Goal: Task Accomplishment & Management: Manage account settings

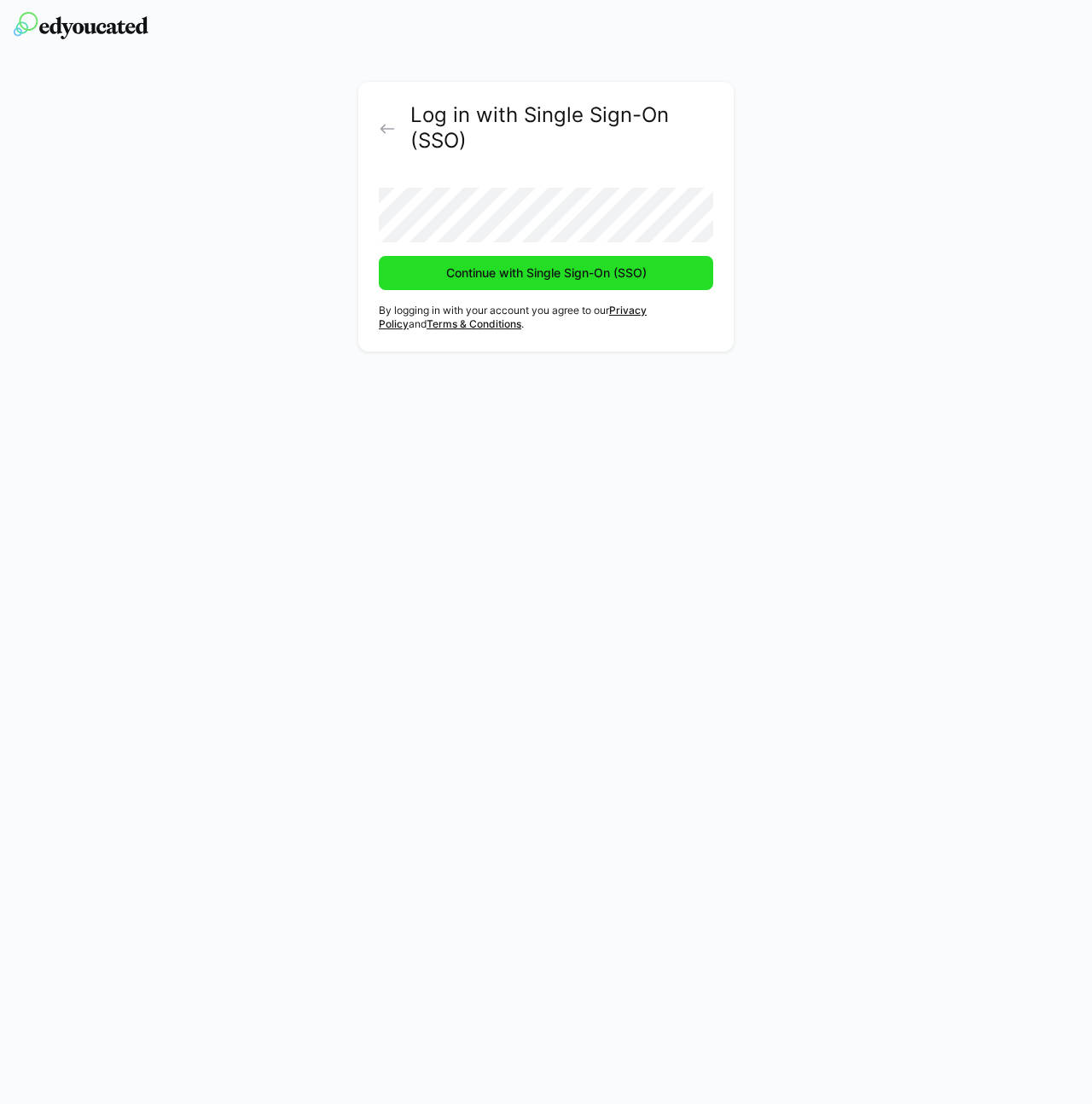
click at [489, 271] on span "Continue with Single Sign-On (SSO)" at bounding box center [546, 273] width 205 height 17
click at [484, 247] on form "Continue with Single Sign-On (SSO)" at bounding box center [546, 232] width 335 height 116
click at [379, 256] on button "Continue with Single Sign-On (SSO)" at bounding box center [546, 273] width 335 height 34
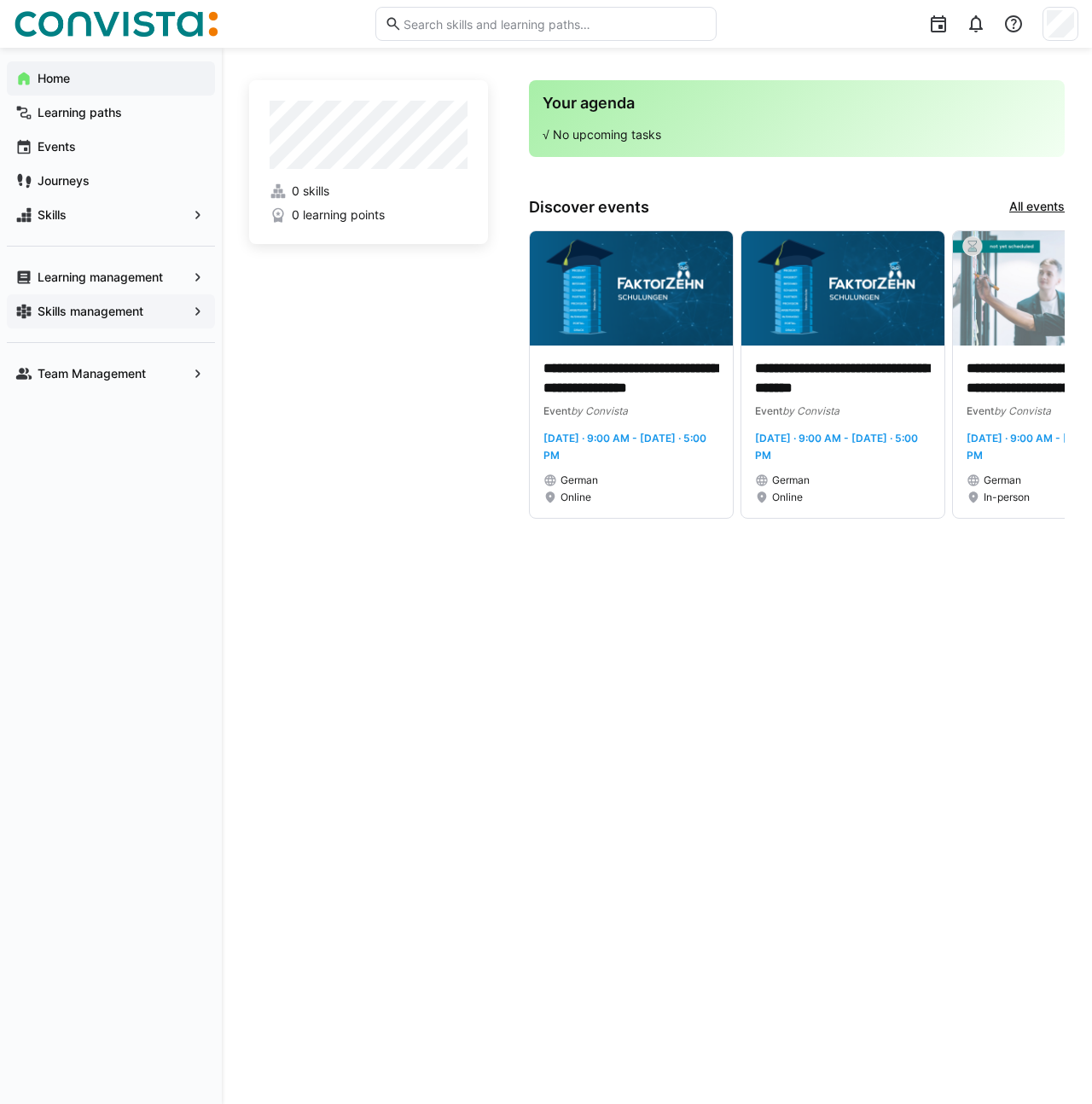
click at [99, 318] on span "Skills management" at bounding box center [111, 312] width 152 height 17
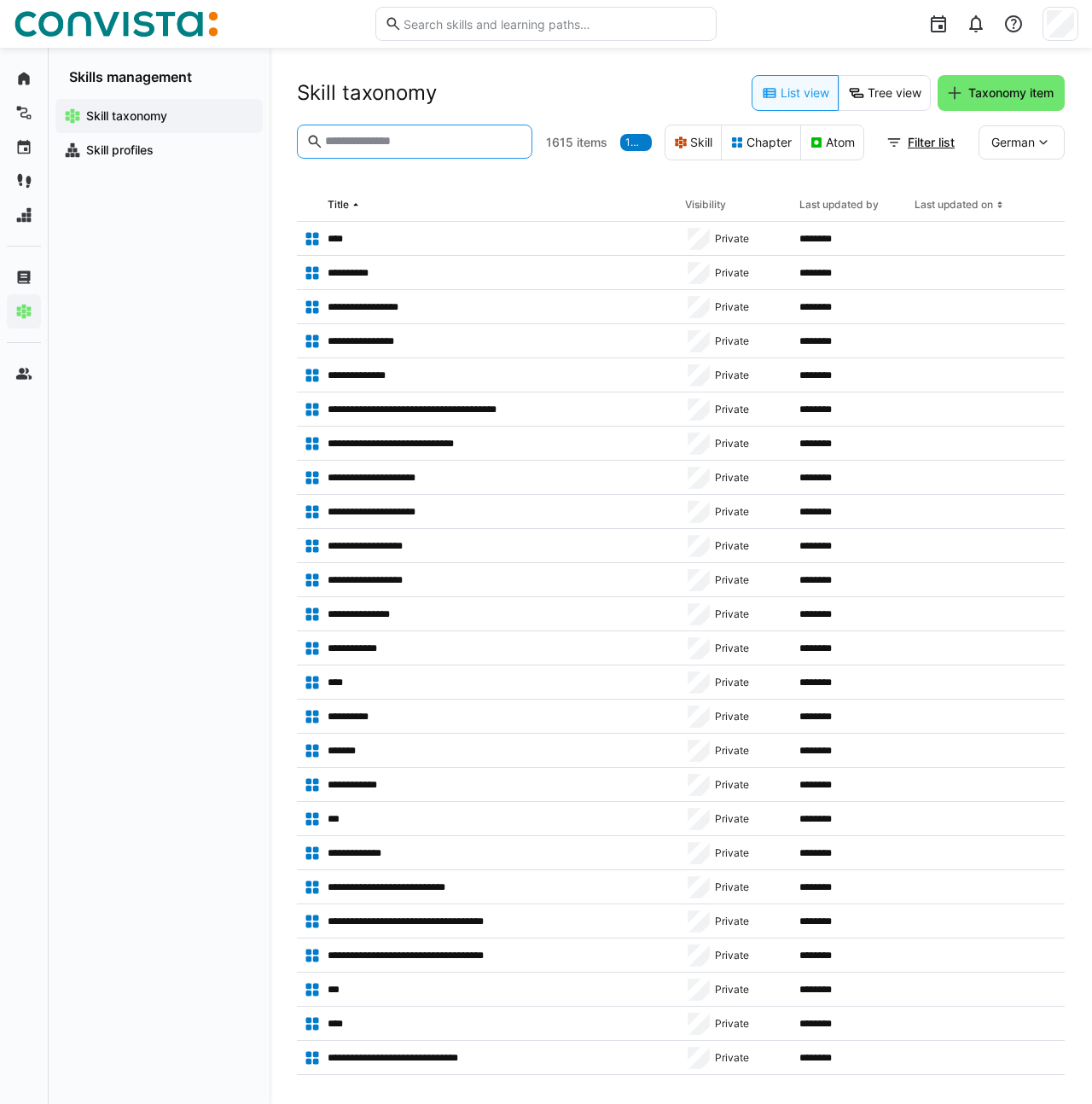
click at [329, 142] on input "text" at bounding box center [423, 142] width 200 height 15
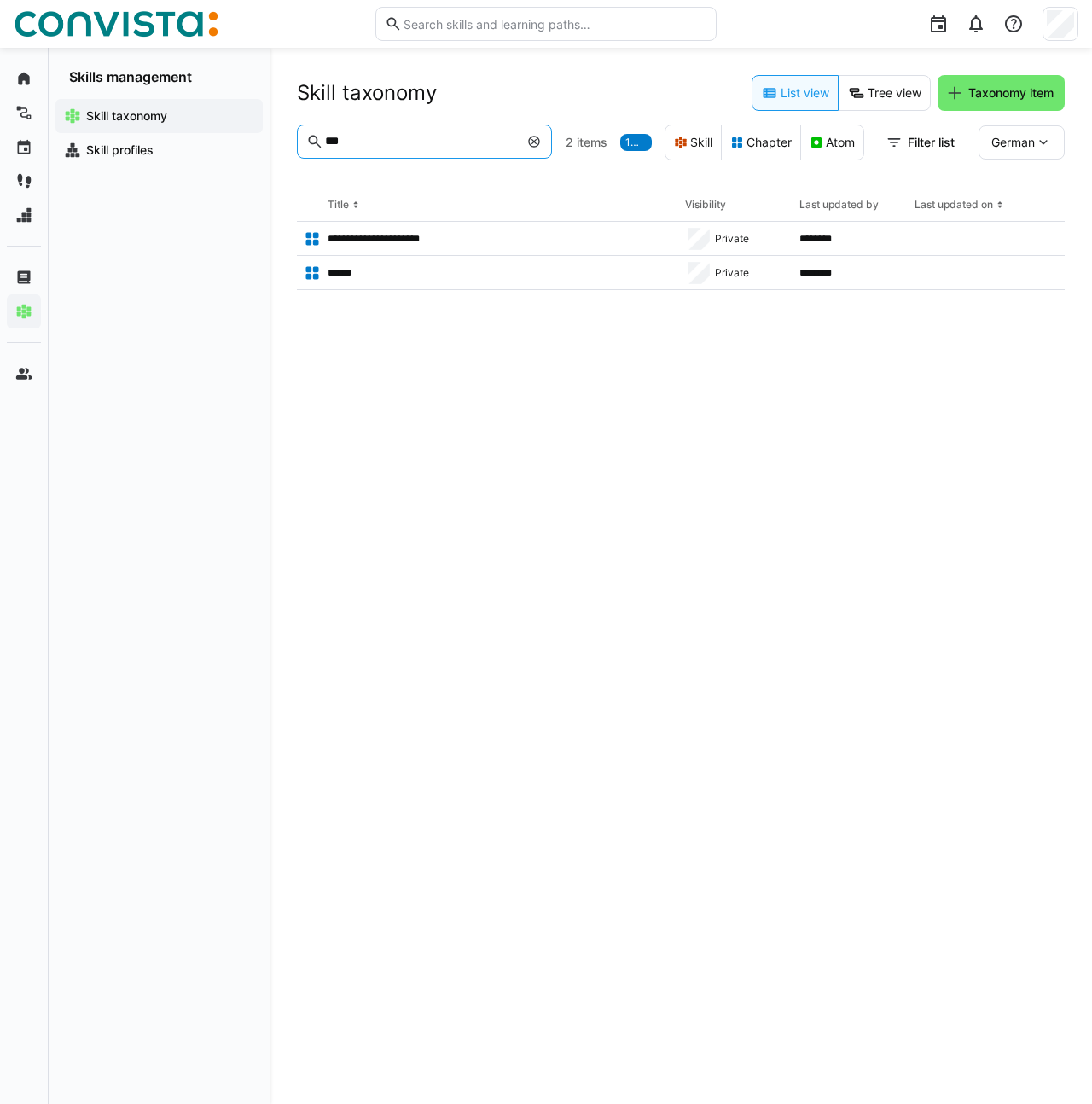
type input "***"
click at [532, 142] on eds-icon at bounding box center [534, 142] width 13 height 13
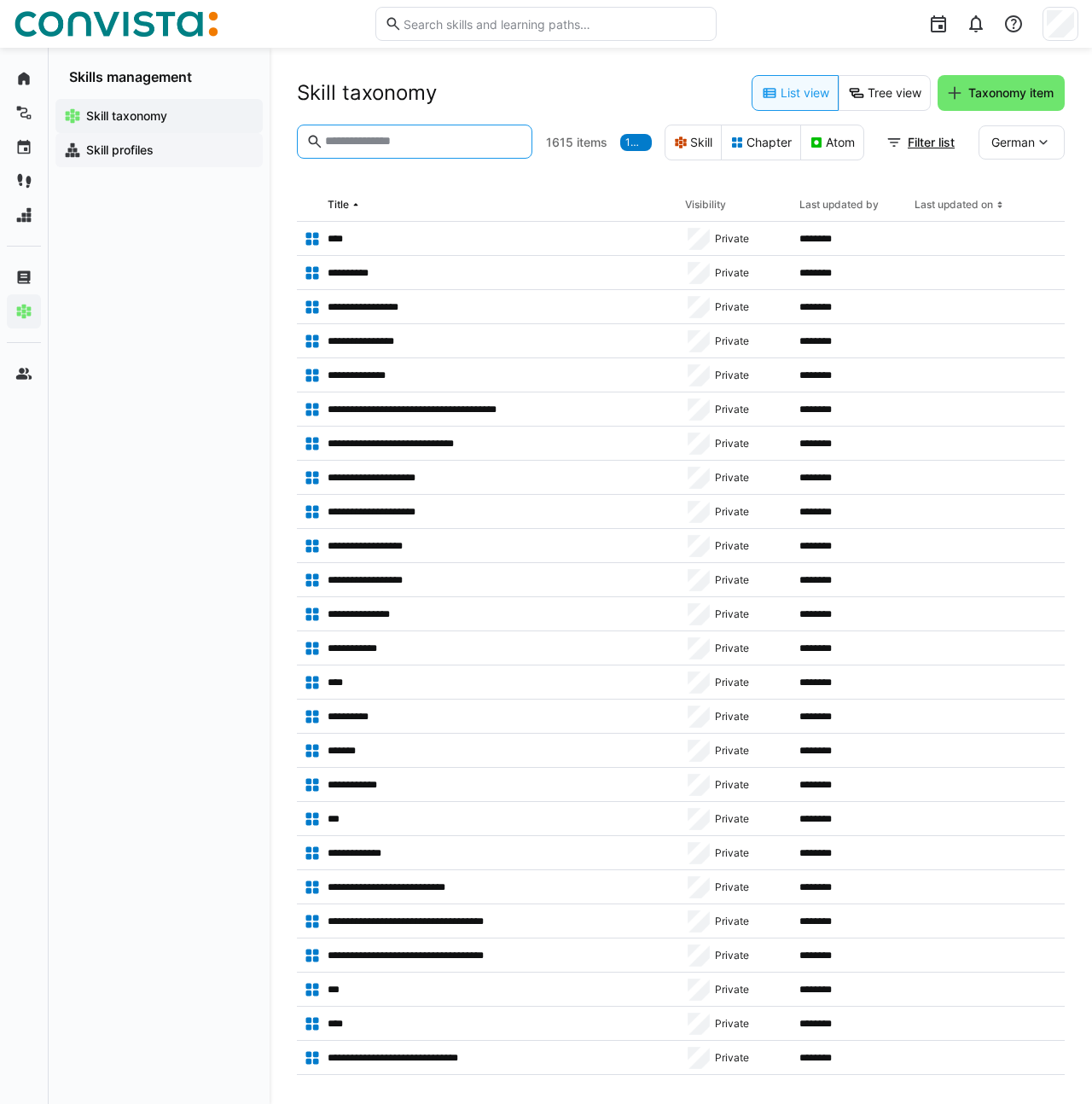
click at [0, 0] on app-navigation-label "Skill profiles" at bounding box center [0, 0] width 0 height 0
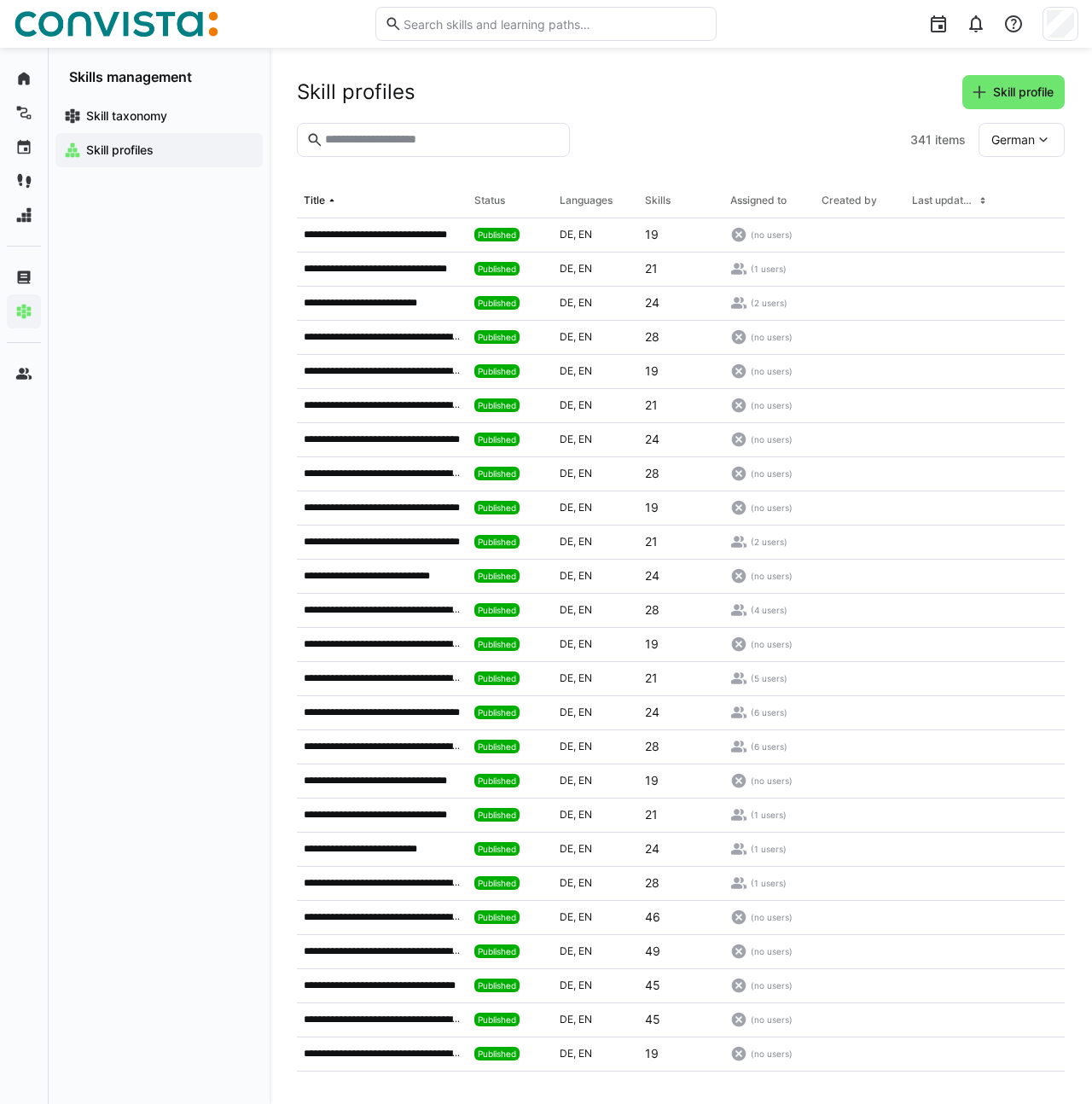
click at [354, 138] on input "text" at bounding box center [442, 140] width 238 height 15
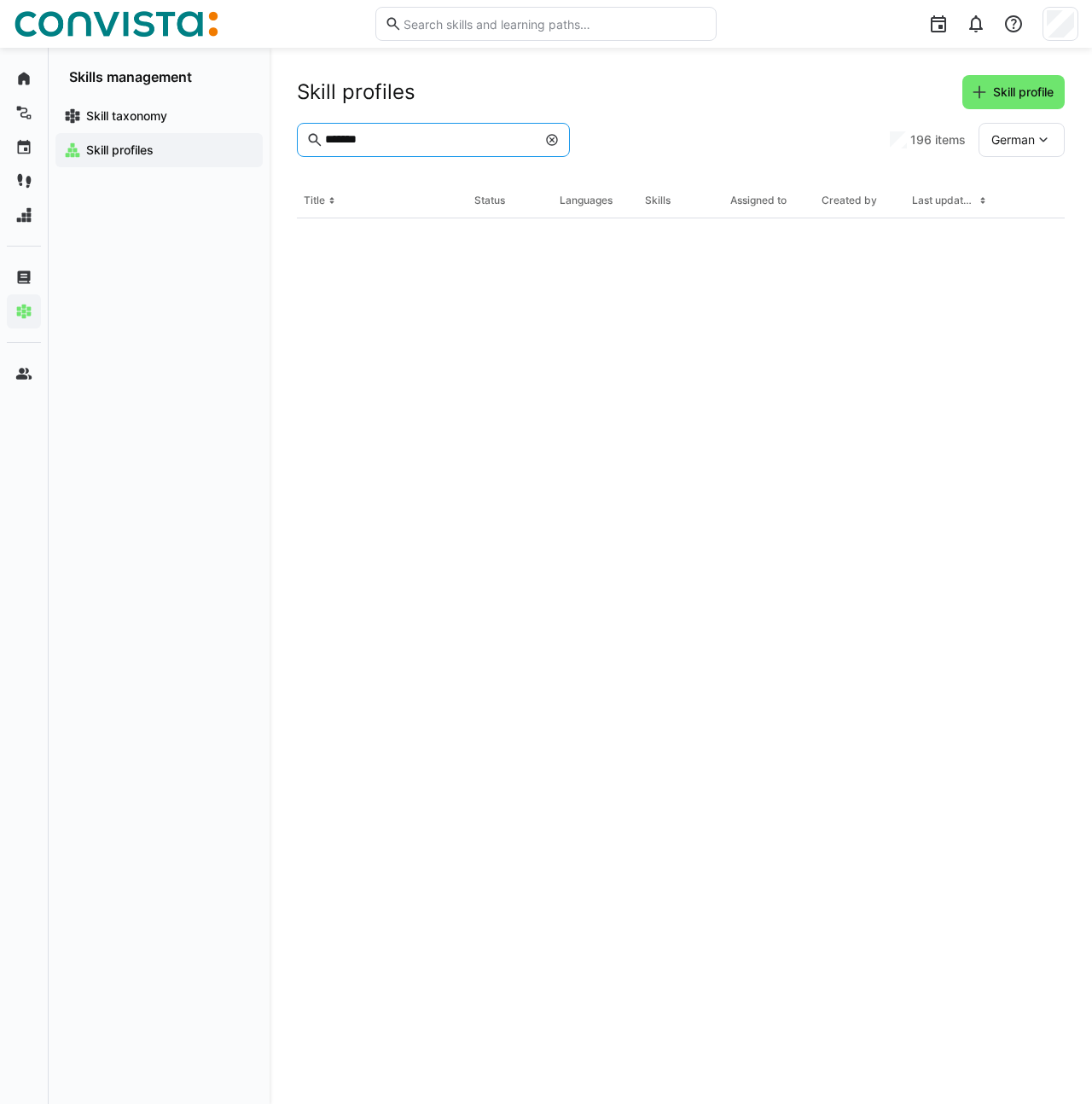
type input "*******"
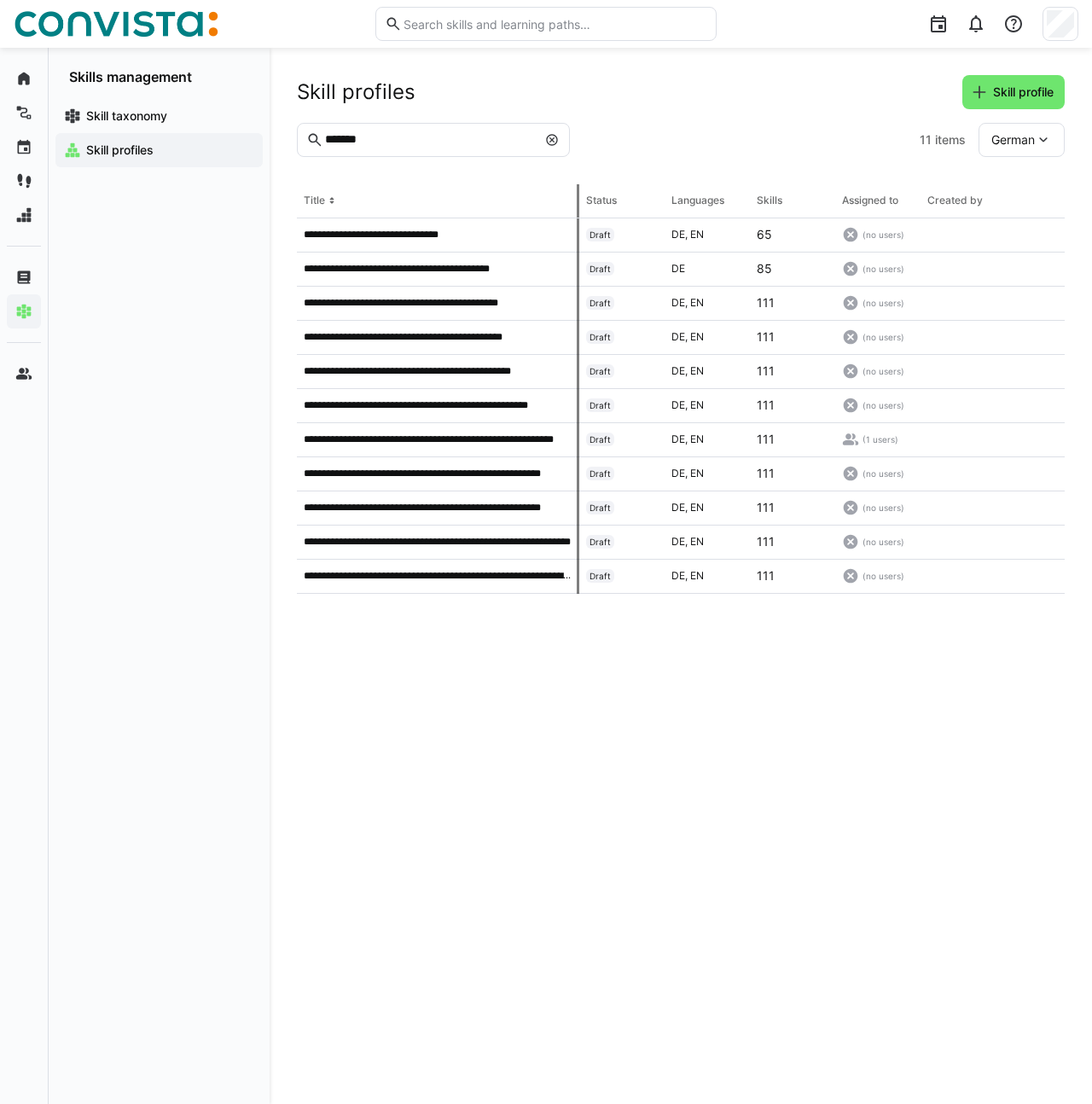
drag, startPoint x: 466, startPoint y: 194, endPoint x: 579, endPoint y: 196, distance: 113.0
click at [0, 0] on tr "Title Status Languages Skills Assigned to Created by Last updated on" at bounding box center [0, 0] width 0 height 0
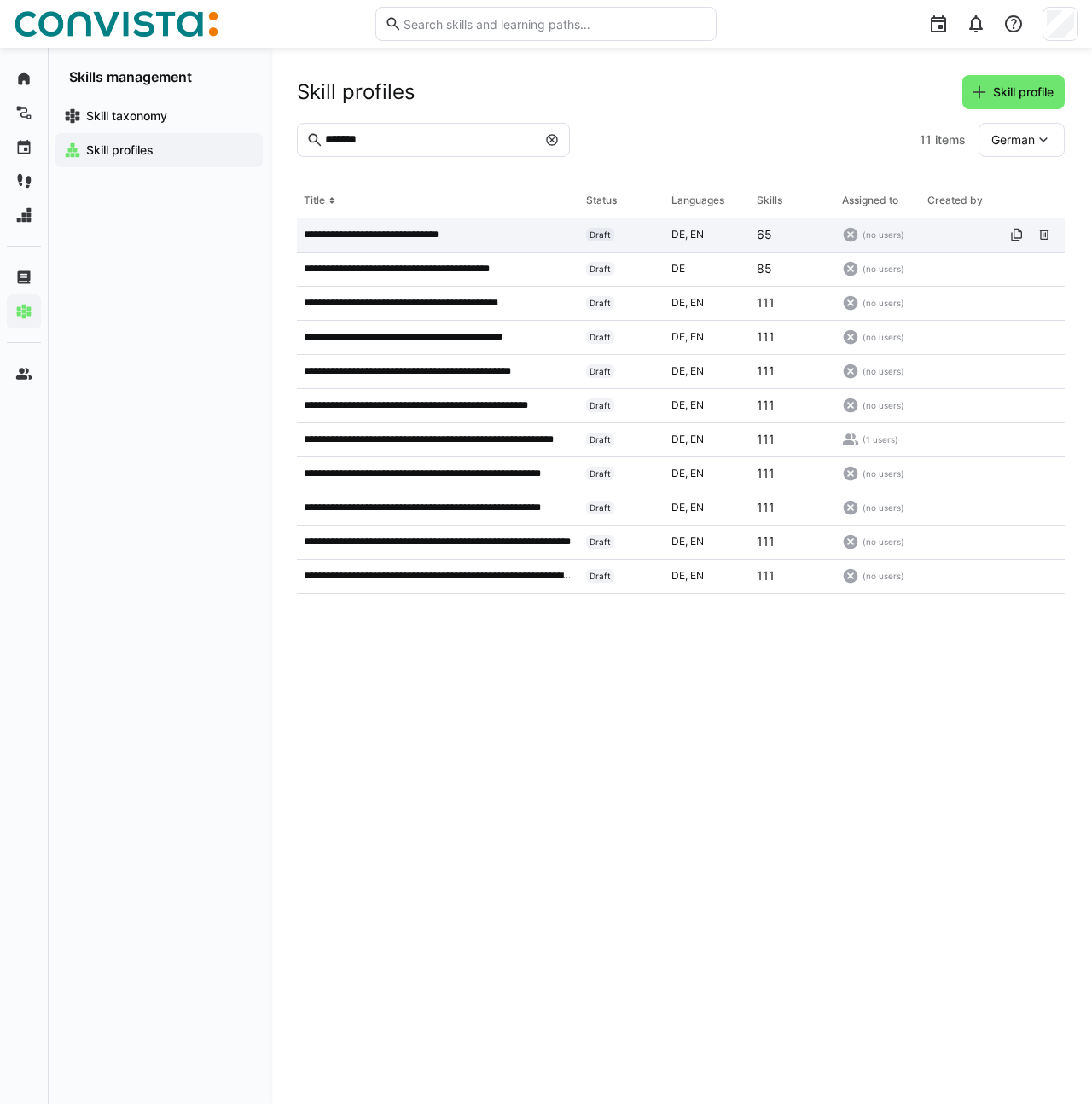
click at [437, 231] on p "**********" at bounding box center [383, 235] width 158 height 13
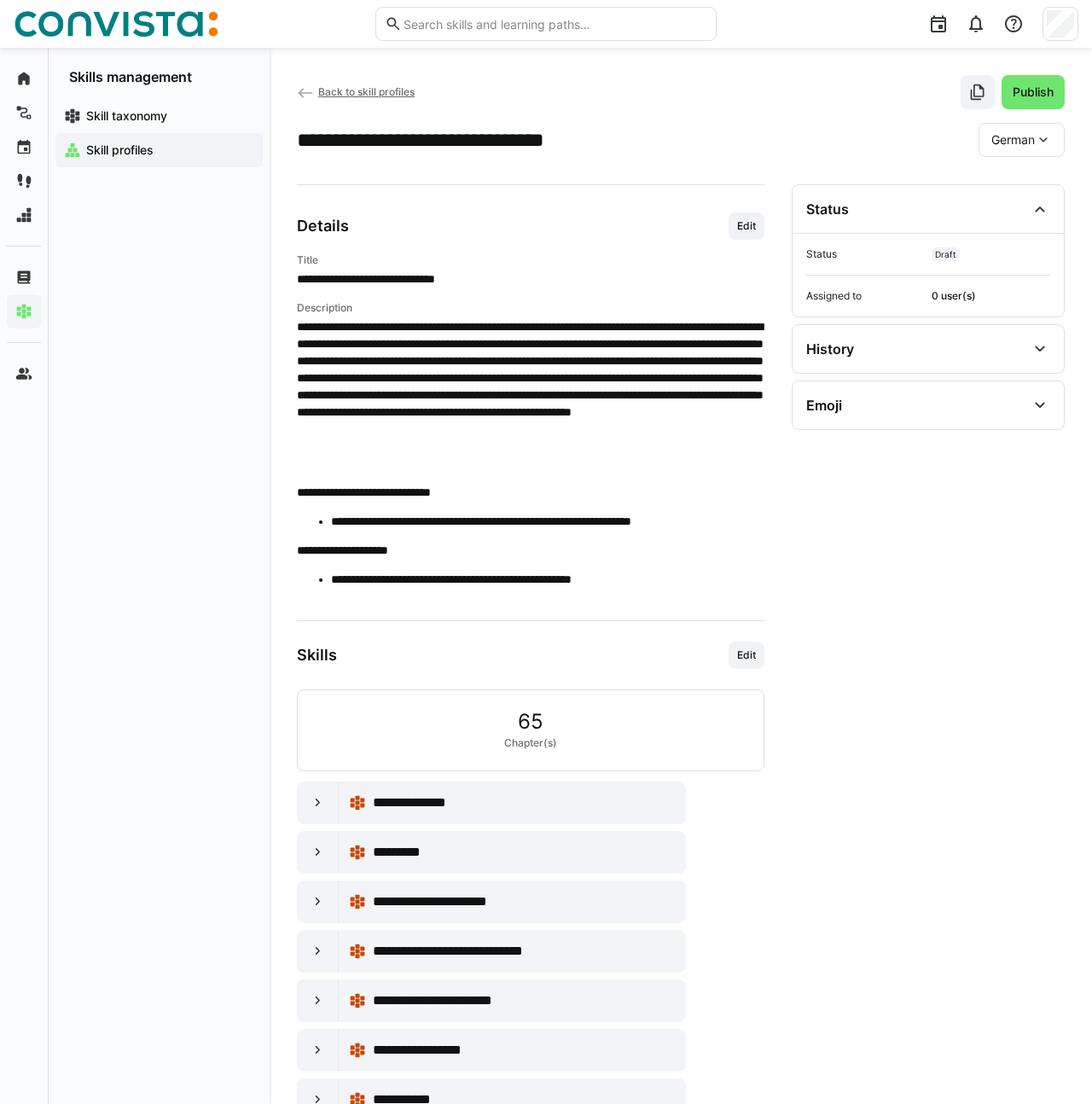
click at [1042, 140] on eds-icon at bounding box center [1044, 140] width 17 height 17
click at [1020, 217] on span "English" at bounding box center [1010, 221] width 39 height 17
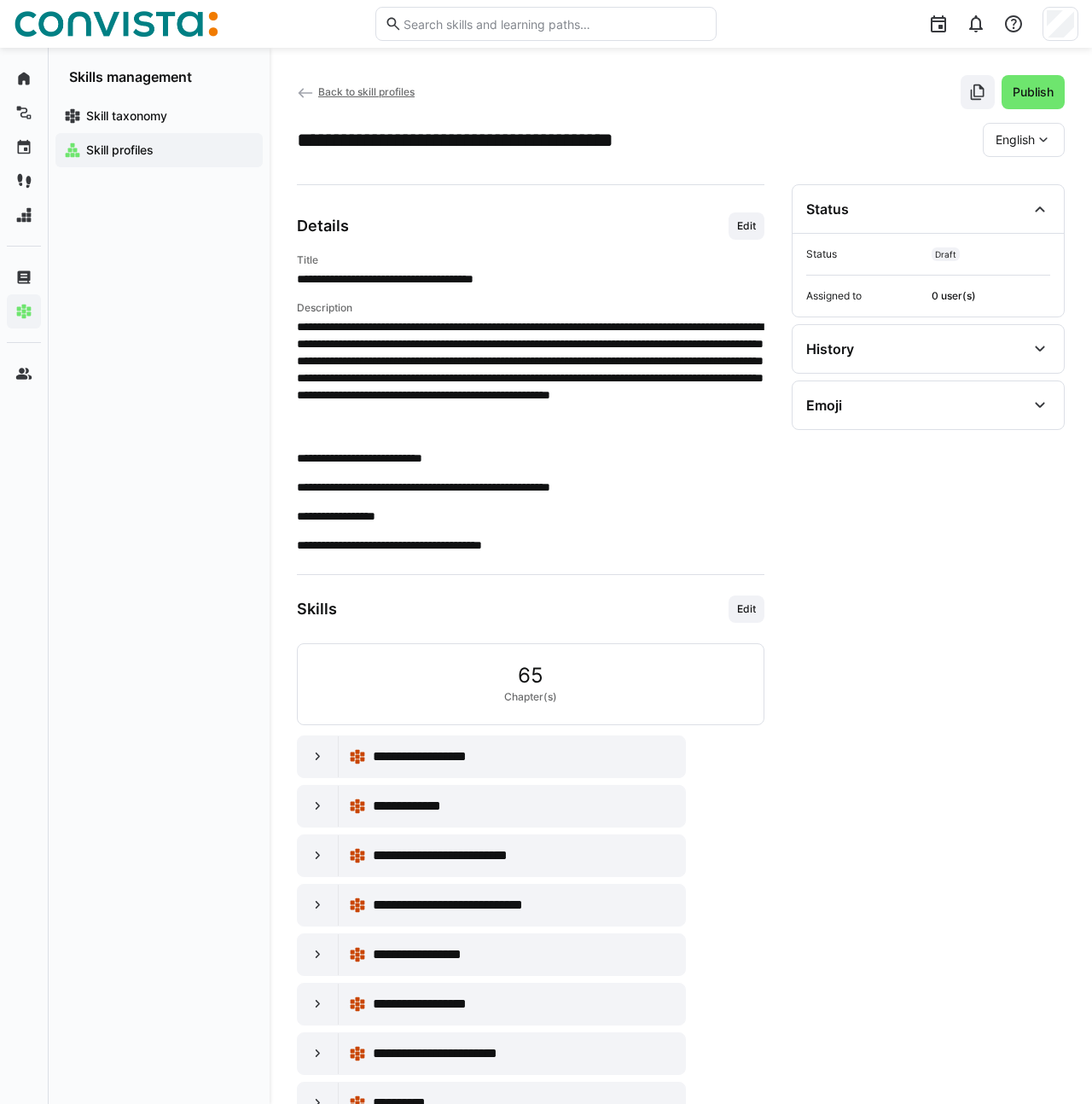
click at [1048, 144] on eds-icon at bounding box center [1044, 140] width 17 height 17
click at [1025, 188] on span "German" at bounding box center [1018, 185] width 44 height 17
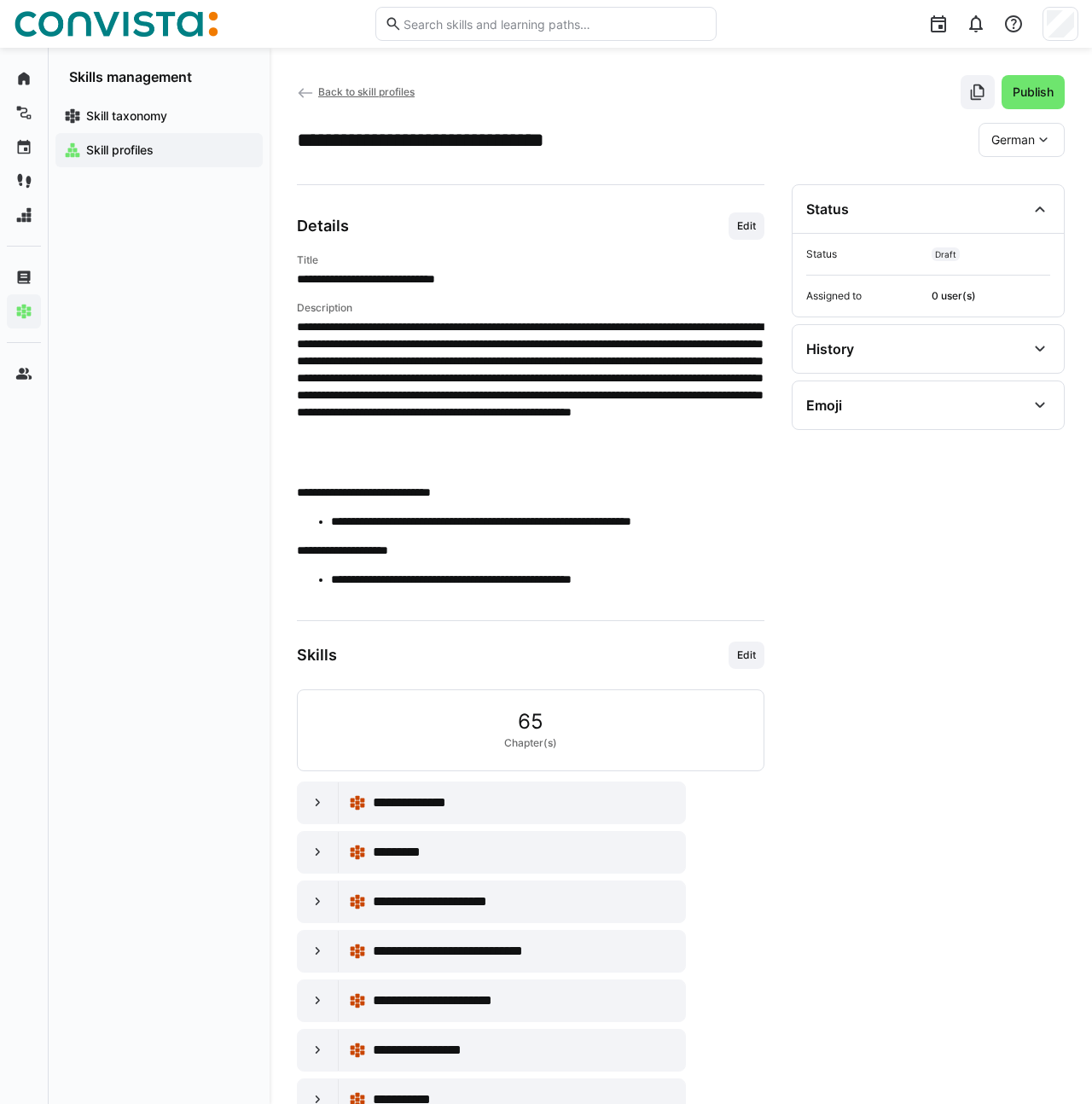
click at [336, 94] on span "Back to skill profiles" at bounding box center [366, 91] width 96 height 12
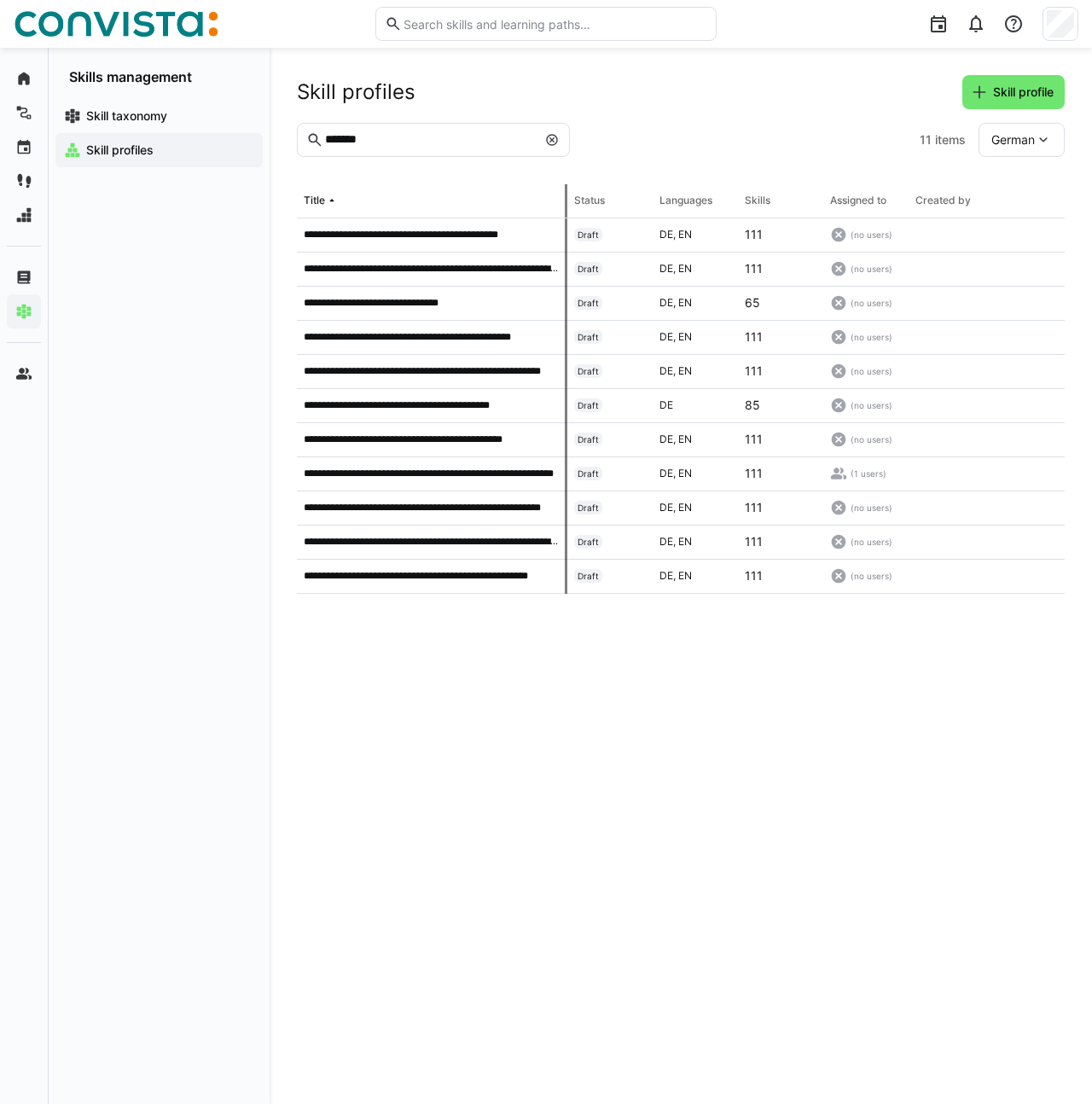
drag, startPoint x: 465, startPoint y: 200, endPoint x: 567, endPoint y: 199, distance: 102.0
click at [0, 0] on tr "Title Status Languages Skills Assigned to Created by Last updated on" at bounding box center [0, 0] width 0 height 0
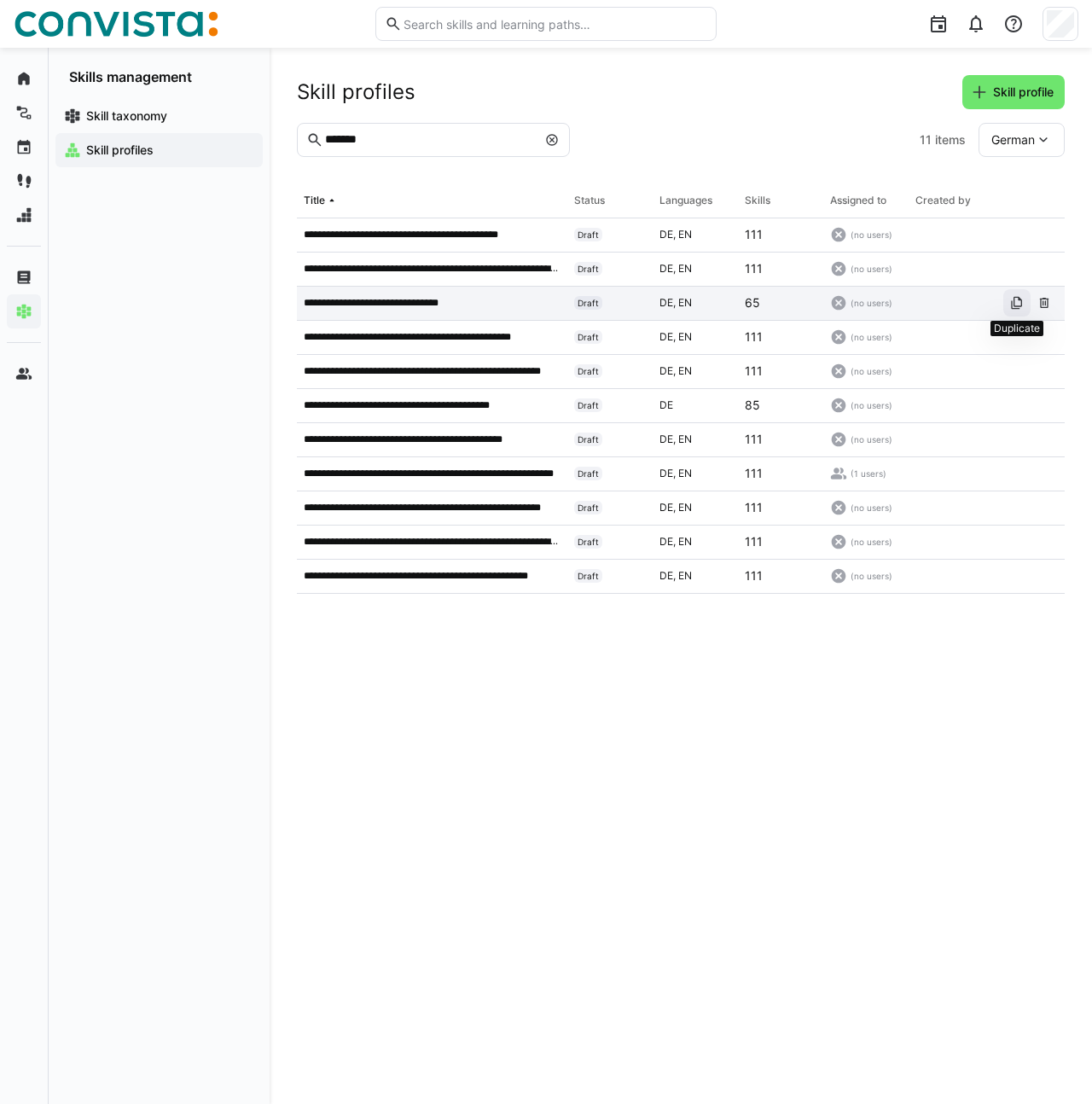
click at [1015, 304] on eds-icon at bounding box center [1017, 302] width 13 height 13
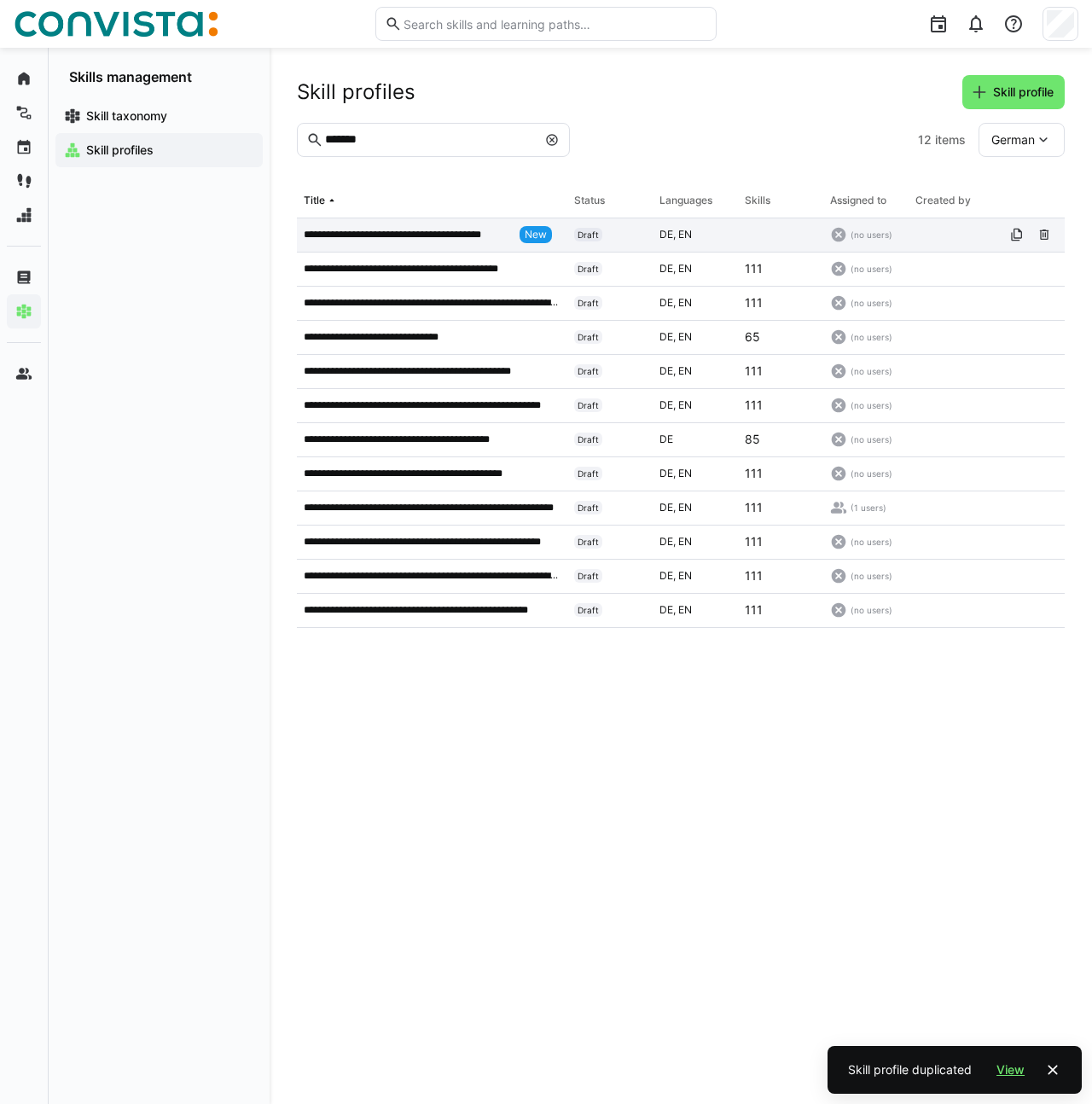
click at [462, 234] on p "**********" at bounding box center [409, 235] width 209 height 13
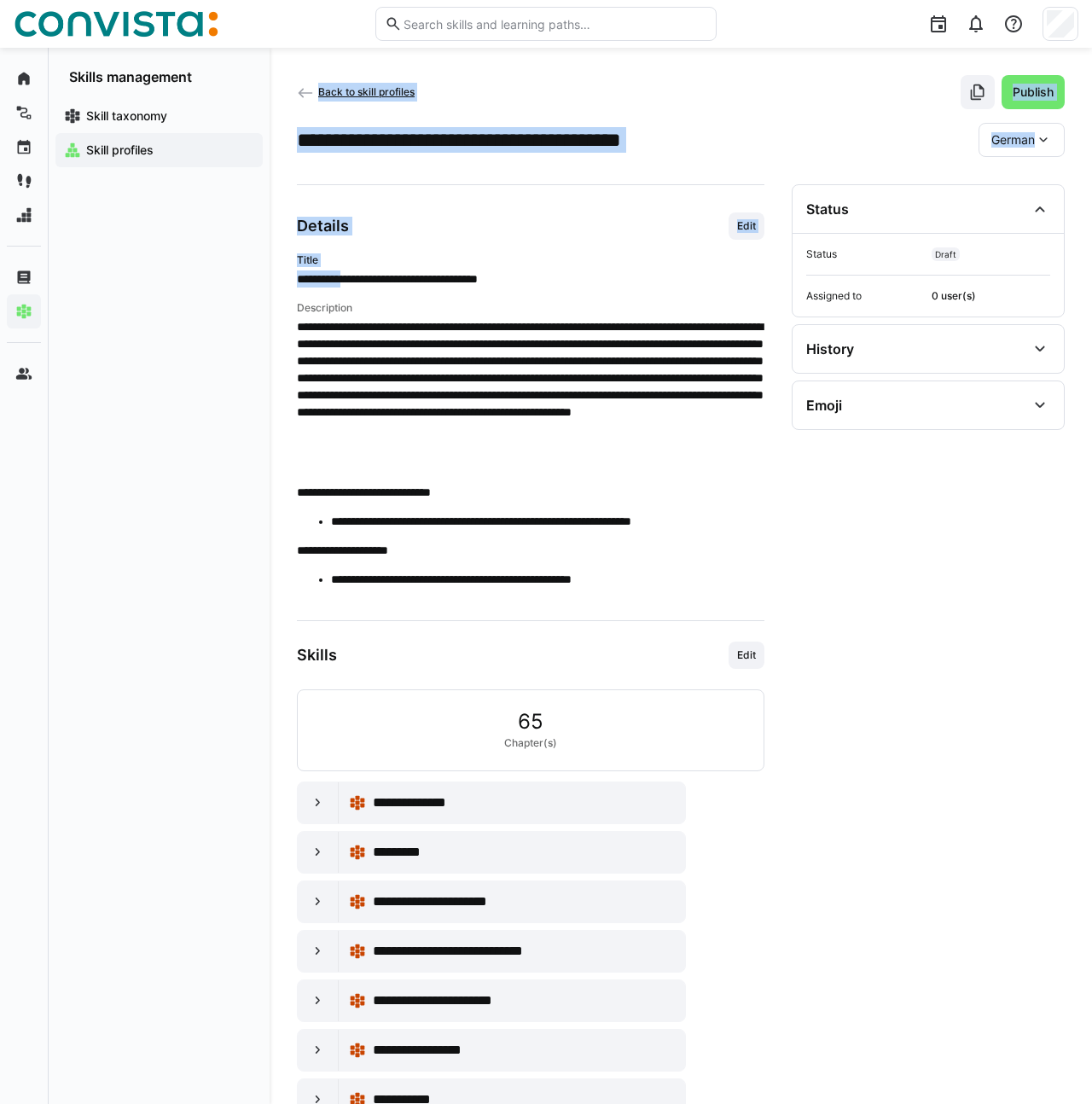
drag, startPoint x: 355, startPoint y: 282, endPoint x: 269, endPoint y: 279, distance: 86.1
click at [271, 280] on div "**********" at bounding box center [680, 647] width 822 height 1199
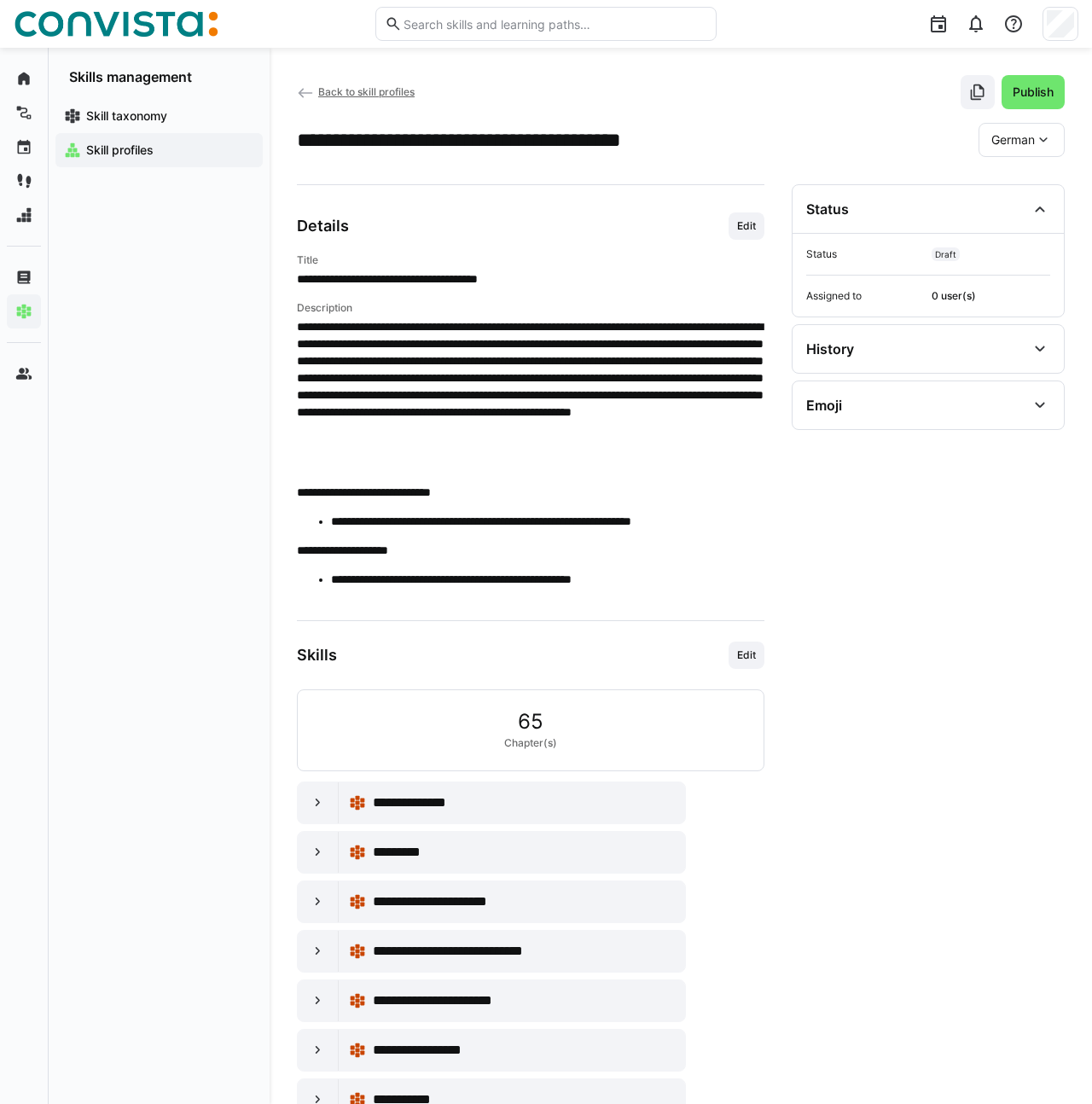
click at [528, 327] on p "**********" at bounding box center [530, 395] width 468 height 154
click at [737, 233] on span "Edit" at bounding box center [747, 226] width 36 height 28
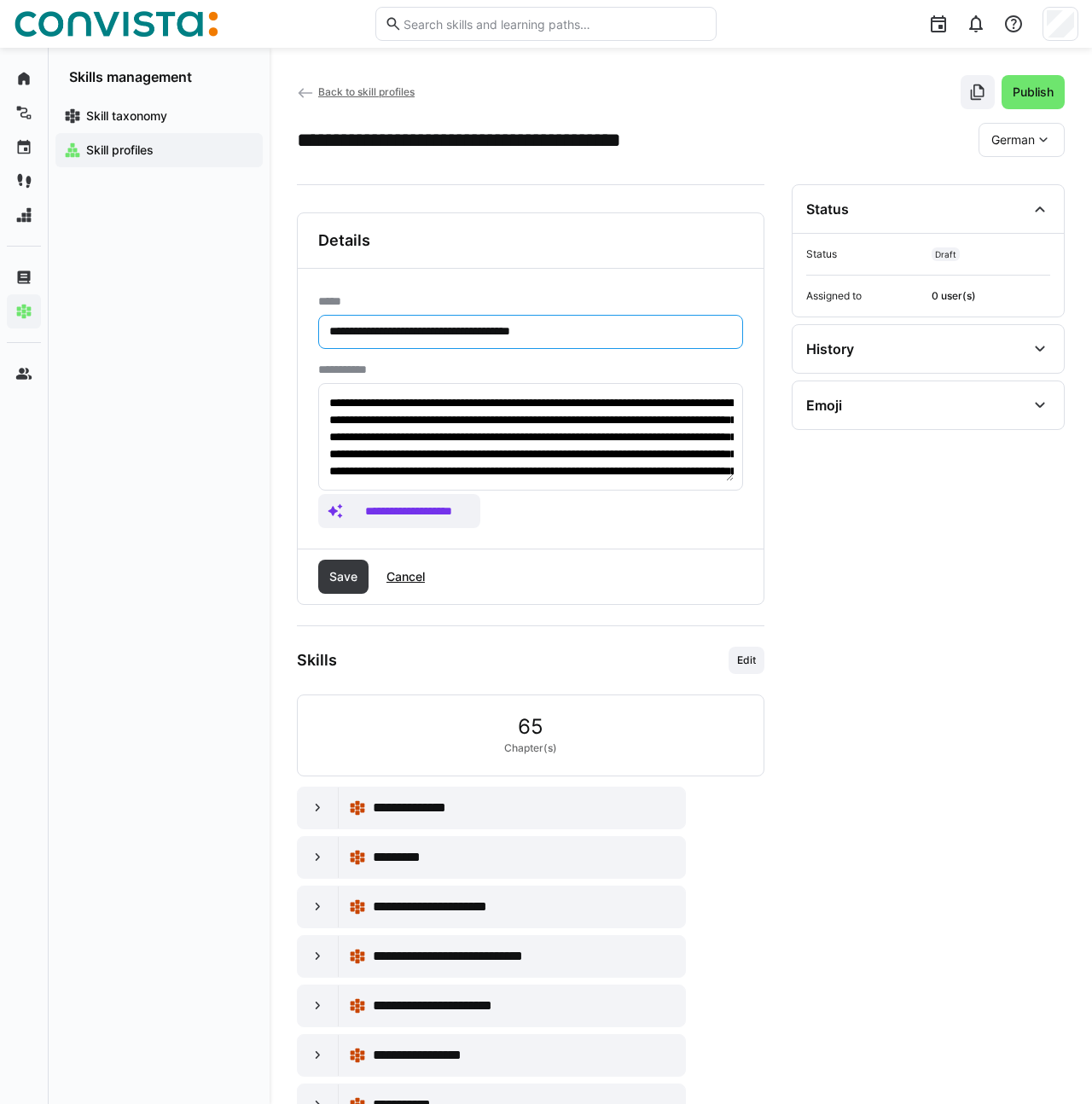
click at [389, 333] on input "**********" at bounding box center [530, 332] width 406 height 15
click at [425, 333] on input "**********" at bounding box center [530, 332] width 406 height 15
type input "**********"
click at [346, 571] on span "Save" at bounding box center [343, 577] width 33 height 17
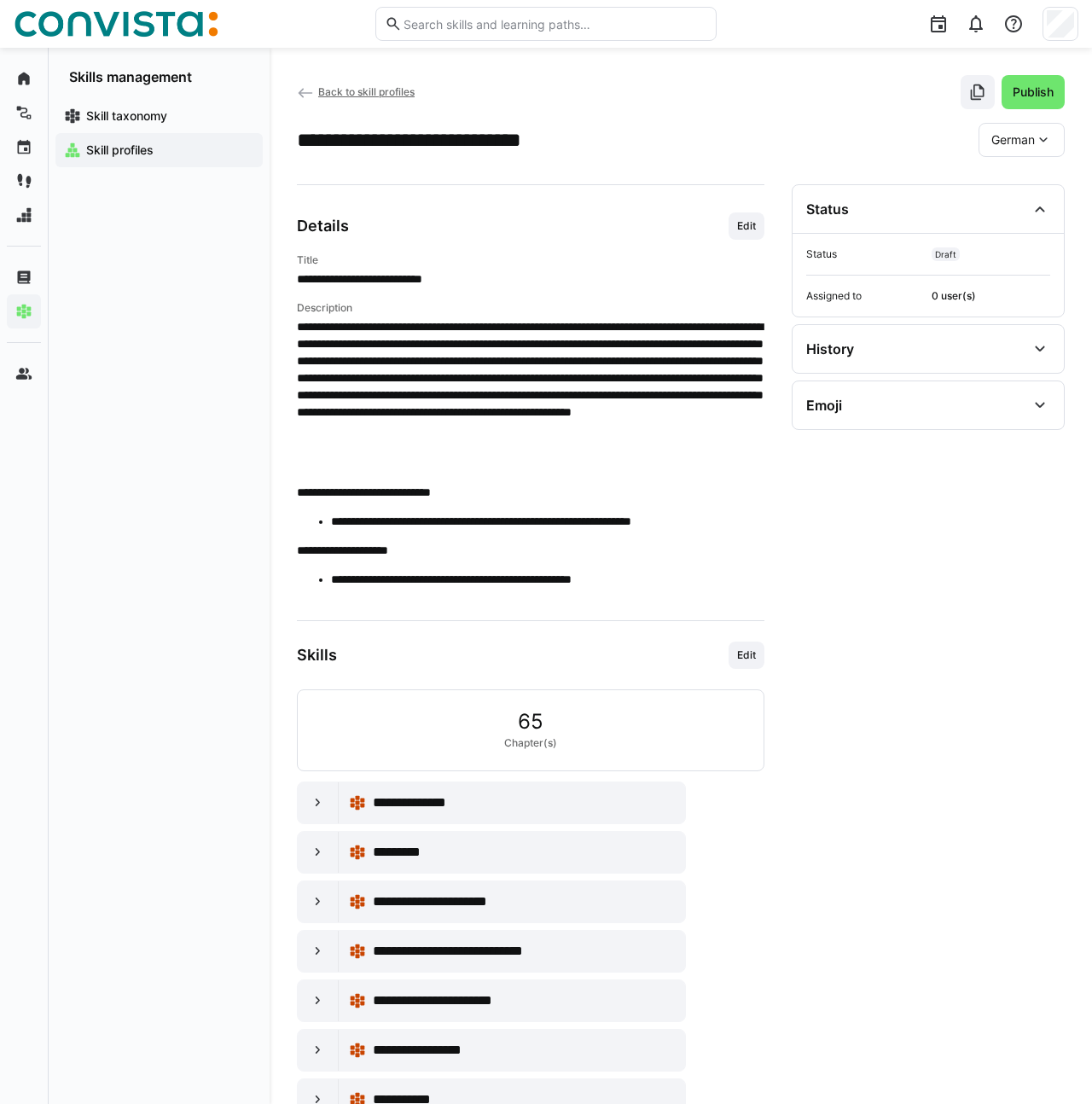
scroll to position [143, 0]
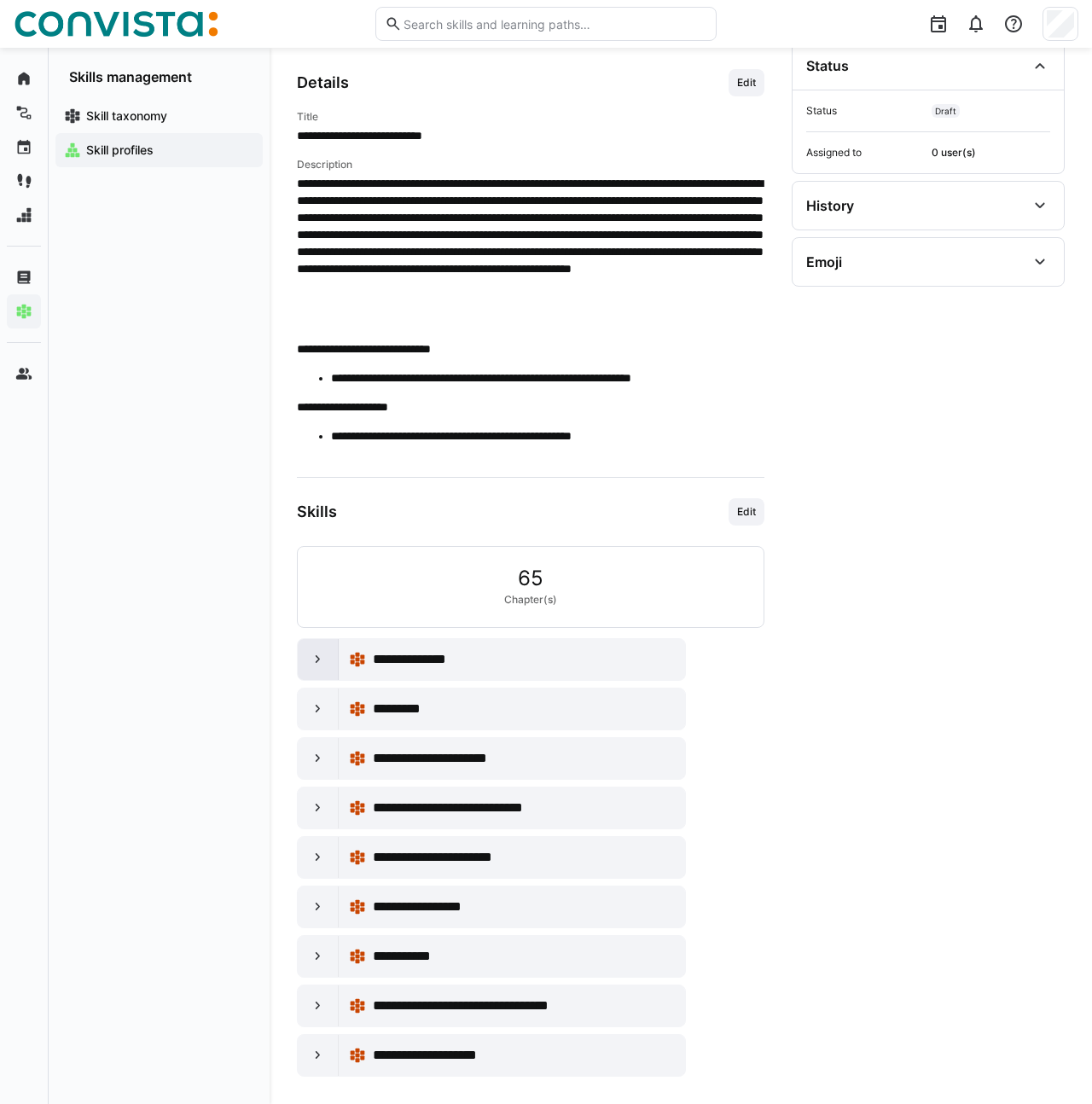
click at [319, 654] on eds-icon at bounding box center [318, 659] width 17 height 17
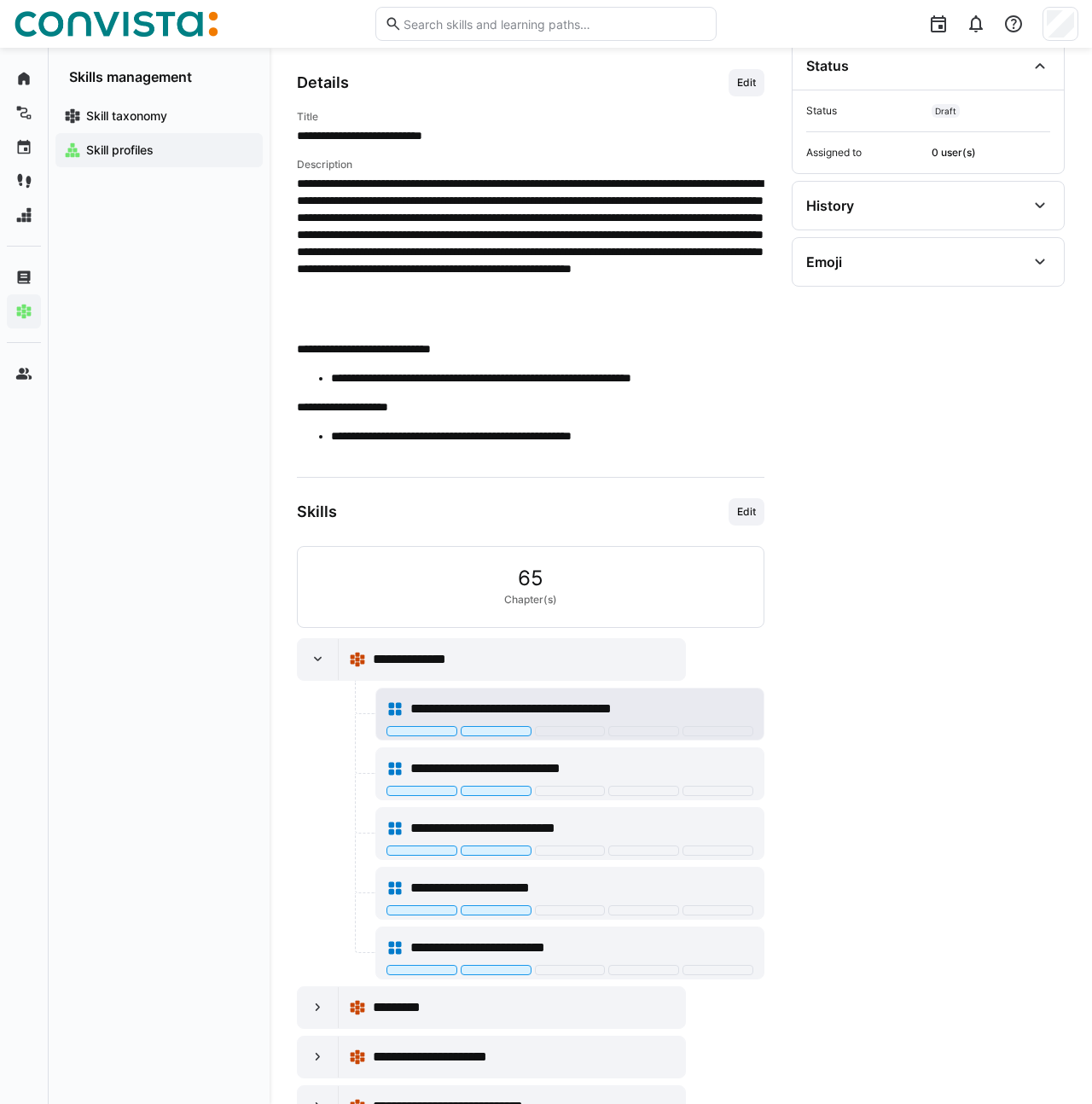
click at [431, 731] on div at bounding box center [422, 731] width 71 height 10
click at [487, 729] on div at bounding box center [496, 731] width 71 height 10
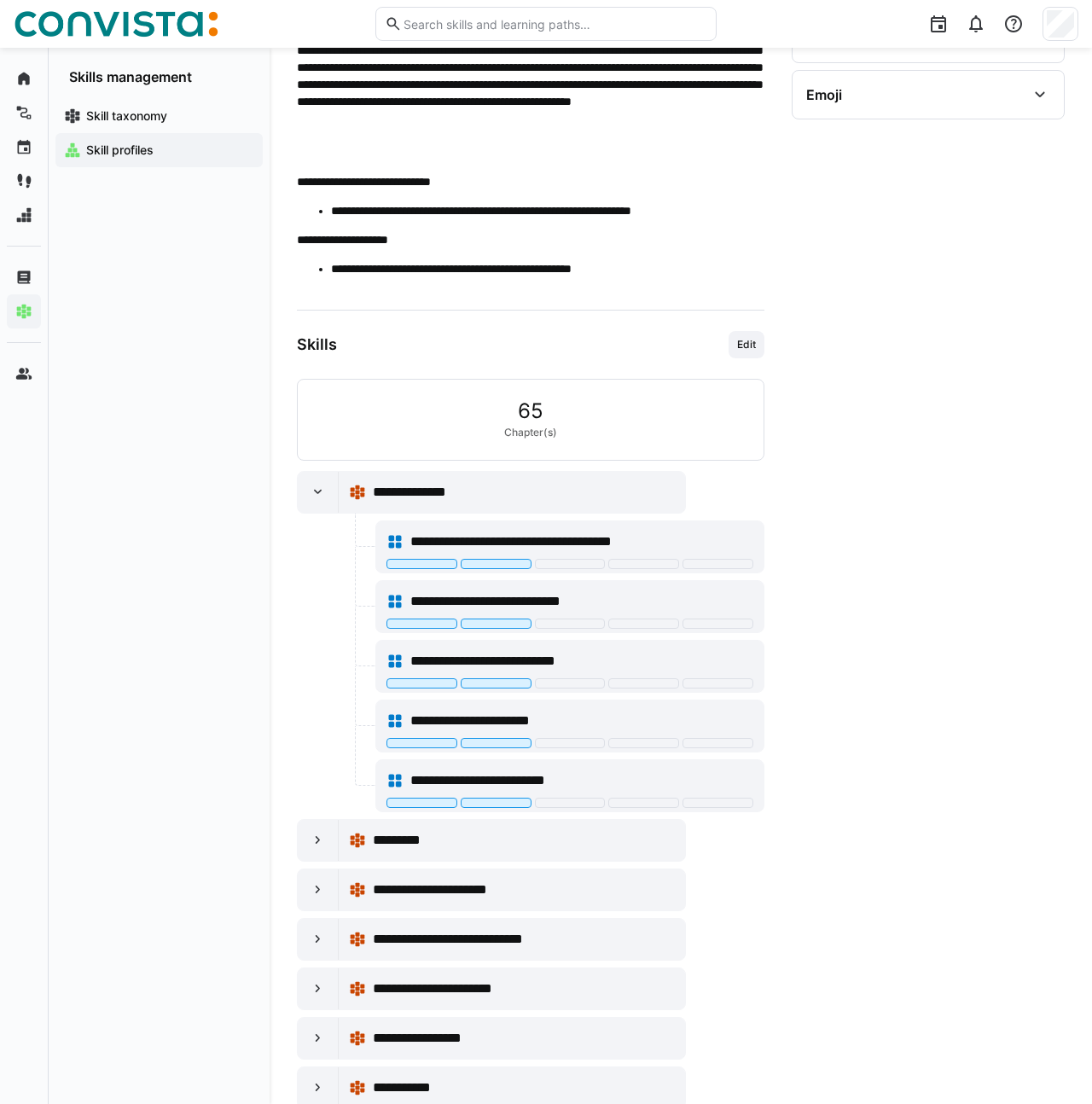
scroll to position [330, 0]
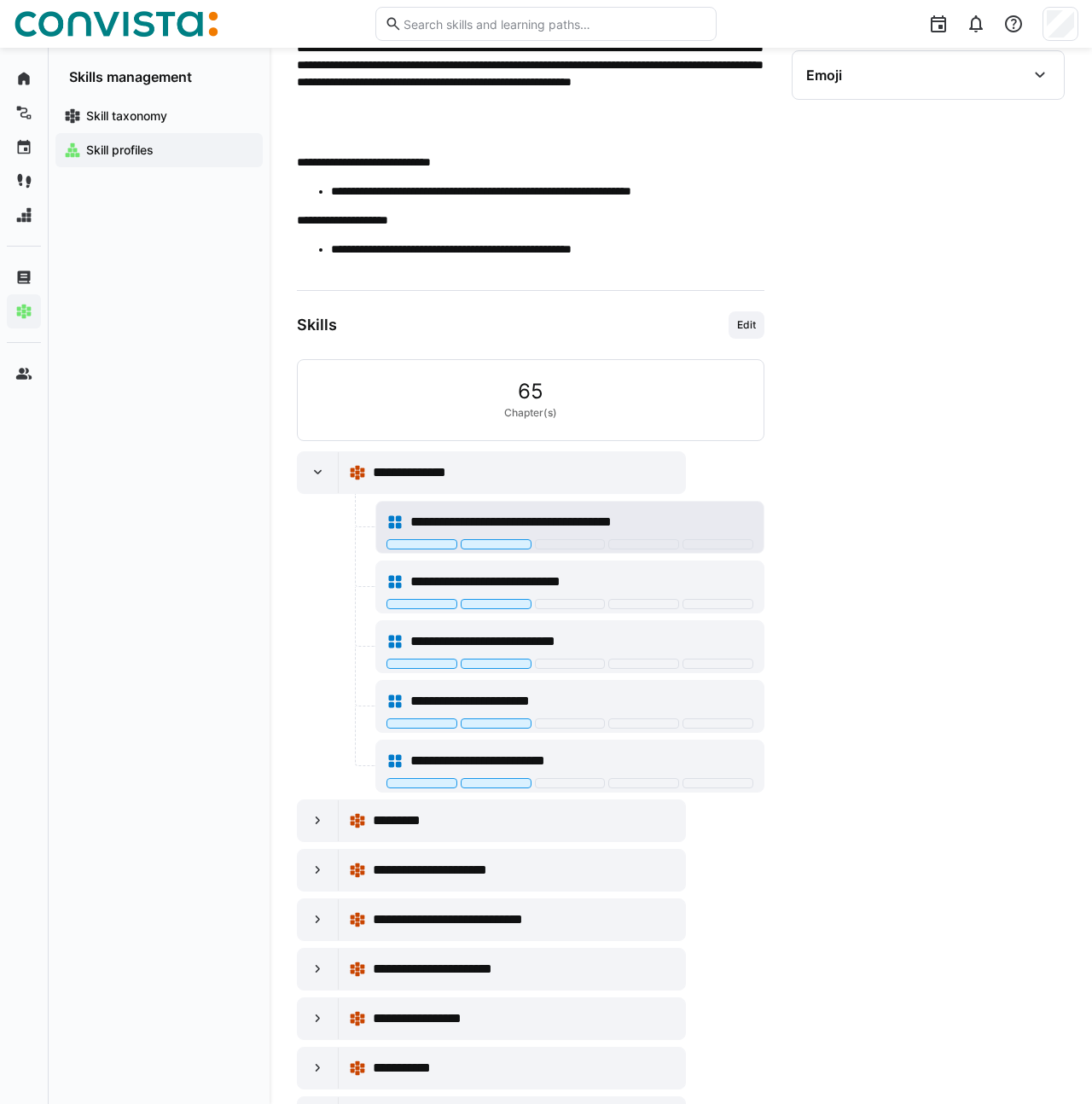
click at [492, 545] on div at bounding box center [496, 543] width 71 height 10
click at [418, 546] on div at bounding box center [422, 543] width 71 height 10
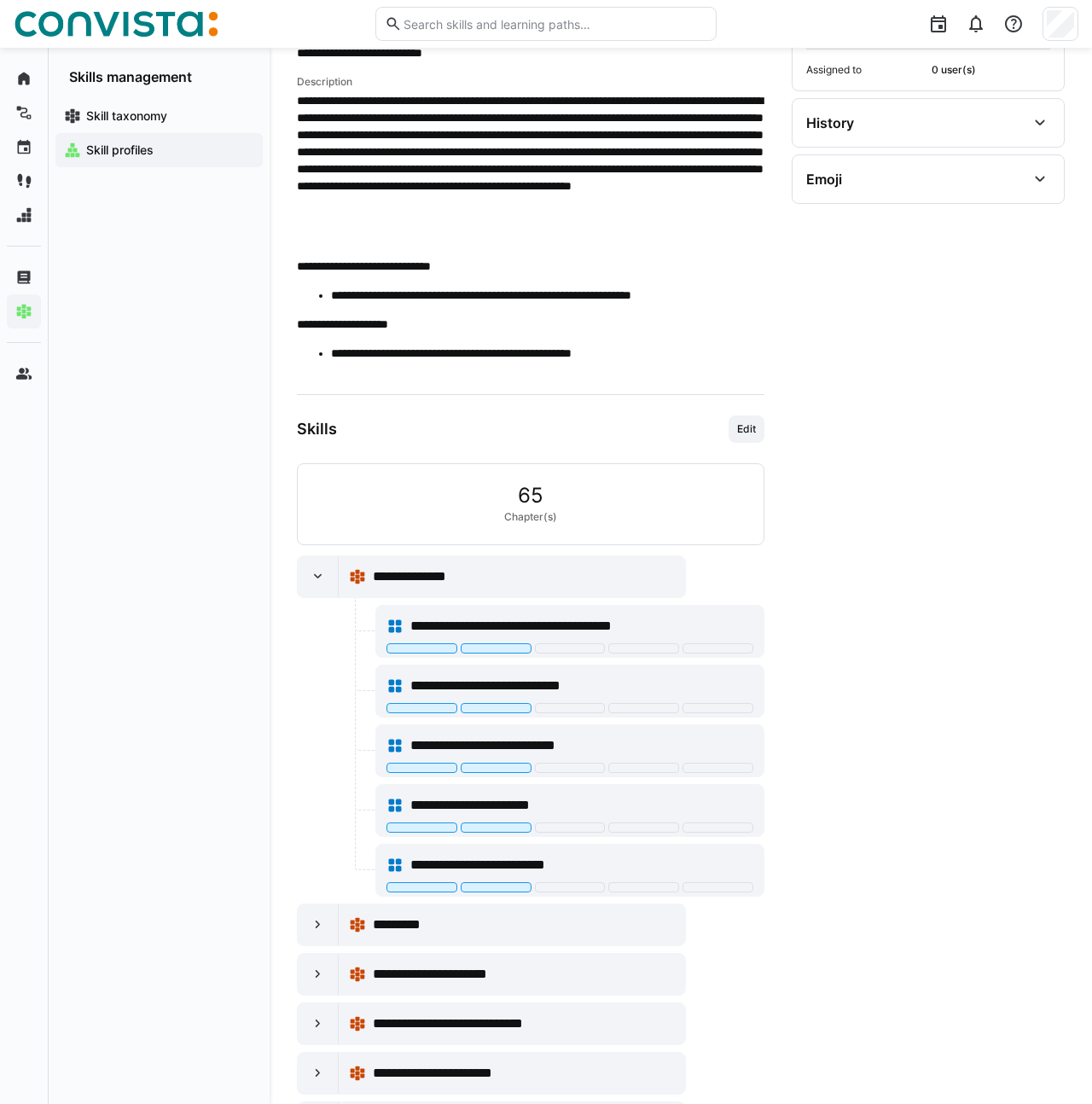
scroll to position [210, 0]
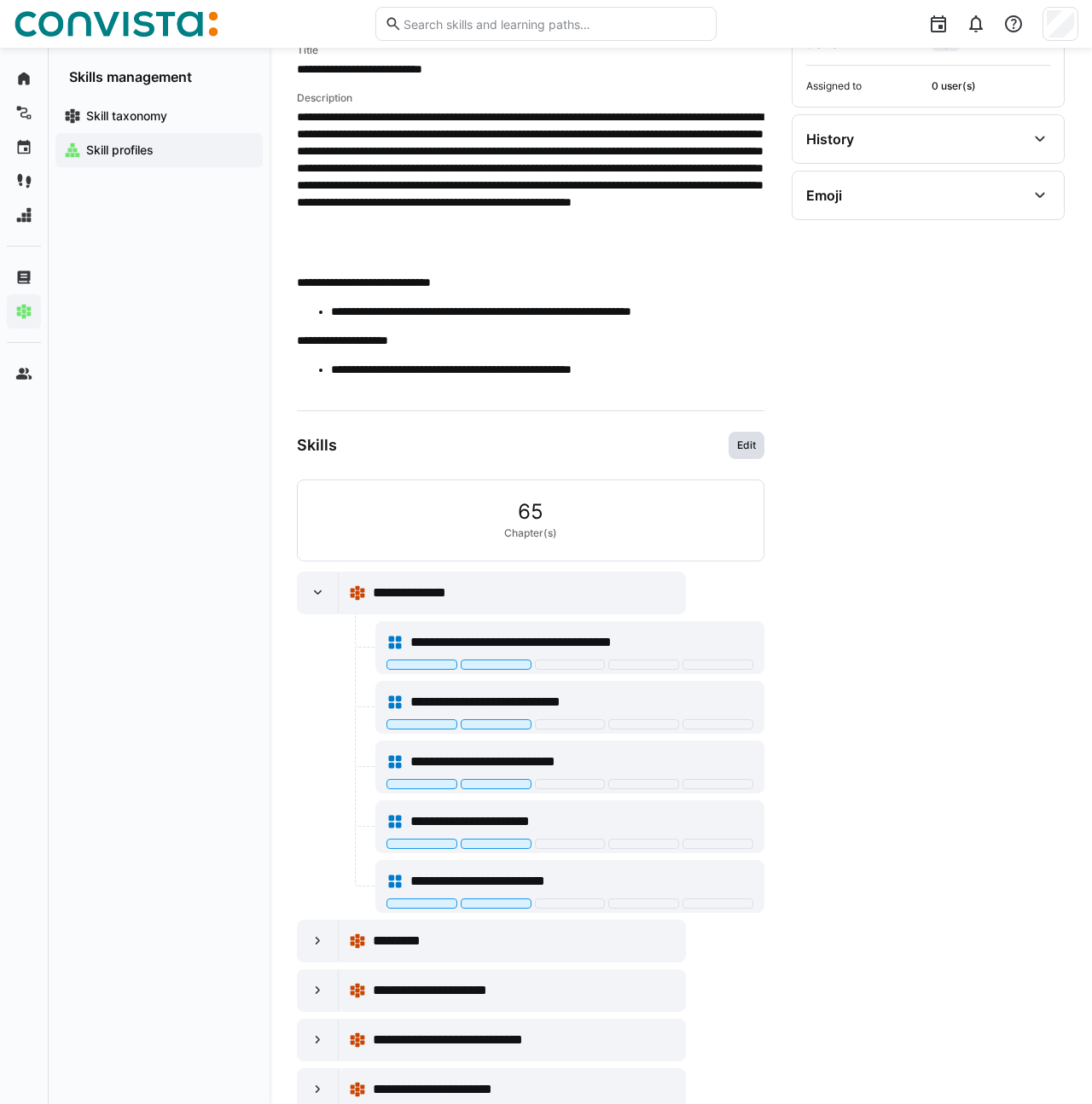
click at [739, 444] on span "Edit" at bounding box center [746, 445] width 22 height 13
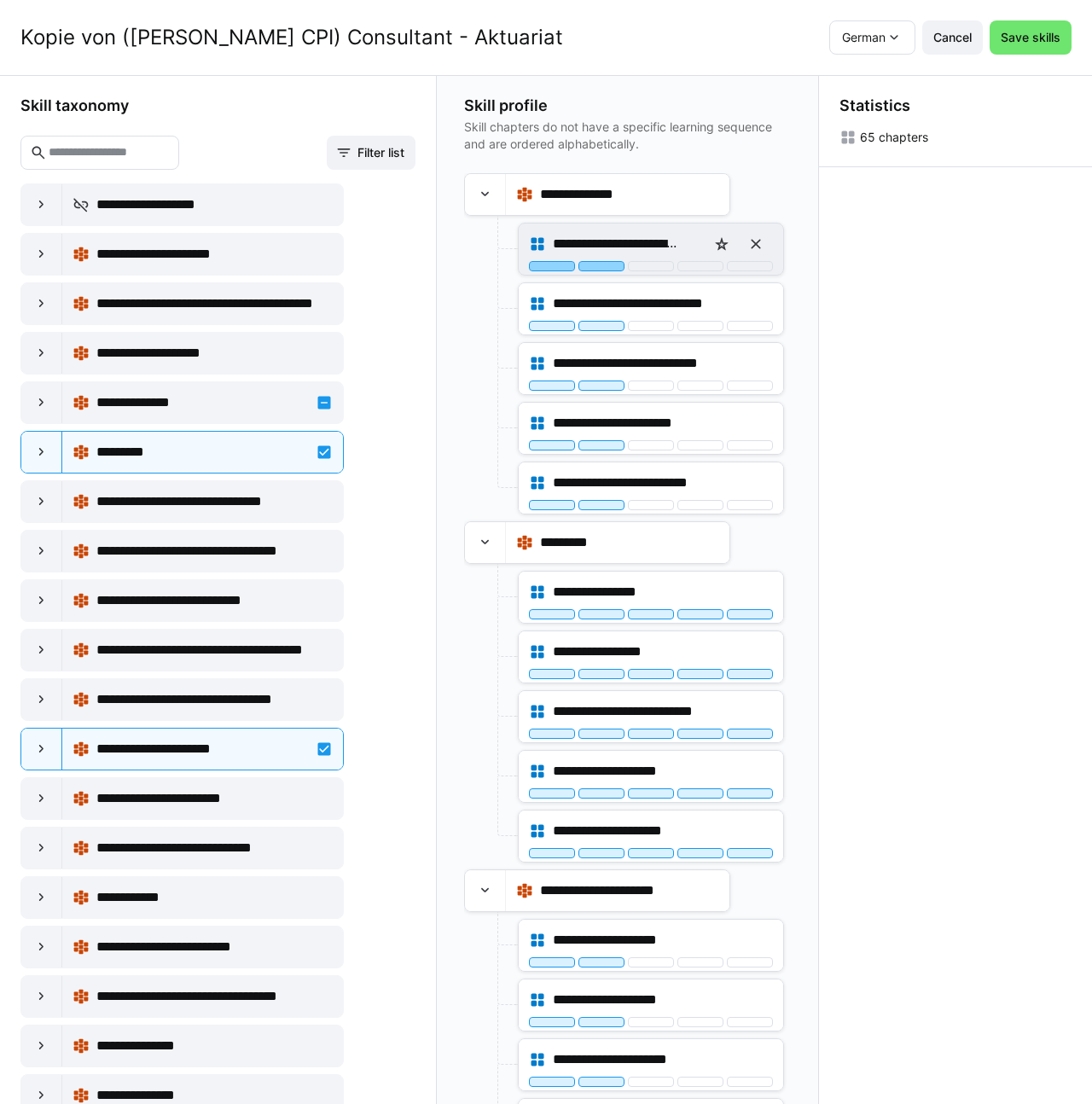
click at [579, 263] on div at bounding box center [602, 266] width 46 height 10
click at [555, 265] on div at bounding box center [552, 266] width 46 height 10
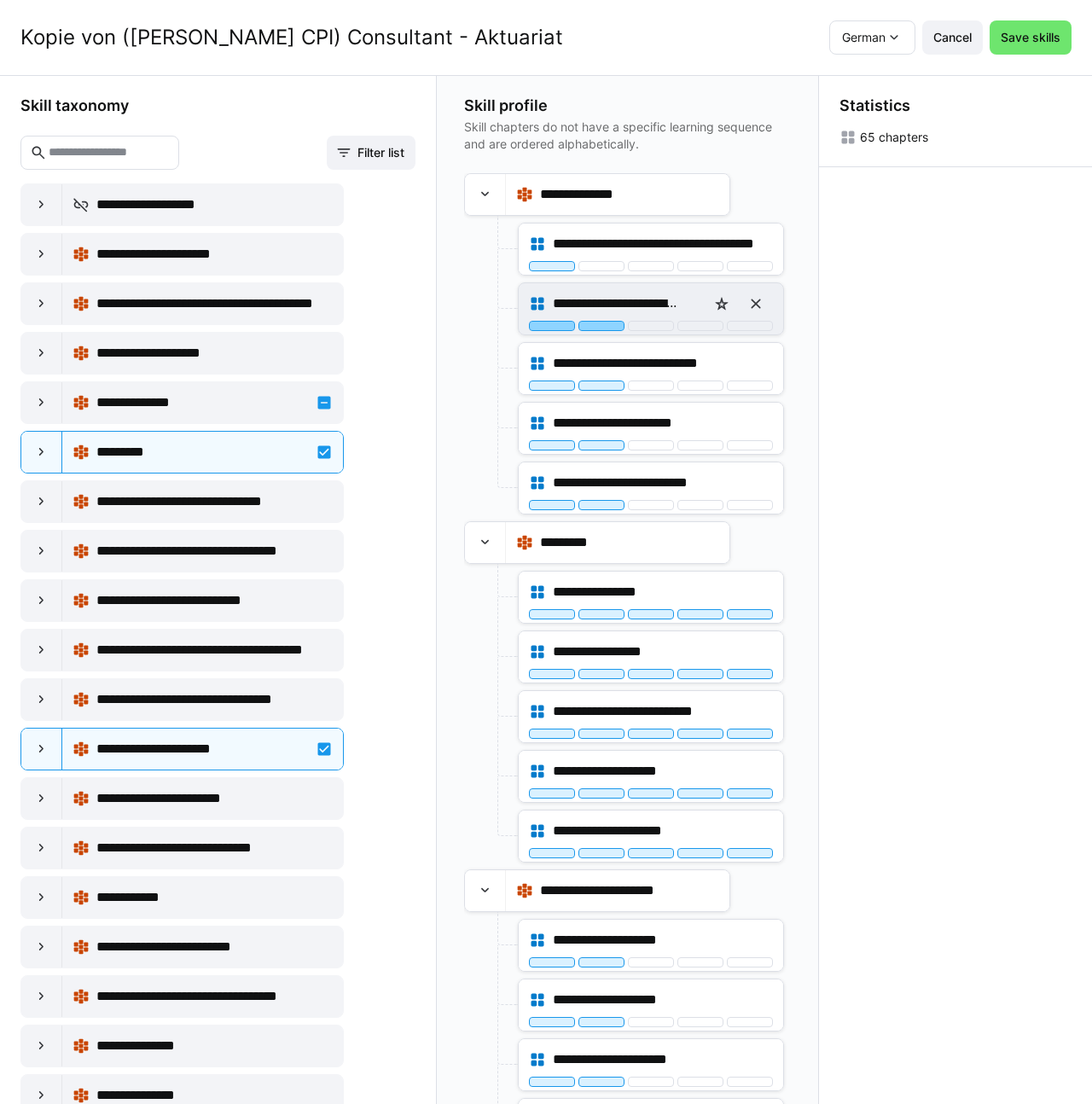
click at [594, 329] on div at bounding box center [602, 326] width 46 height 10
click at [549, 331] on div "**********" at bounding box center [651, 309] width 264 height 51
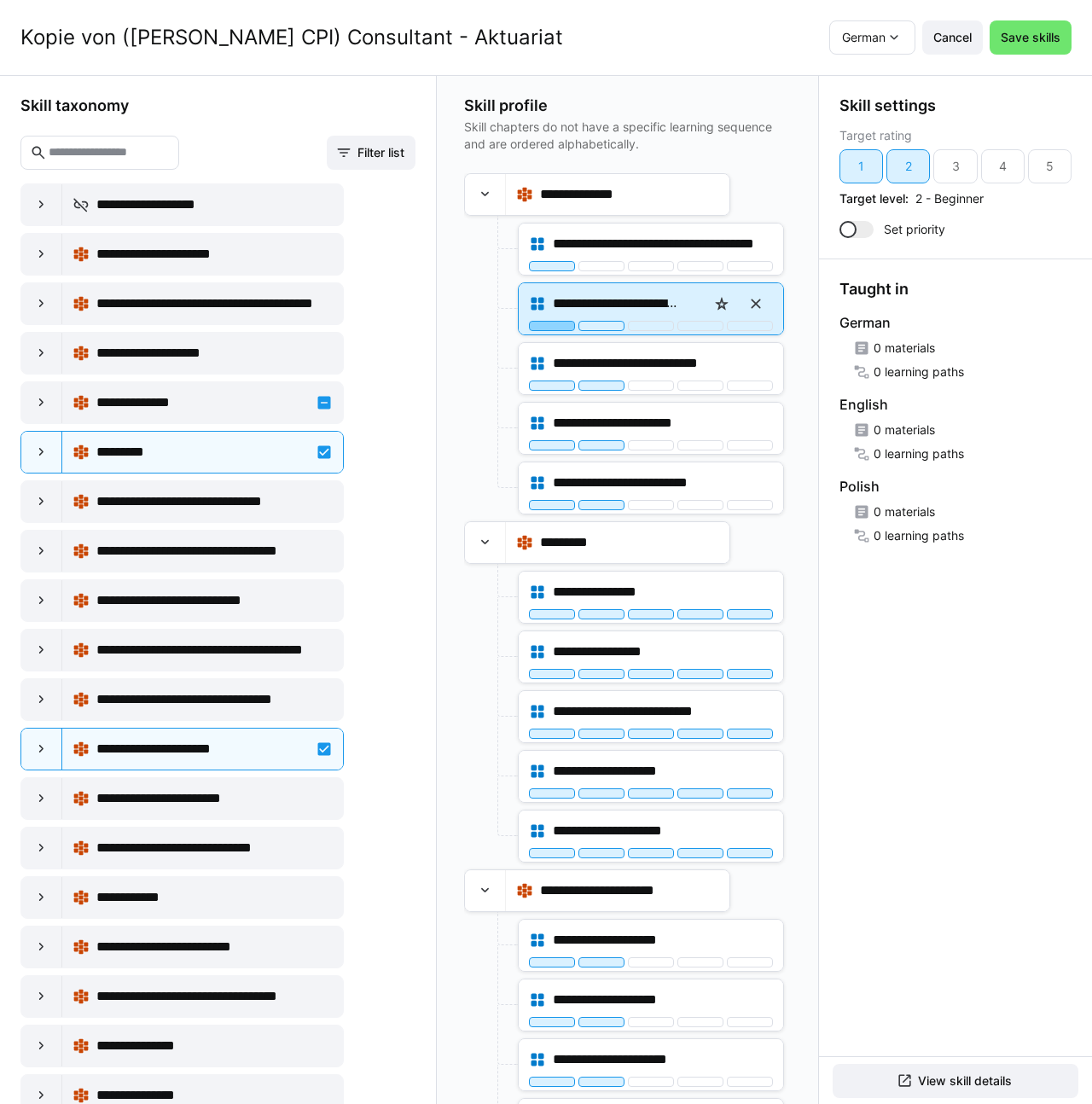
click at [550, 324] on div at bounding box center [552, 326] width 46 height 10
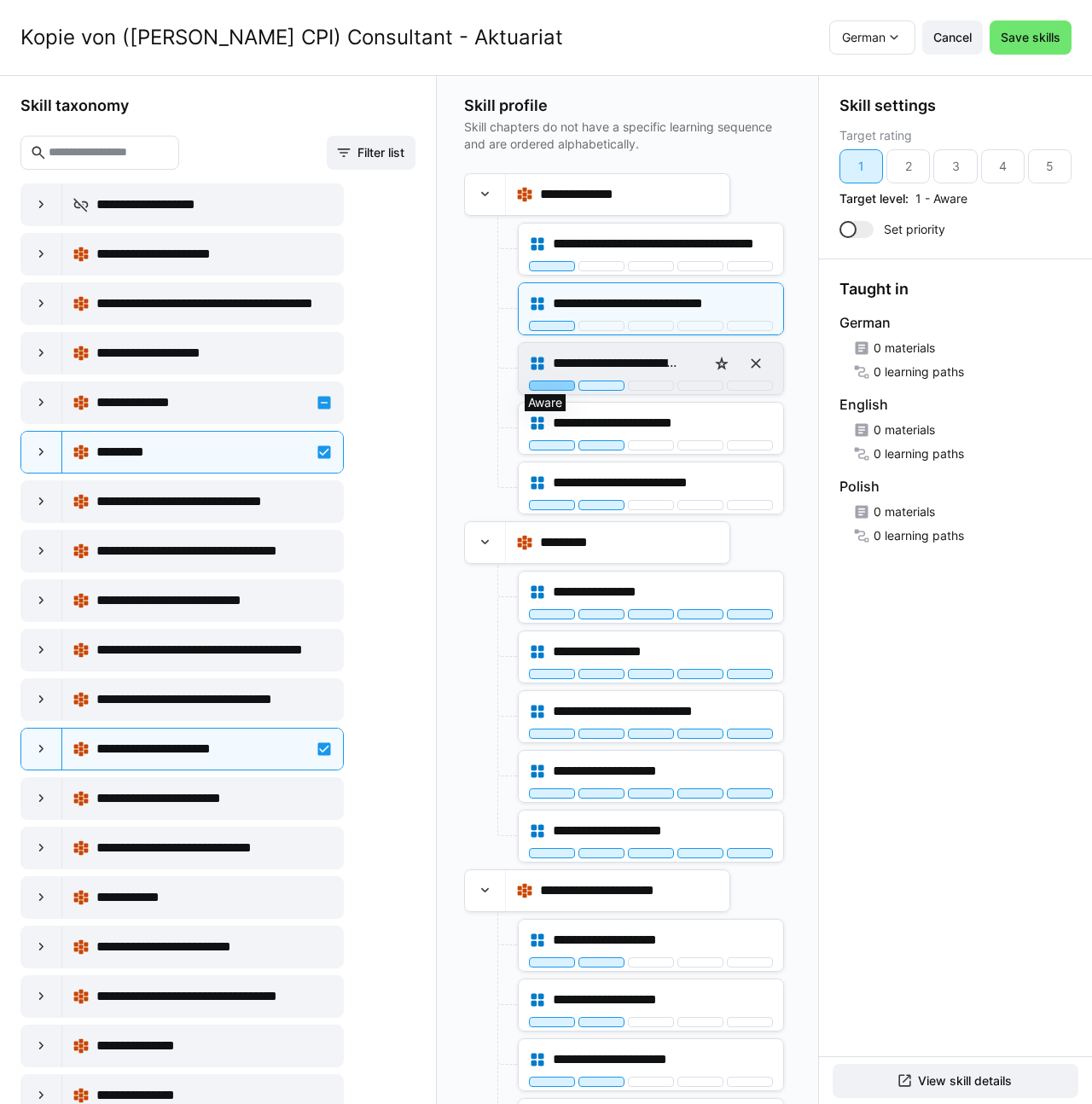
click at [544, 381] on div at bounding box center [552, 385] width 46 height 10
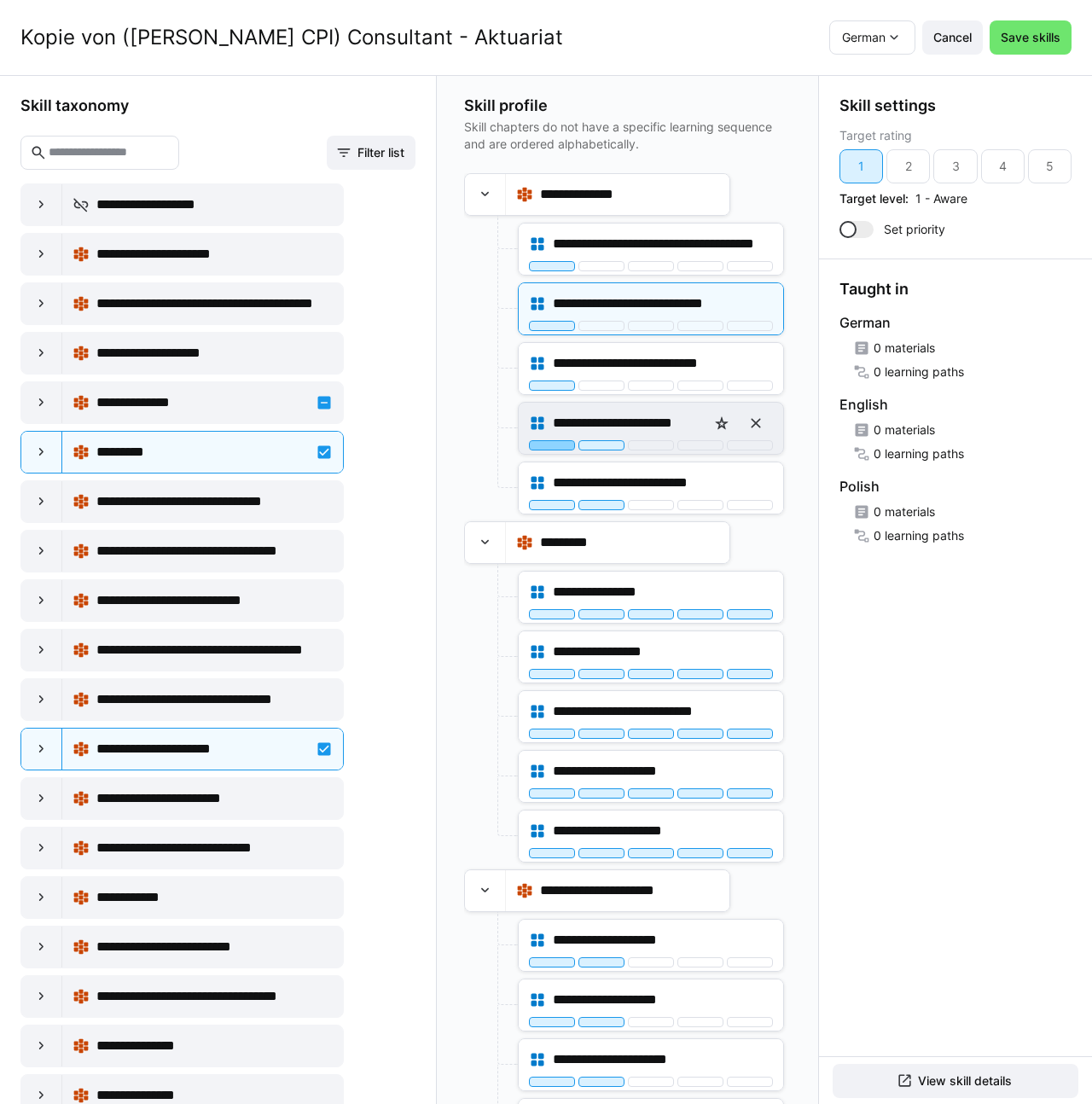
click at [537, 440] on div at bounding box center [552, 445] width 46 height 10
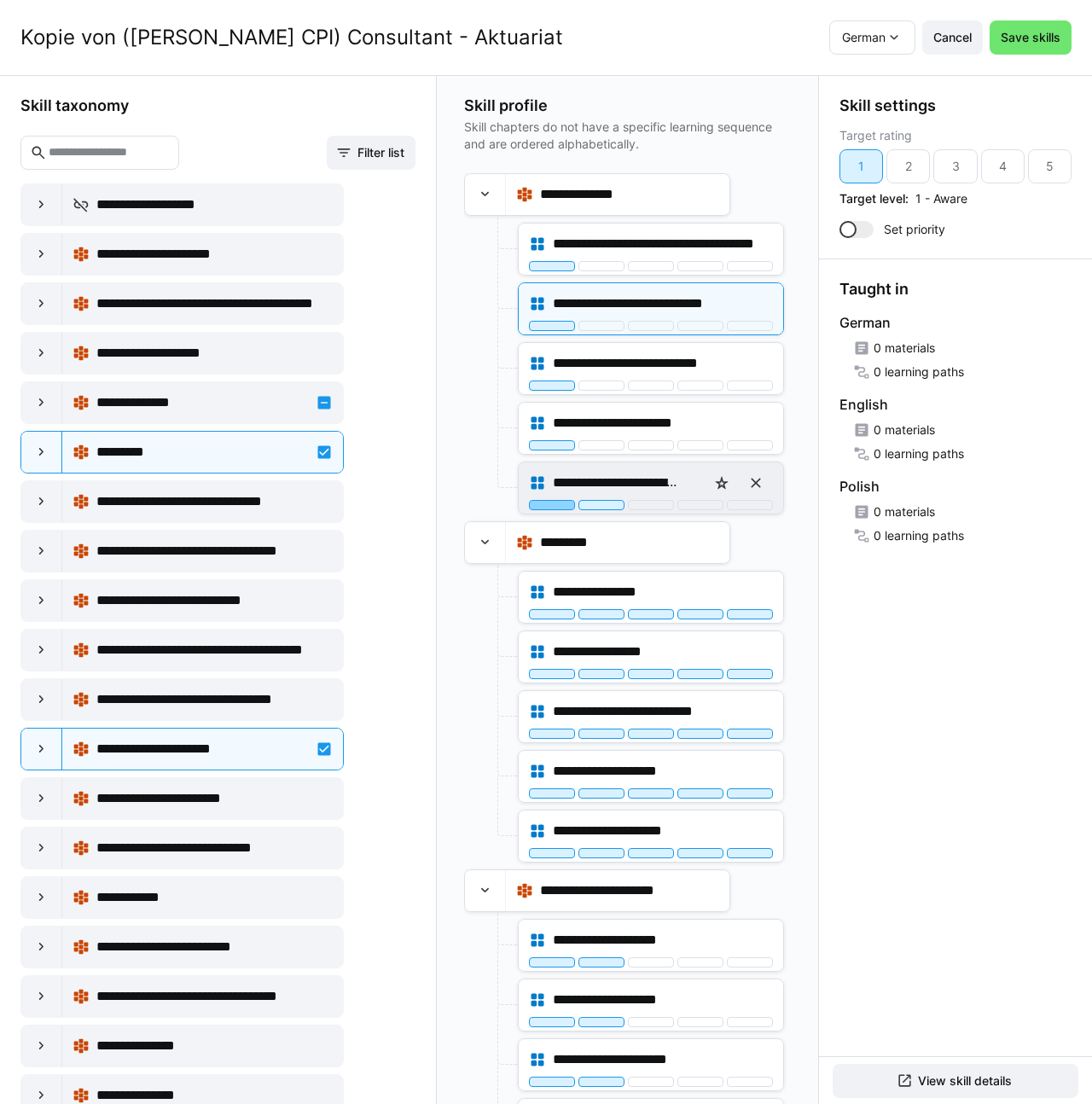
click at [540, 502] on div at bounding box center [552, 504] width 46 height 10
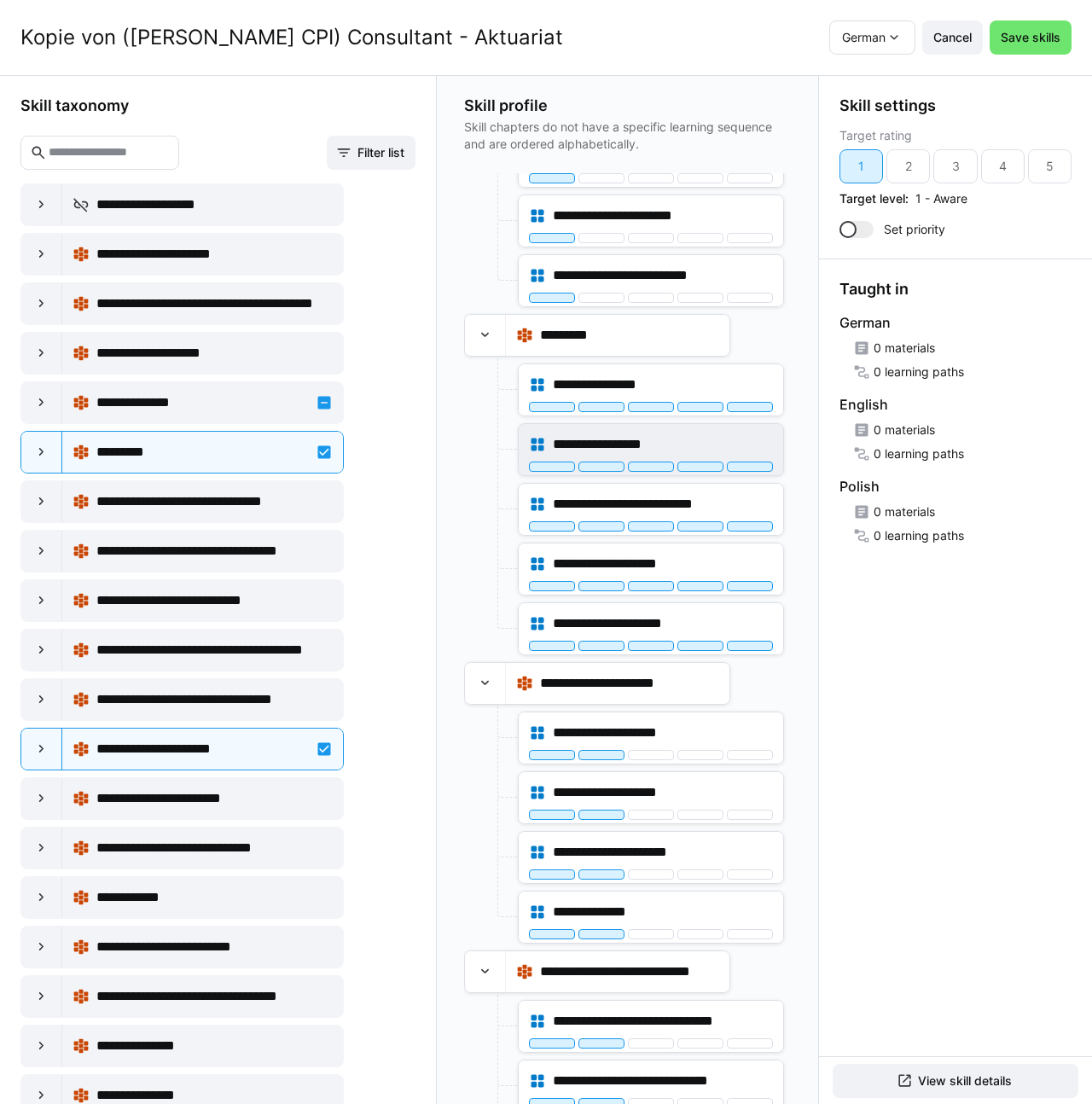
scroll to position [229, 0]
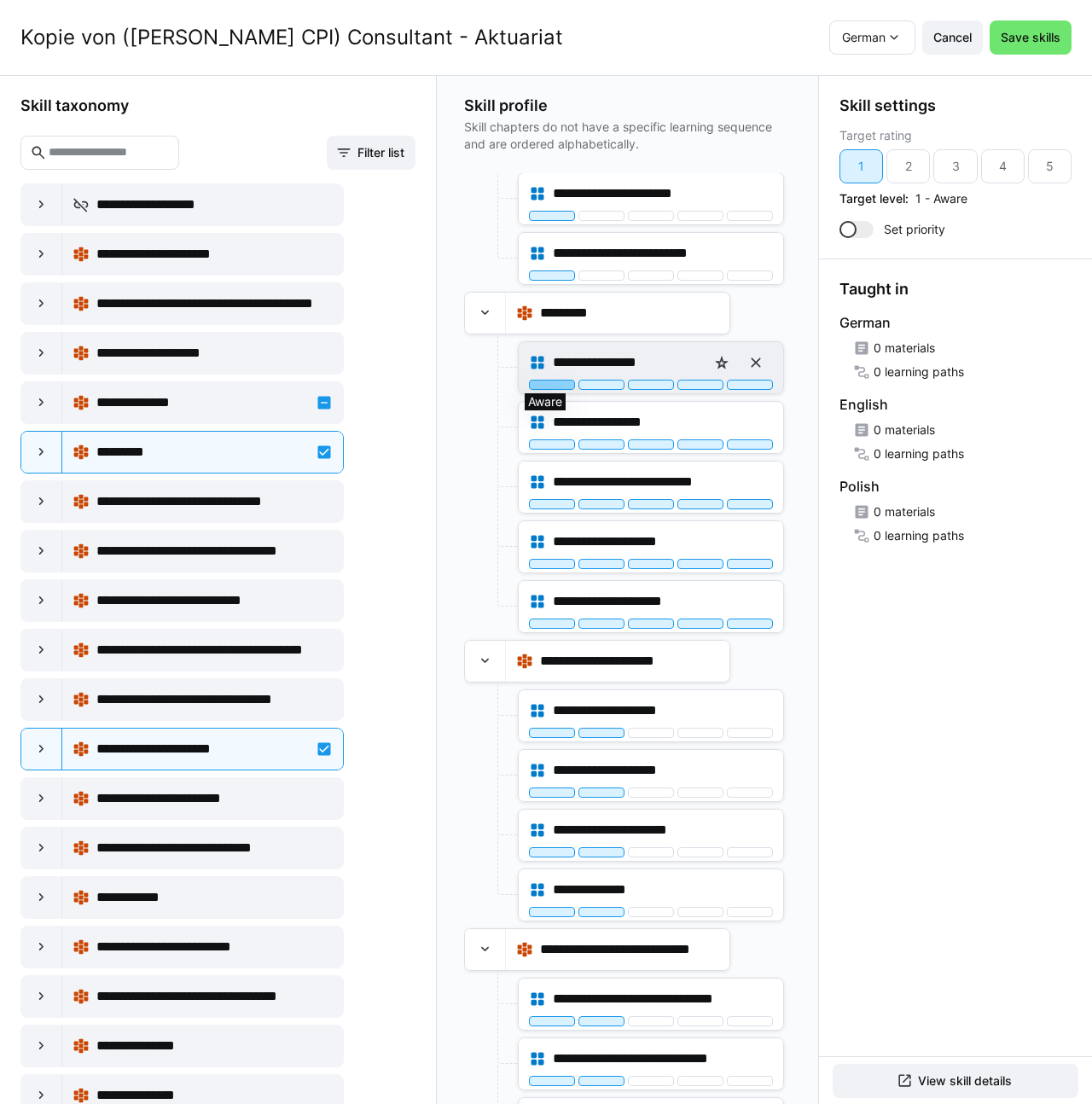
click at [549, 382] on div at bounding box center [552, 384] width 46 height 10
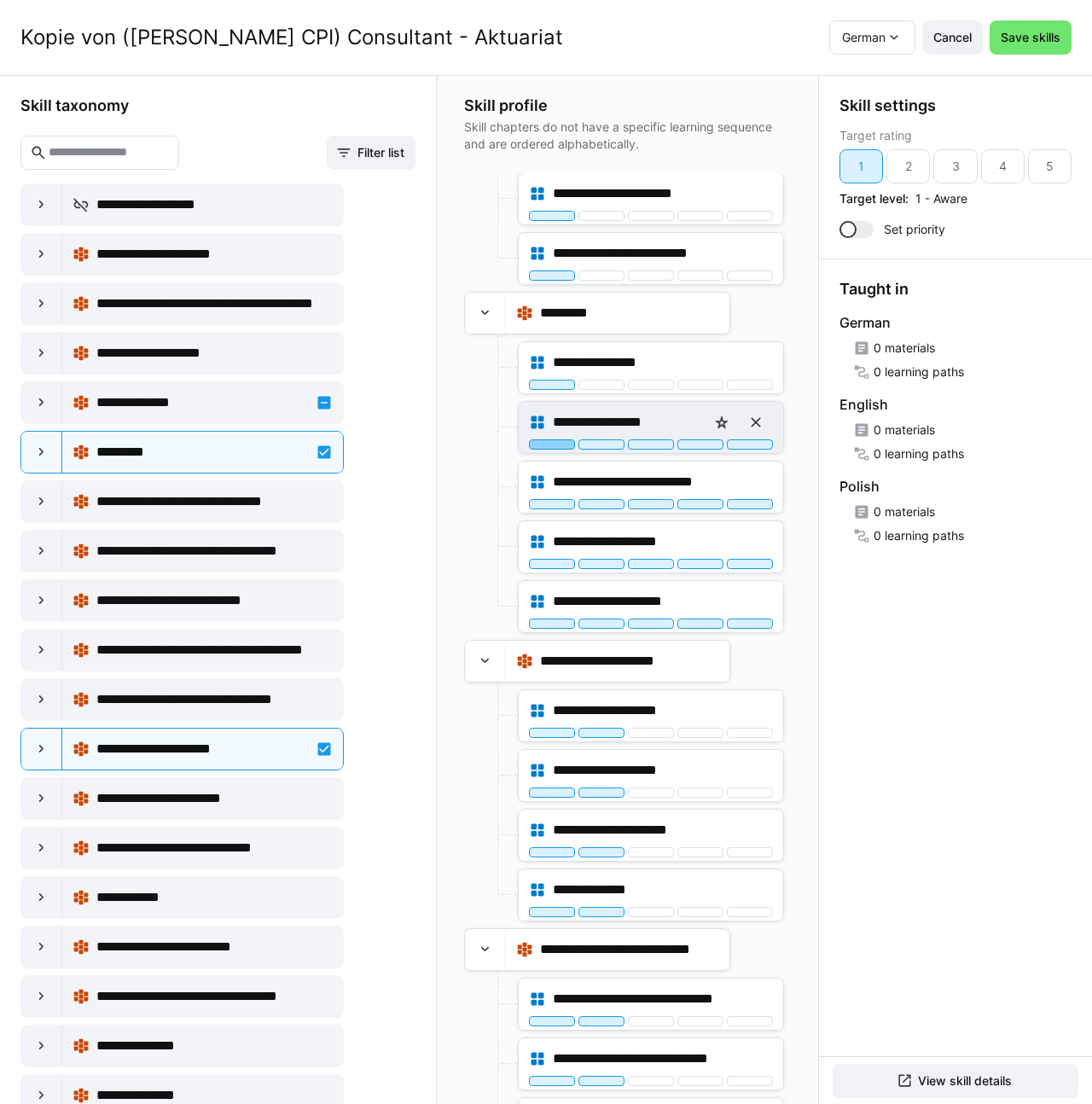
click at [546, 441] on div at bounding box center [552, 444] width 46 height 10
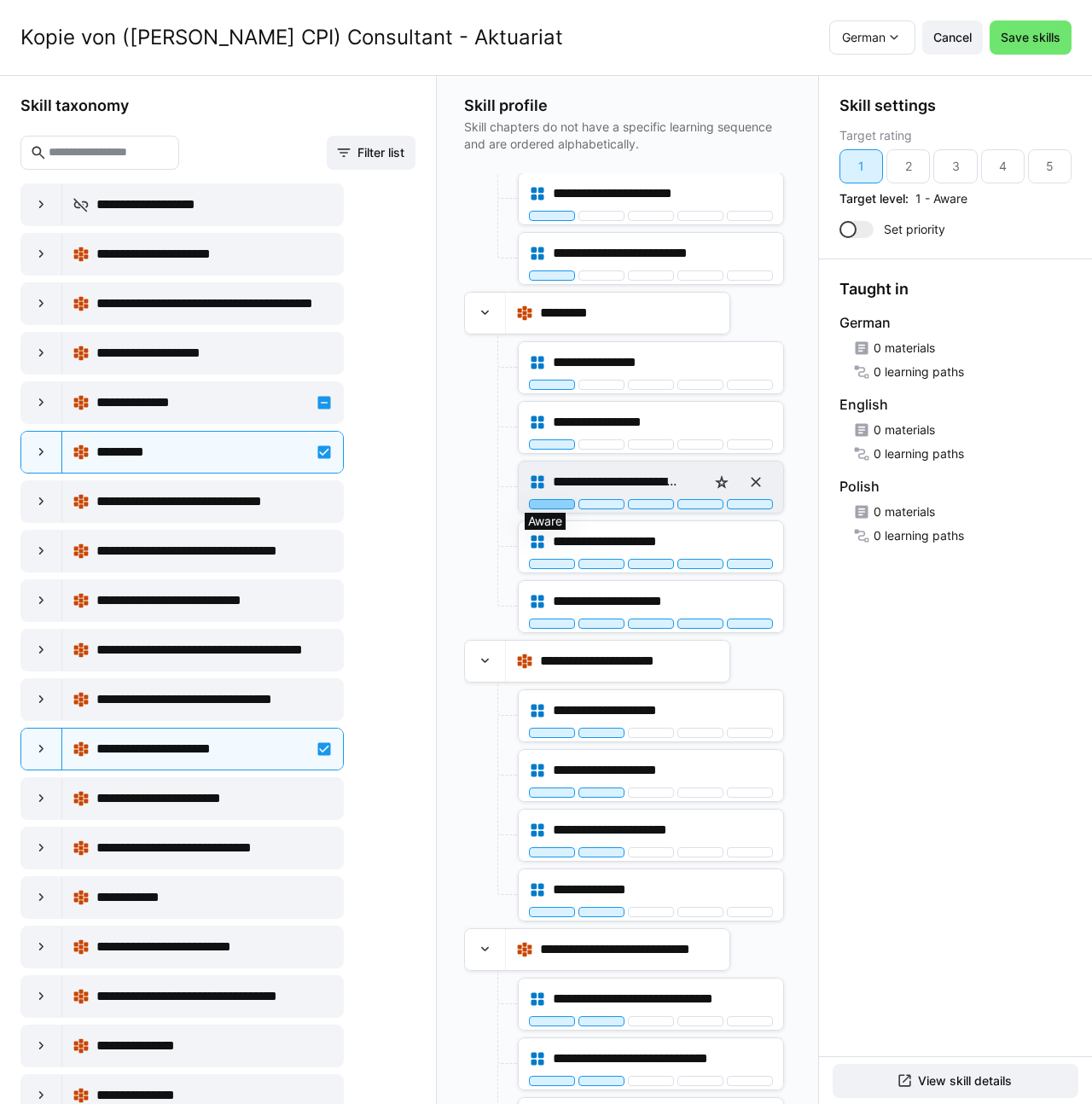
click at [545, 502] on div at bounding box center [552, 504] width 46 height 10
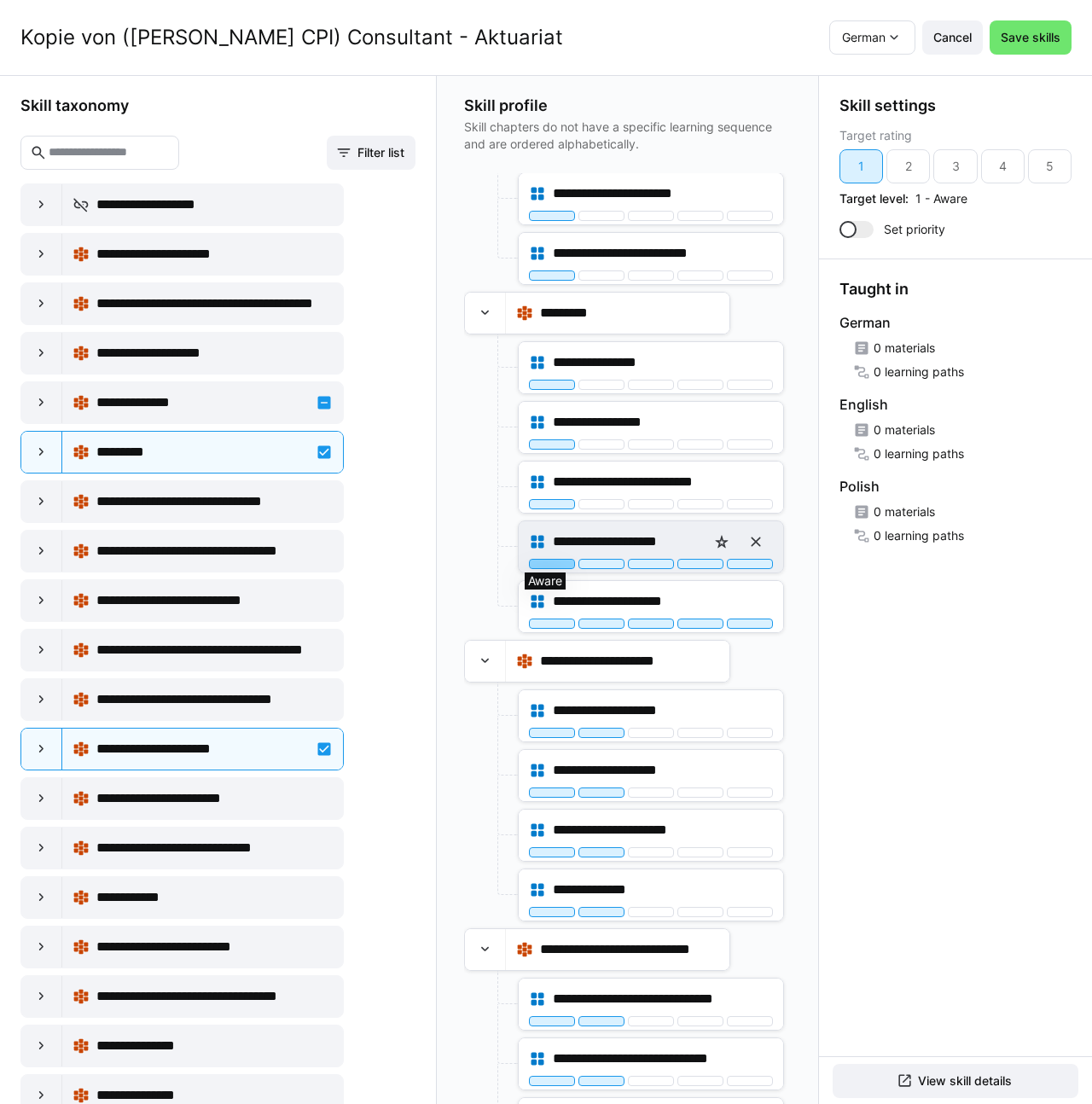
click at [544, 559] on div at bounding box center [552, 563] width 46 height 10
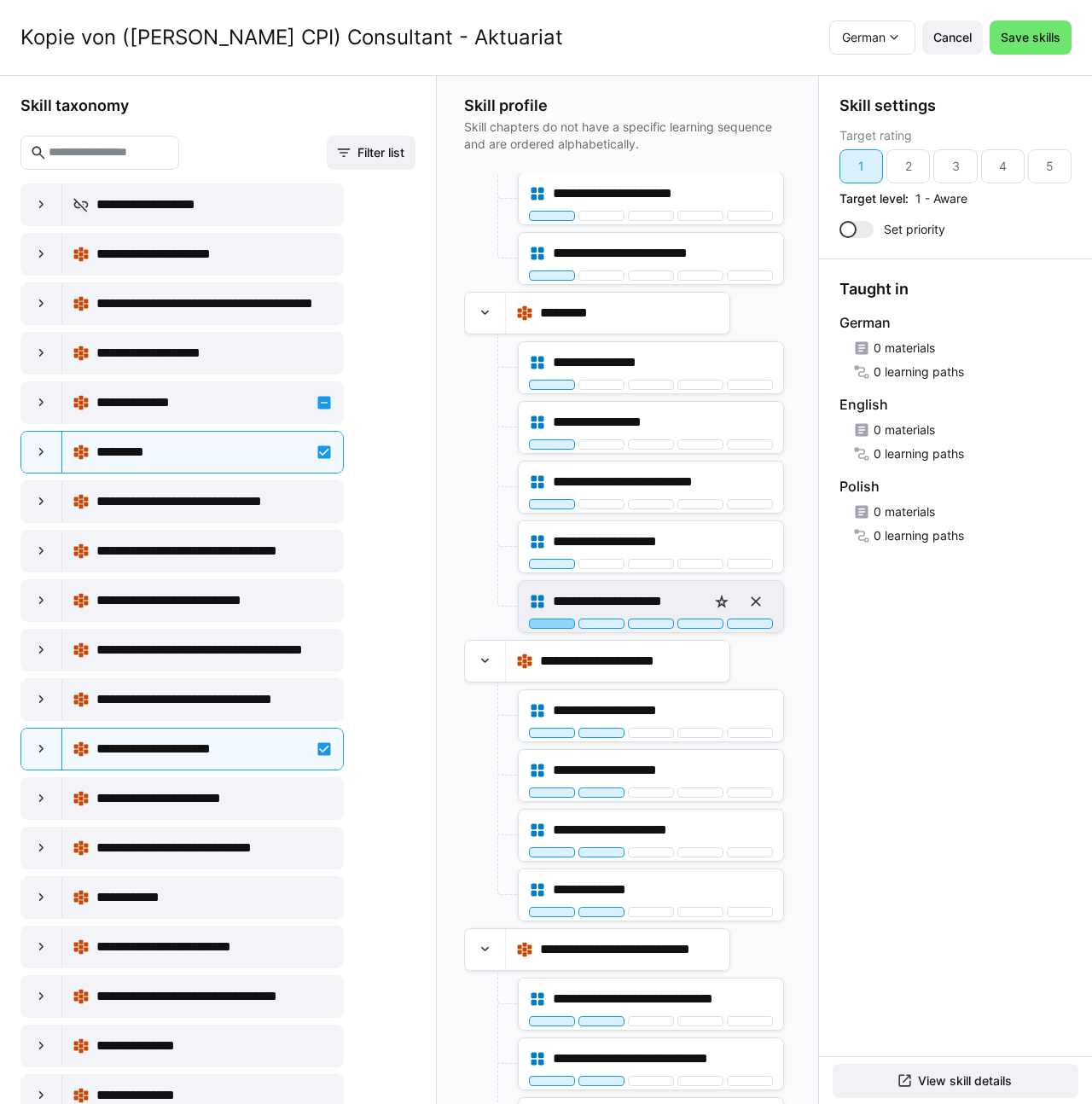
click at [547, 624] on div at bounding box center [552, 623] width 46 height 10
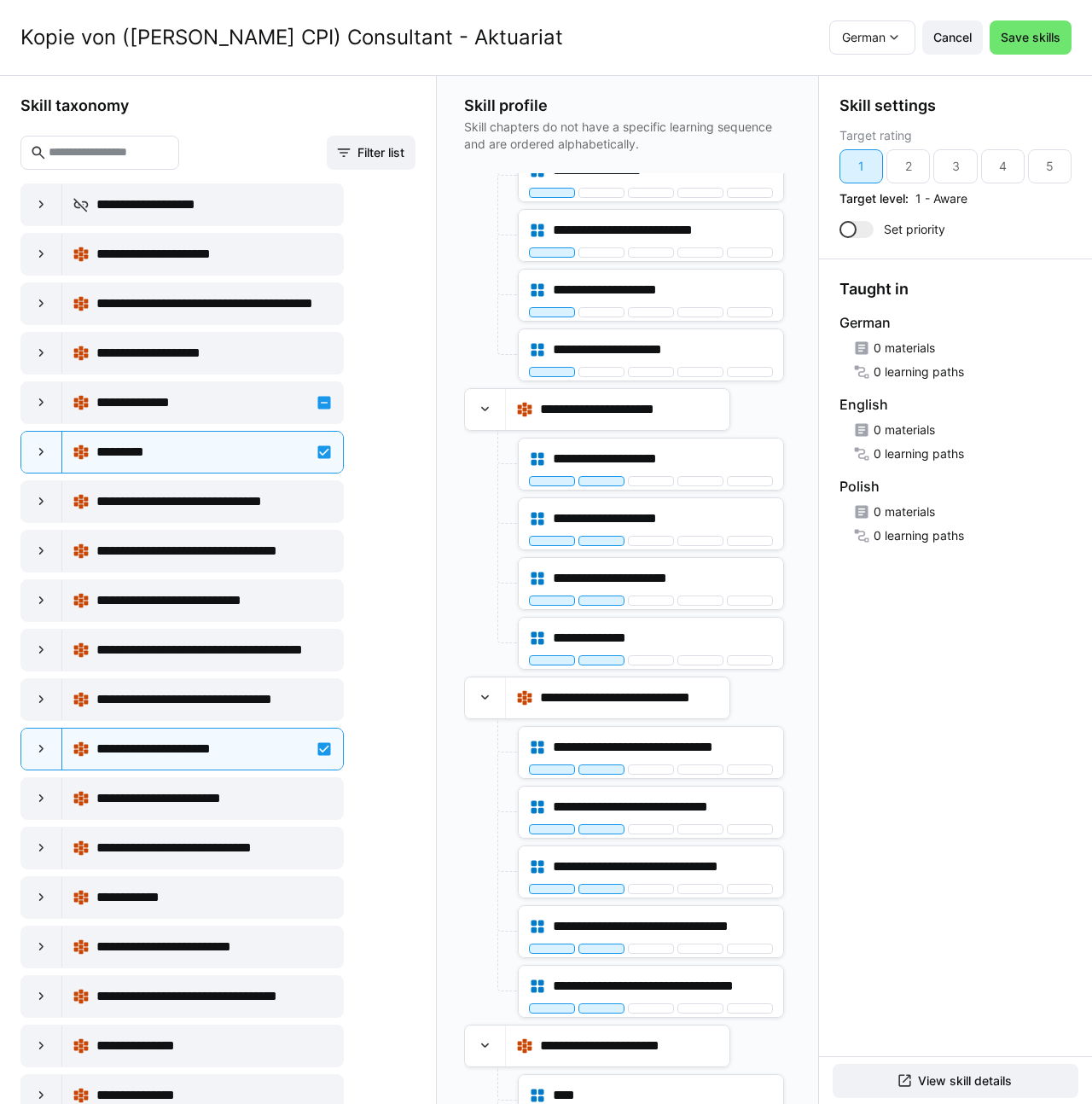
scroll to position [487, 0]
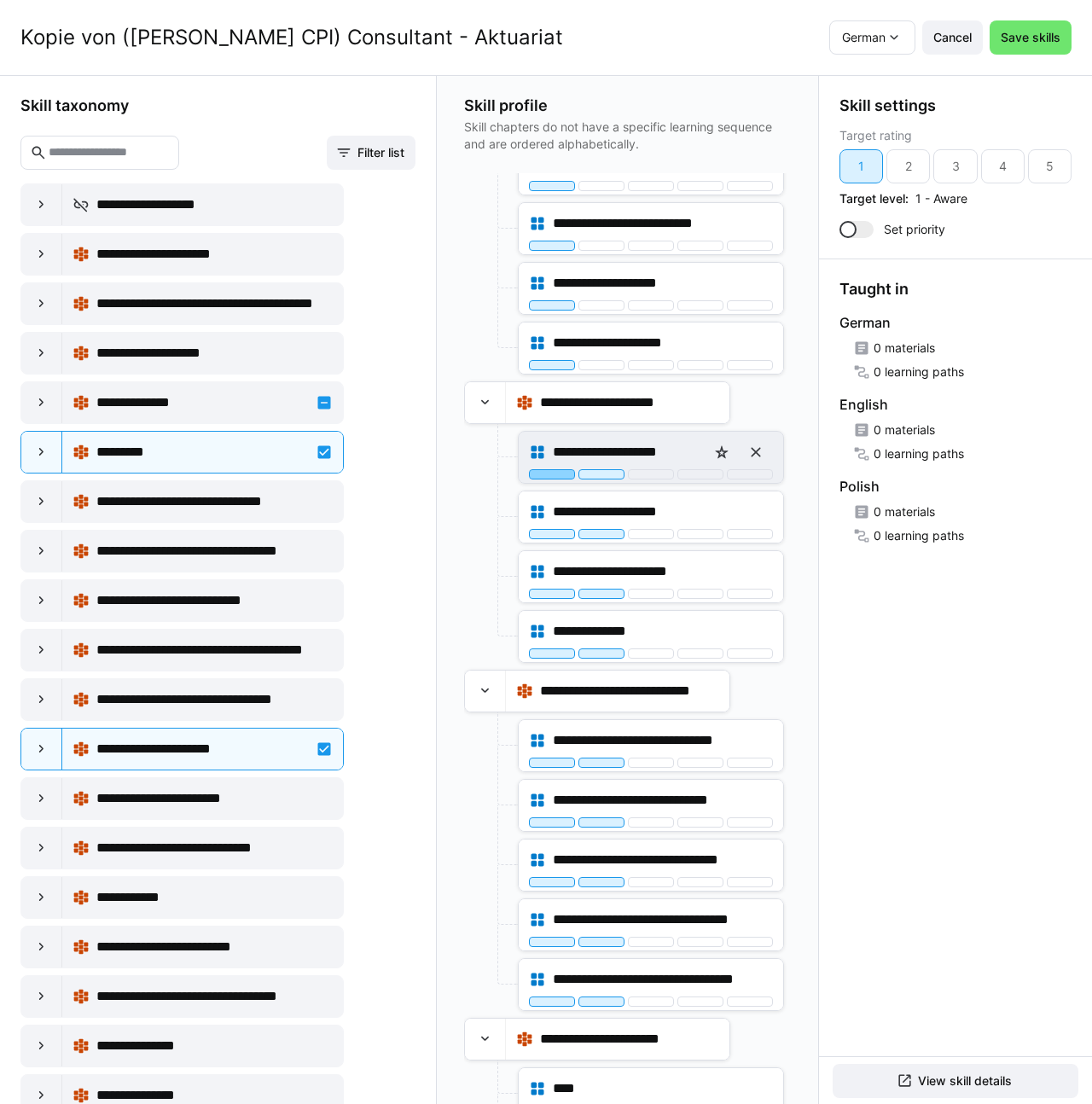
click at [545, 472] on div at bounding box center [552, 474] width 46 height 10
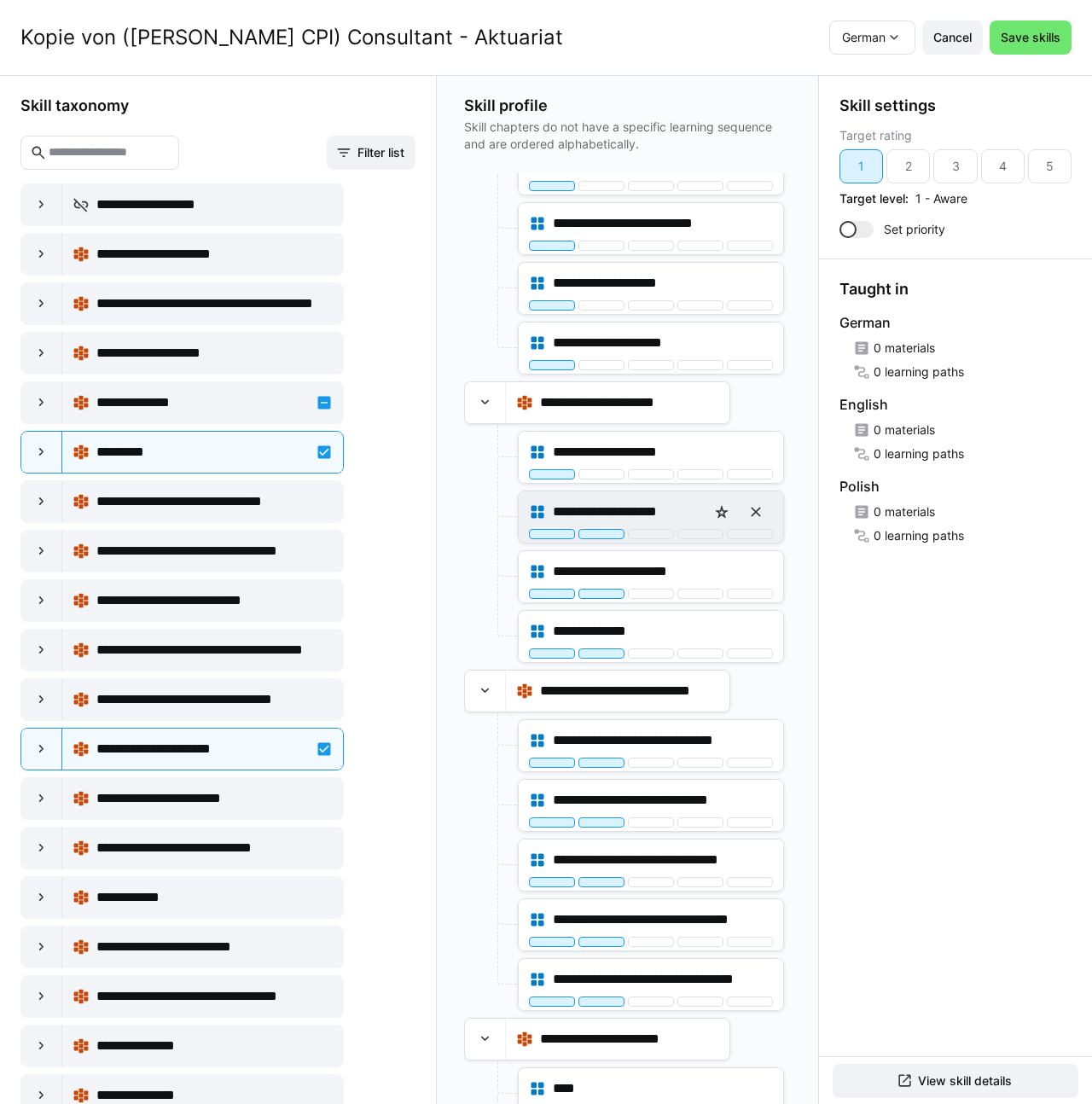
click at [544, 527] on div "**********" at bounding box center [651, 512] width 244 height 34
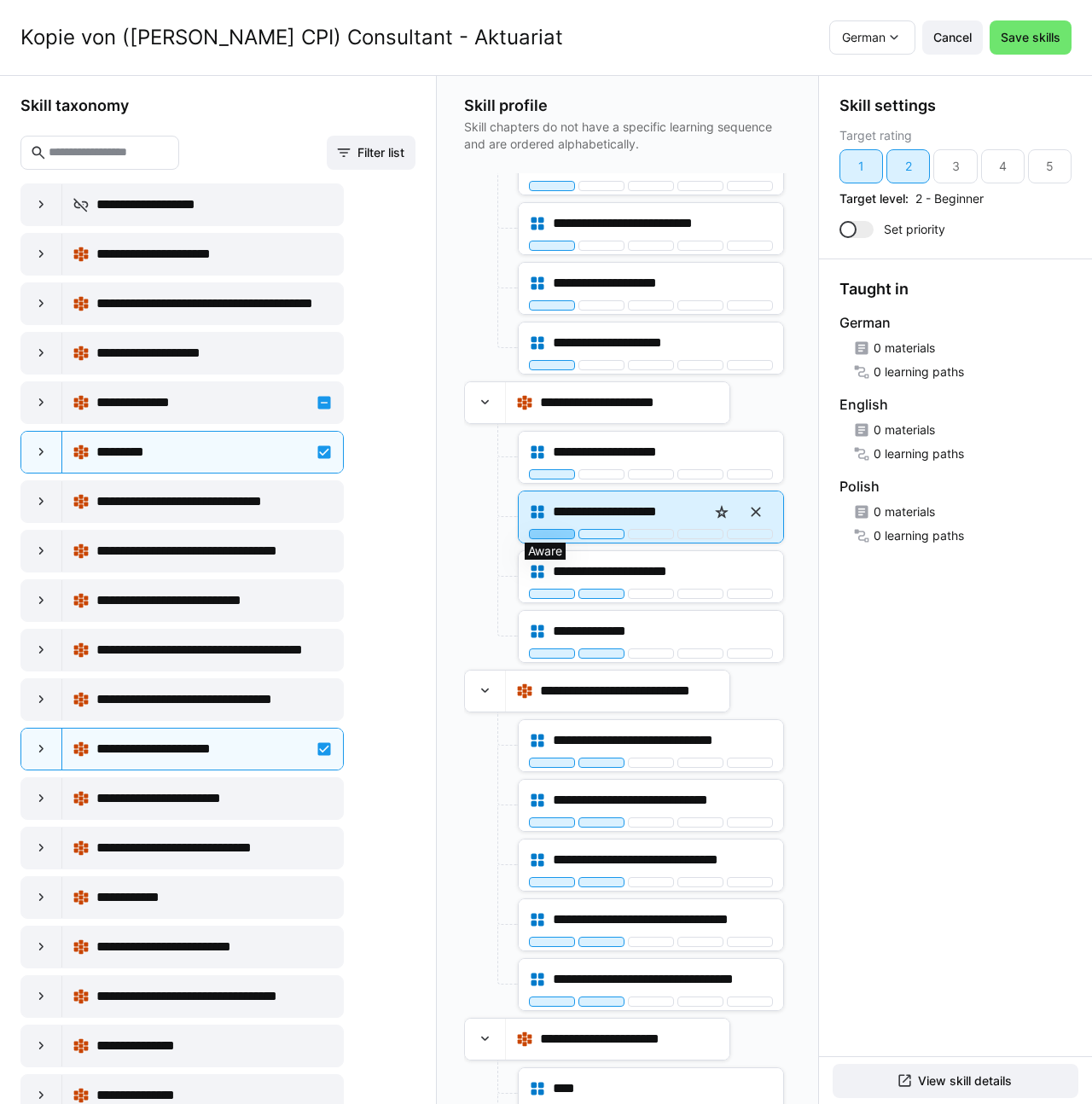
click at [563, 532] on div at bounding box center [552, 534] width 46 height 10
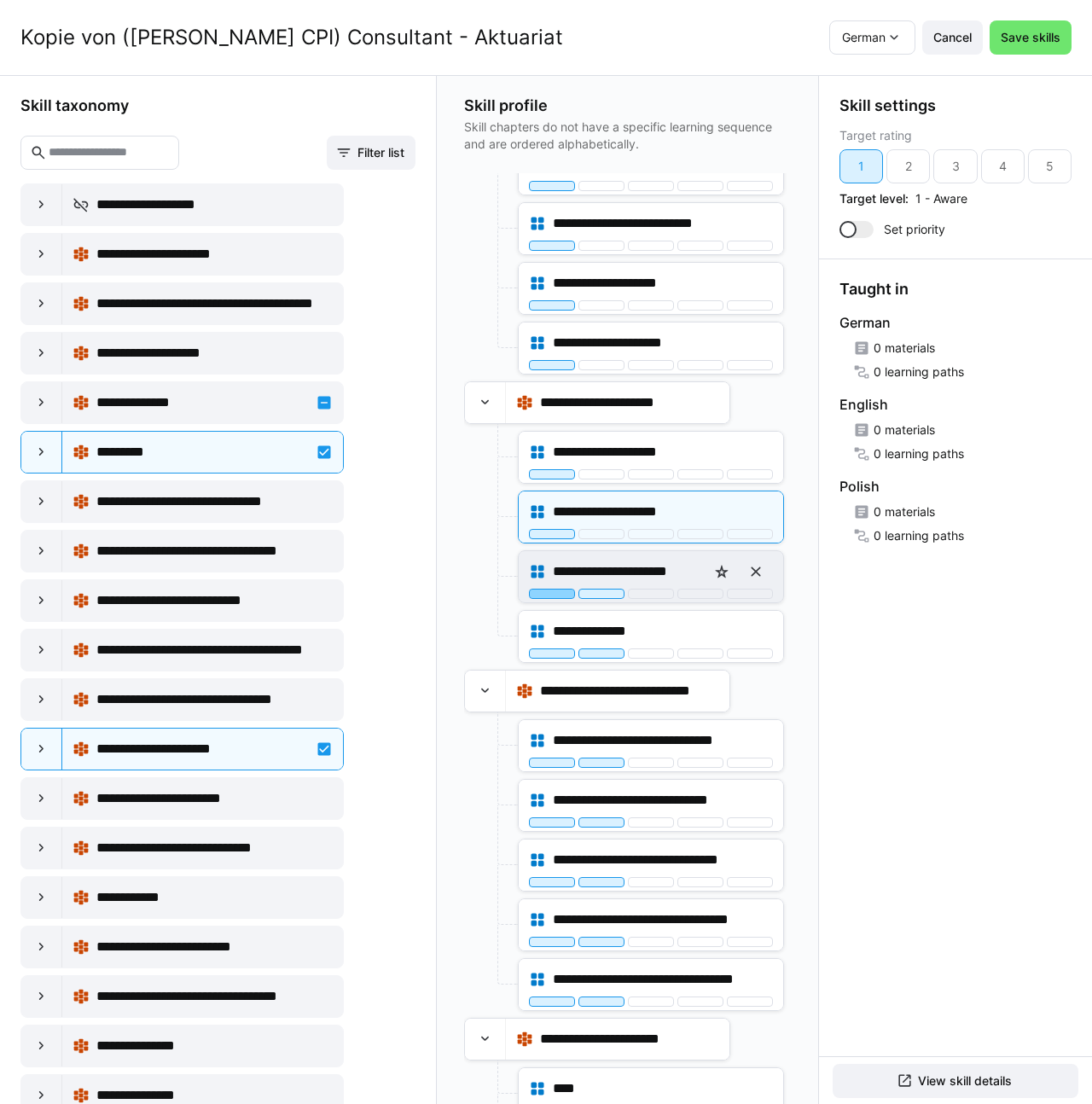
click at [544, 588] on div at bounding box center [552, 593] width 46 height 10
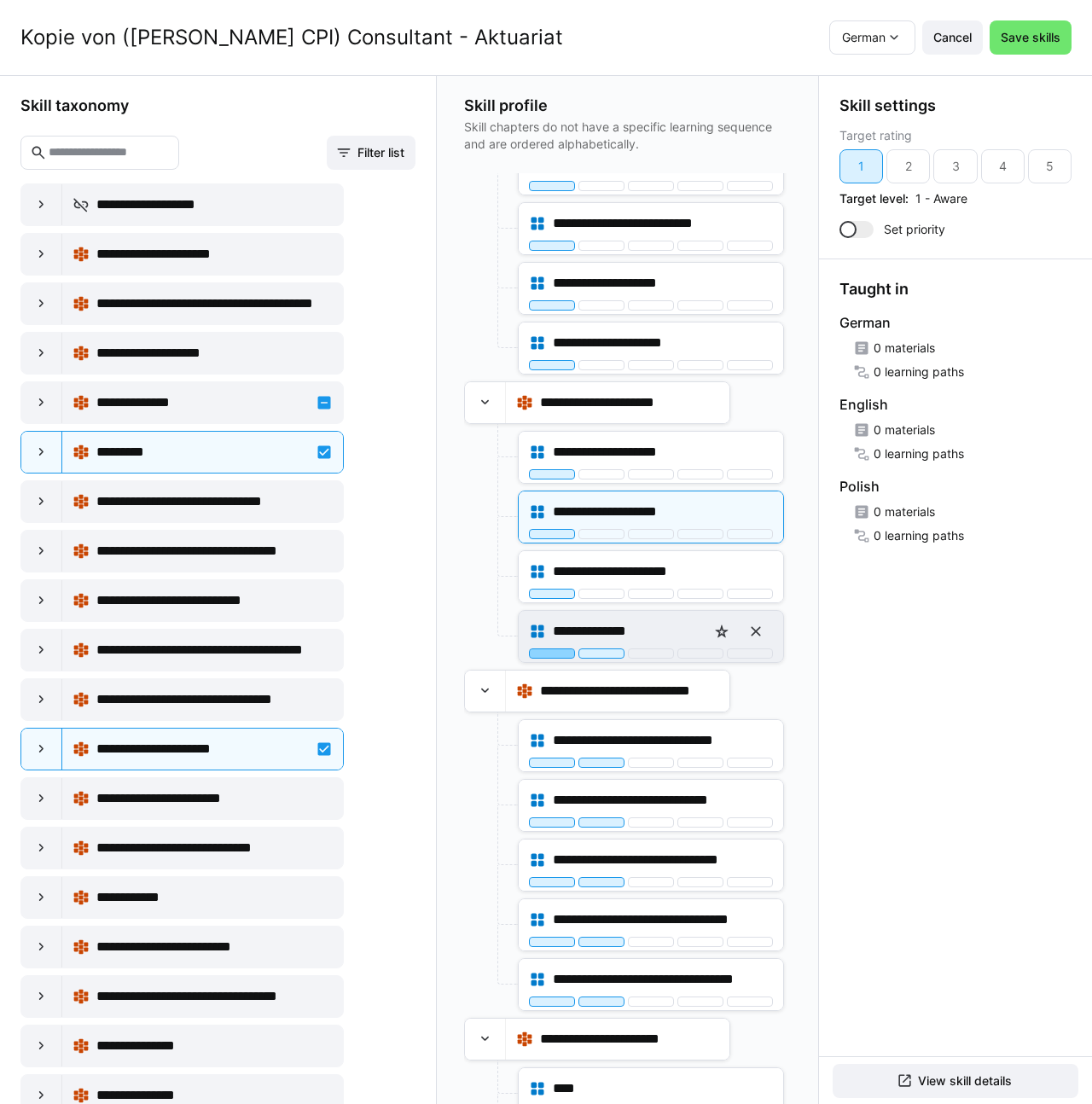
click at [543, 651] on div at bounding box center [552, 653] width 46 height 10
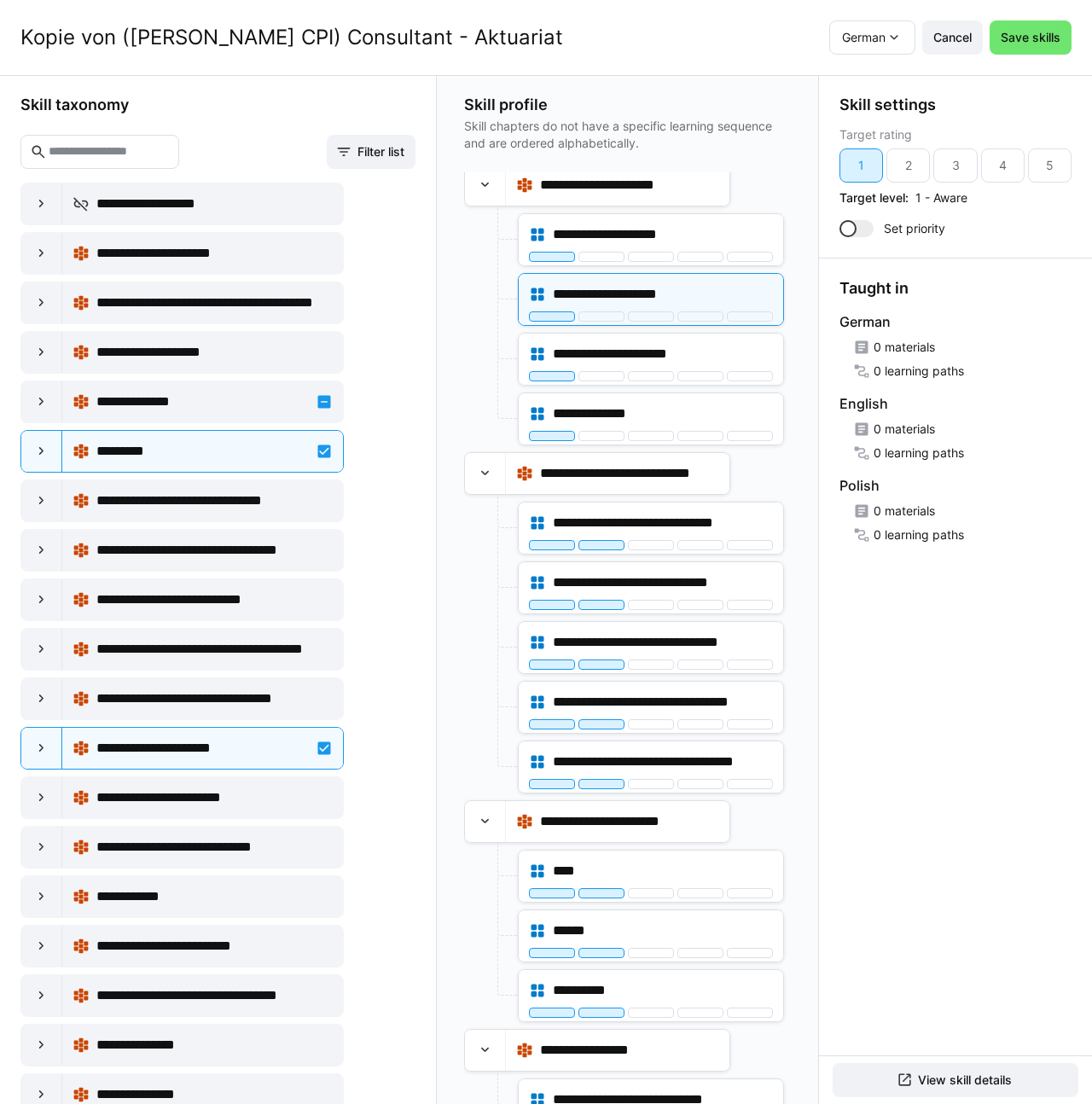
scroll to position [718, 0]
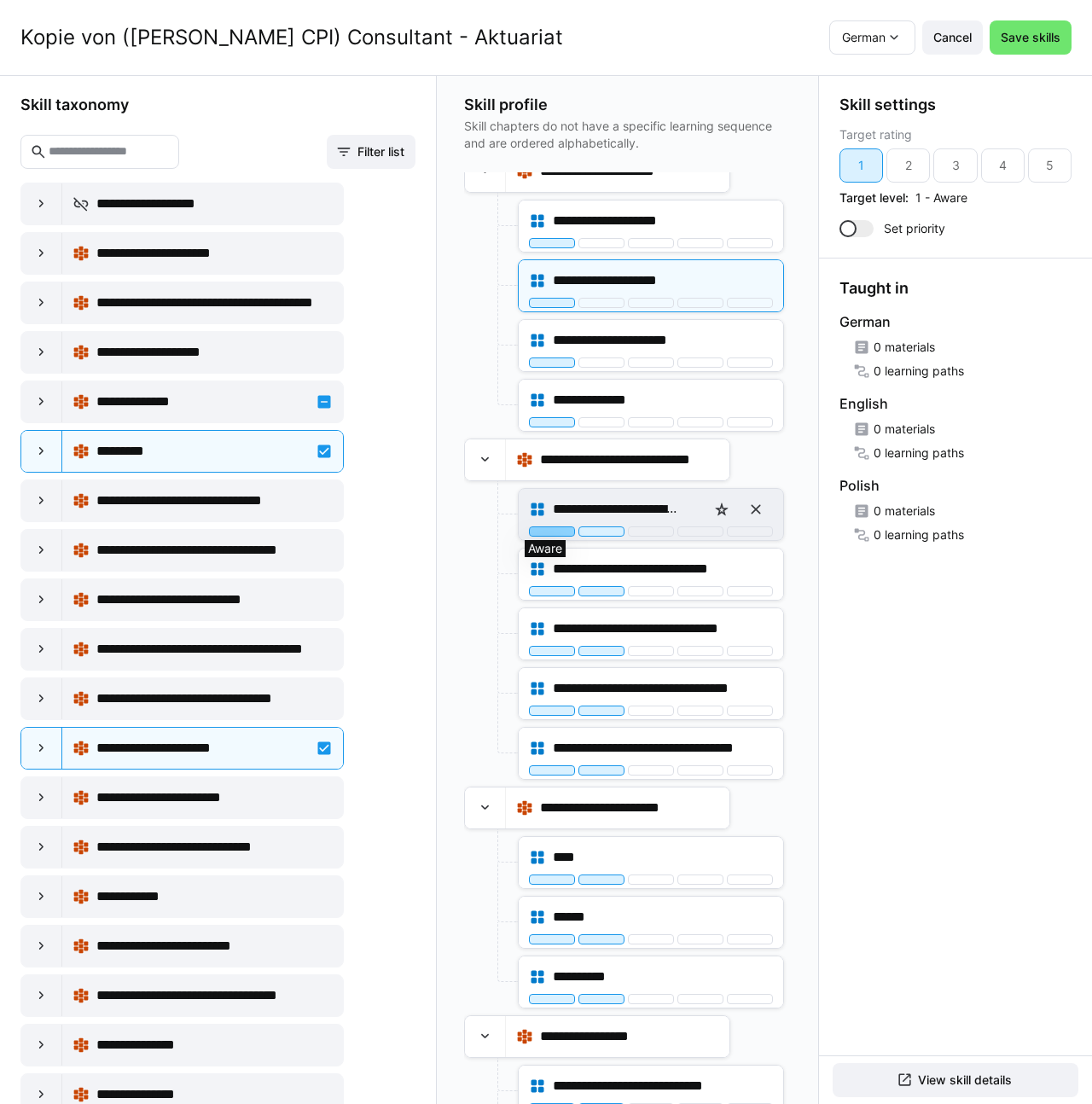
click at [543, 528] on div at bounding box center [552, 531] width 46 height 10
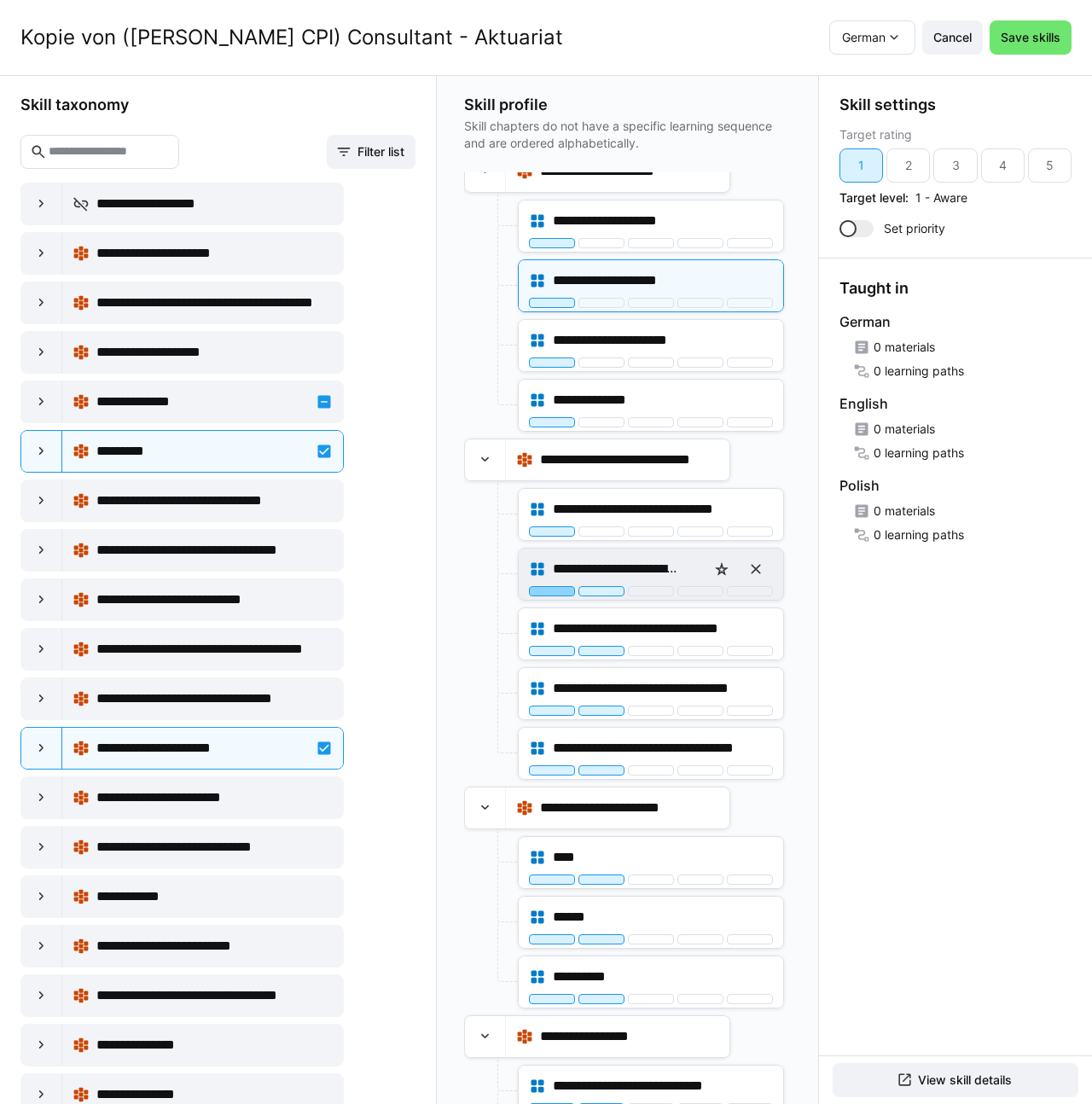
click at [539, 588] on div at bounding box center [552, 591] width 46 height 10
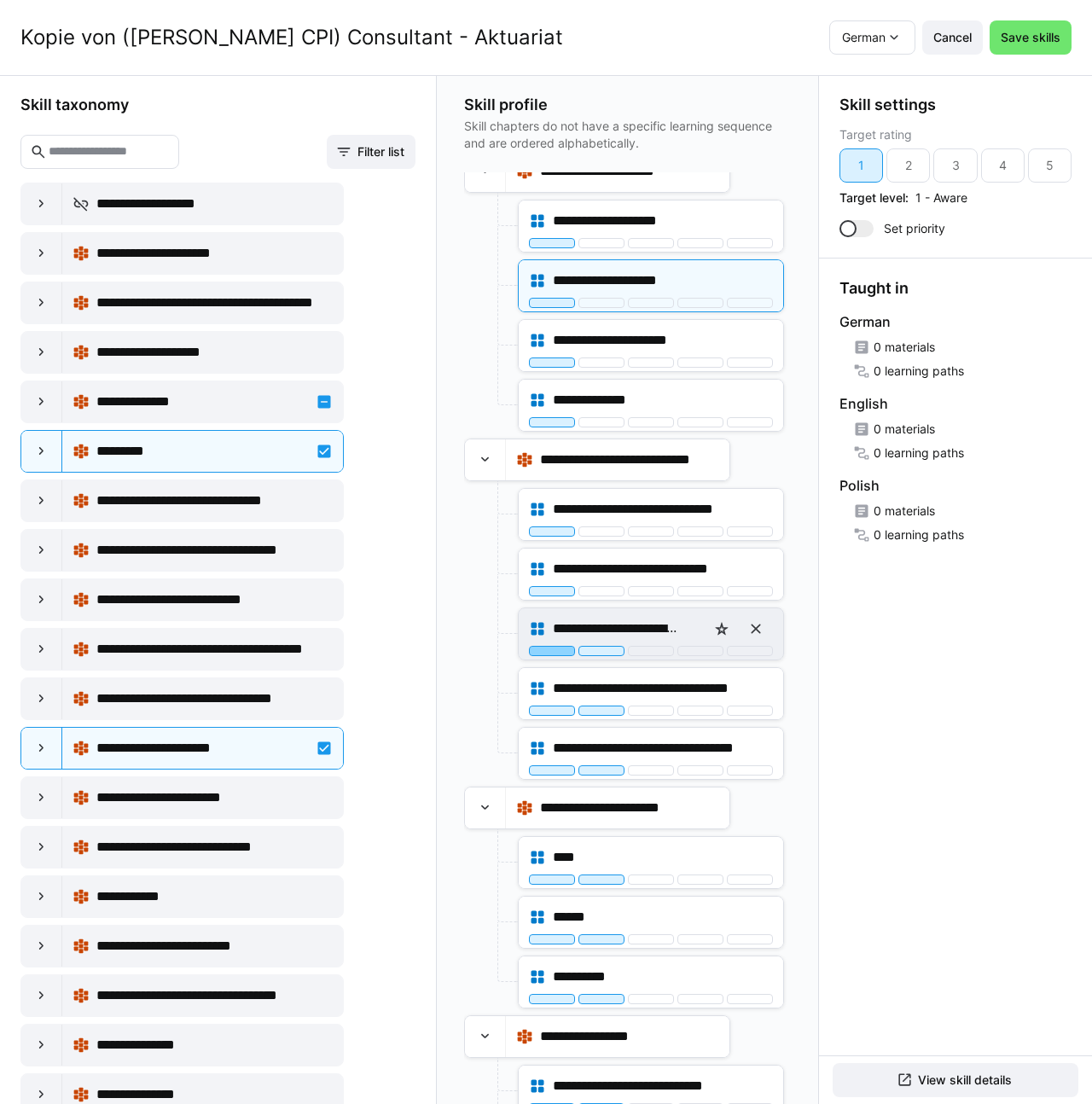
click at [546, 651] on div at bounding box center [552, 651] width 46 height 10
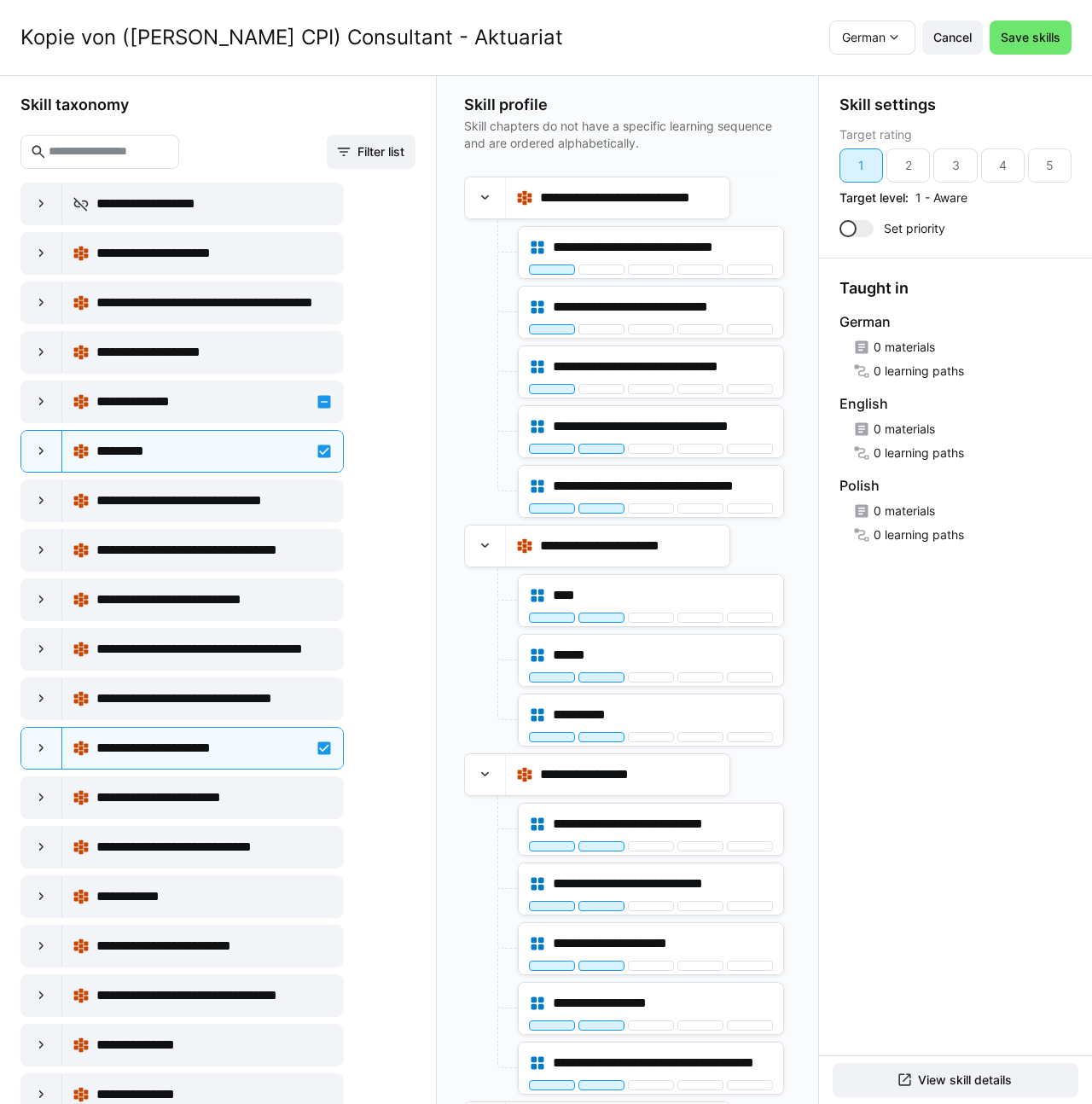
scroll to position [1008, 0]
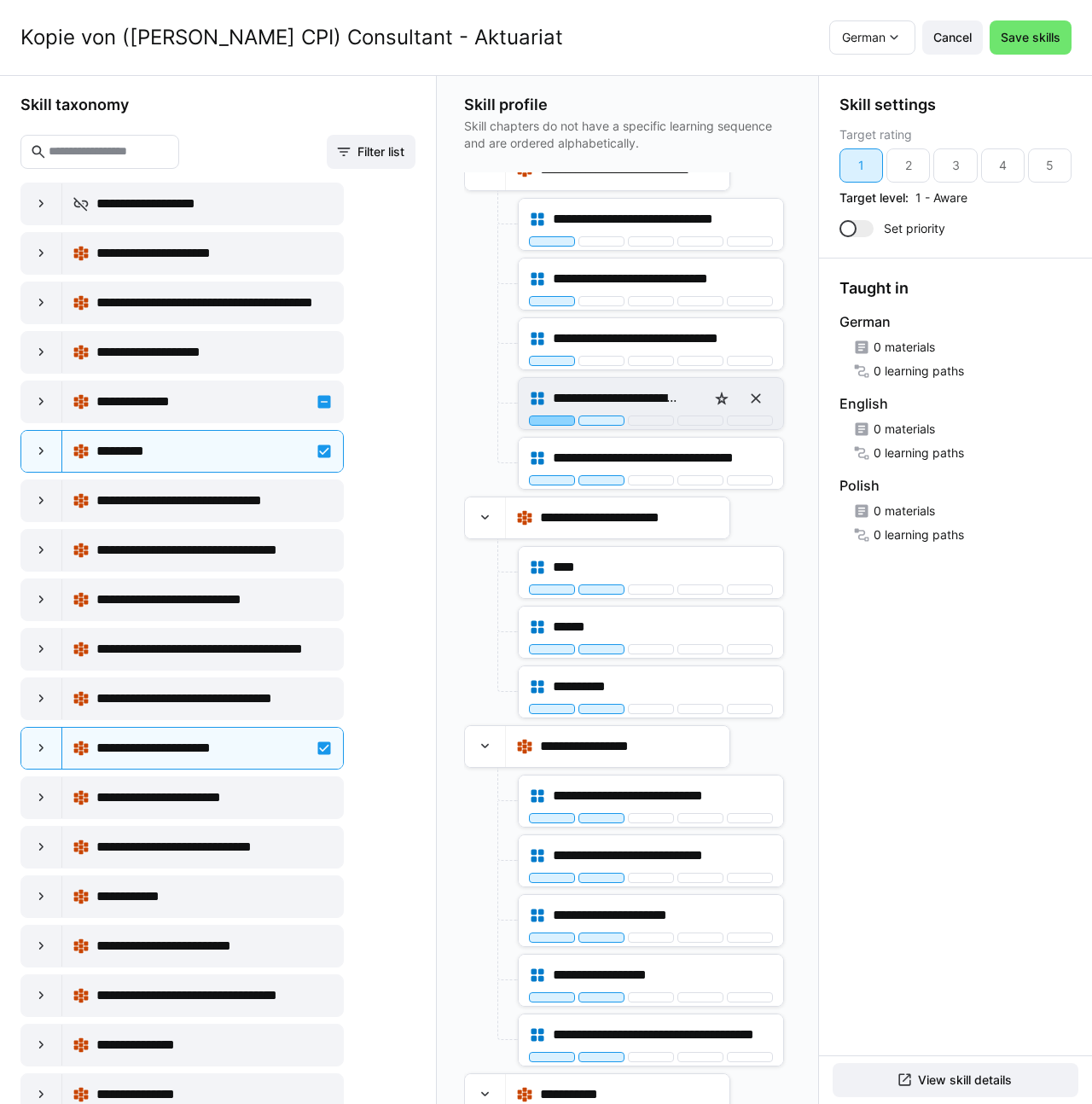
click at [547, 423] on div at bounding box center [552, 420] width 46 height 10
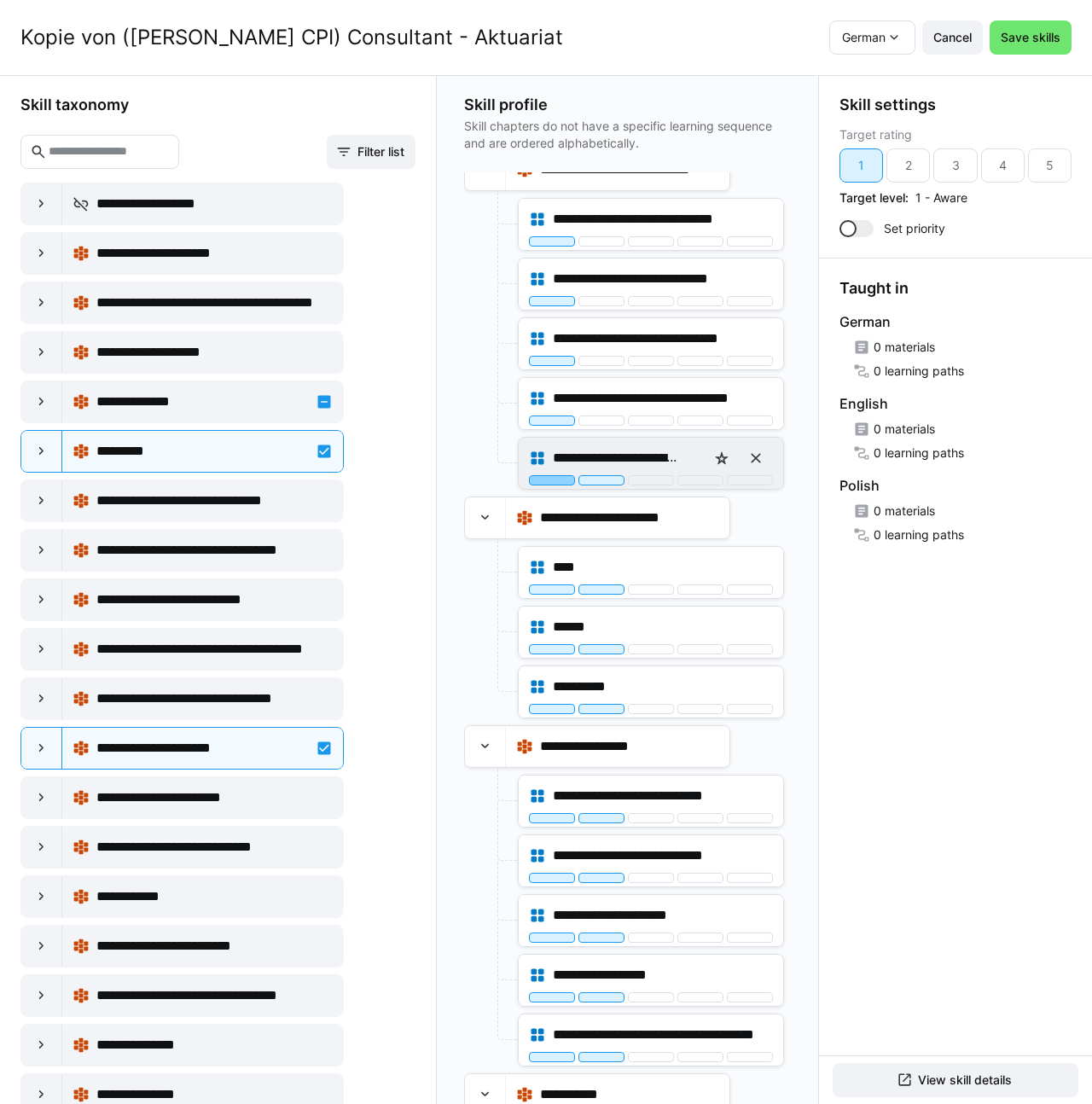
click at [547, 482] on div at bounding box center [552, 480] width 46 height 10
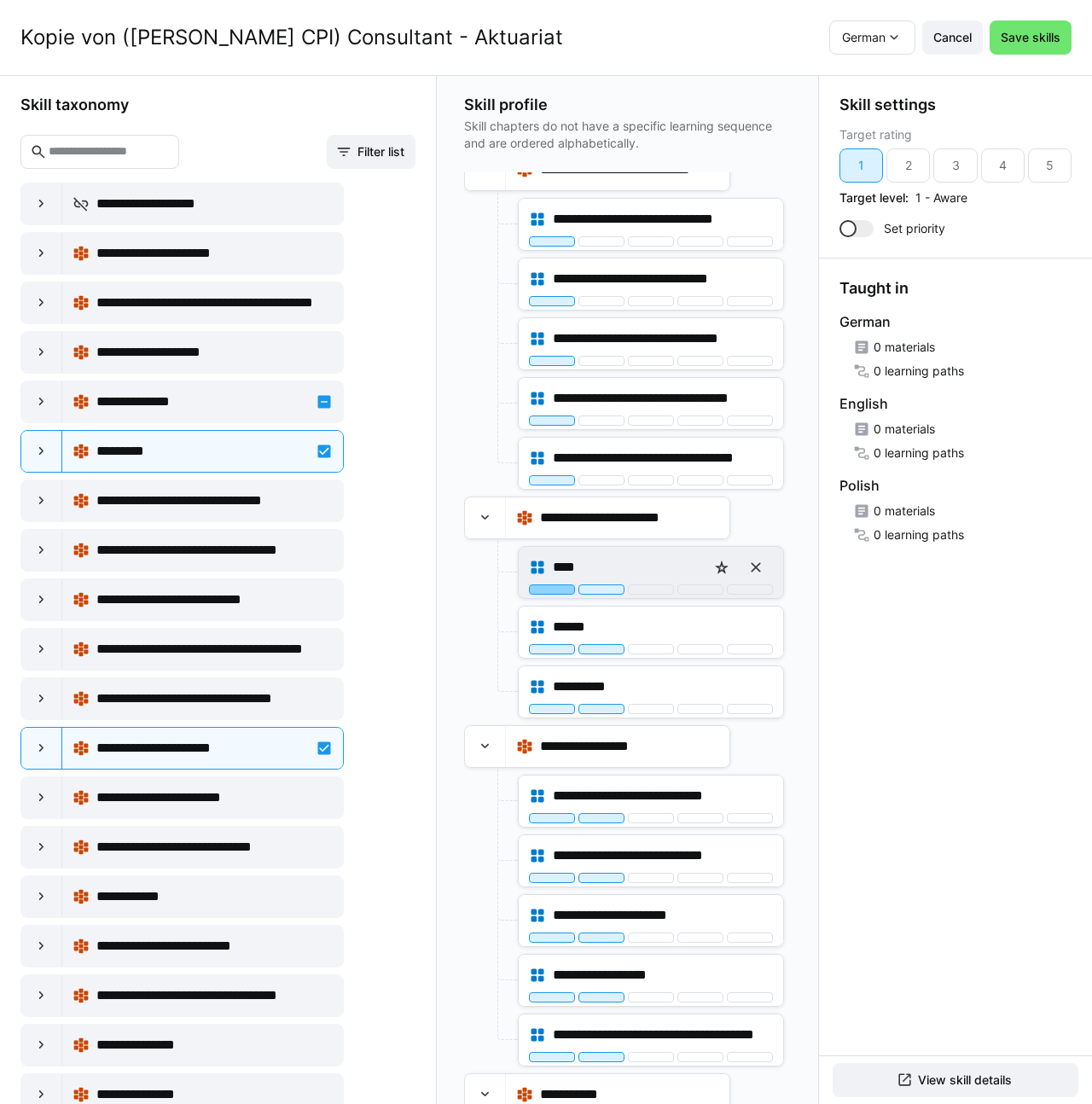
click at [538, 591] on div at bounding box center [552, 589] width 46 height 10
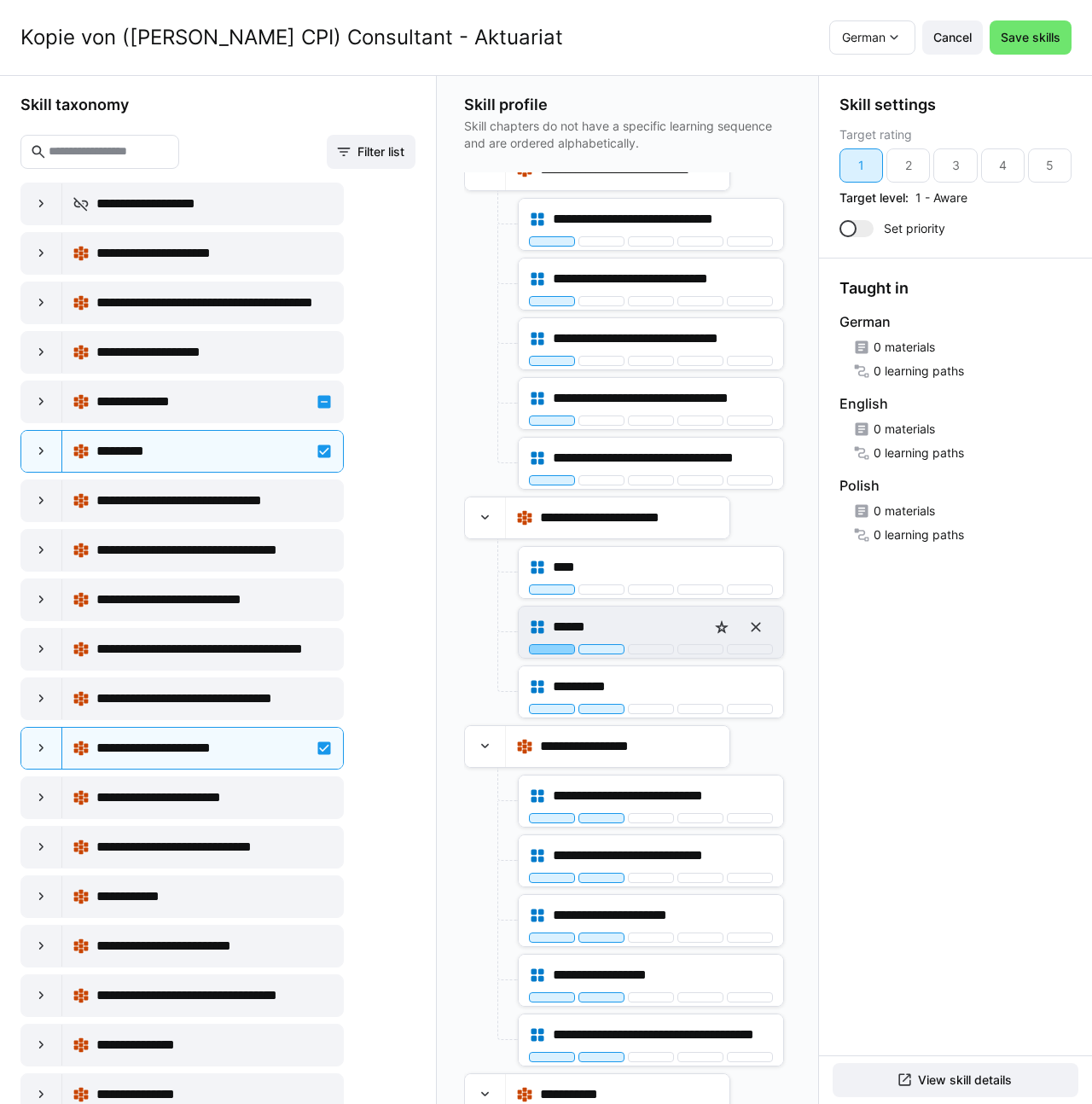
click at [540, 652] on div at bounding box center [552, 649] width 46 height 10
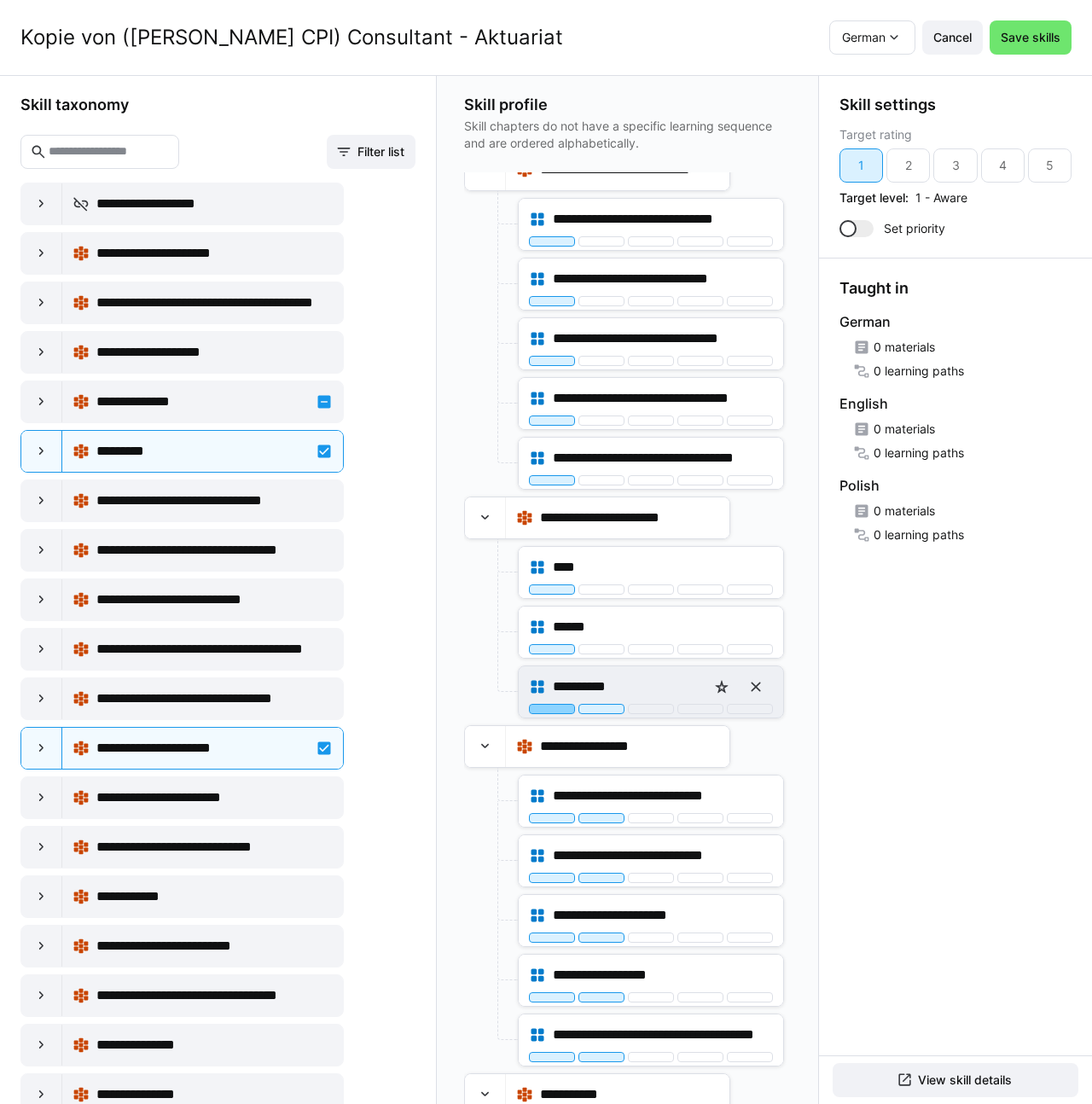
click at [538, 705] on div at bounding box center [552, 709] width 46 height 10
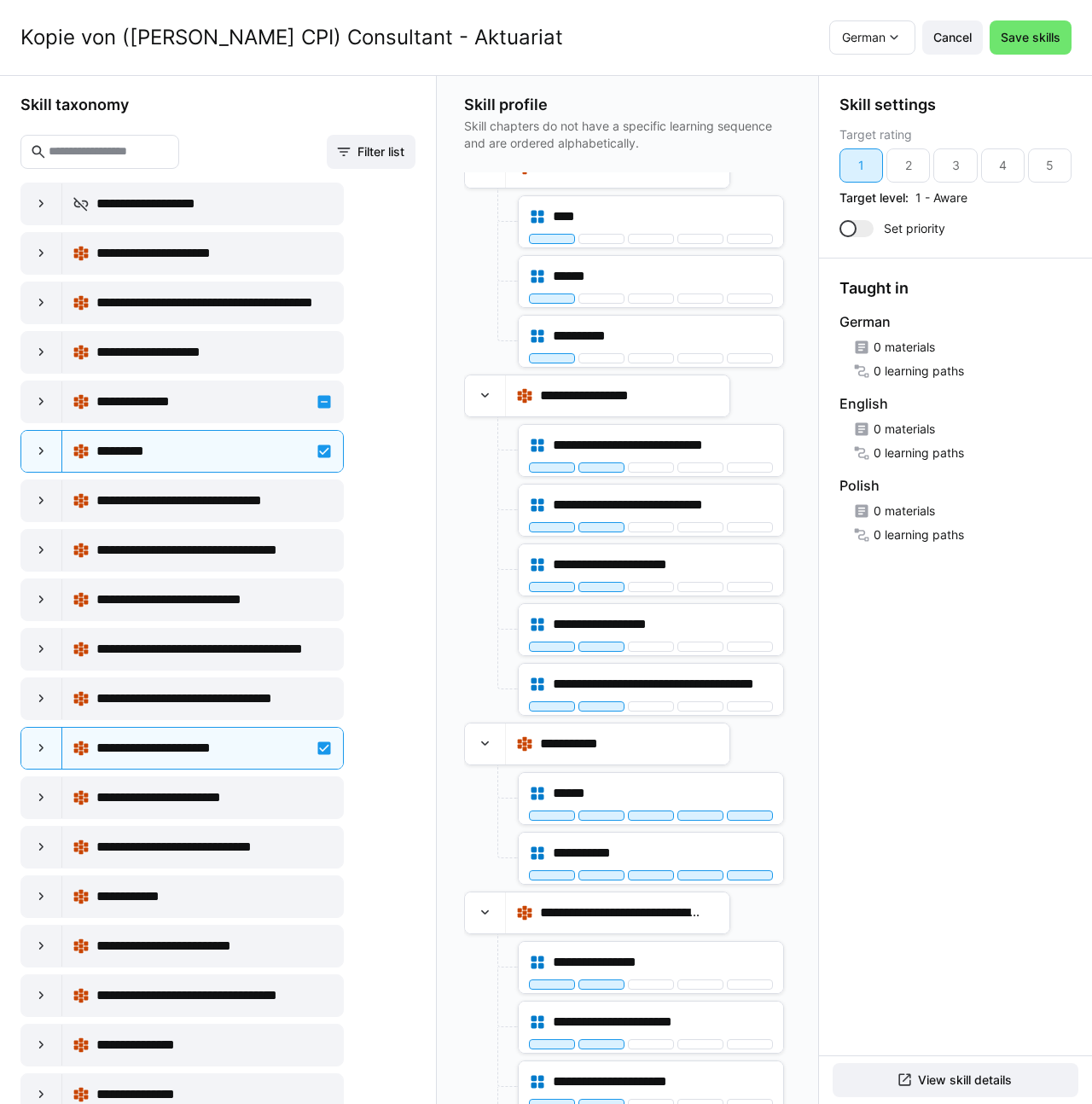
scroll to position [1403, 0]
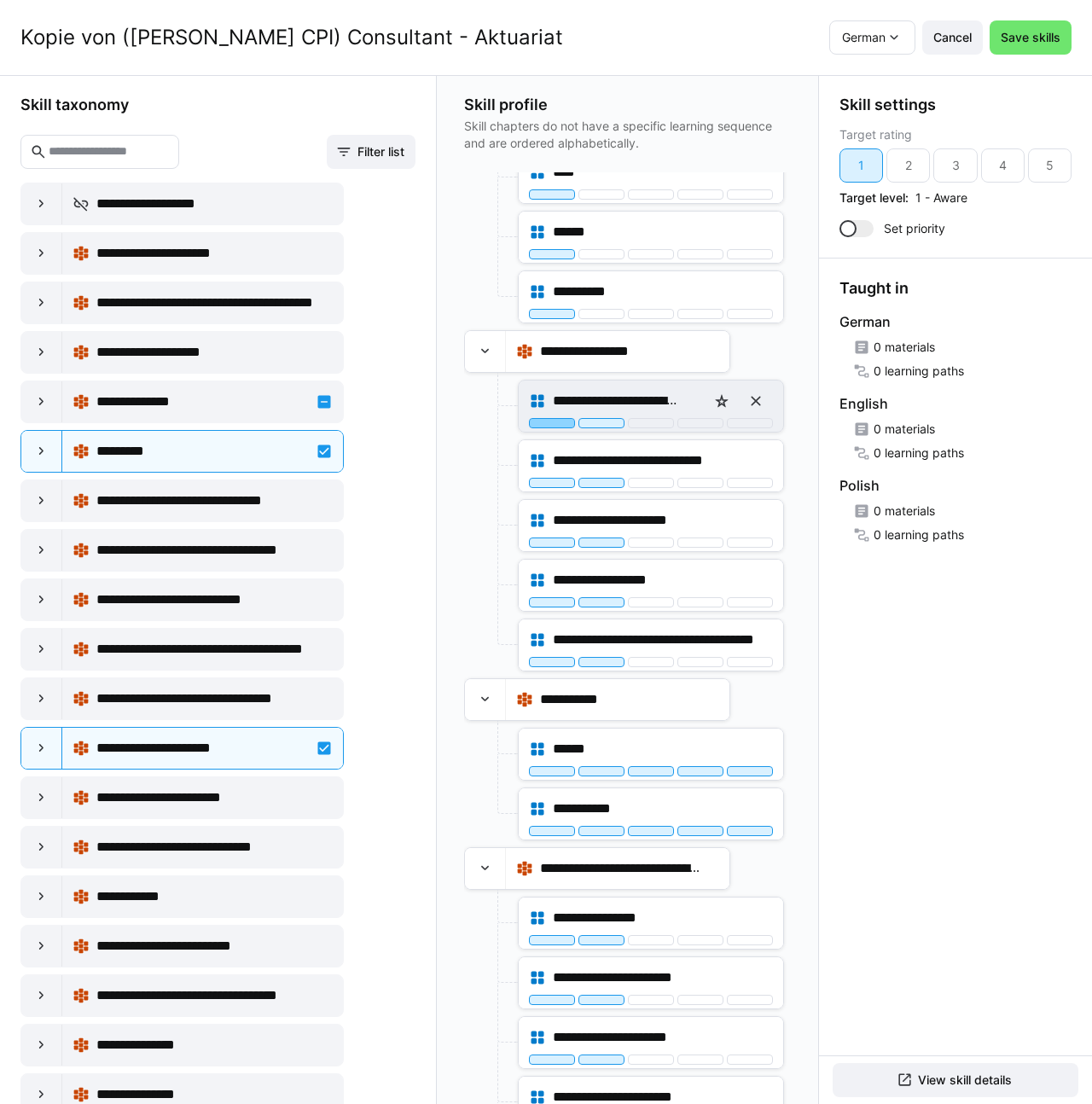
click at [546, 420] on div at bounding box center [552, 423] width 46 height 10
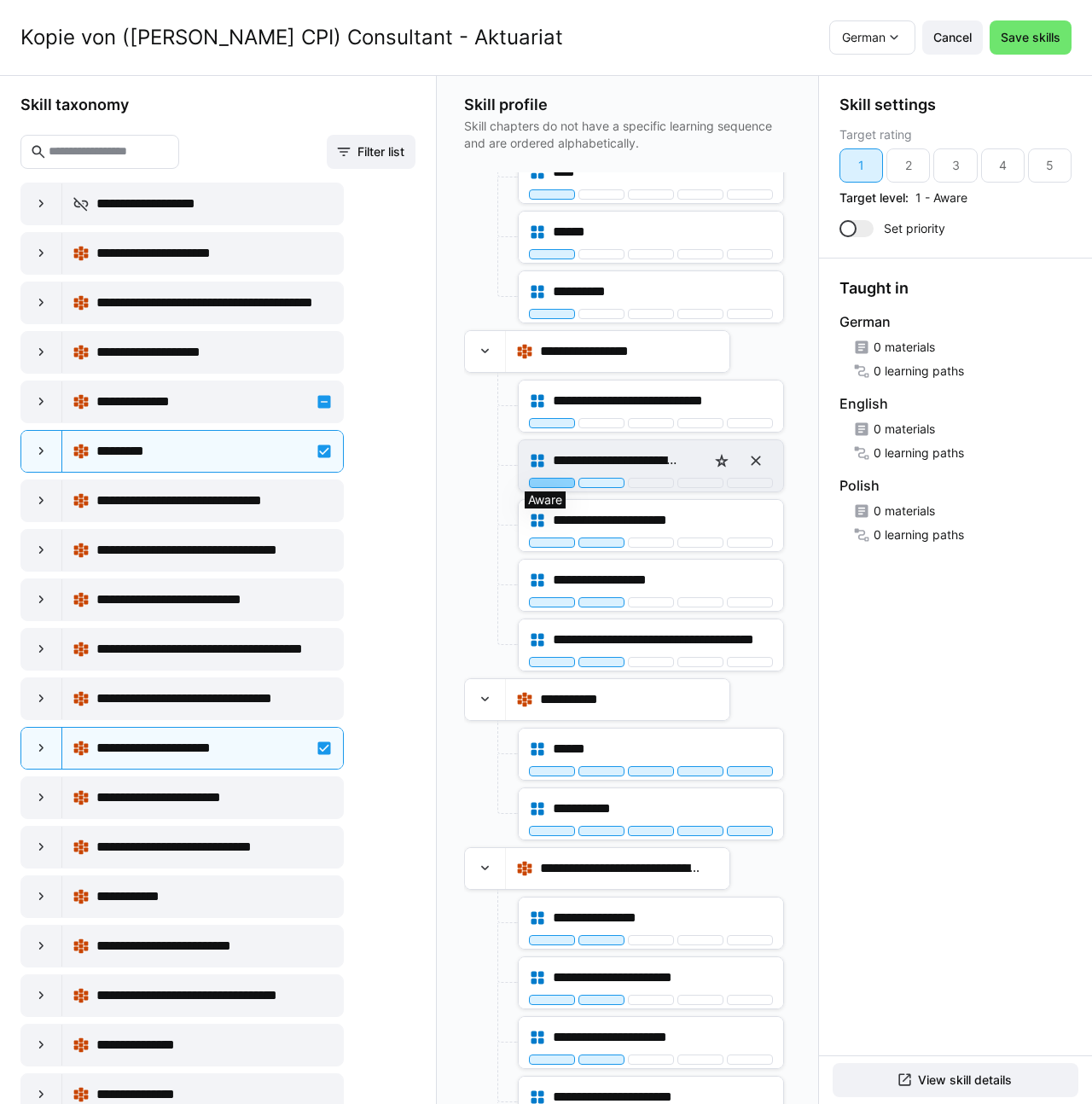
click at [546, 479] on div at bounding box center [552, 483] width 46 height 10
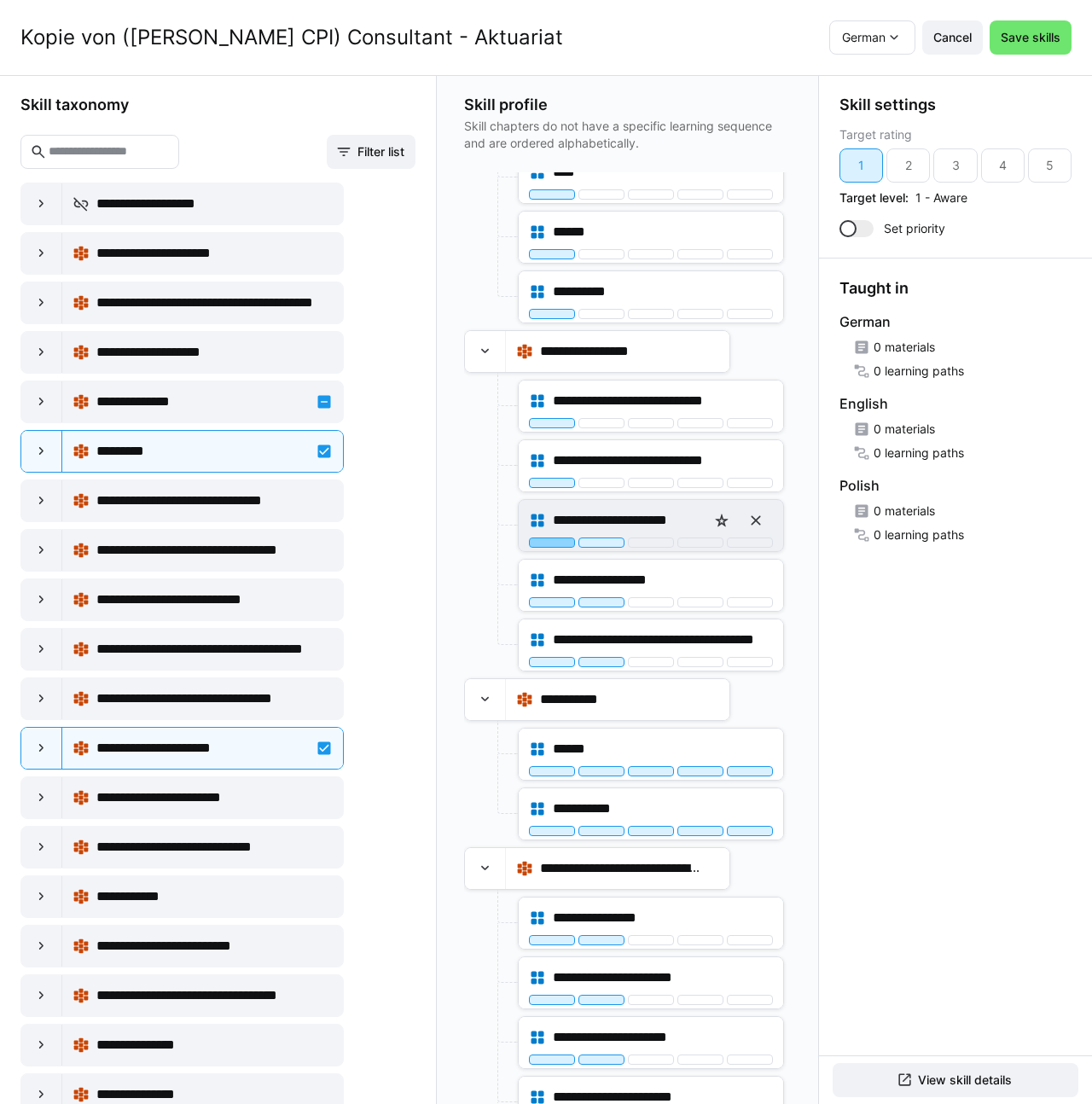
click at [544, 542] on div at bounding box center [552, 542] width 46 height 10
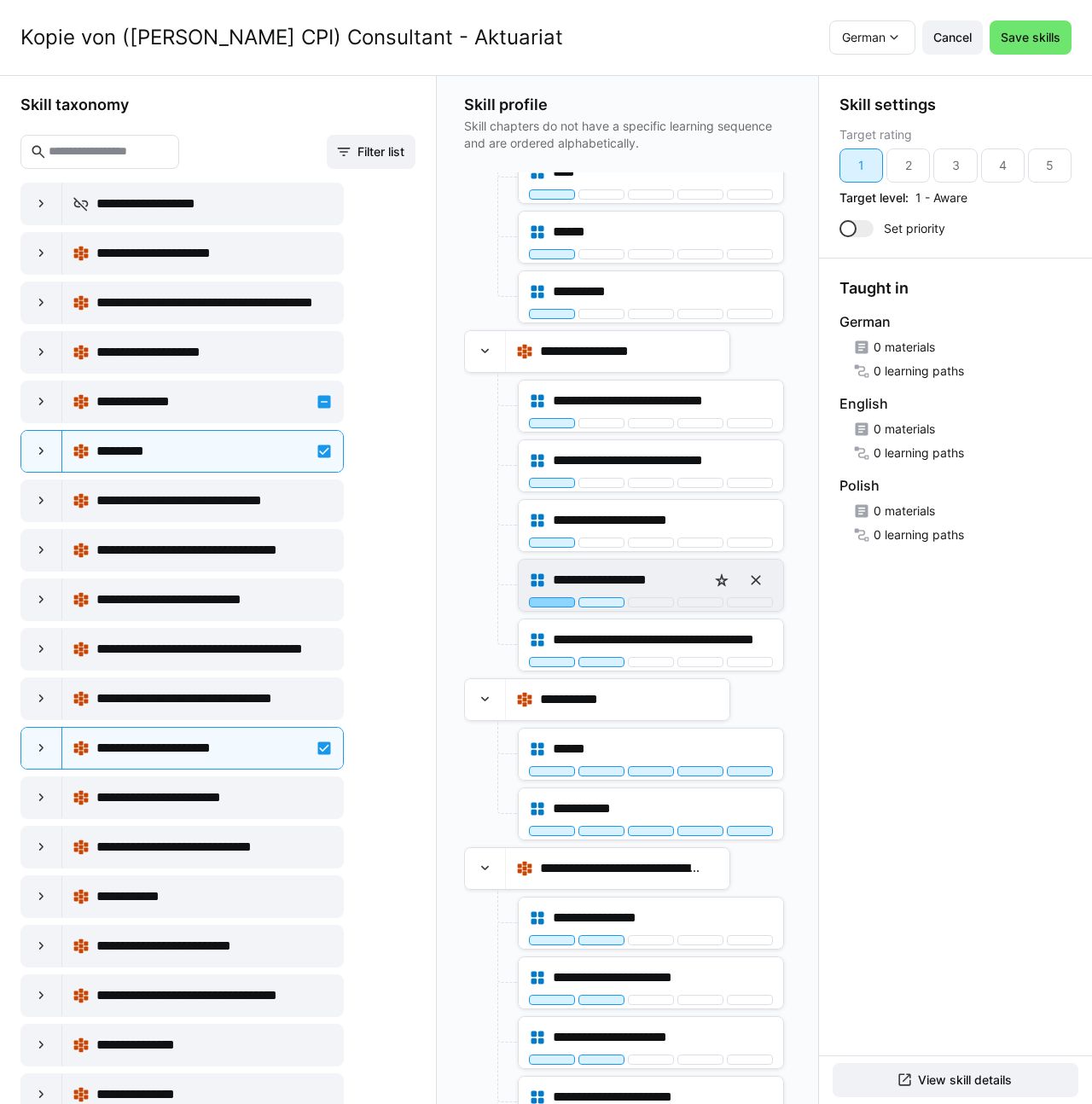
click at [538, 598] on div at bounding box center [552, 601] width 46 height 10
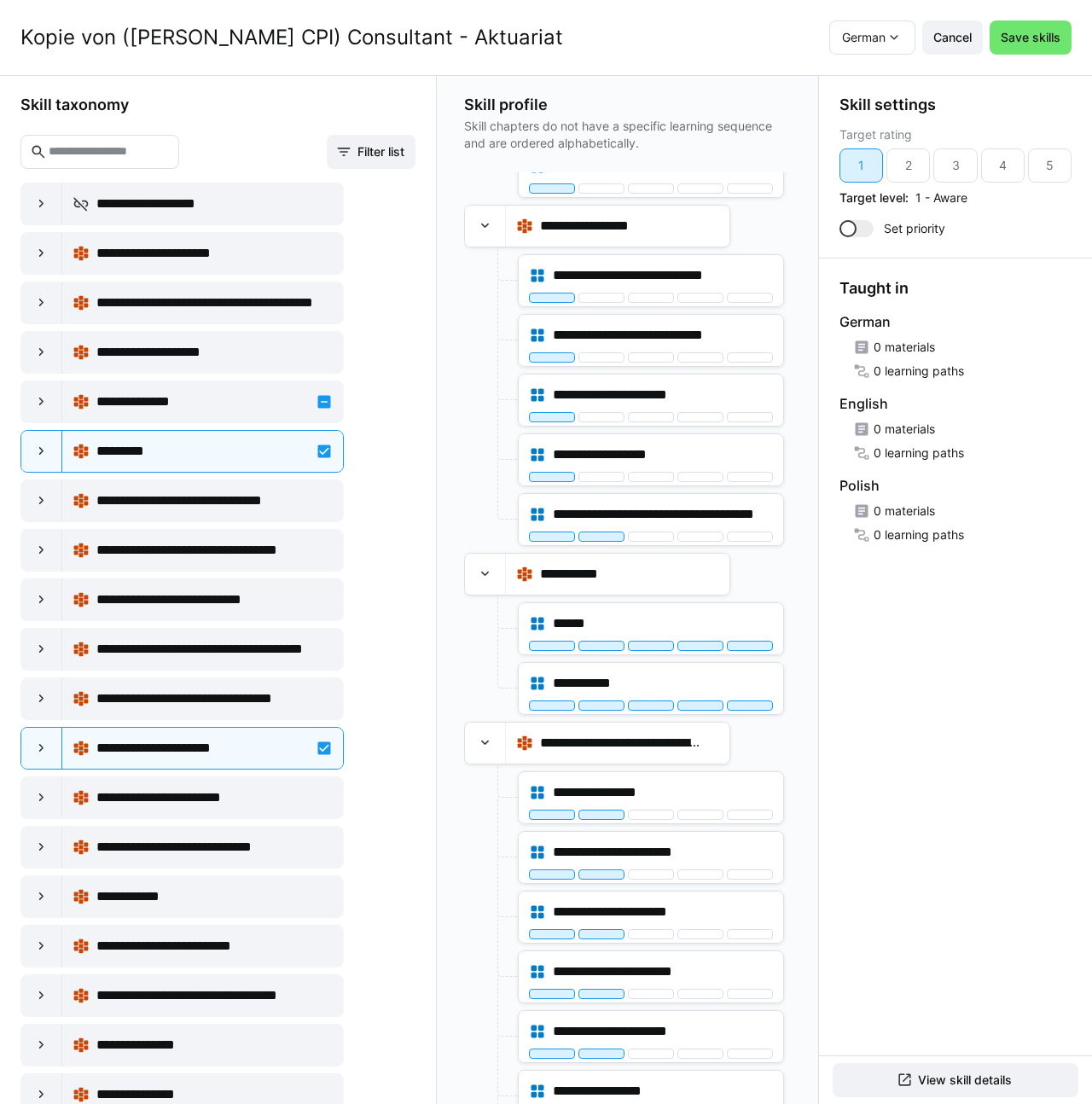
scroll to position [1624, 0]
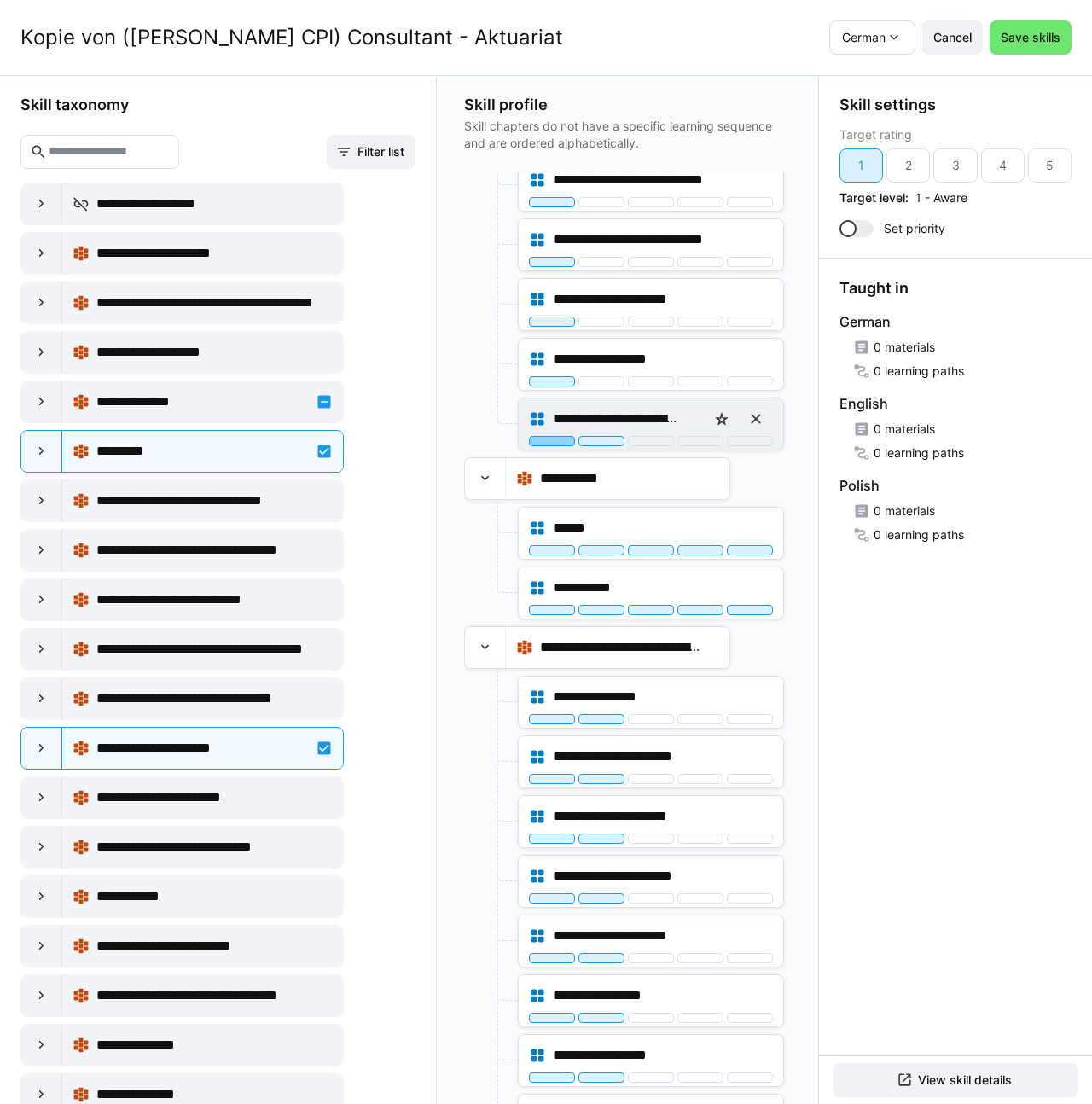
click at [541, 438] on div at bounding box center [552, 441] width 46 height 10
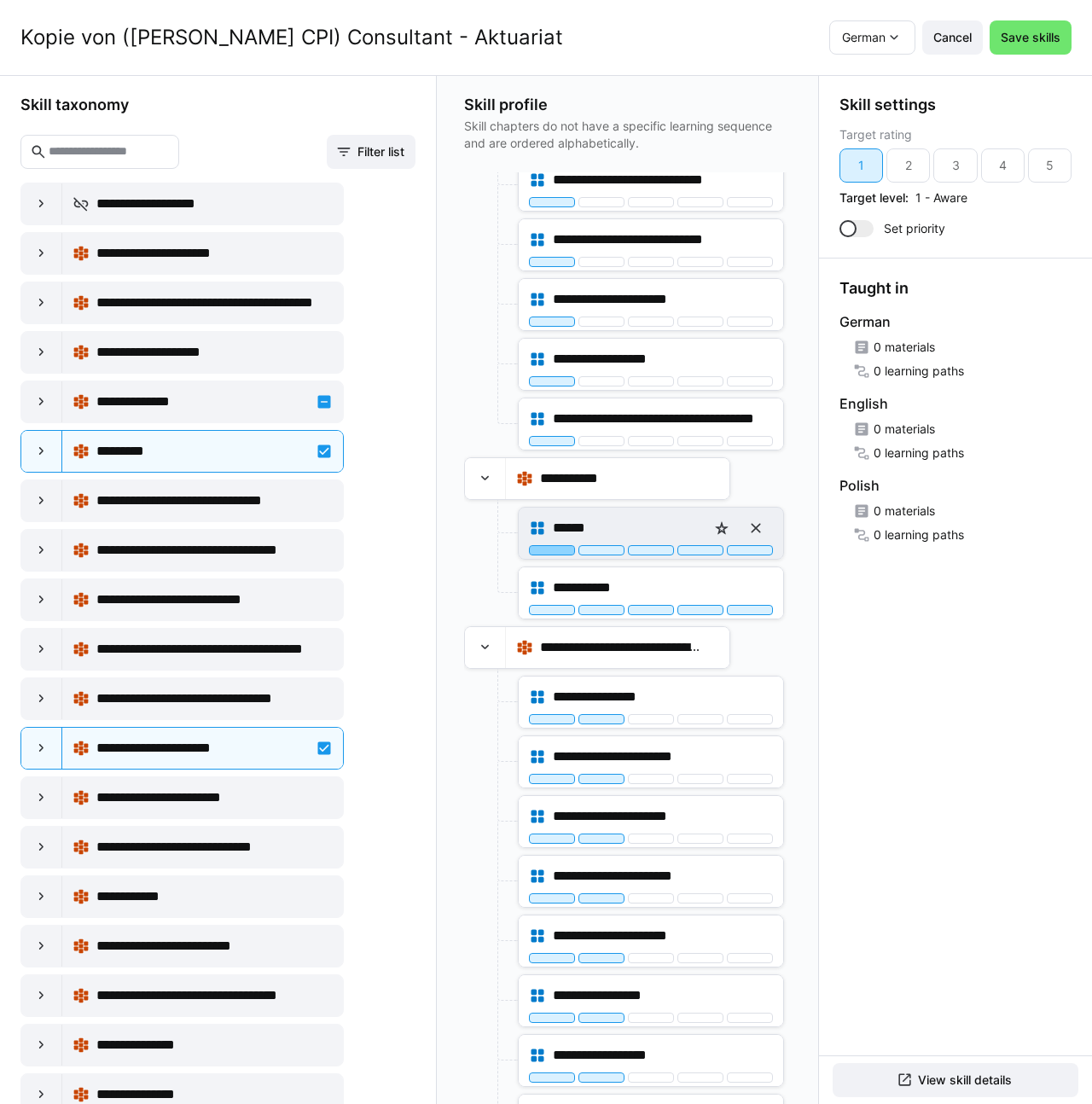
click at [535, 546] on div at bounding box center [552, 550] width 46 height 10
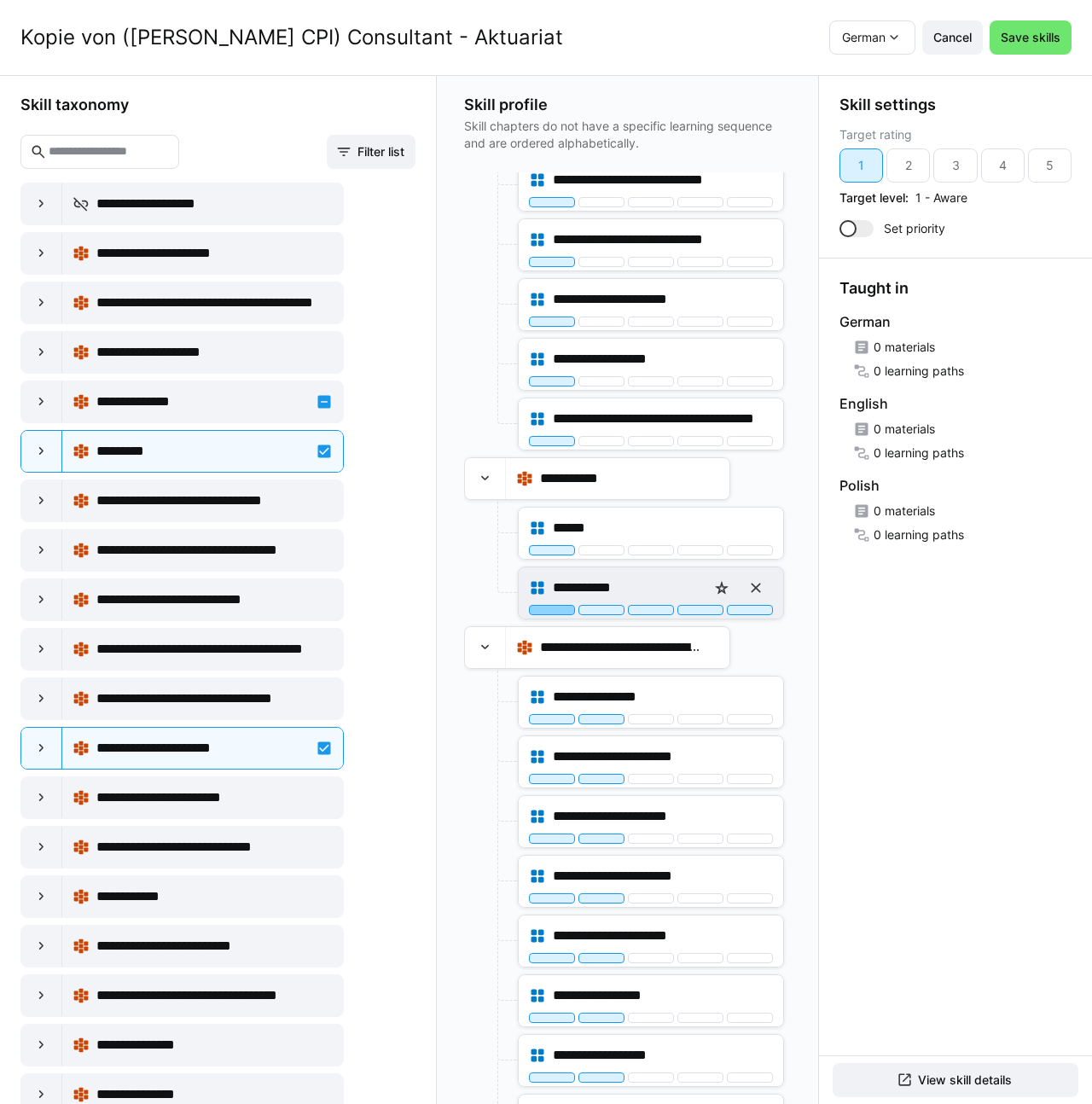
click at [532, 604] on div at bounding box center [552, 609] width 46 height 10
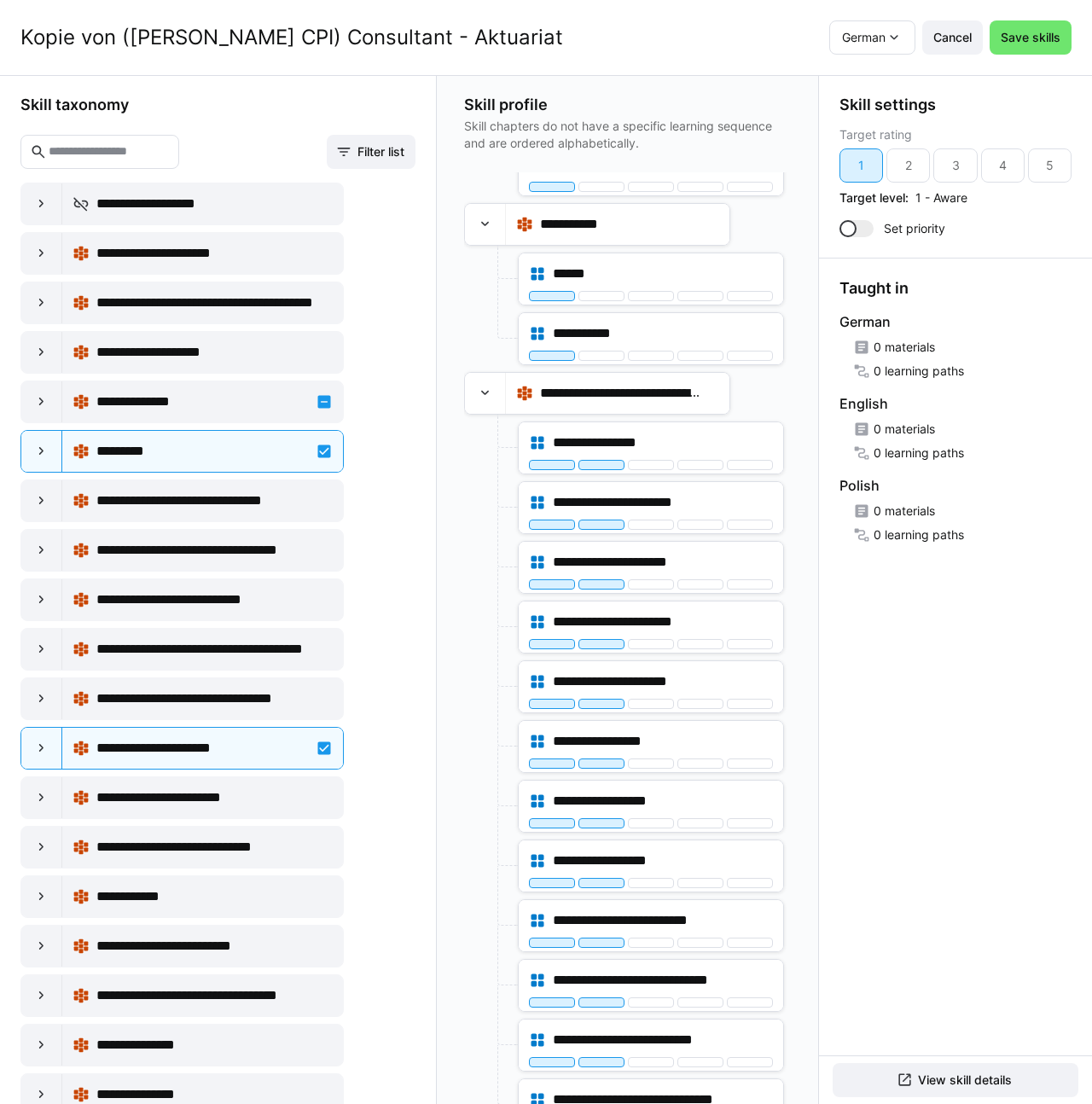
scroll to position [1906, 0]
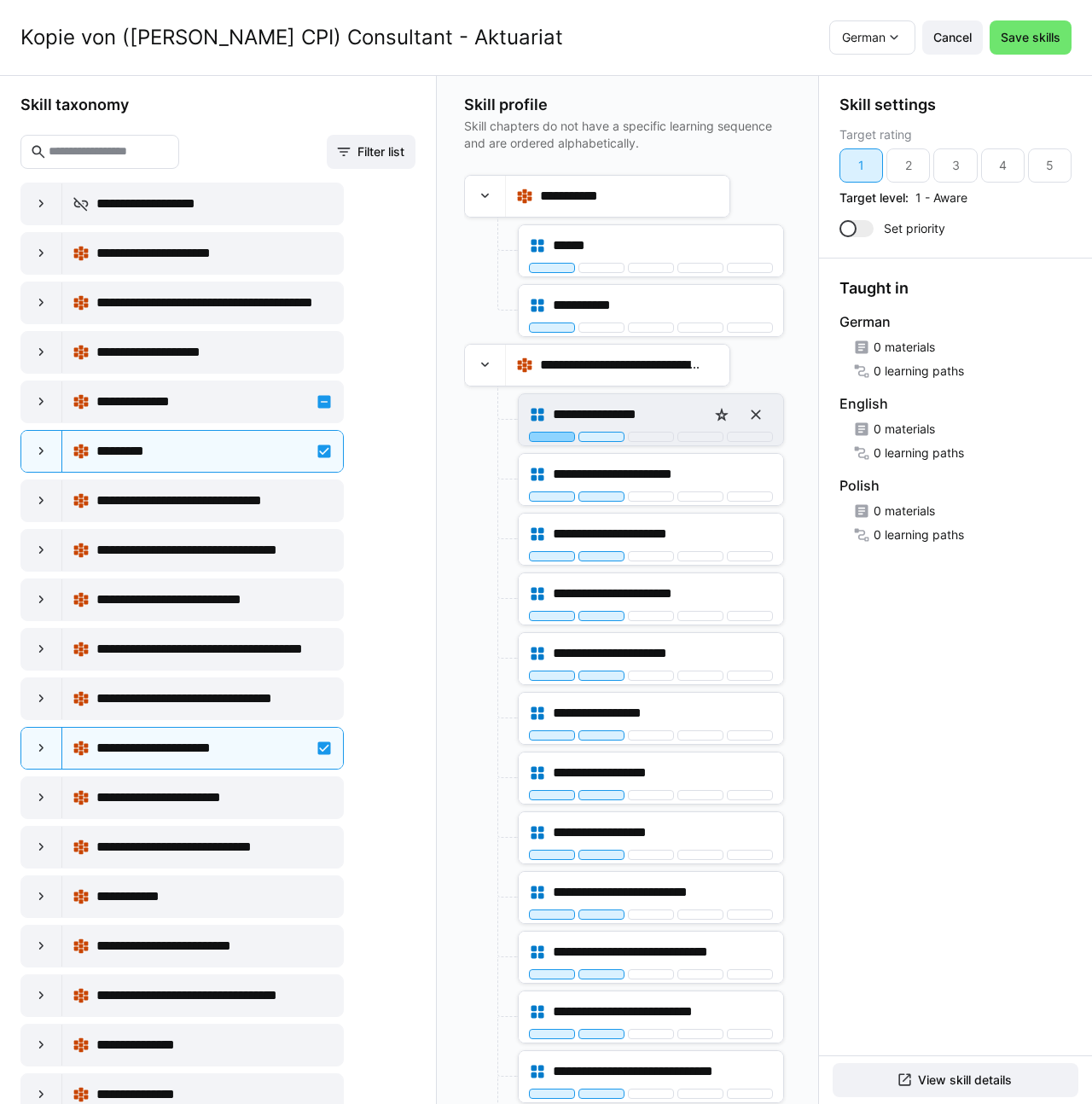
click at [552, 439] on div at bounding box center [552, 436] width 46 height 10
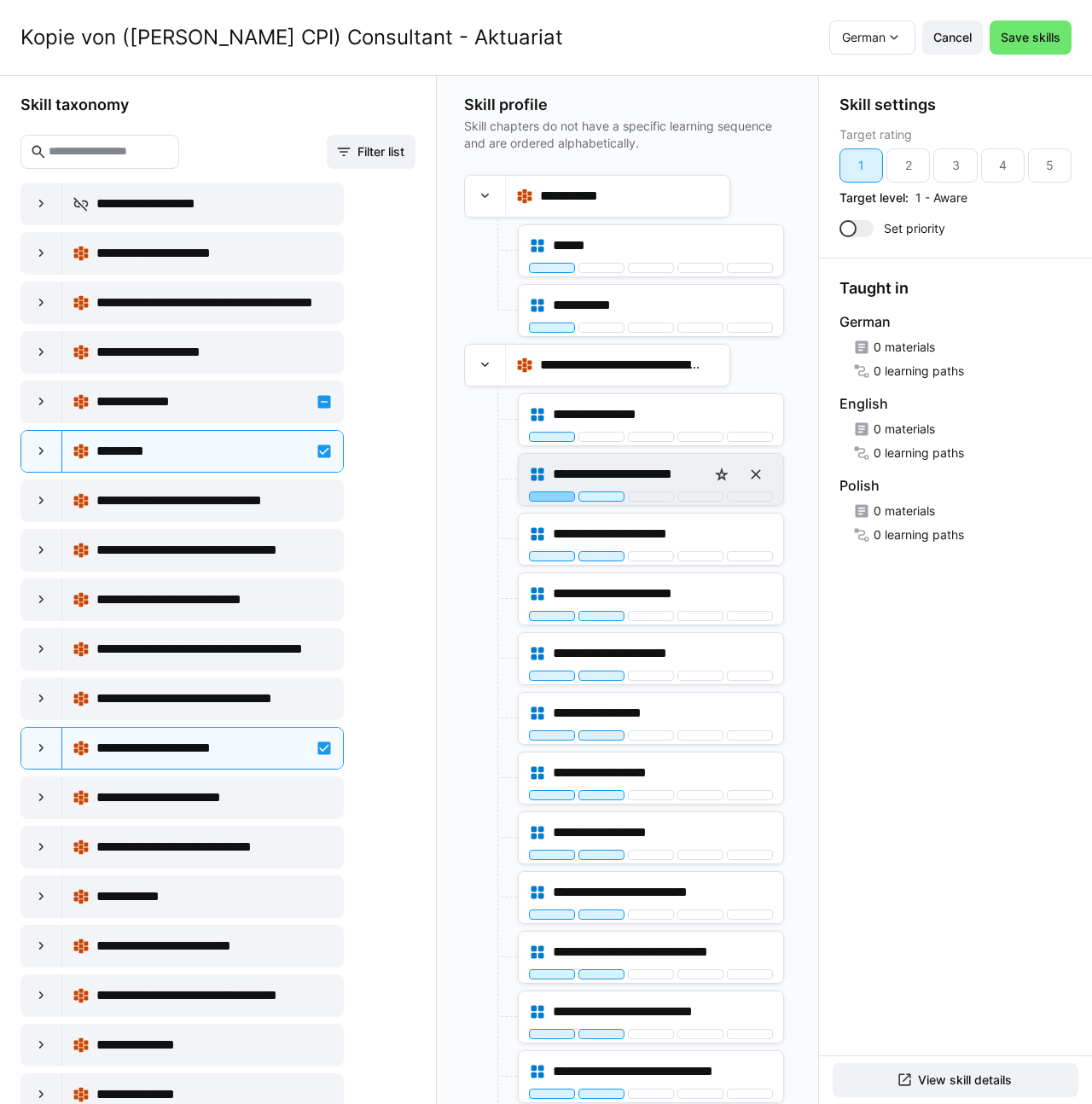
click at [545, 495] on div at bounding box center [552, 496] width 46 height 10
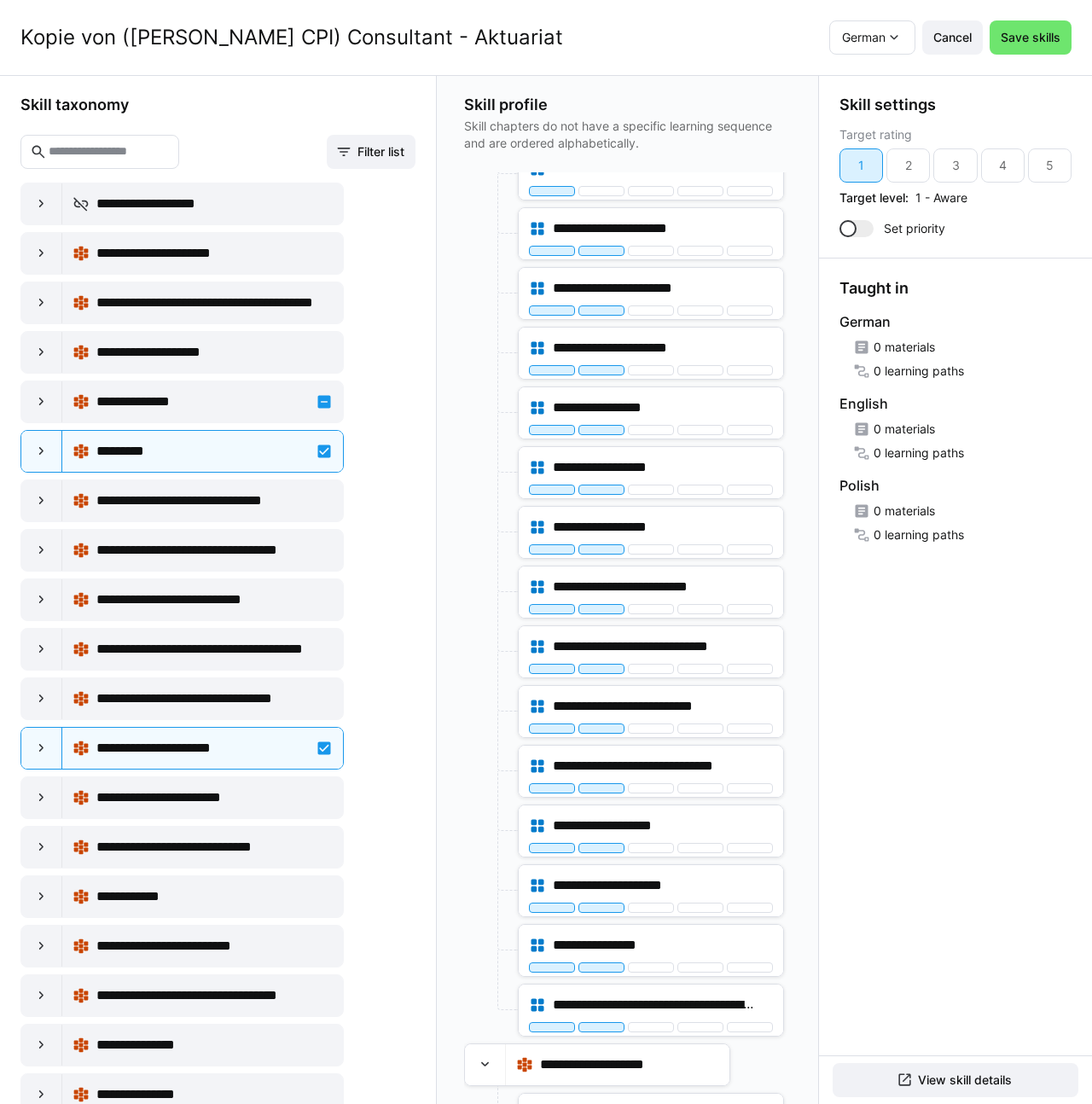
scroll to position [2217, 0]
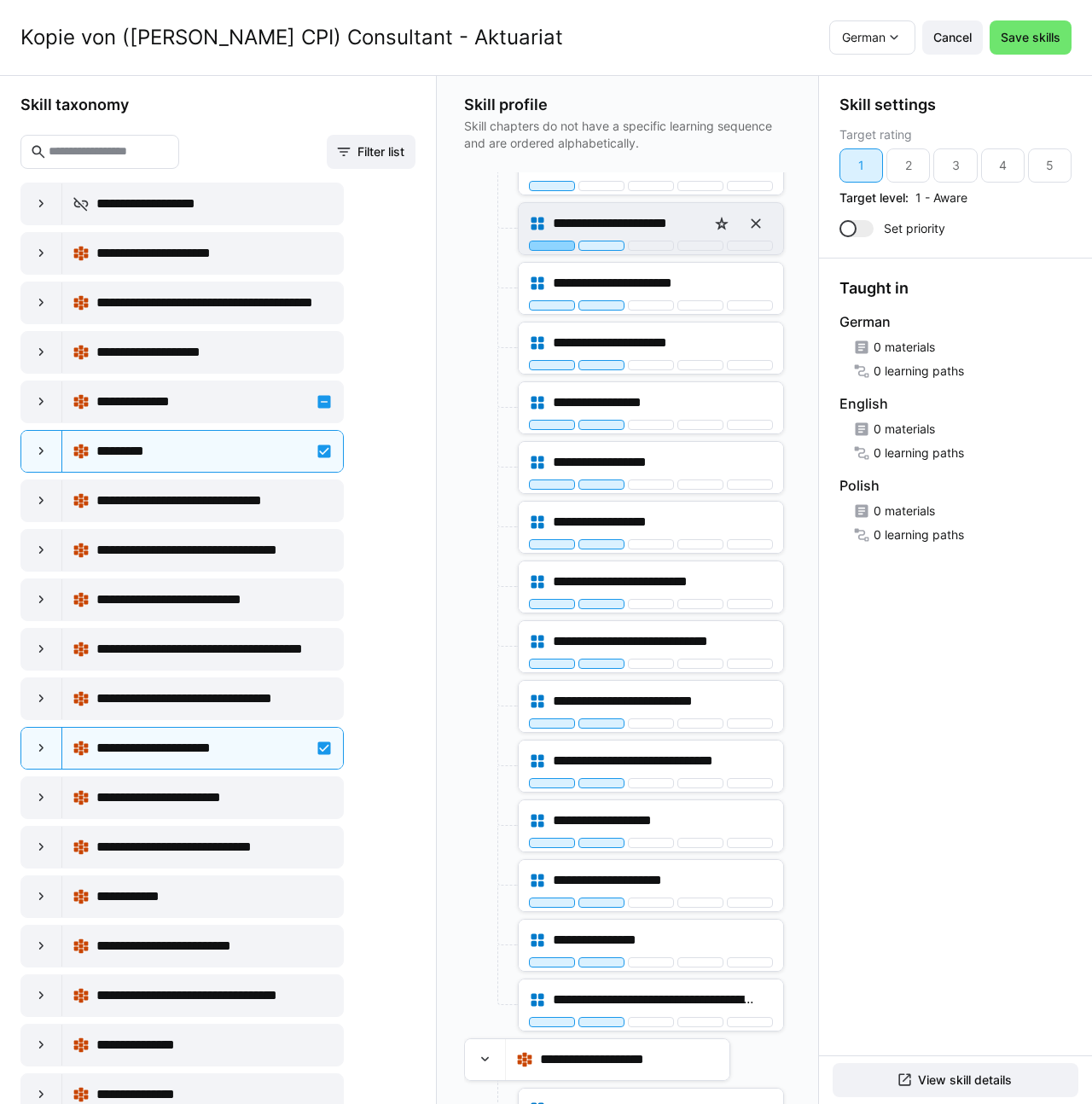
click at [549, 247] on div at bounding box center [552, 245] width 46 height 10
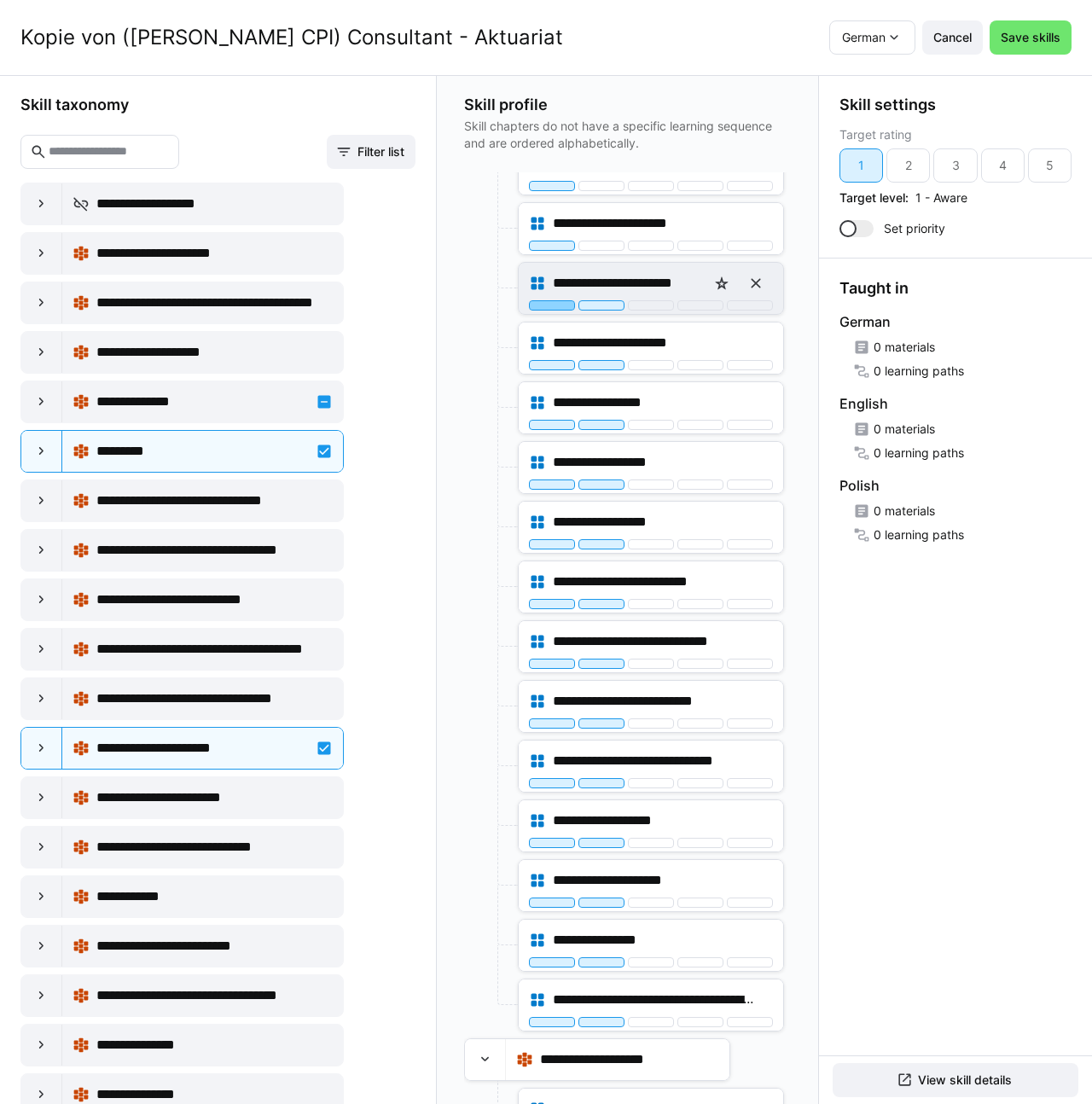
click at [542, 303] on div at bounding box center [552, 305] width 46 height 10
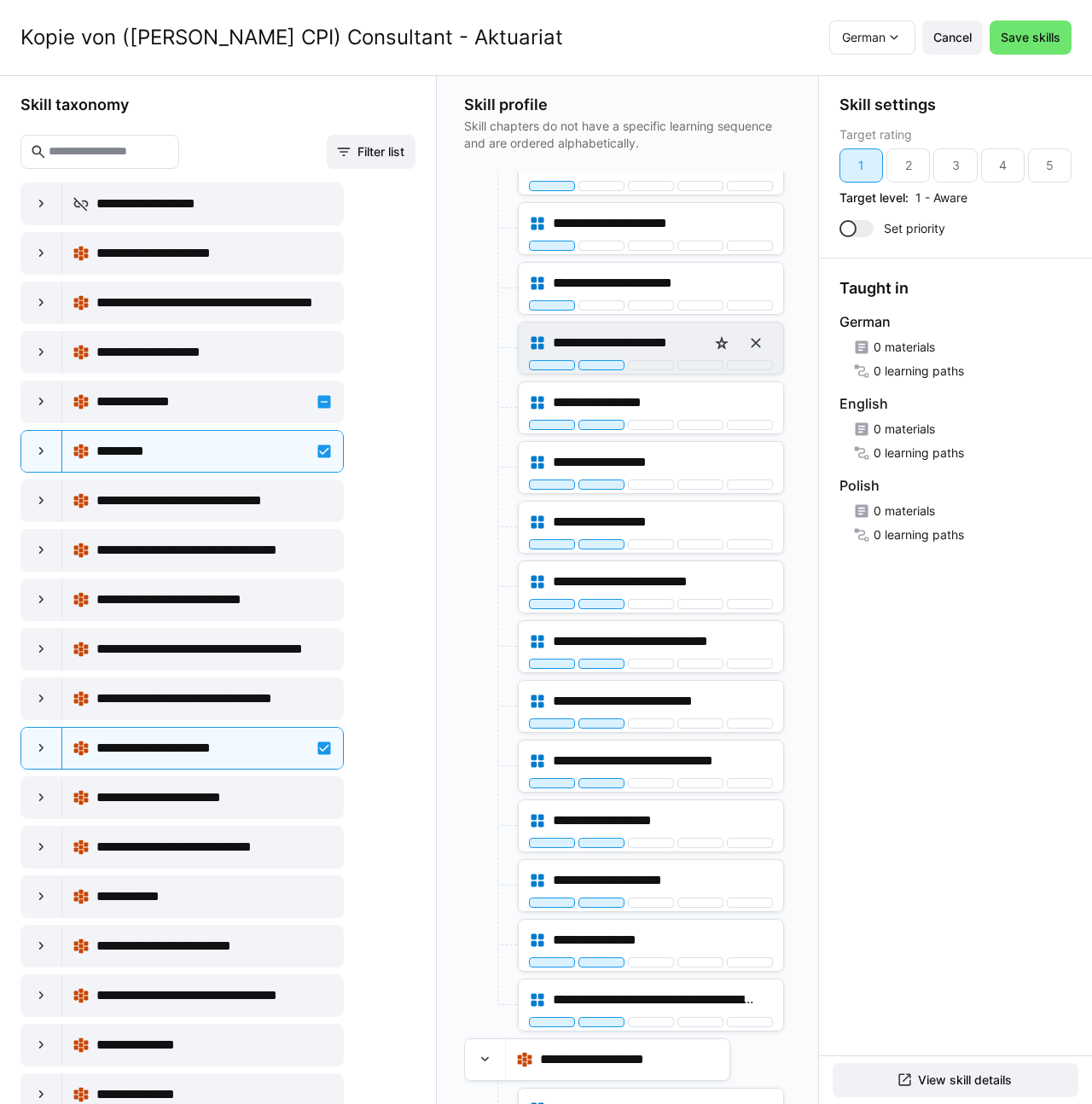
click at [542, 358] on div "**********" at bounding box center [651, 343] width 244 height 34
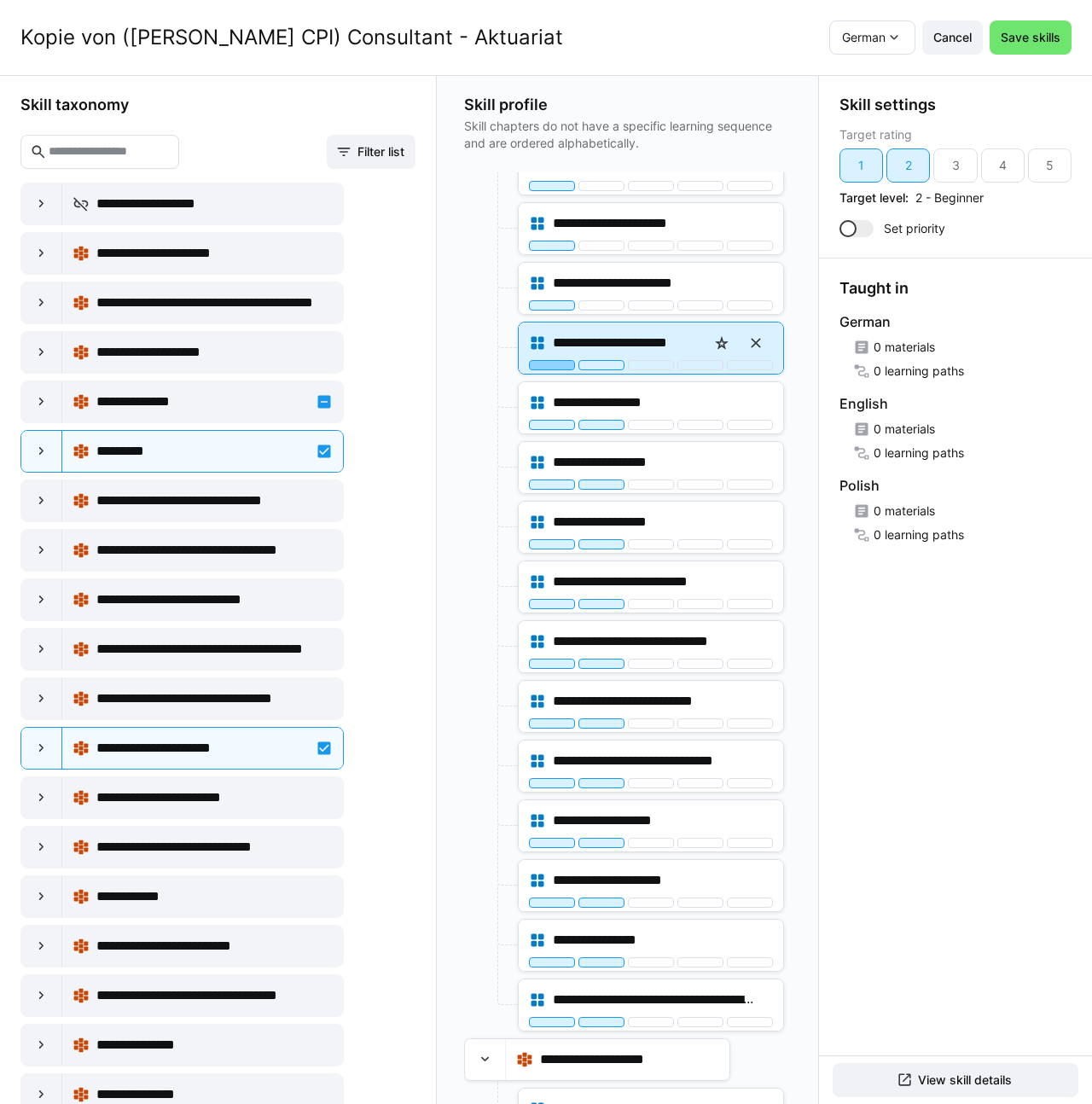
click at [540, 364] on div at bounding box center [552, 365] width 46 height 10
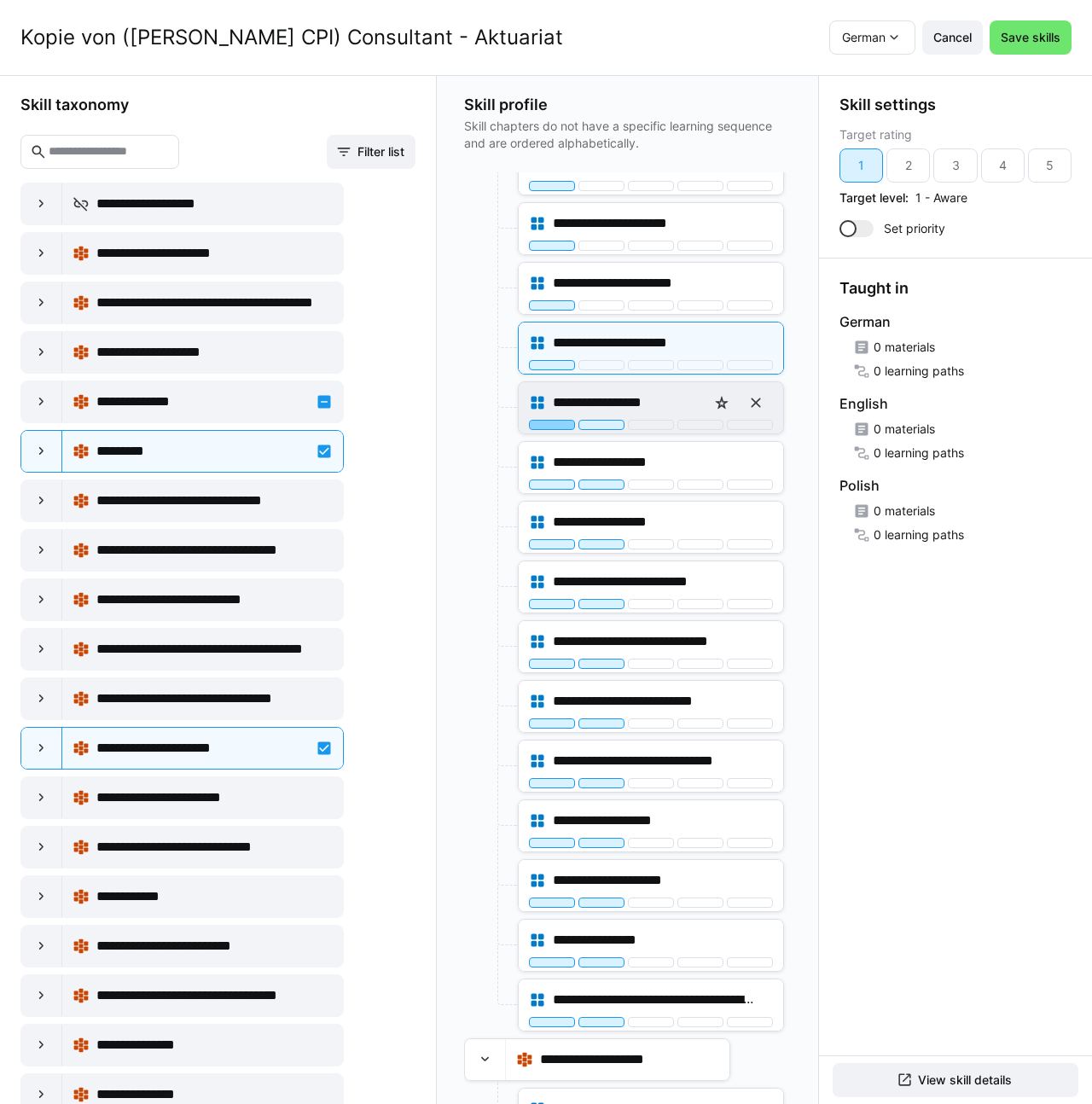
click at [532, 424] on div at bounding box center [552, 425] width 46 height 10
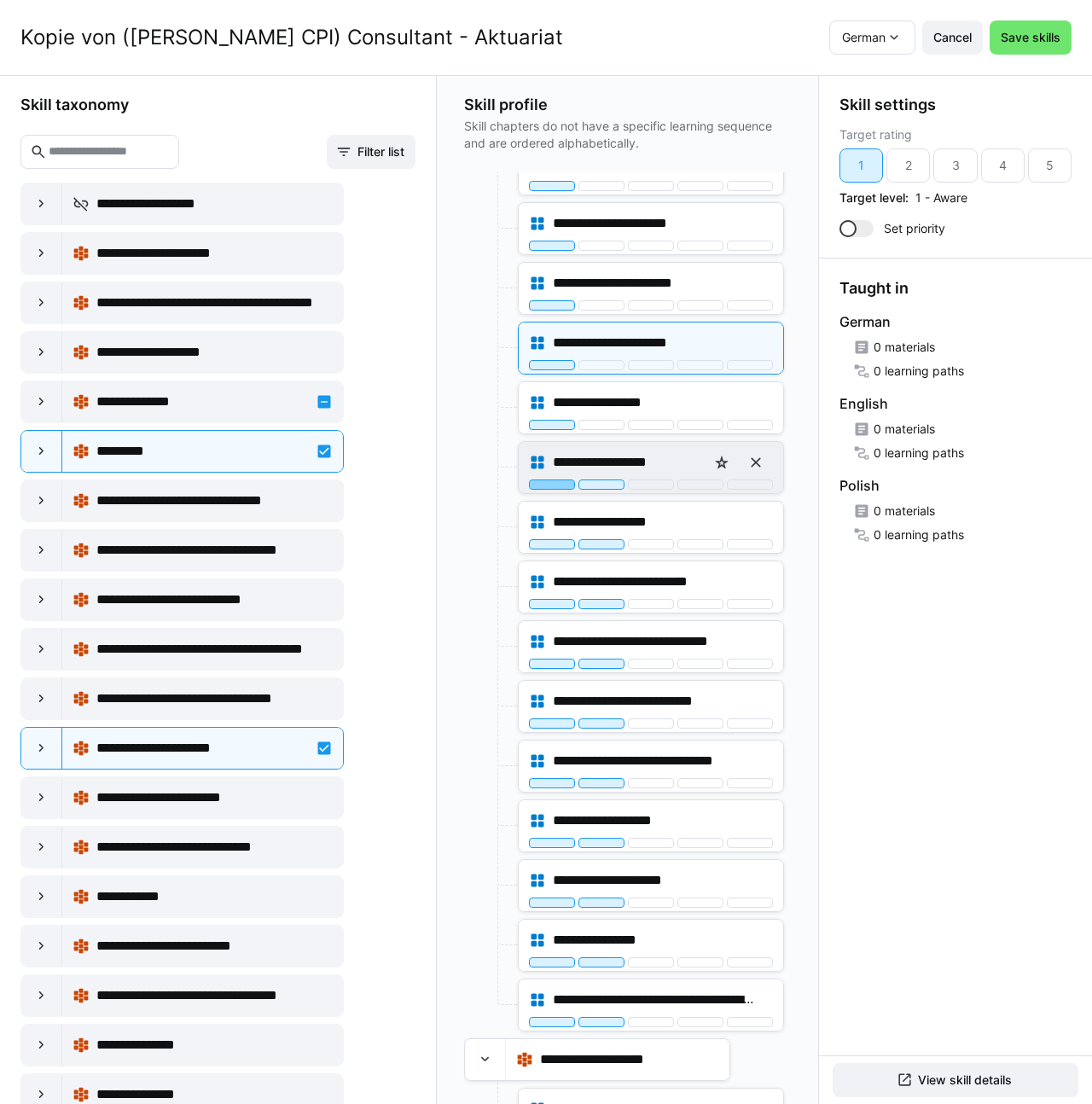
click at [538, 487] on div at bounding box center [552, 484] width 46 height 10
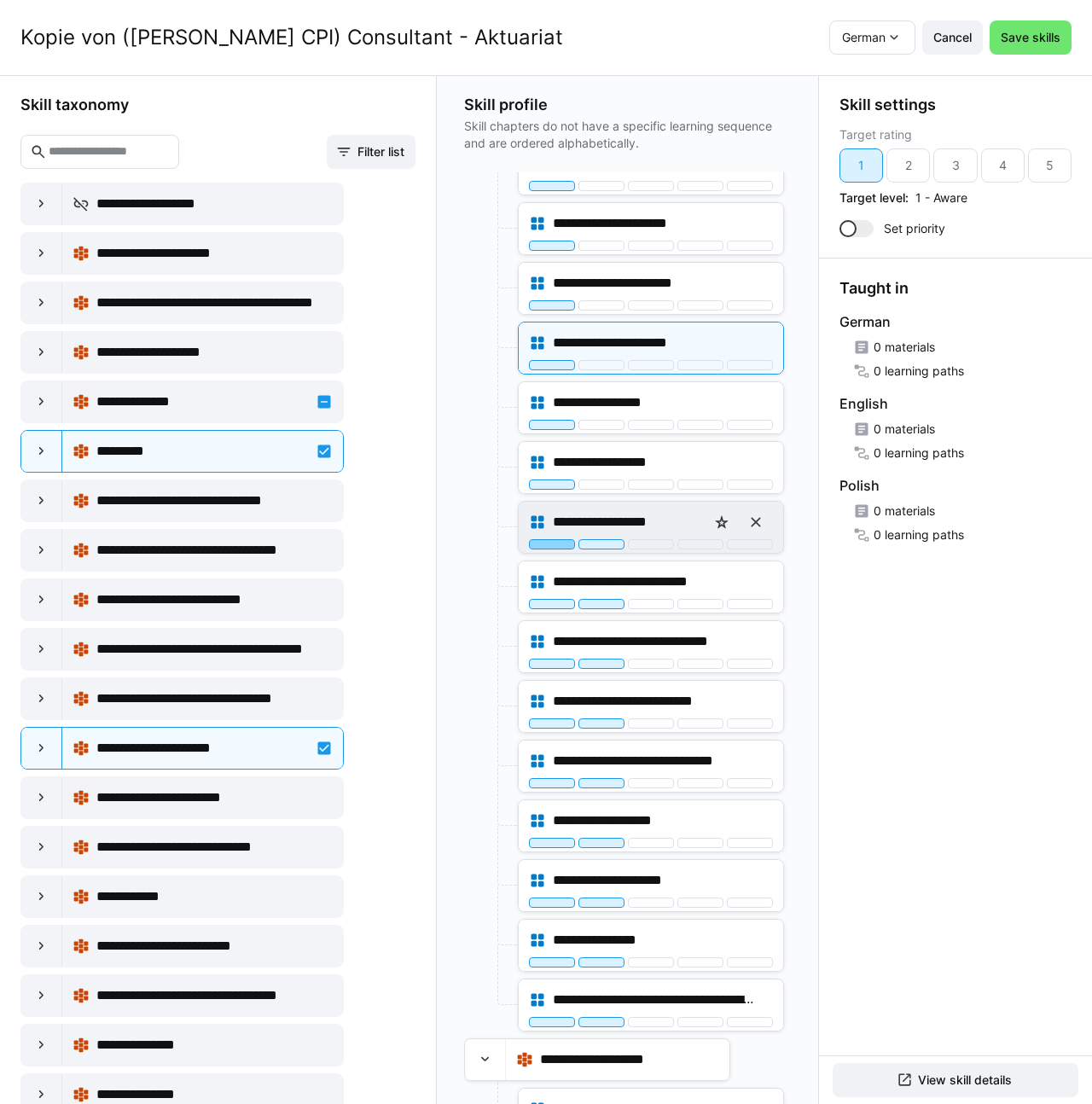
click at [538, 542] on div at bounding box center [552, 543] width 46 height 10
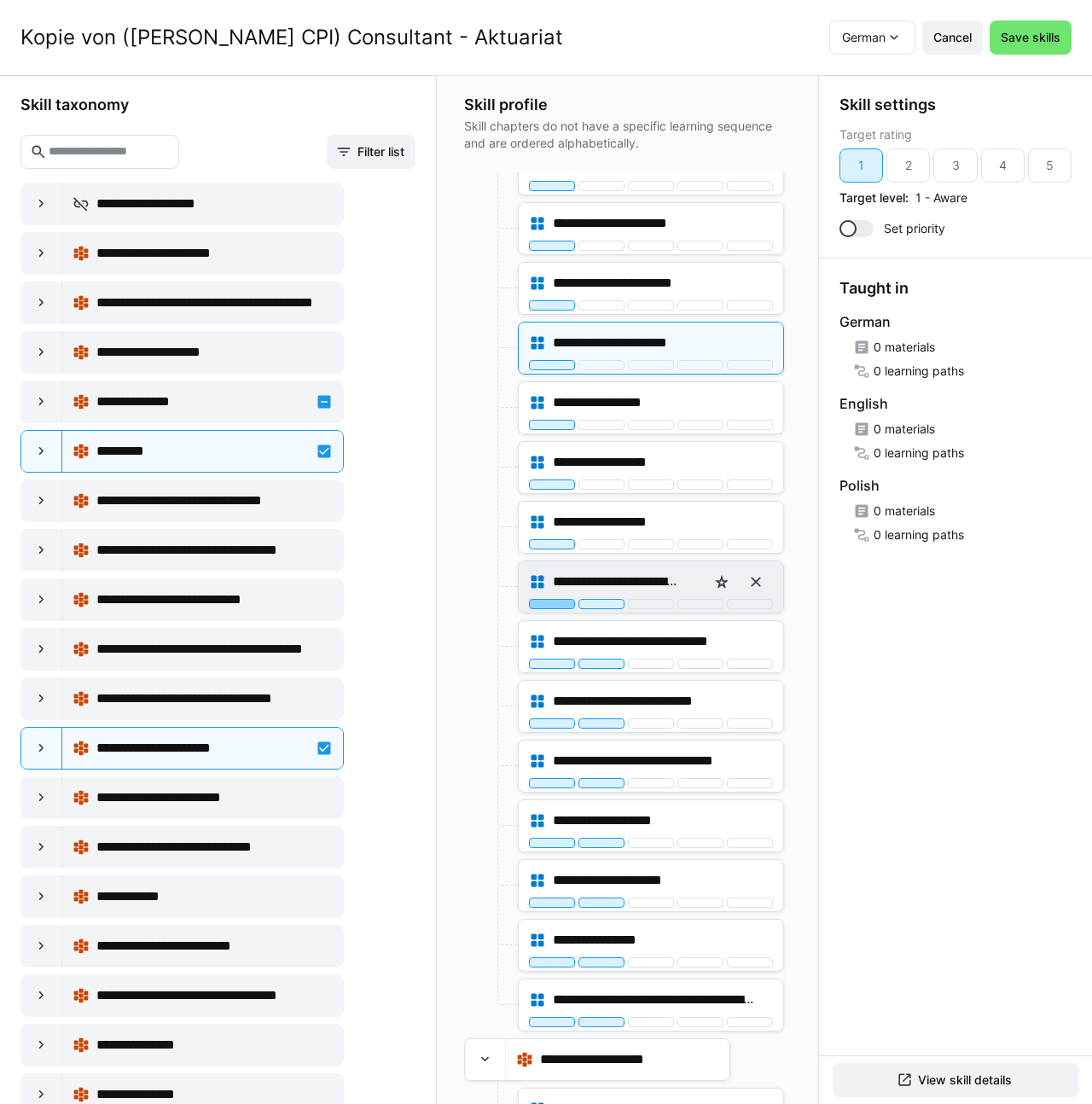
click at [540, 606] on div at bounding box center [552, 603] width 46 height 10
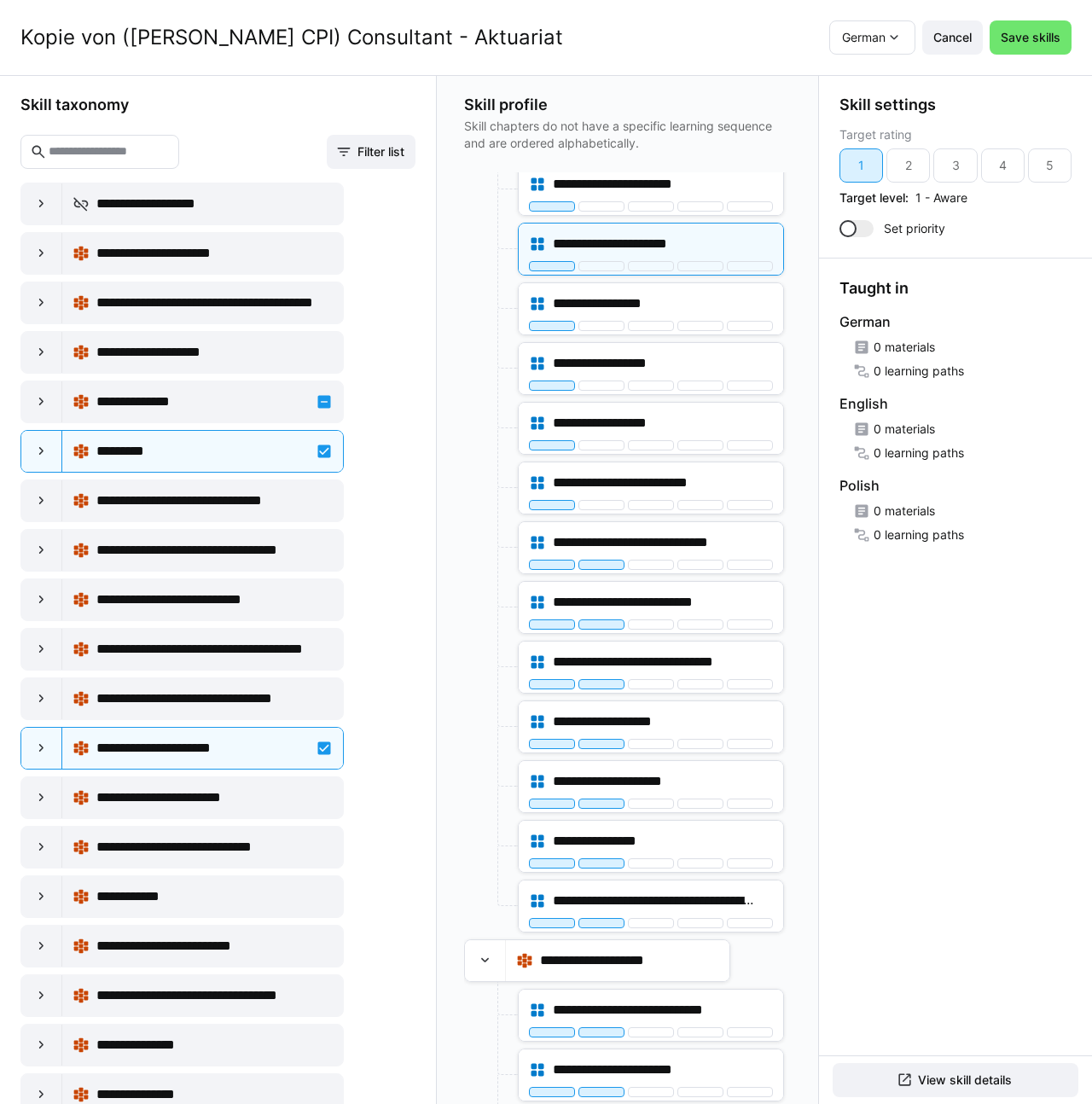
scroll to position [2324, 0]
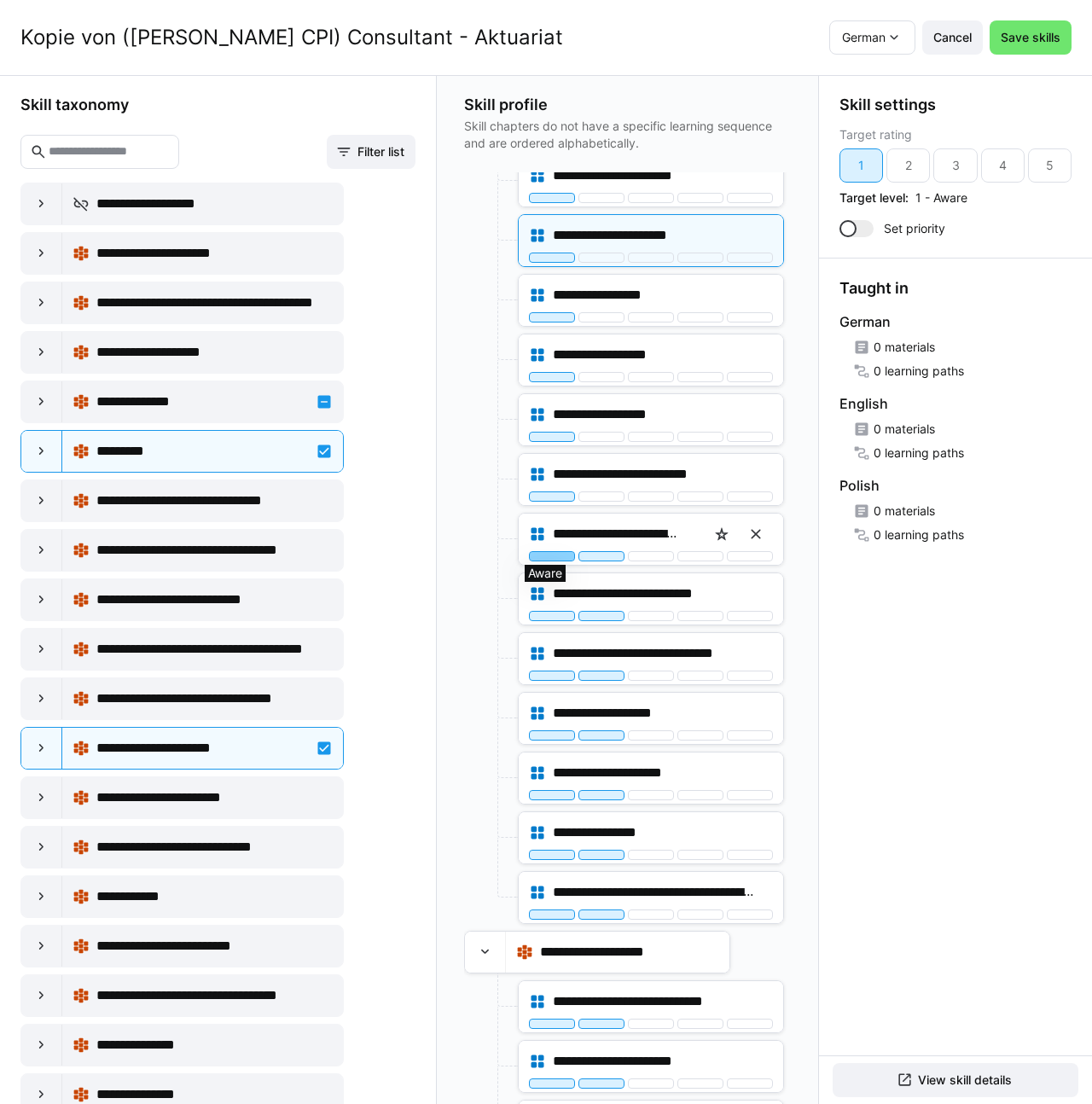
drag, startPoint x: 554, startPoint y: 555, endPoint x: 548, endPoint y: 571, distance: 17.1
click at [554, 555] on div at bounding box center [552, 556] width 46 height 10
click at [544, 614] on div at bounding box center [552, 616] width 46 height 10
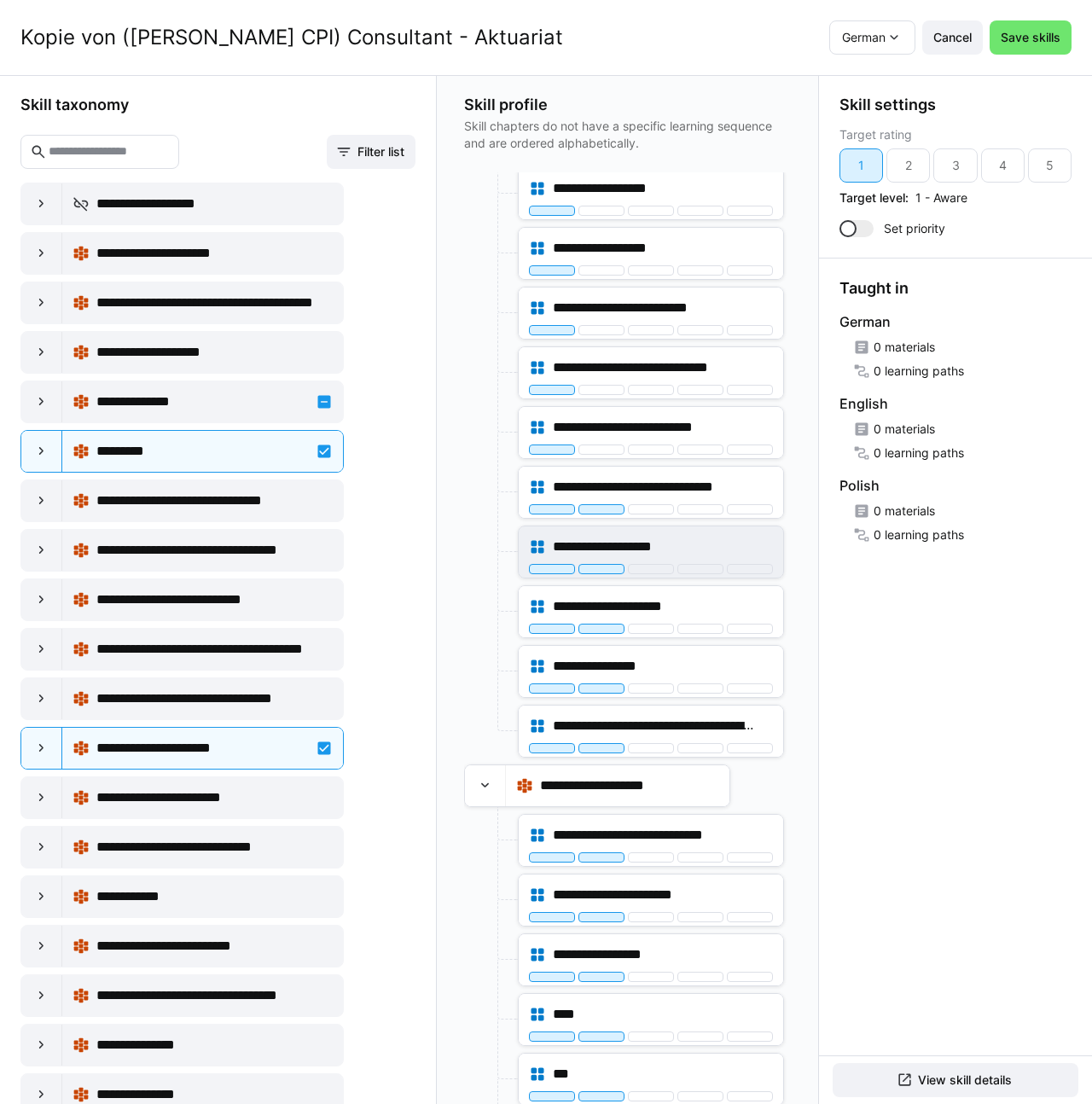
scroll to position [2497, 0]
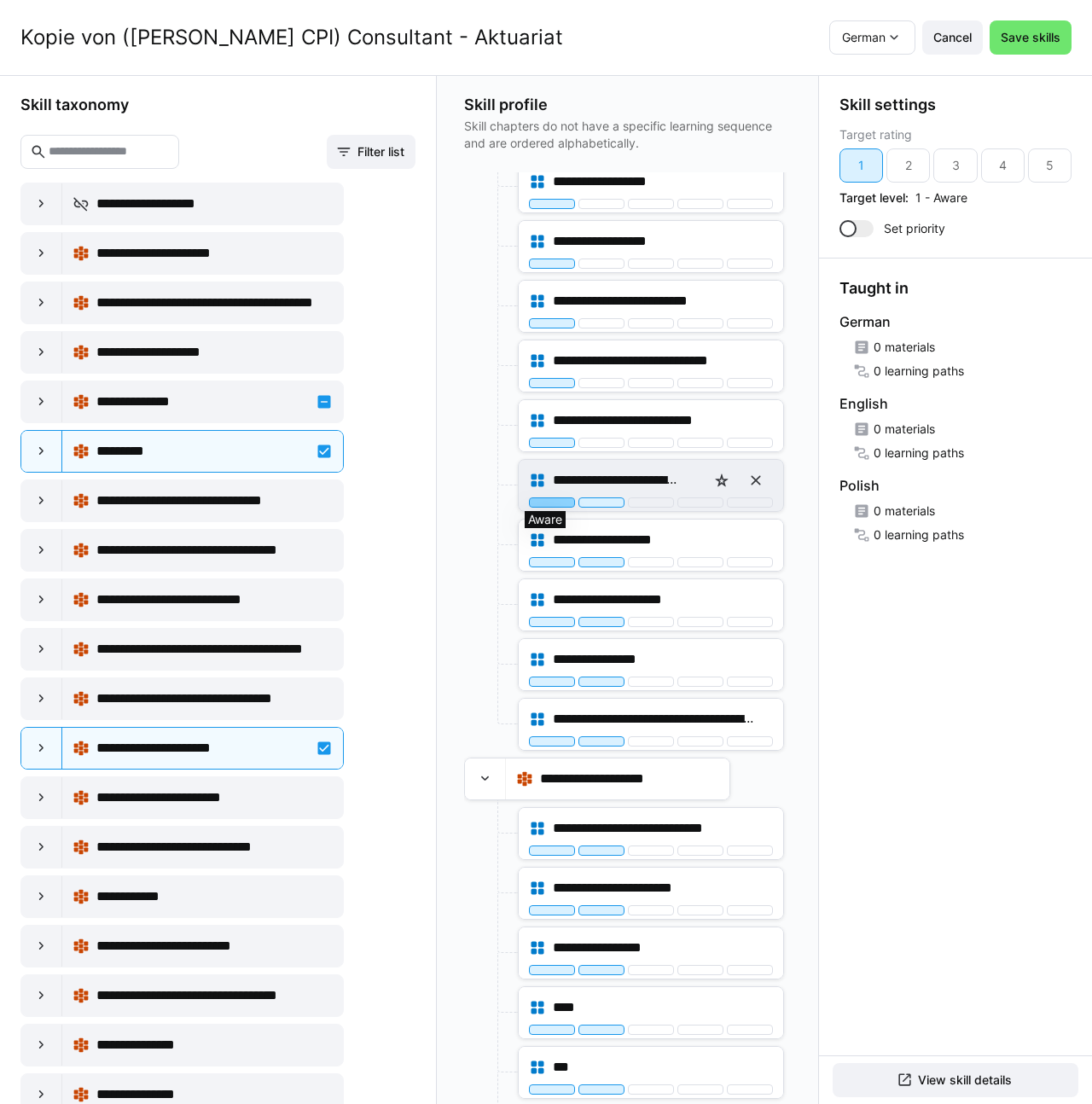
click at [546, 502] on div at bounding box center [552, 502] width 46 height 10
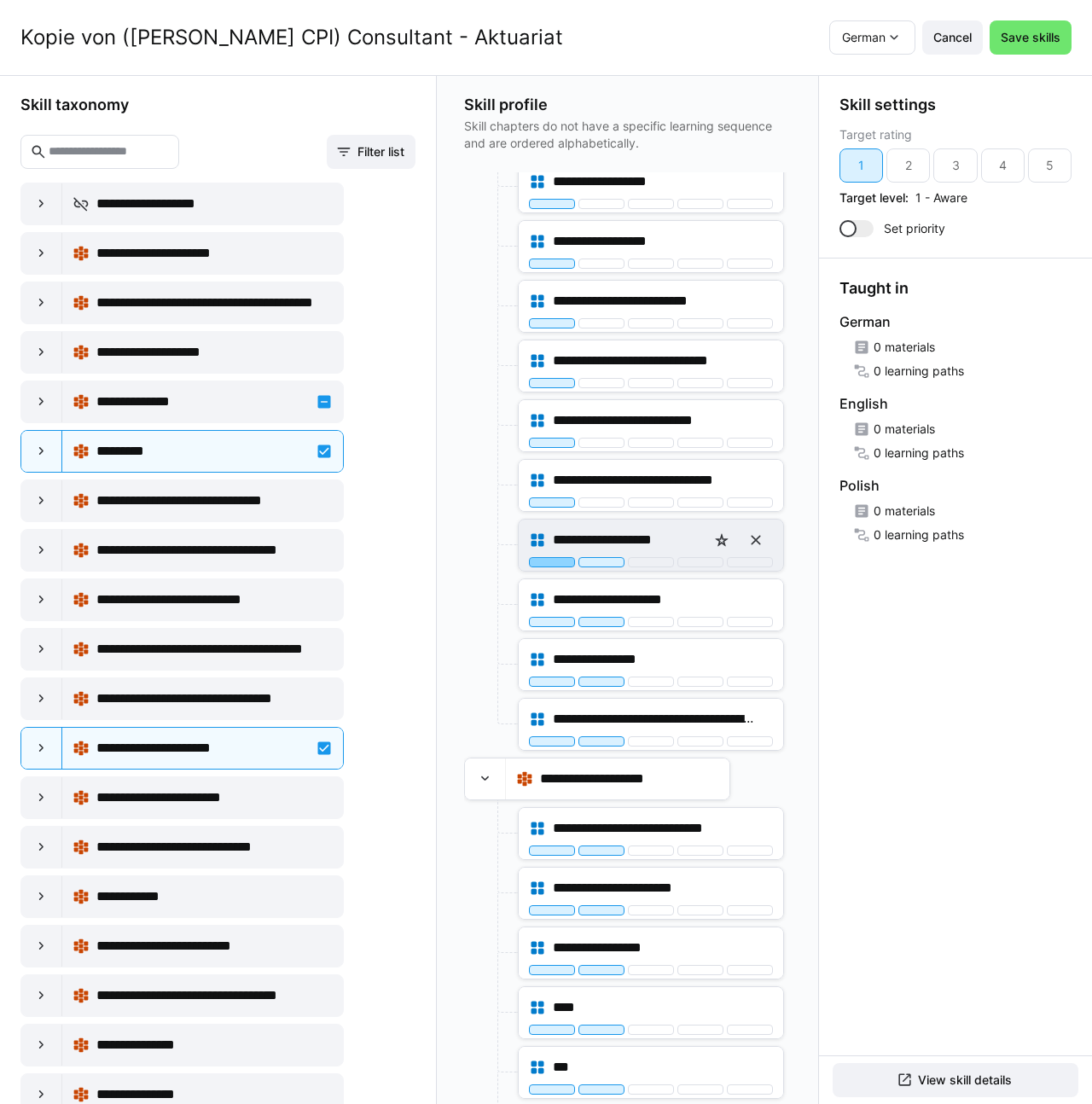
click at [540, 561] on div at bounding box center [552, 562] width 46 height 10
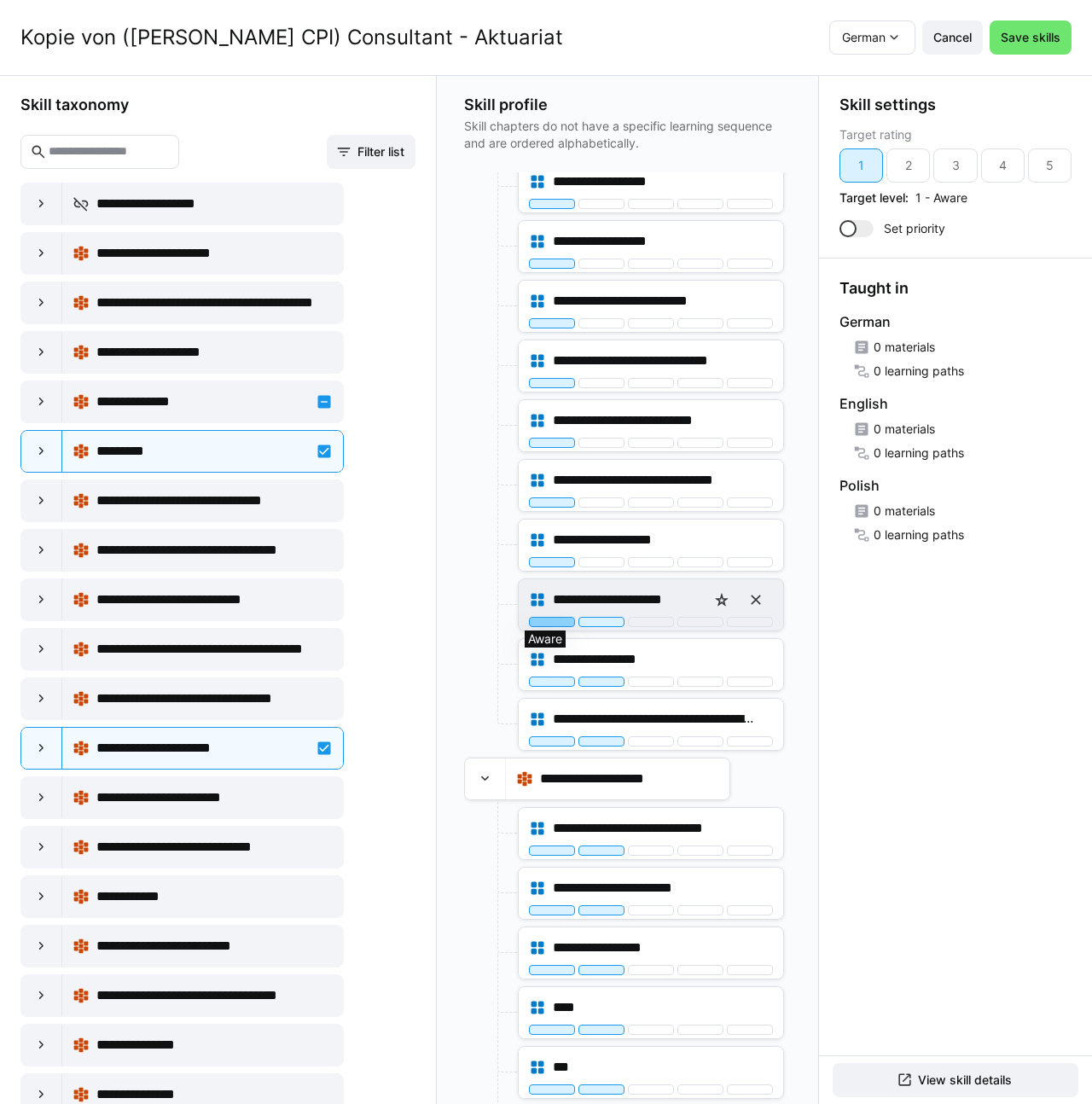
click at [542, 620] on div at bounding box center [552, 621] width 46 height 10
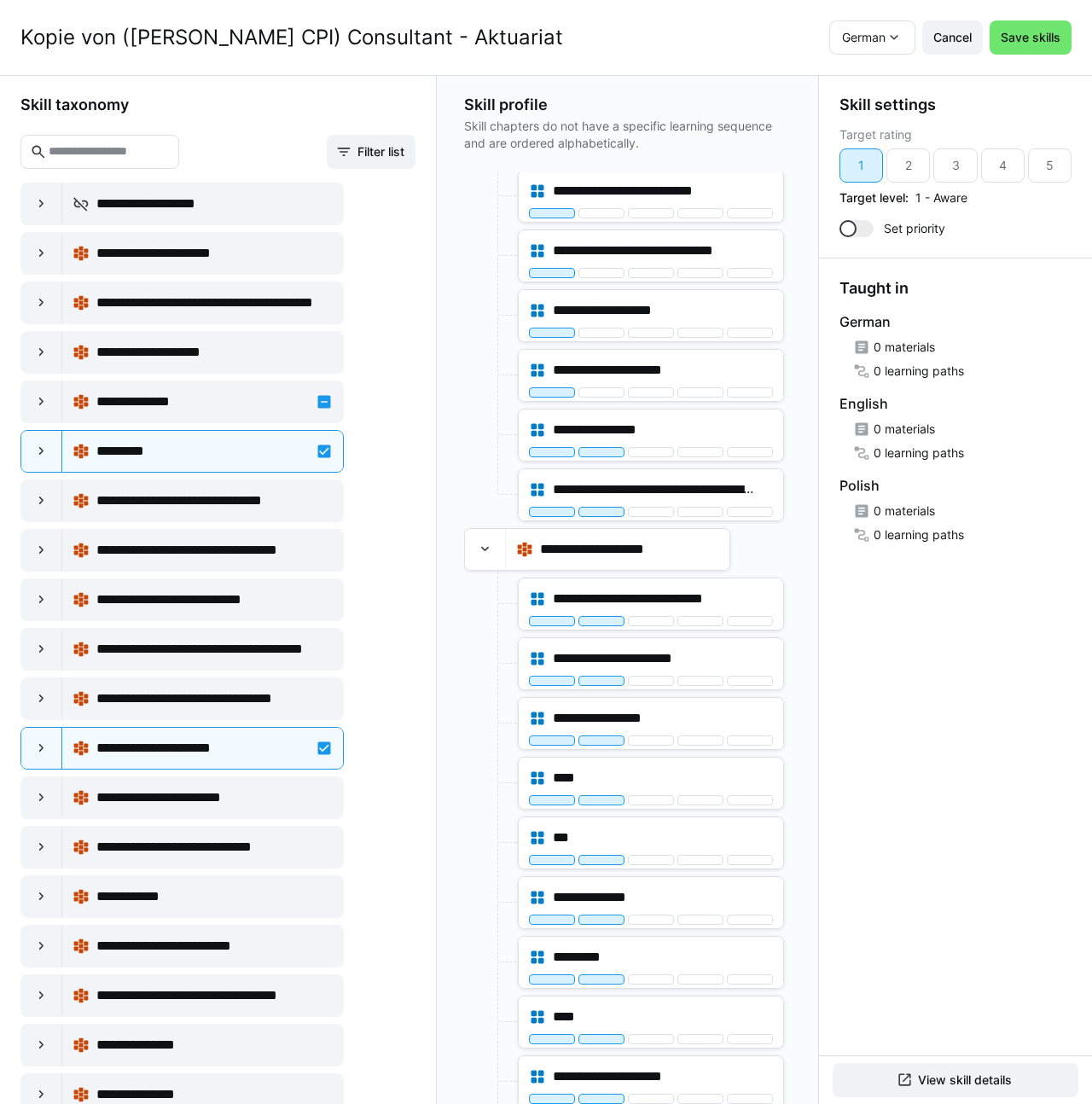
scroll to position [2749, 0]
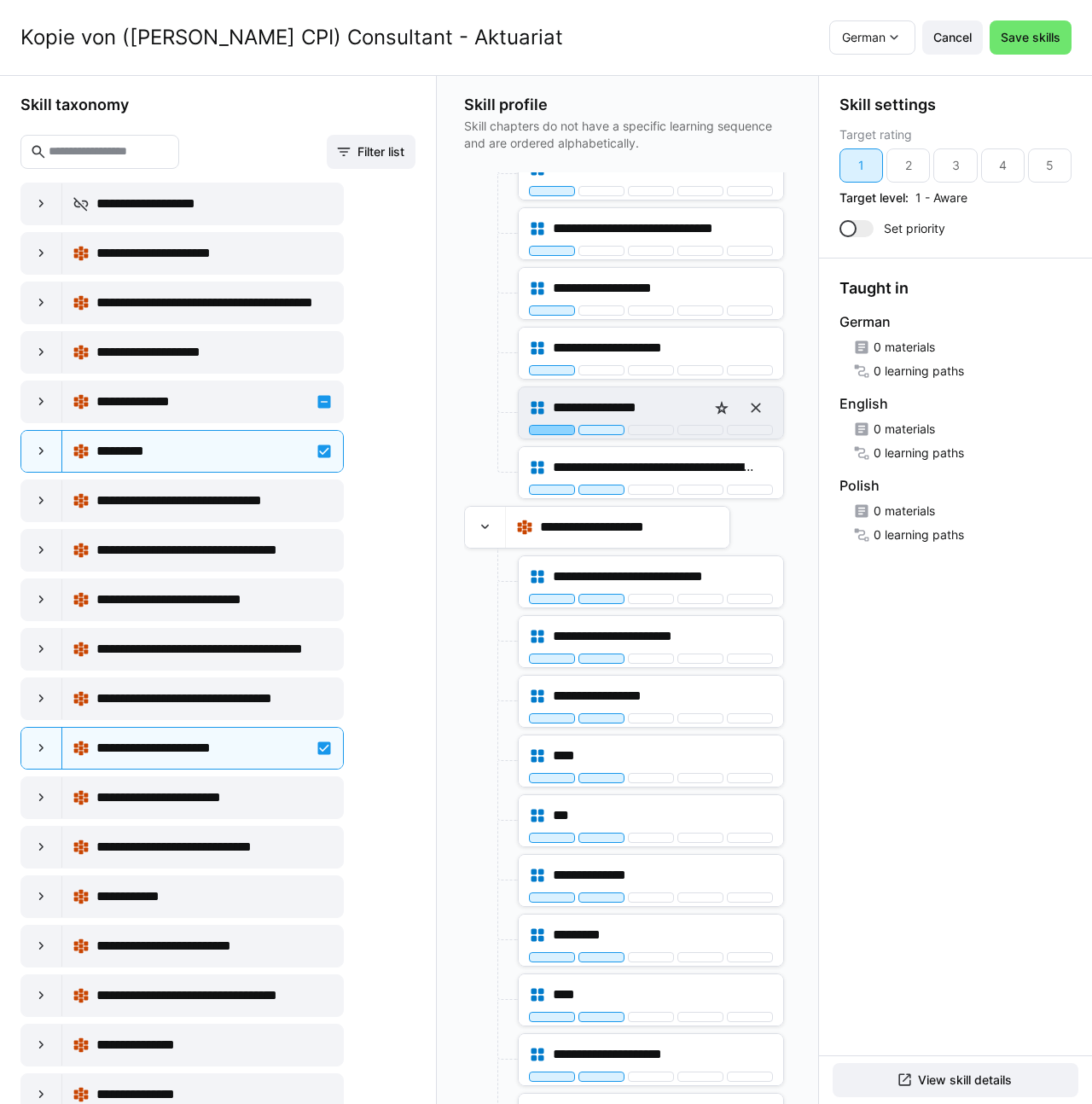
click at [537, 429] on div at bounding box center [552, 429] width 46 height 10
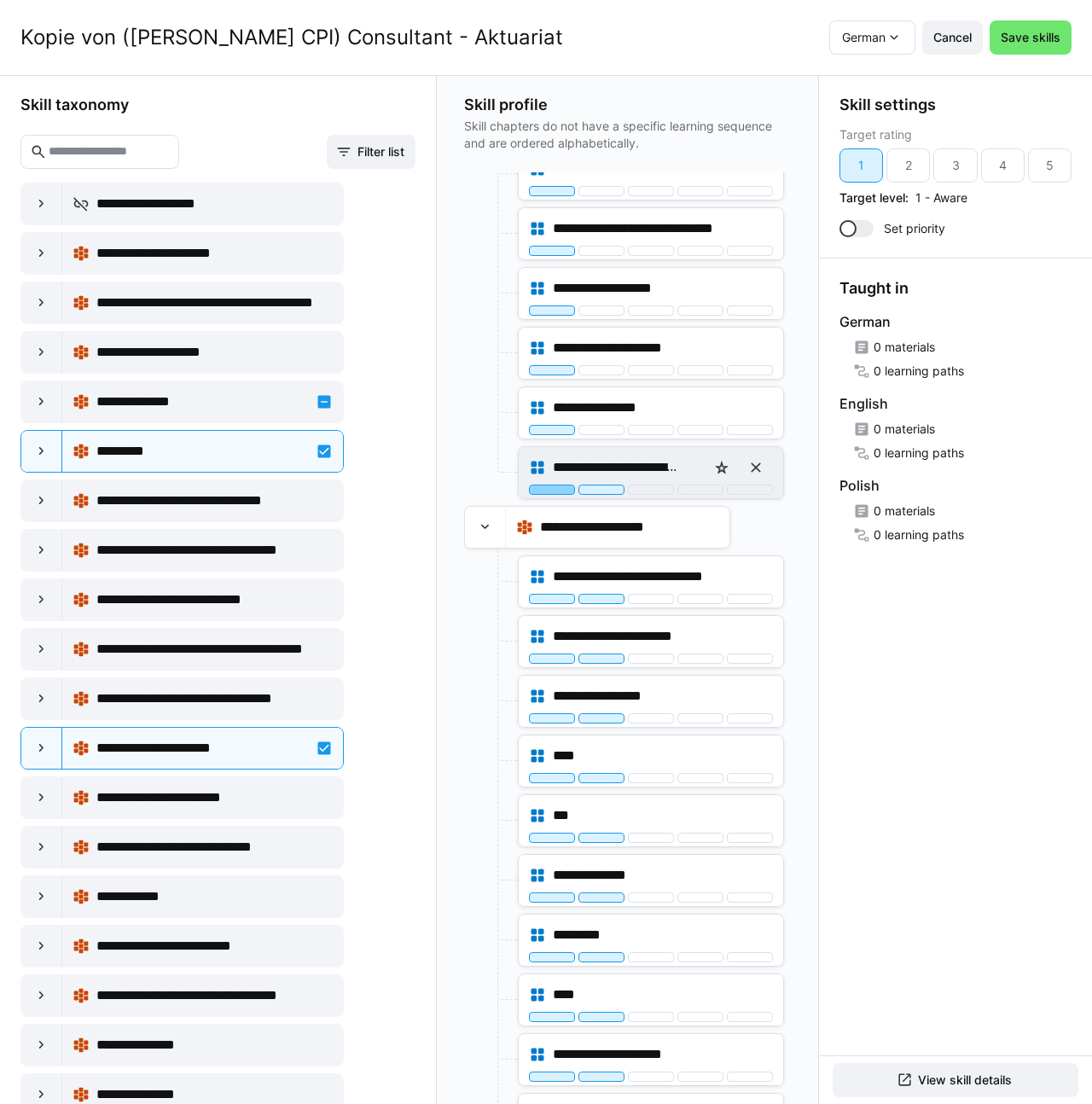
click at [544, 491] on div at bounding box center [552, 489] width 46 height 10
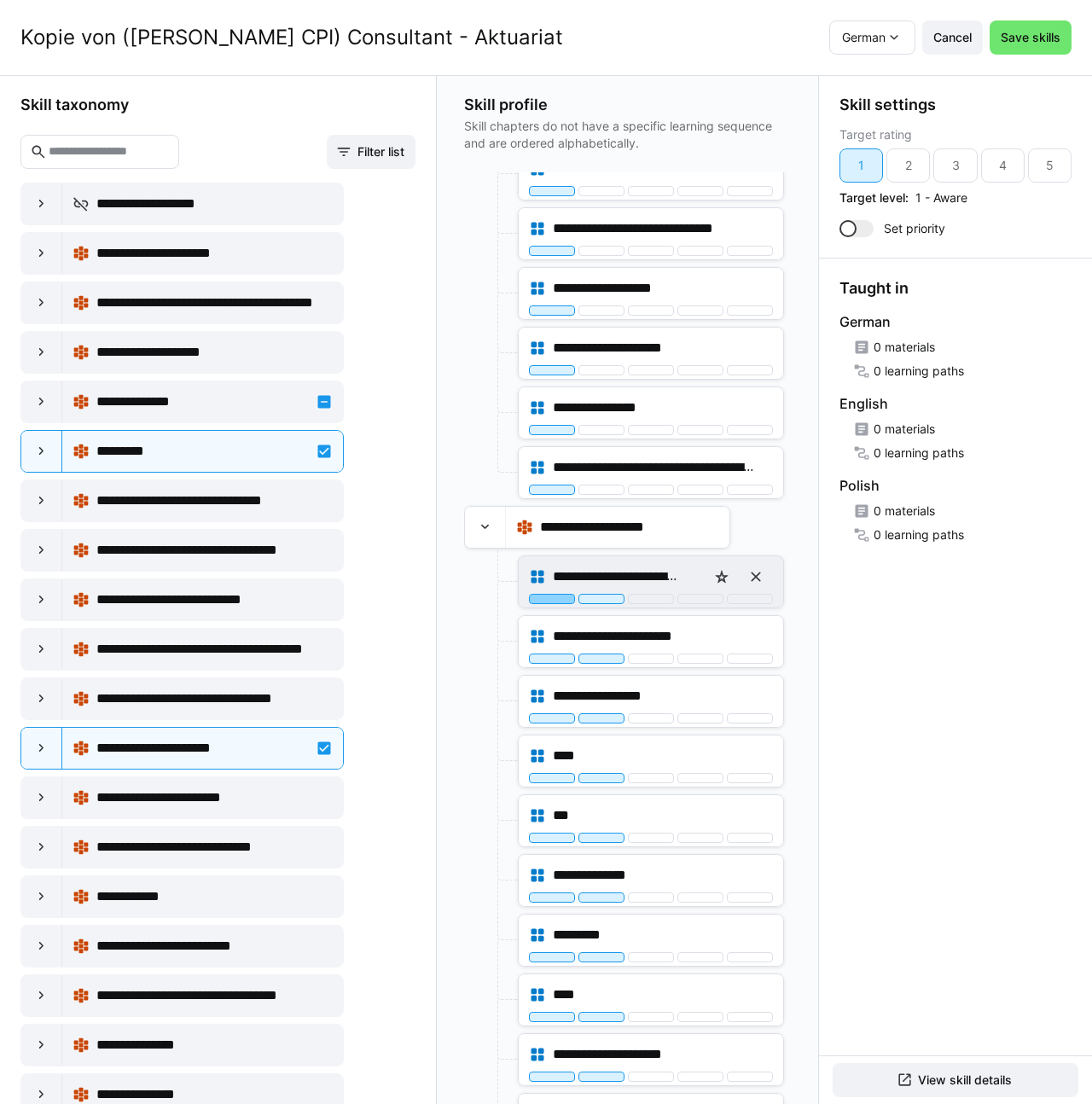
click at [539, 596] on div at bounding box center [552, 599] width 46 height 10
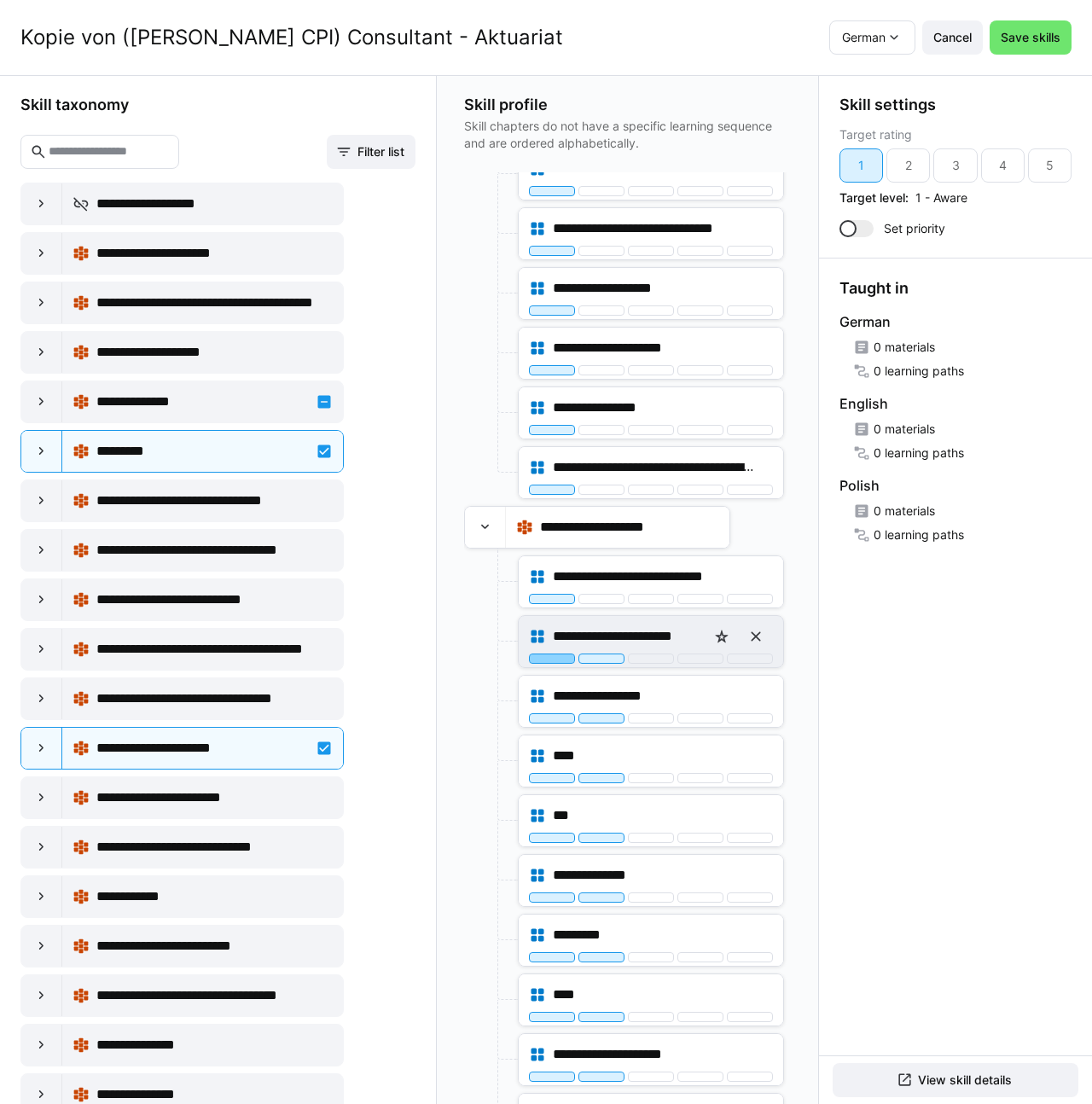
click at [539, 655] on div at bounding box center [552, 658] width 46 height 10
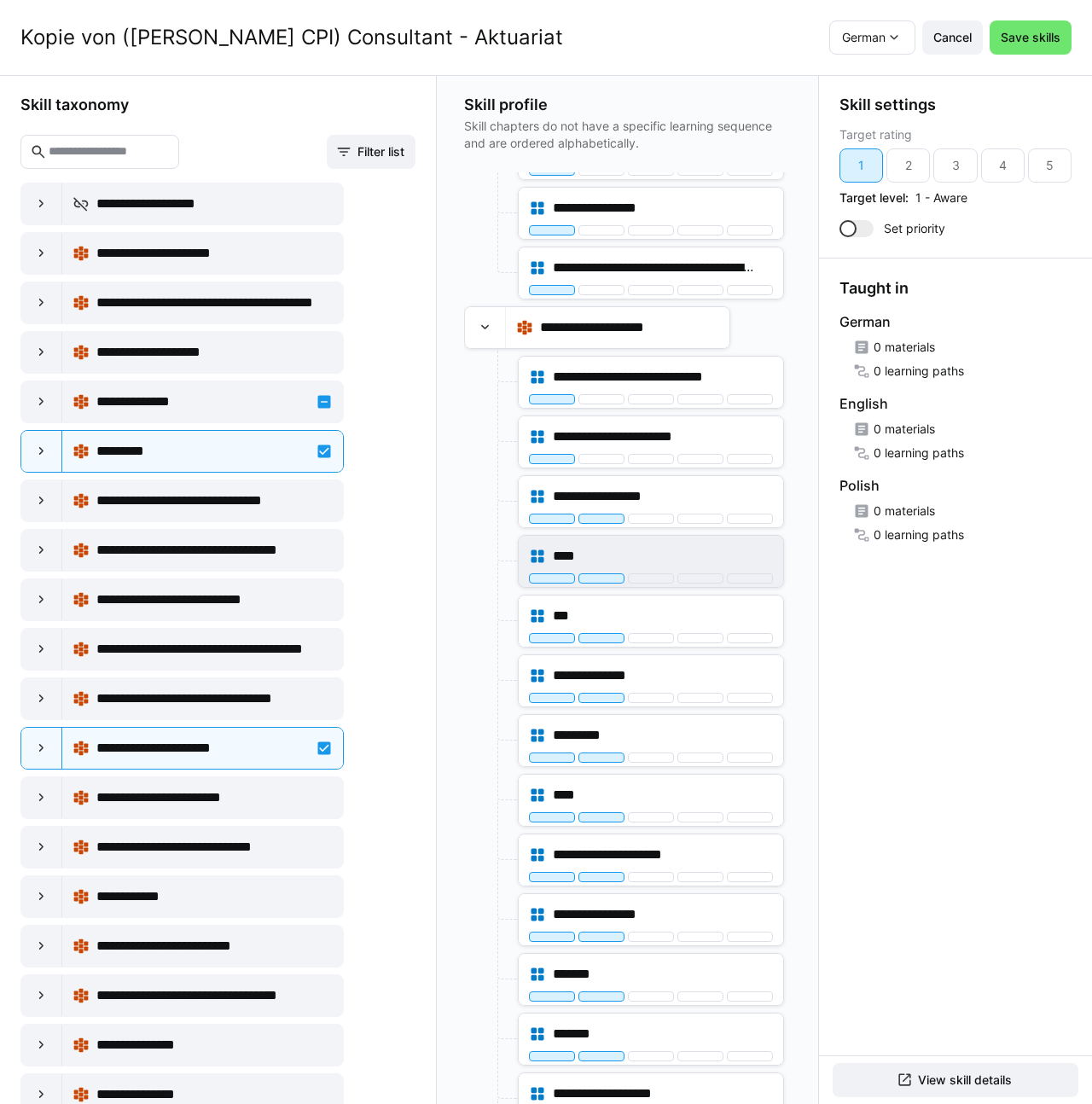
scroll to position [2952, 0]
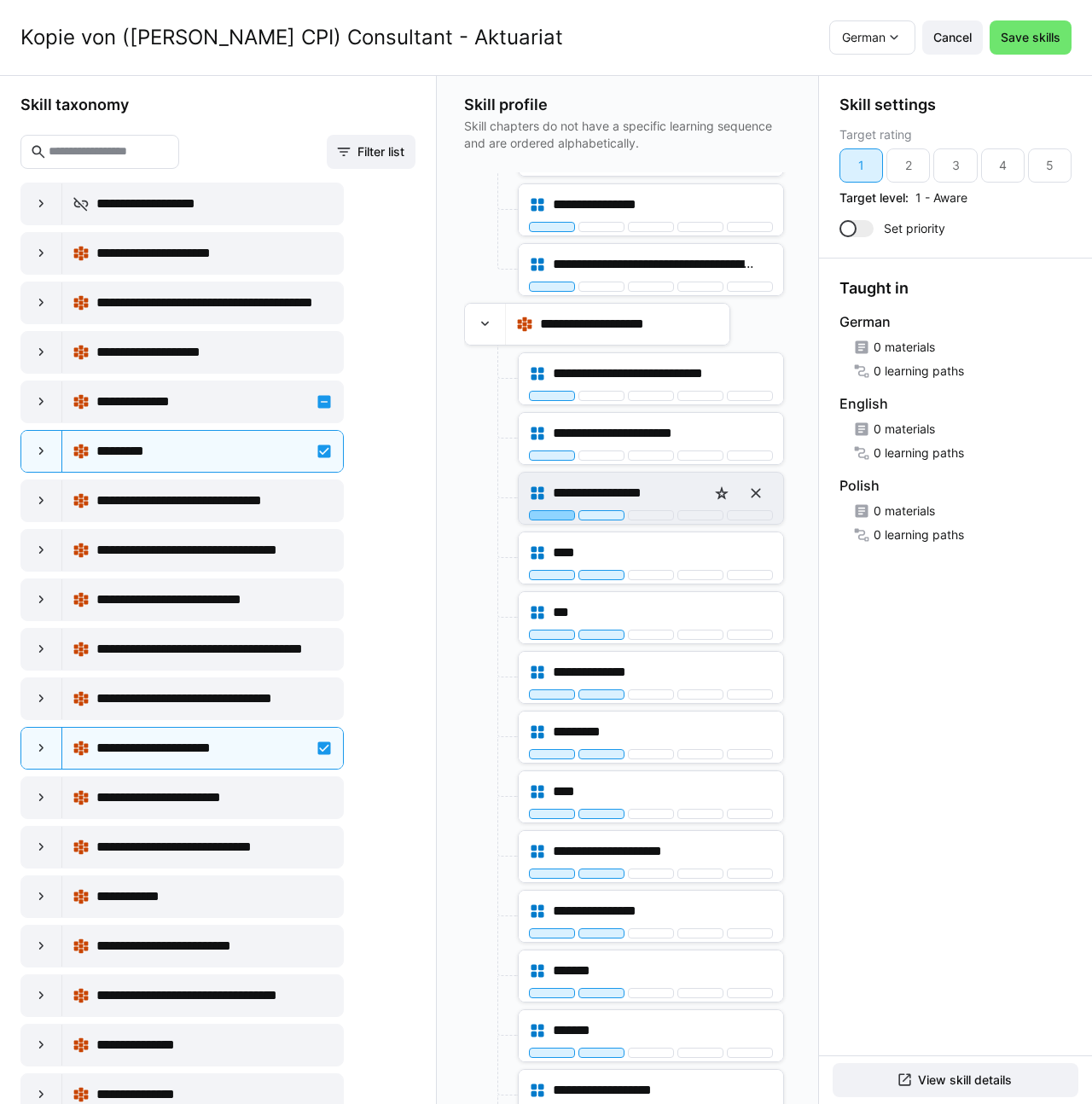
click at [543, 518] on div at bounding box center [552, 515] width 46 height 10
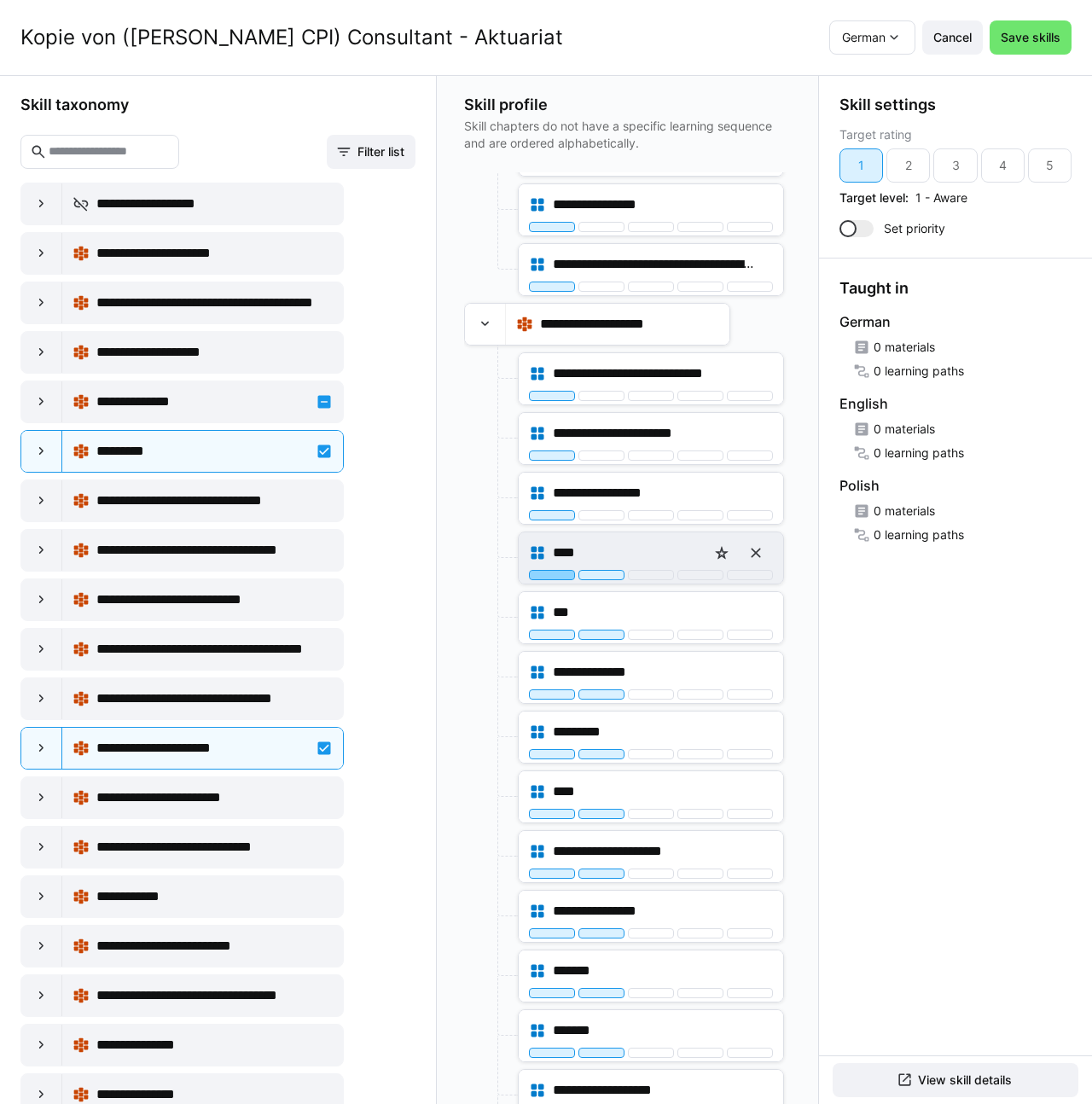
click at [541, 575] on div at bounding box center [552, 575] width 46 height 10
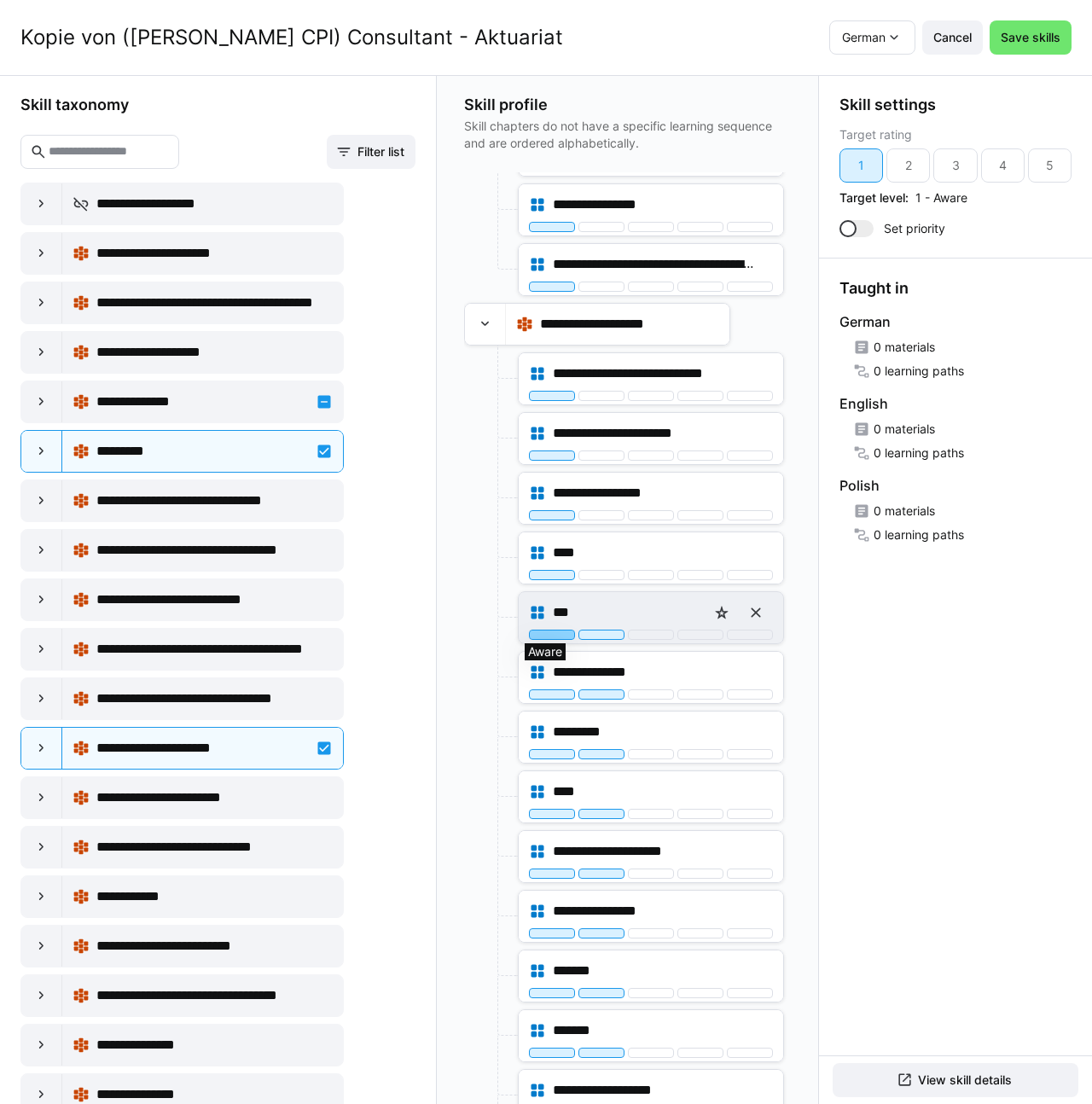
click at [540, 632] on div at bounding box center [552, 634] width 46 height 10
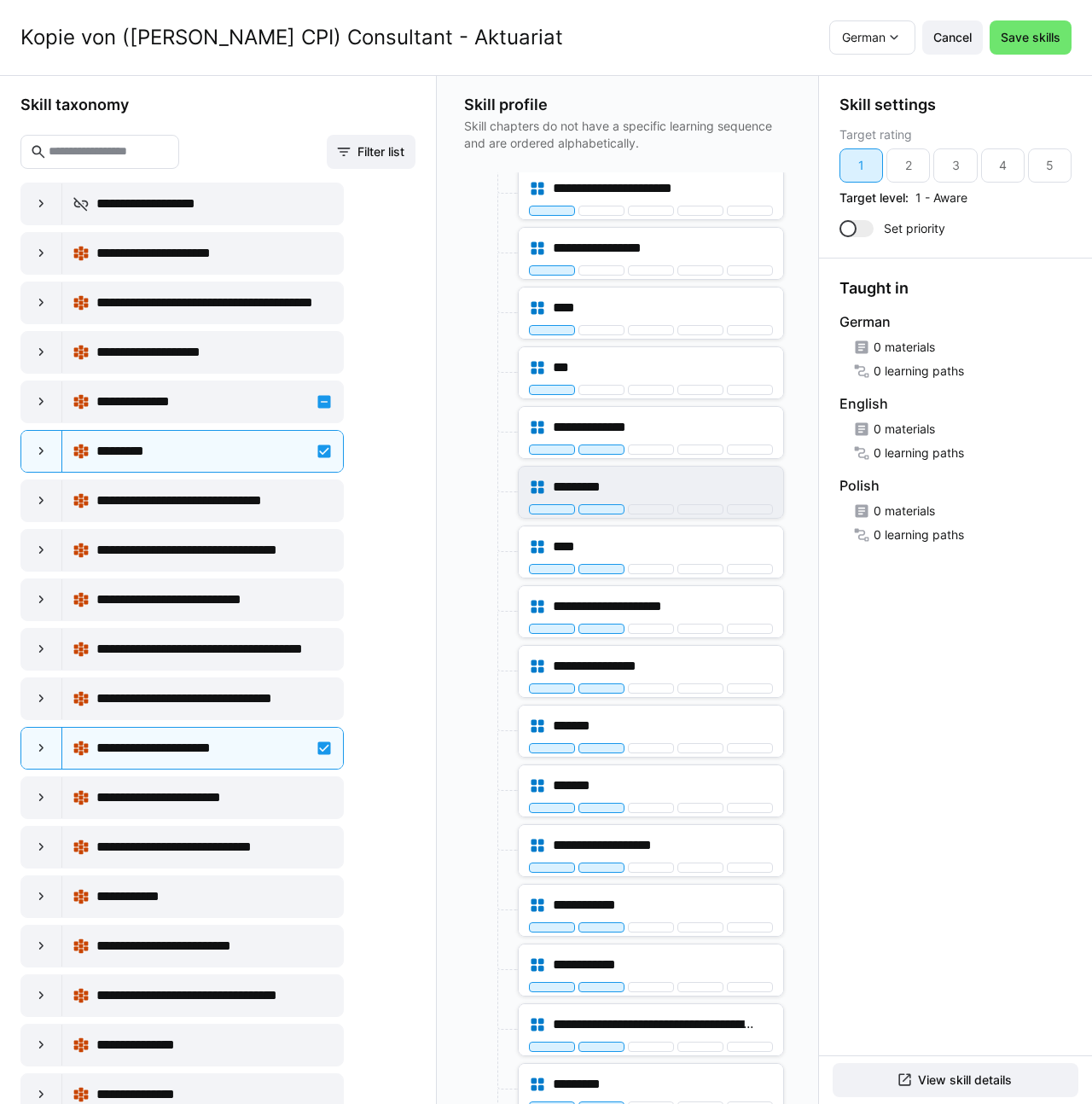
scroll to position [3198, 0]
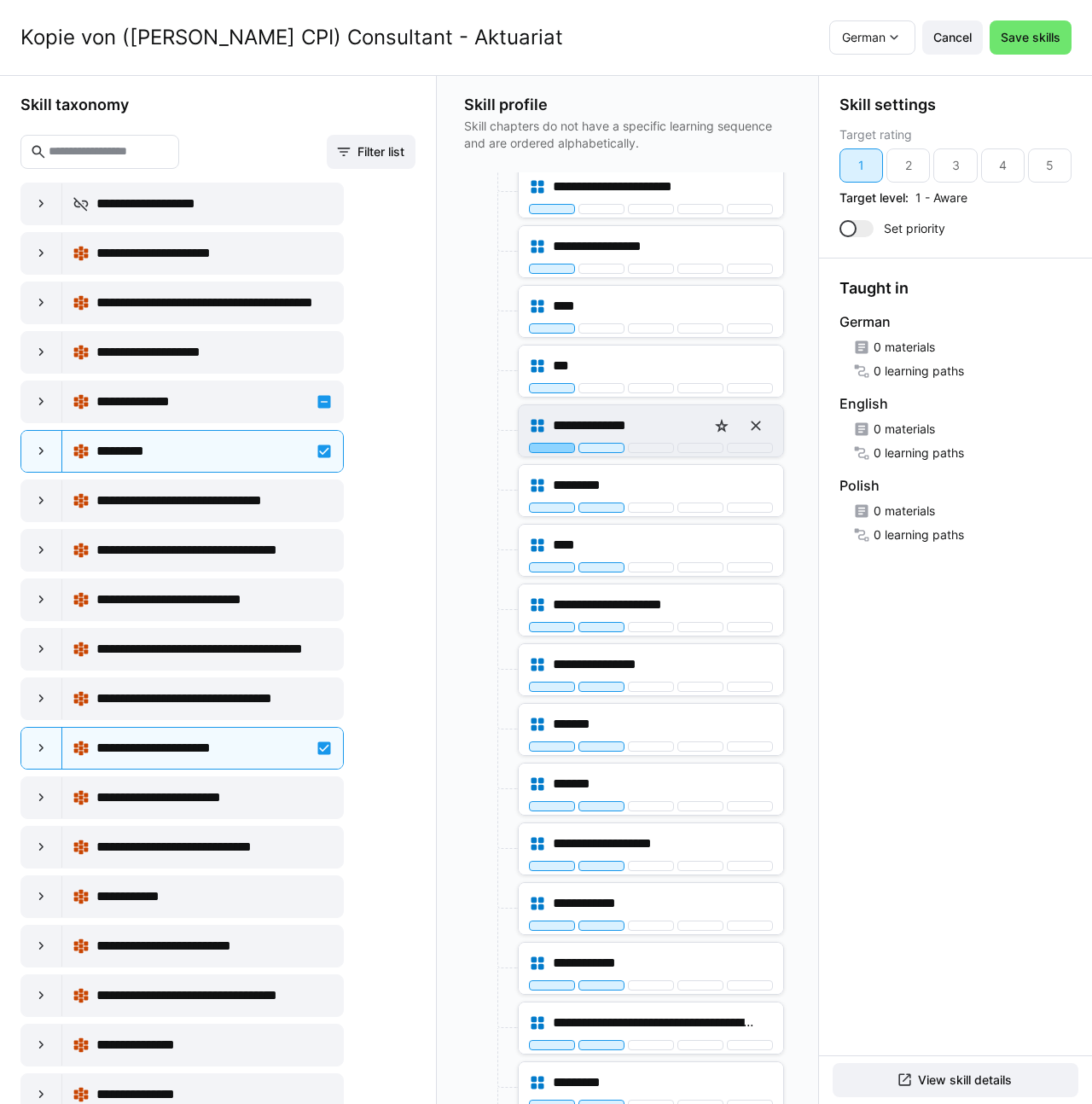
click at [544, 450] on div at bounding box center [552, 447] width 46 height 10
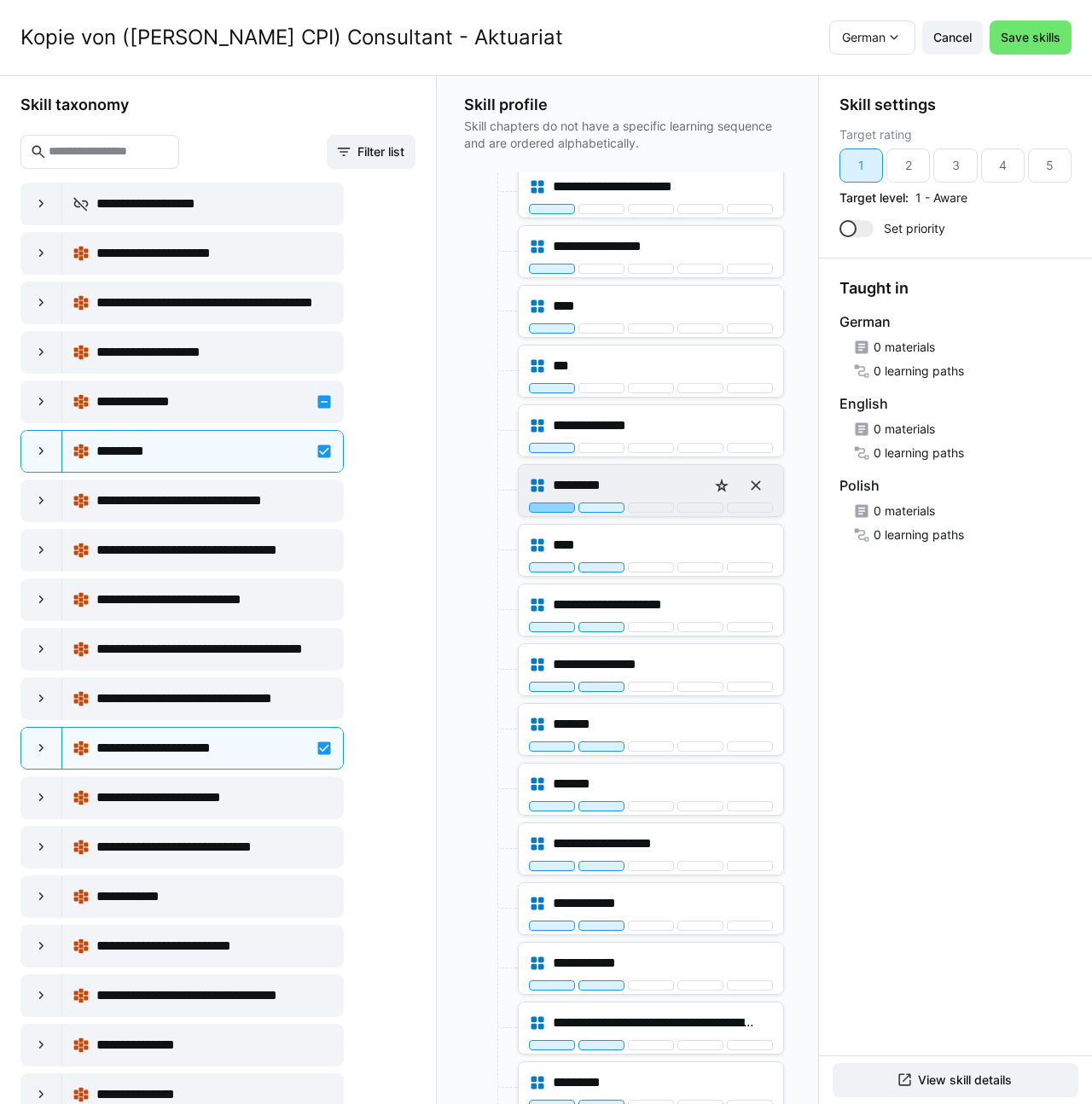
click at [533, 509] on div at bounding box center [552, 507] width 46 height 10
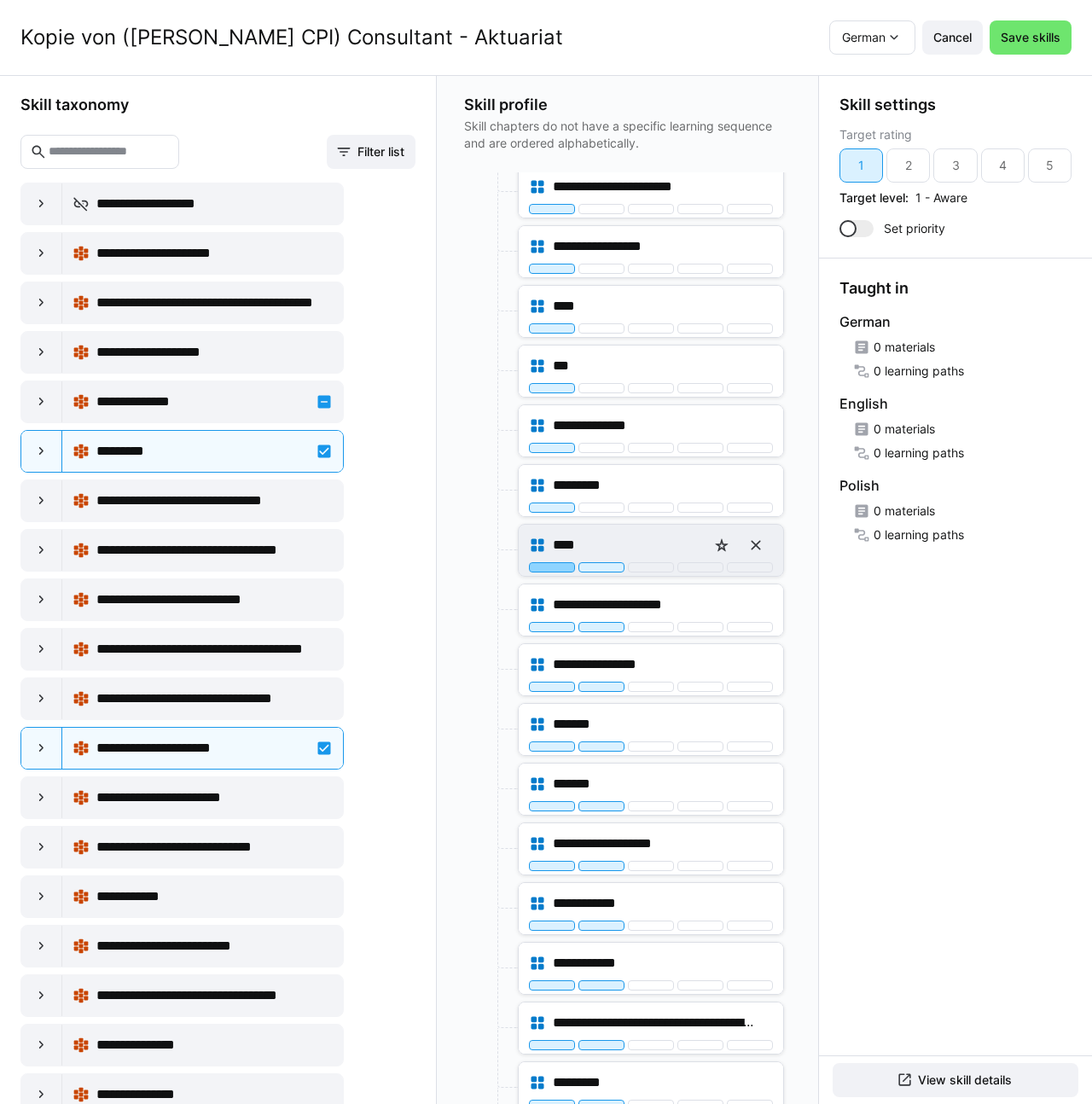
click at [536, 569] on div at bounding box center [552, 567] width 46 height 10
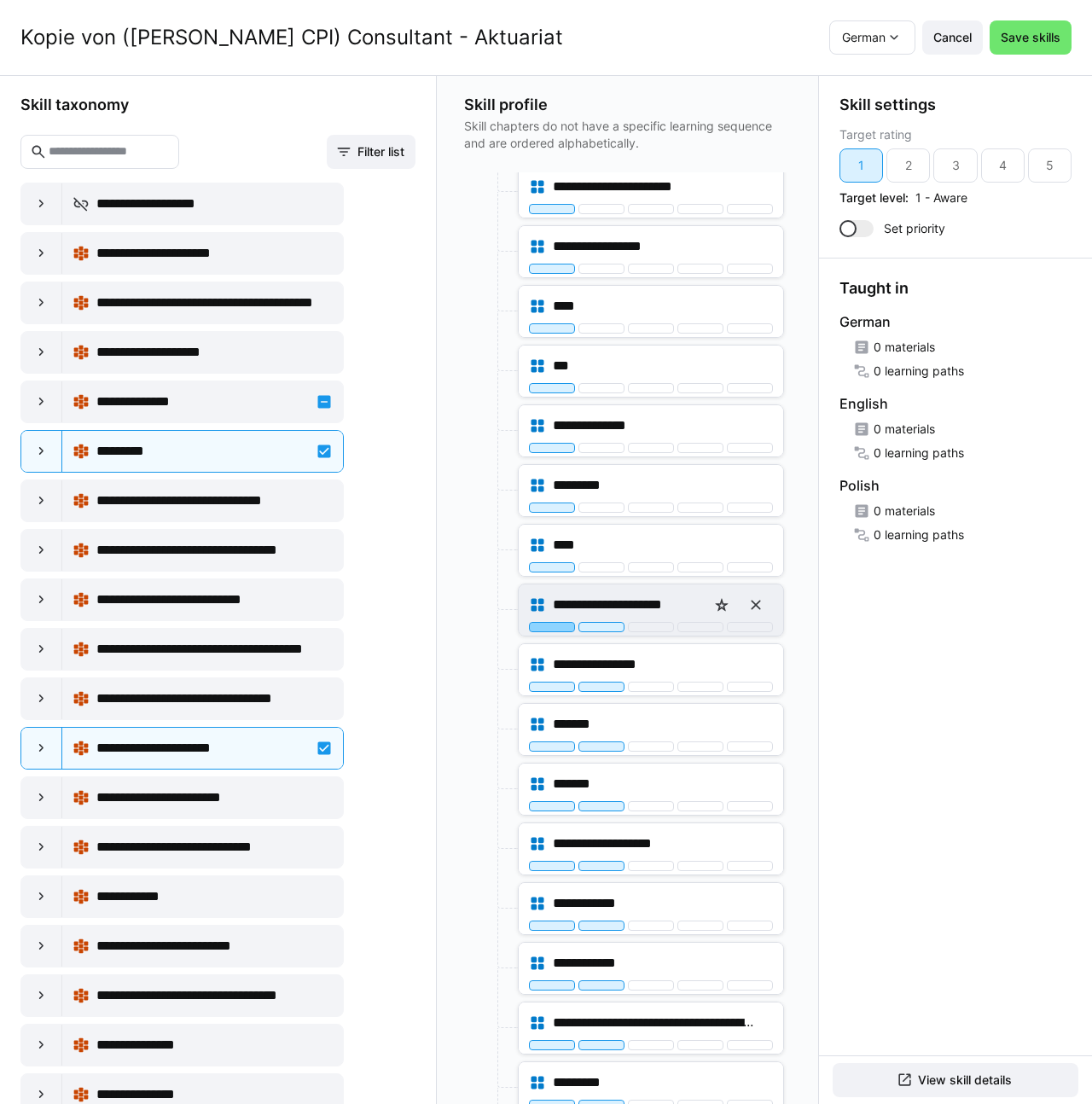
click at [546, 623] on div at bounding box center [552, 626] width 46 height 10
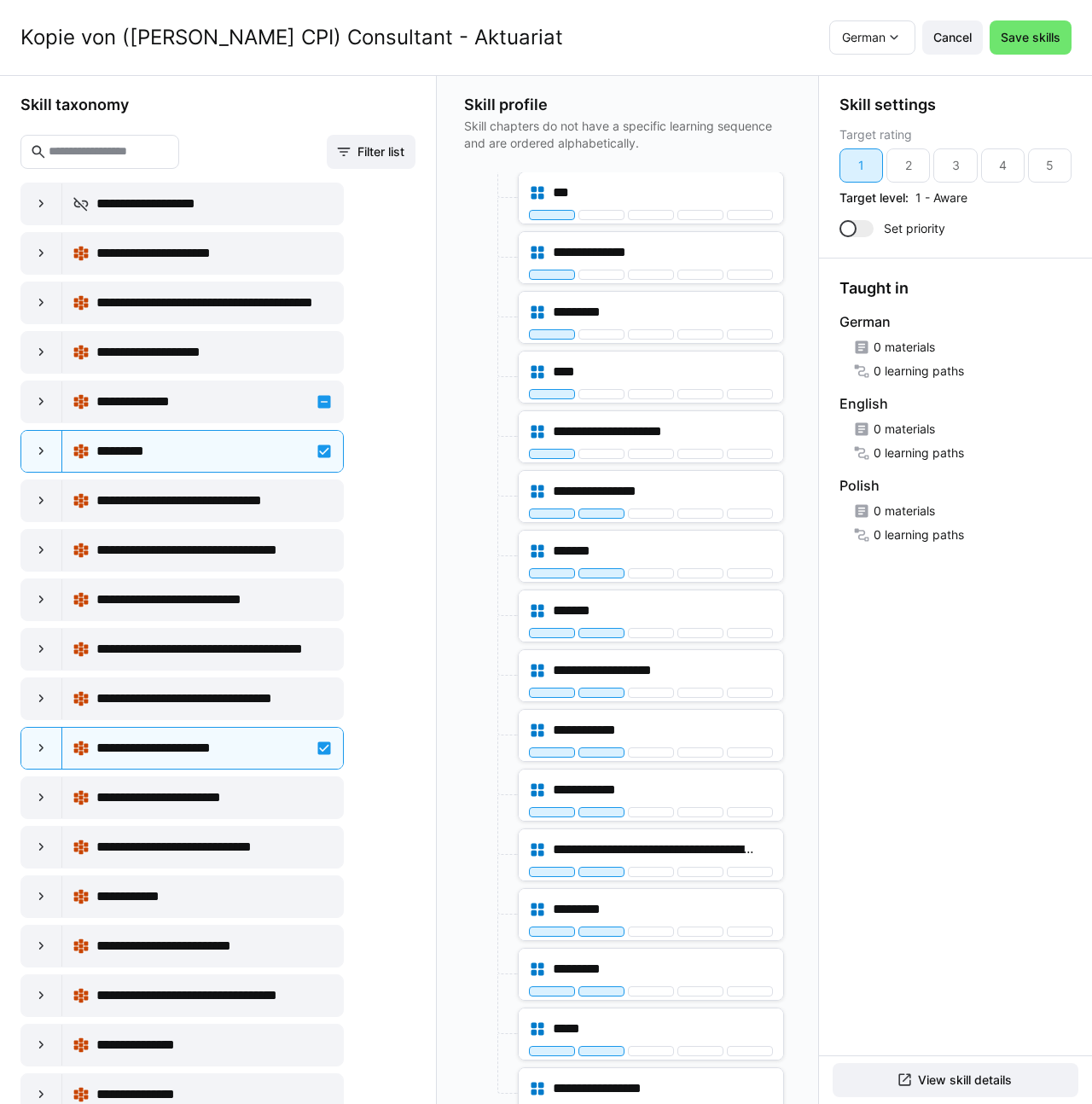
scroll to position [3387, 0]
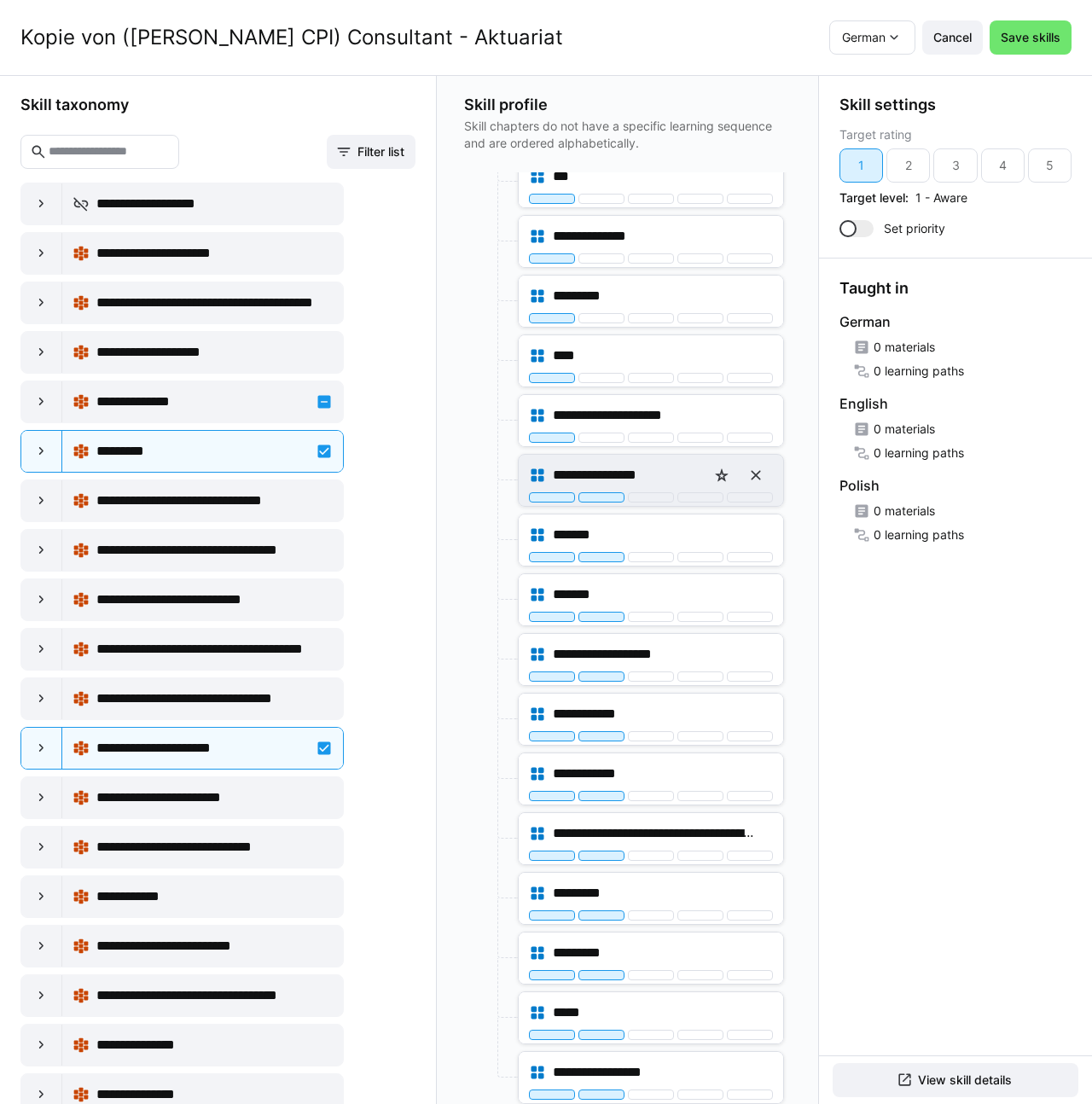
click at [554, 503] on div "**********" at bounding box center [651, 480] width 264 height 51
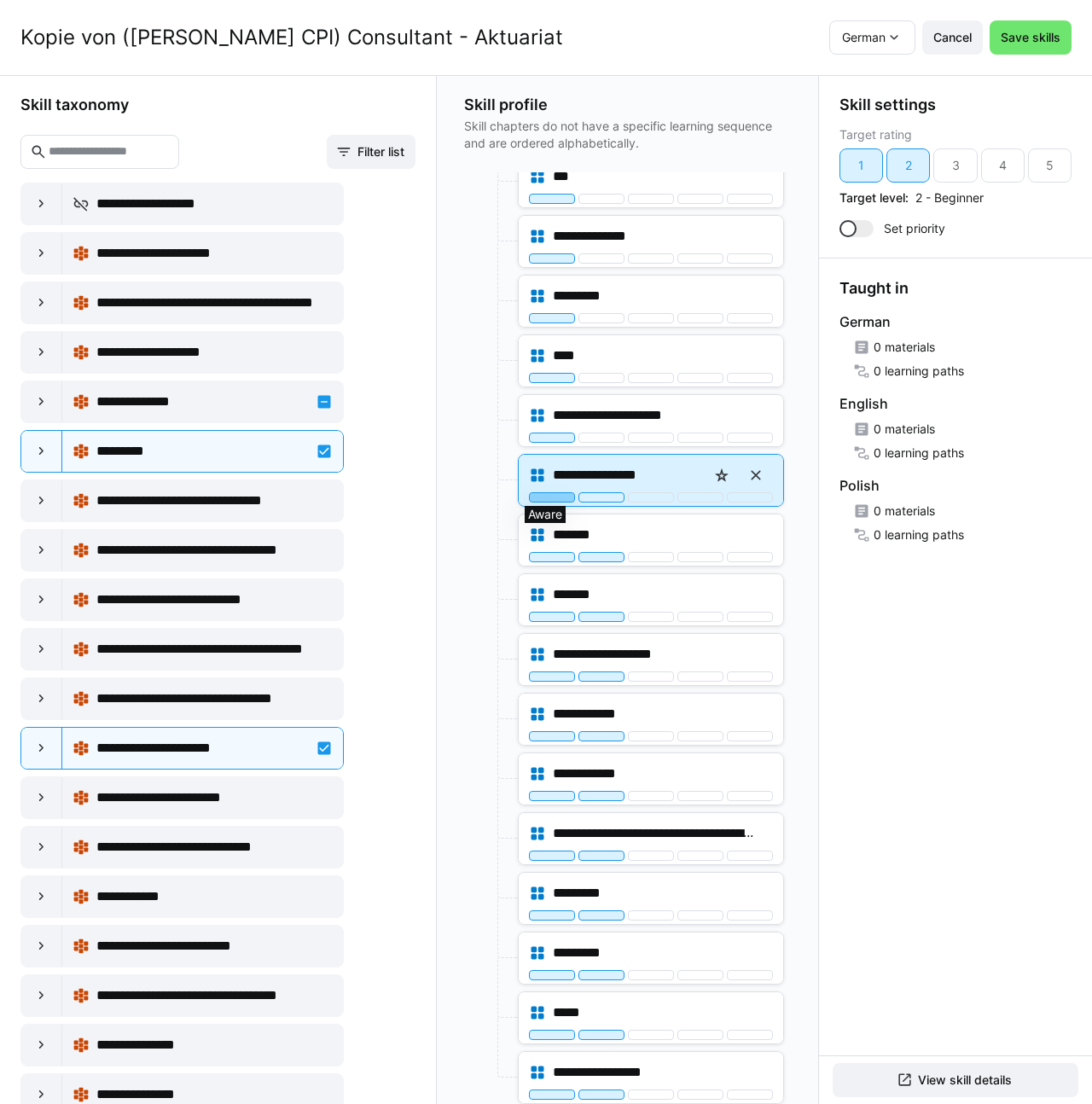
click at [546, 498] on div at bounding box center [552, 497] width 46 height 10
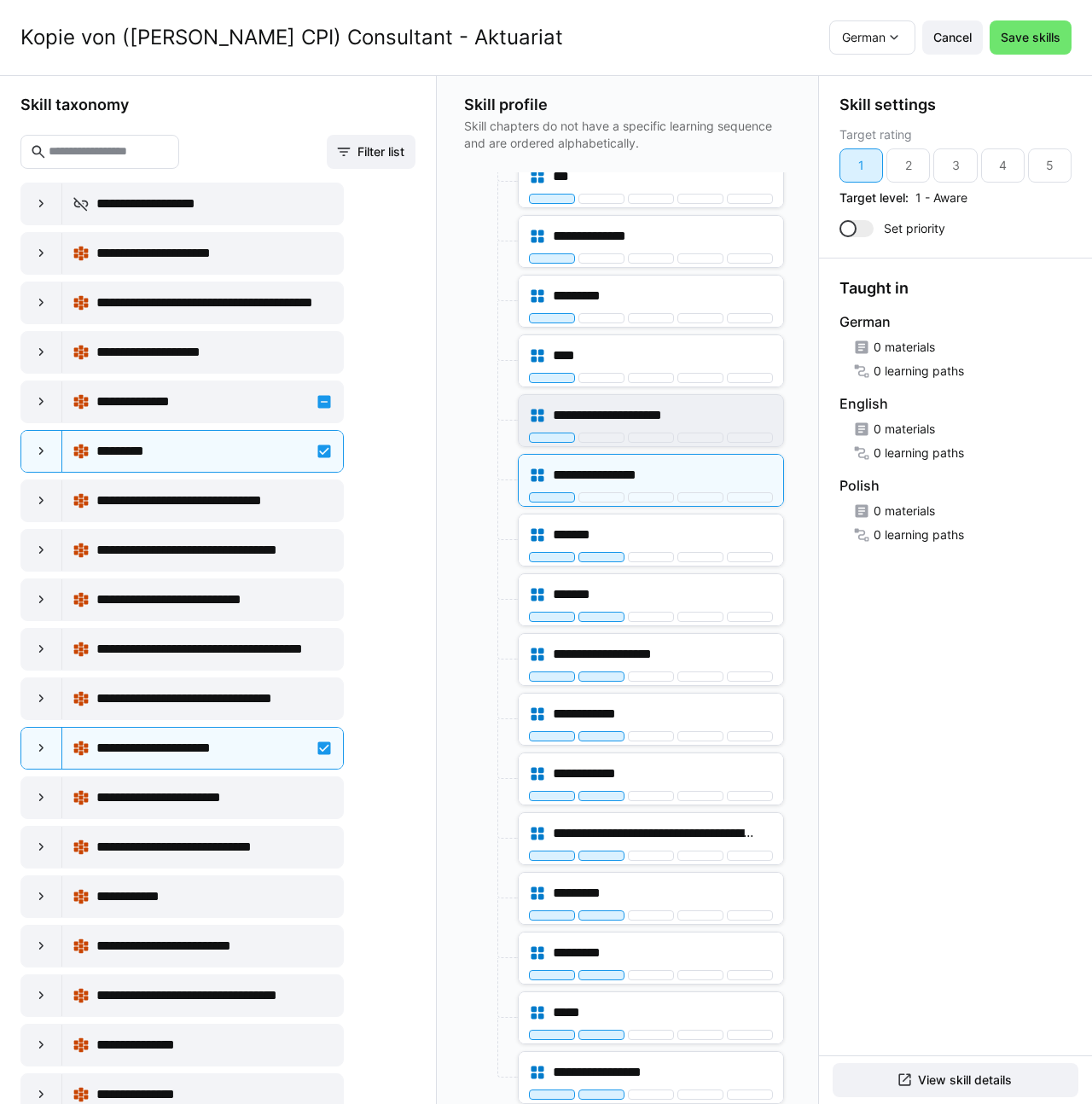
scroll to position [442, 0]
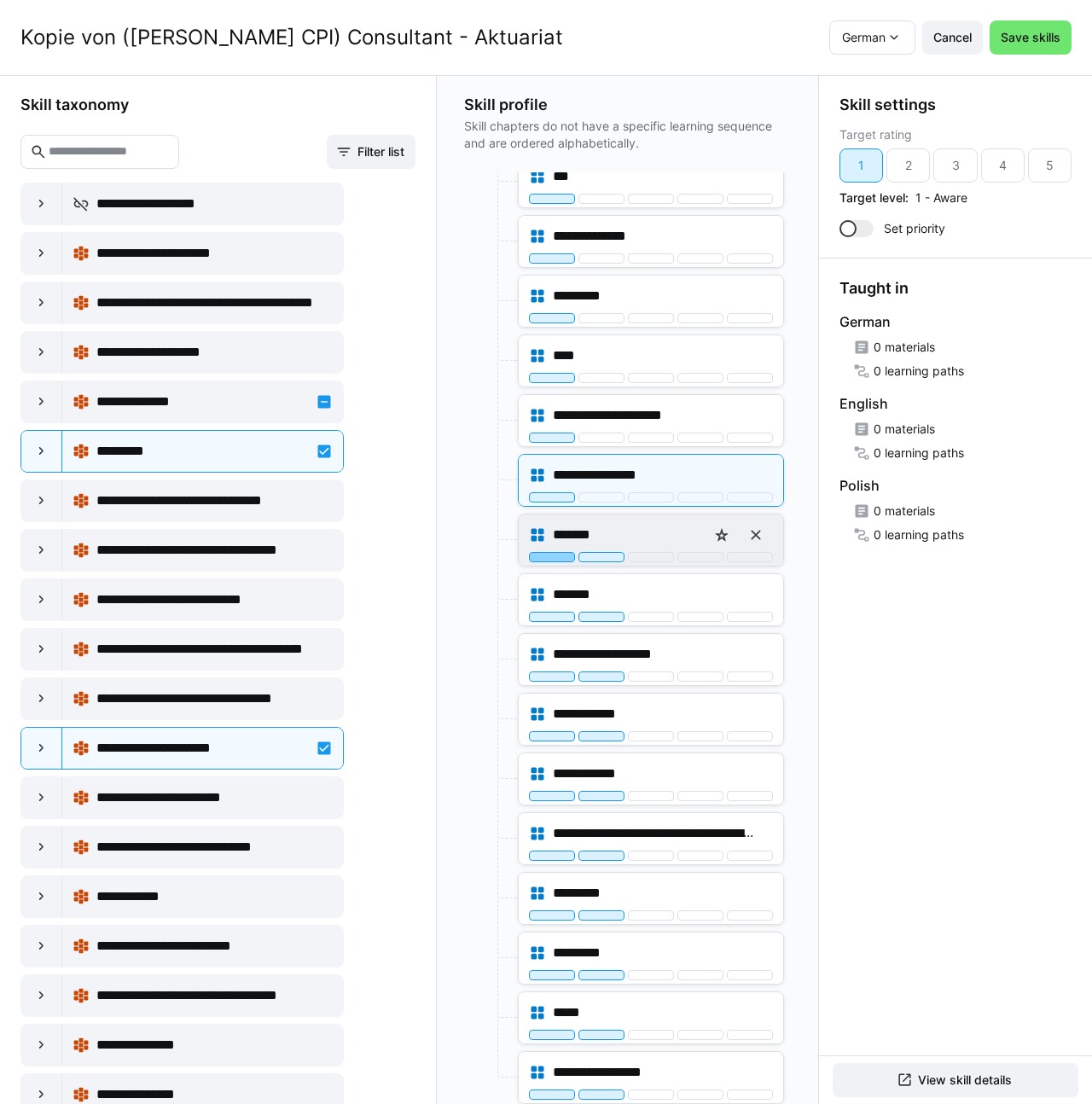
click at [540, 555] on div at bounding box center [552, 557] width 46 height 10
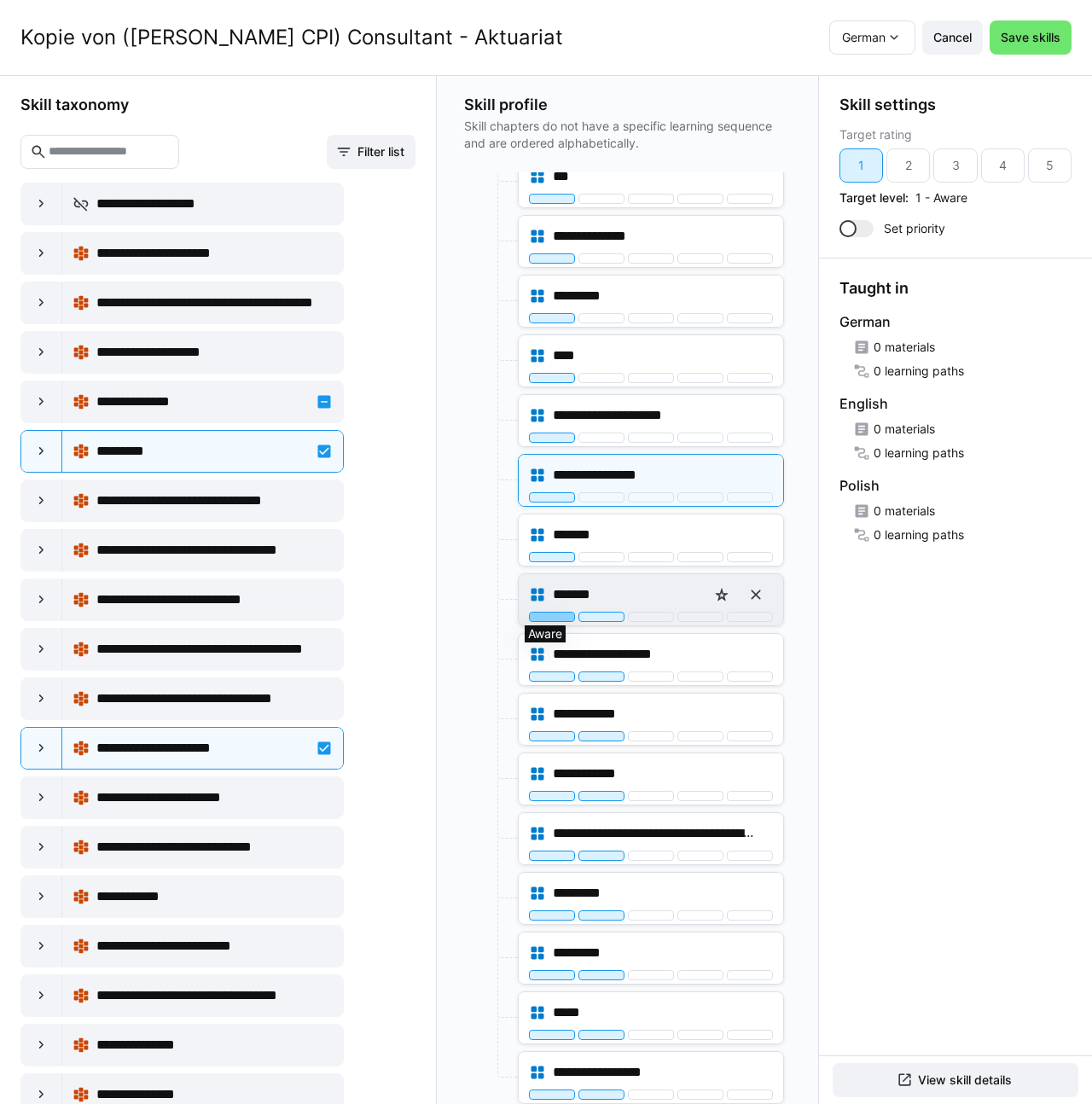
click at [533, 613] on div at bounding box center [552, 617] width 46 height 10
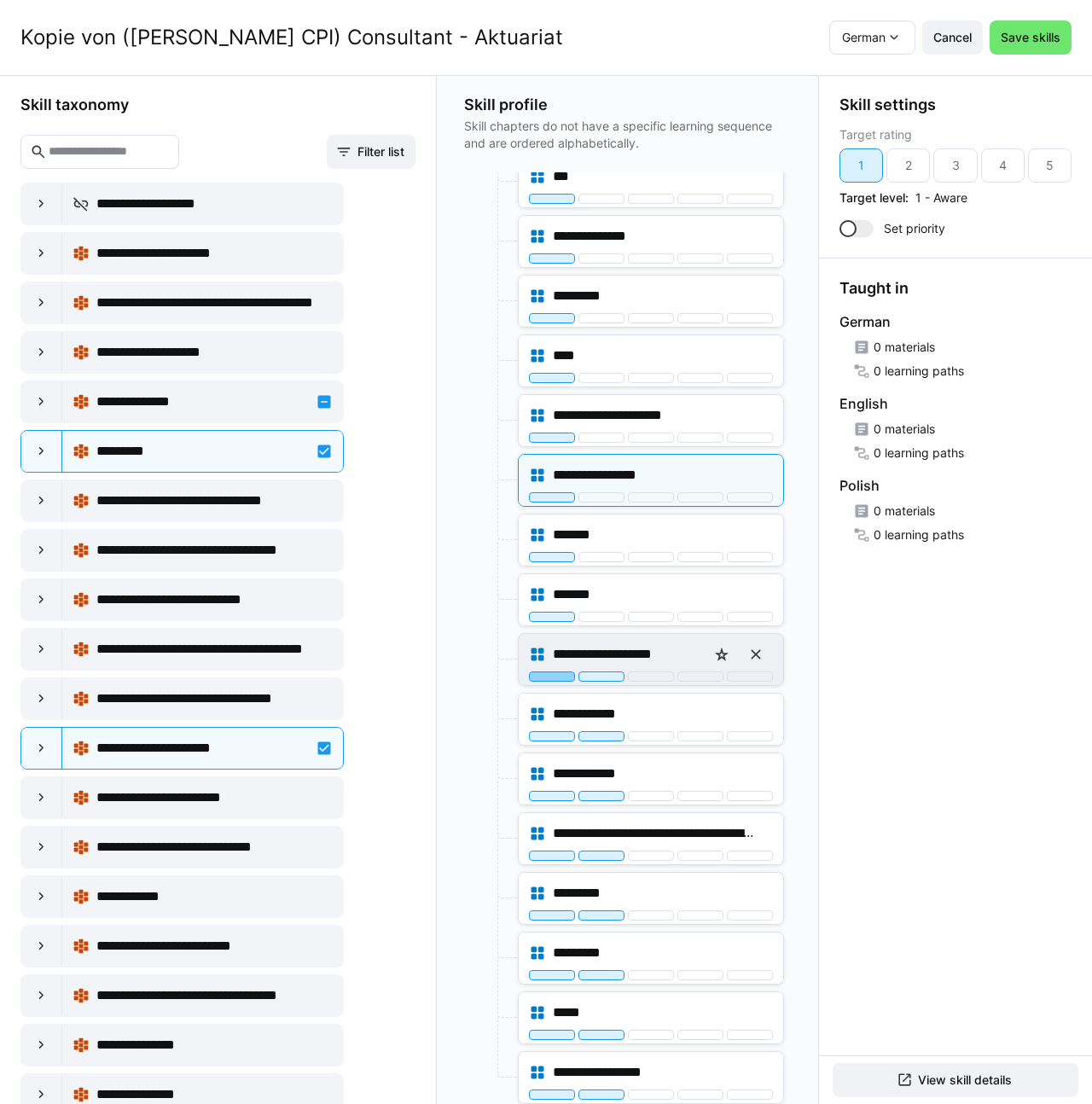
click at [542, 674] on div at bounding box center [552, 676] width 46 height 10
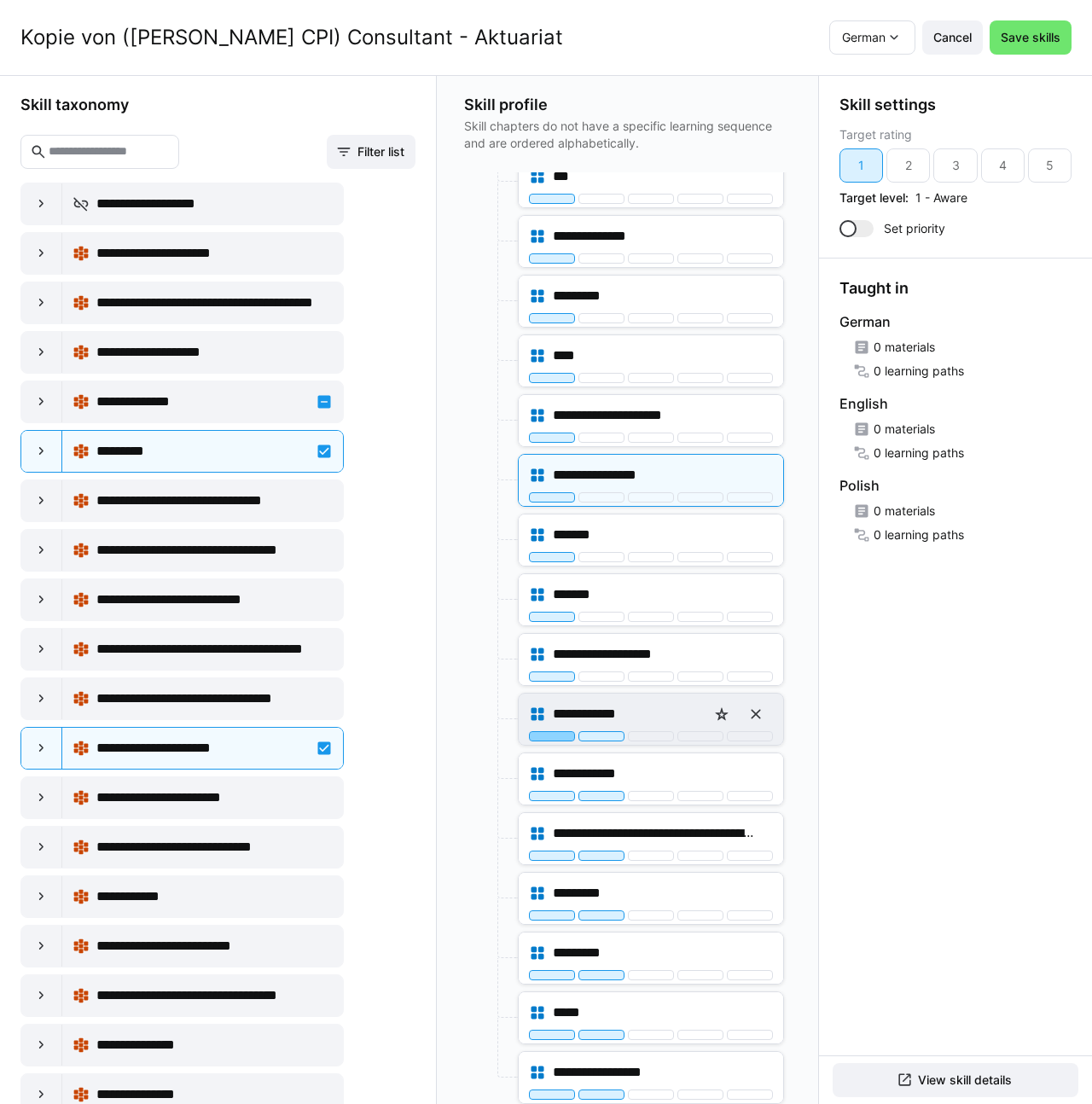
click at [541, 734] on div at bounding box center [552, 735] width 46 height 10
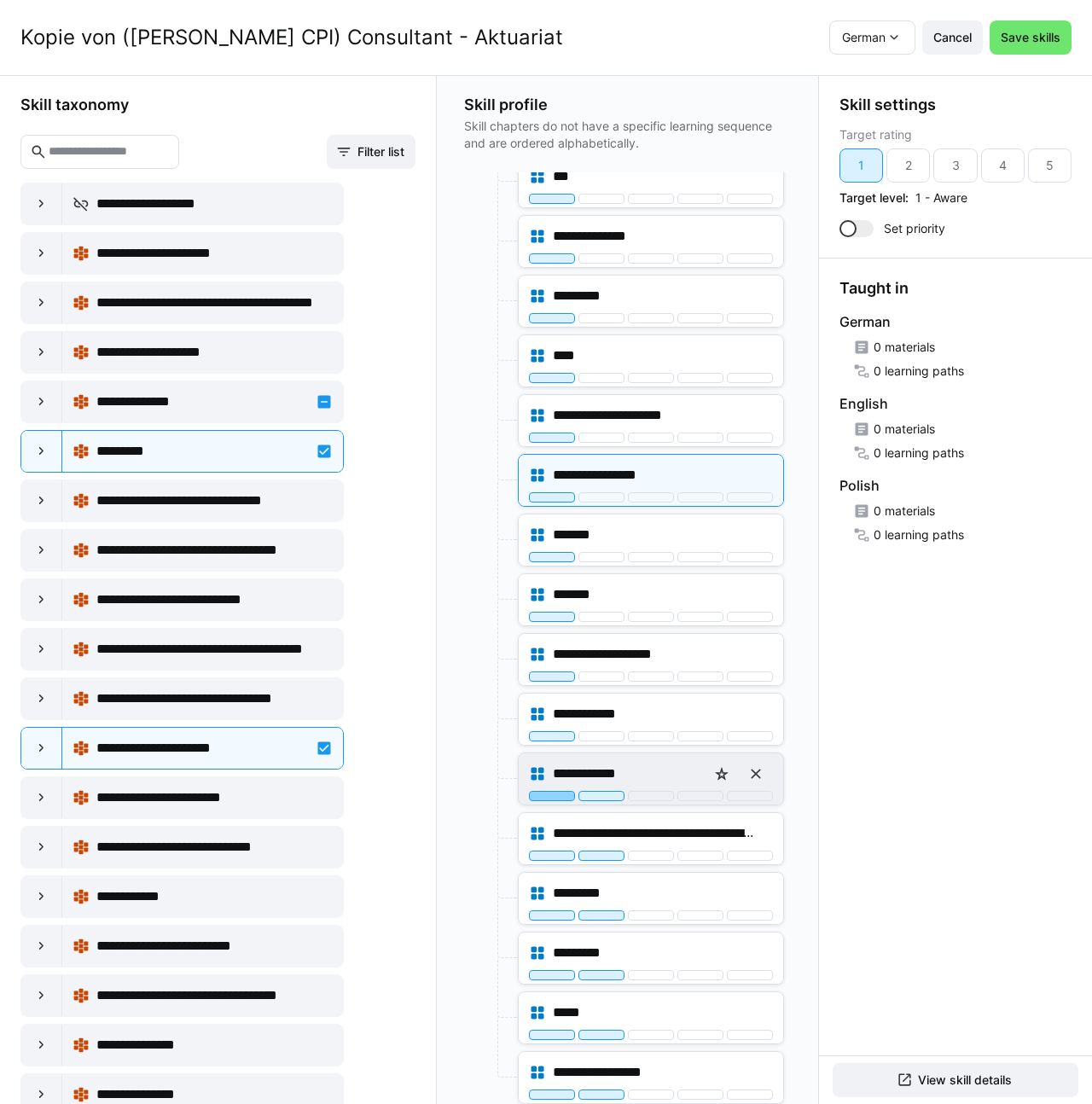
click at [543, 790] on div at bounding box center [552, 795] width 46 height 10
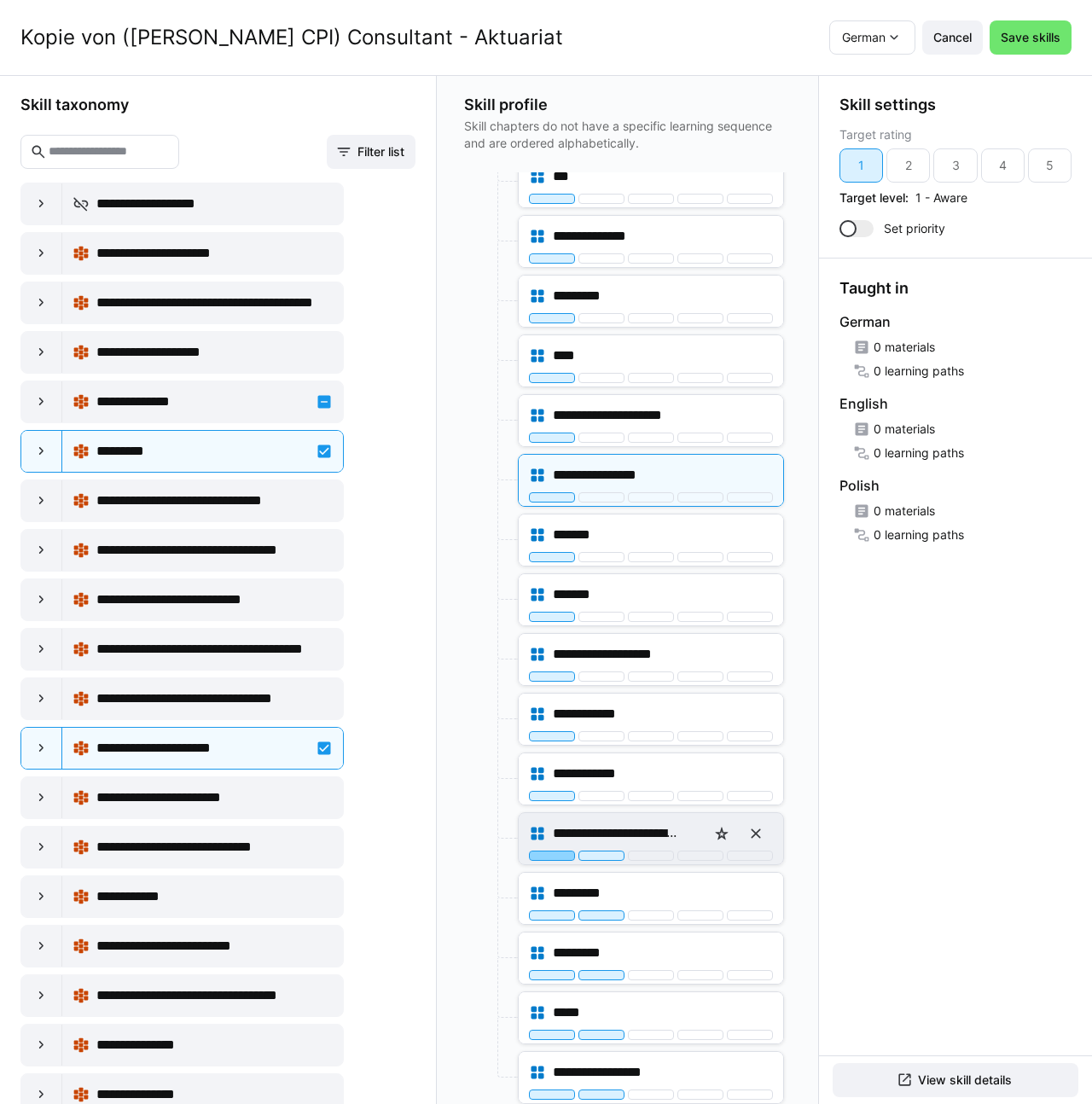
click at [538, 852] on div at bounding box center [552, 855] width 46 height 10
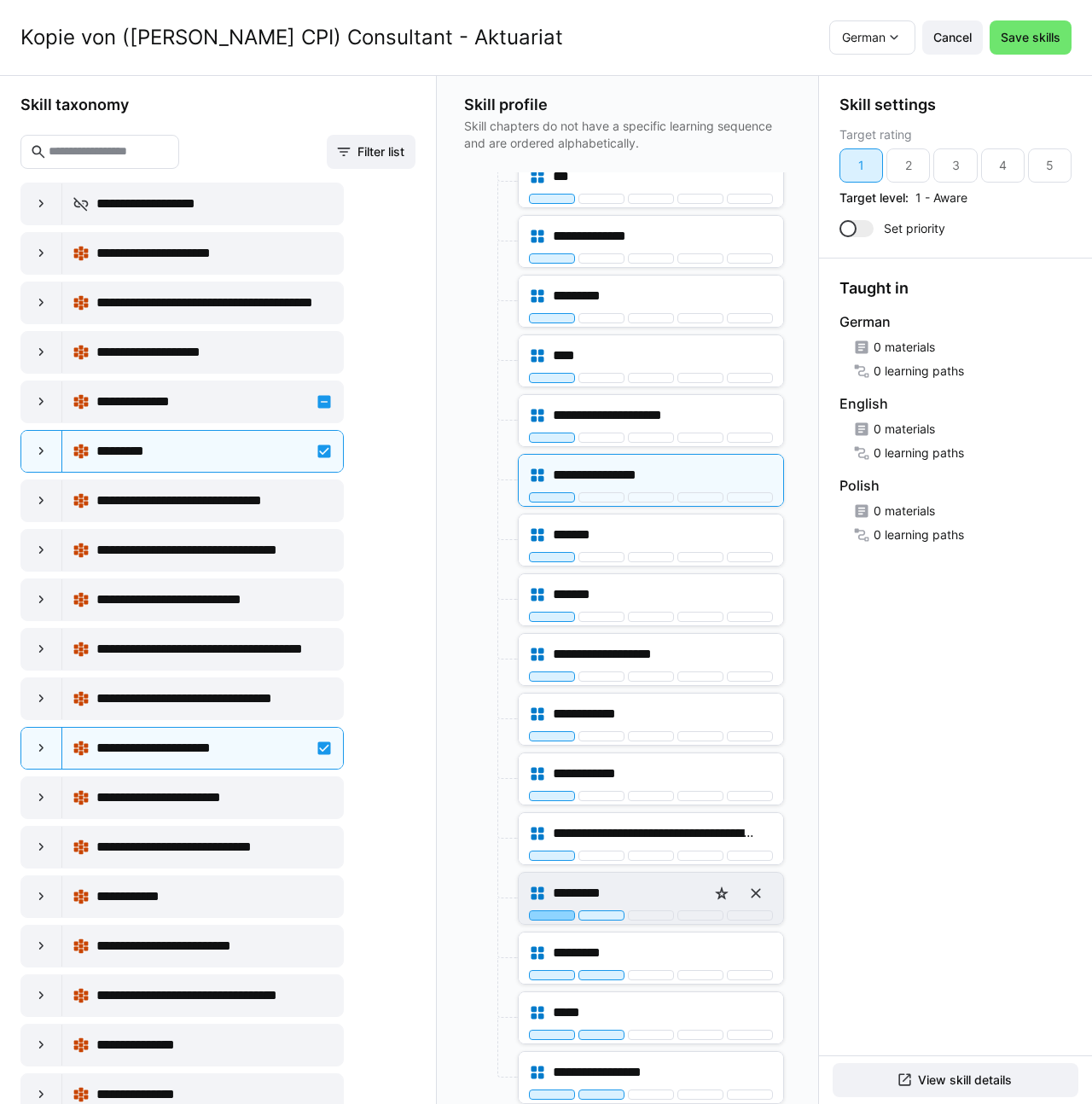
click at [543, 912] on div at bounding box center [552, 915] width 46 height 10
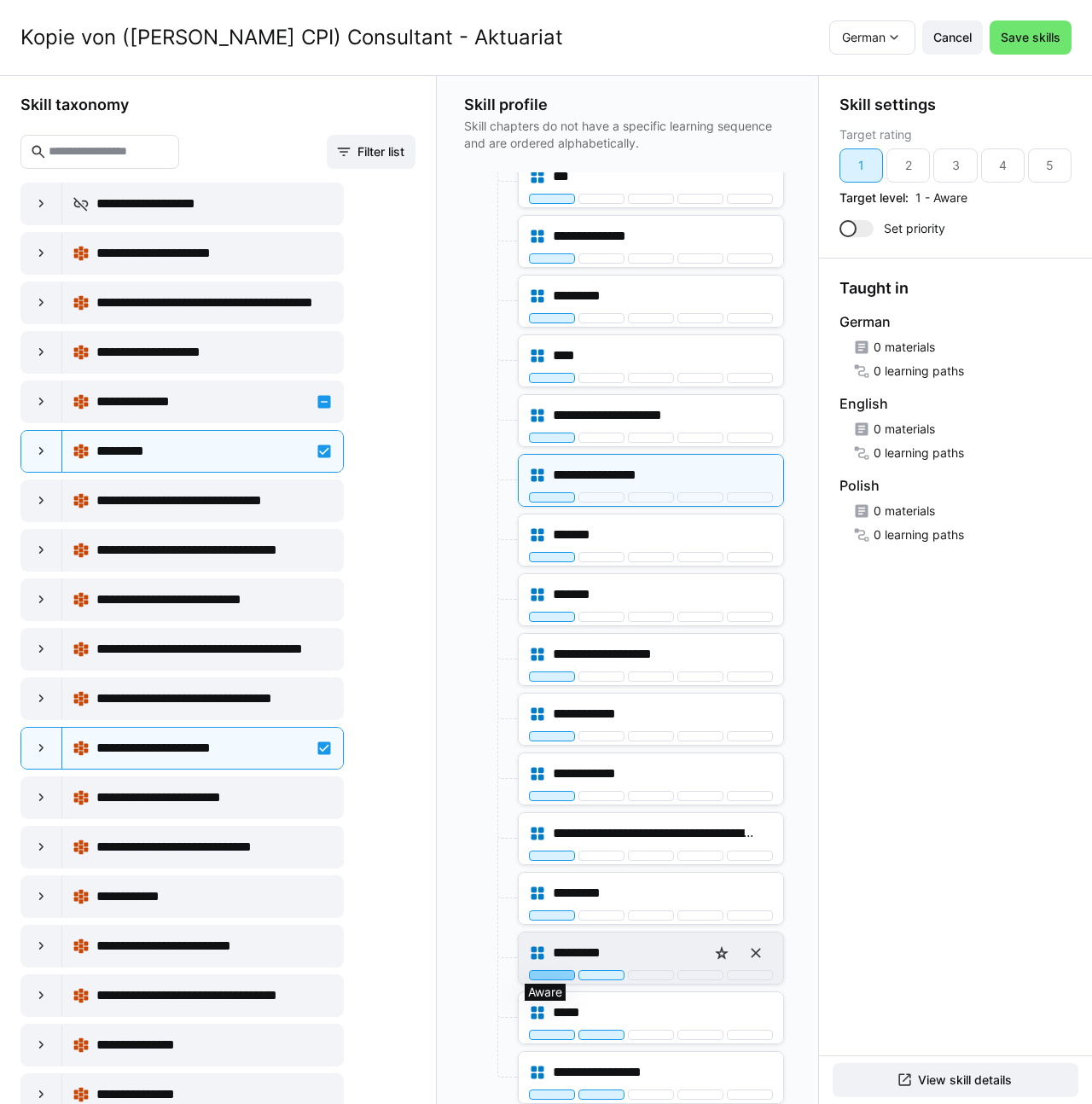
click at [541, 970] on div at bounding box center [552, 975] width 46 height 10
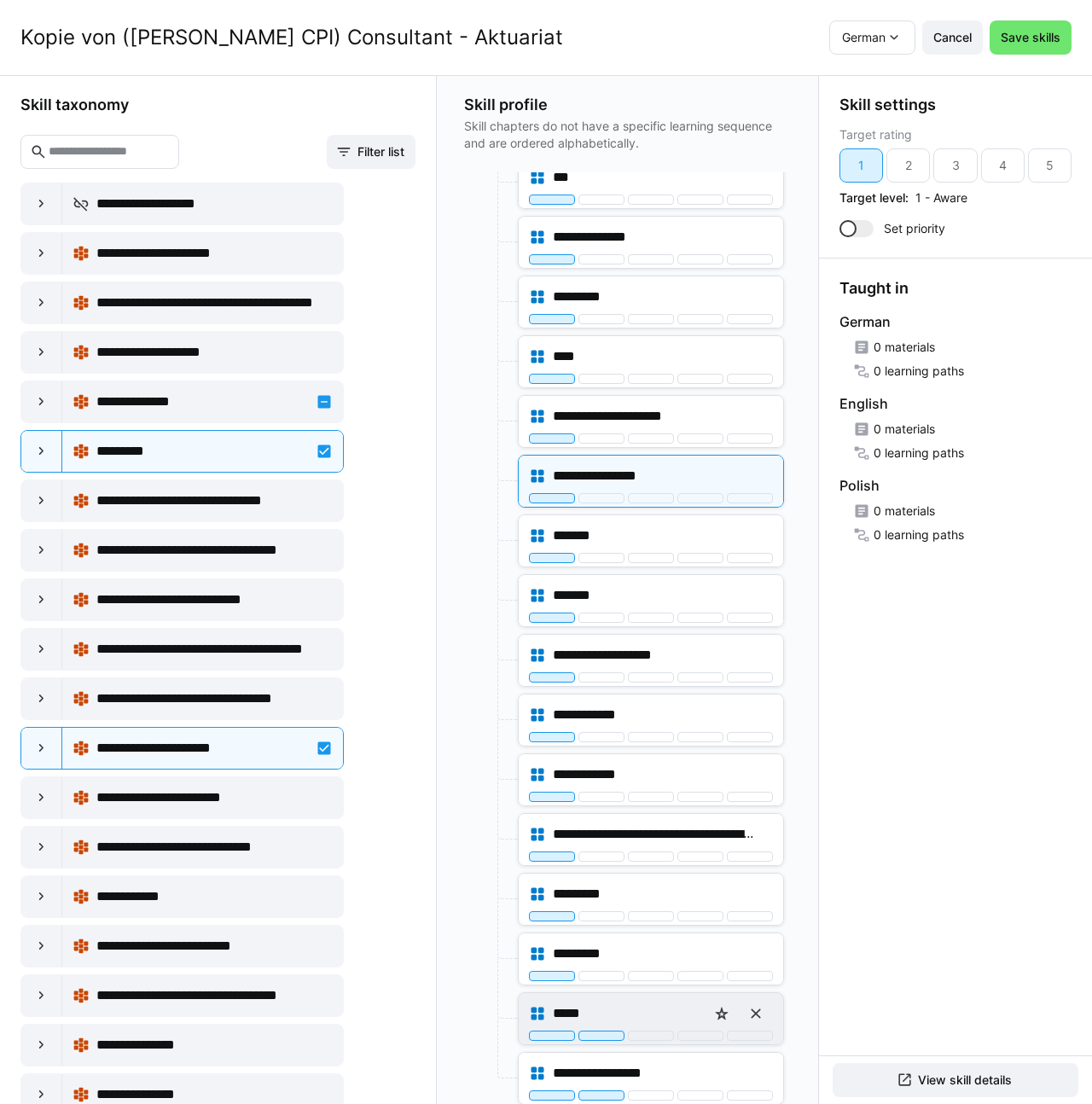
click at [540, 1027] on div "*****" at bounding box center [651, 1013] width 244 height 34
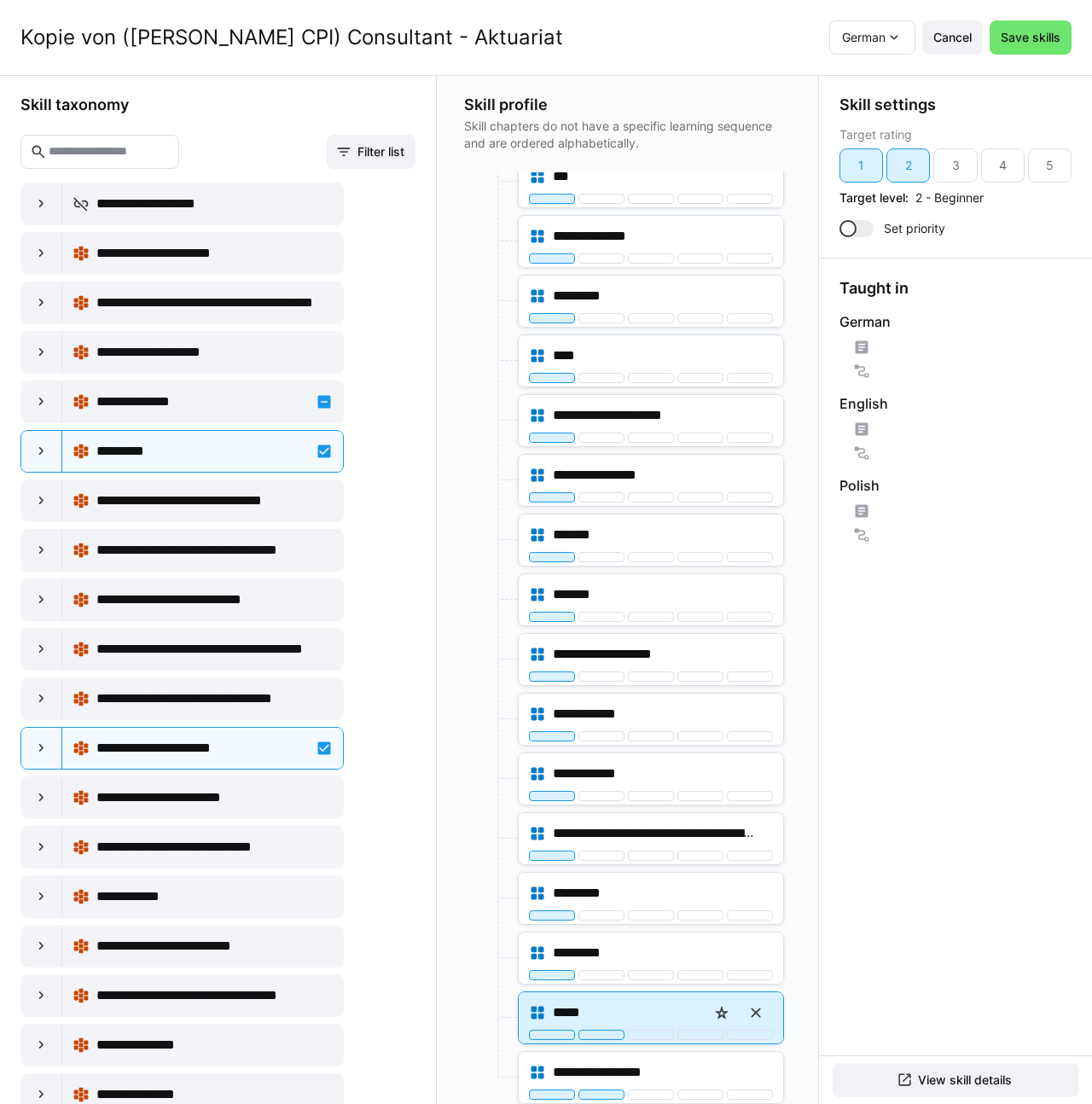
scroll to position [3386, 0]
click at [540, 1033] on div at bounding box center [552, 1035] width 46 height 10
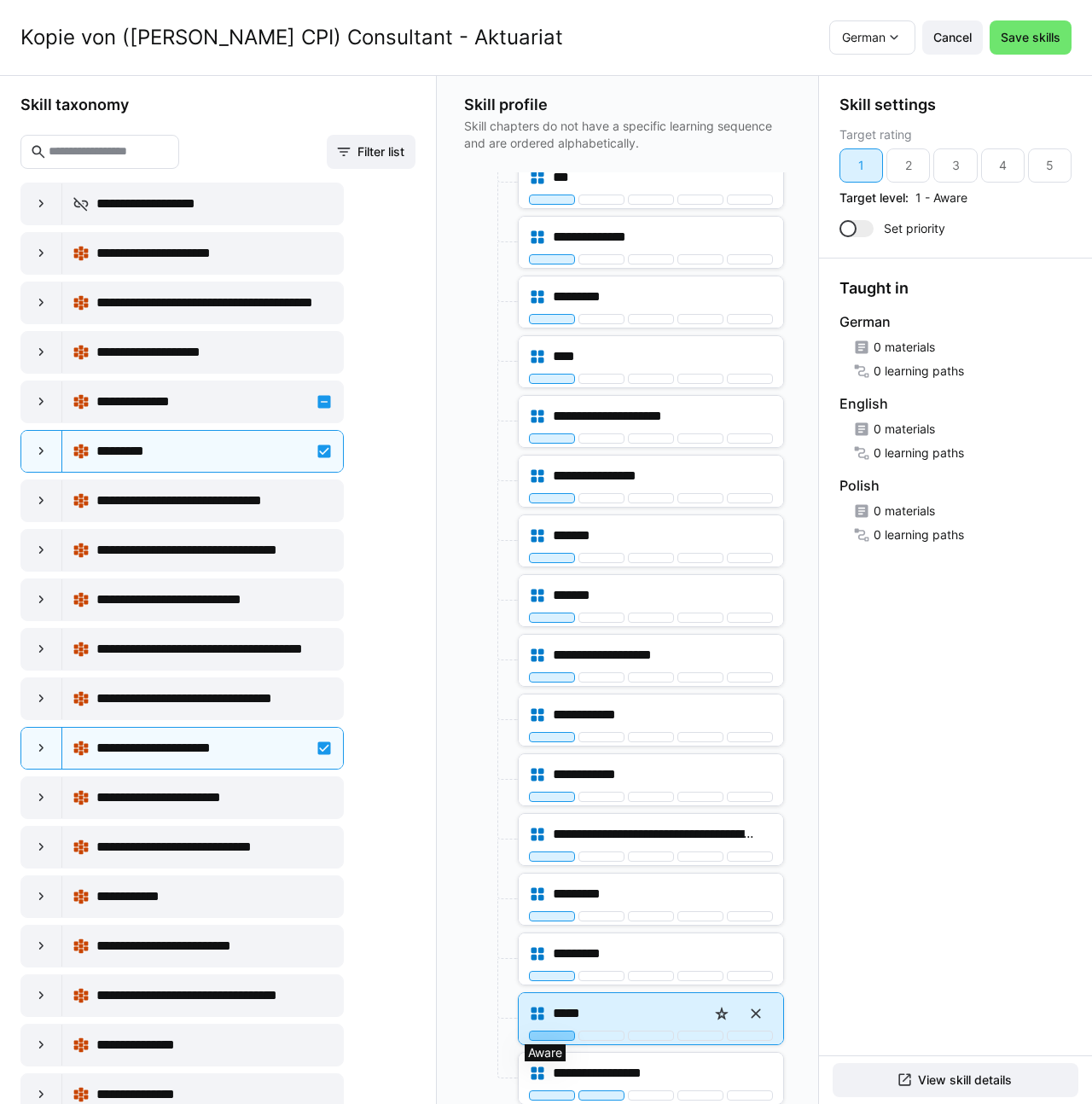
scroll to position [421, 0]
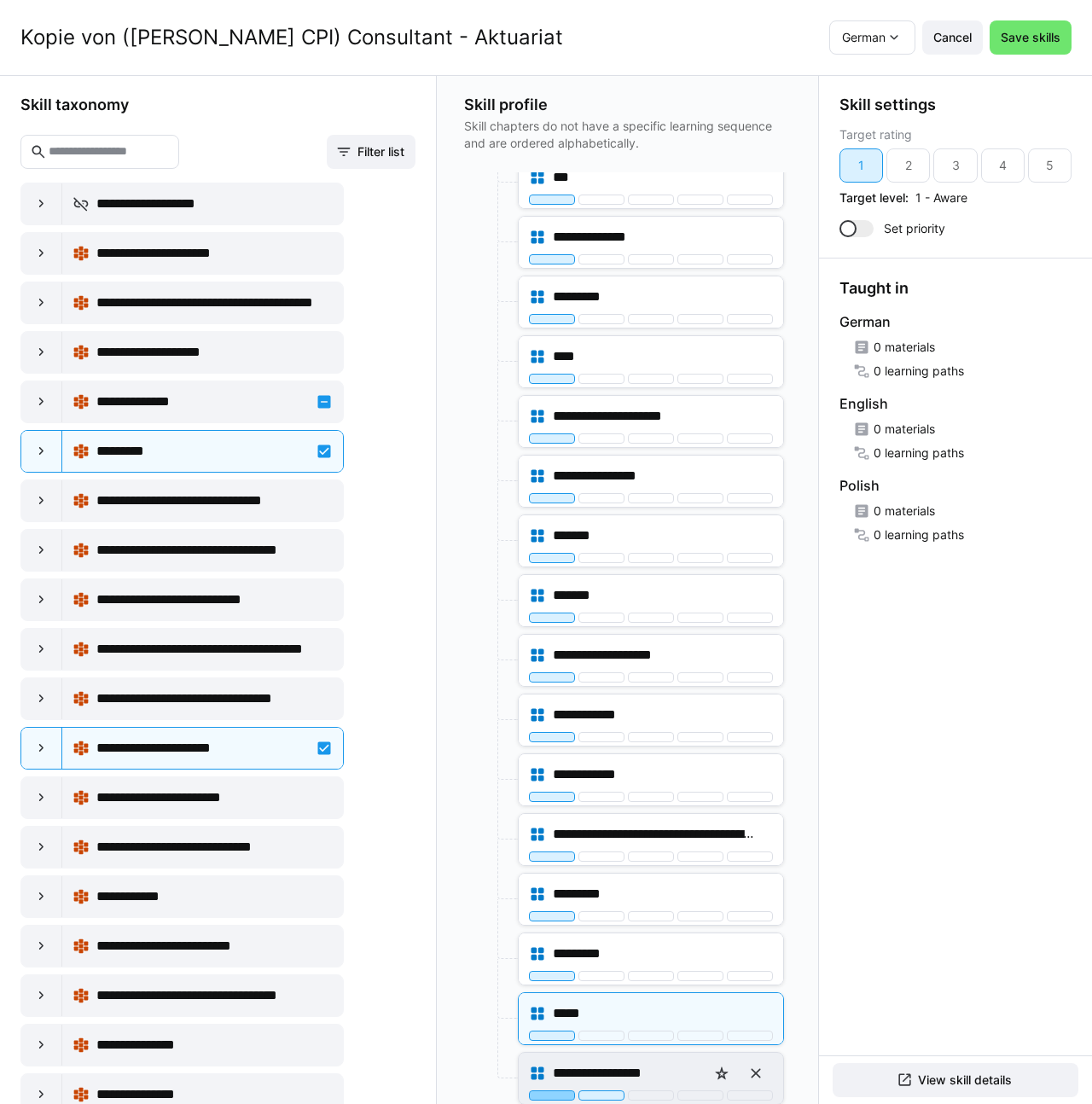
click at [541, 1094] on div at bounding box center [552, 1094] width 46 height 10
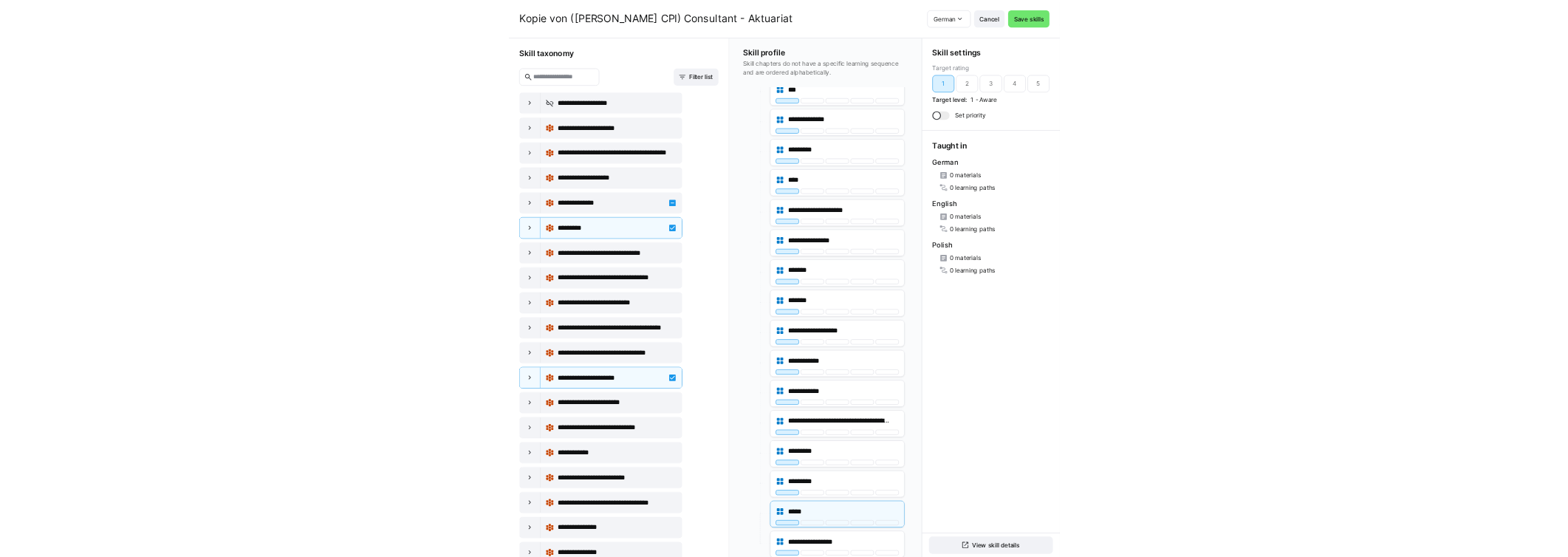
scroll to position [1, 0]
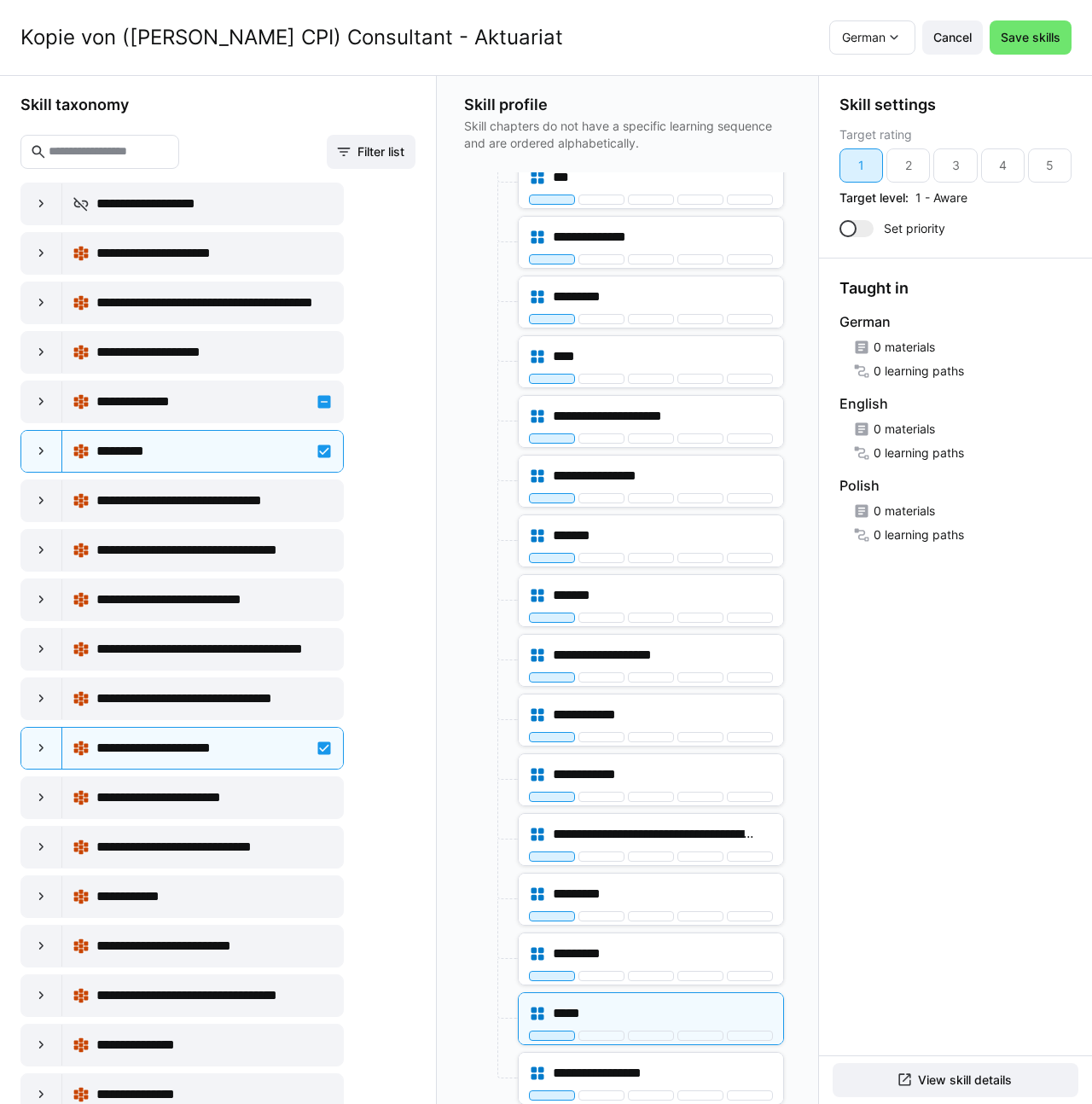
click at [1050, 145] on div "Target rating 1 2 3 4 5 Target level: 1 - Aware" at bounding box center [955, 167] width 232 height 79
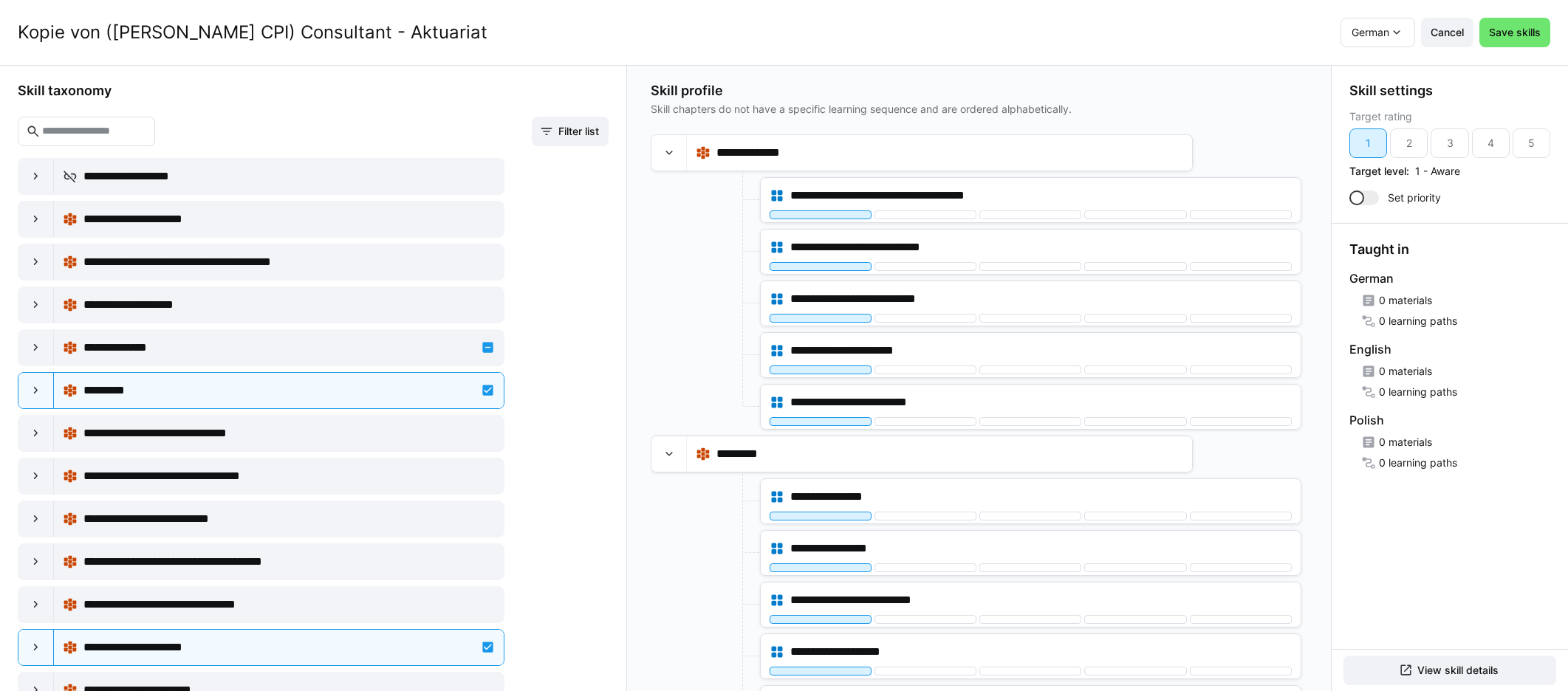
scroll to position [0, 0]
click at [944, 36] on span "Save skills" at bounding box center [1515, 33] width 56 height 15
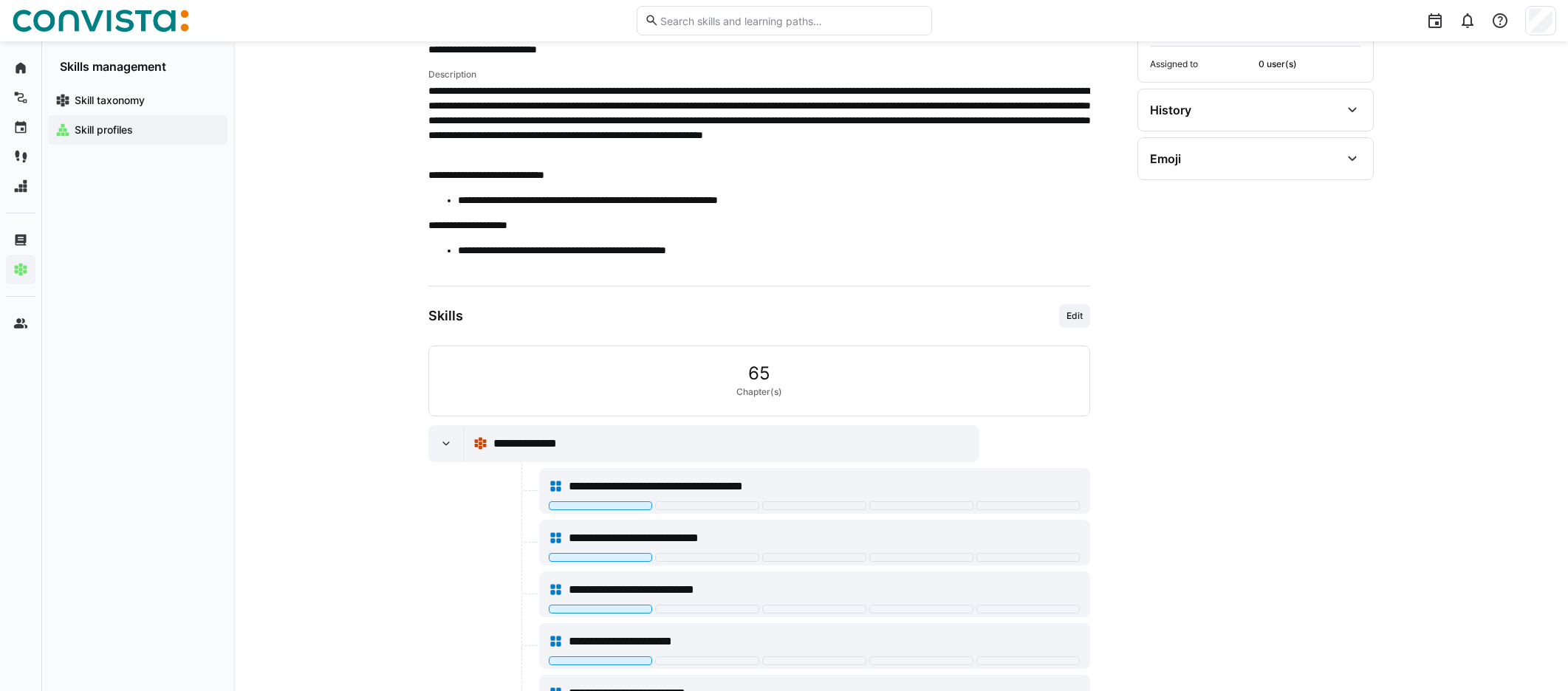
scroll to position [225, 0]
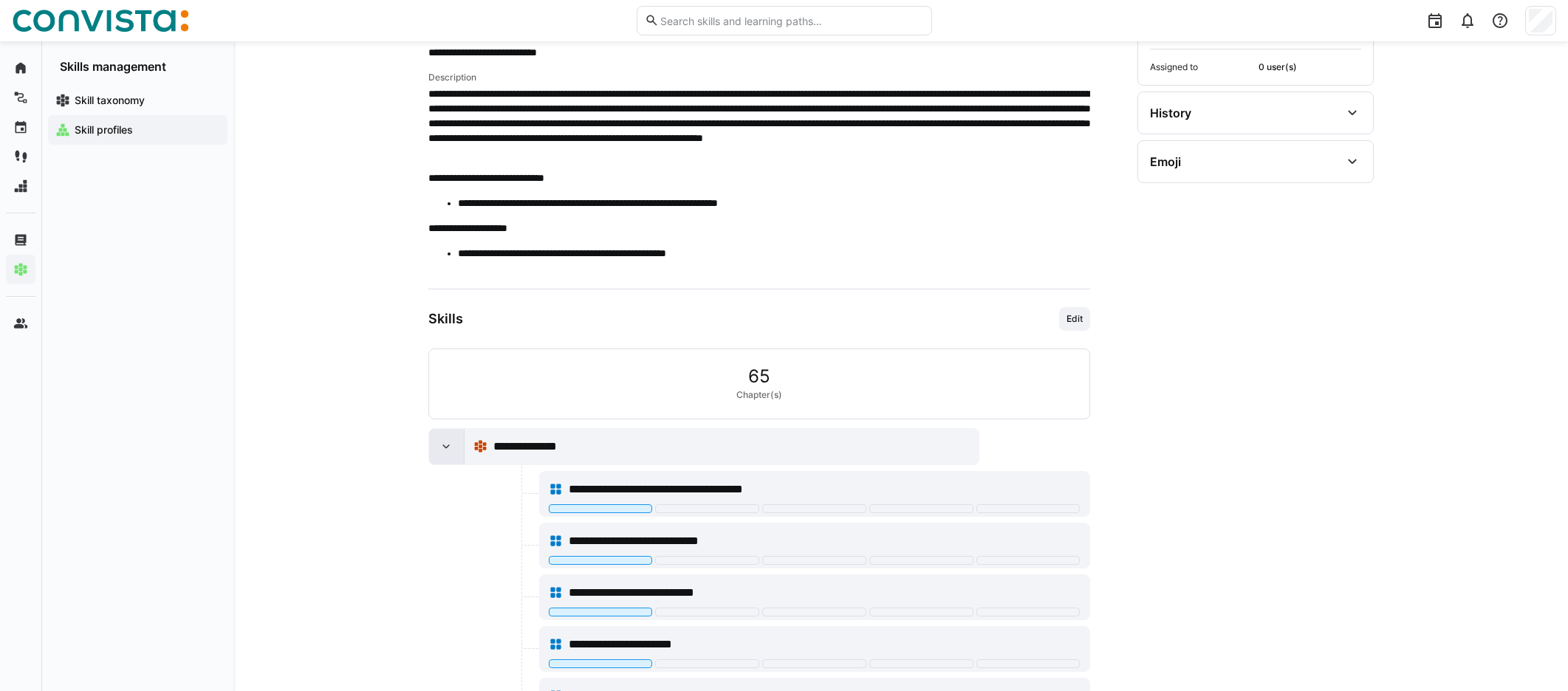
click at [448, 445] on eds-icon at bounding box center [446, 447] width 15 height 15
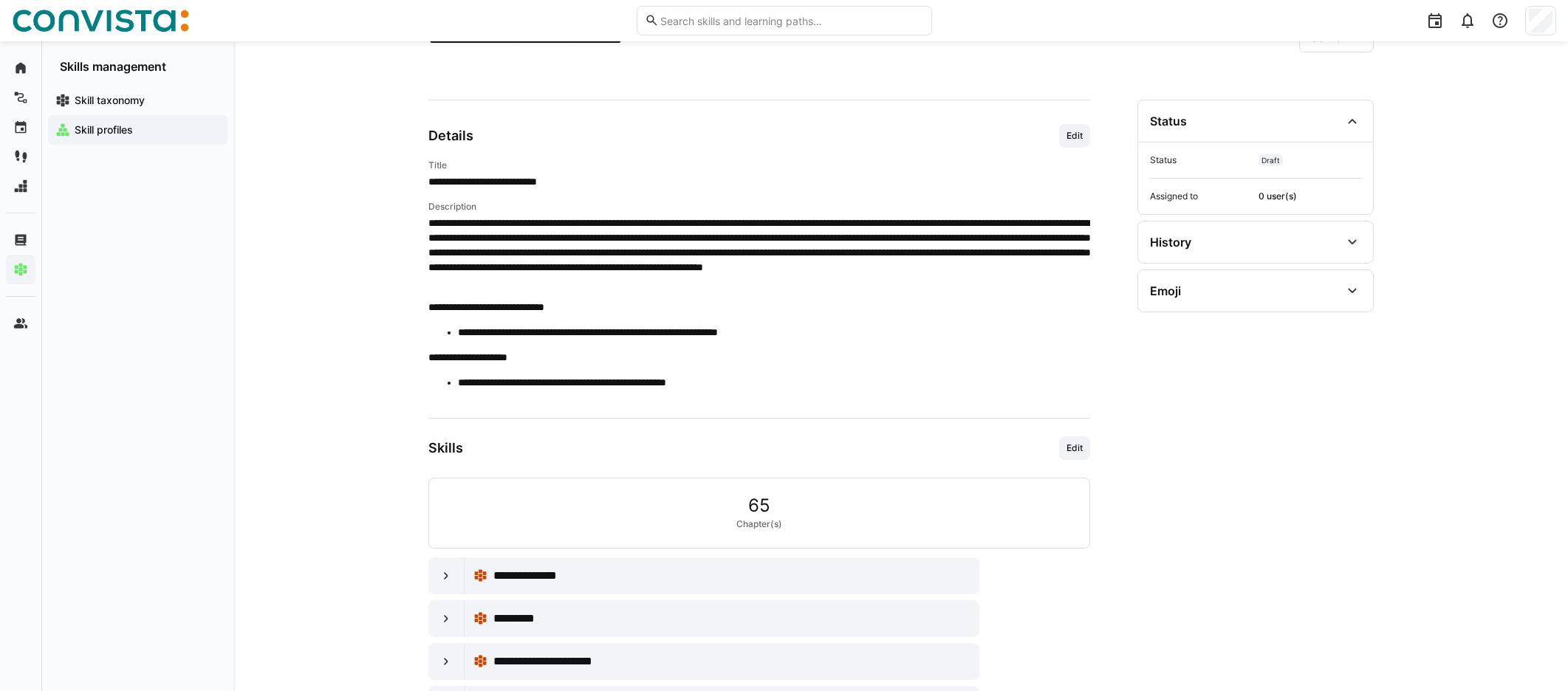
scroll to position [0, 0]
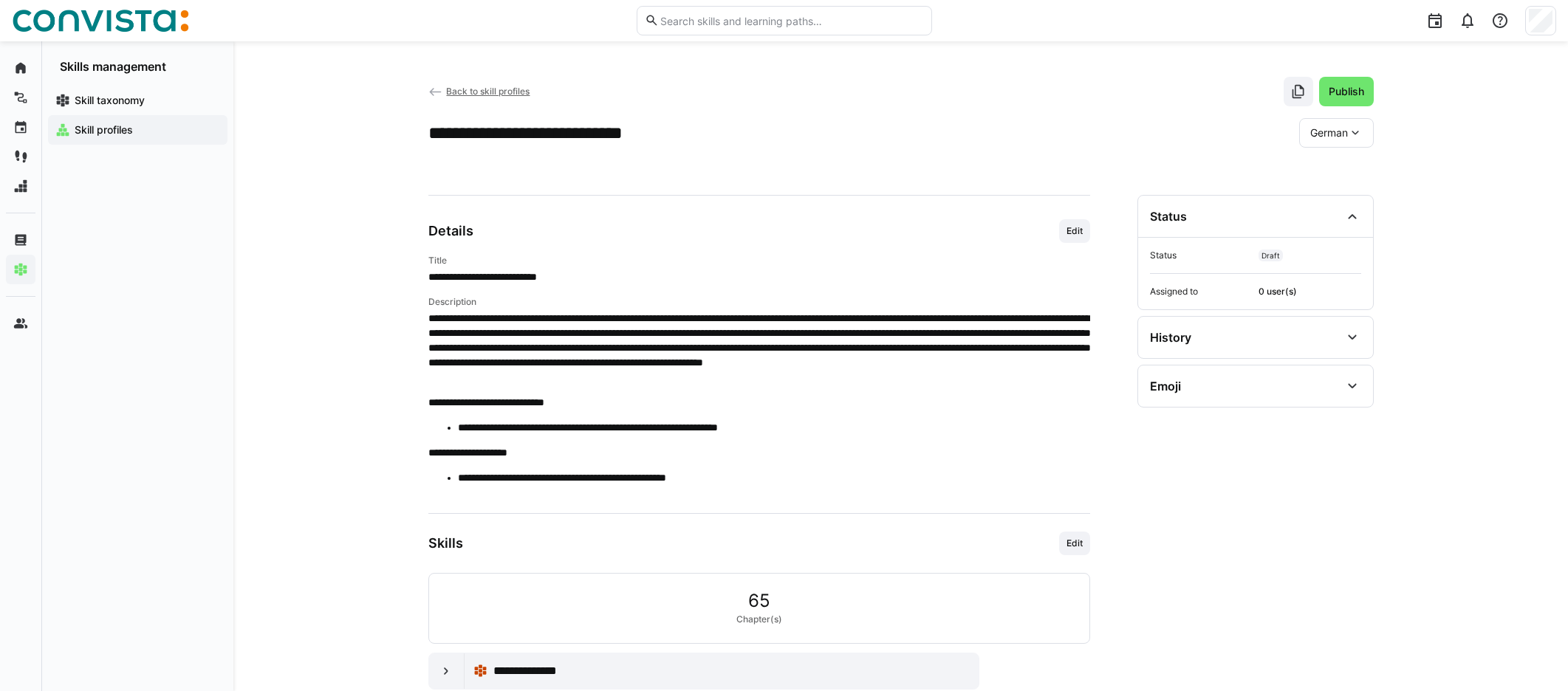
click at [462, 90] on span "Back to skill profiles" at bounding box center [487, 90] width 83 height 11
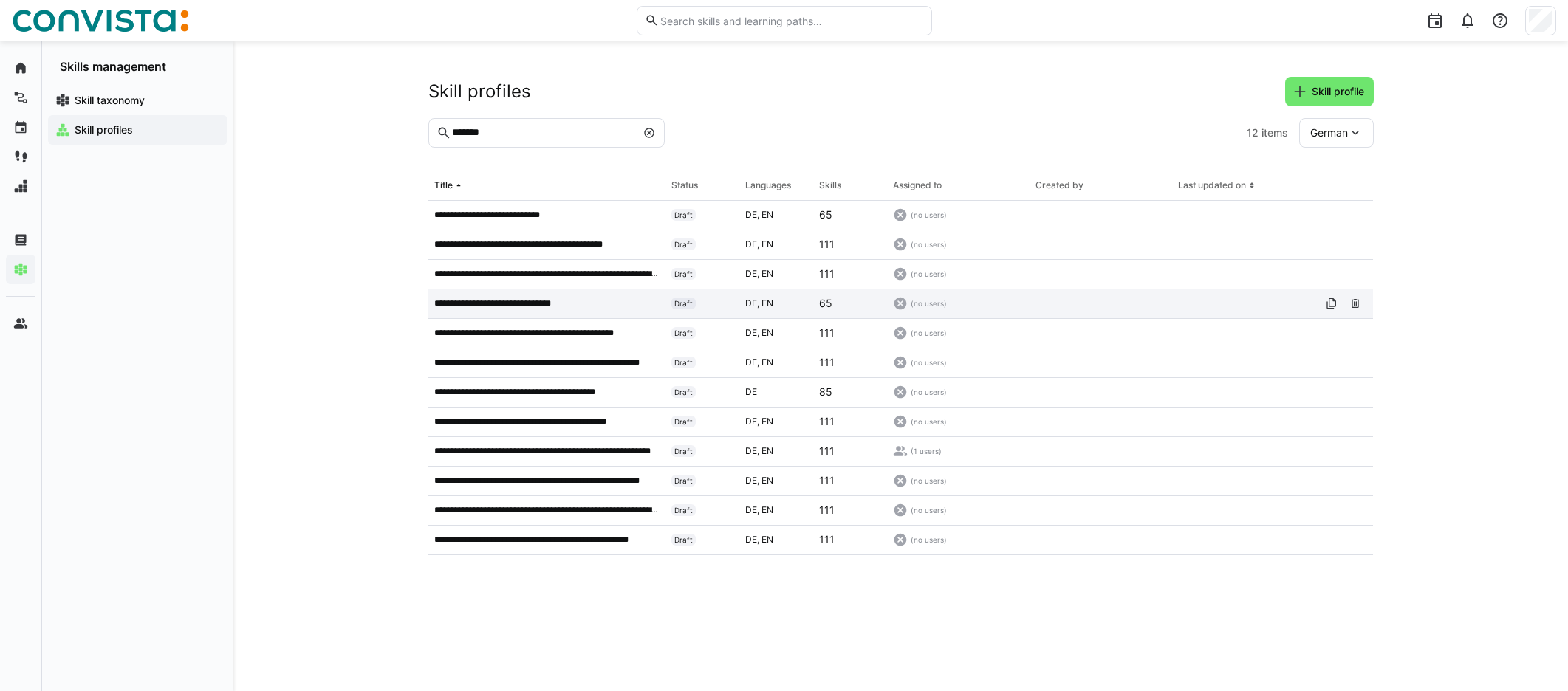
click at [507, 299] on p "**********" at bounding box center [503, 304] width 137 height 12
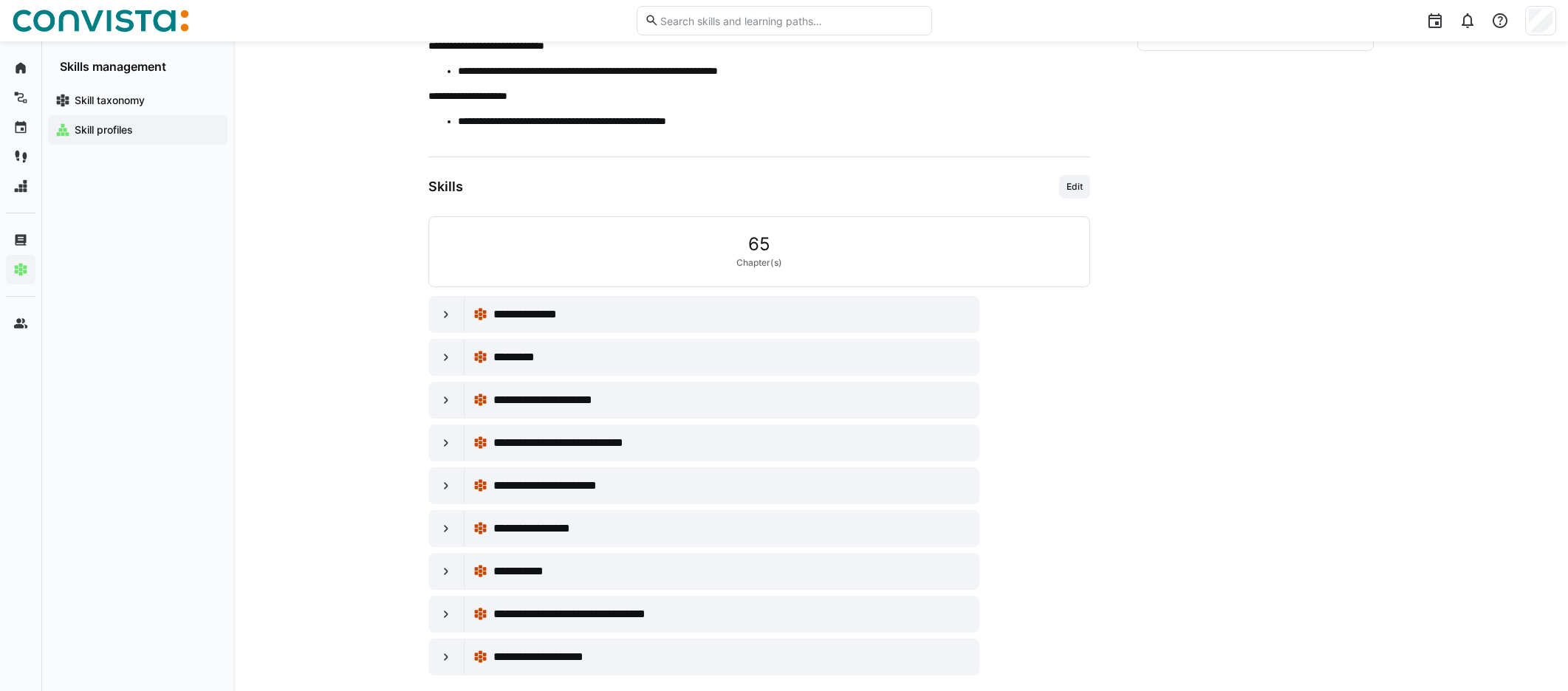
scroll to position [359, 0]
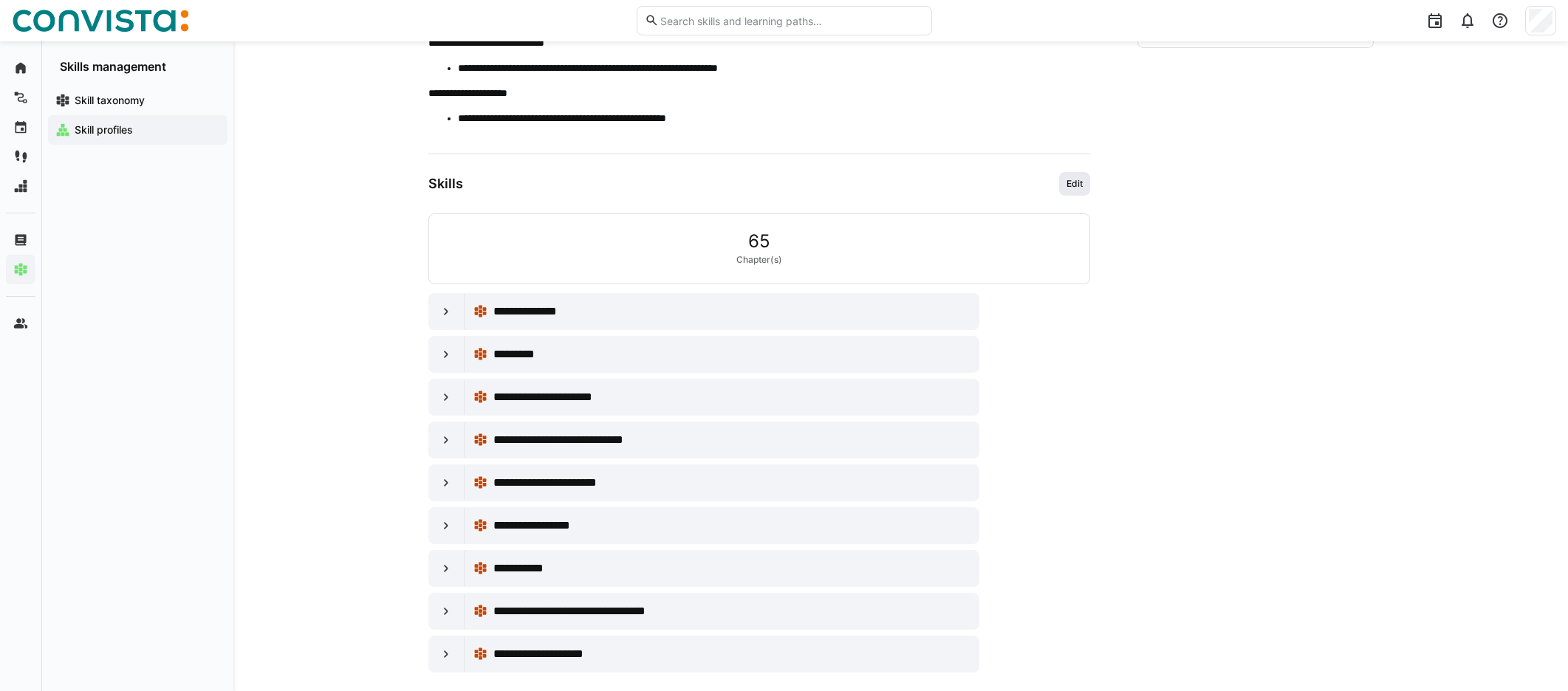
click at [944, 184] on span "Edit" at bounding box center [1074, 183] width 19 height 12
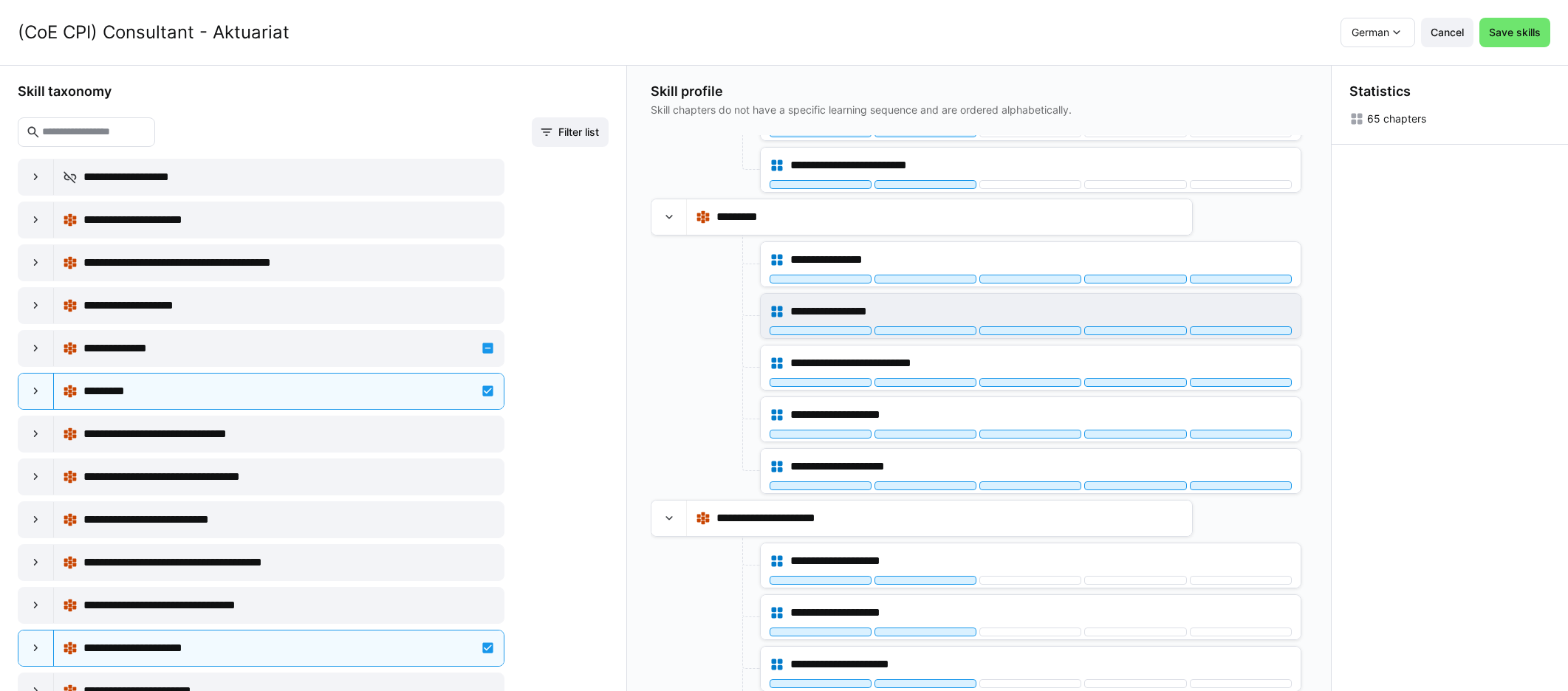
scroll to position [313, 0]
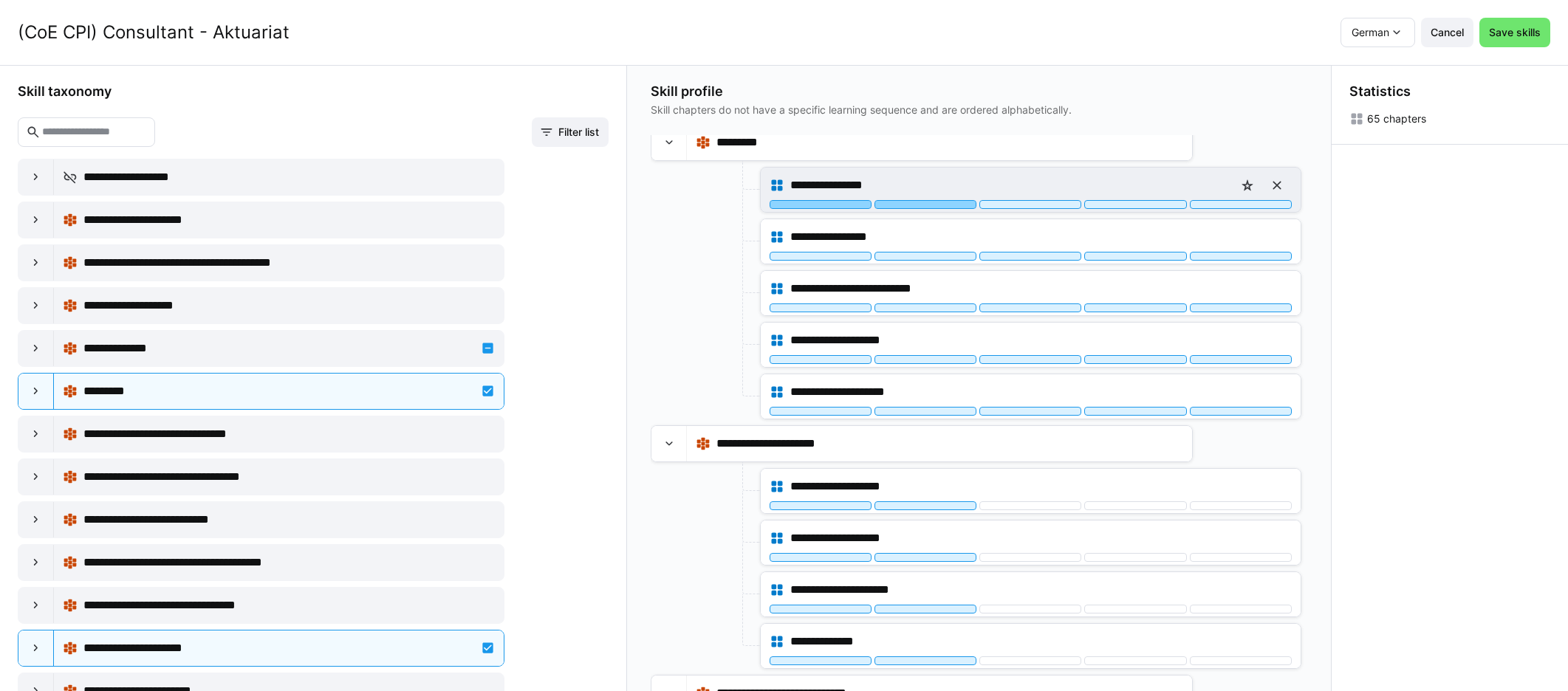
click at [926, 206] on div at bounding box center [925, 204] width 102 height 9
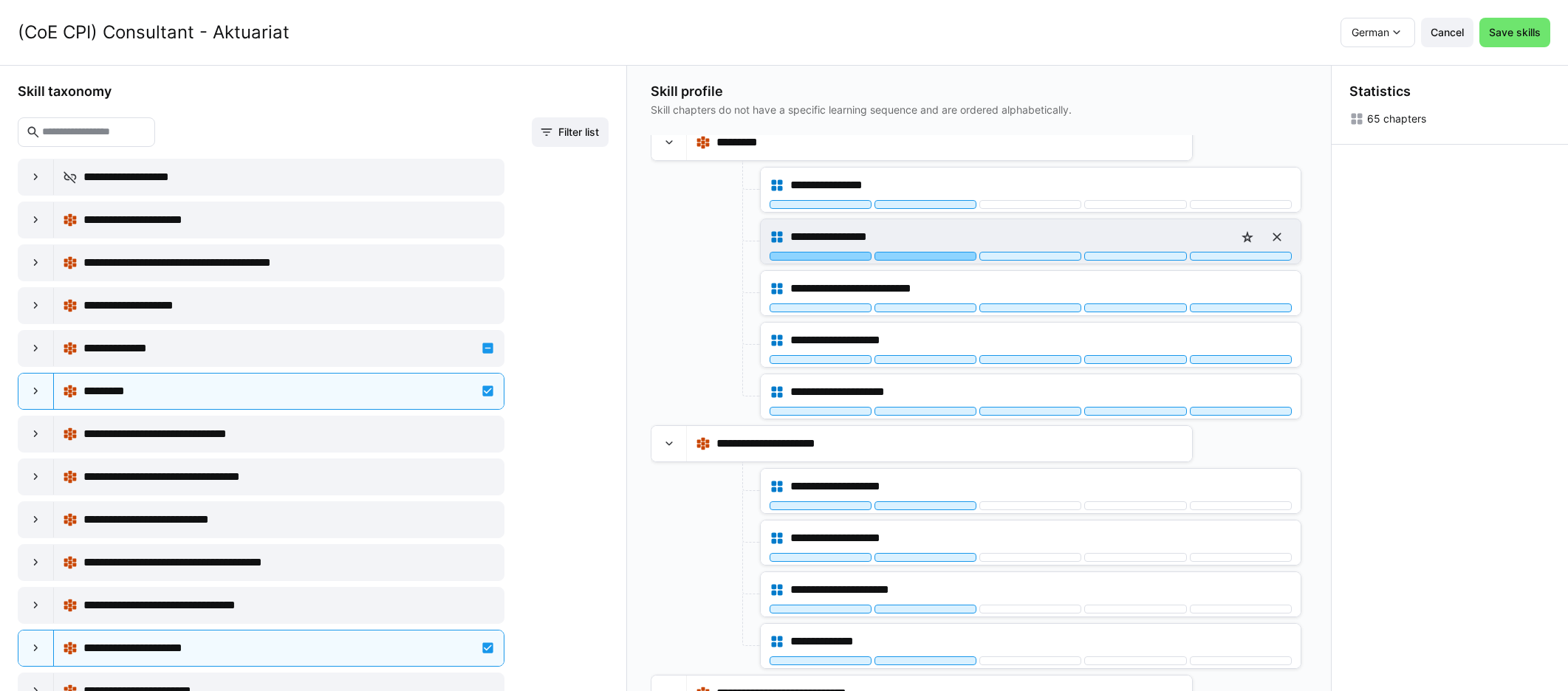
click at [921, 259] on div at bounding box center [925, 256] width 102 height 9
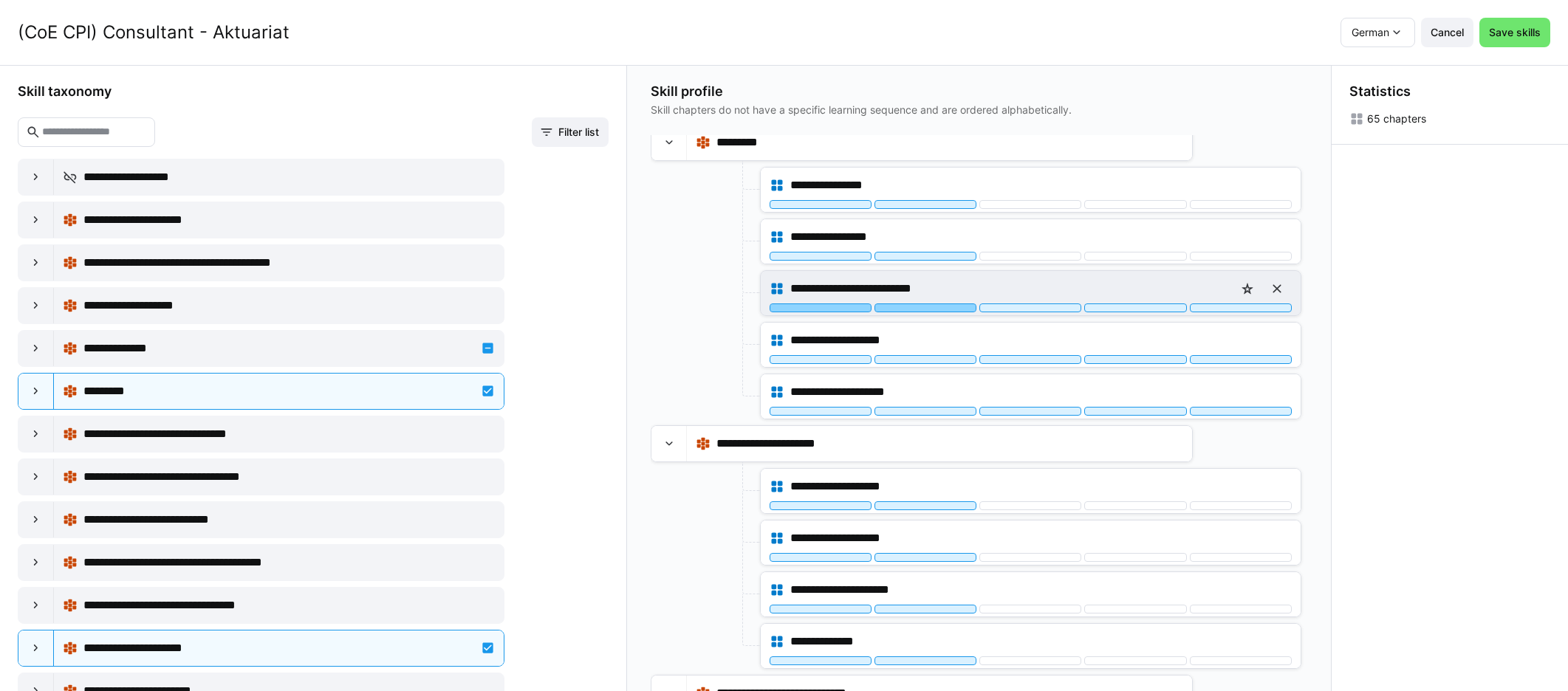
click at [916, 308] on div at bounding box center [925, 308] width 102 height 9
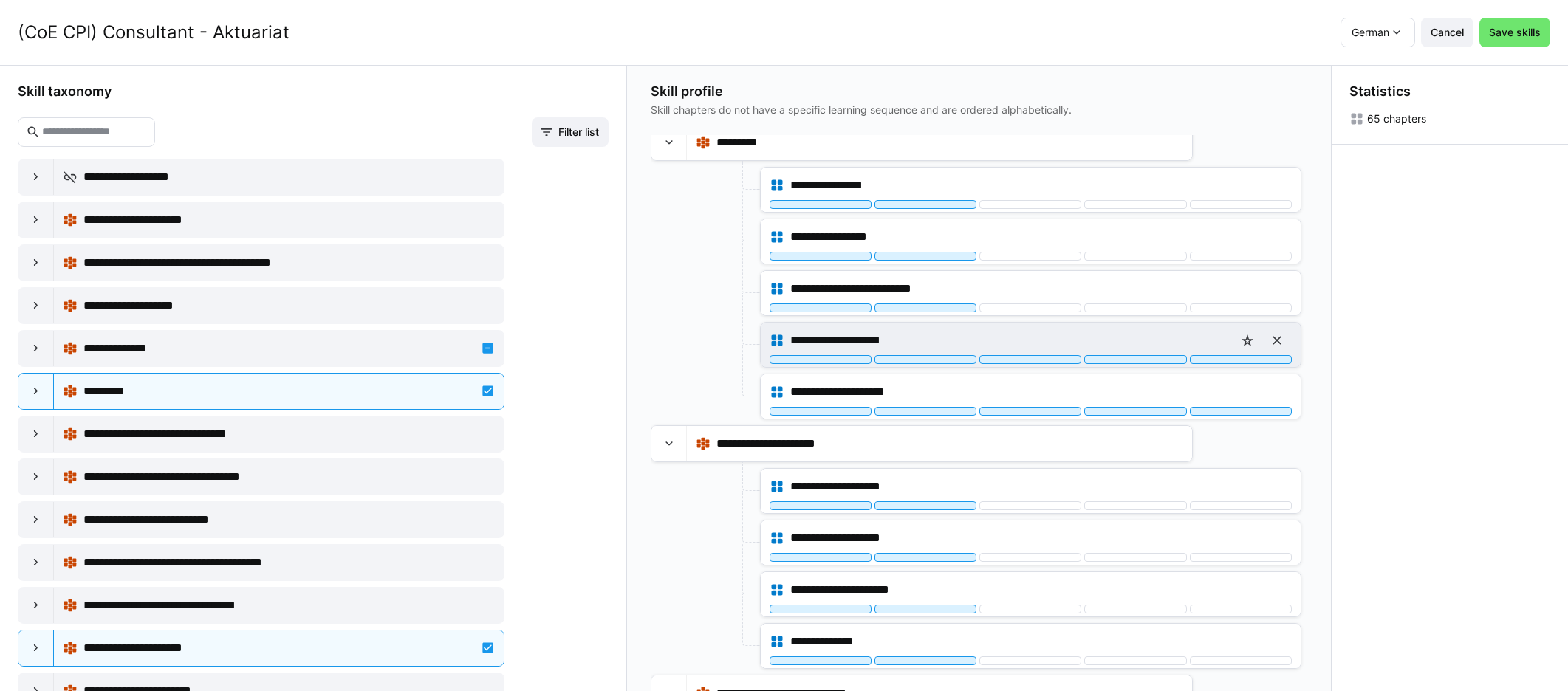
click at [915, 364] on div "**********" at bounding box center [1031, 345] width 540 height 44
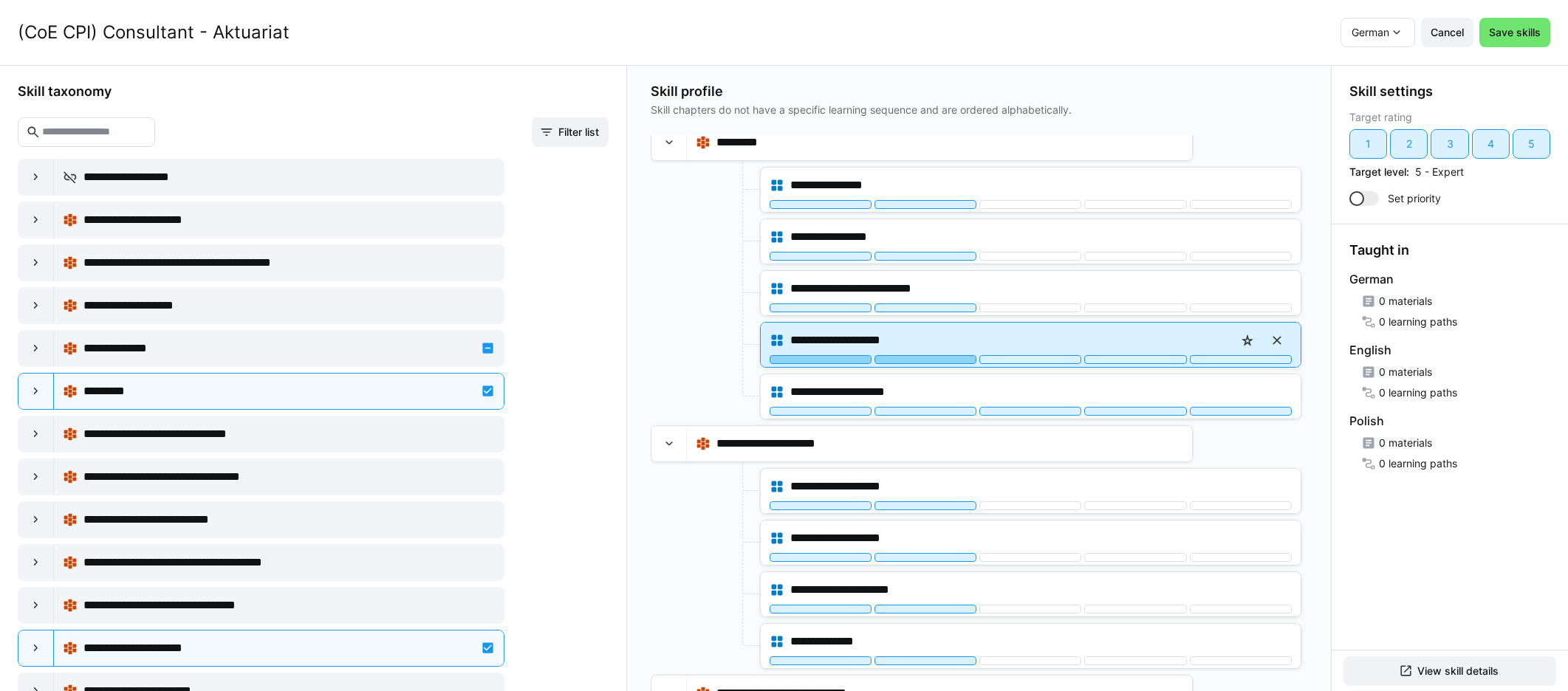
click at [916, 363] on div at bounding box center [925, 359] width 102 height 9
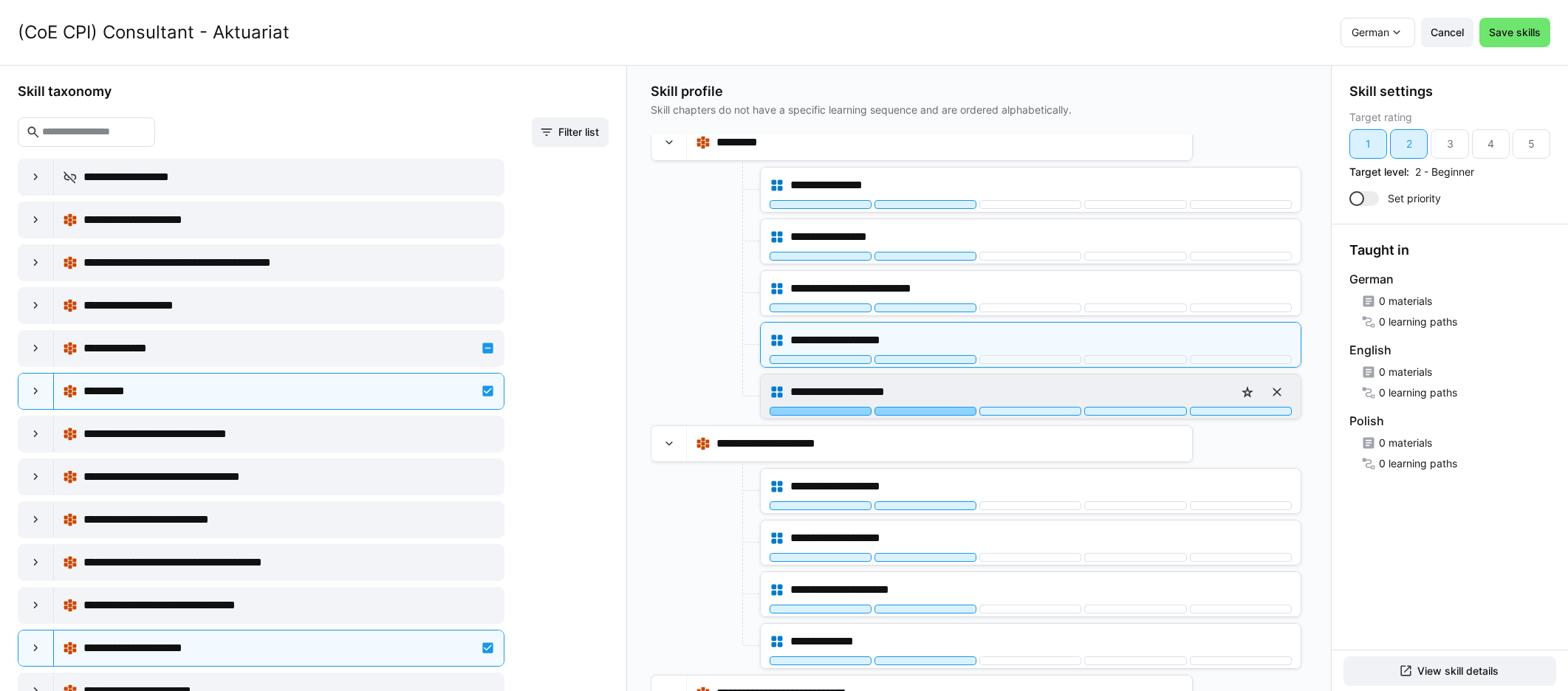
click at [916, 412] on div at bounding box center [925, 411] width 102 height 9
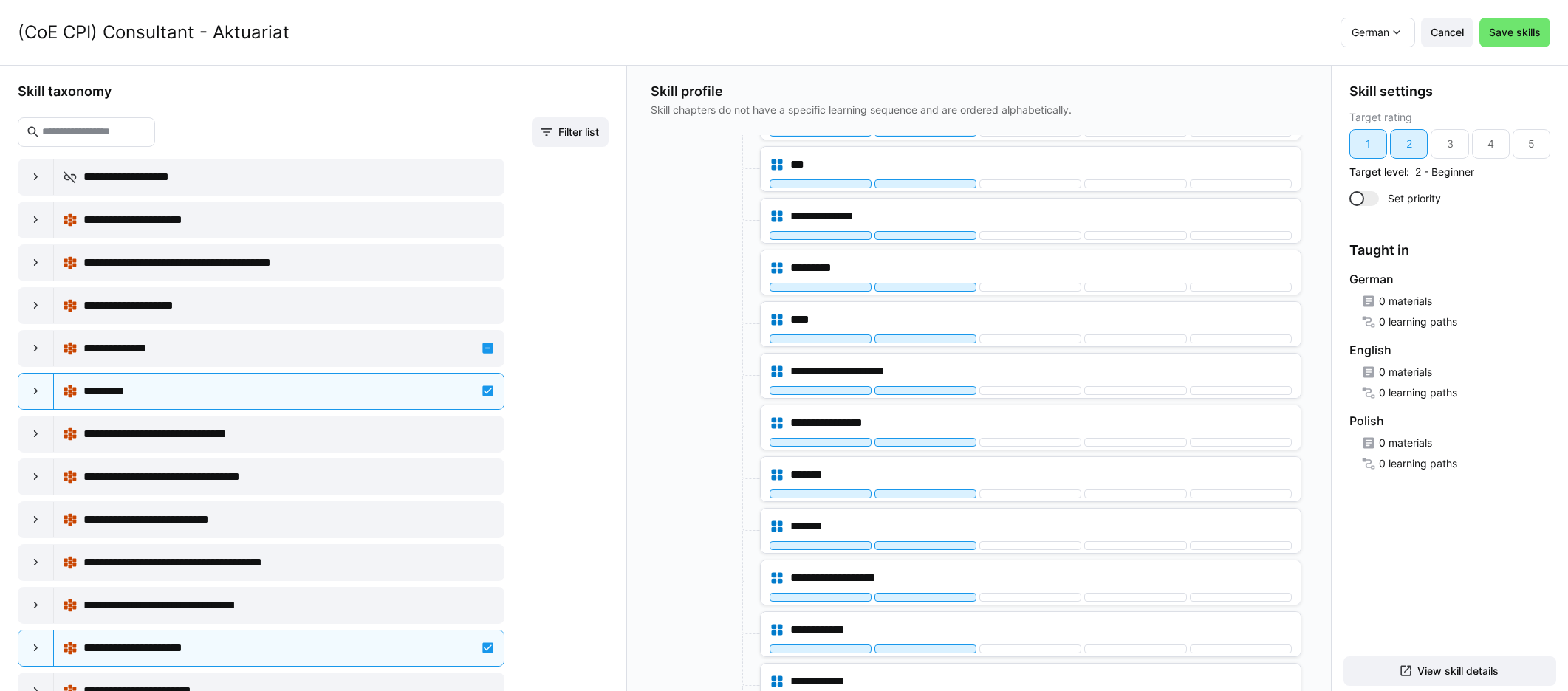
scroll to position [3183, 0]
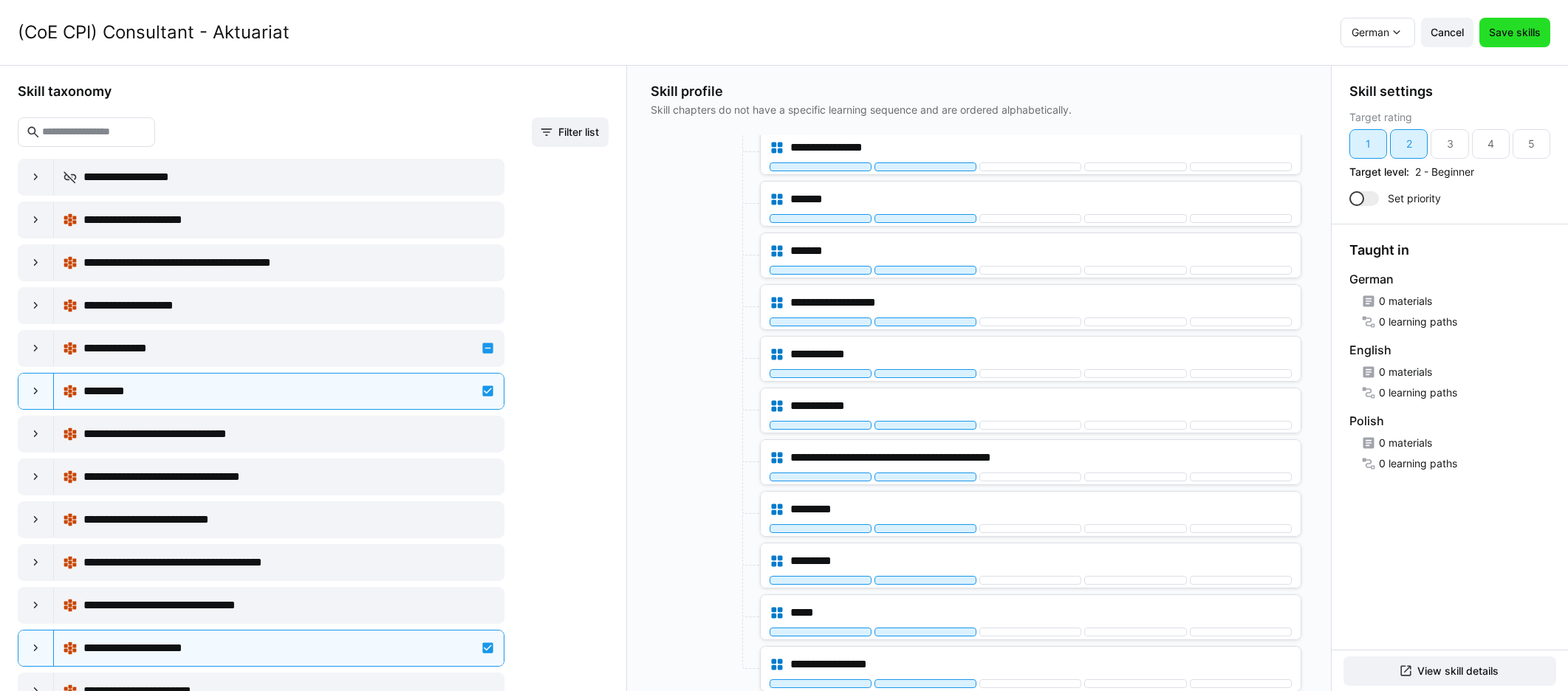
click at [944, 31] on span "Save skills" at bounding box center [1515, 33] width 56 height 15
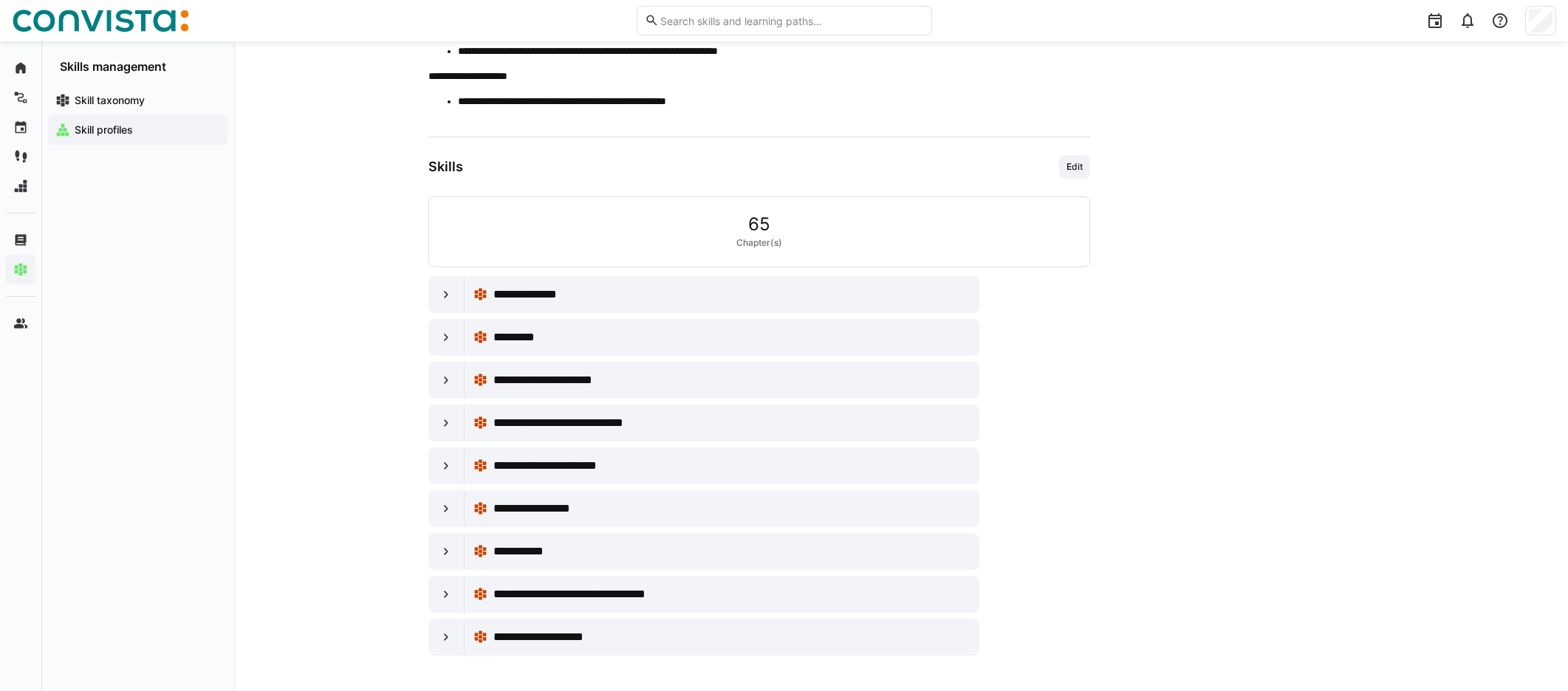
scroll to position [0, 0]
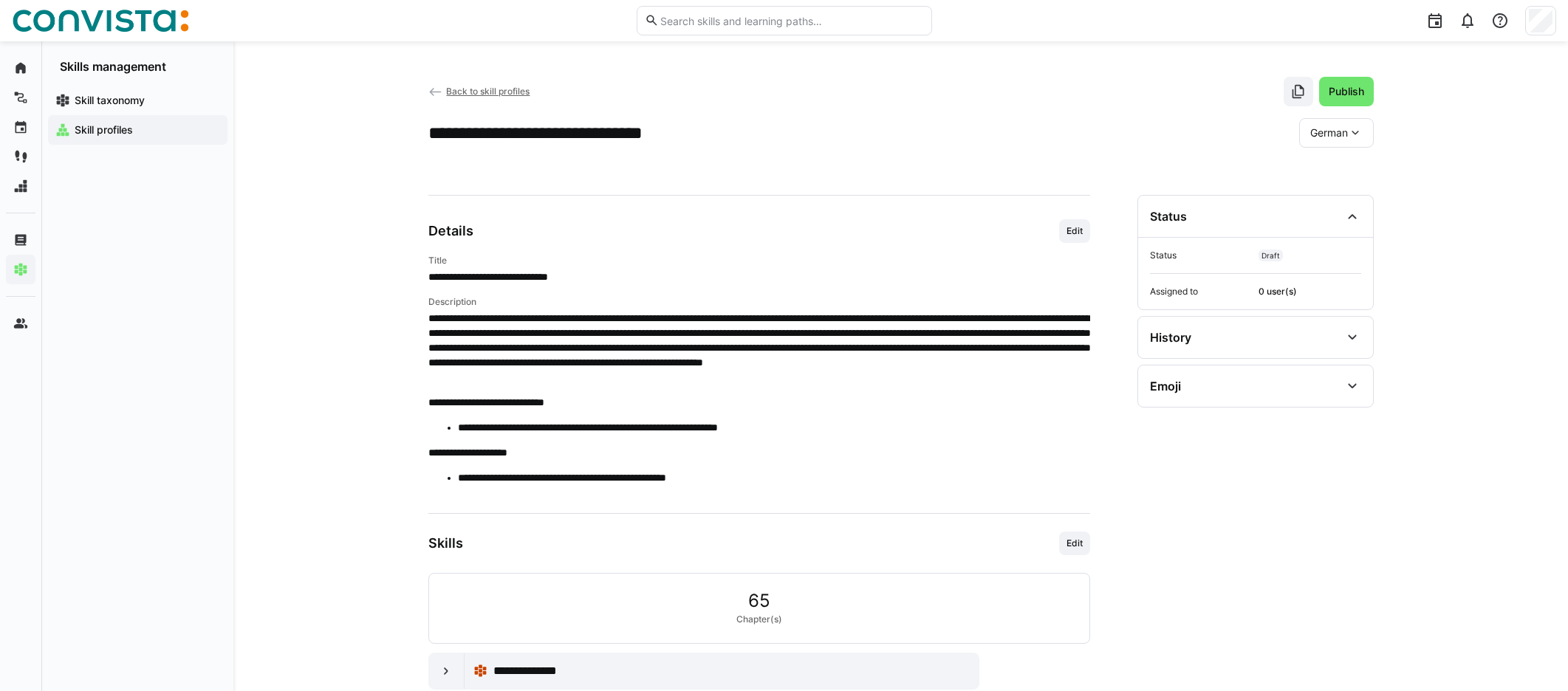
click at [464, 90] on span "Back to skill profiles" at bounding box center [487, 90] width 83 height 11
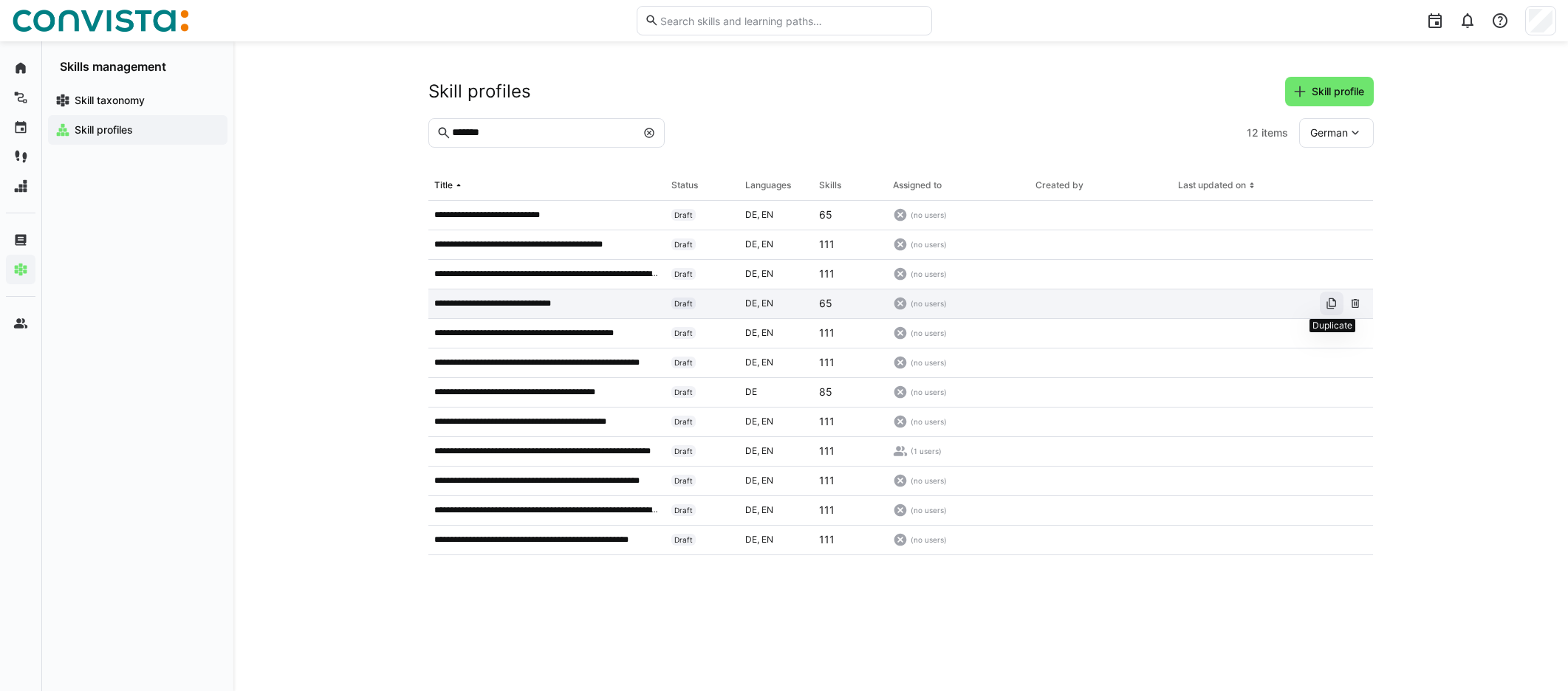
click at [944, 304] on eds-icon at bounding box center [1331, 304] width 12 height 12
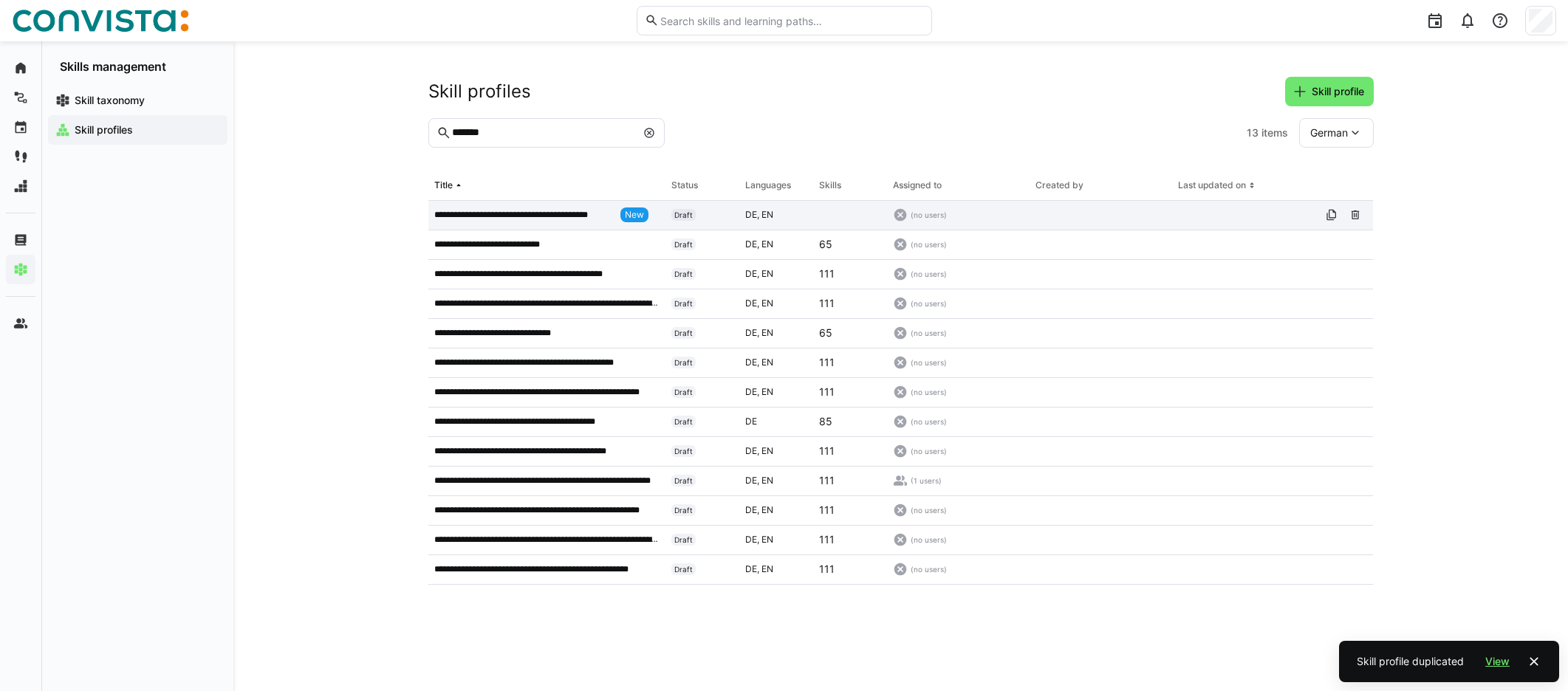
click at [524, 210] on p "**********" at bounding box center [525, 215] width 181 height 12
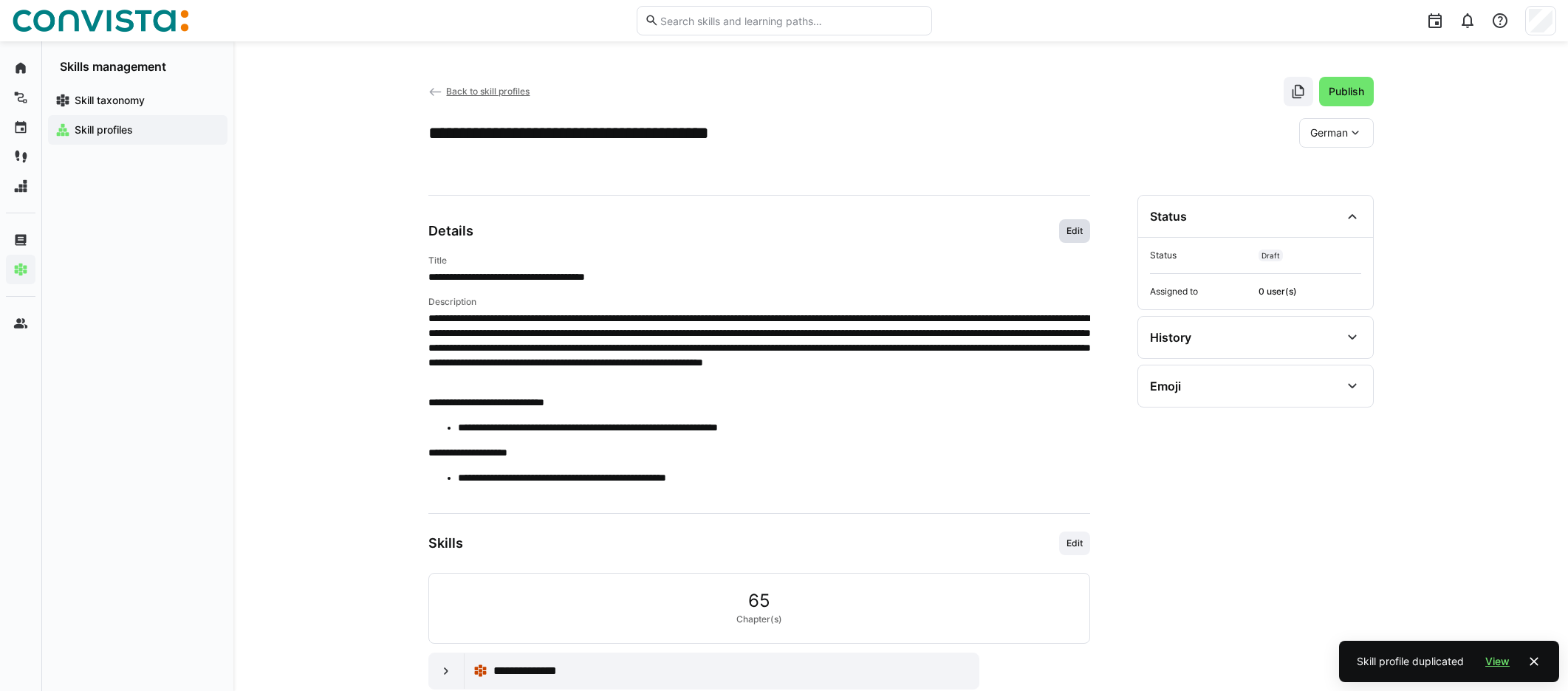
click at [944, 225] on span "Edit" at bounding box center [1074, 231] width 19 height 12
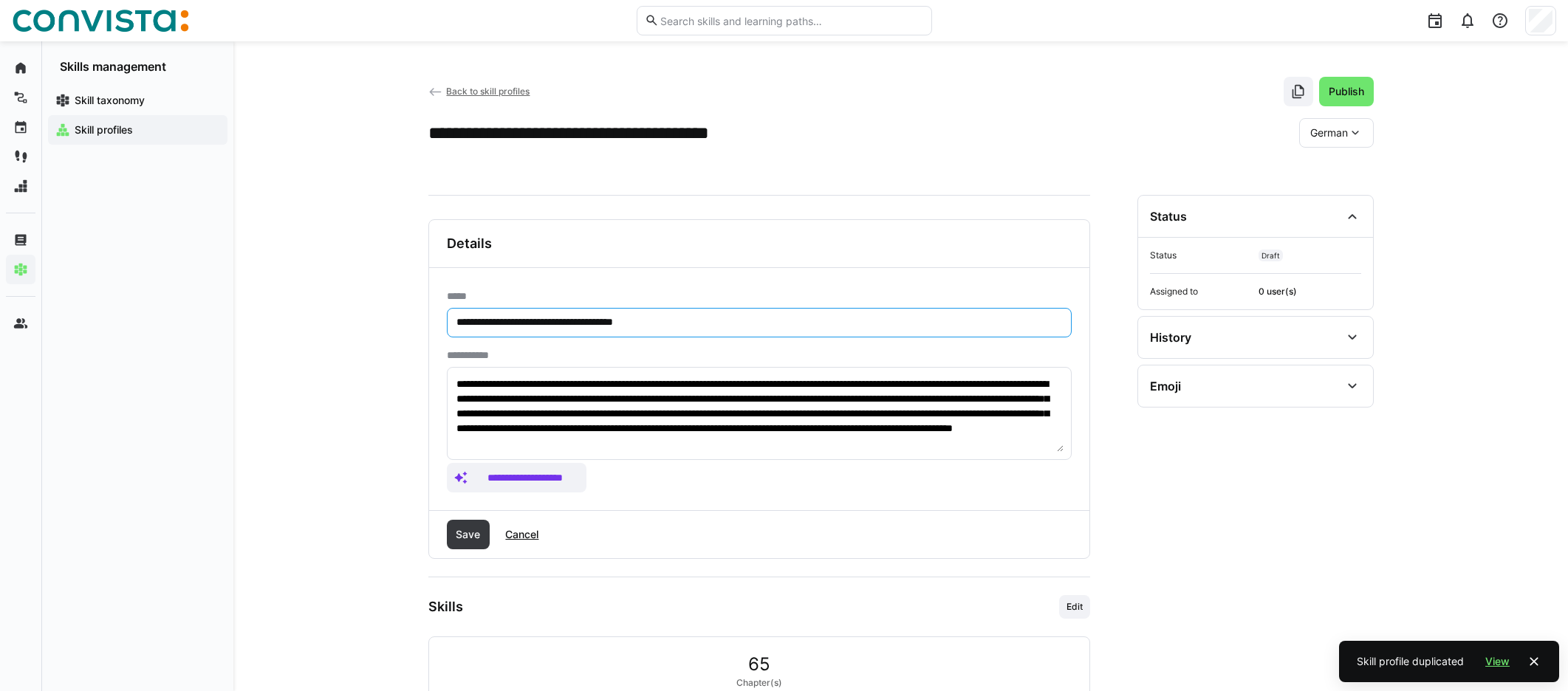
click at [507, 321] on input "**********" at bounding box center [759, 322] width 609 height 13
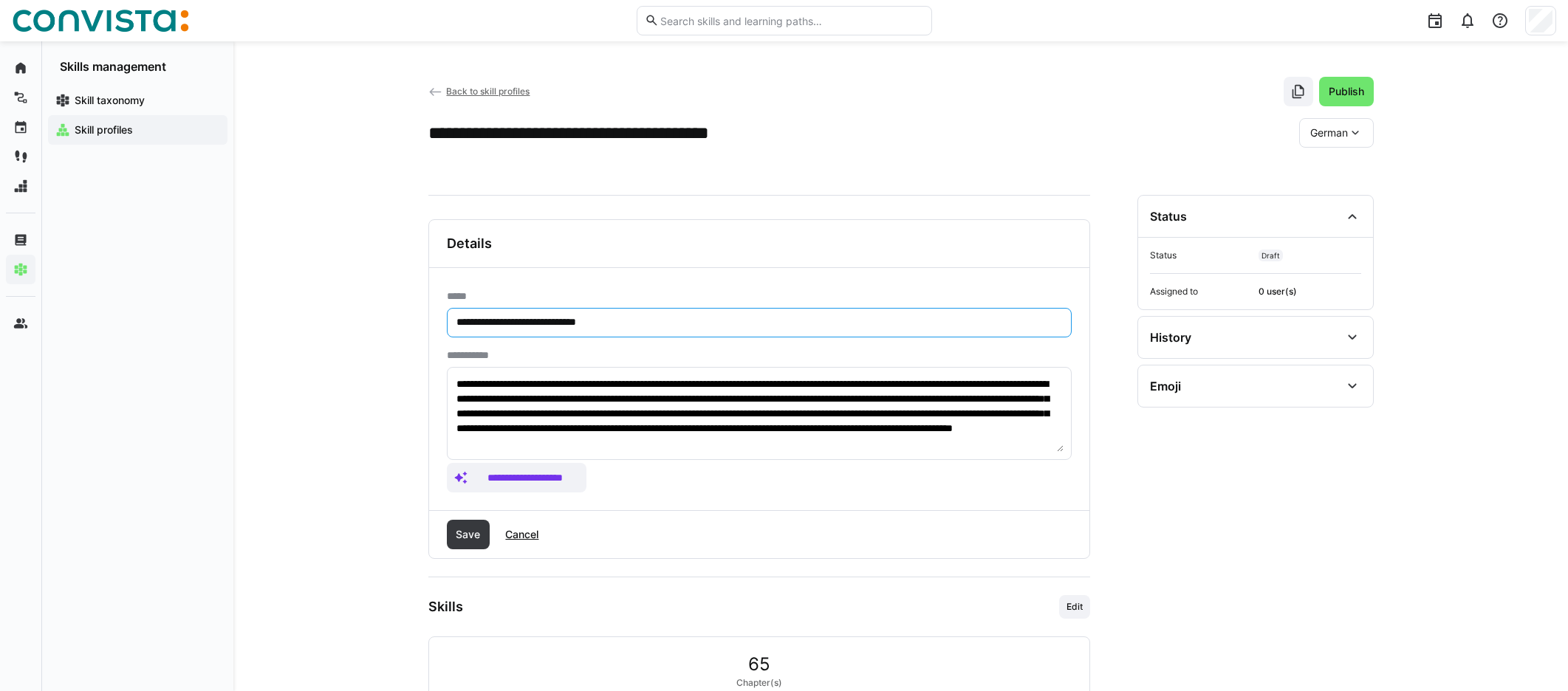
drag, startPoint x: 506, startPoint y: 323, endPoint x: 513, endPoint y: 332, distance: 11.4
click at [506, 323] on input "**********" at bounding box center [759, 322] width 609 height 13
type input "**********"
click at [480, 532] on span "Save" at bounding box center [467, 535] width 29 height 15
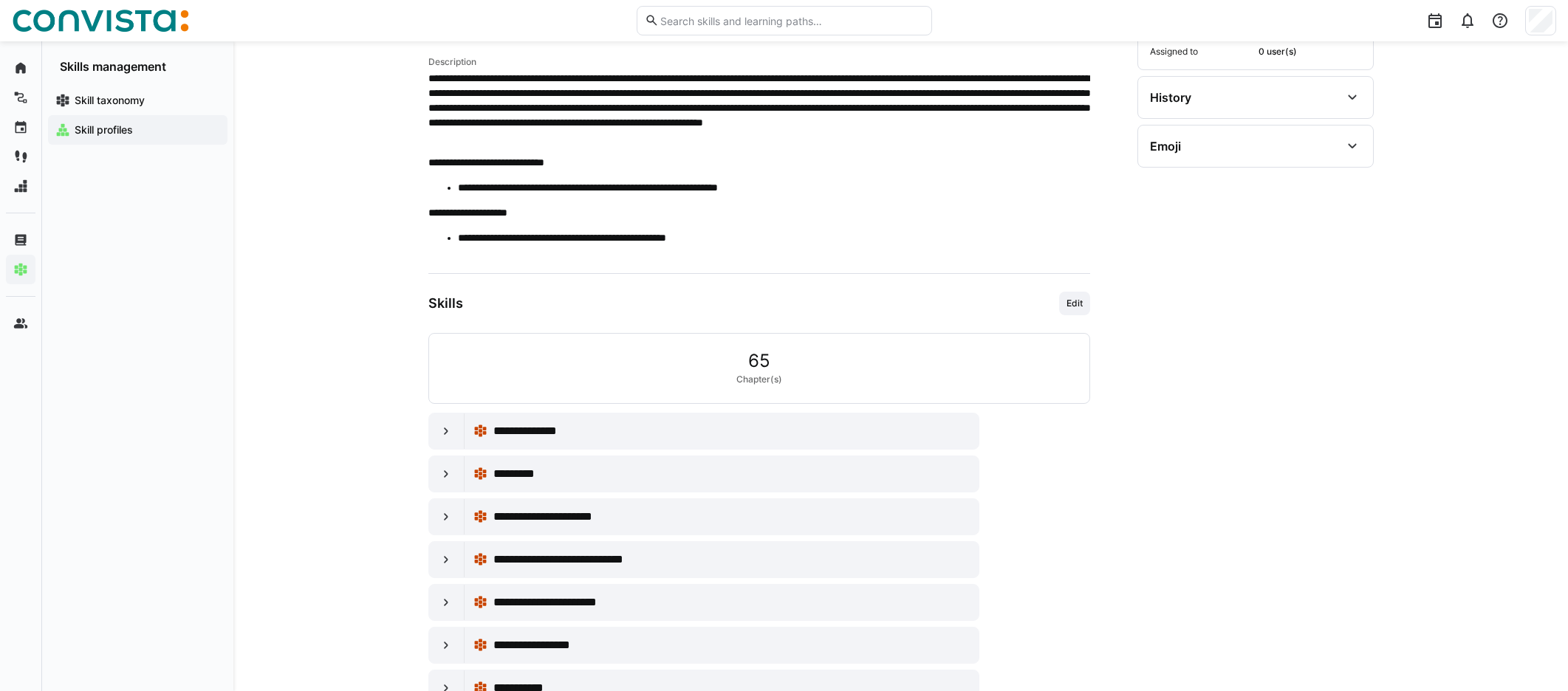
scroll to position [242, 0]
click at [944, 299] on span "Edit" at bounding box center [1074, 302] width 19 height 12
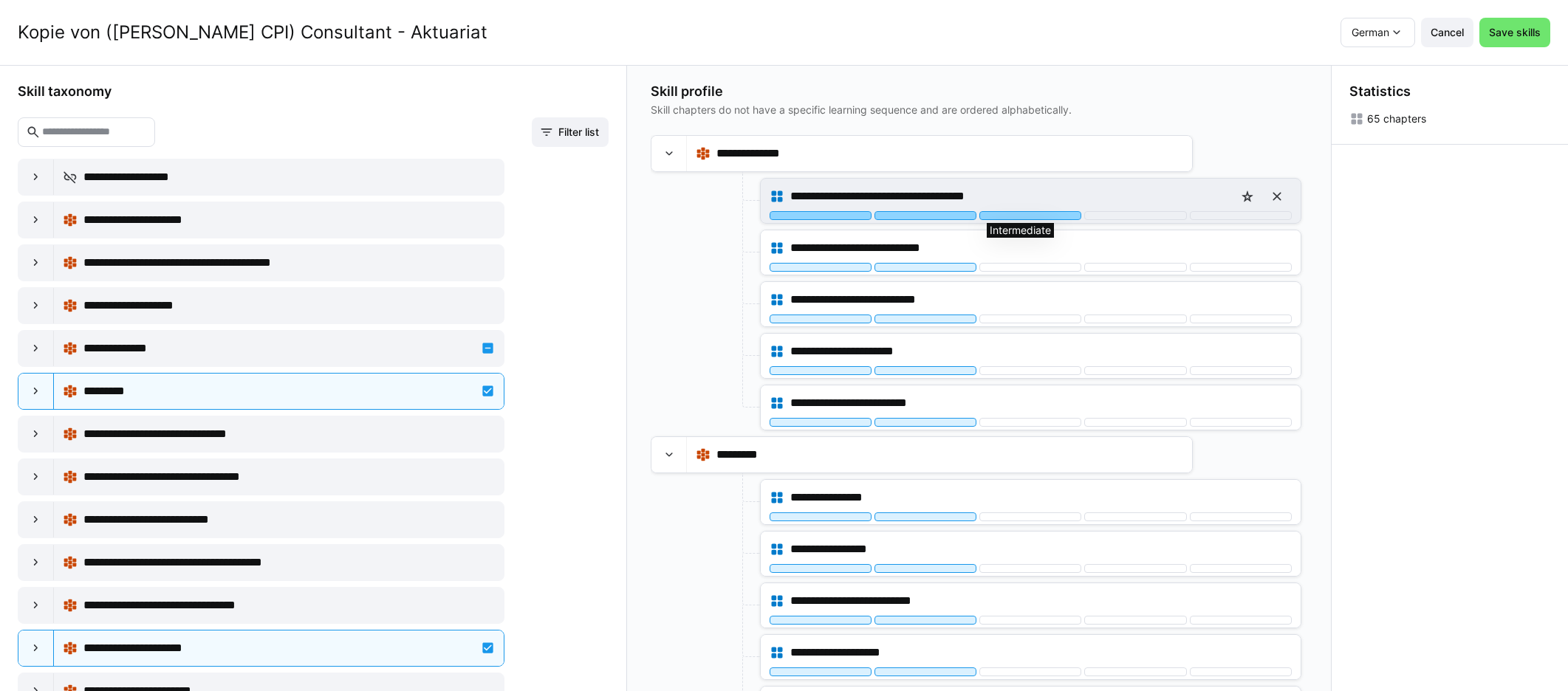
click at [944, 212] on div at bounding box center [1030, 216] width 102 height 9
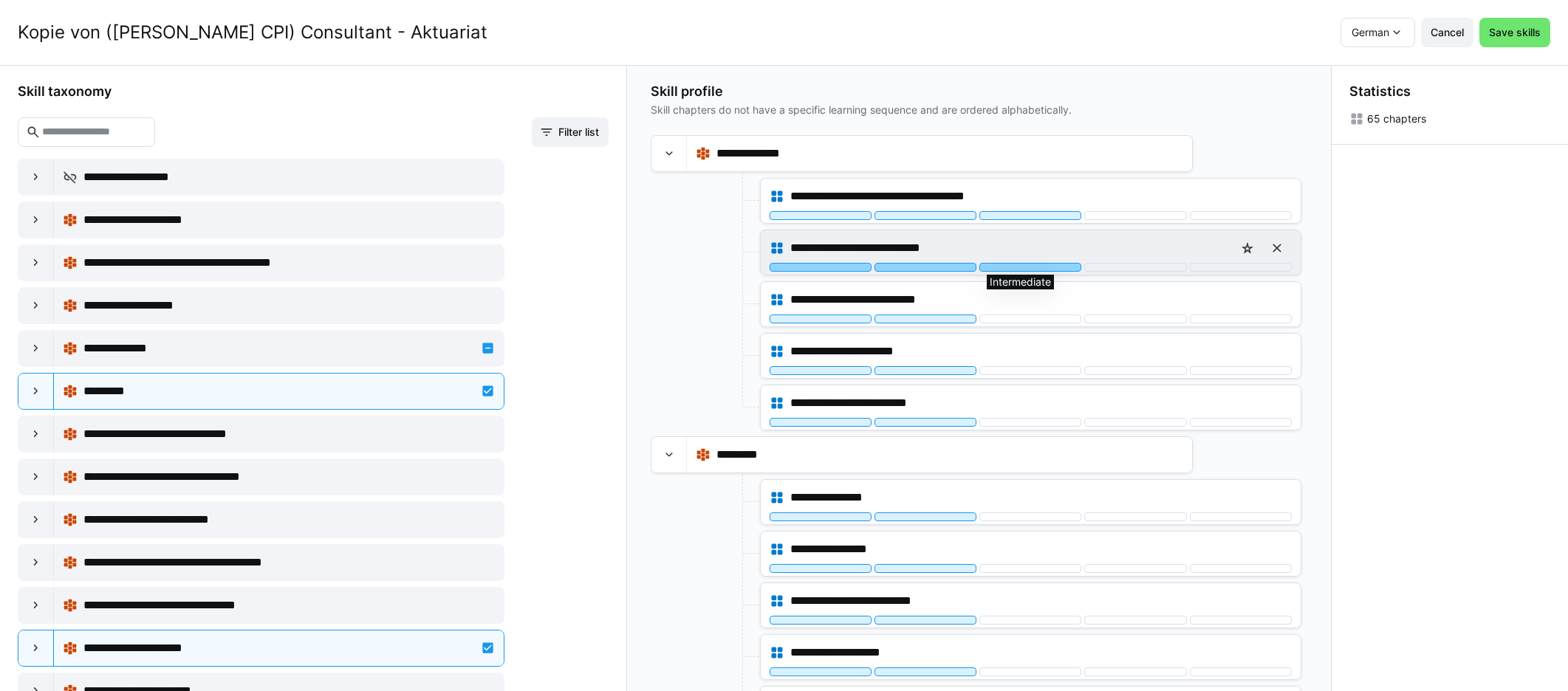
click at [944, 267] on div at bounding box center [1030, 267] width 102 height 9
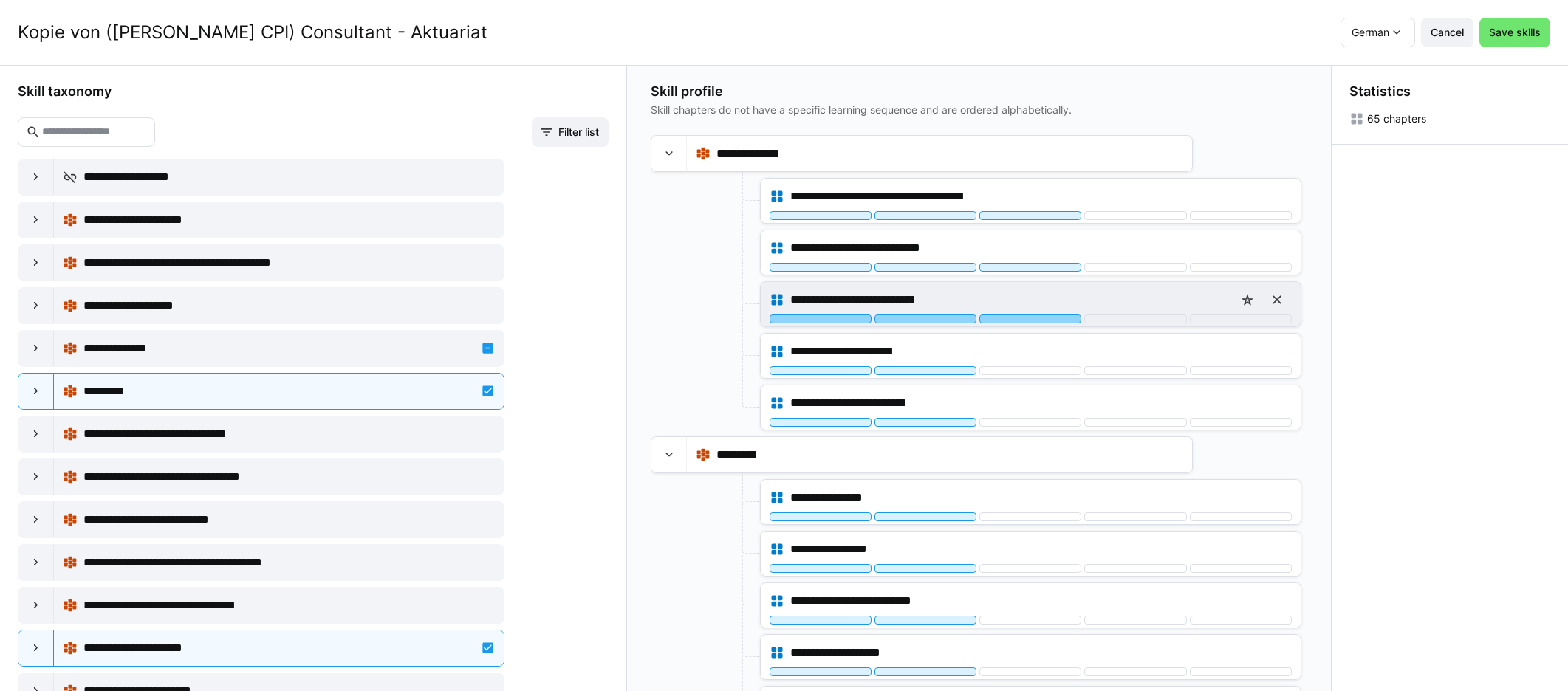
click at [944, 315] on div at bounding box center [1030, 318] width 102 height 9
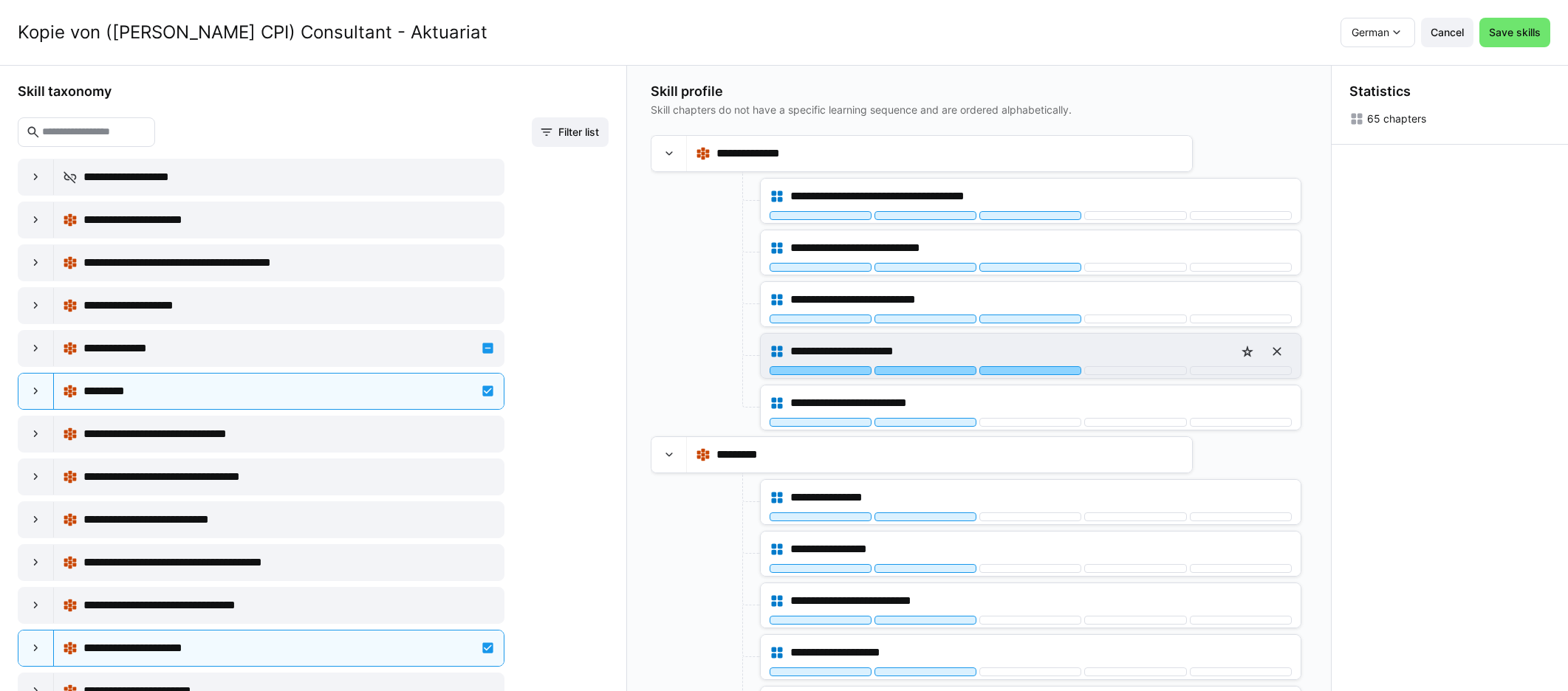
click at [944, 369] on div at bounding box center [1030, 370] width 102 height 9
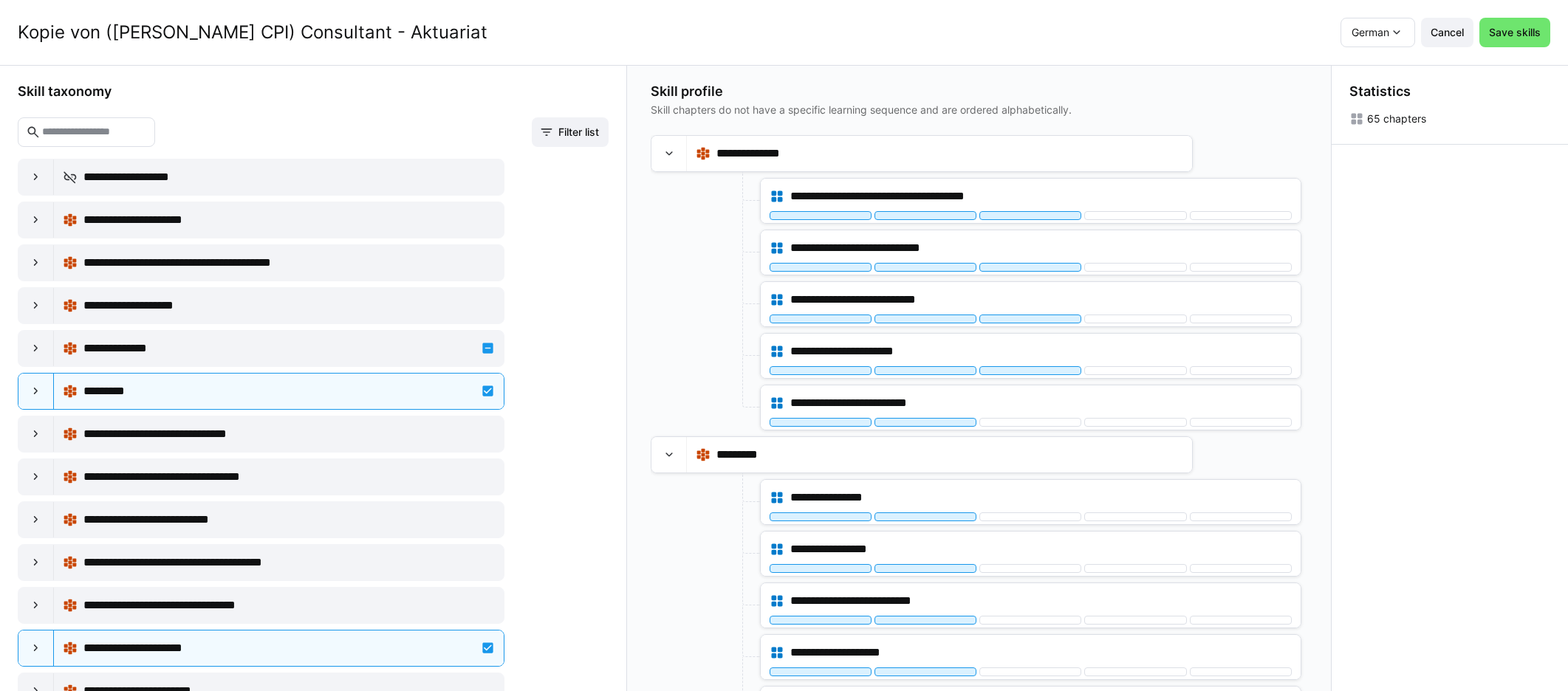
click at [944, 118] on div "65 chapters" at bounding box center [1397, 119] width 59 height 15
click at [944, 53] on header "Kopie von ([PERSON_NAME] CPI) Consultant - Aktuariat German Cancel Save skills" at bounding box center [784, 32] width 1568 height 65
click at [944, 120] on eds-icon at bounding box center [1357, 119] width 15 height 15
click at [944, 119] on div "65 chapters" at bounding box center [1397, 119] width 59 height 15
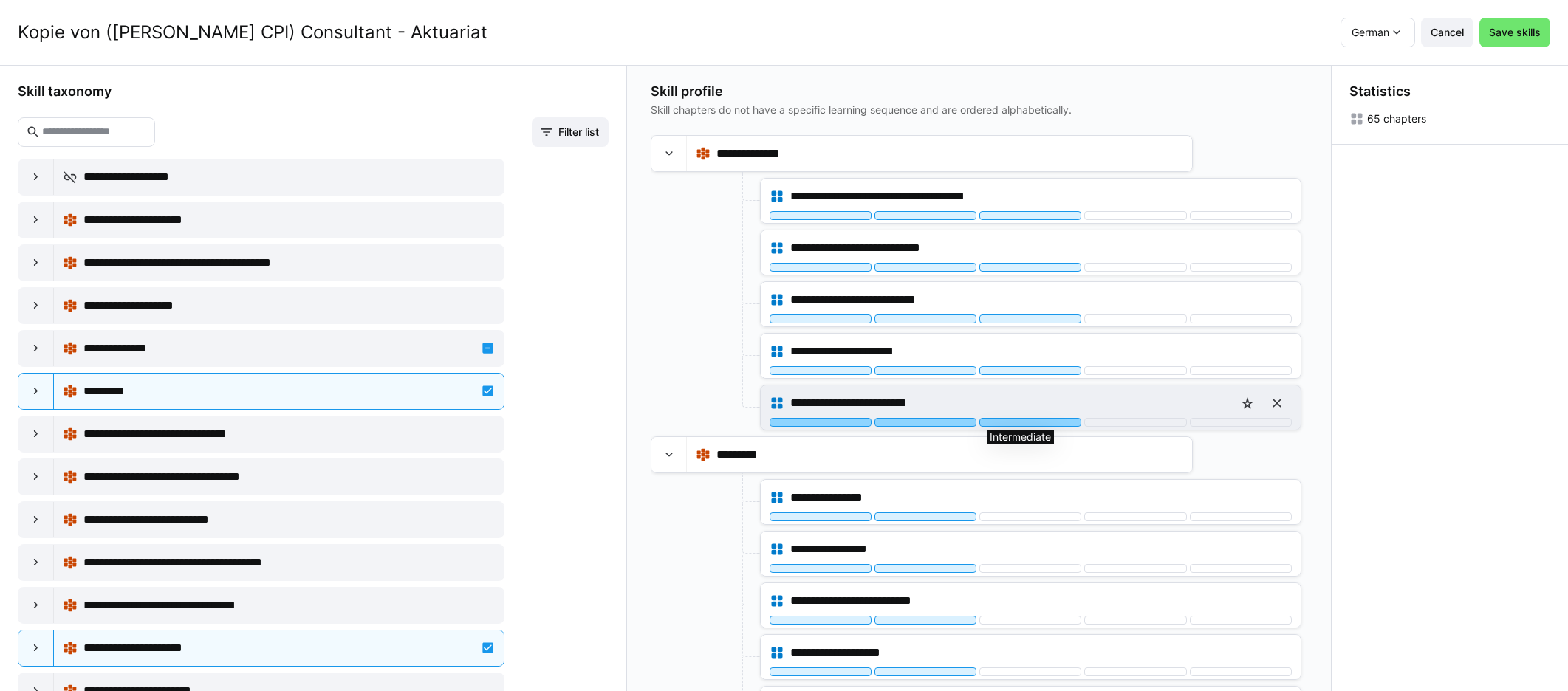
click at [944, 419] on div at bounding box center [1030, 422] width 102 height 9
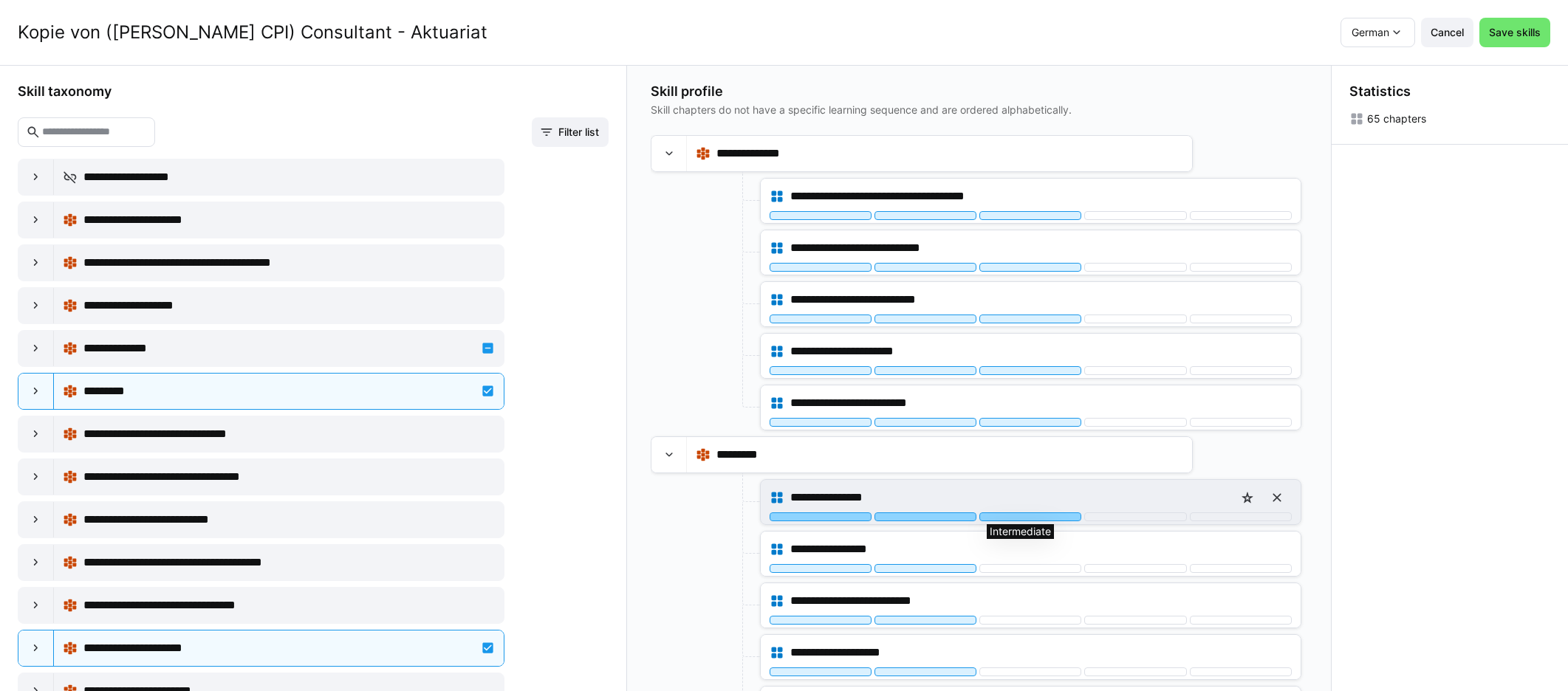
click at [944, 517] on div at bounding box center [1030, 517] width 102 height 9
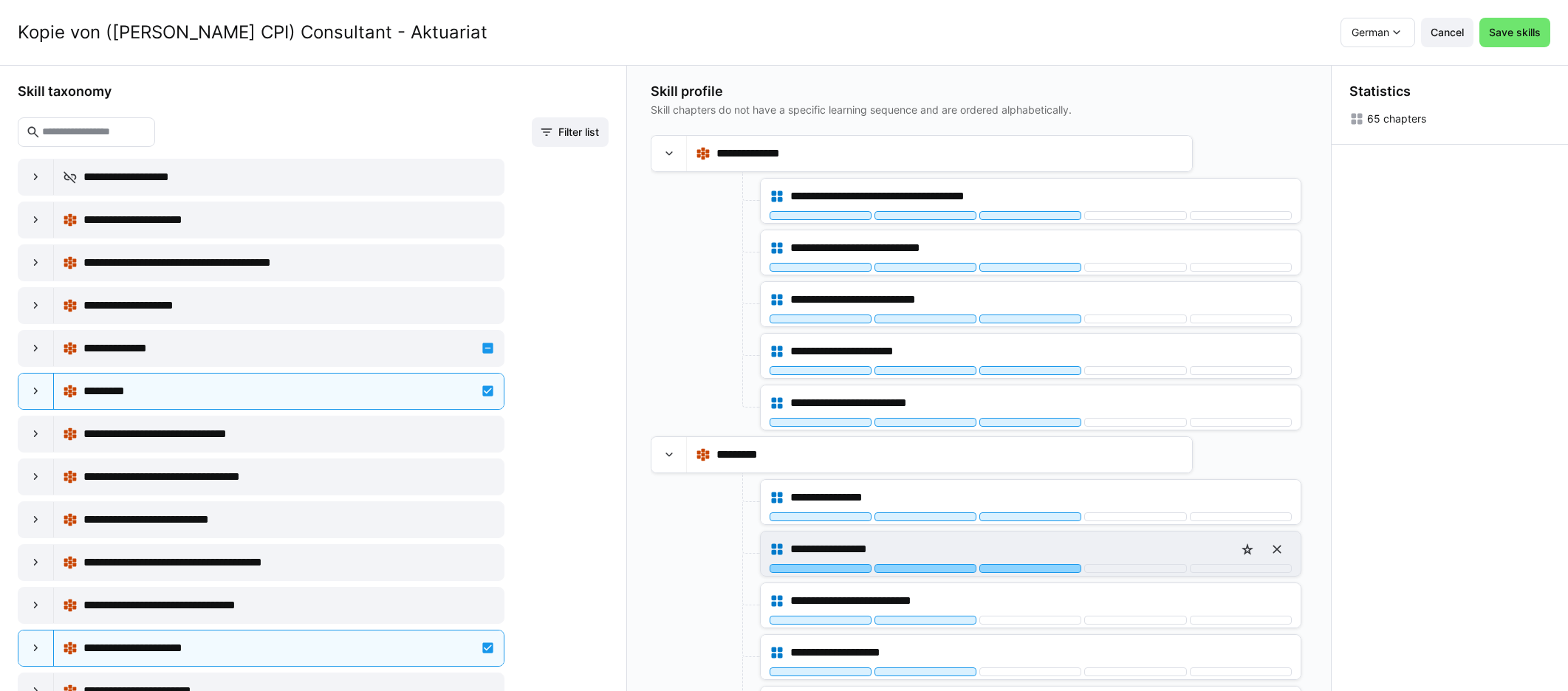
click at [944, 564] on div at bounding box center [1030, 568] width 102 height 9
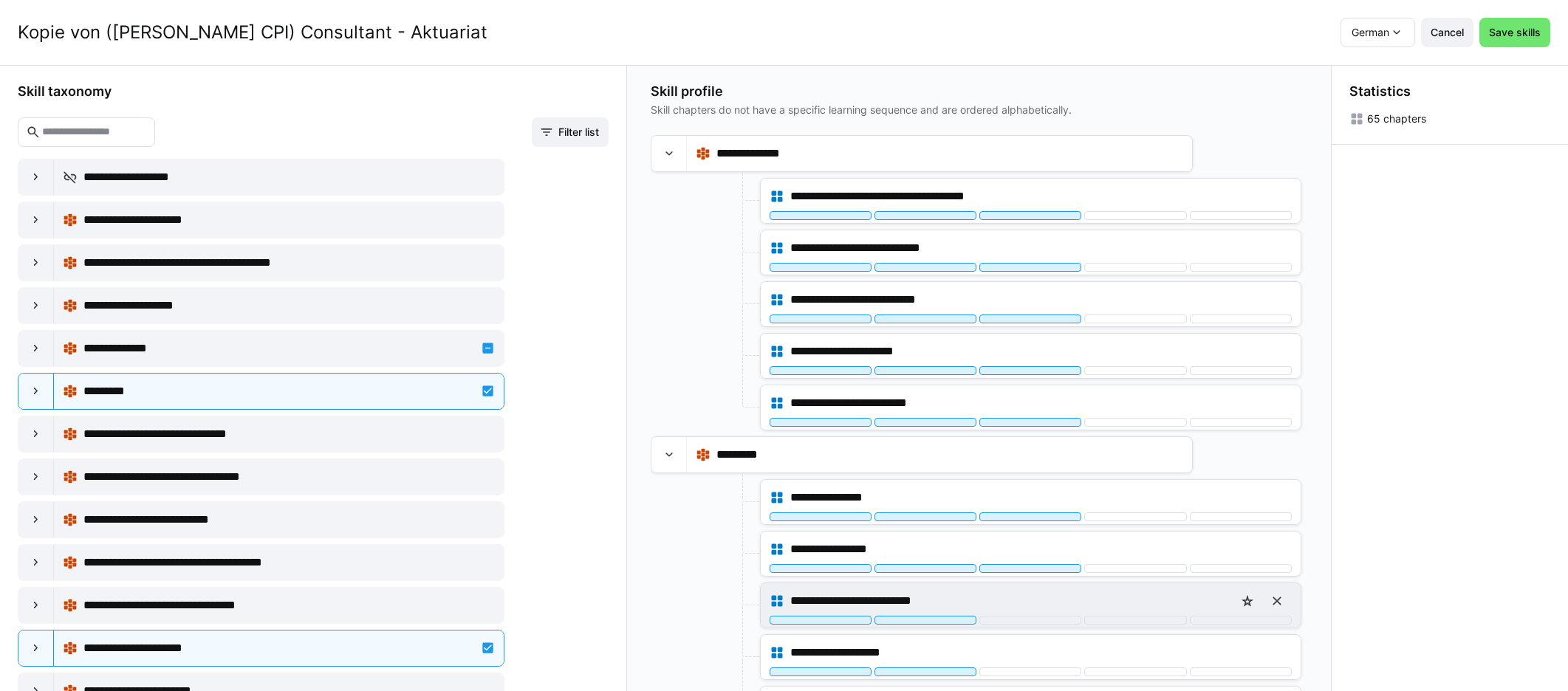
click at [944, 612] on div "**********" at bounding box center [1030, 601] width 522 height 30
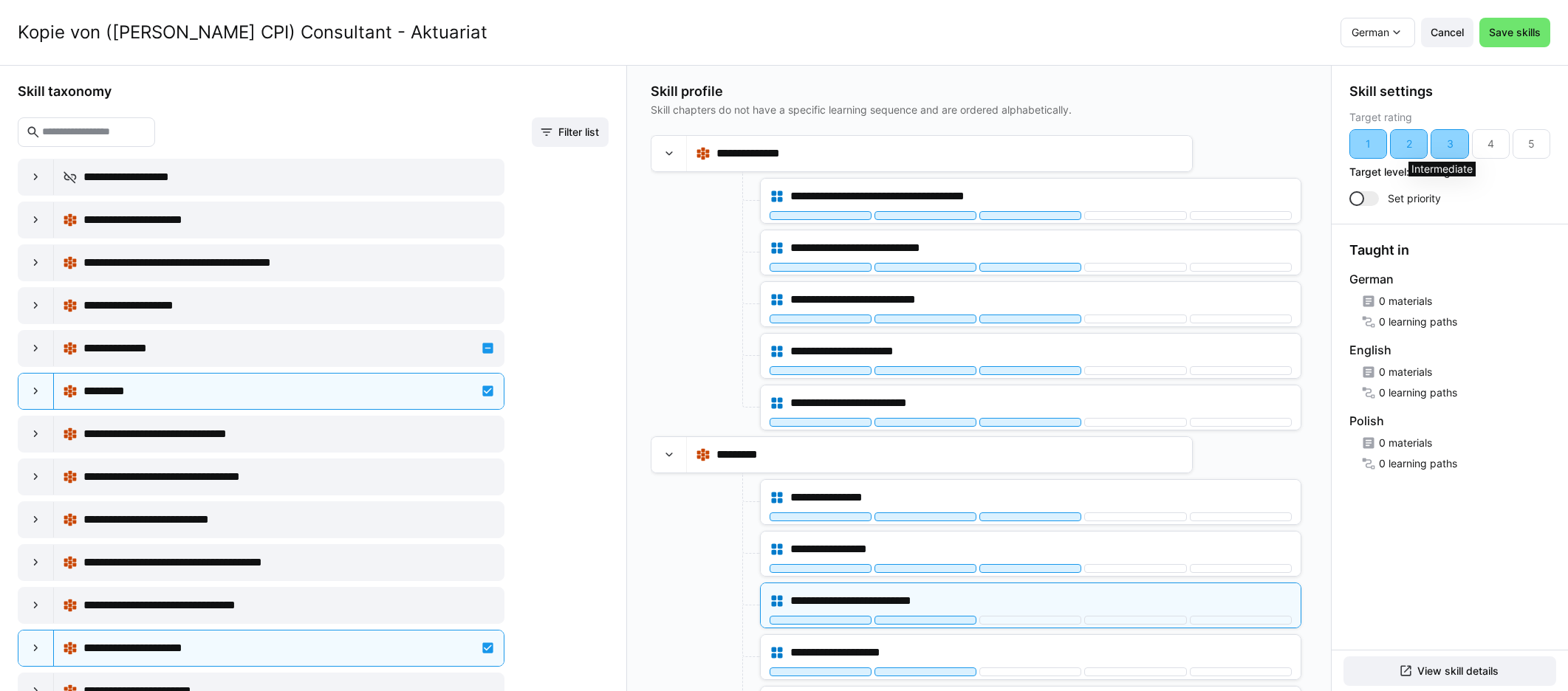
click at [944, 145] on div "3" at bounding box center [1450, 144] width 38 height 30
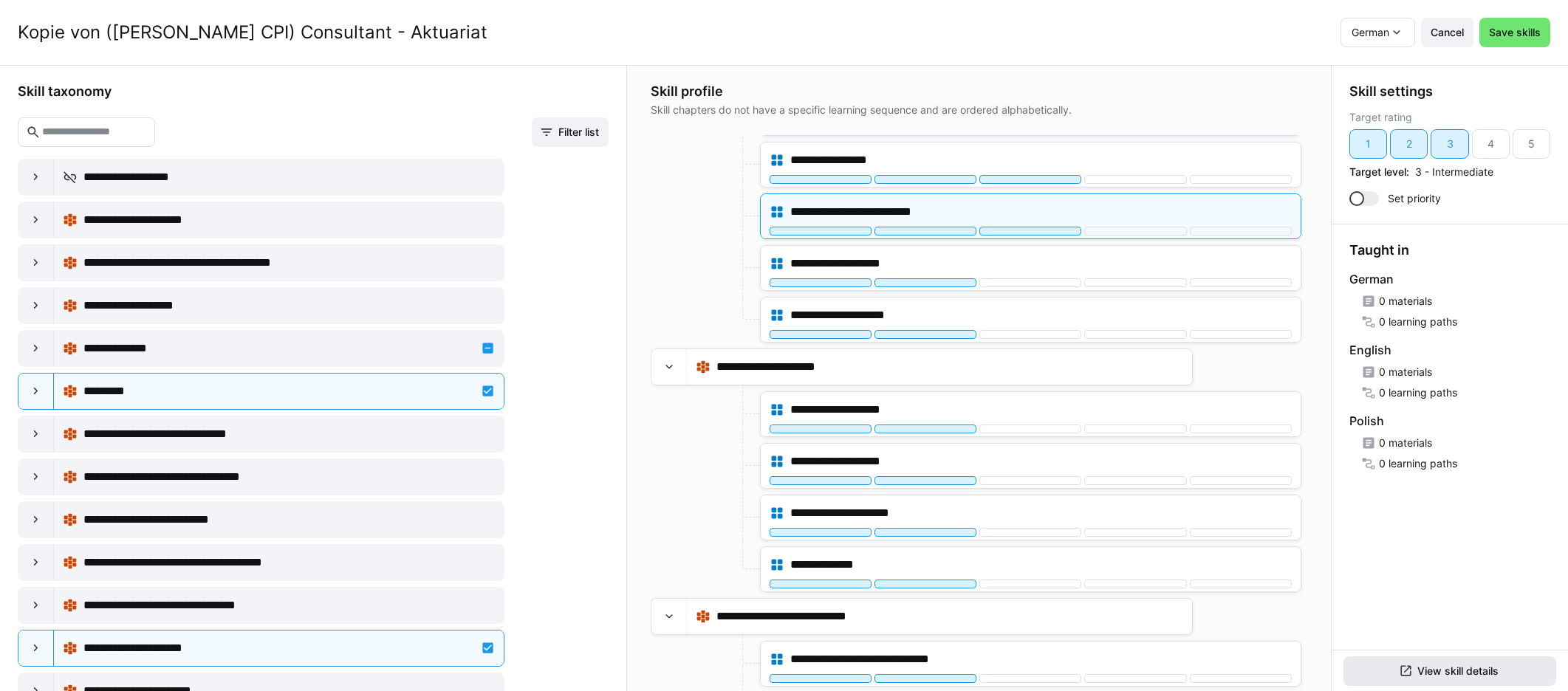
scroll to position [327, 0]
click at [944, 675] on span "View skill details" at bounding box center [1458, 671] width 86 height 15
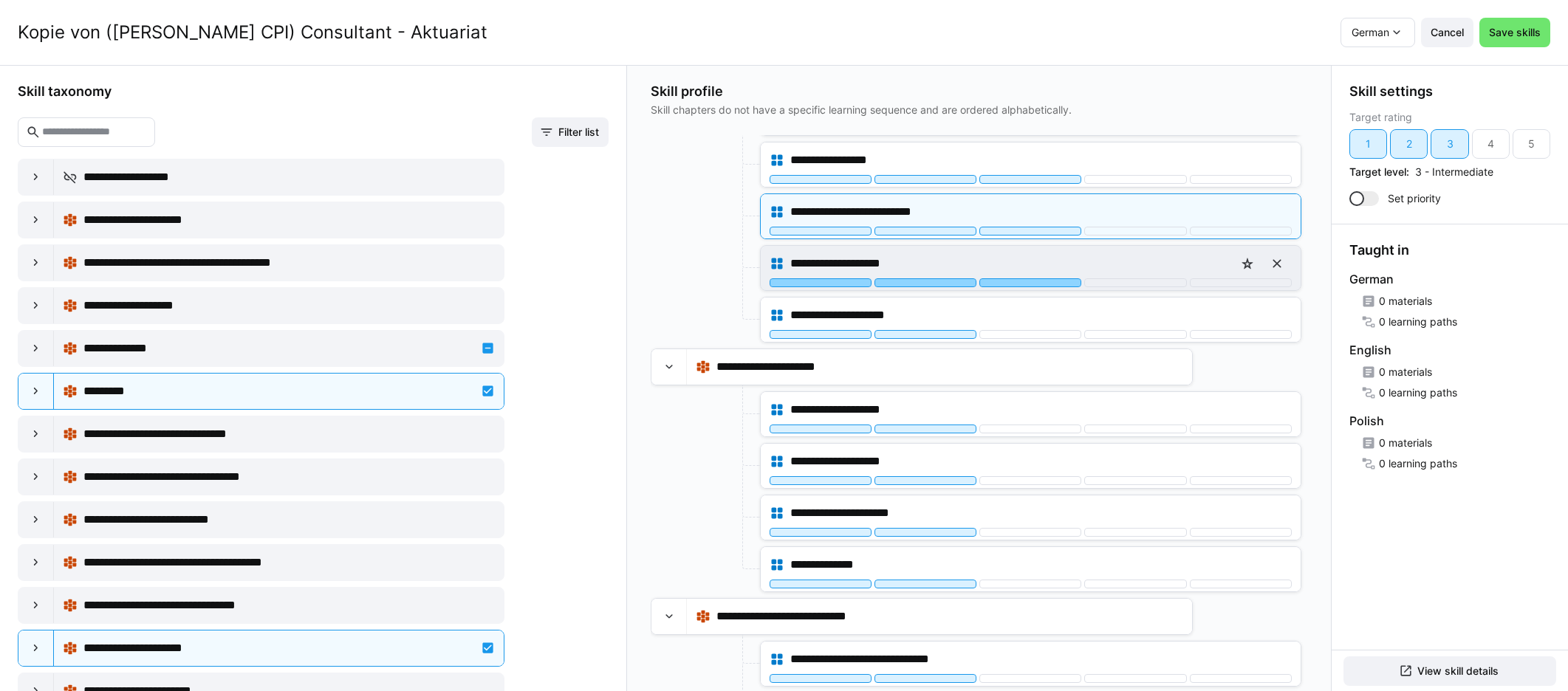
click at [944, 283] on div at bounding box center [1030, 282] width 102 height 9
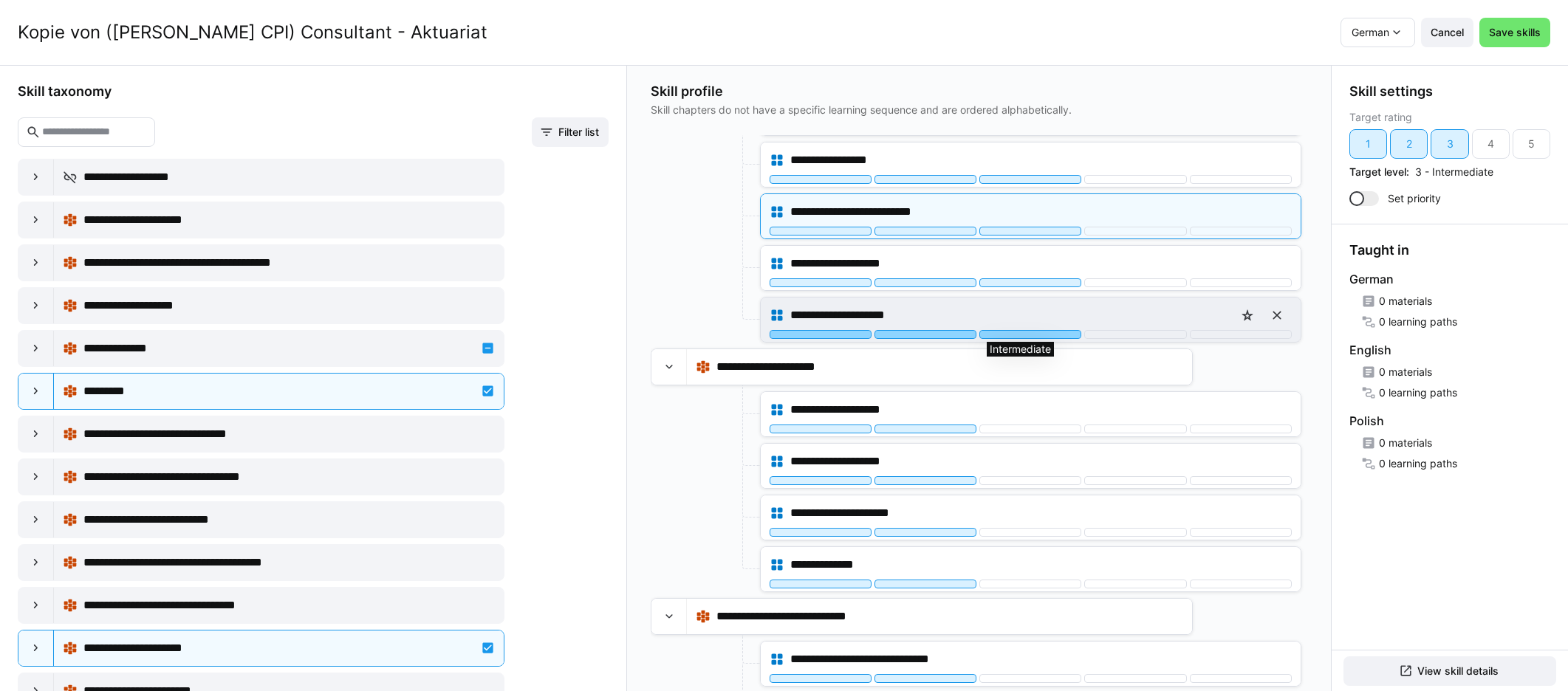
click at [944, 334] on div at bounding box center [1030, 334] width 102 height 9
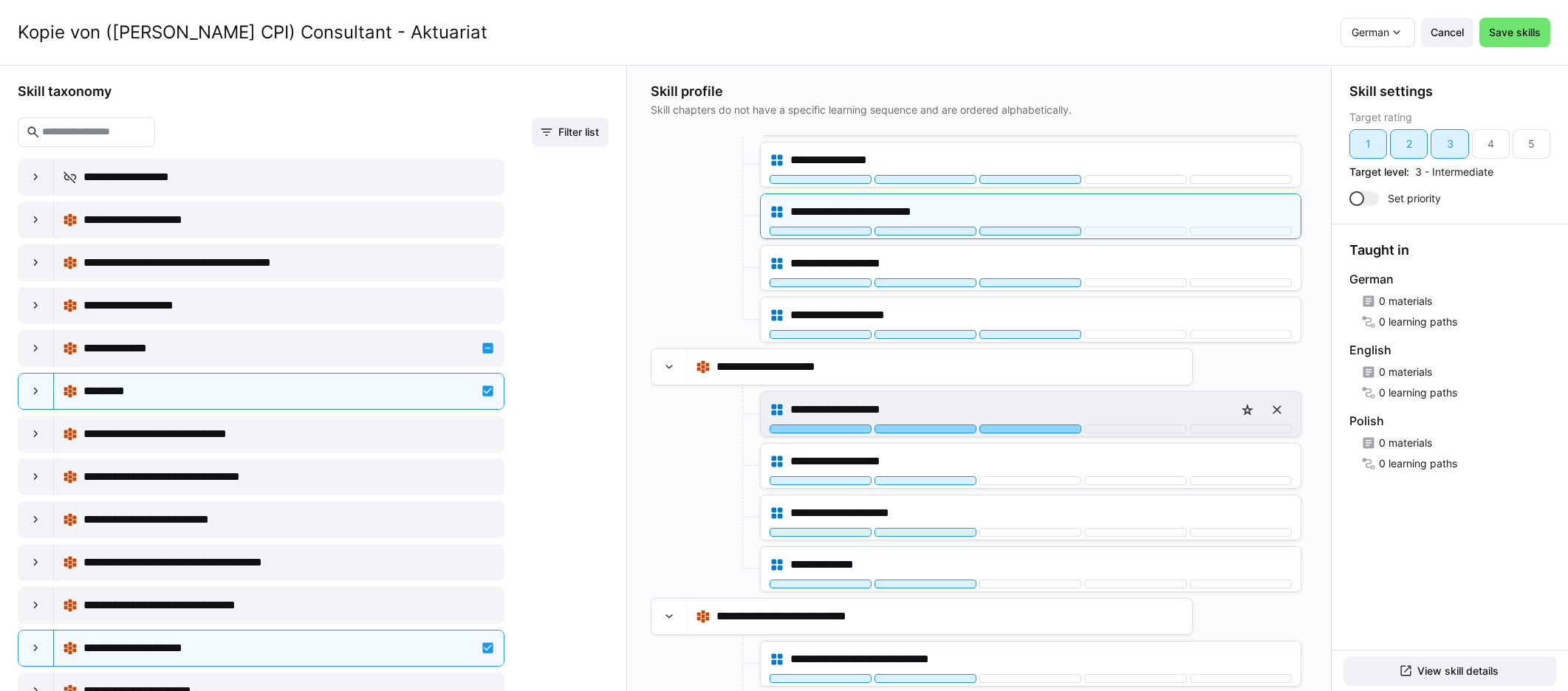
click at [944, 425] on div at bounding box center [1030, 429] width 102 height 9
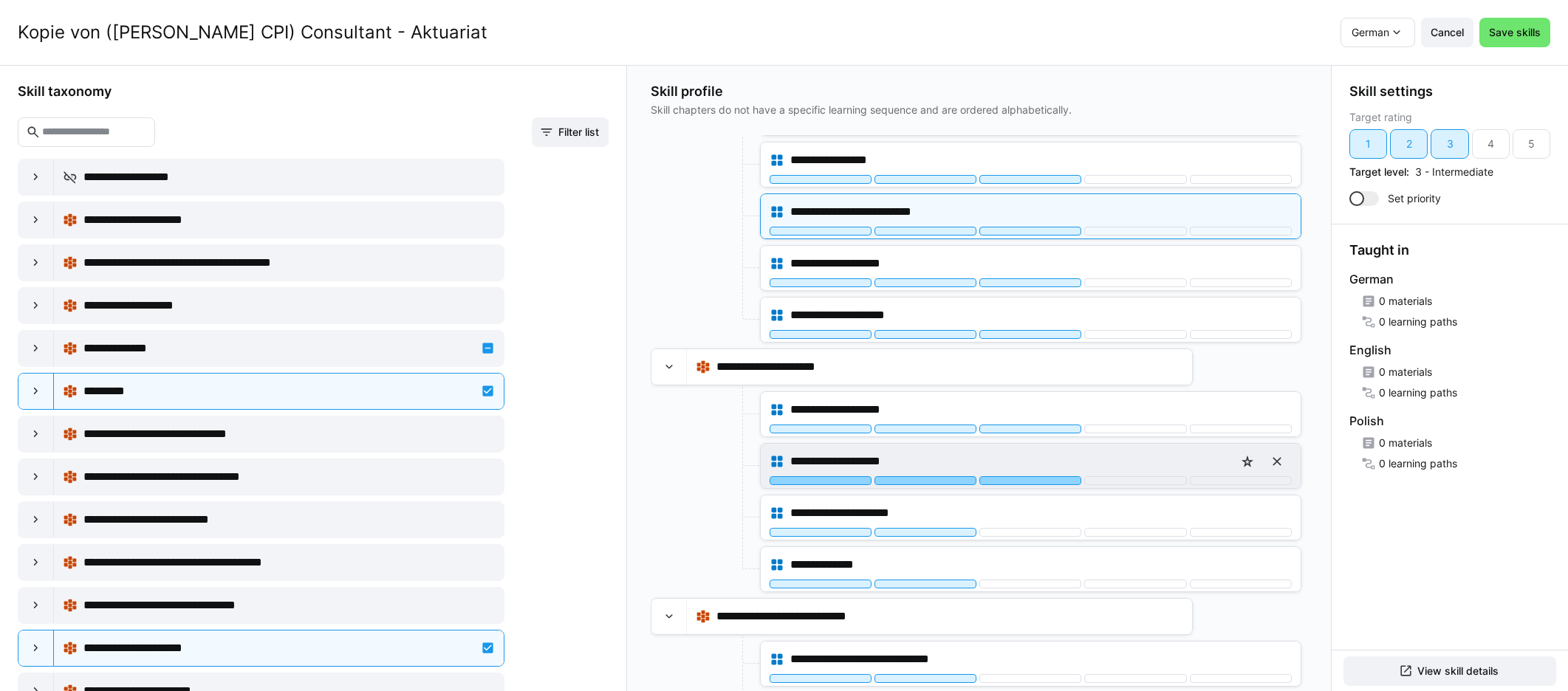
click at [944, 480] on div at bounding box center [1030, 480] width 102 height 9
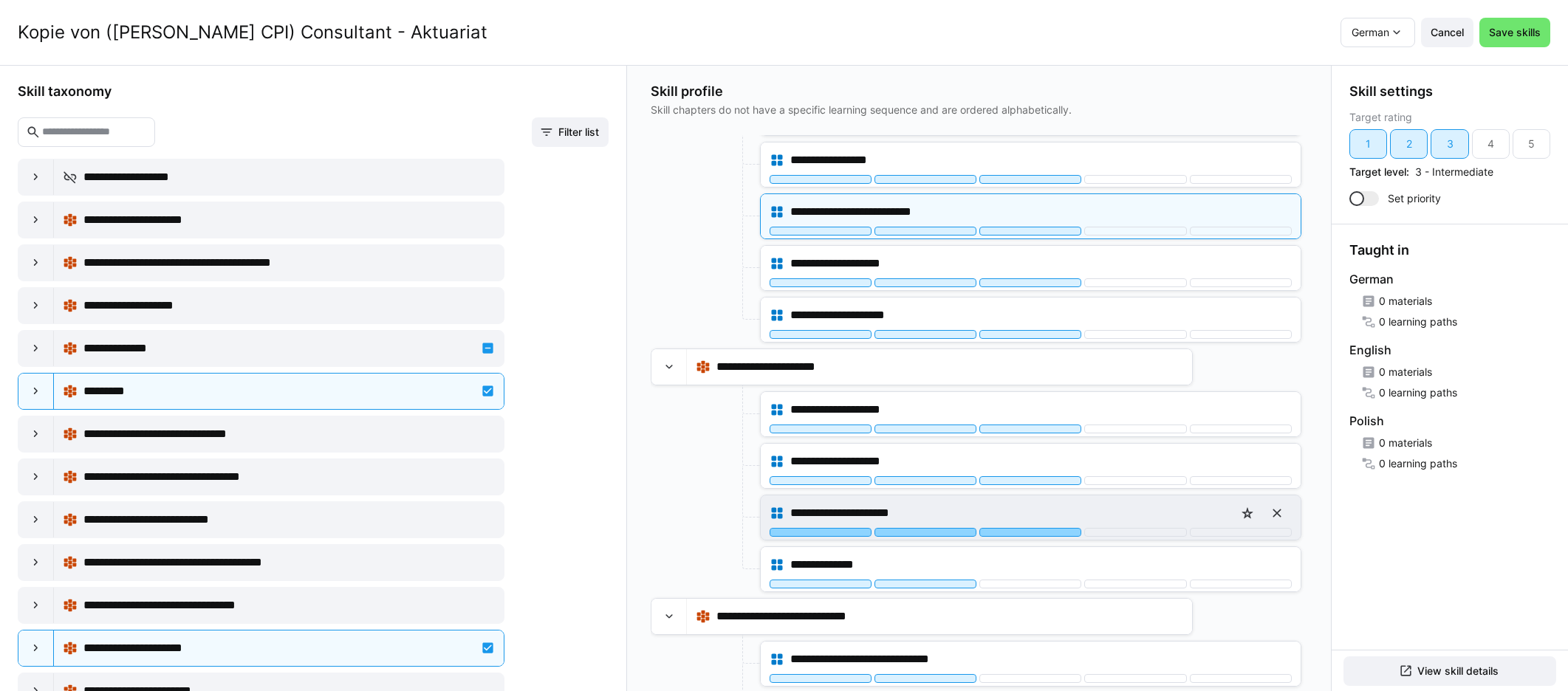
drag, startPoint x: 1014, startPoint y: 528, endPoint x: 1012, endPoint y: 554, distance: 26.1
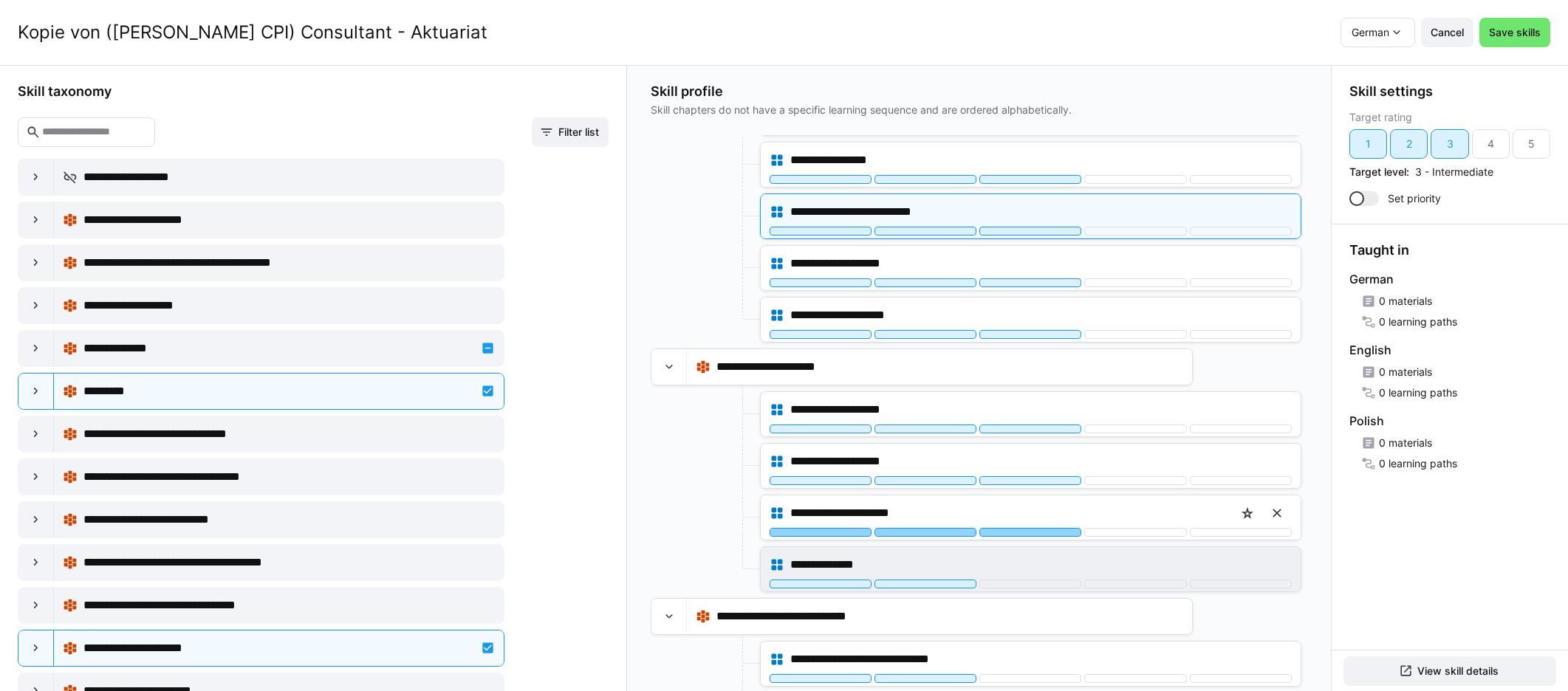
click at [944, 528] on div at bounding box center [1030, 532] width 102 height 9
click at [944, 581] on div at bounding box center [1030, 584] width 102 height 9
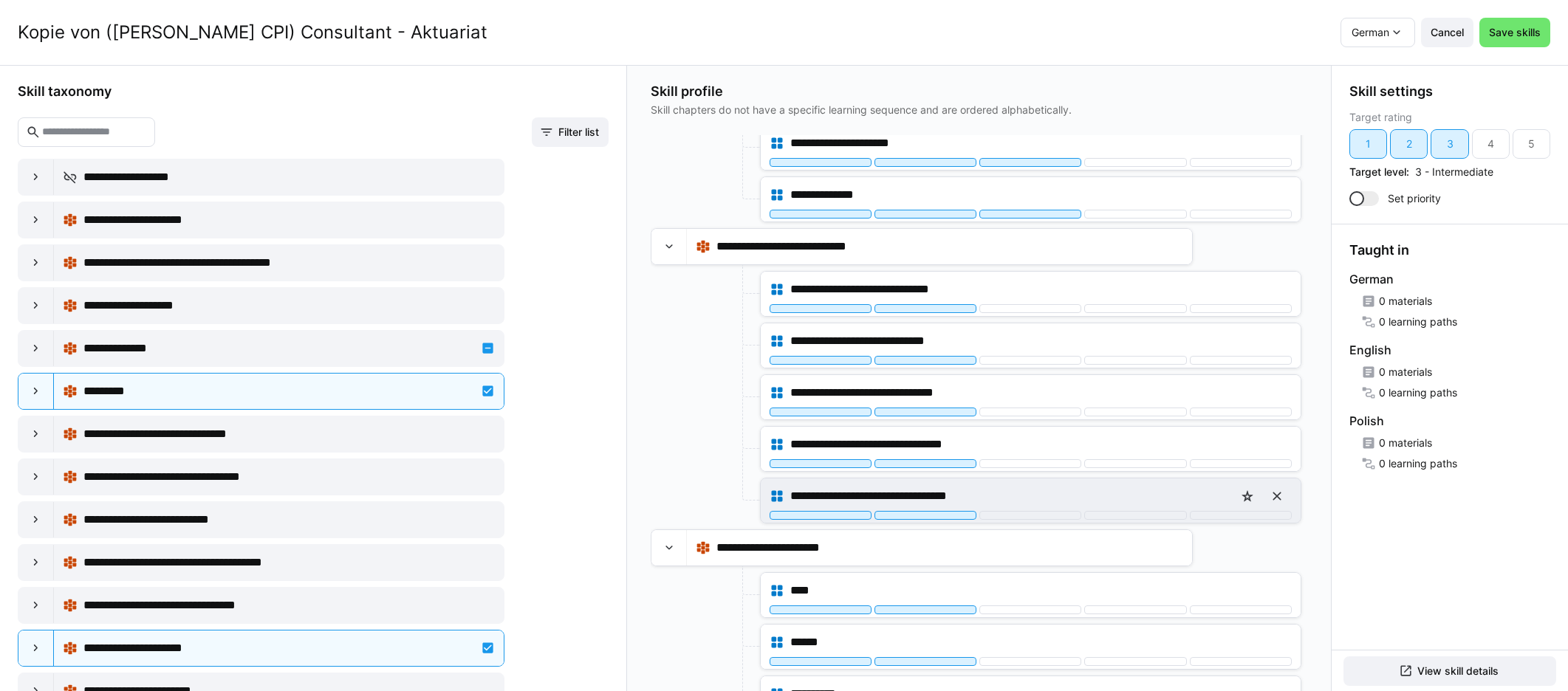
scroll to position [761, 0]
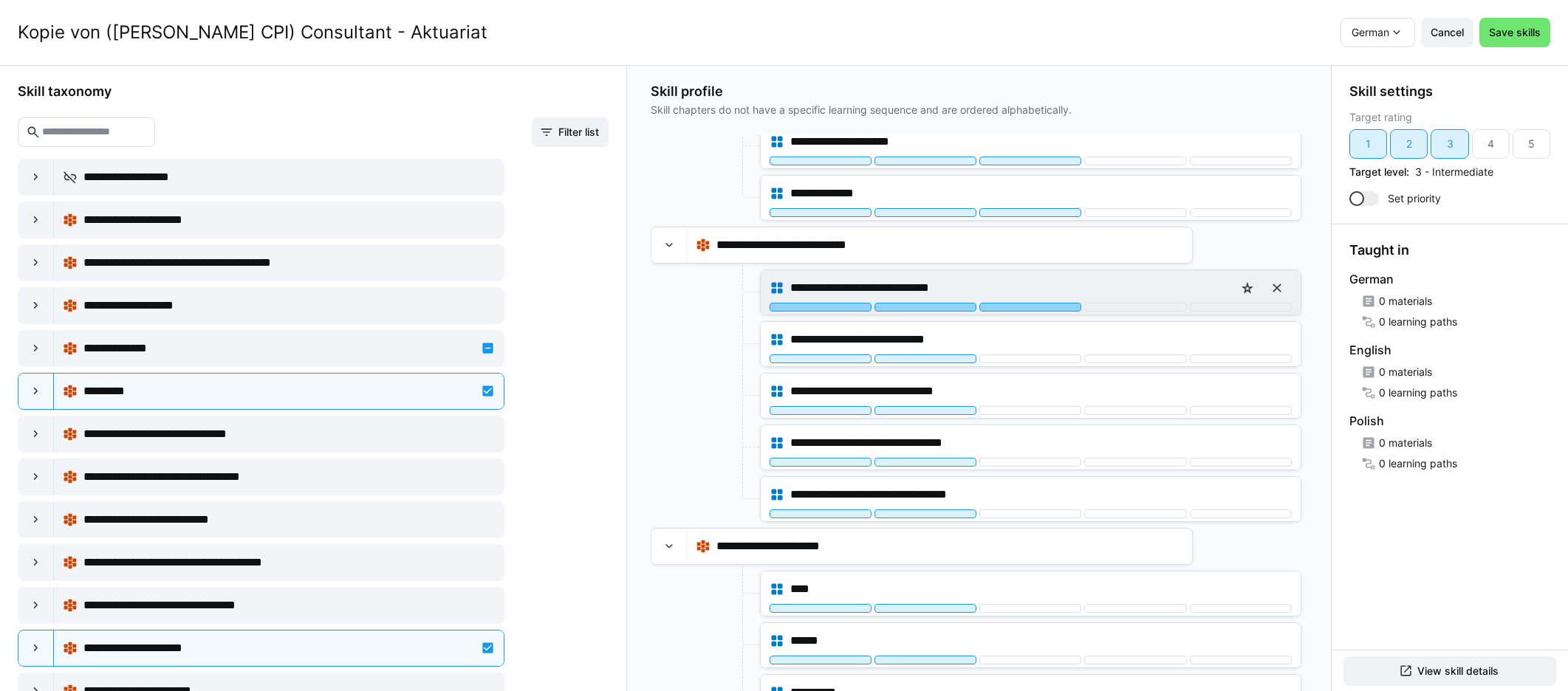
click at [944, 310] on div at bounding box center [1030, 307] width 102 height 9
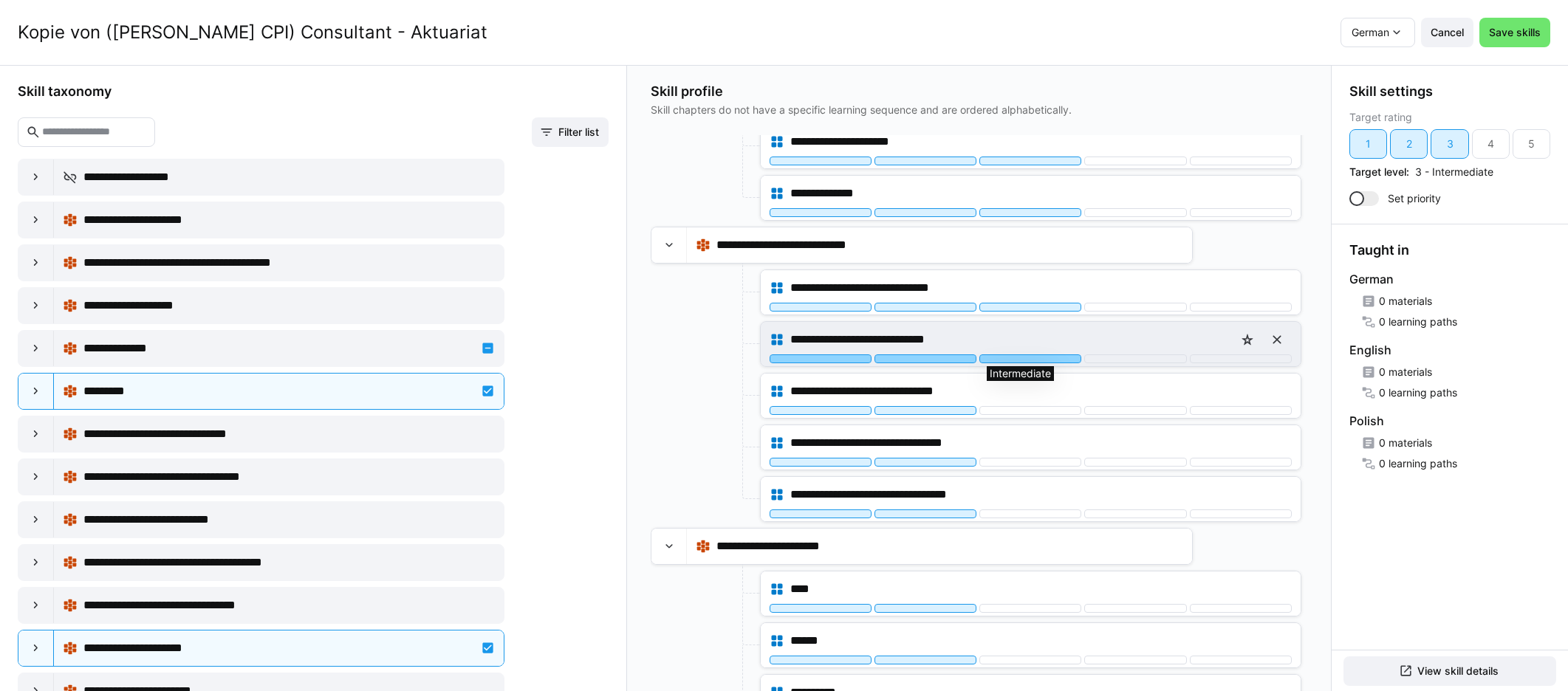
click at [944, 357] on div at bounding box center [1030, 359] width 102 height 9
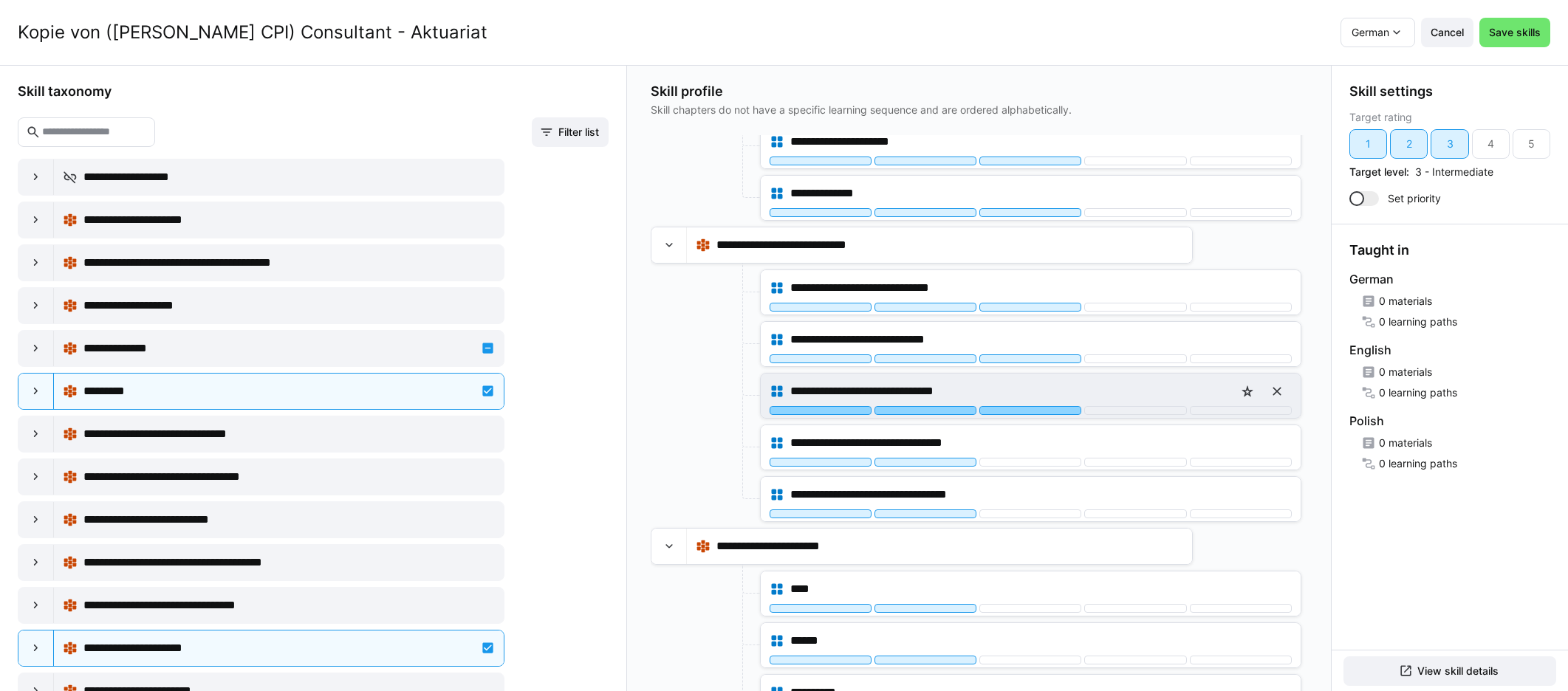
click at [944, 406] on div at bounding box center [1030, 410] width 102 height 9
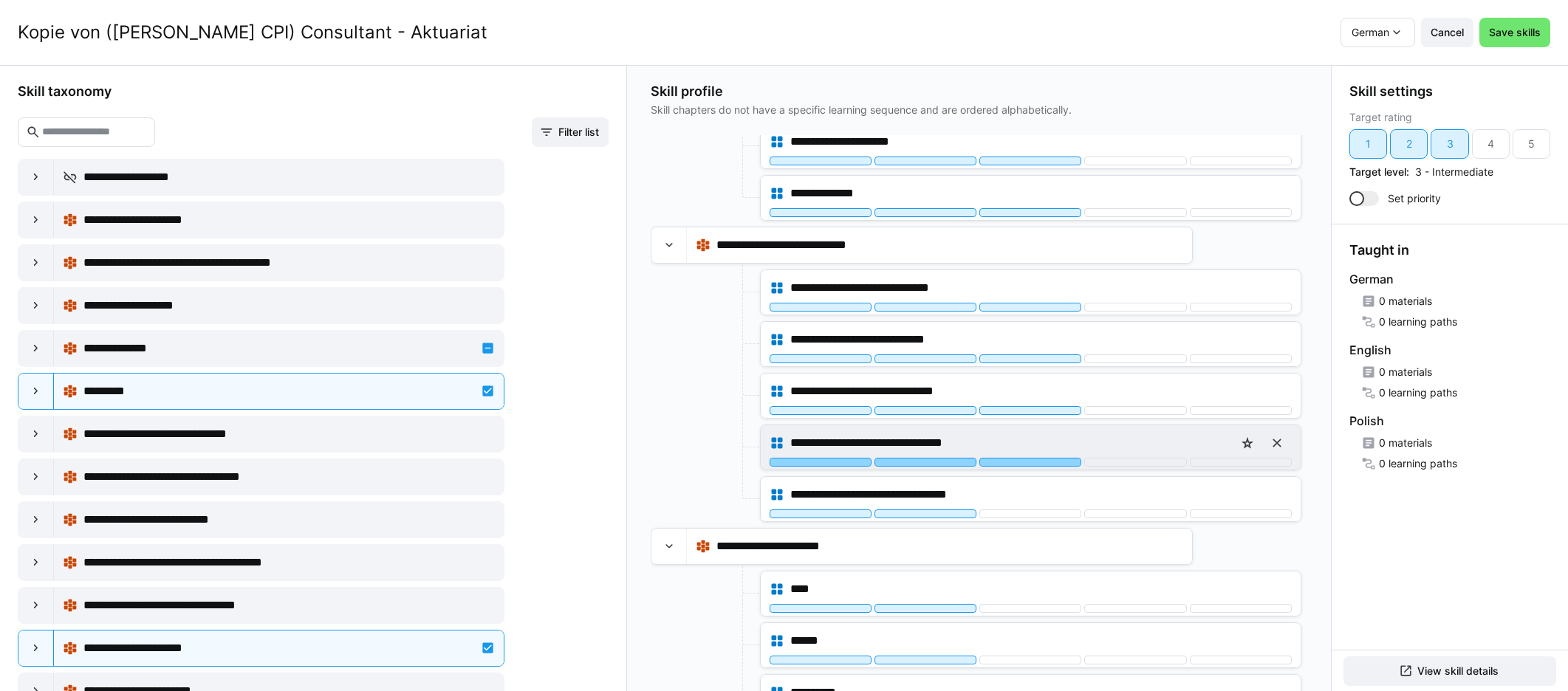
click at [944, 466] on div at bounding box center [1030, 462] width 102 height 9
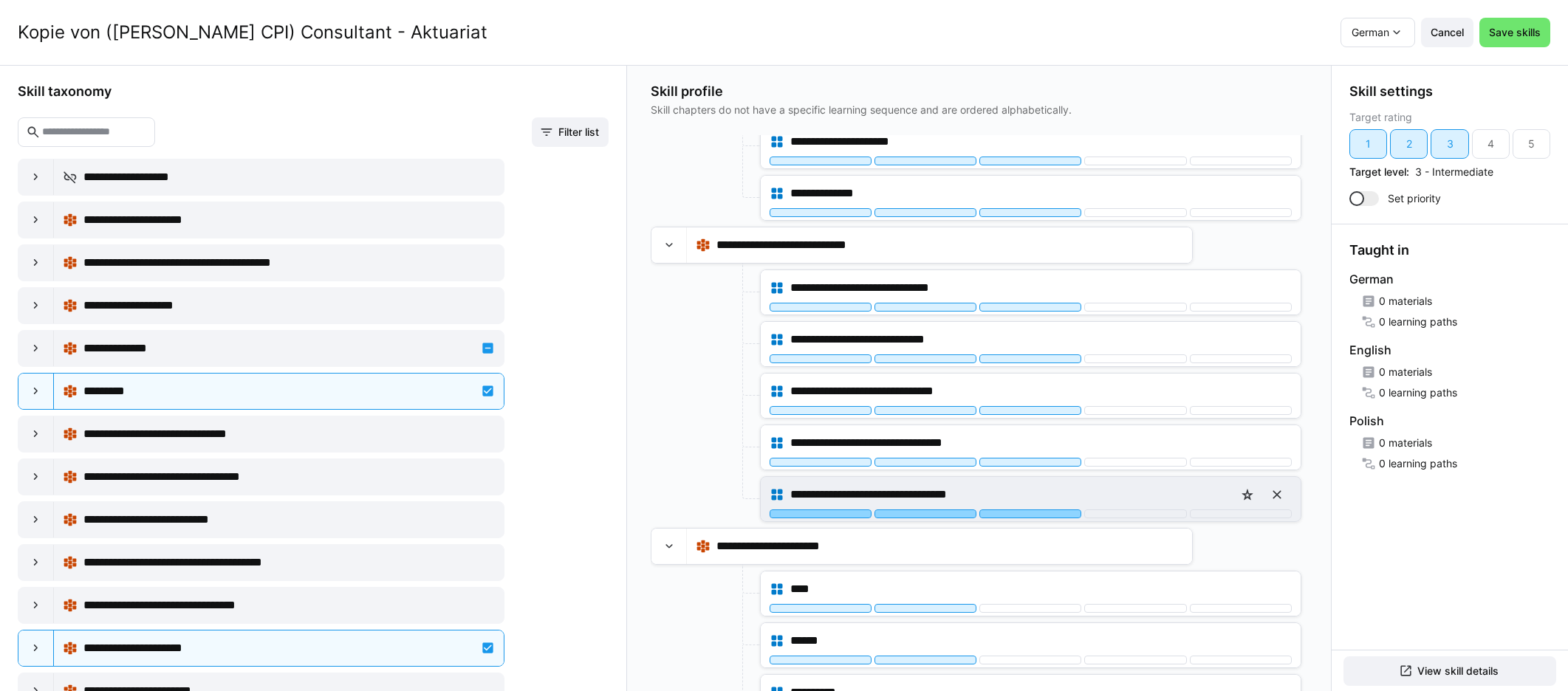
click at [944, 513] on div at bounding box center [1030, 513] width 102 height 9
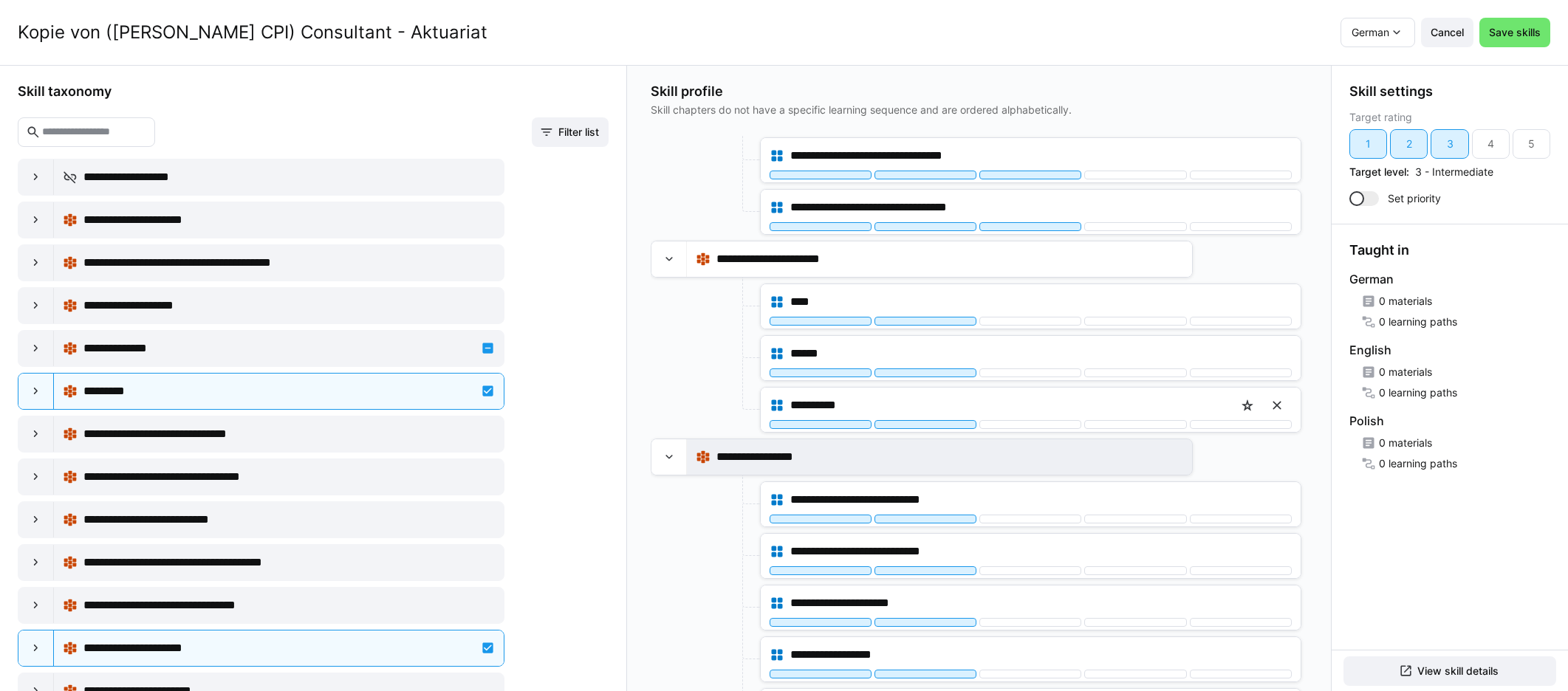
scroll to position [1086, 0]
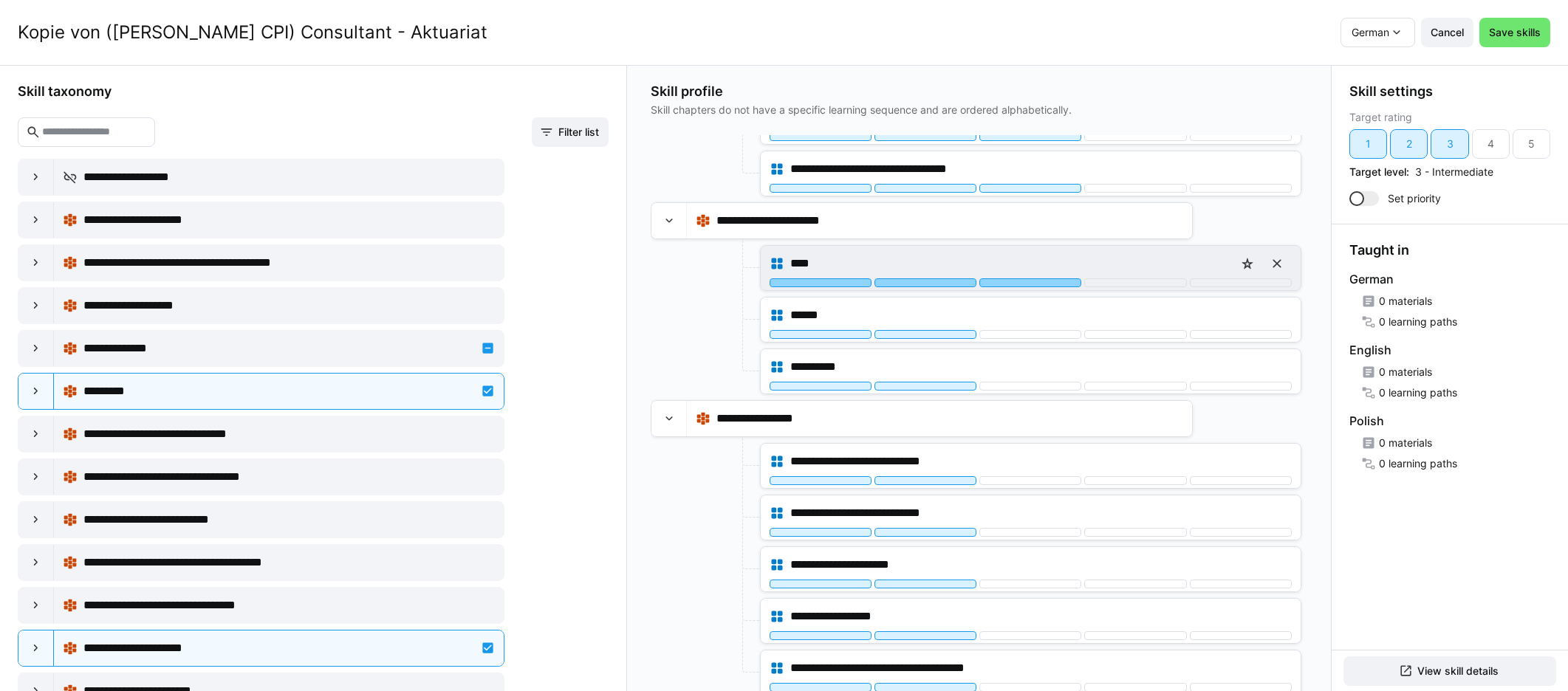
click at [944, 285] on div at bounding box center [1030, 282] width 102 height 9
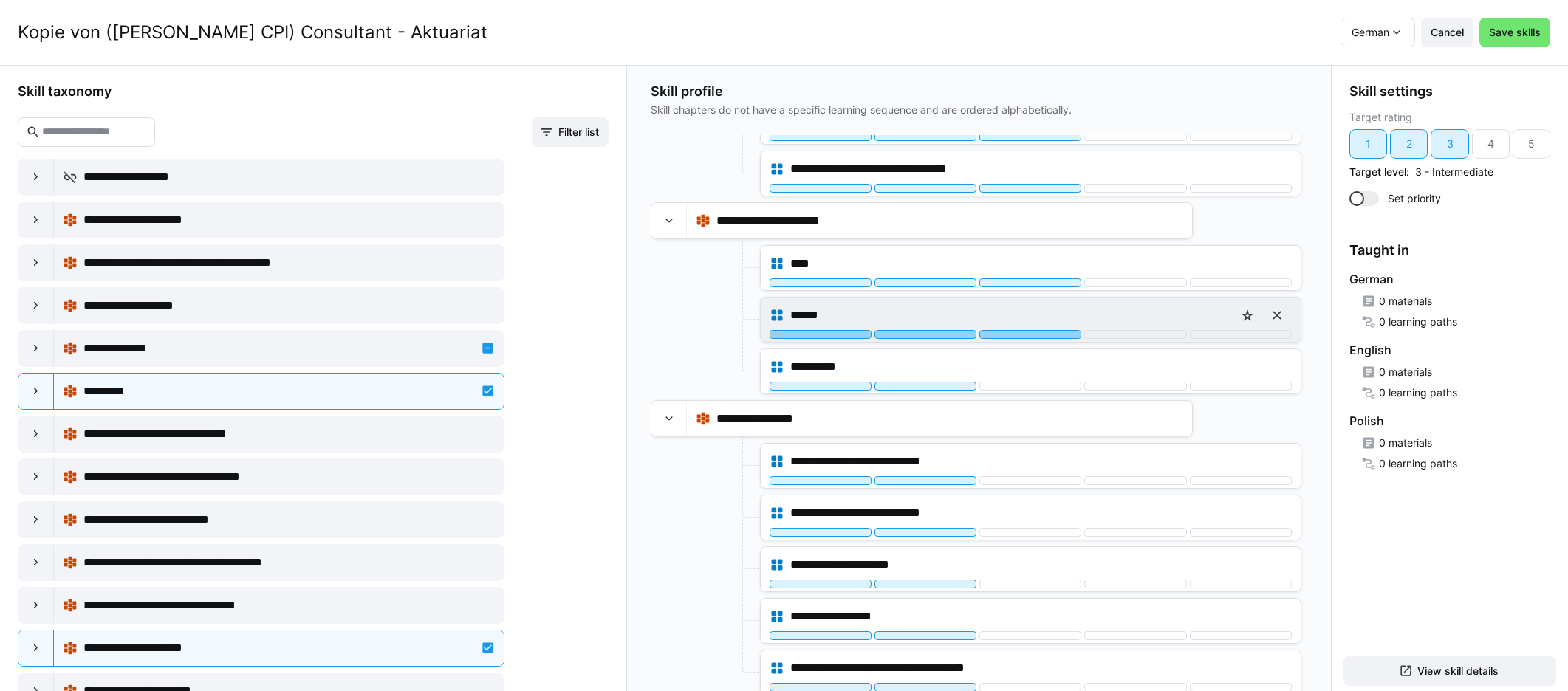
click at [944, 335] on div at bounding box center [1030, 334] width 102 height 9
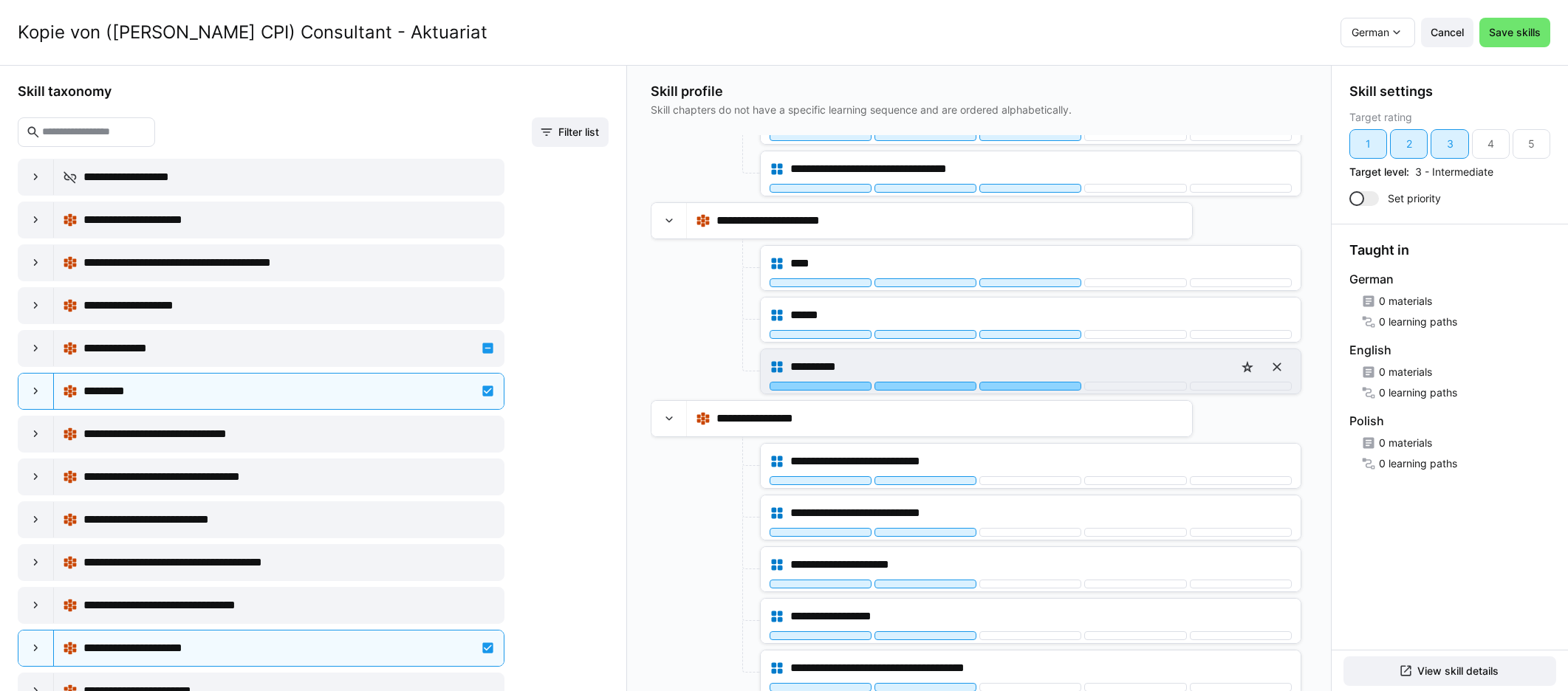
click at [944, 386] on div at bounding box center [1030, 386] width 102 height 9
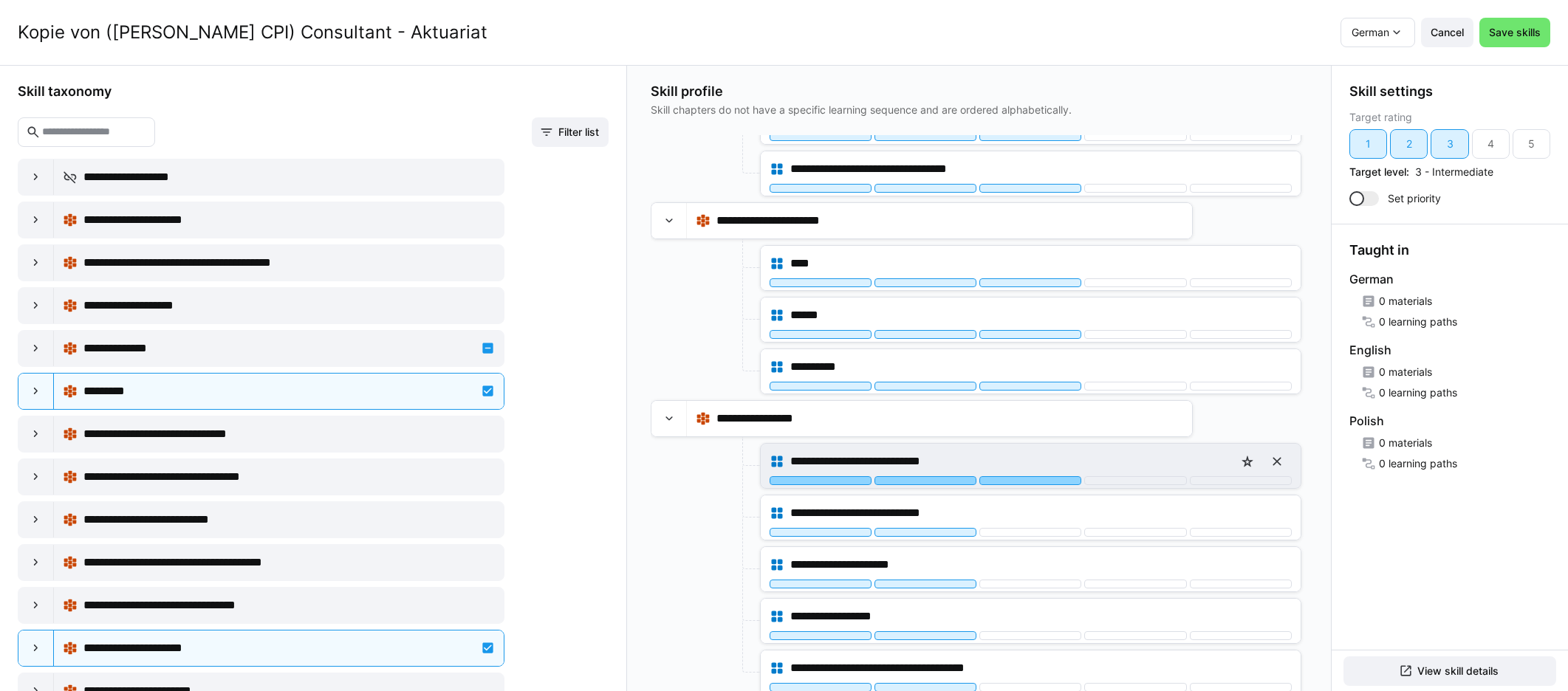
click at [944, 479] on div at bounding box center [1030, 480] width 102 height 9
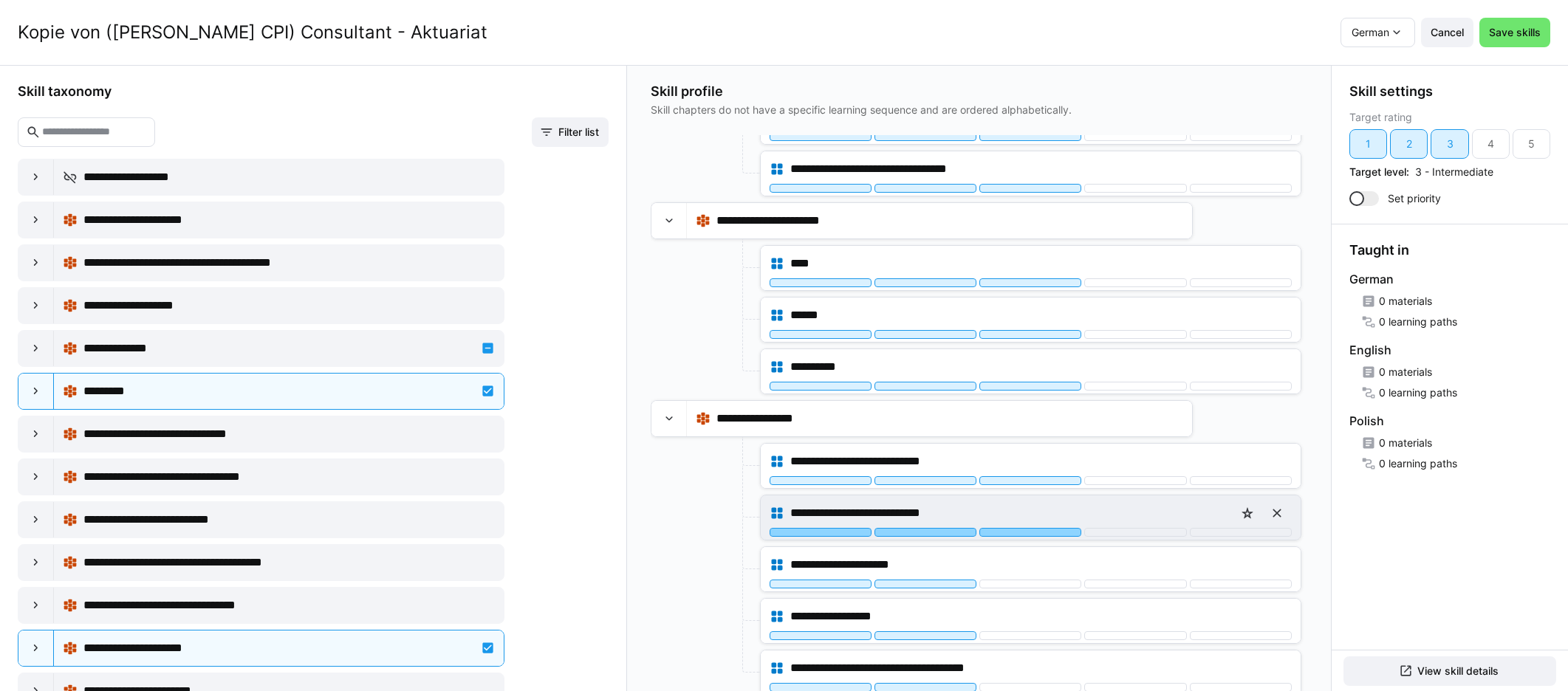
click at [944, 528] on div at bounding box center [1030, 532] width 102 height 9
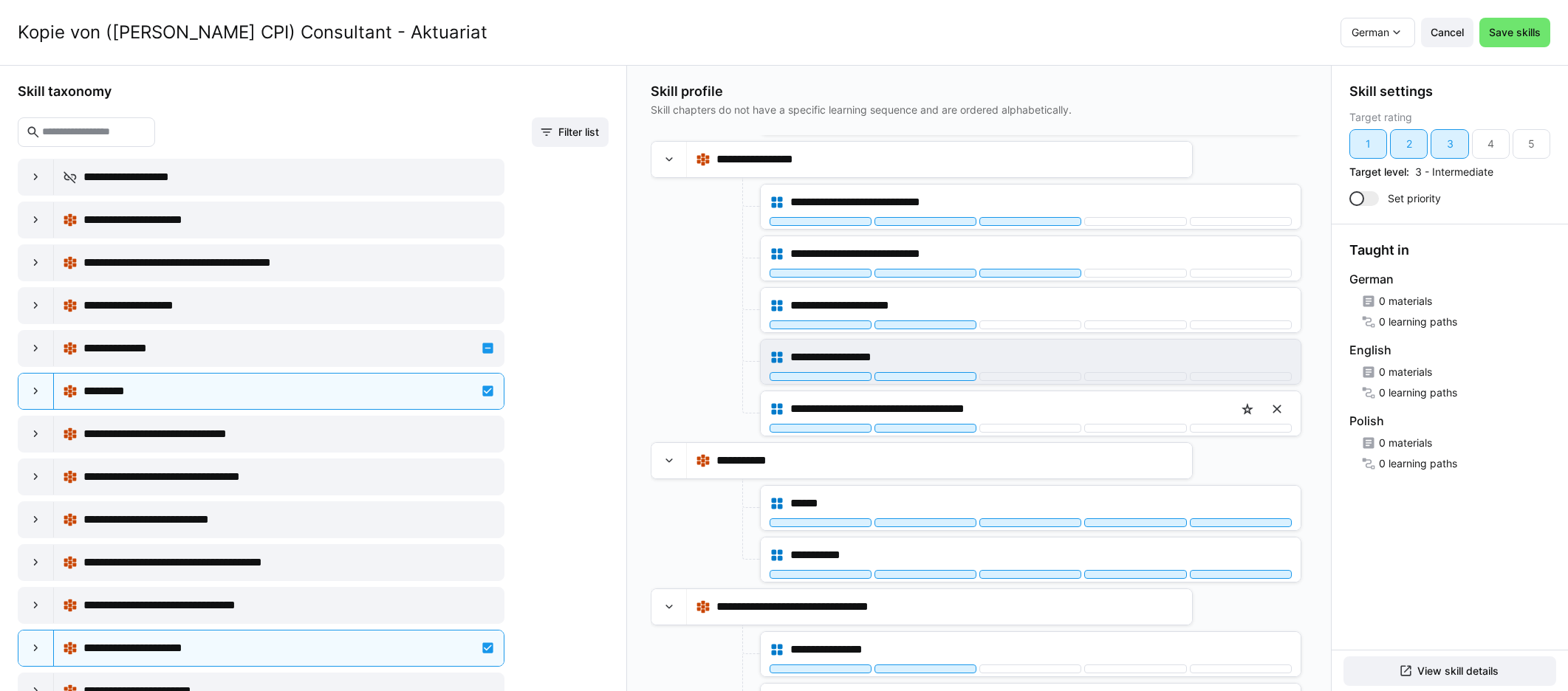
scroll to position [1367, 0]
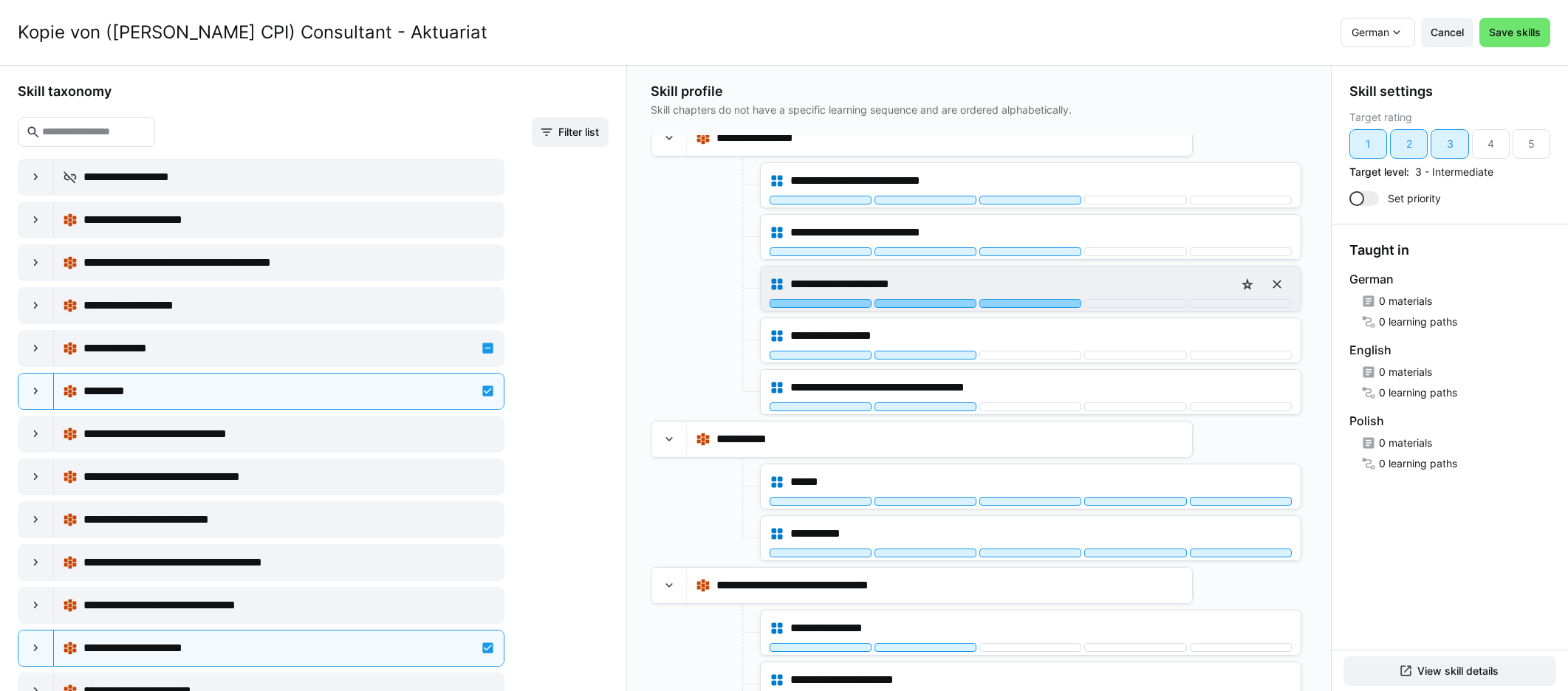
click at [944, 299] on div at bounding box center [1030, 304] width 102 height 9
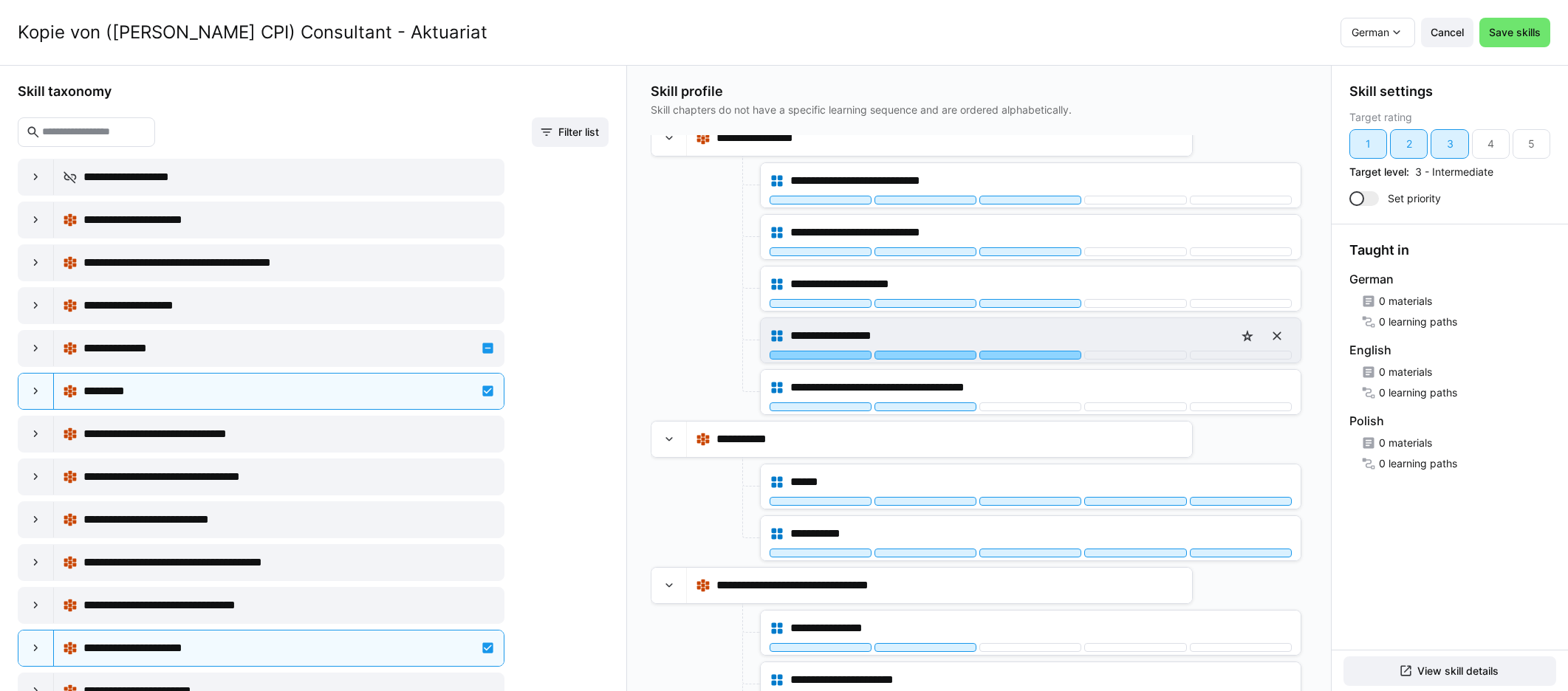
click at [944, 351] on div at bounding box center [1030, 355] width 102 height 9
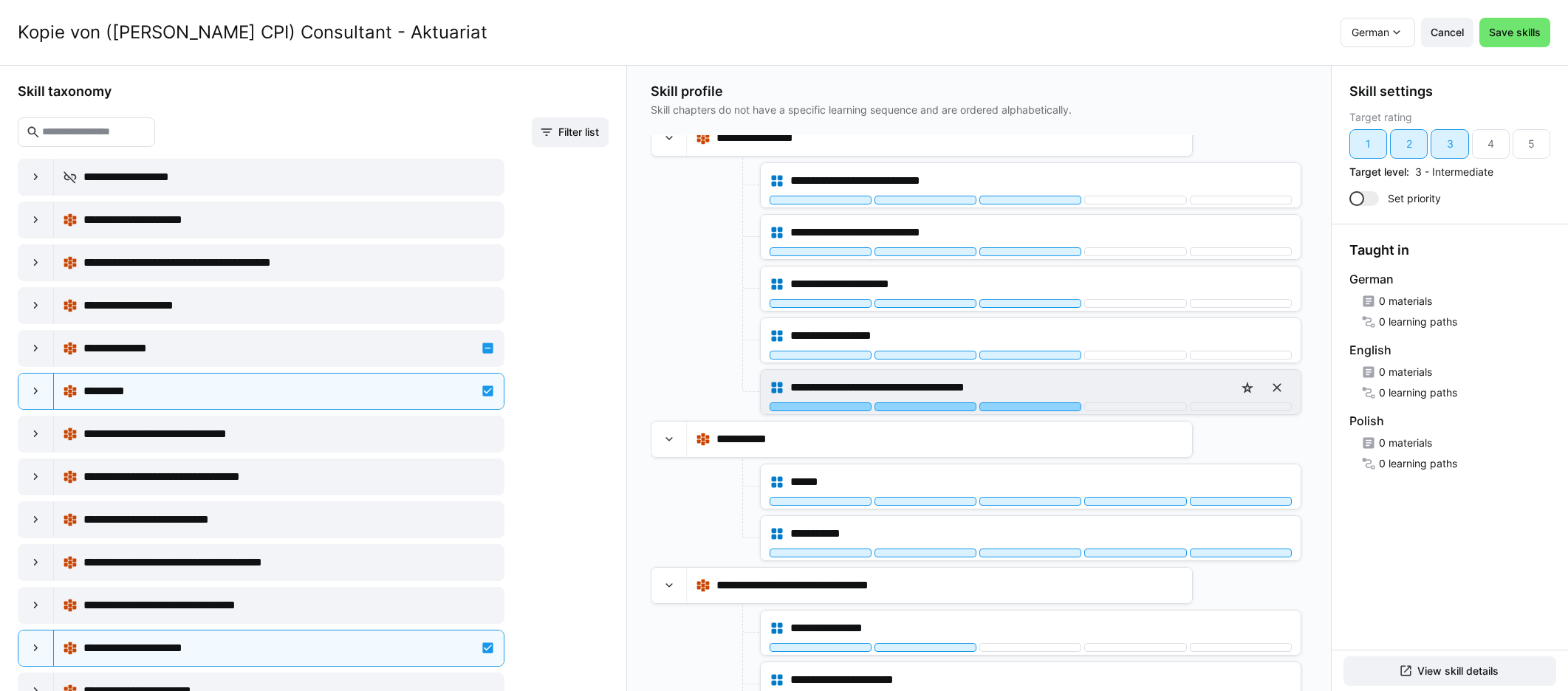
click at [944, 408] on div at bounding box center [1030, 406] width 102 height 9
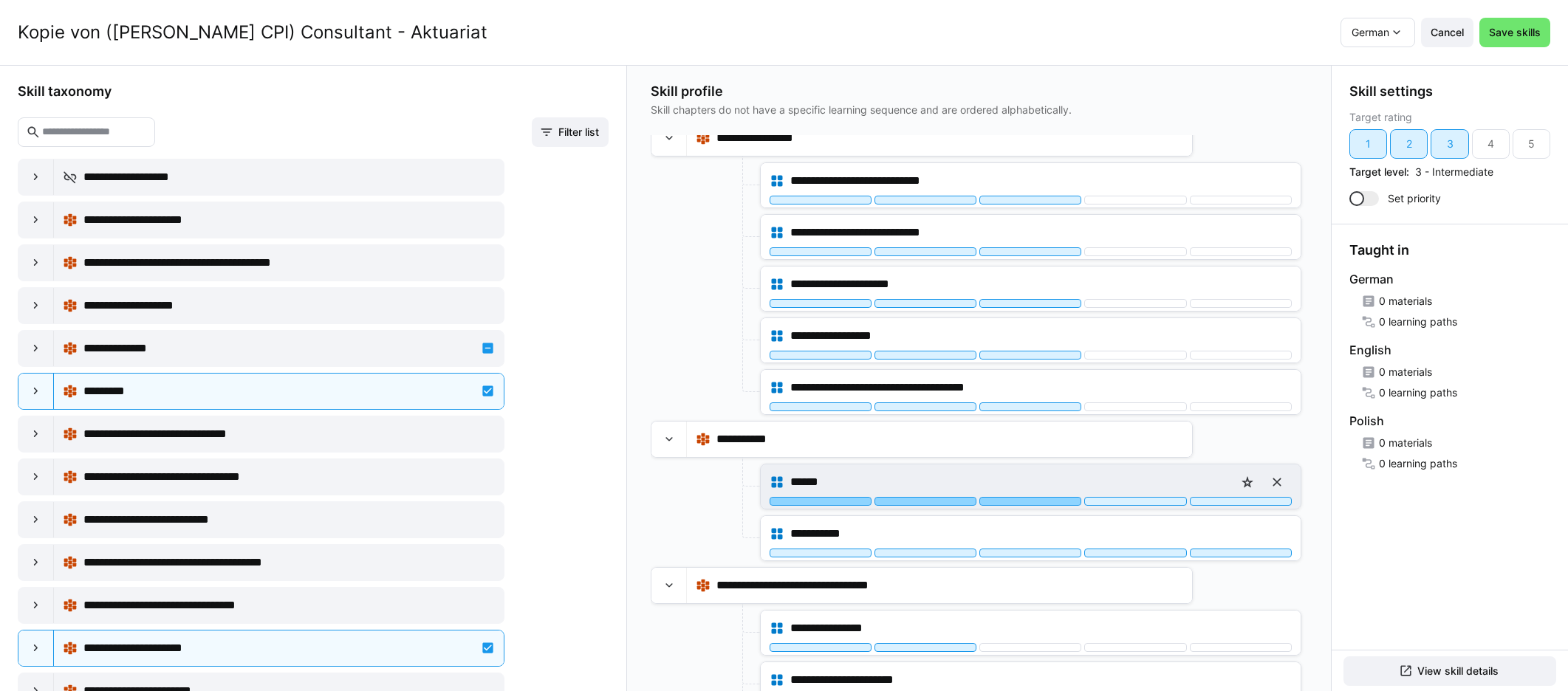
click at [944, 502] on div at bounding box center [1030, 501] width 102 height 9
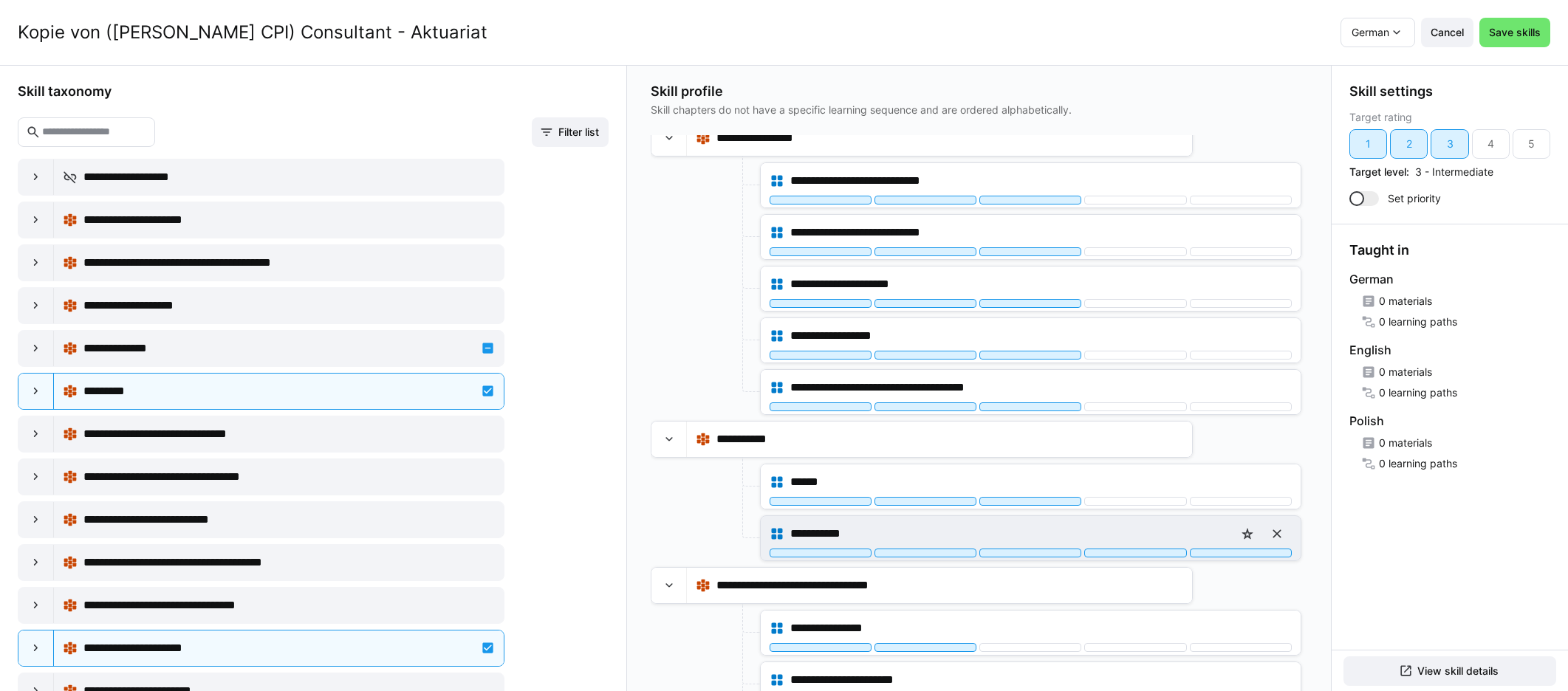
click at [944, 547] on div "**********" at bounding box center [1030, 534] width 522 height 30
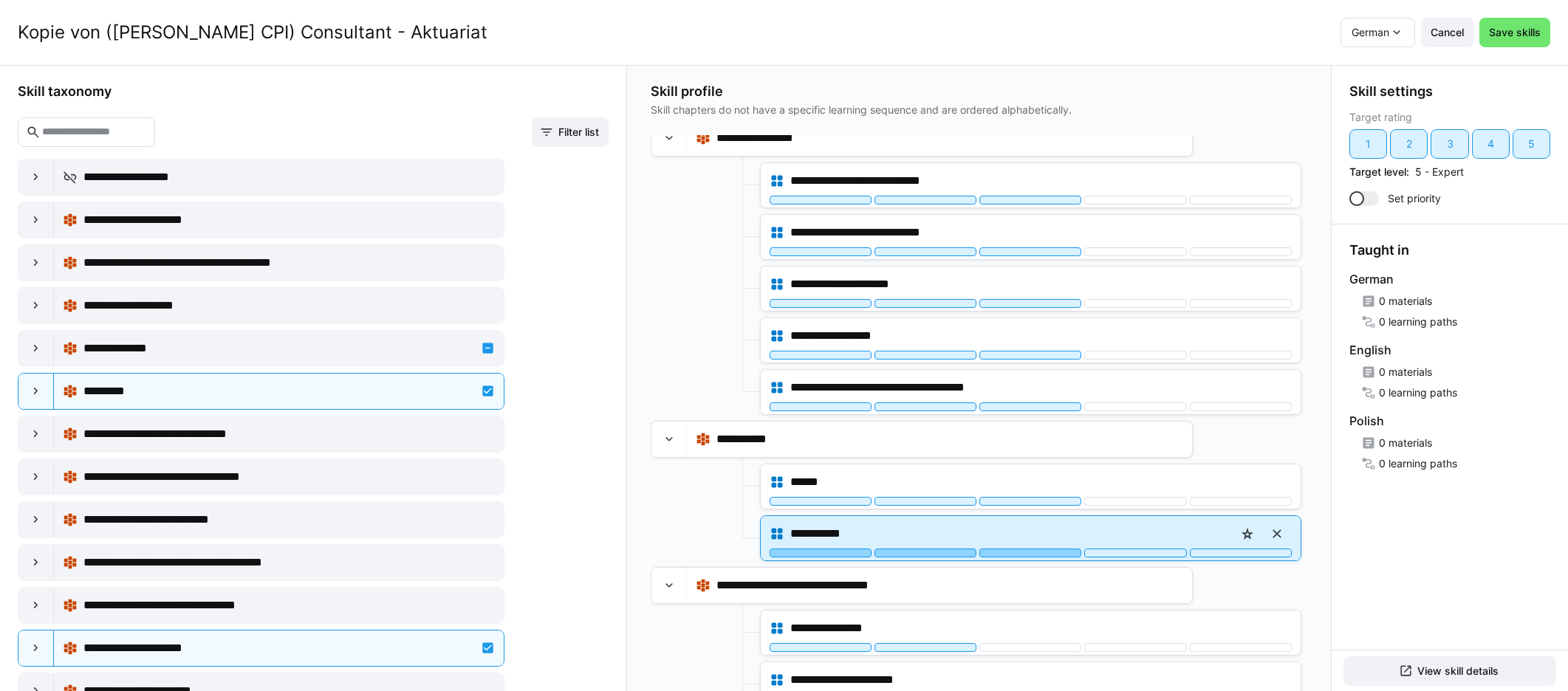
click at [944, 551] on div at bounding box center [1030, 553] width 102 height 9
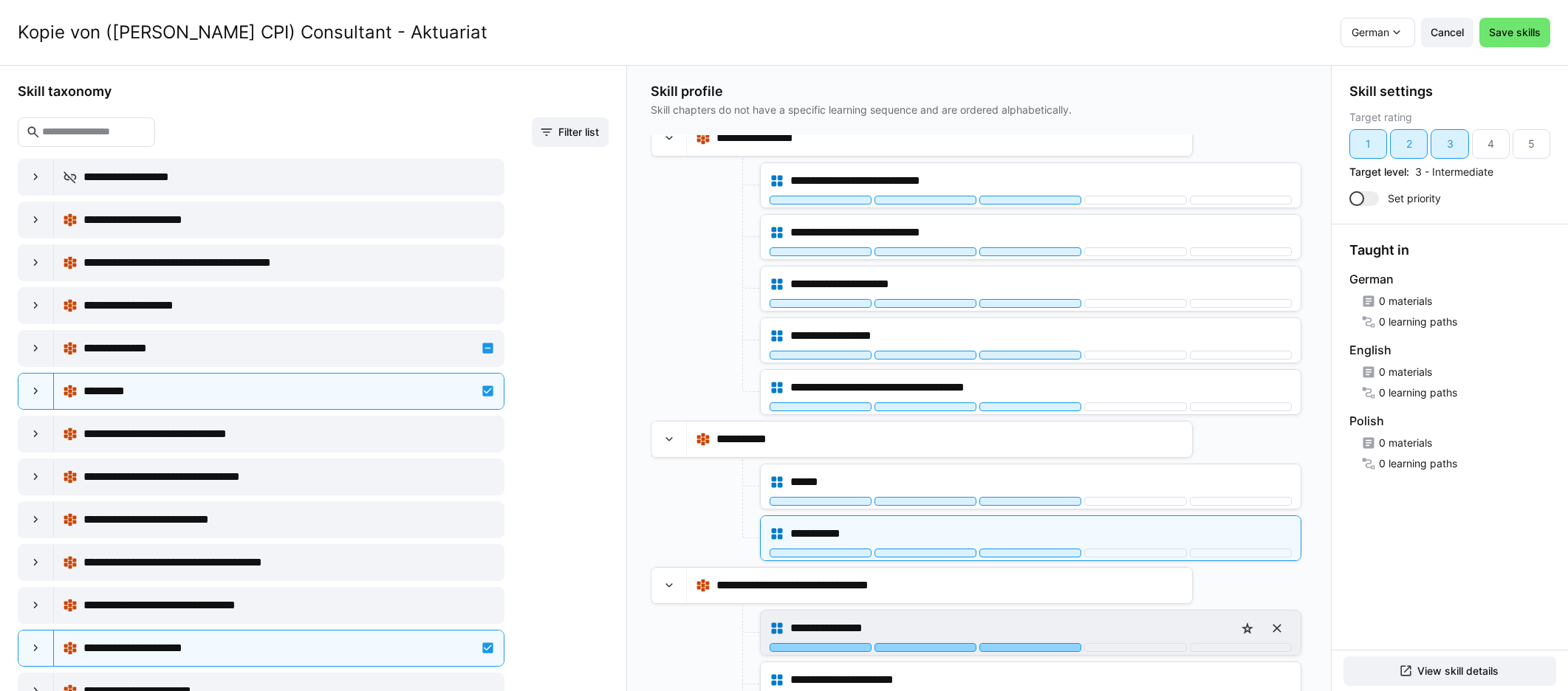
click at [944, 643] on div at bounding box center [1030, 647] width 102 height 9
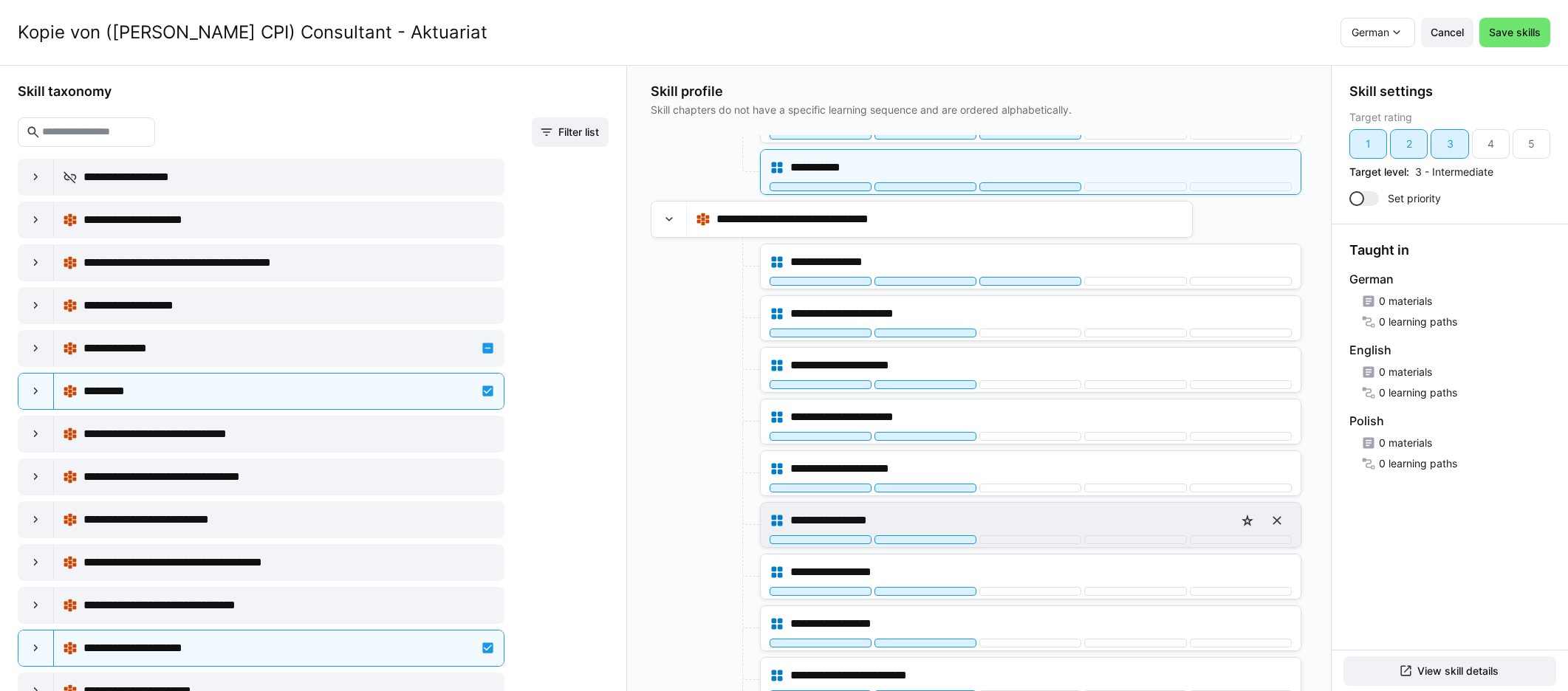
scroll to position [1746, 0]
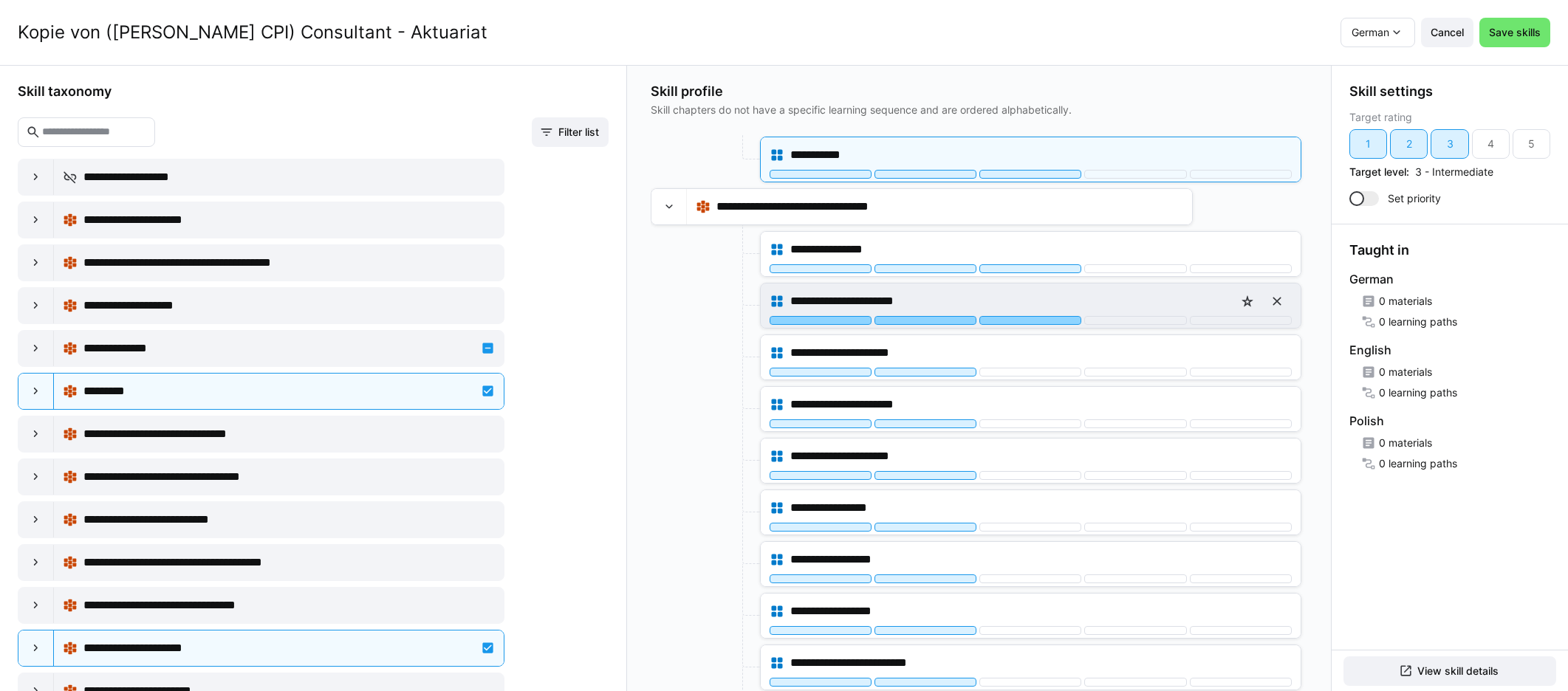
click at [944, 322] on div at bounding box center [1030, 320] width 102 height 9
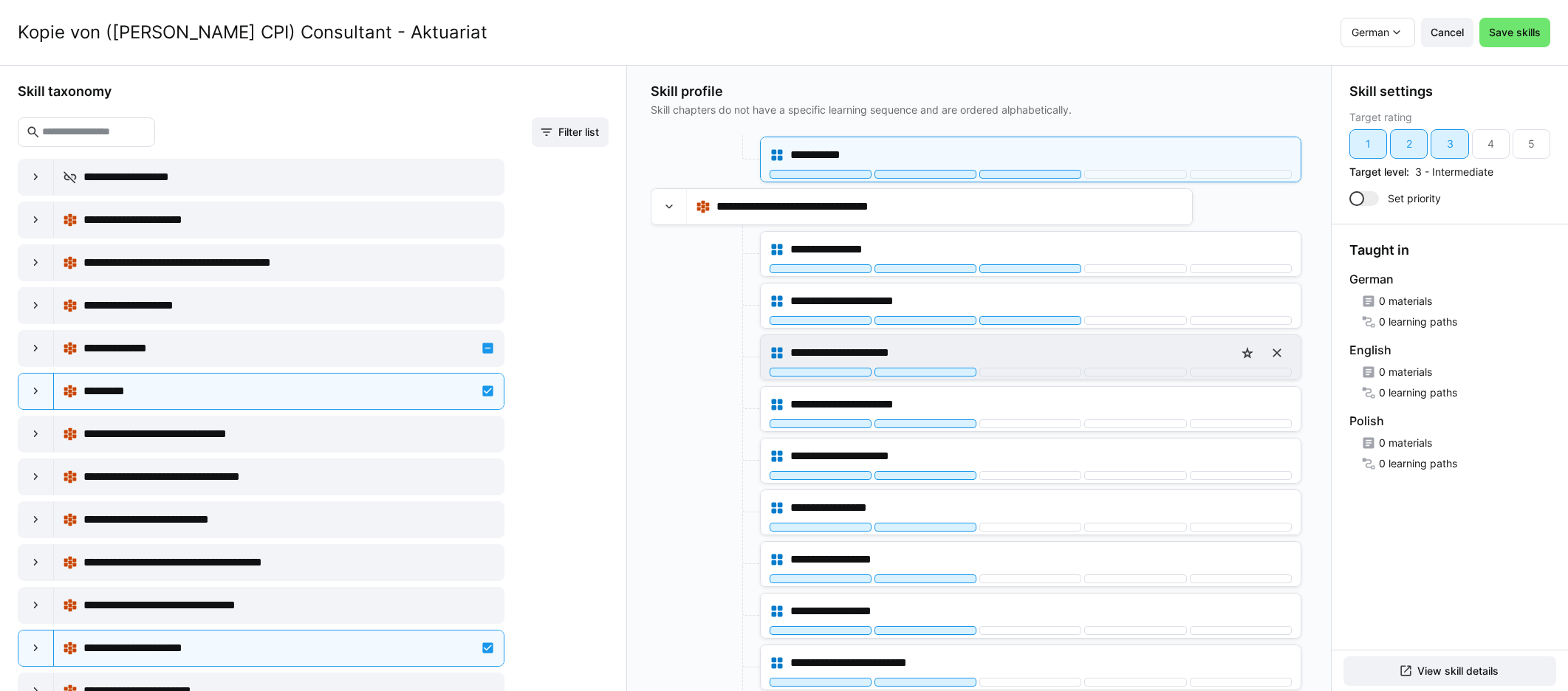
click at [944, 378] on div "**********" at bounding box center [1031, 358] width 540 height 44
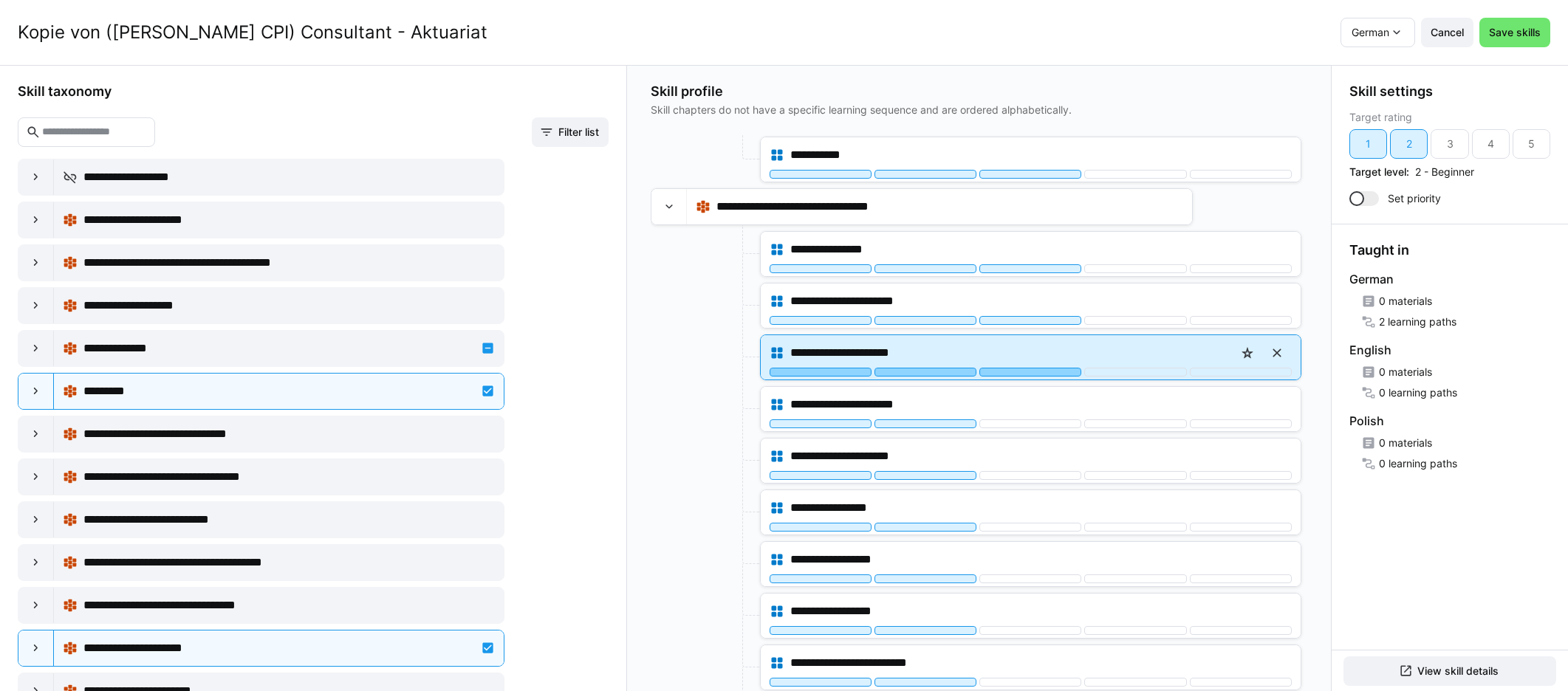
click at [944, 373] on div at bounding box center [1030, 372] width 102 height 9
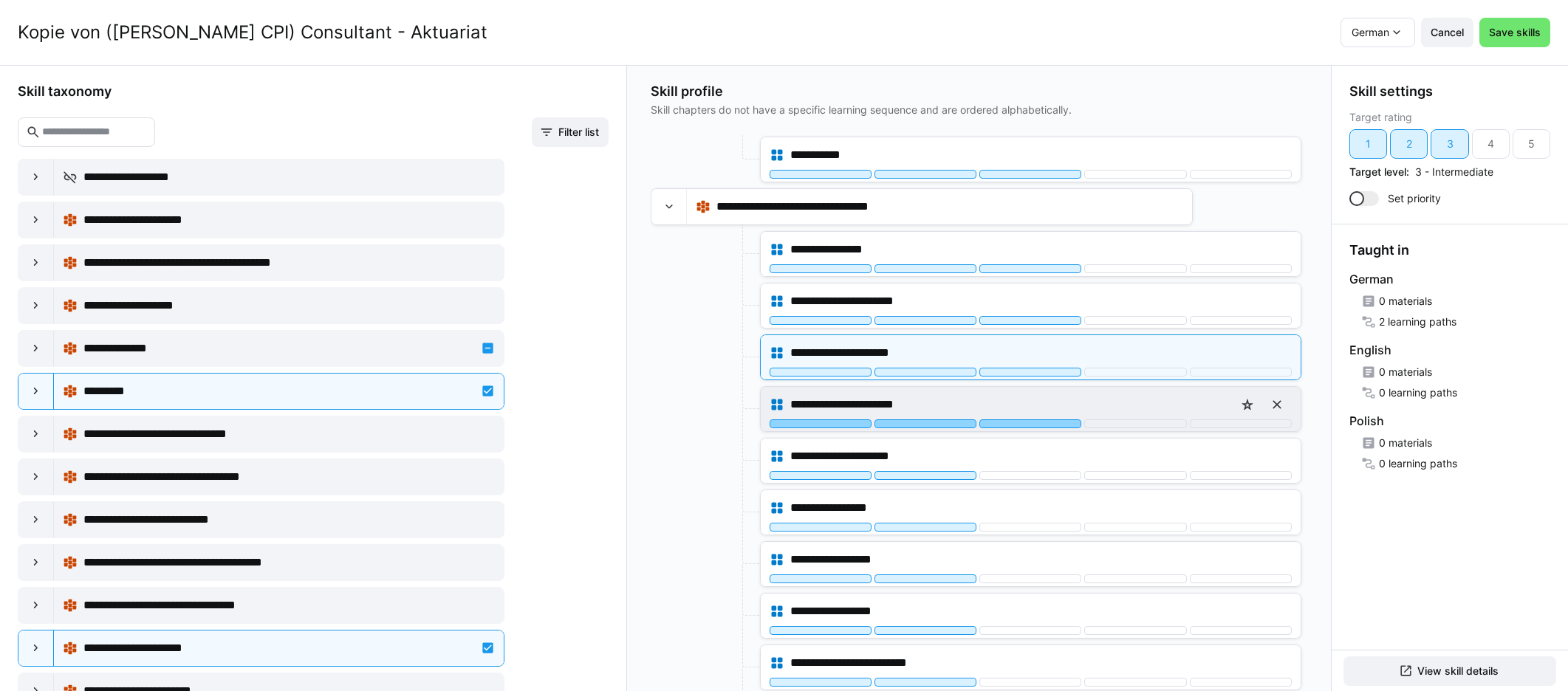
click at [944, 424] on div at bounding box center [1030, 424] width 102 height 9
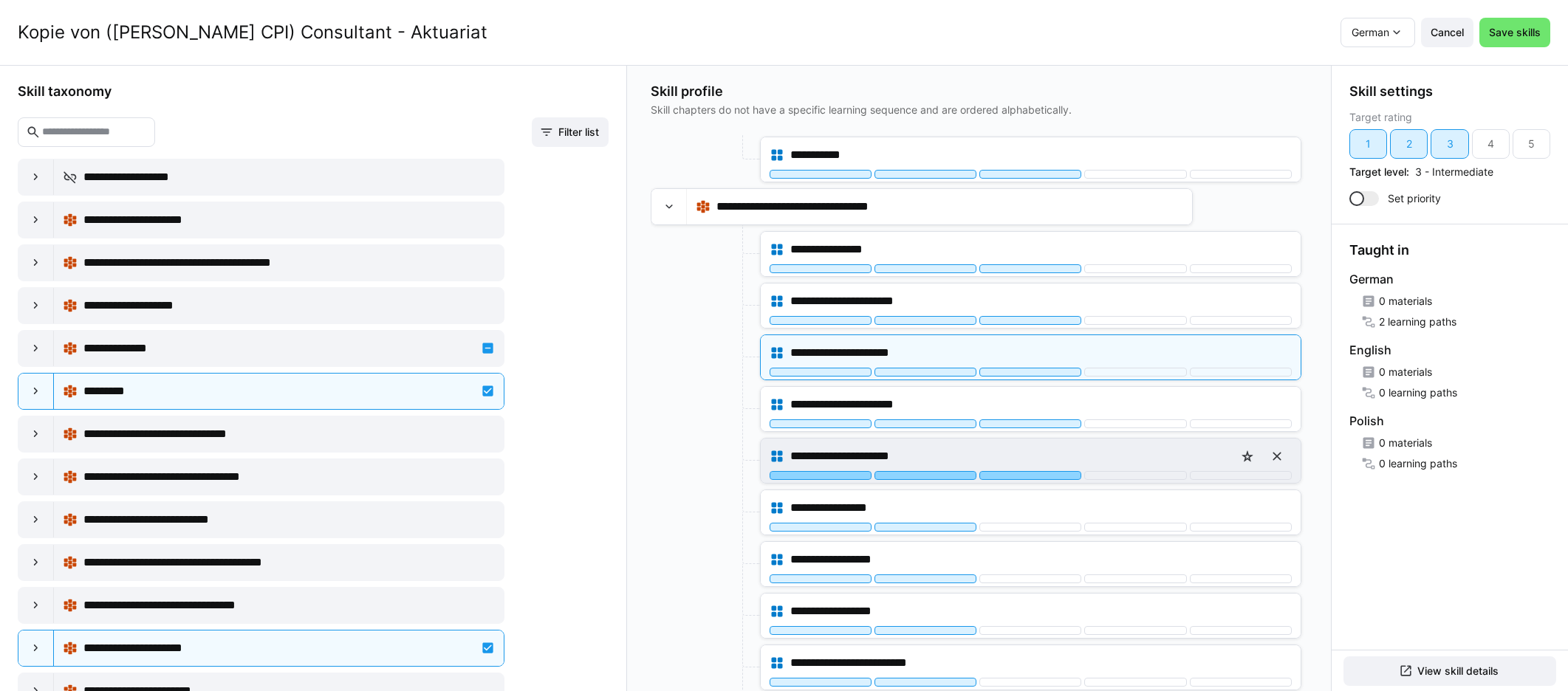
click at [944, 477] on div at bounding box center [1030, 475] width 102 height 9
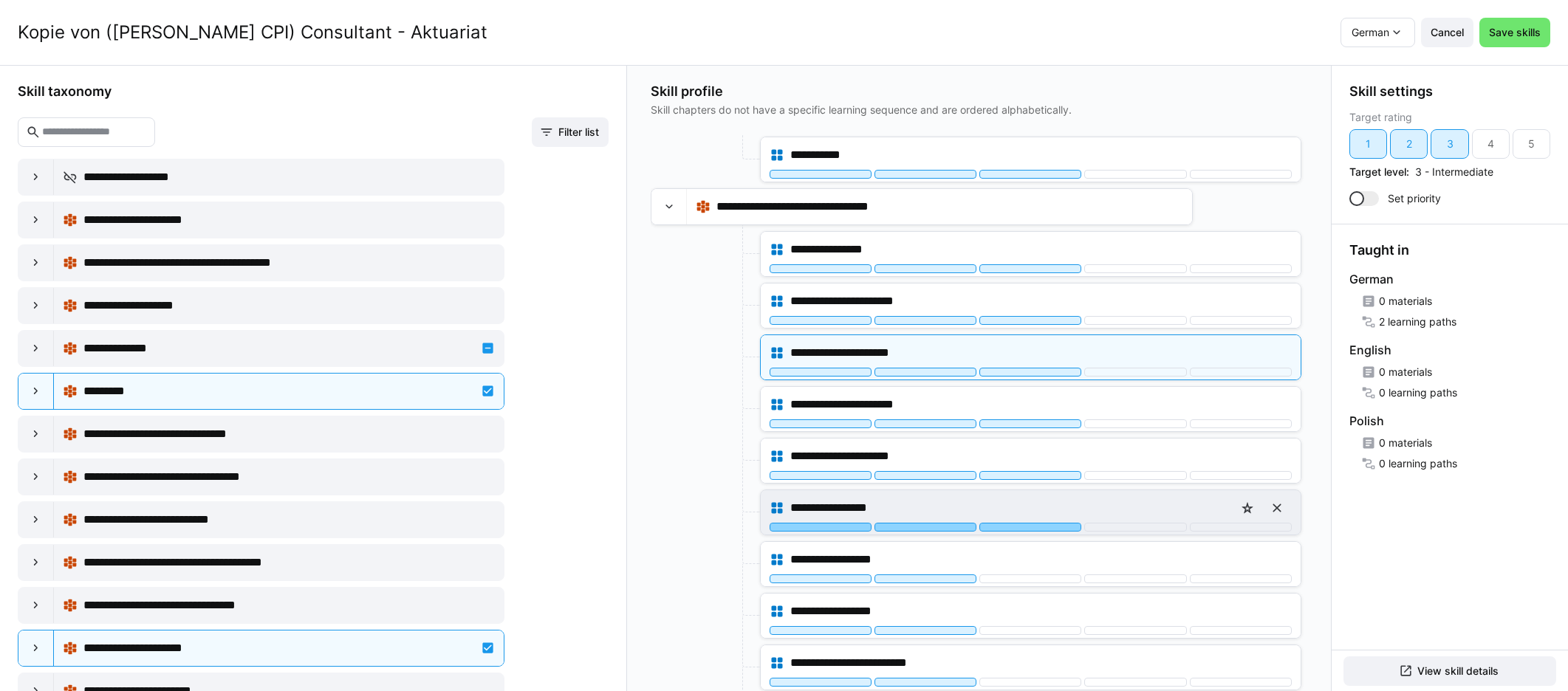
click at [944, 523] on div at bounding box center [1030, 527] width 102 height 9
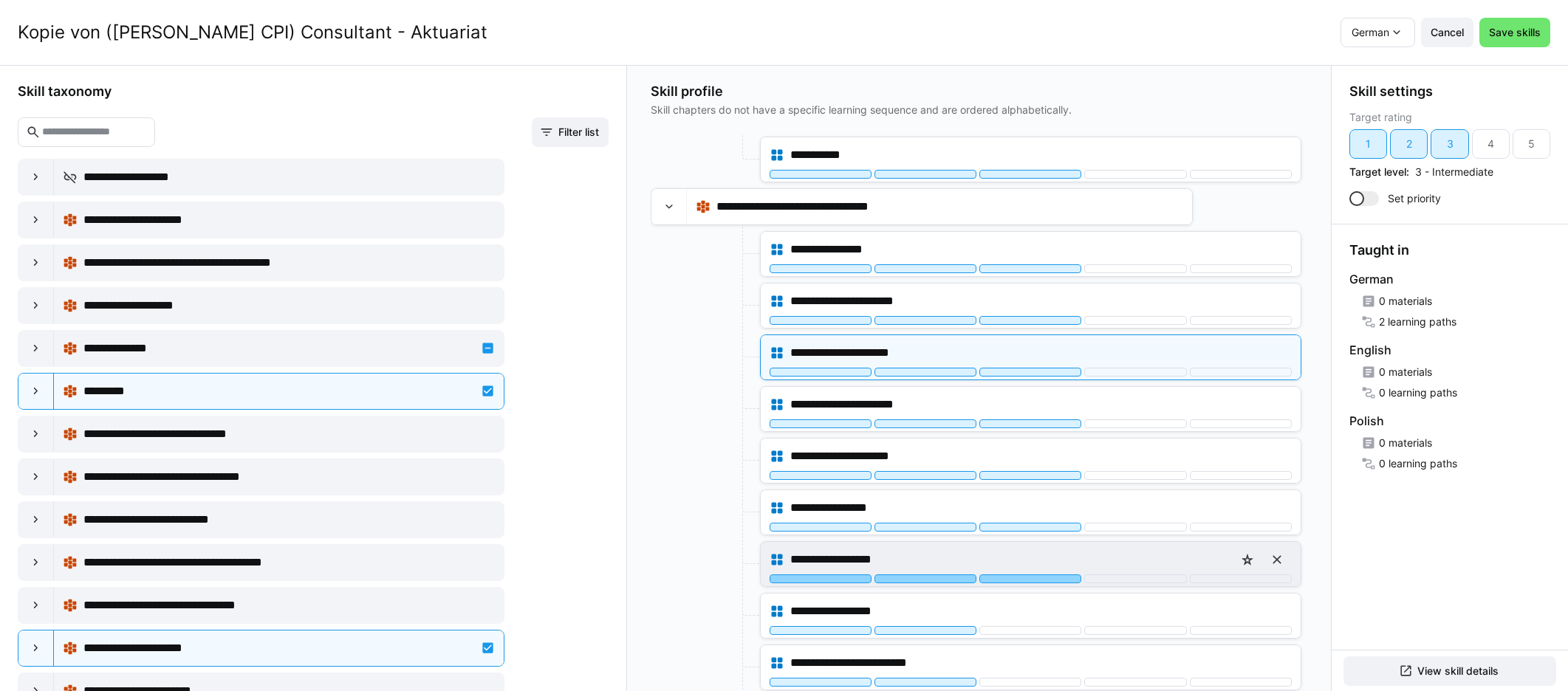
click at [944, 577] on div at bounding box center [1030, 578] width 102 height 9
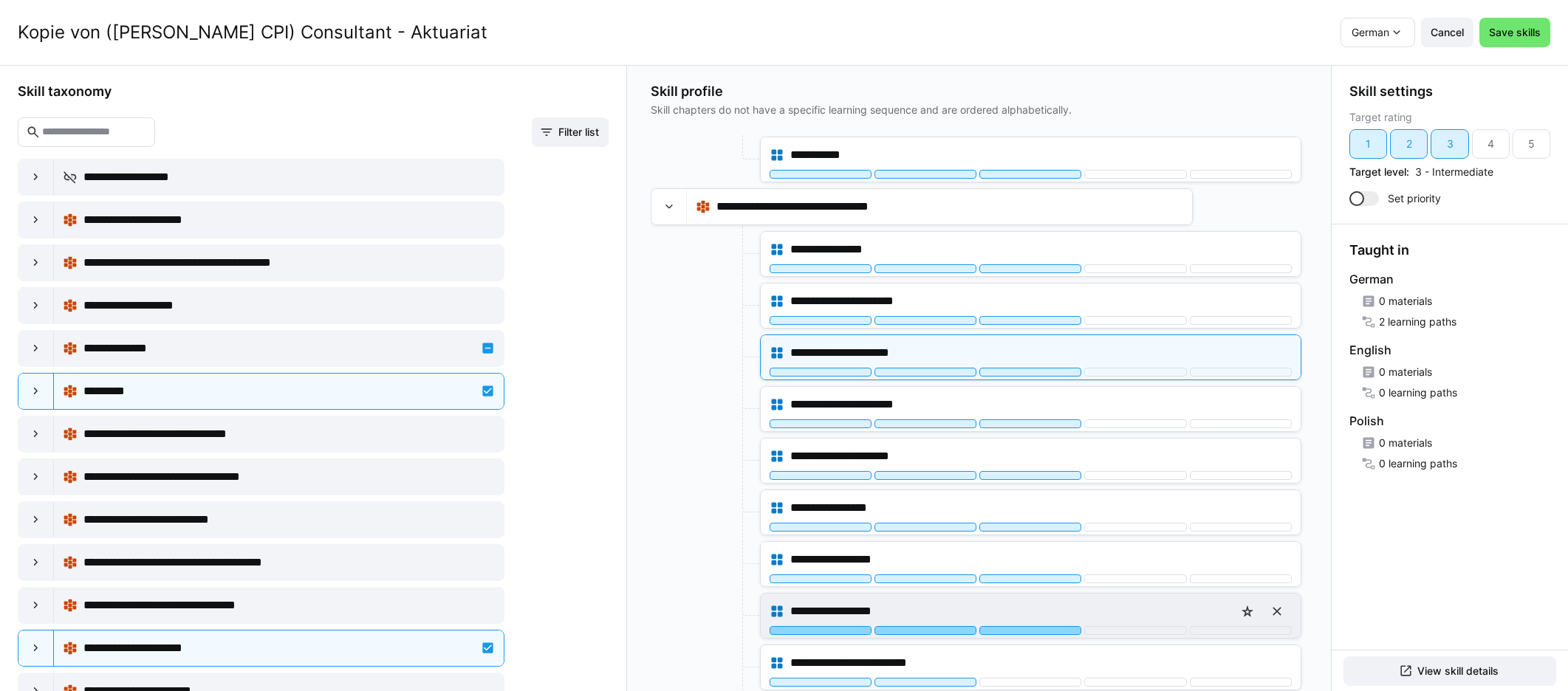
click at [944, 627] on div at bounding box center [1030, 630] width 102 height 9
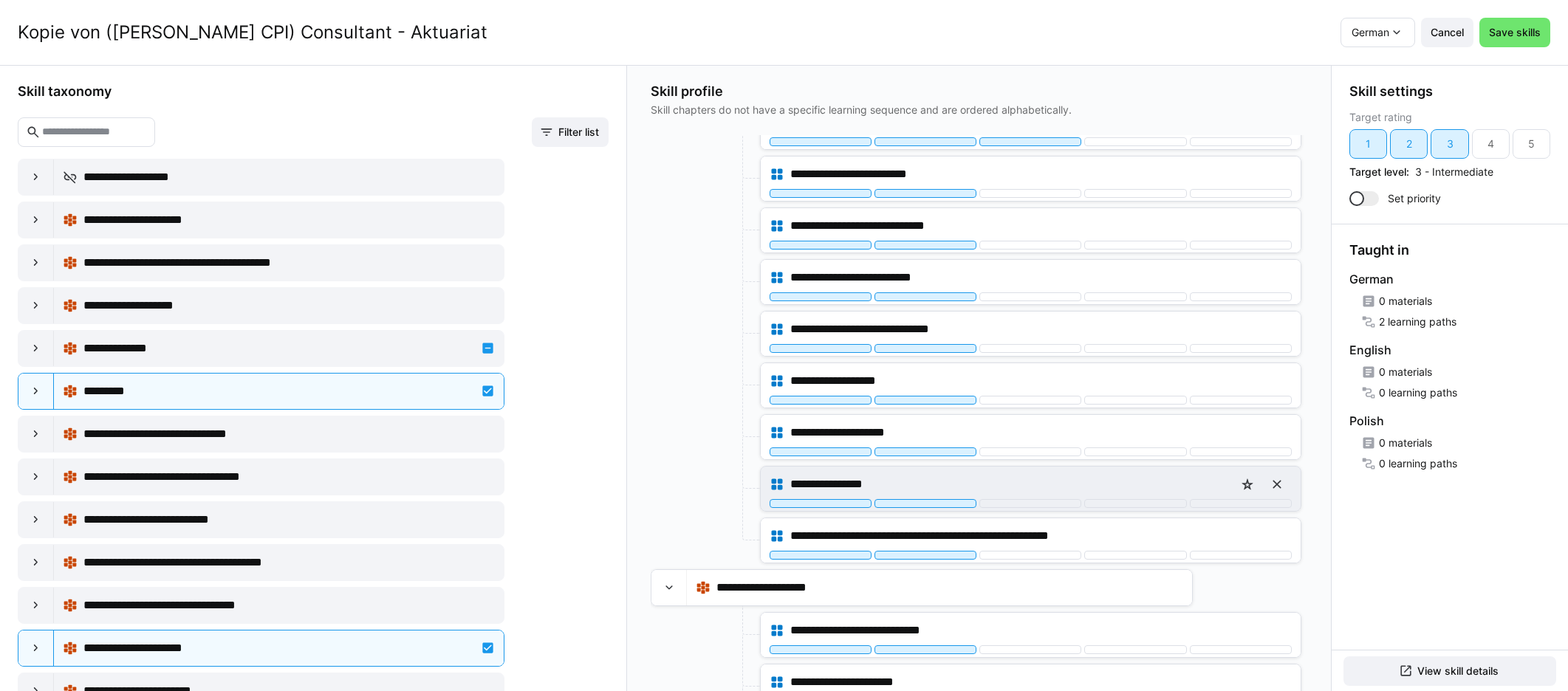
scroll to position [2231, 0]
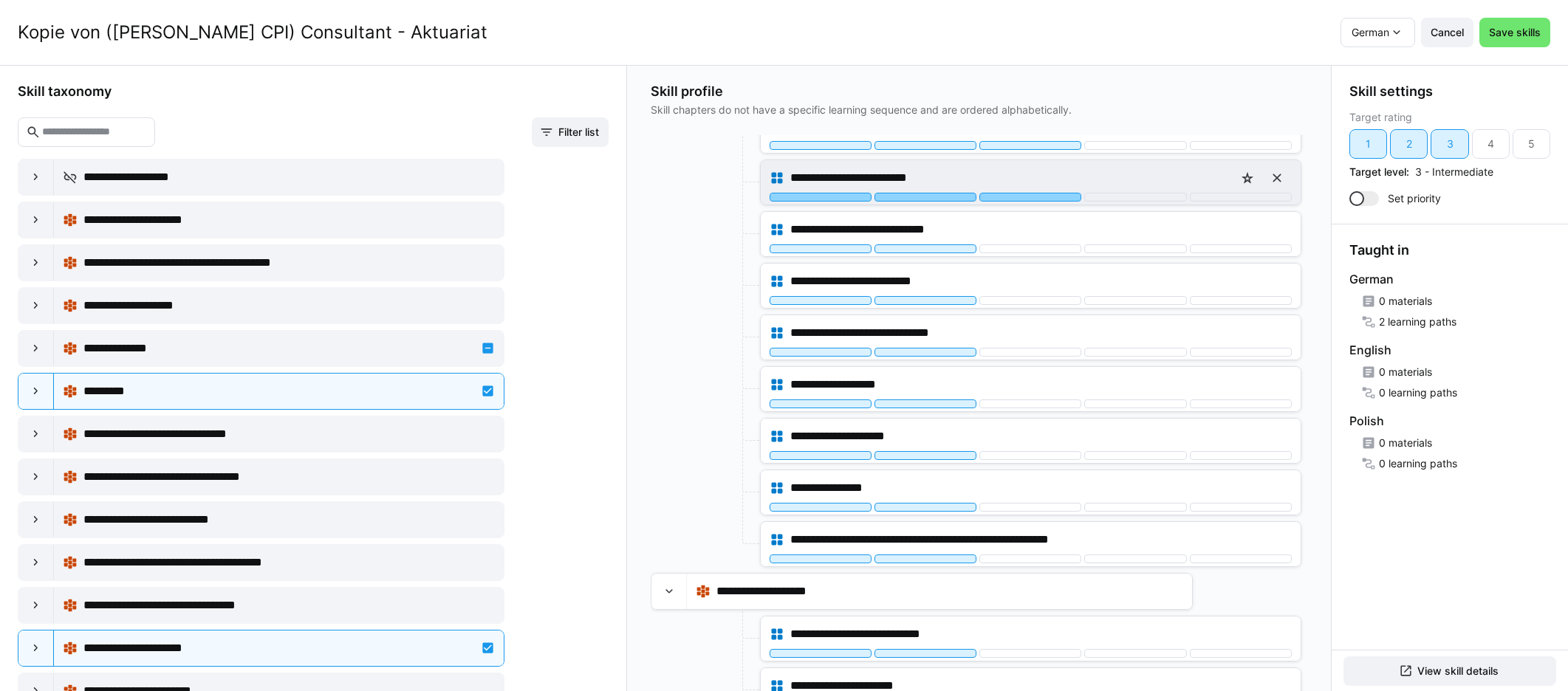
click at [944, 197] on div at bounding box center [1030, 197] width 102 height 9
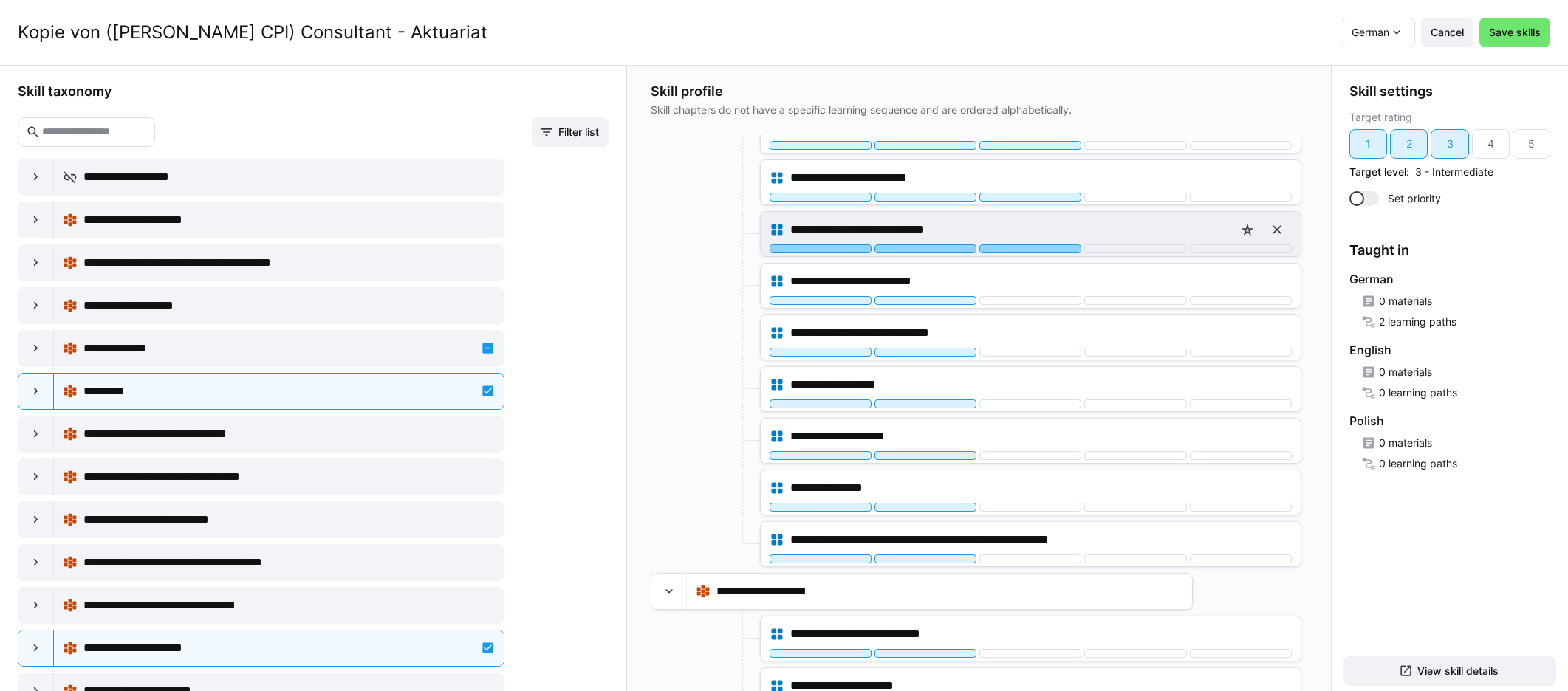
click at [944, 248] on div at bounding box center [1030, 248] width 102 height 9
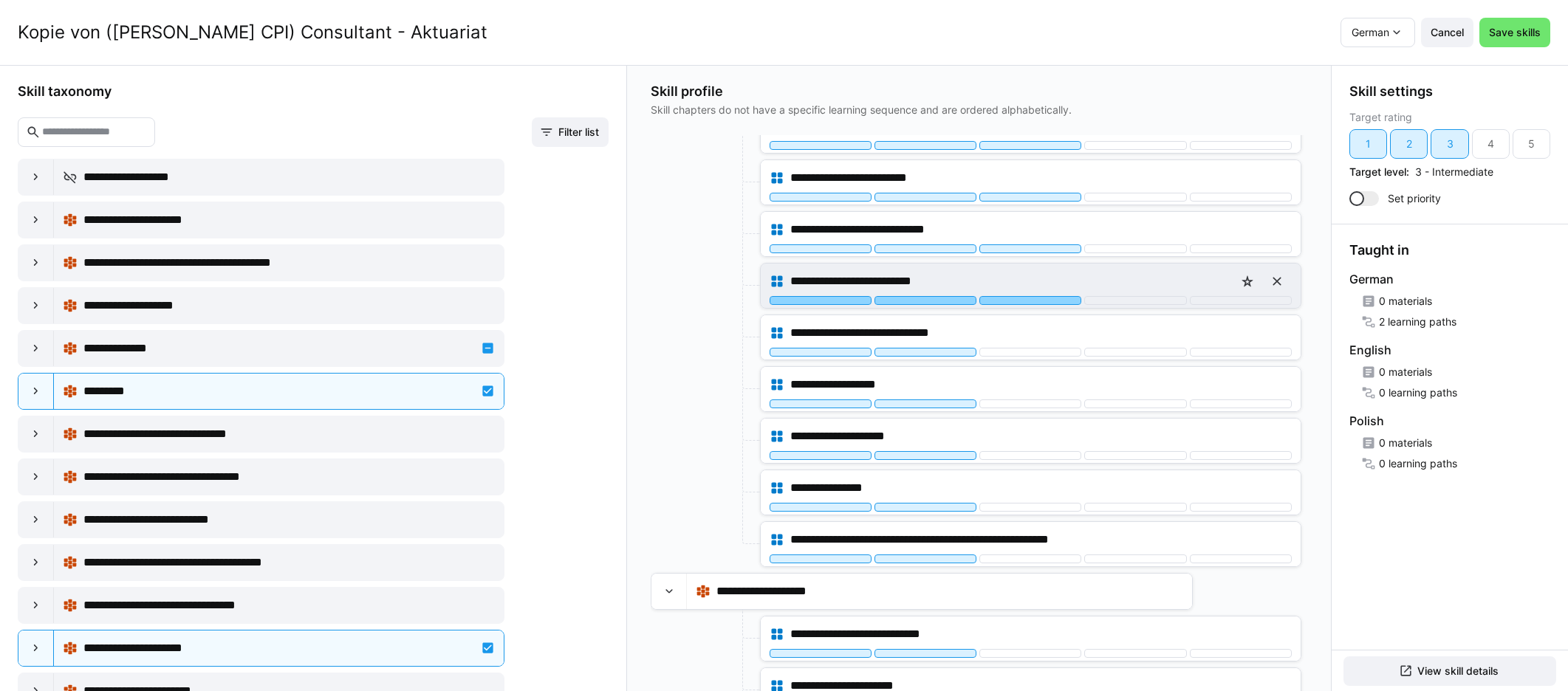
click at [944, 296] on div at bounding box center [1030, 300] width 102 height 9
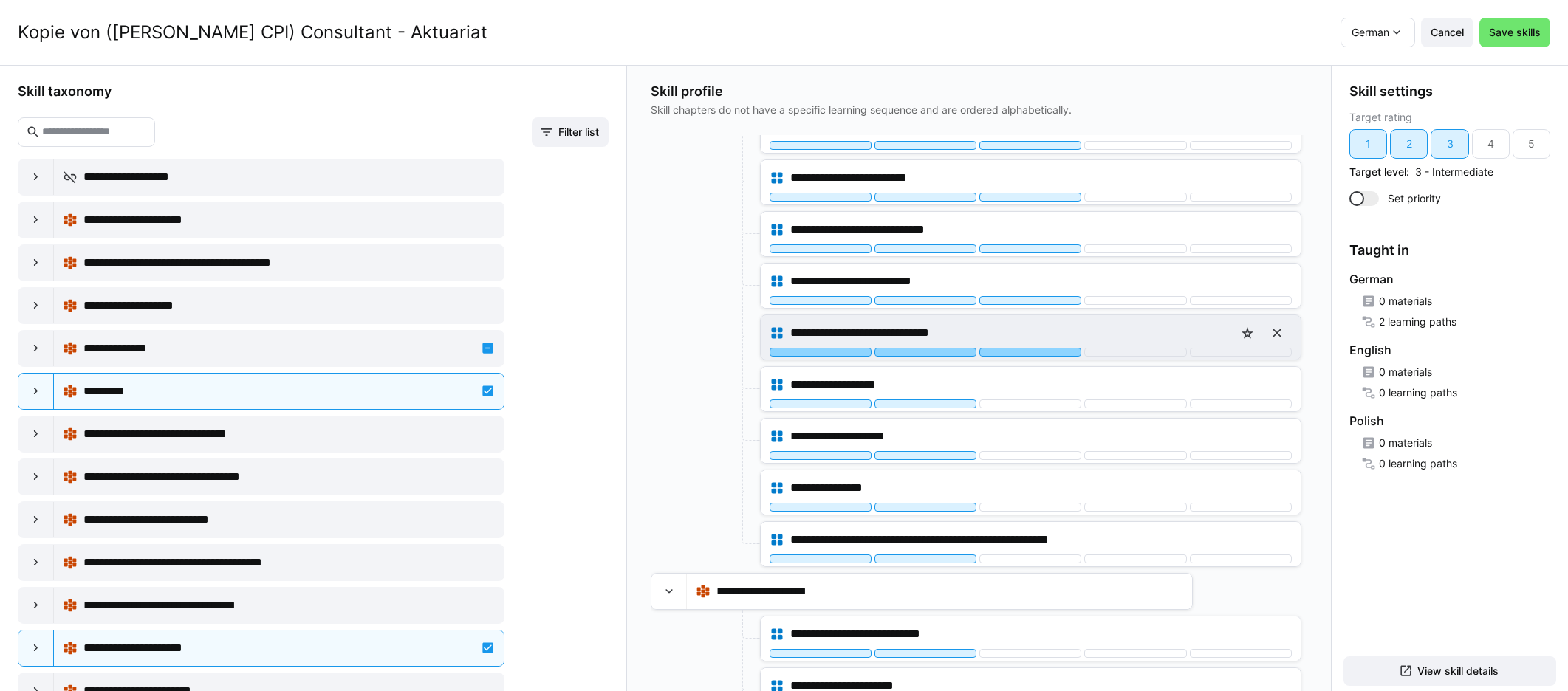
click at [944, 350] on div at bounding box center [1030, 352] width 102 height 9
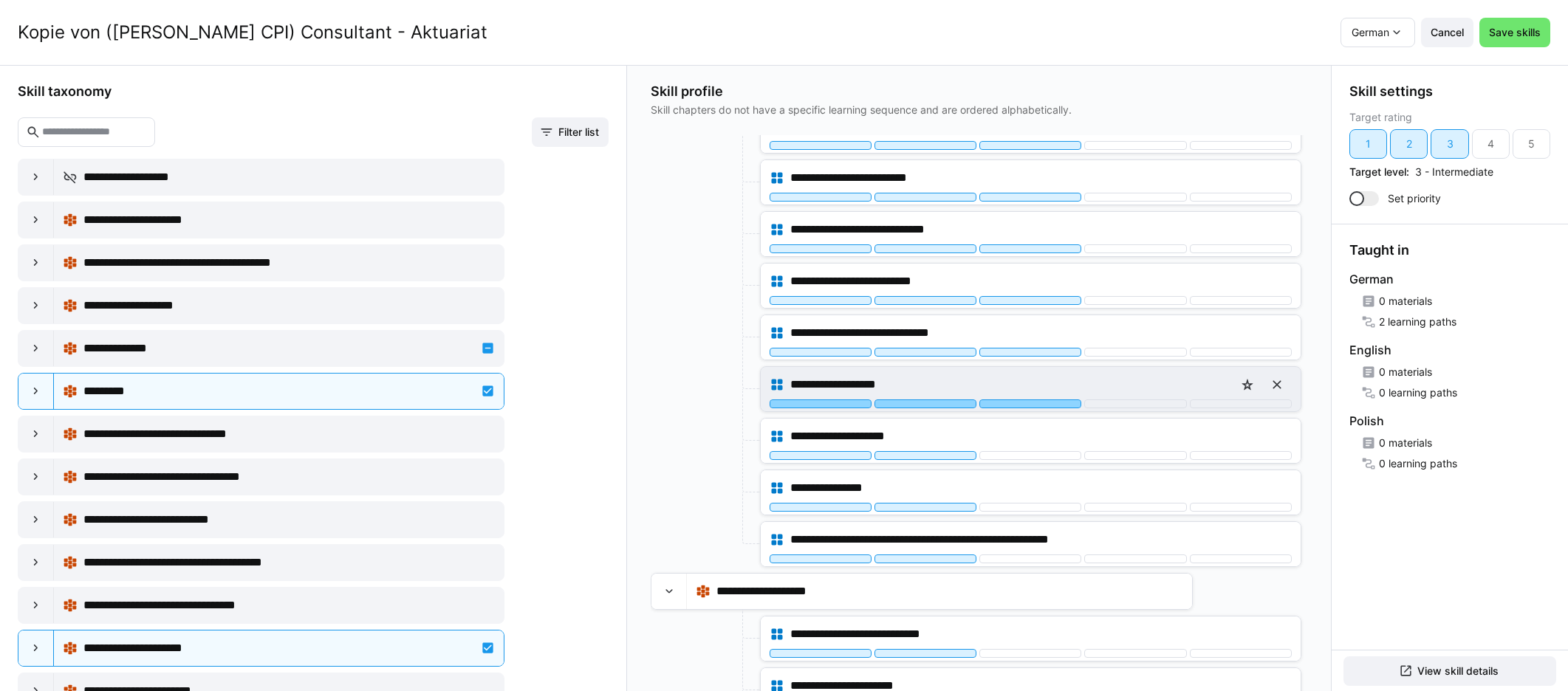
click at [944, 400] on div at bounding box center [1030, 404] width 102 height 9
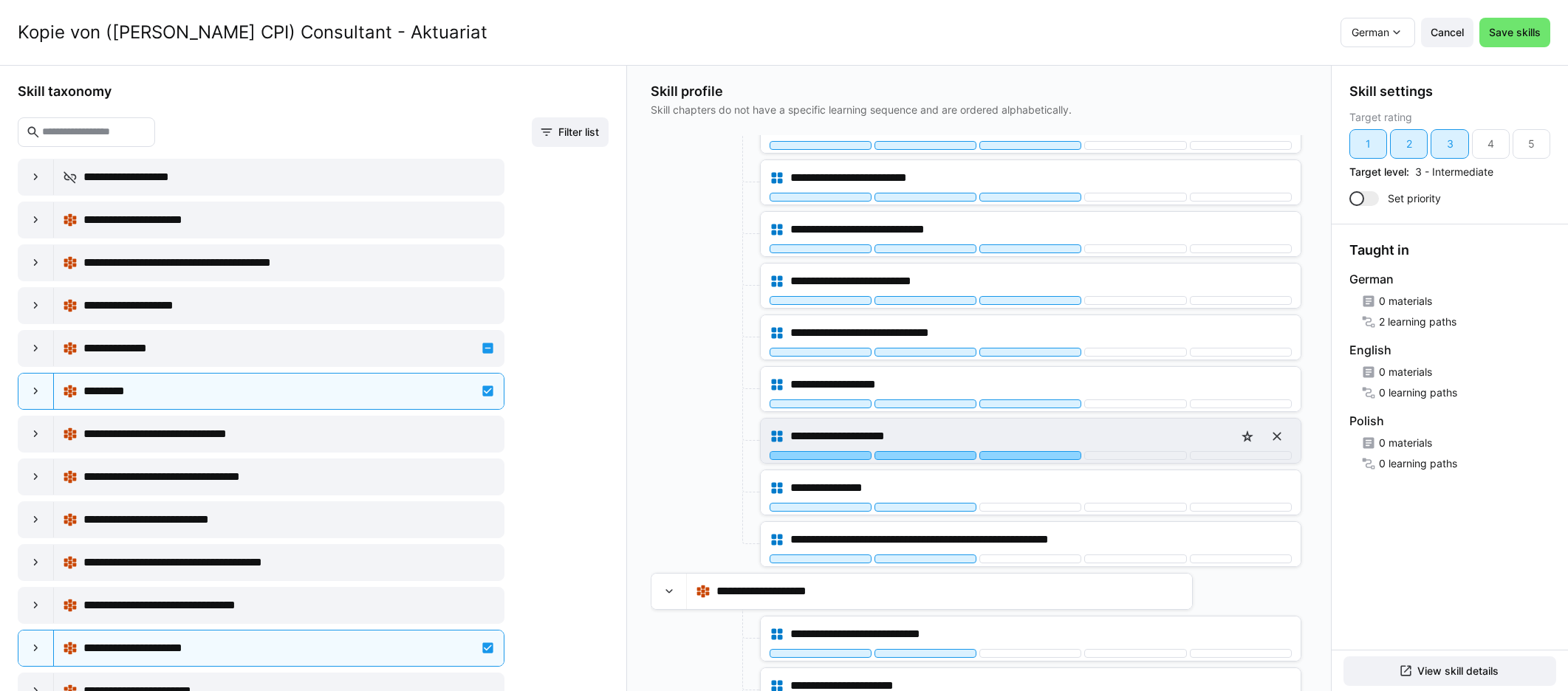
click at [944, 451] on div at bounding box center [1030, 455] width 102 height 9
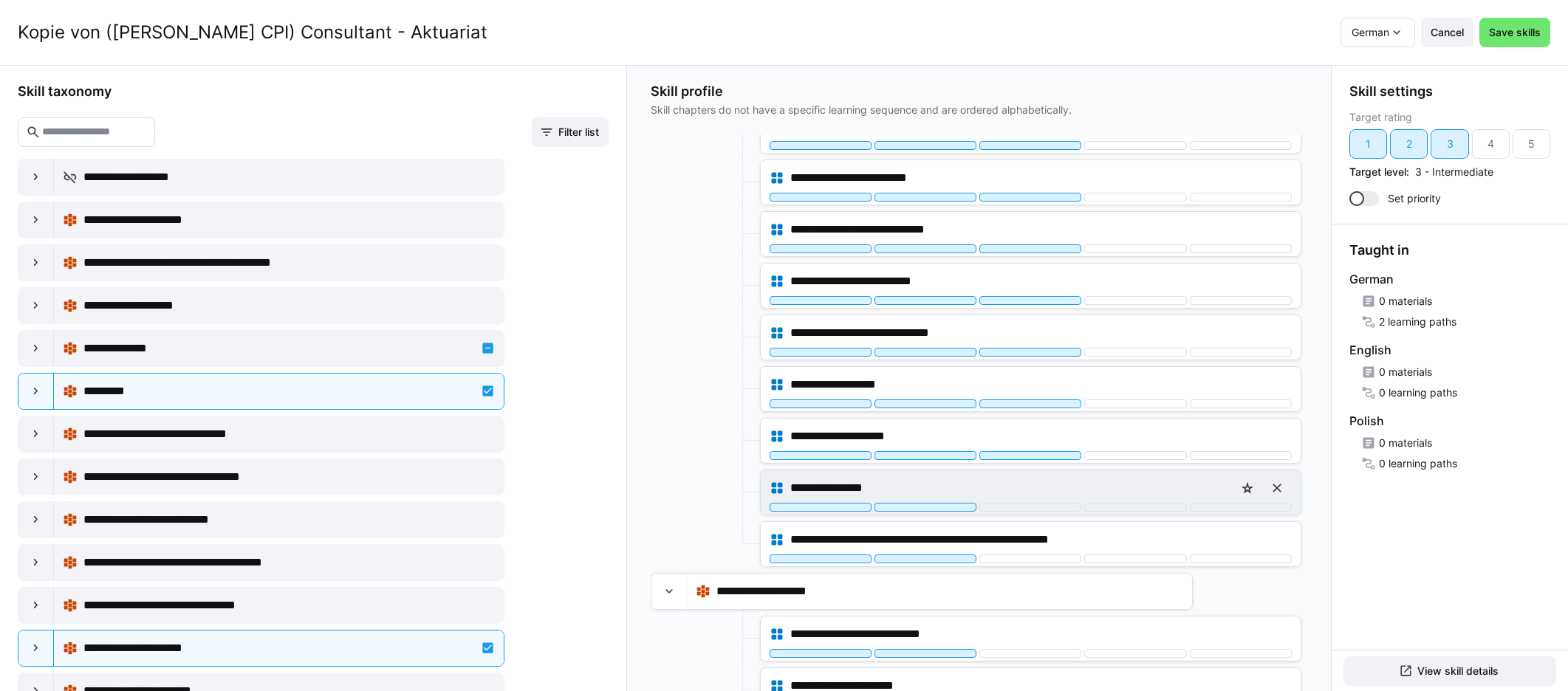
click at [944, 501] on div "**********" at bounding box center [1030, 488] width 522 height 30
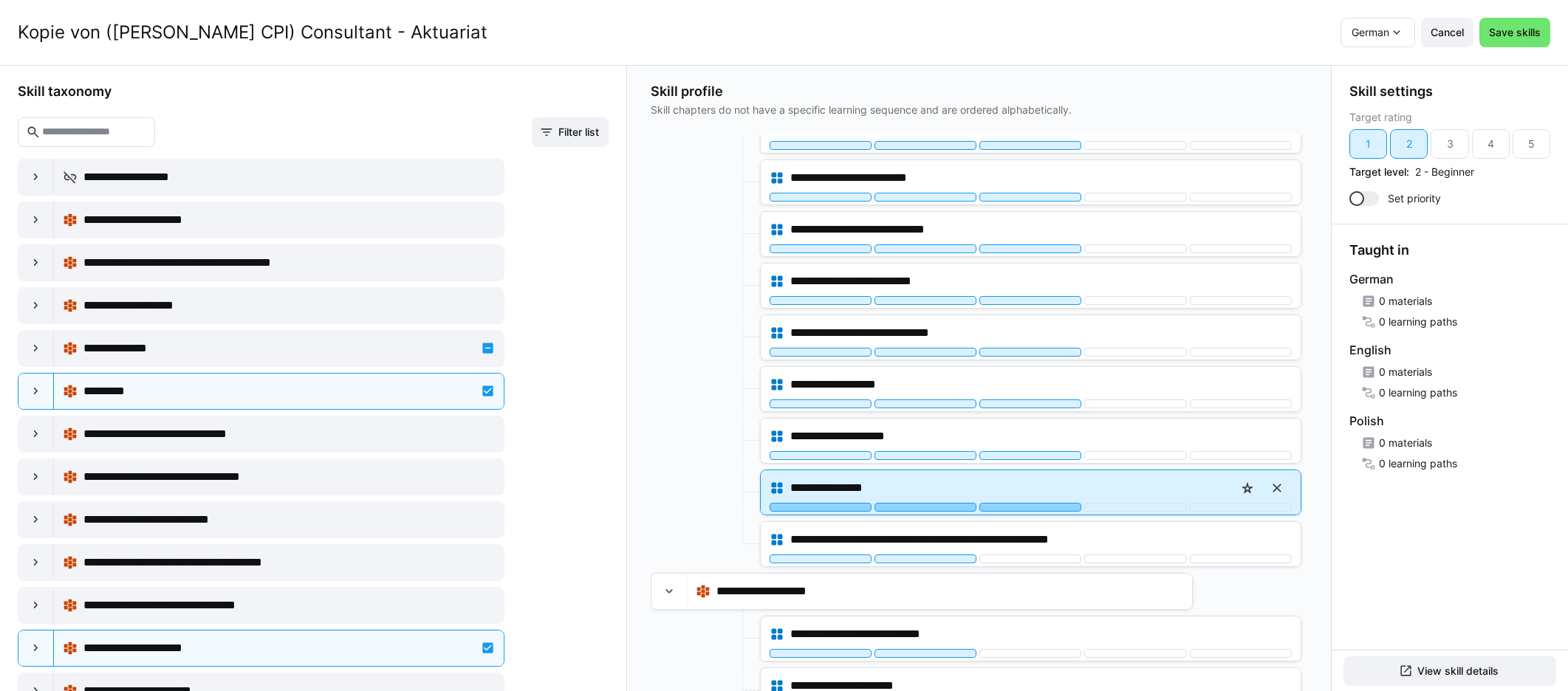
click at [944, 503] on div at bounding box center [1030, 507] width 102 height 9
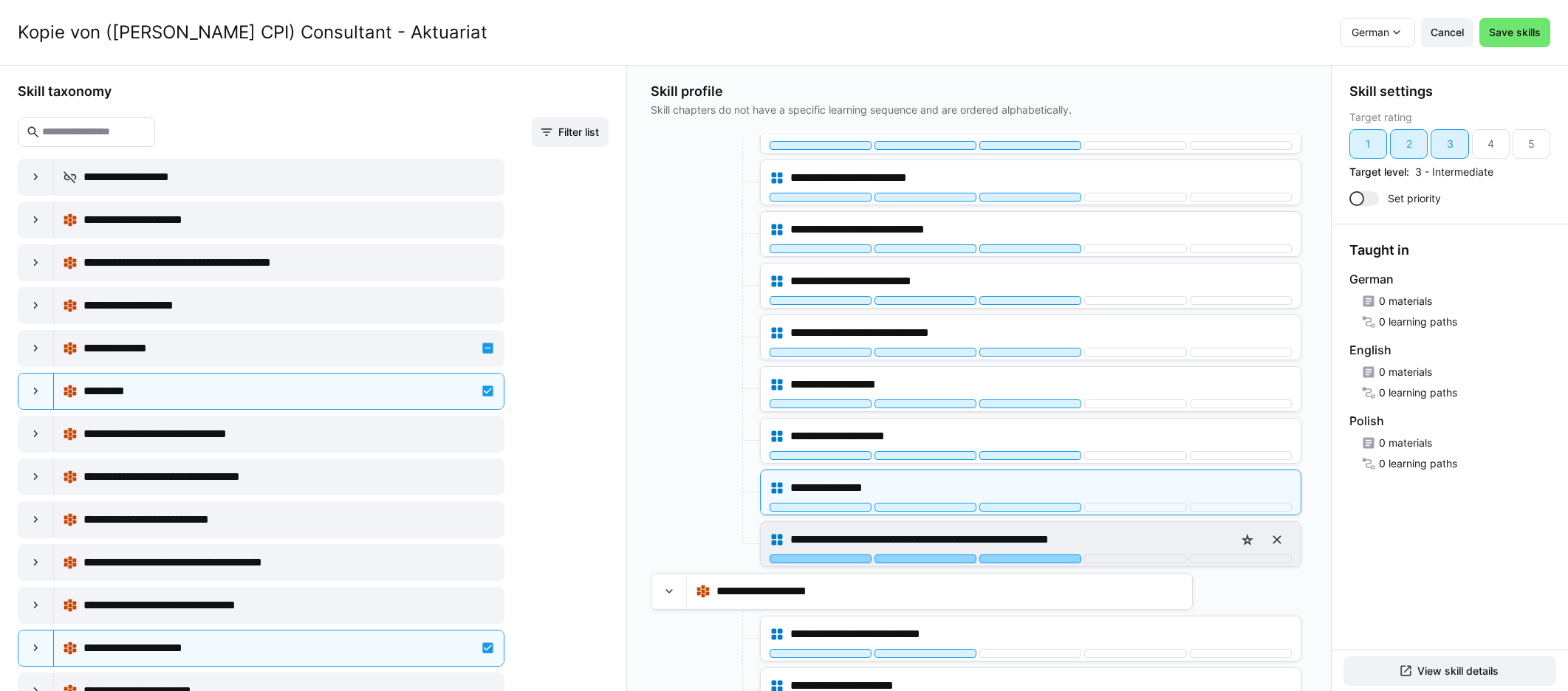
click at [944, 559] on div at bounding box center [1030, 559] width 102 height 9
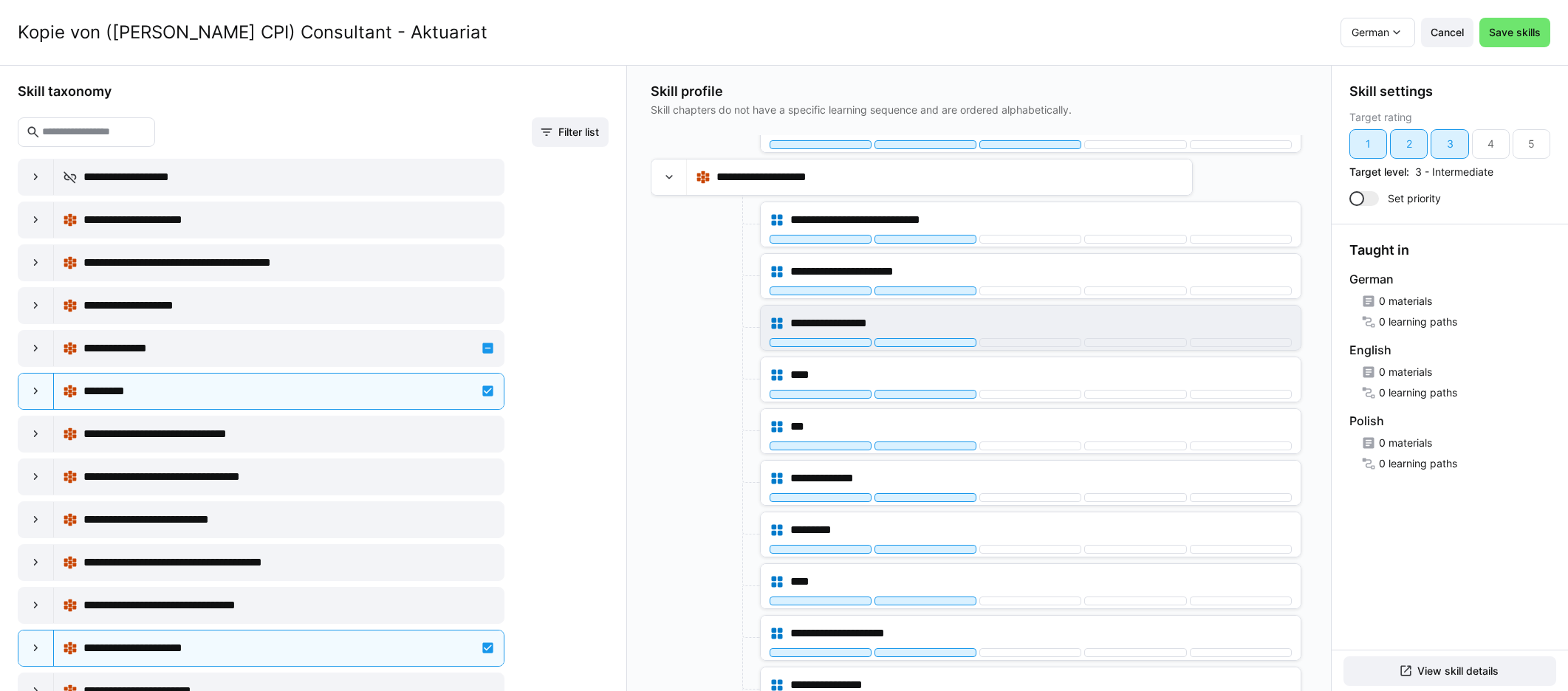
scroll to position [2650, 0]
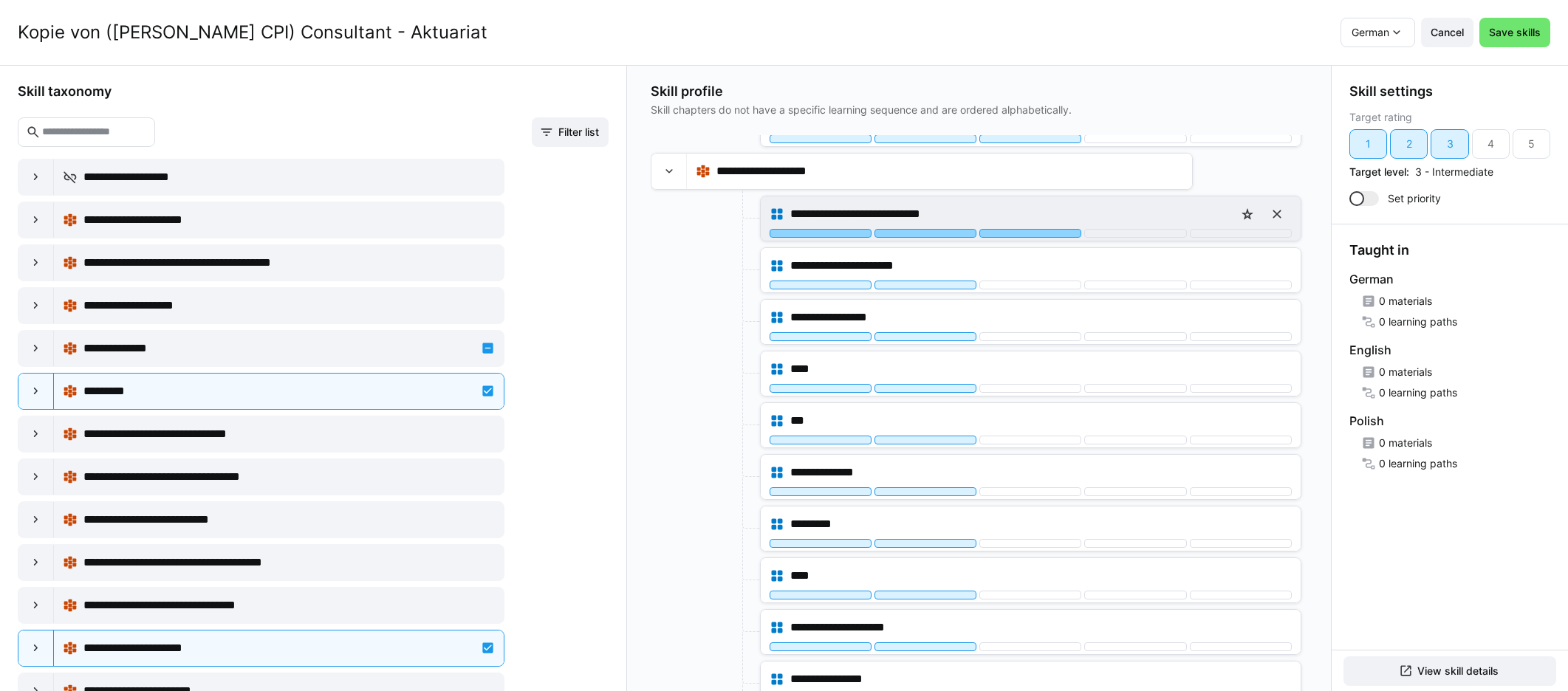
click at [944, 234] on div at bounding box center [1030, 233] width 102 height 9
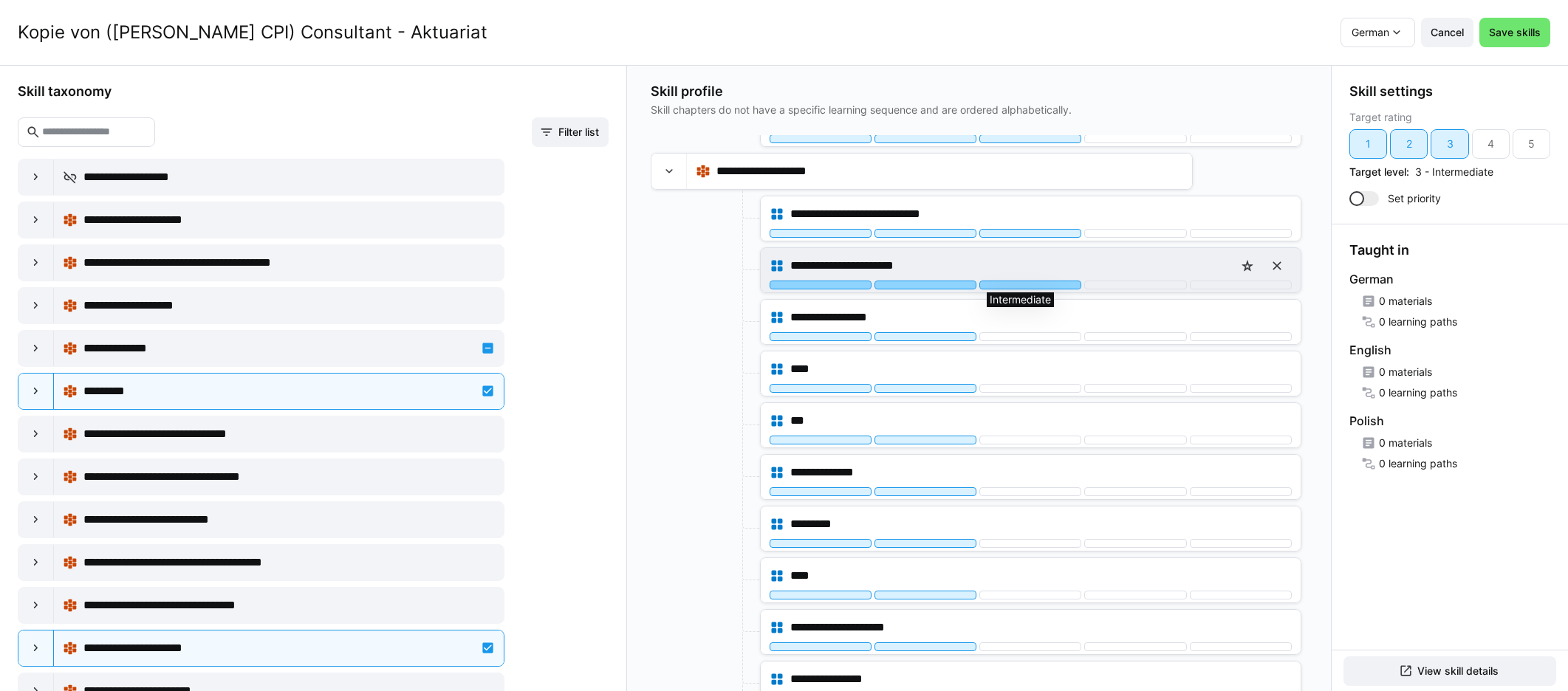
click at [944, 285] on div at bounding box center [1030, 285] width 102 height 9
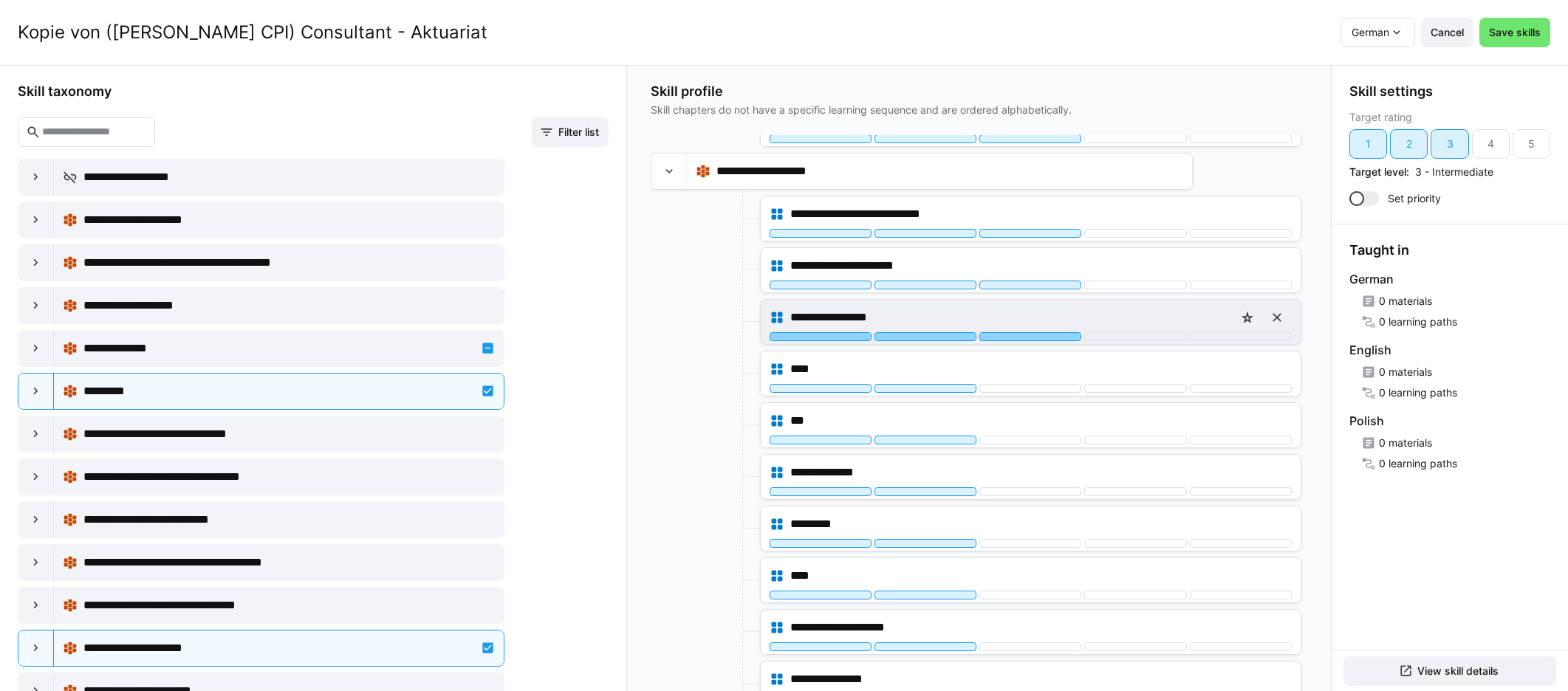
click at [944, 335] on div at bounding box center [1030, 336] width 102 height 9
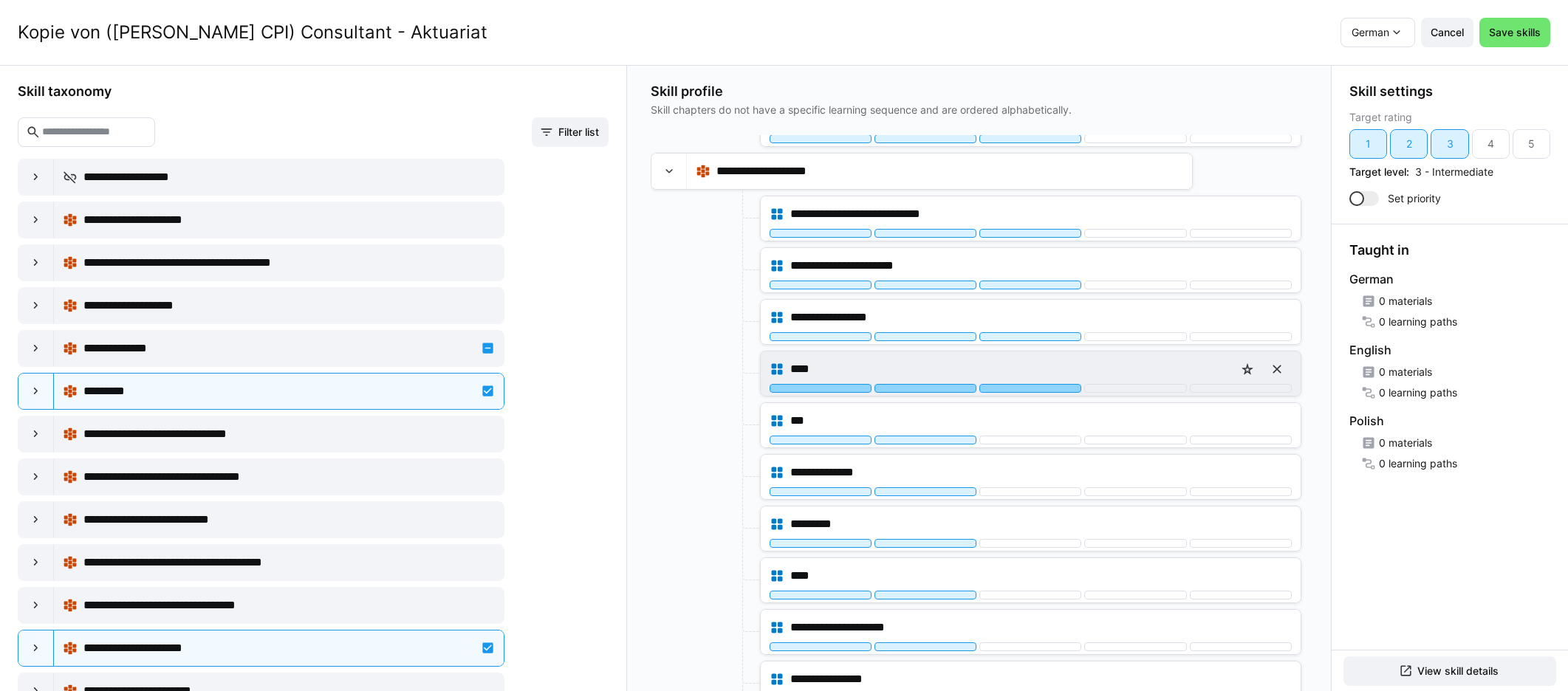
click at [944, 386] on div at bounding box center [1030, 388] width 102 height 9
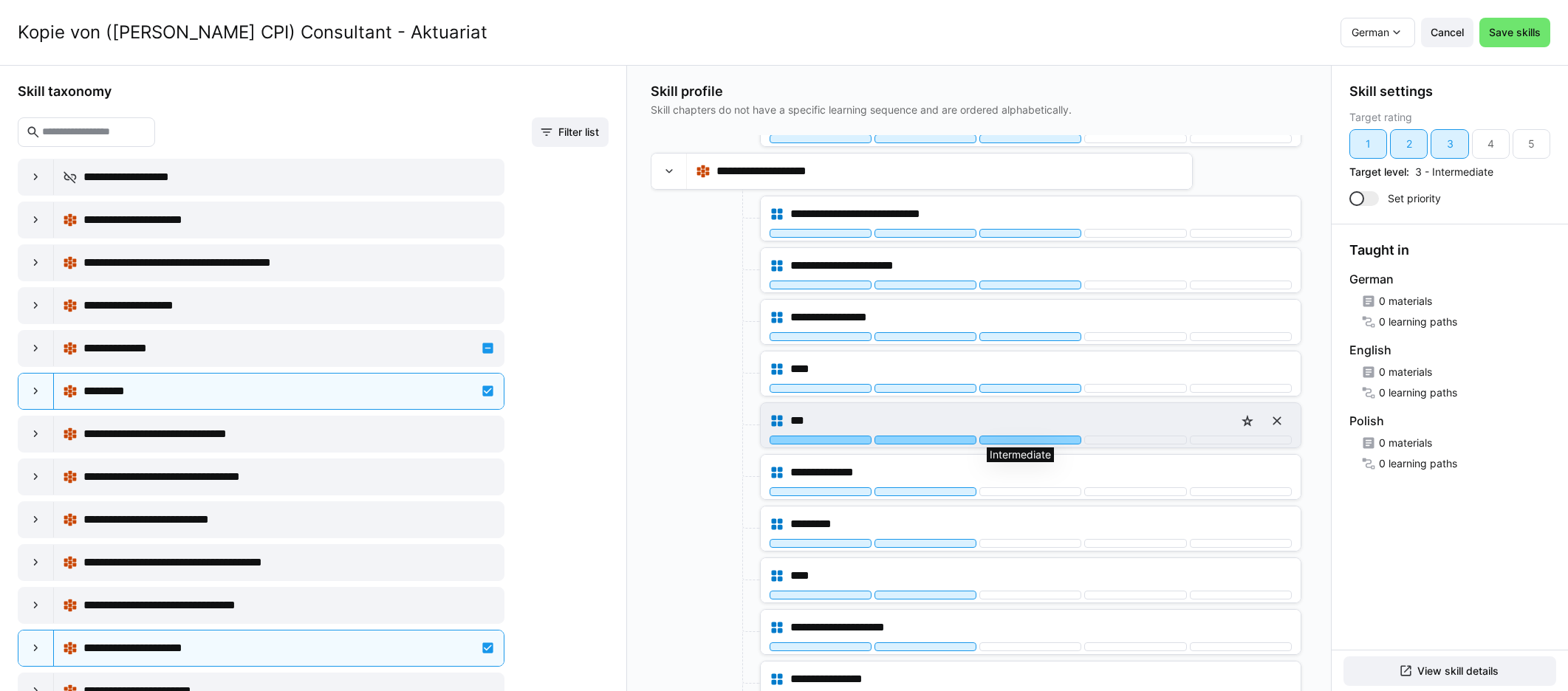
click at [944, 441] on div at bounding box center [1030, 440] width 102 height 9
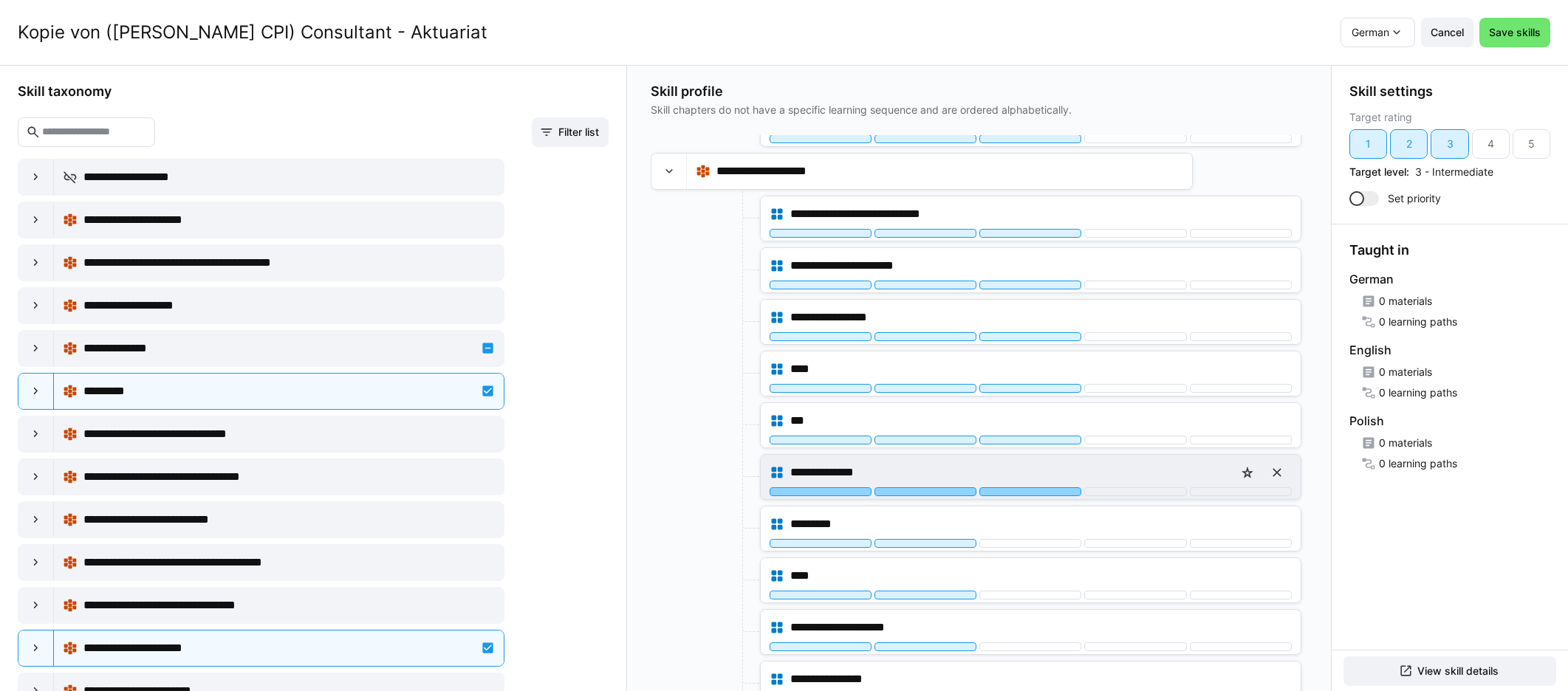
click at [944, 491] on div at bounding box center [1030, 491] width 102 height 9
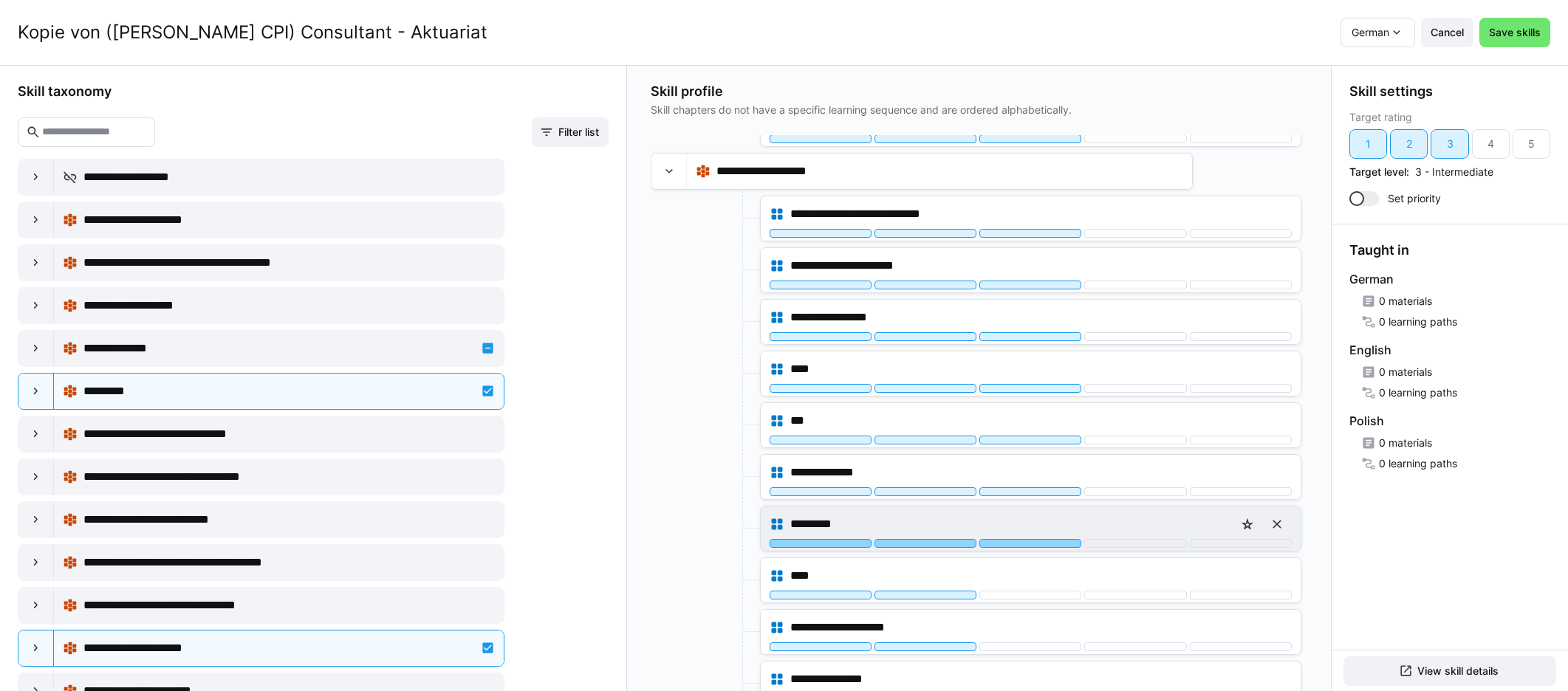
click at [944, 544] on div at bounding box center [1030, 543] width 102 height 9
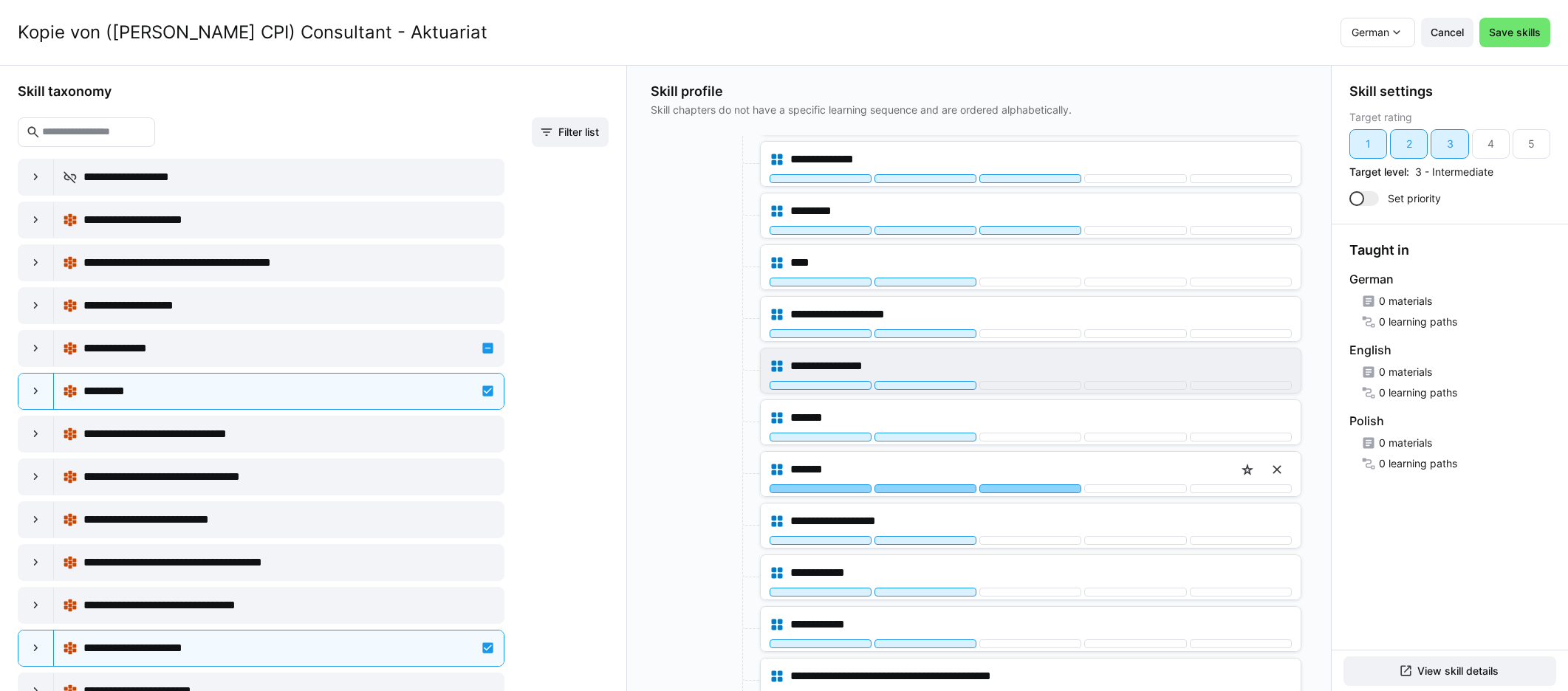
scroll to position [2968, 0]
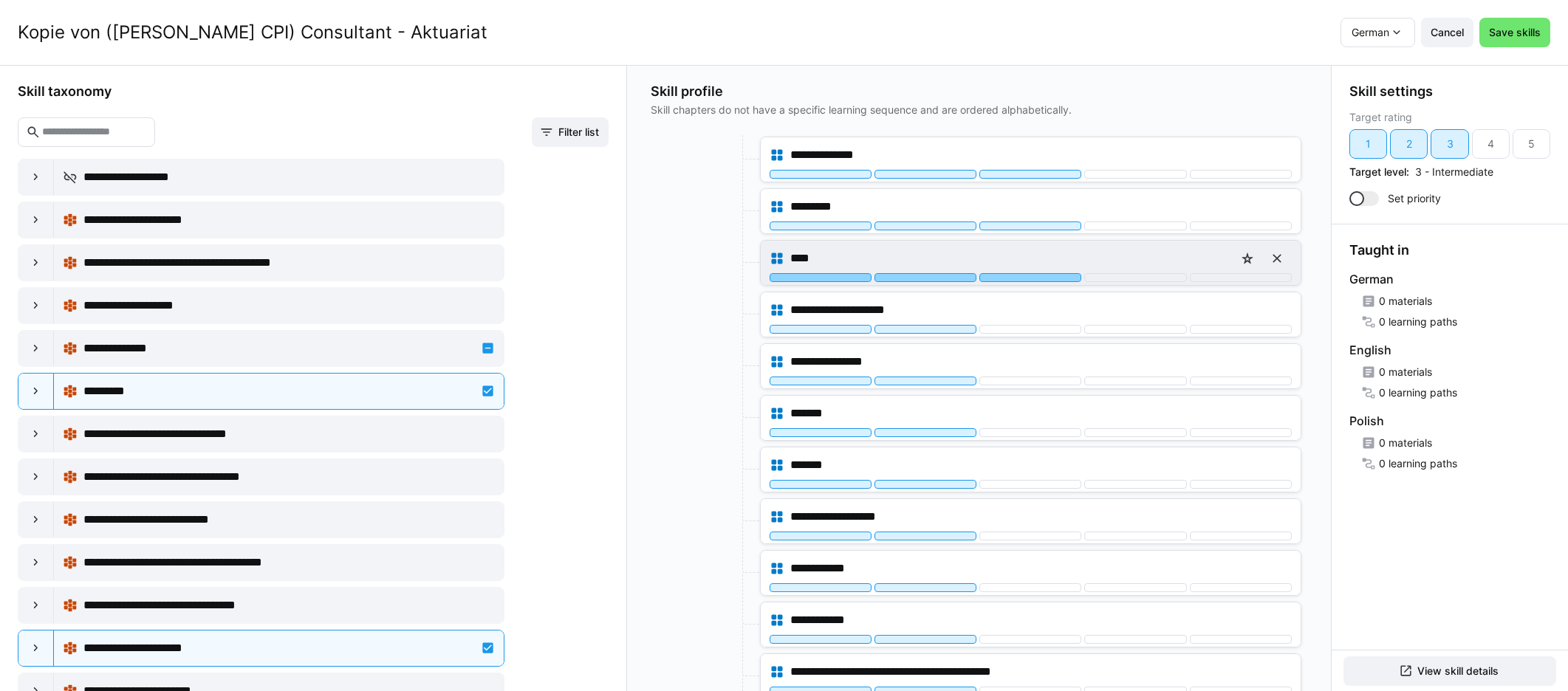
click at [944, 278] on div at bounding box center [1030, 277] width 102 height 9
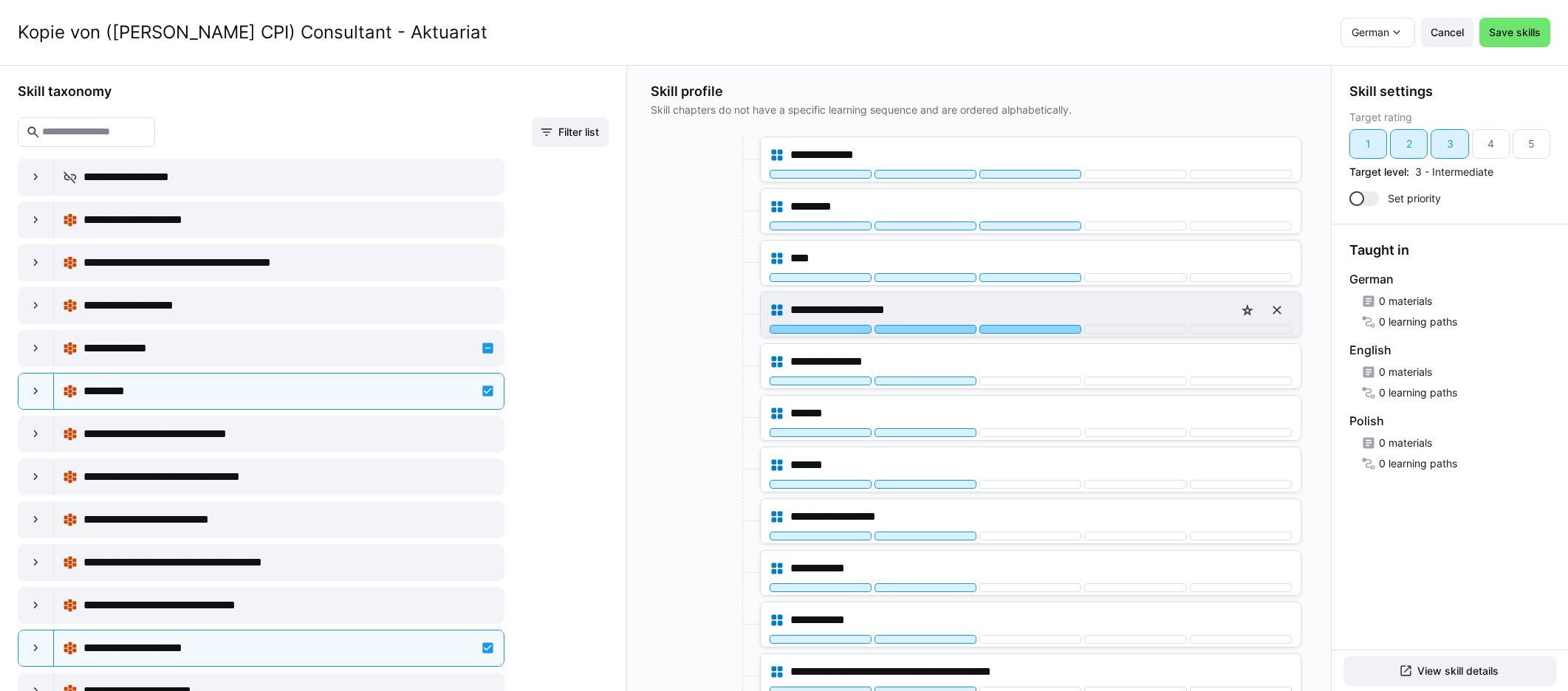
click at [944, 326] on div at bounding box center [1030, 329] width 102 height 9
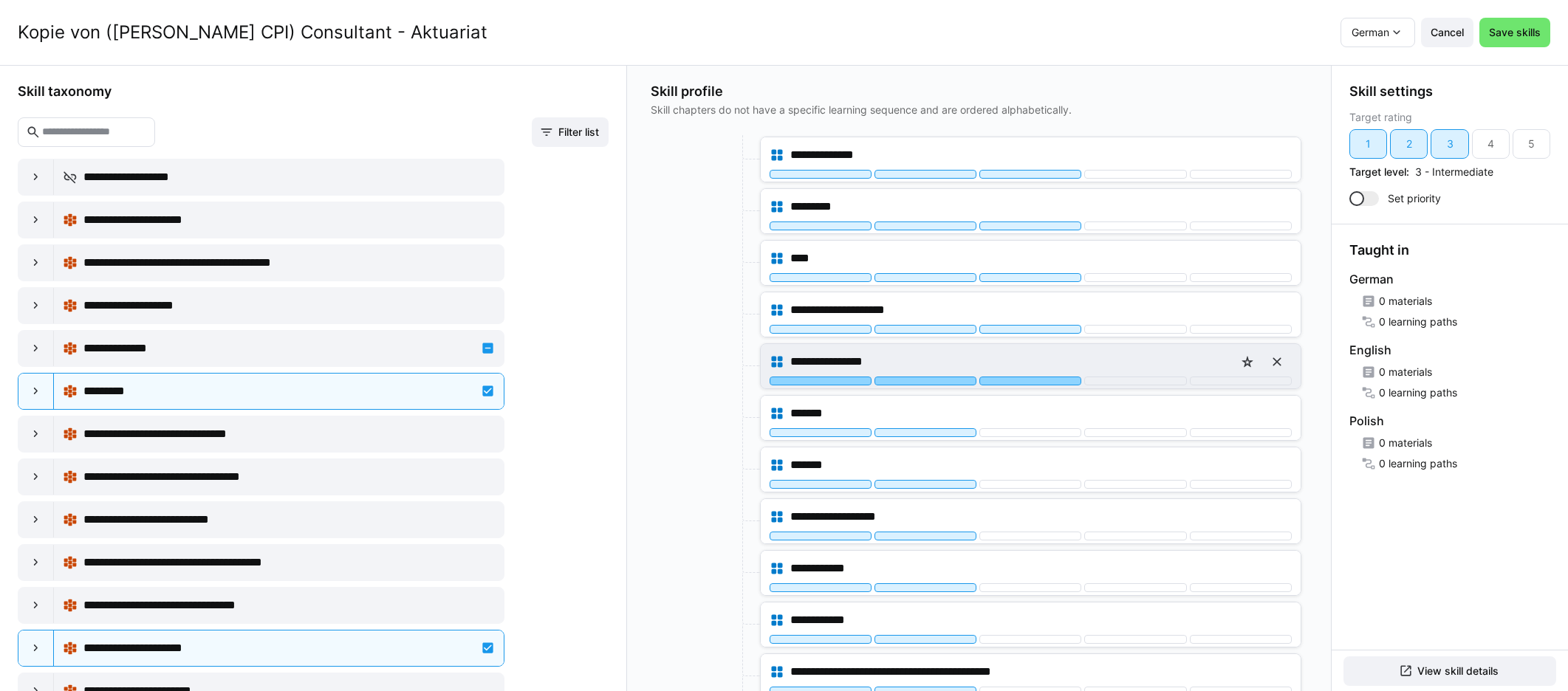
click at [944, 378] on div at bounding box center [1030, 381] width 102 height 9
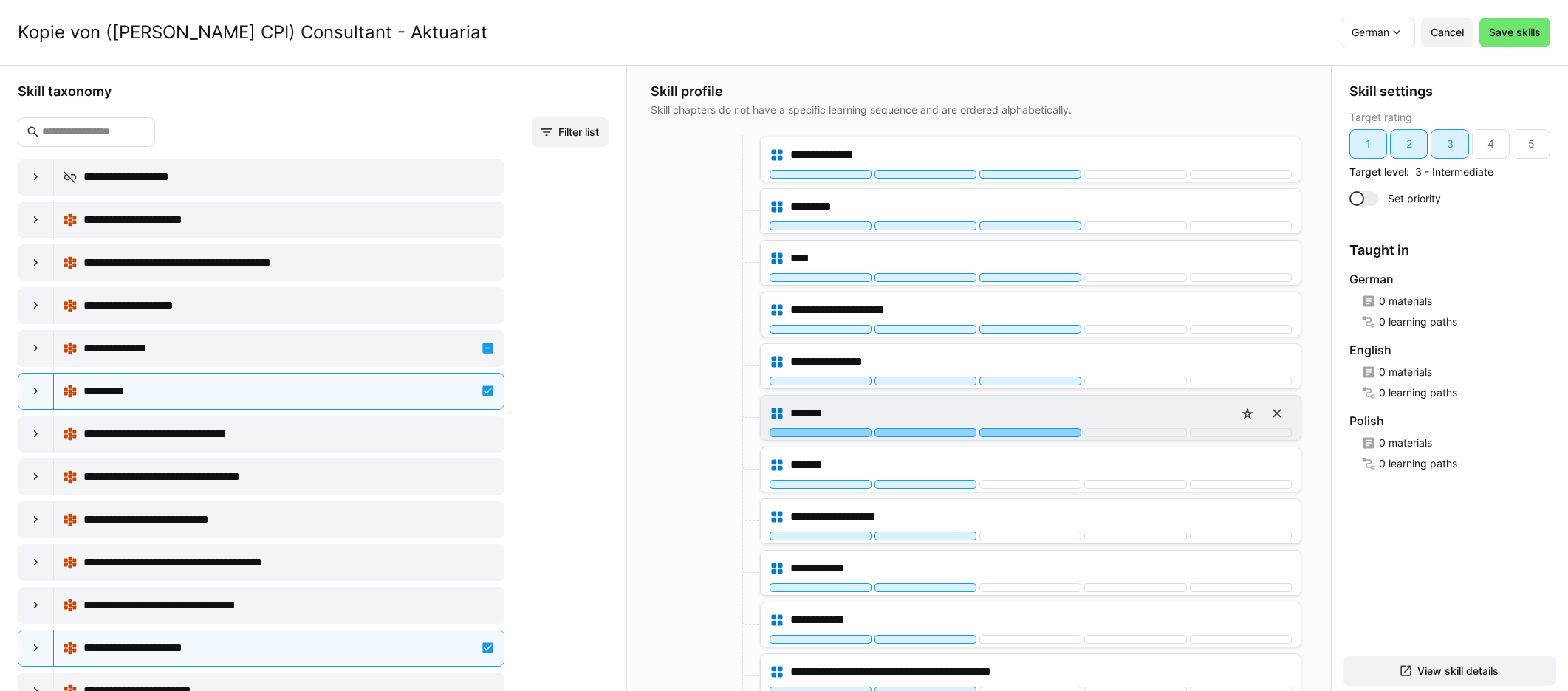
drag, startPoint x: 1029, startPoint y: 430, endPoint x: 1025, endPoint y: 424, distance: 7.2
click at [944, 429] on div at bounding box center [1030, 433] width 102 height 9
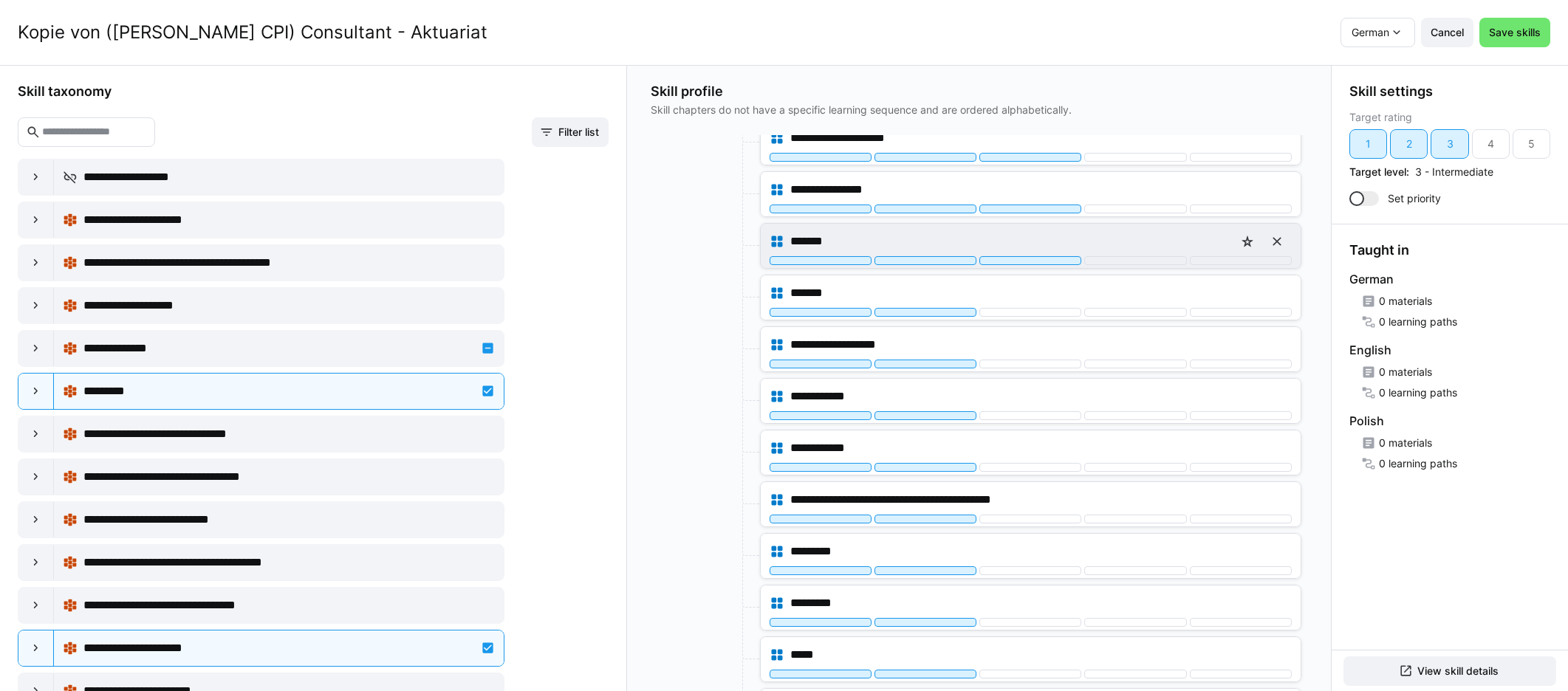
scroll to position [3183, 0]
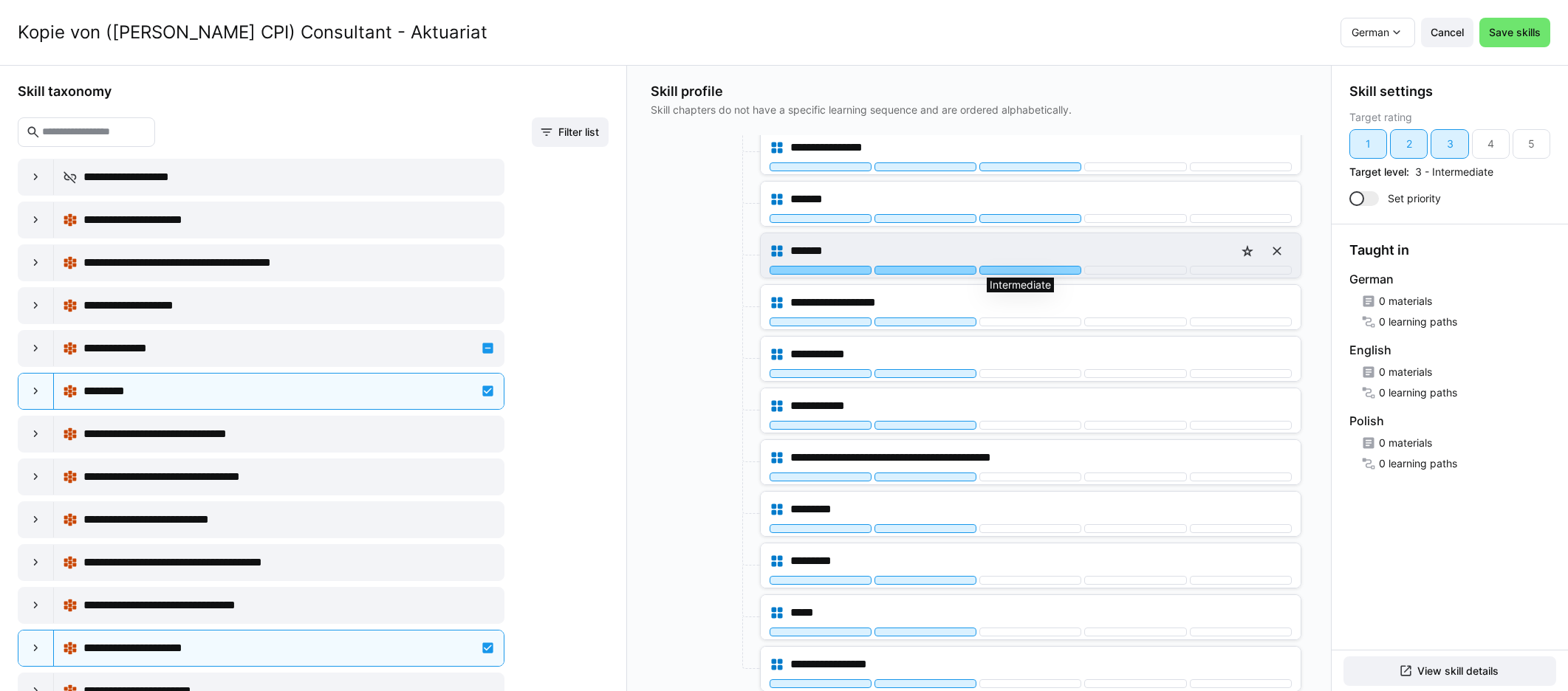
click at [944, 271] on div at bounding box center [1030, 270] width 102 height 9
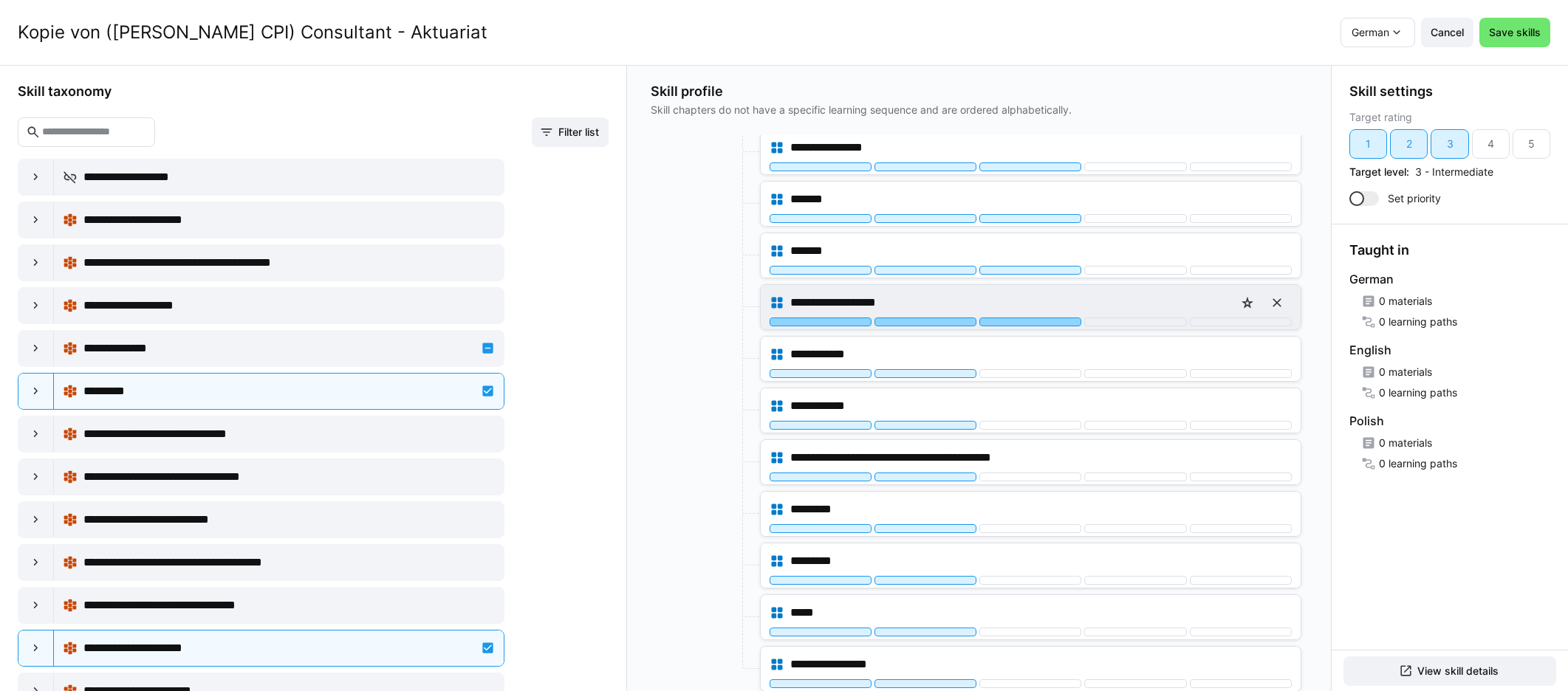
click at [944, 322] on div at bounding box center [1030, 322] width 102 height 9
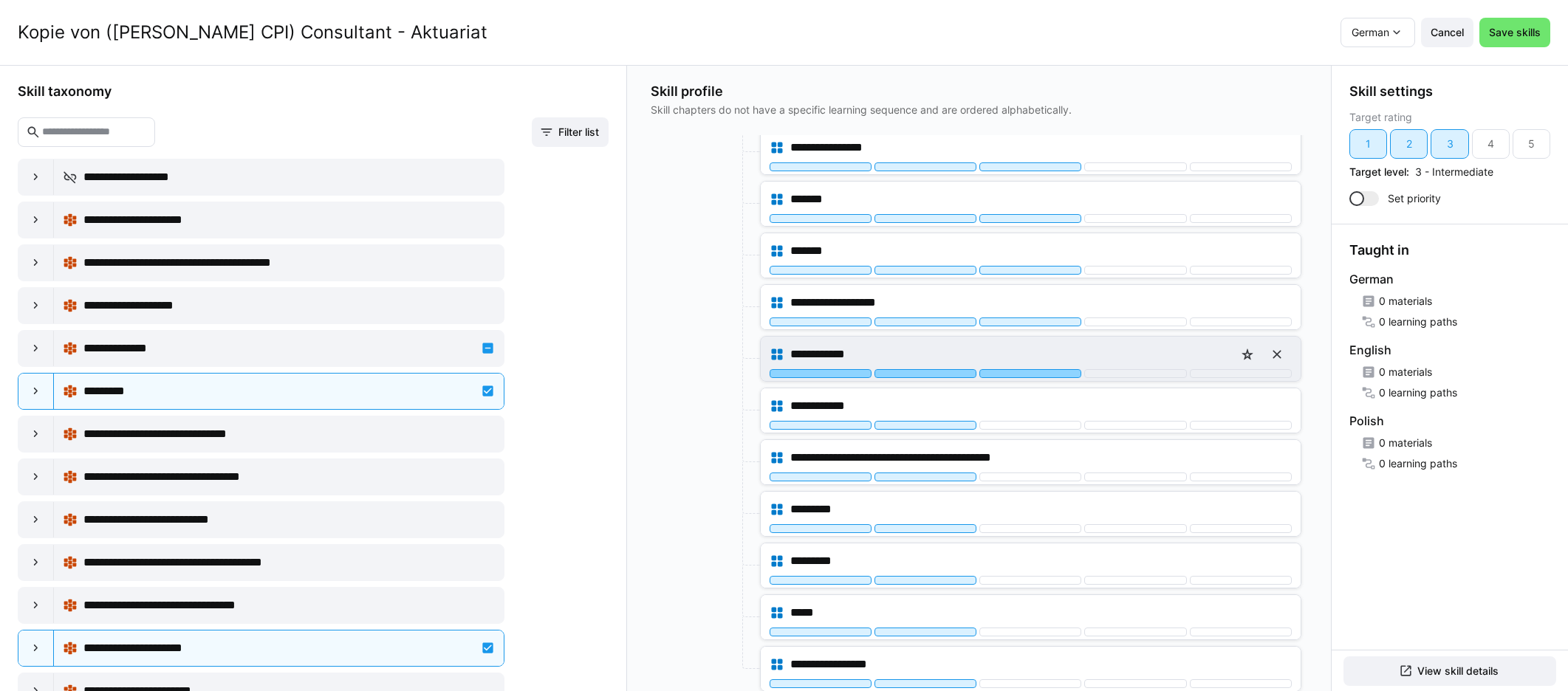
click at [944, 371] on div at bounding box center [1030, 373] width 102 height 9
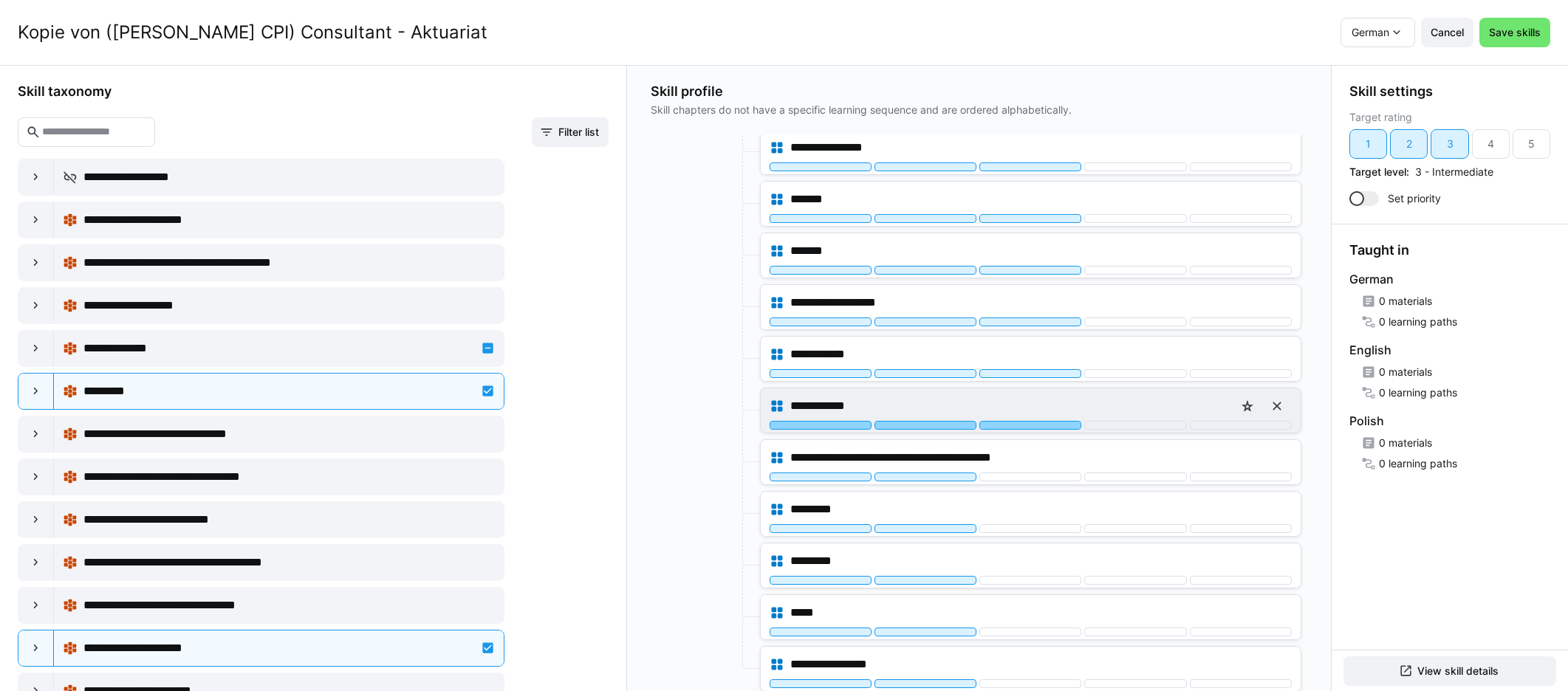
click at [944, 423] on div at bounding box center [1030, 425] width 102 height 9
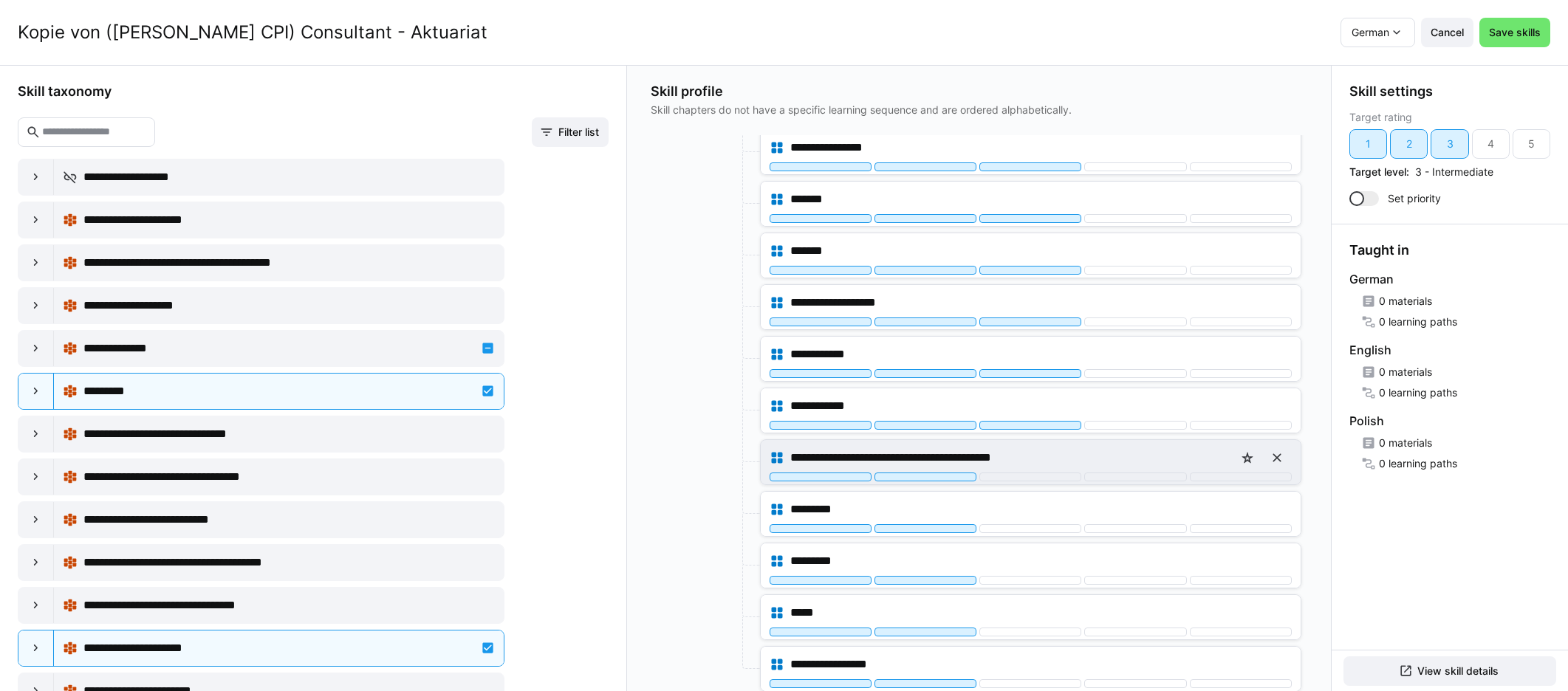
scroll to position [336, 0]
click at [944, 474] on div at bounding box center [1030, 476] width 102 height 9
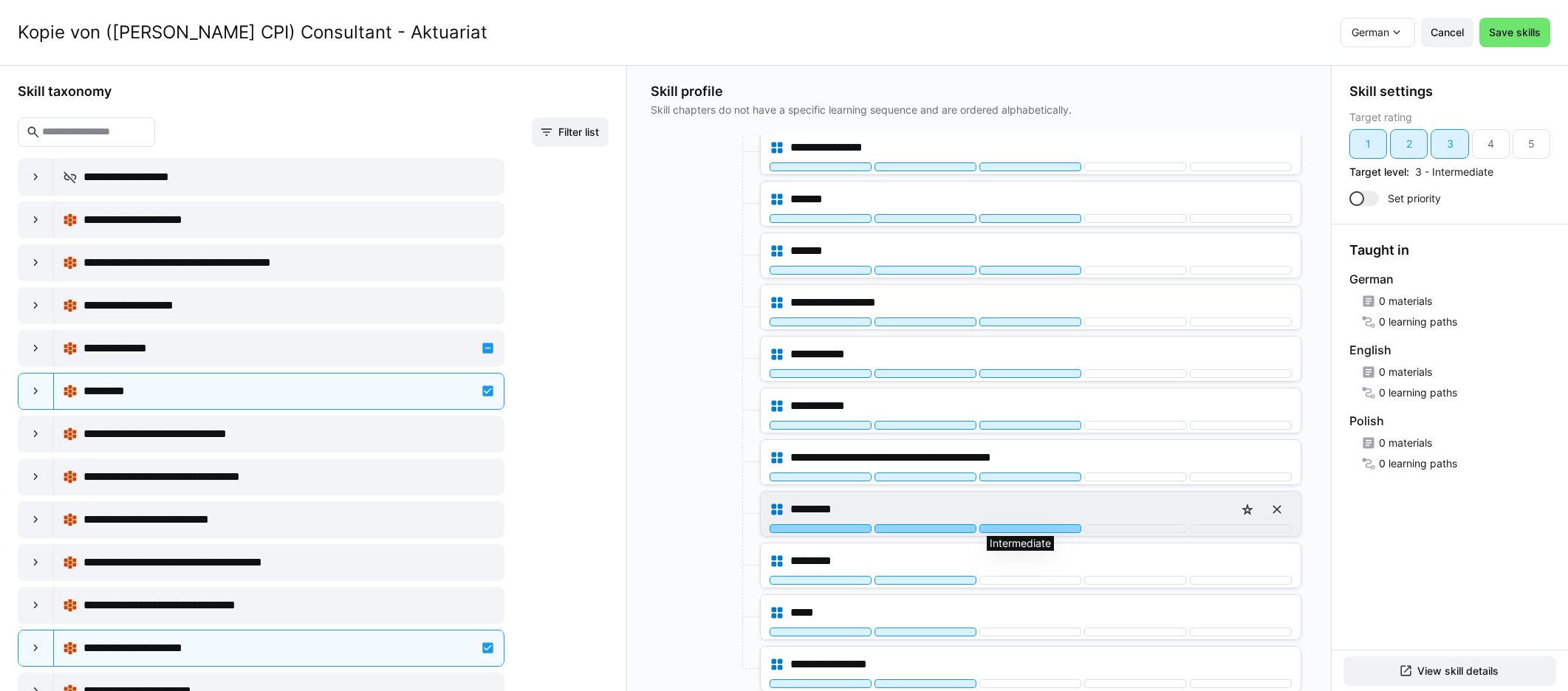
click at [944, 524] on div at bounding box center [1030, 528] width 102 height 9
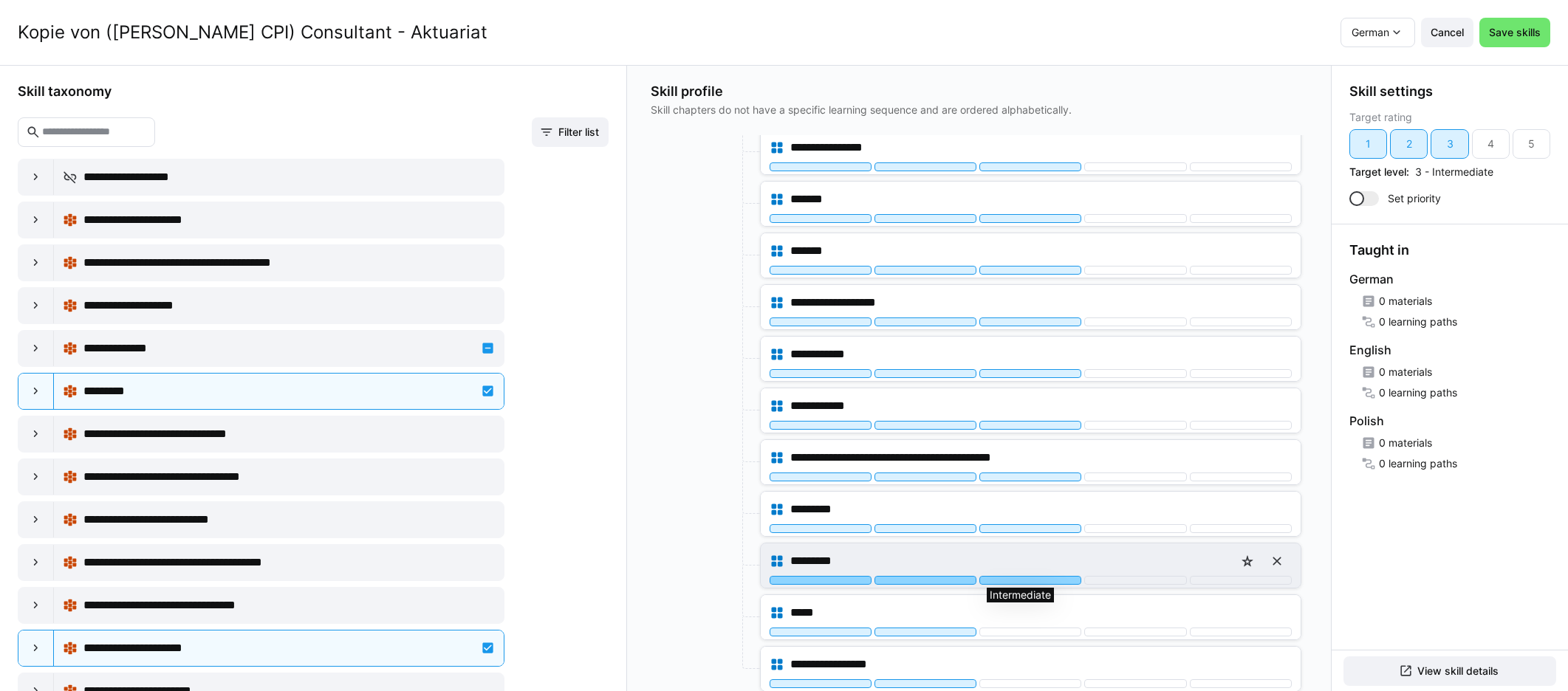
click at [944, 577] on div at bounding box center [1030, 580] width 102 height 9
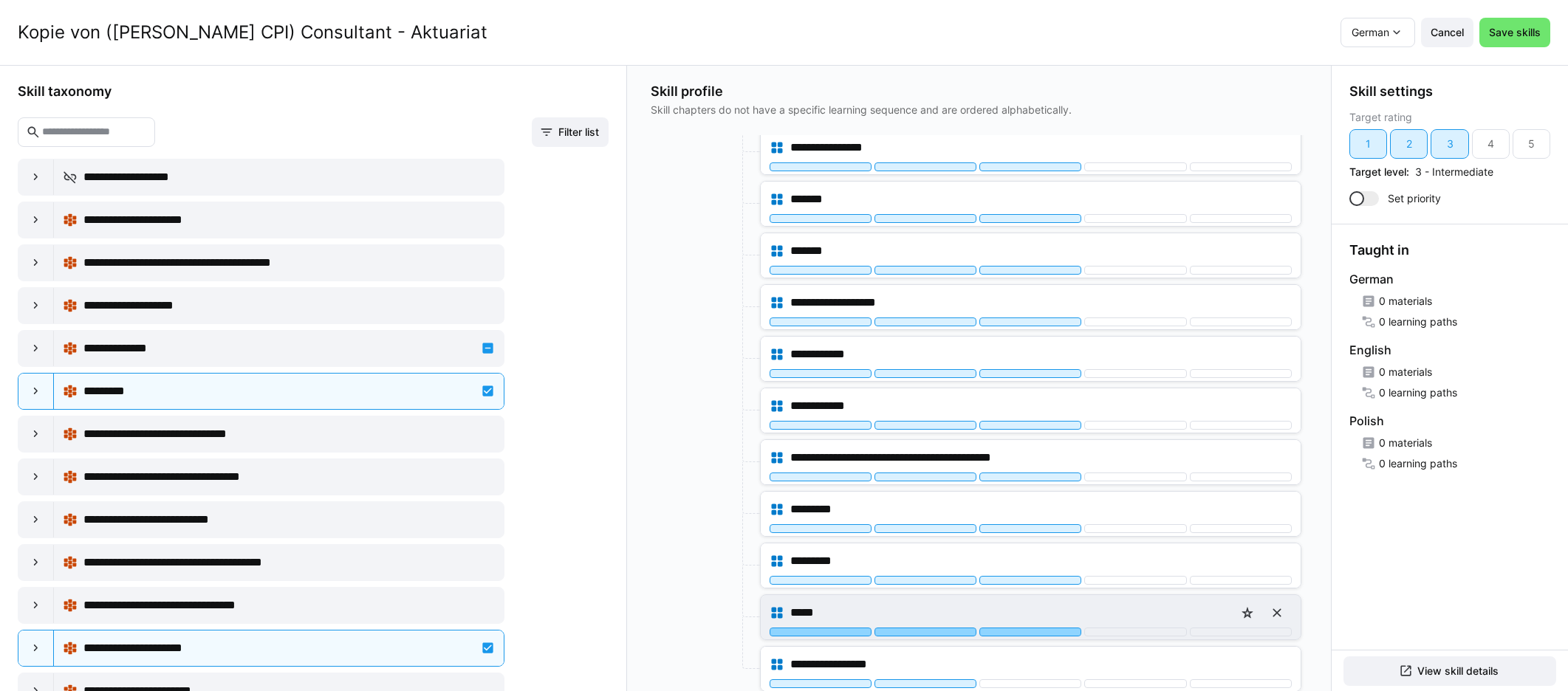
click at [944, 630] on div at bounding box center [1030, 632] width 102 height 9
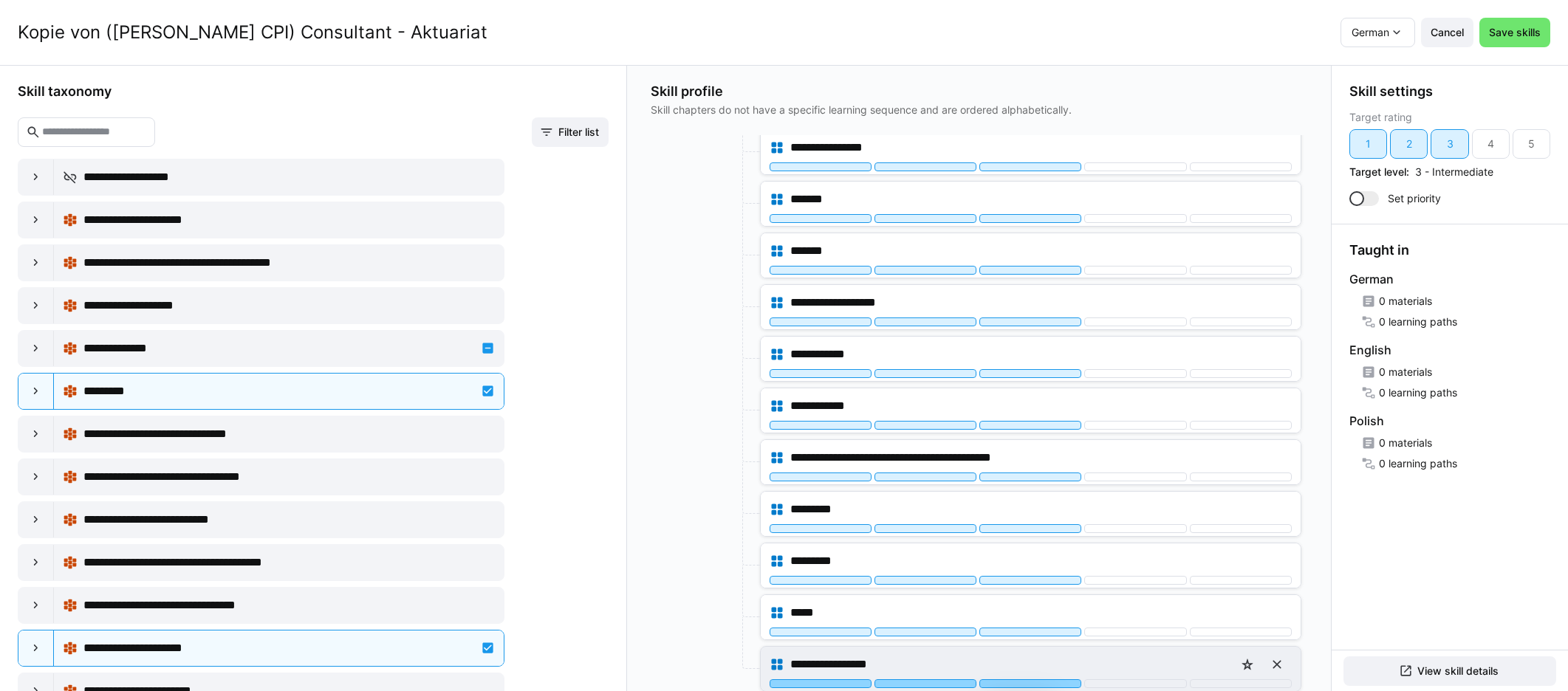
drag, startPoint x: 1019, startPoint y: 681, endPoint x: 1027, endPoint y: 676, distance: 9.4
click at [944, 681] on div at bounding box center [1030, 684] width 102 height 9
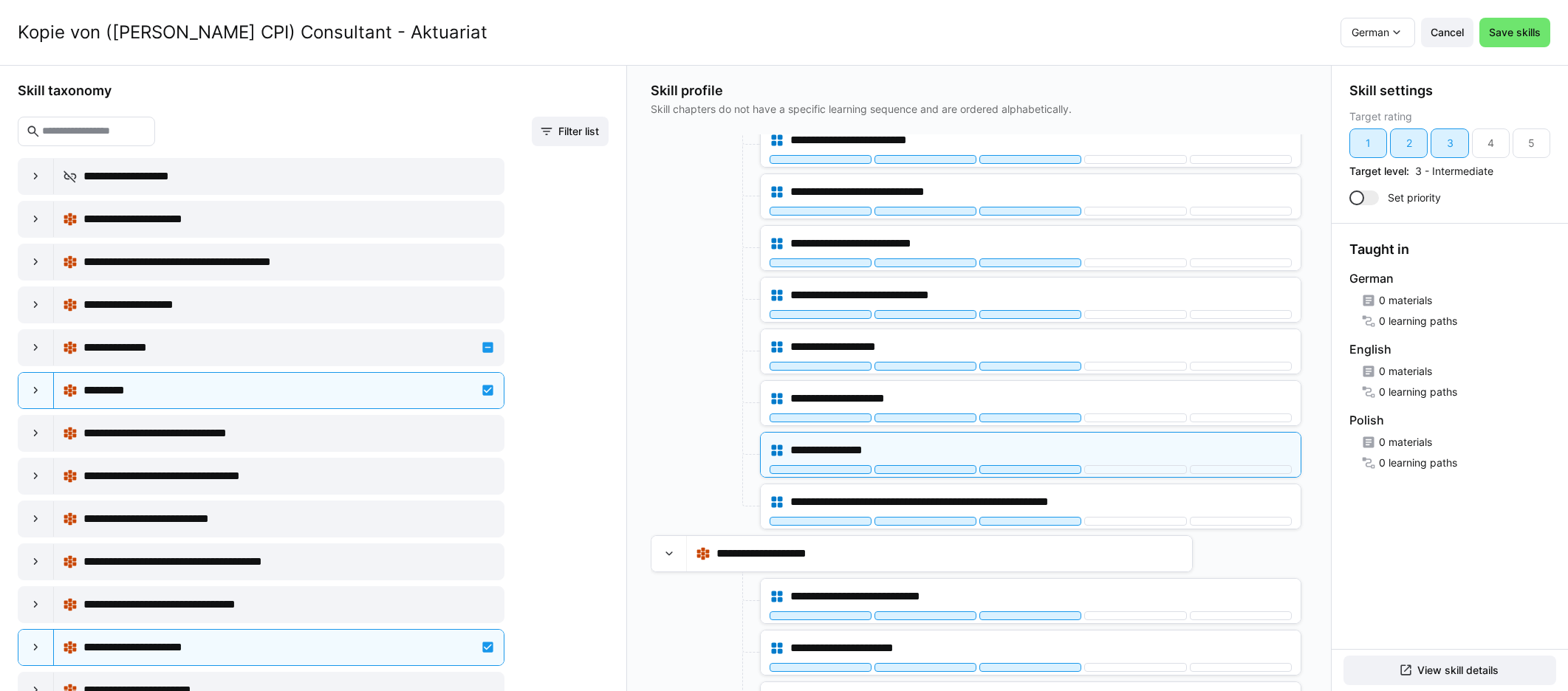
scroll to position [2252, 0]
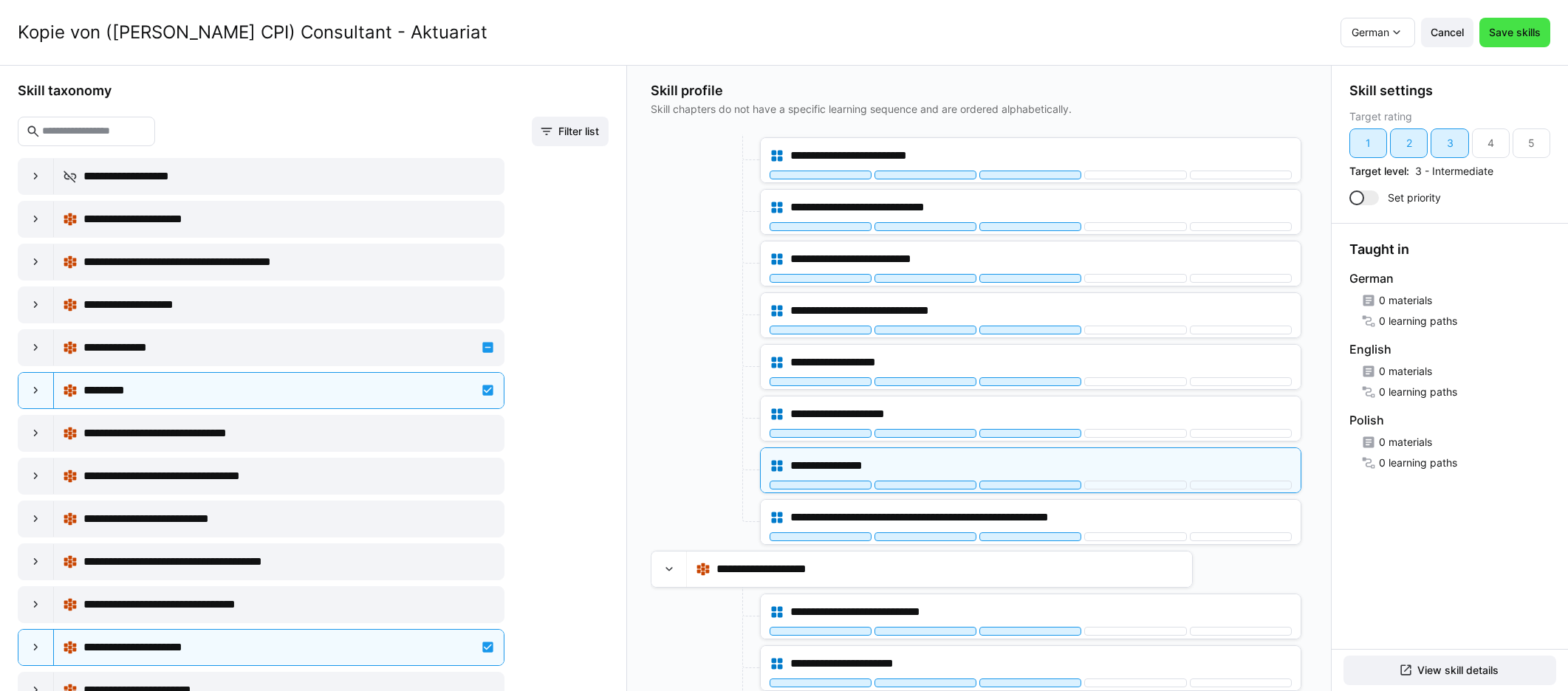
click at [944, 39] on span "Save skills" at bounding box center [1515, 33] width 71 height 30
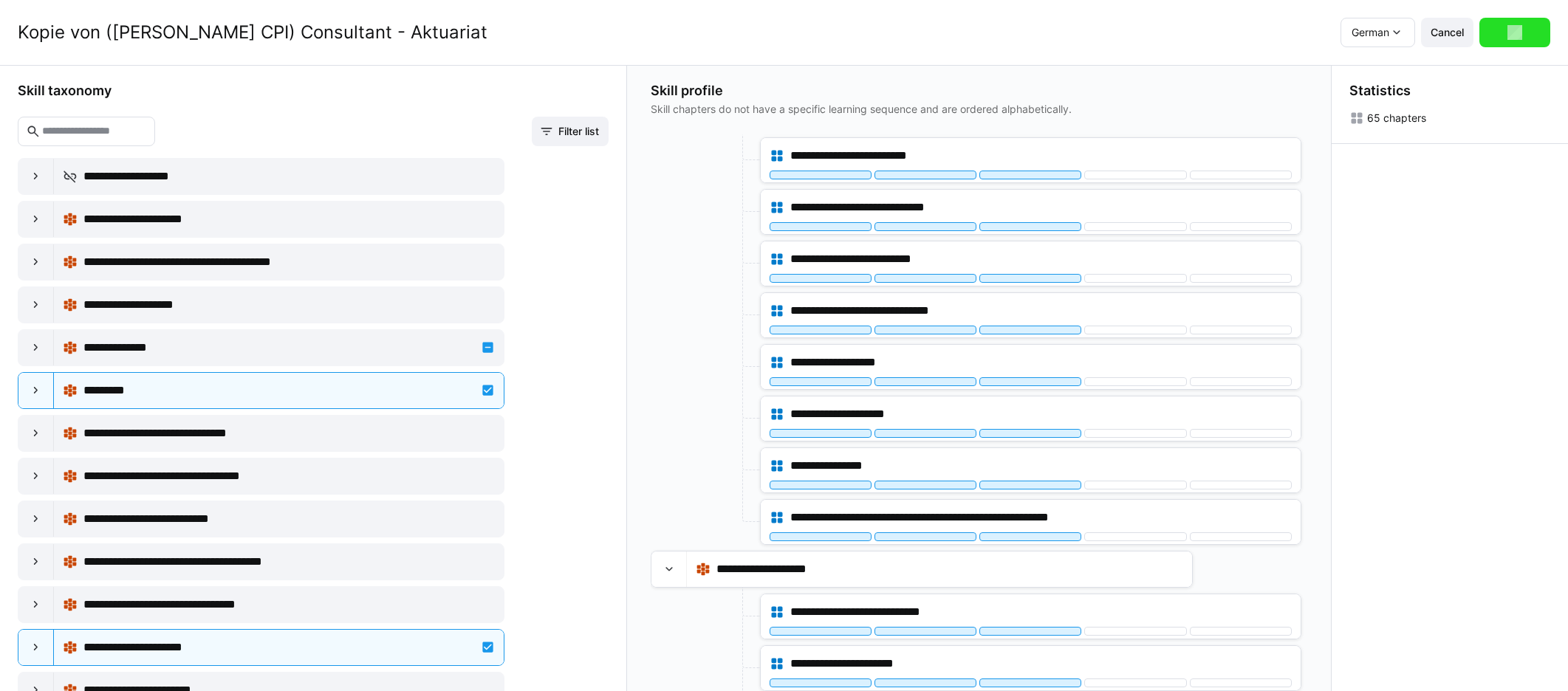
scroll to position [0, 0]
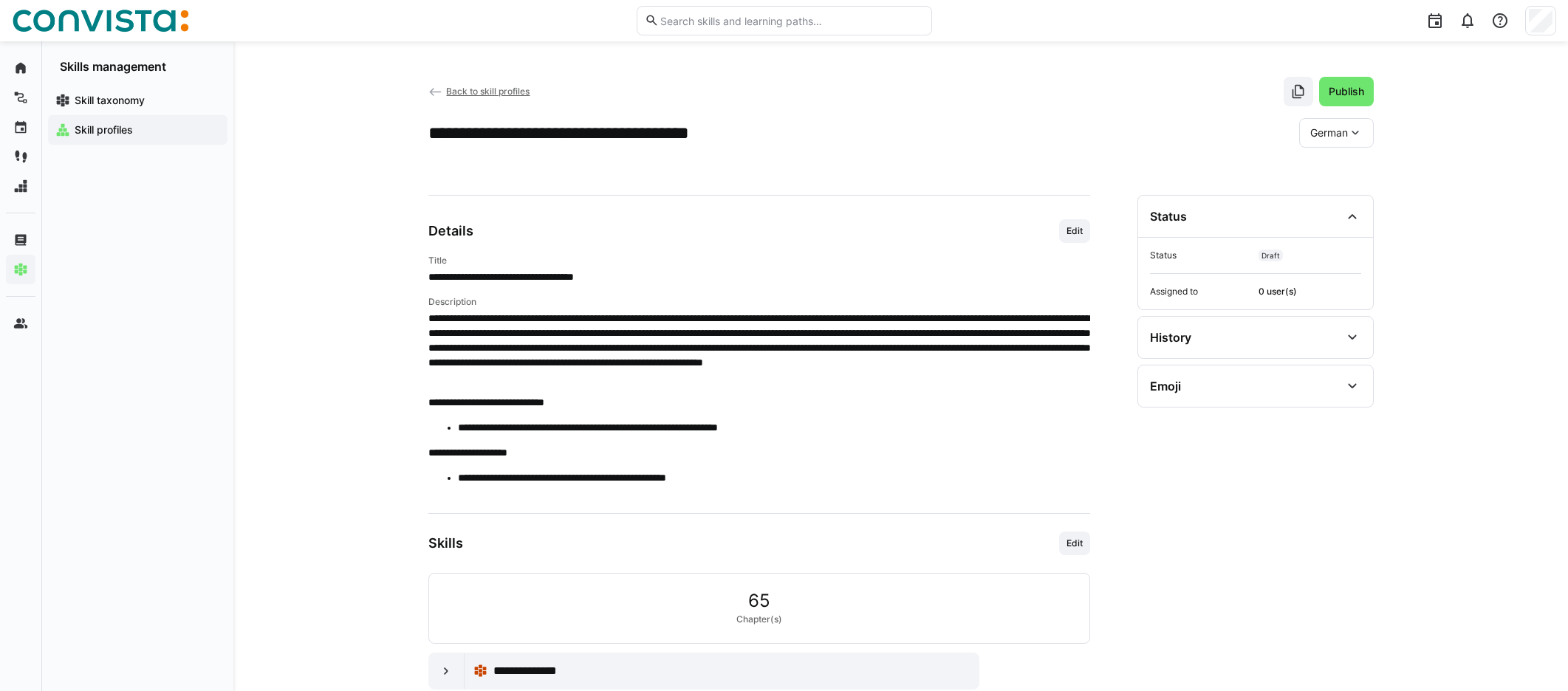
click at [471, 95] on span "Back to skill profiles" at bounding box center [487, 90] width 83 height 11
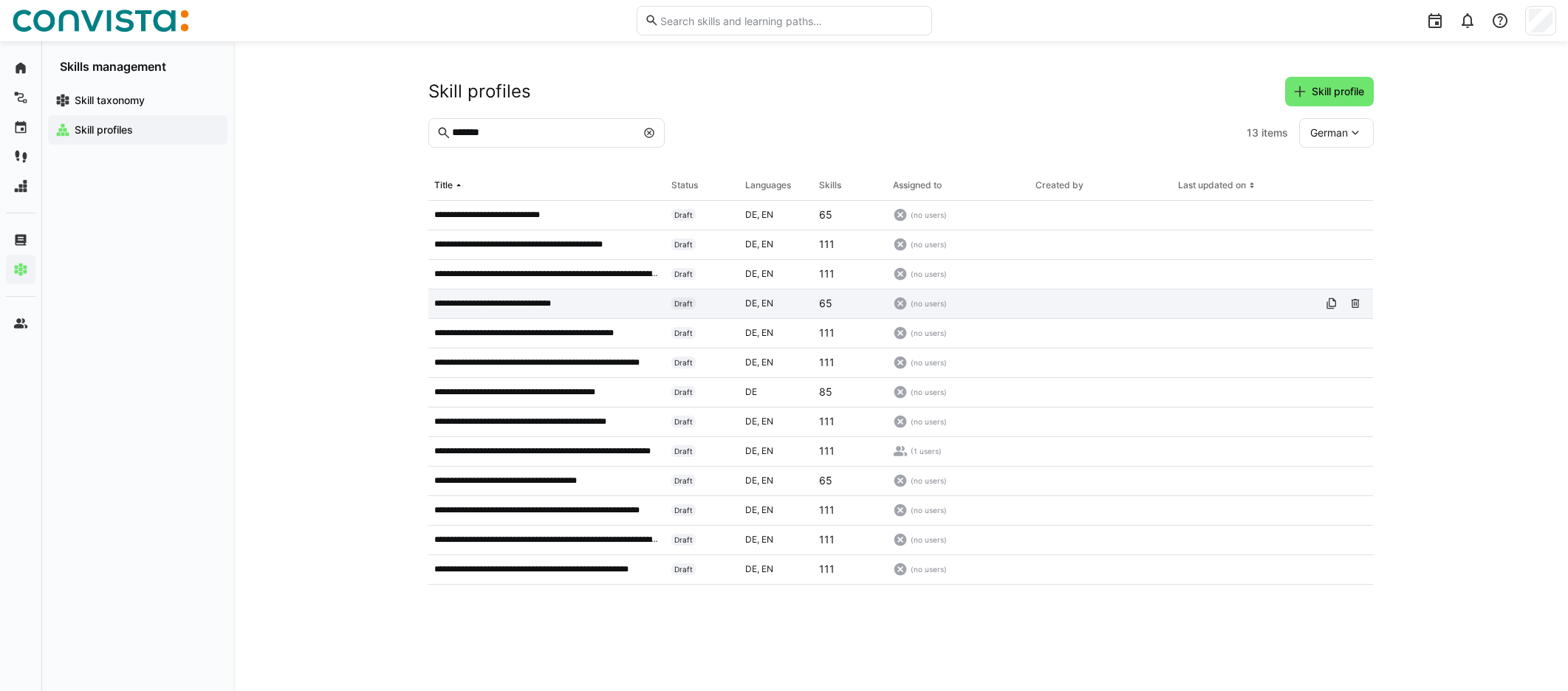
click at [497, 304] on p "**********" at bounding box center [503, 304] width 137 height 12
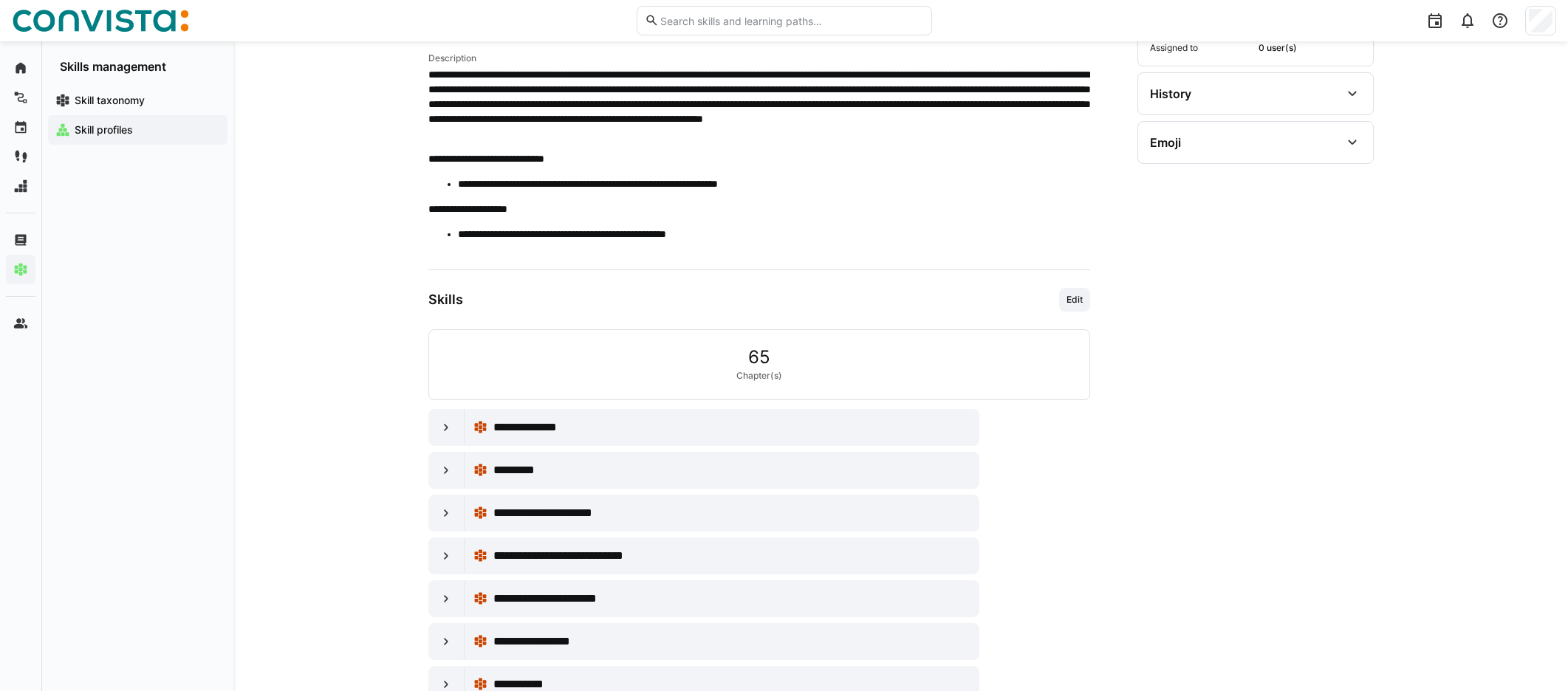
scroll to position [252, 0]
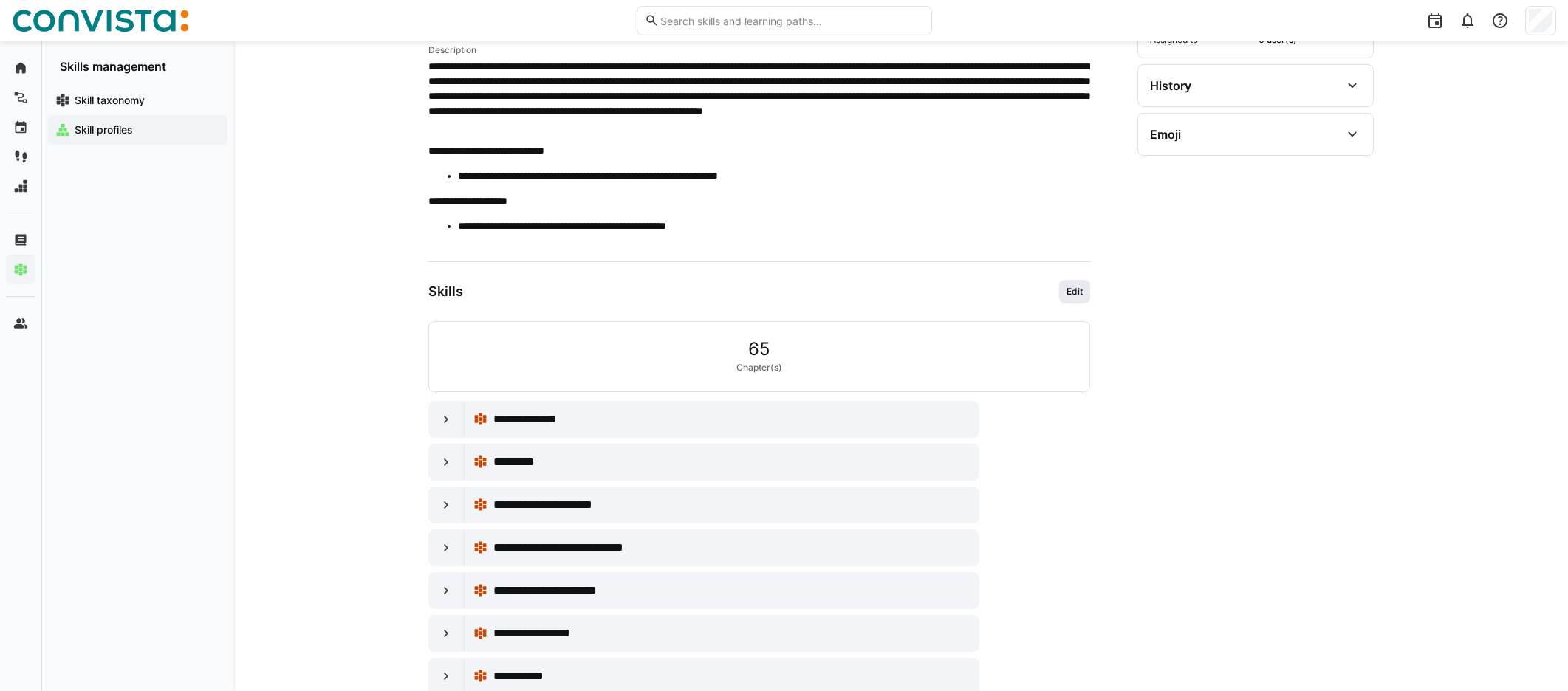
click at [944, 292] on span "Edit" at bounding box center [1074, 291] width 19 height 12
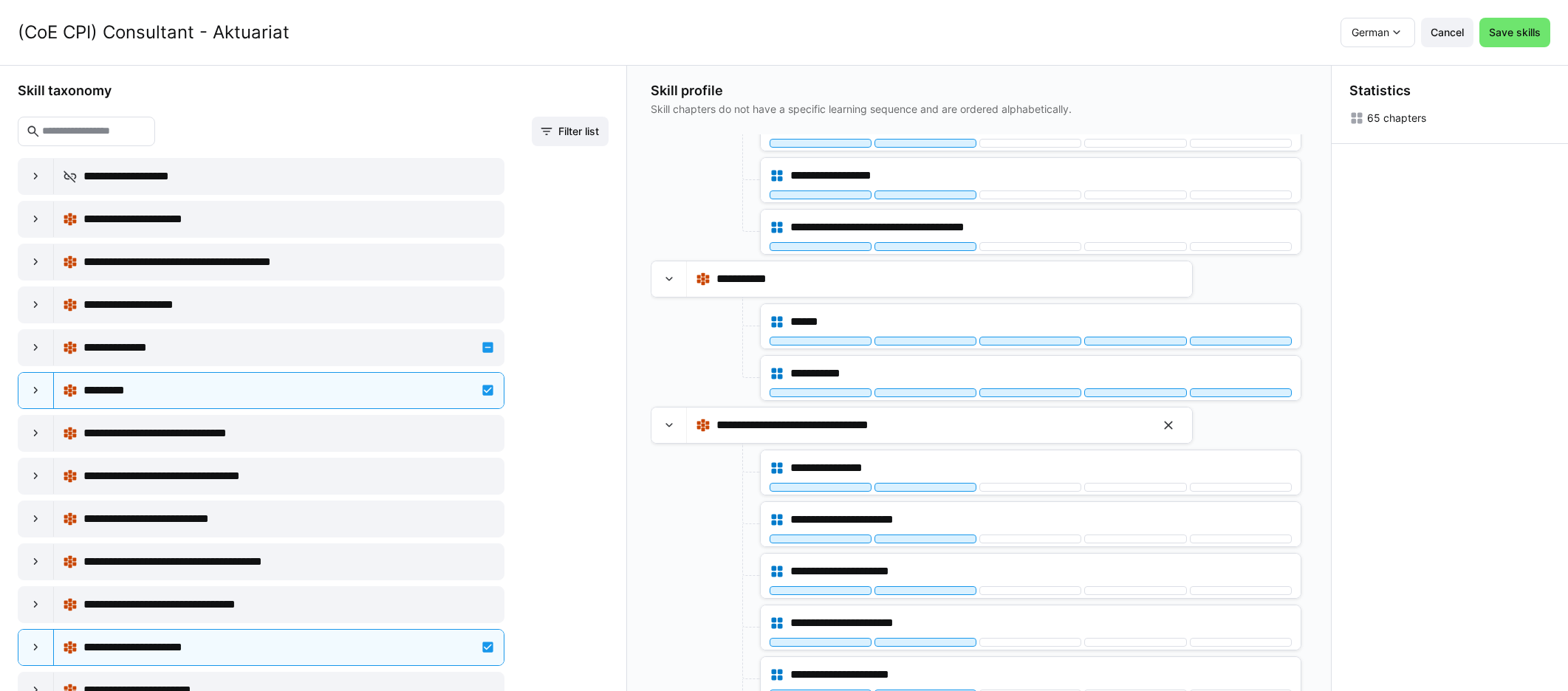
scroll to position [1522, 0]
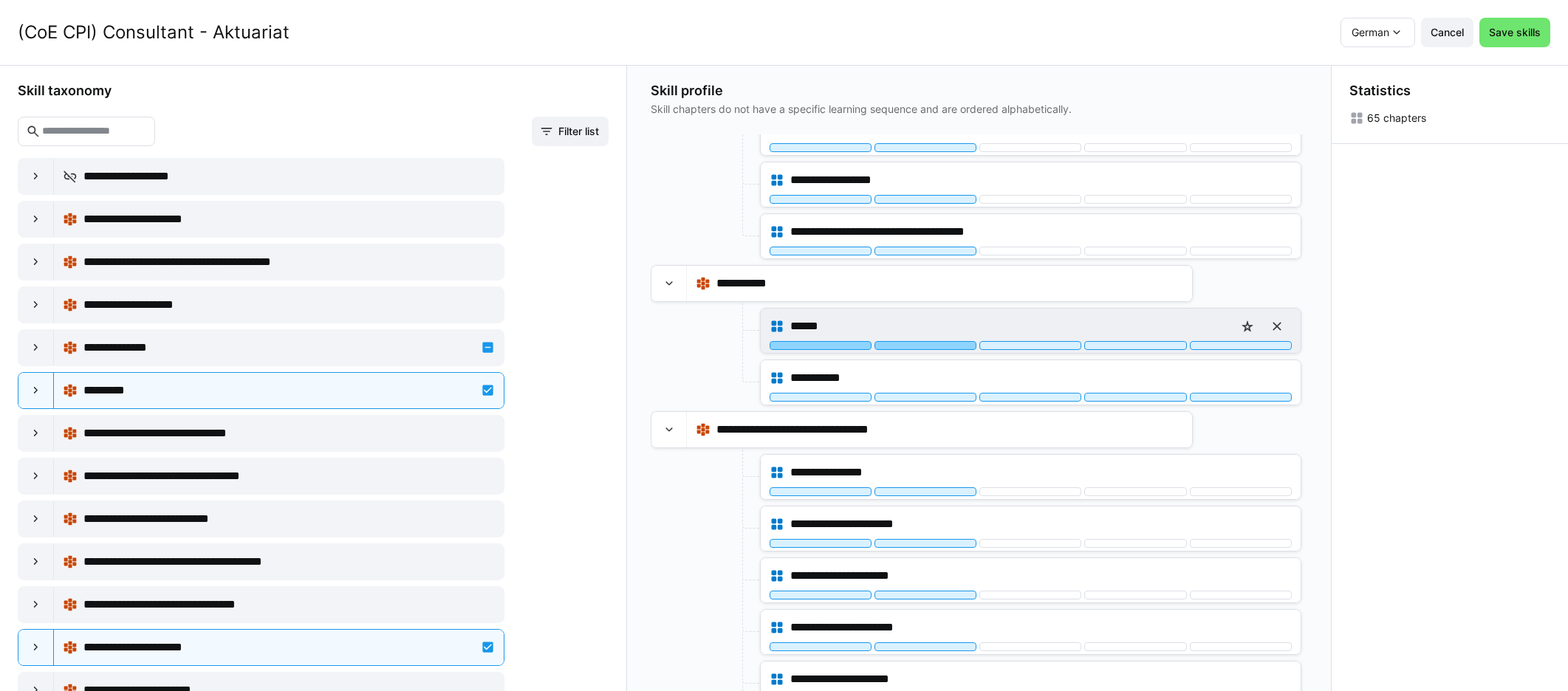
click at [932, 346] on div at bounding box center [925, 346] width 102 height 9
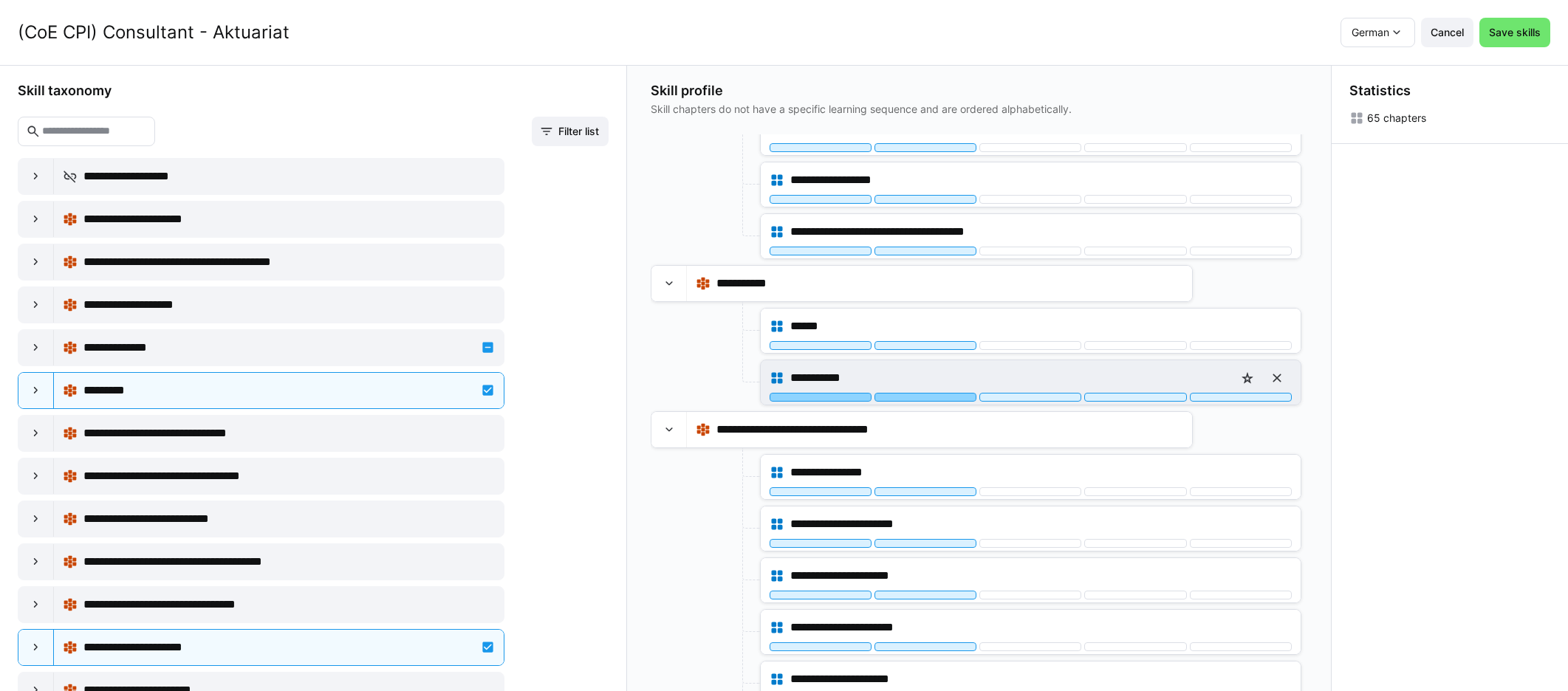
click at [927, 394] on div at bounding box center [925, 397] width 102 height 9
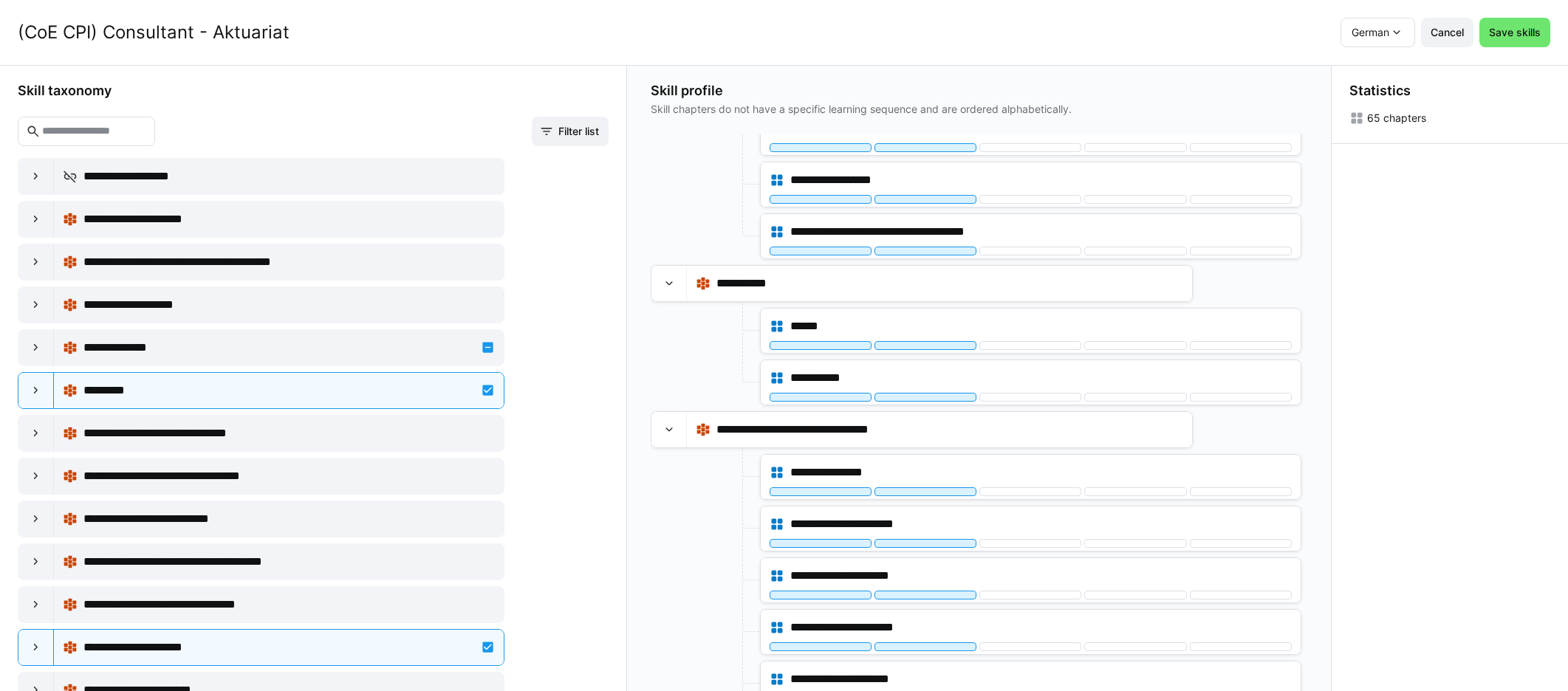
click at [944, 374] on div "Statistics 65 chapters" at bounding box center [1449, 378] width 236 height 626
click at [944, 32] on span "Save skills" at bounding box center [1515, 33] width 56 height 15
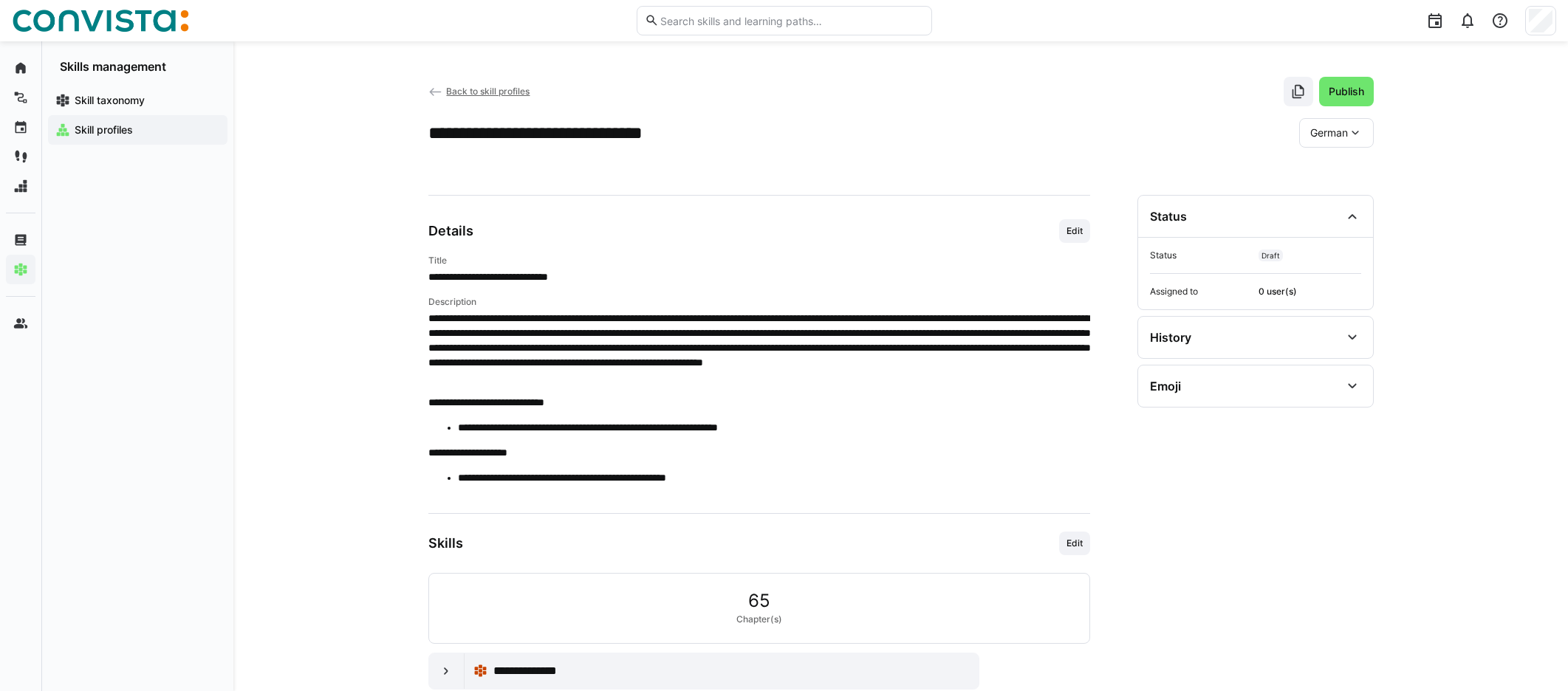
click at [479, 90] on span "Back to skill profiles" at bounding box center [487, 90] width 83 height 11
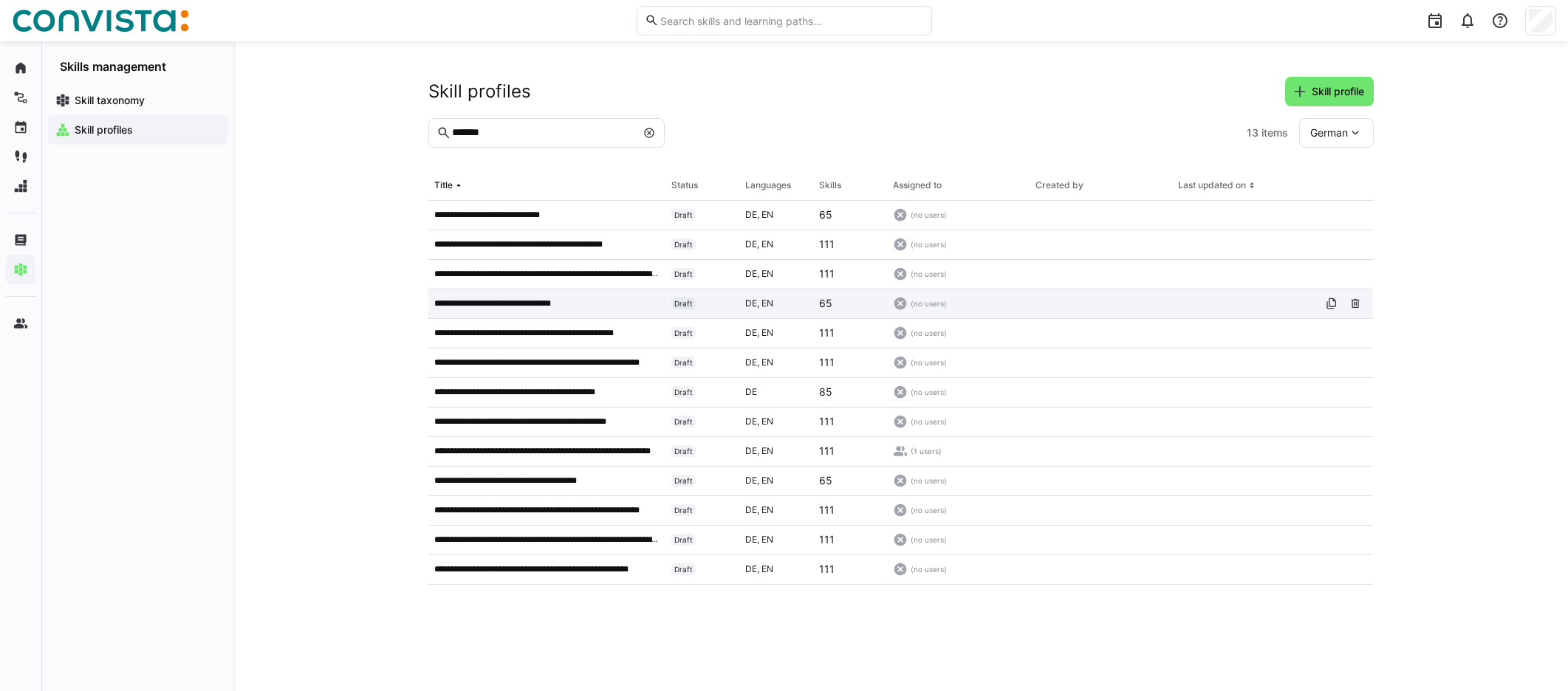
click at [491, 308] on p "**********" at bounding box center [503, 304] width 137 height 12
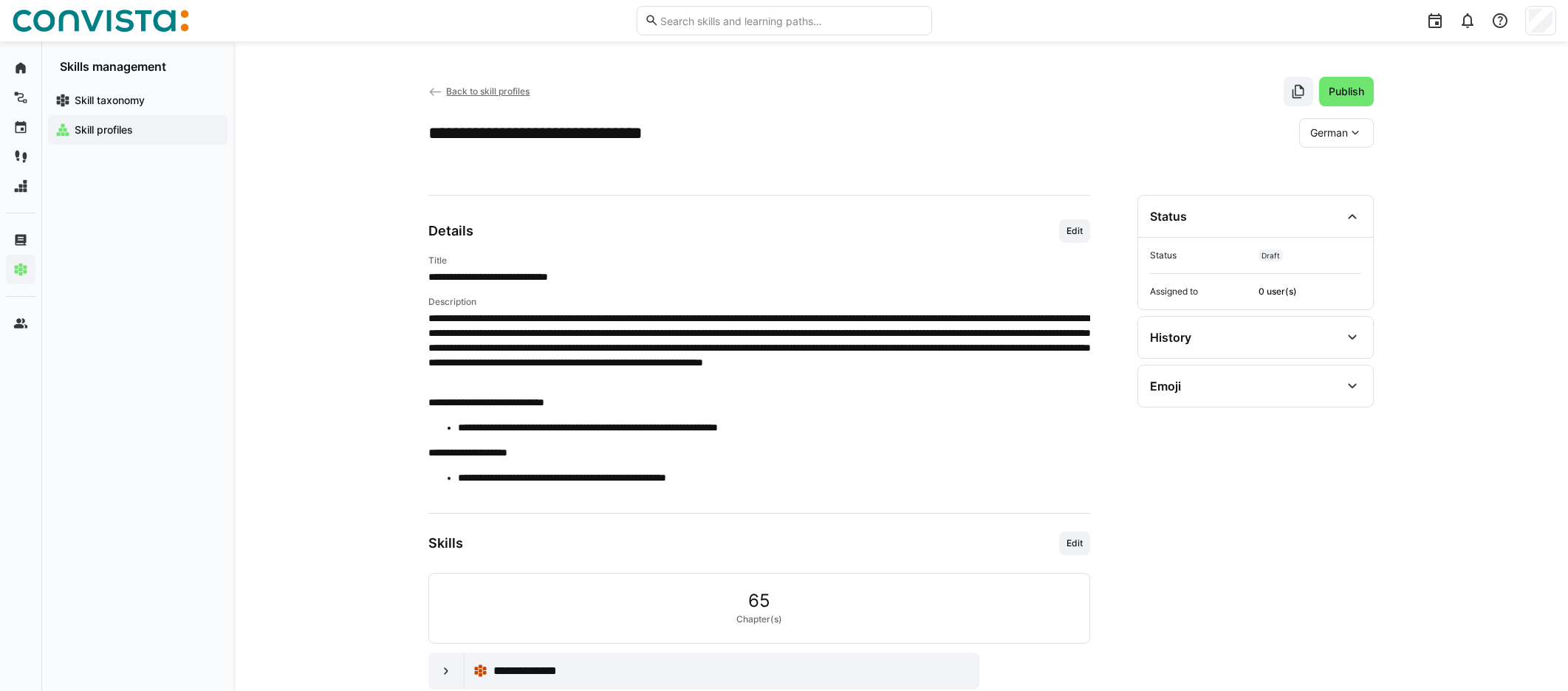
click at [492, 90] on span "Back to skill profiles" at bounding box center [487, 90] width 83 height 11
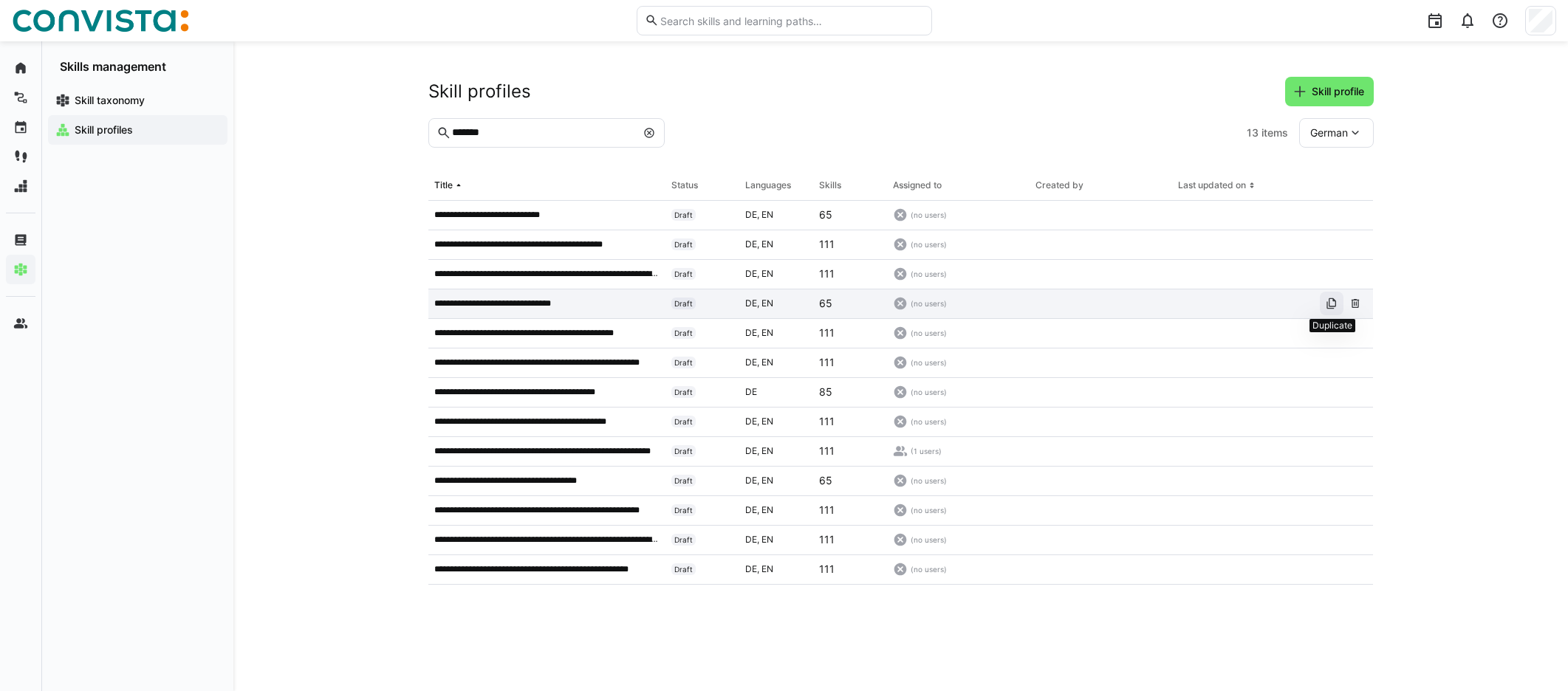
click at [944, 303] on eds-icon at bounding box center [1331, 304] width 12 height 12
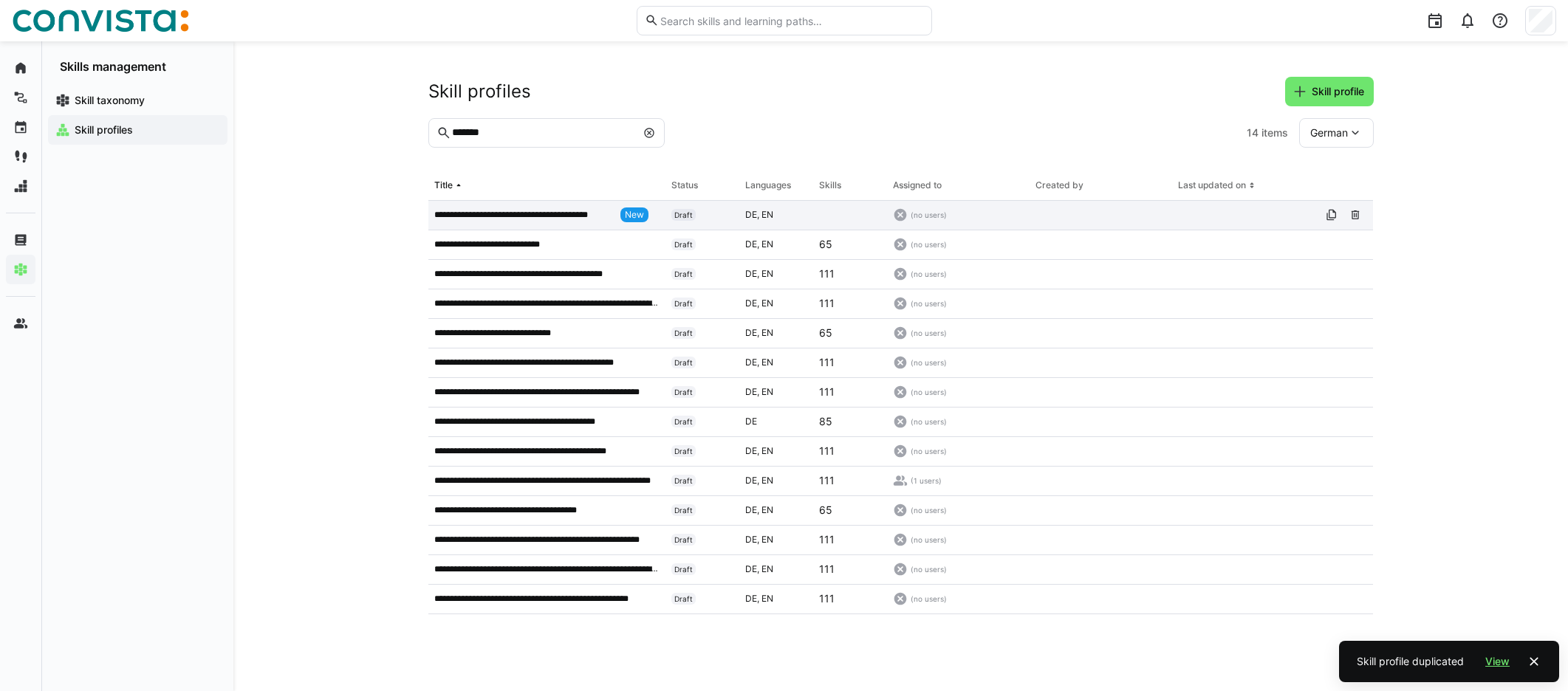
click at [541, 213] on p "**********" at bounding box center [525, 215] width 181 height 12
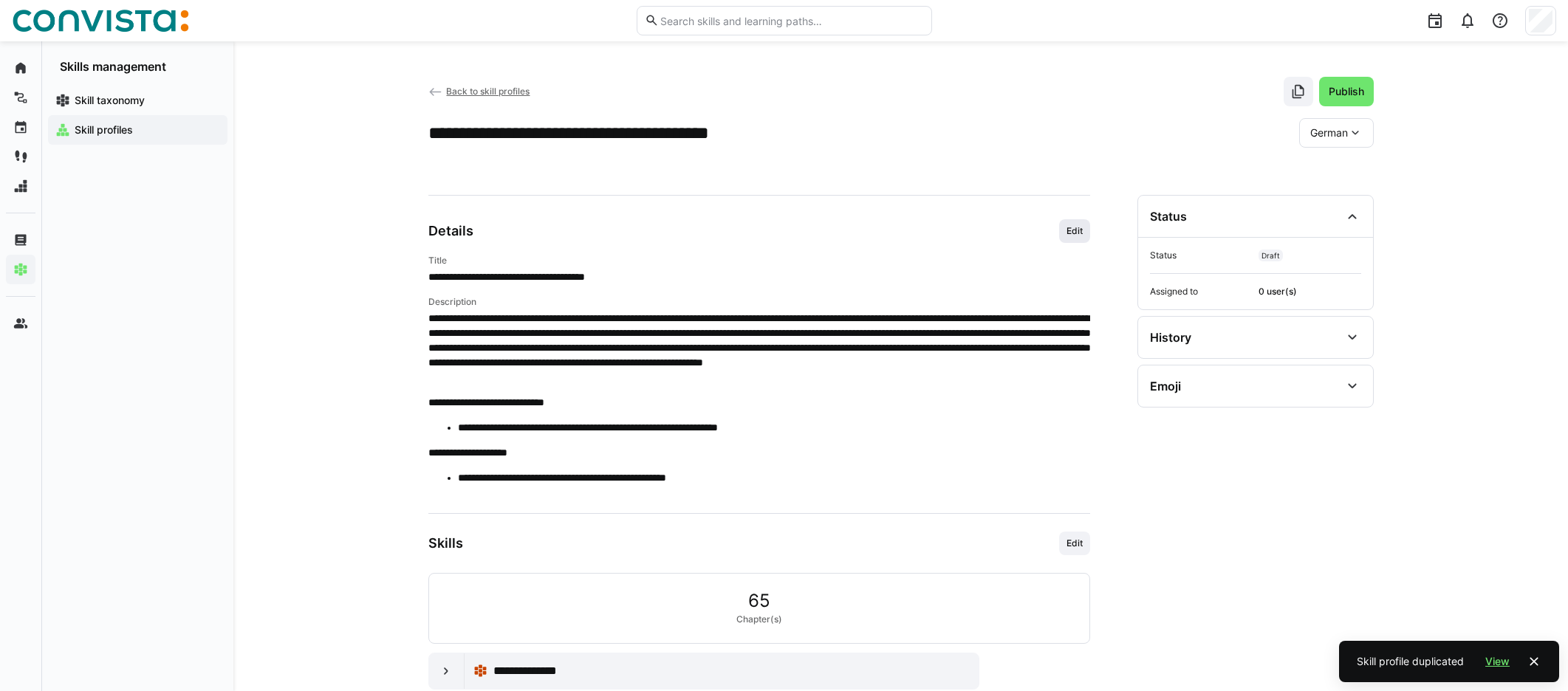
click at [944, 227] on span "Edit" at bounding box center [1074, 231] width 19 height 12
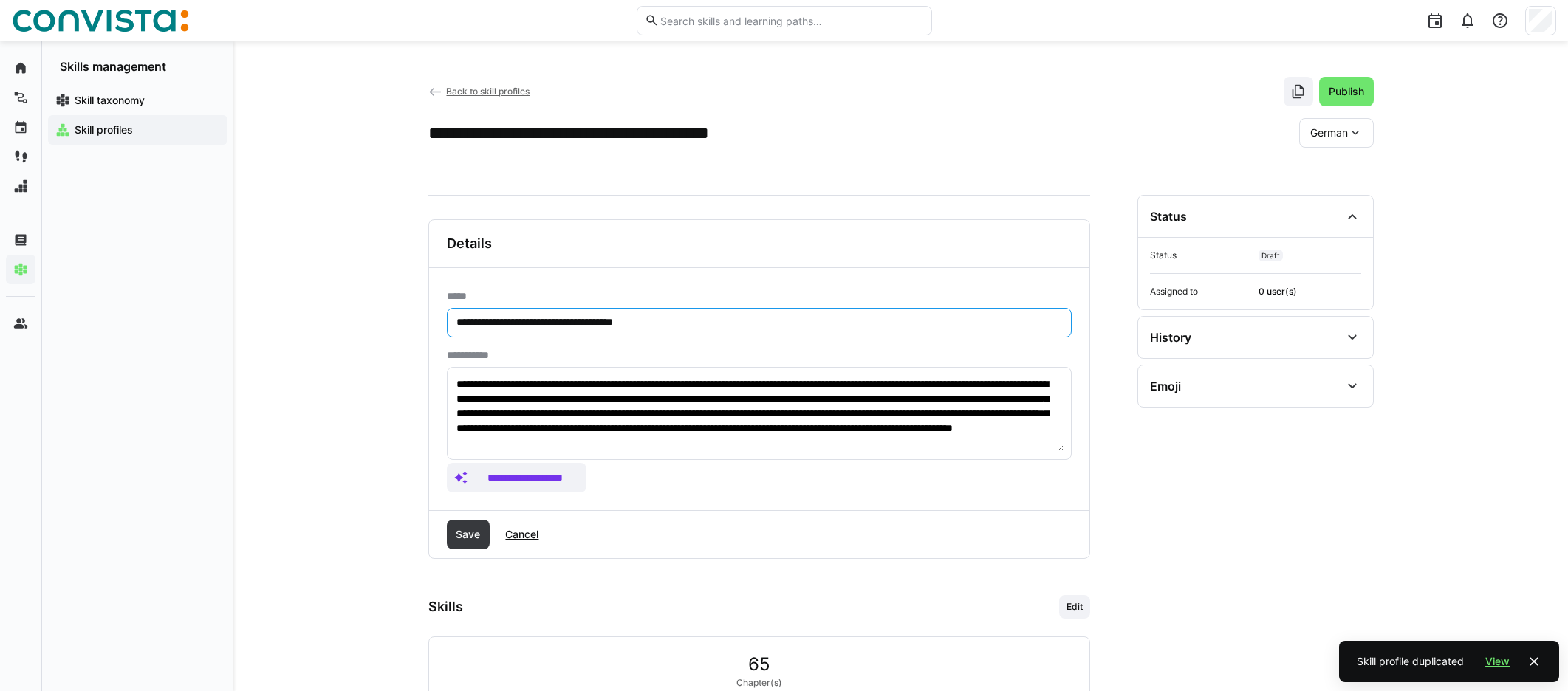
drag, startPoint x: 507, startPoint y: 324, endPoint x: 431, endPoint y: 321, distance: 76.1
click at [432, 321] on div "**********" at bounding box center [759, 389] width 660 height 242
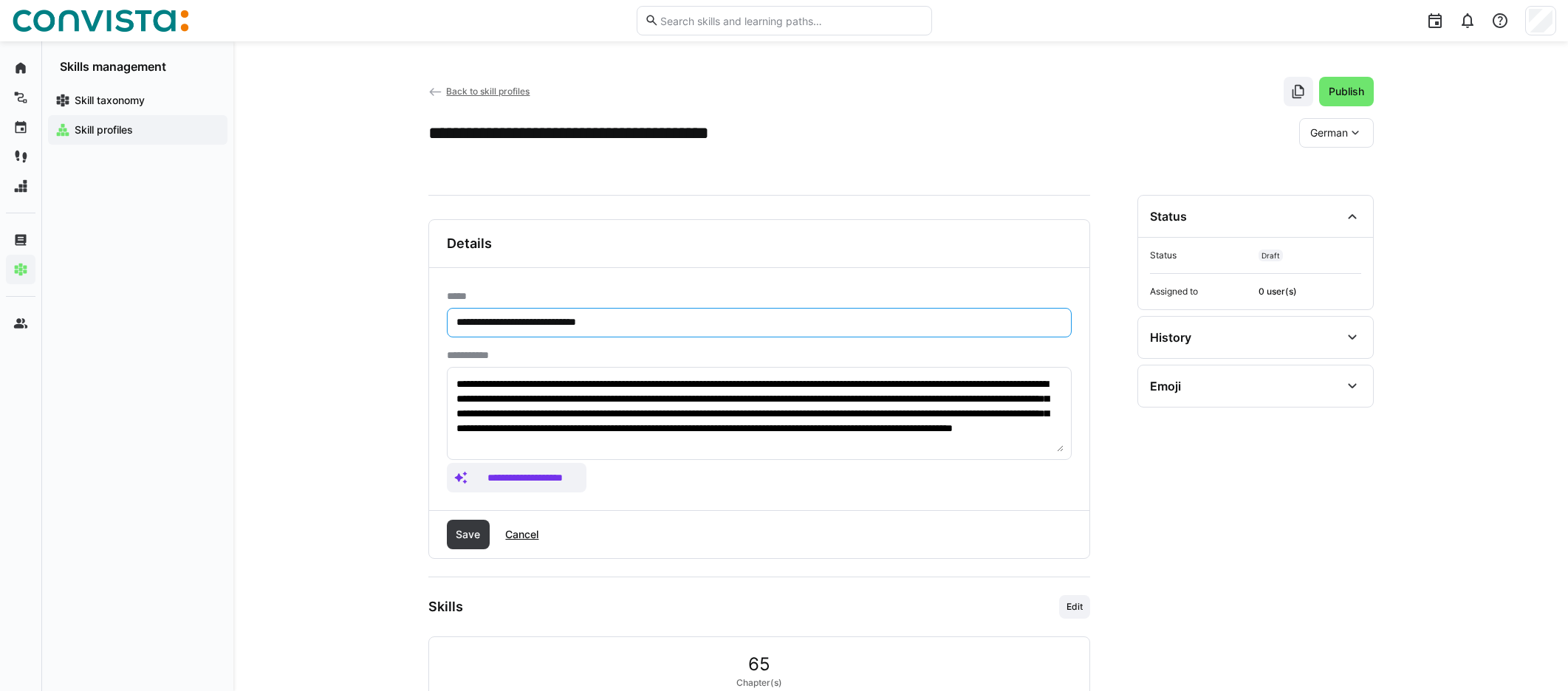
click at [508, 326] on input "**********" at bounding box center [759, 322] width 609 height 13
type input "**********"
click at [474, 536] on span "Save" at bounding box center [467, 535] width 29 height 15
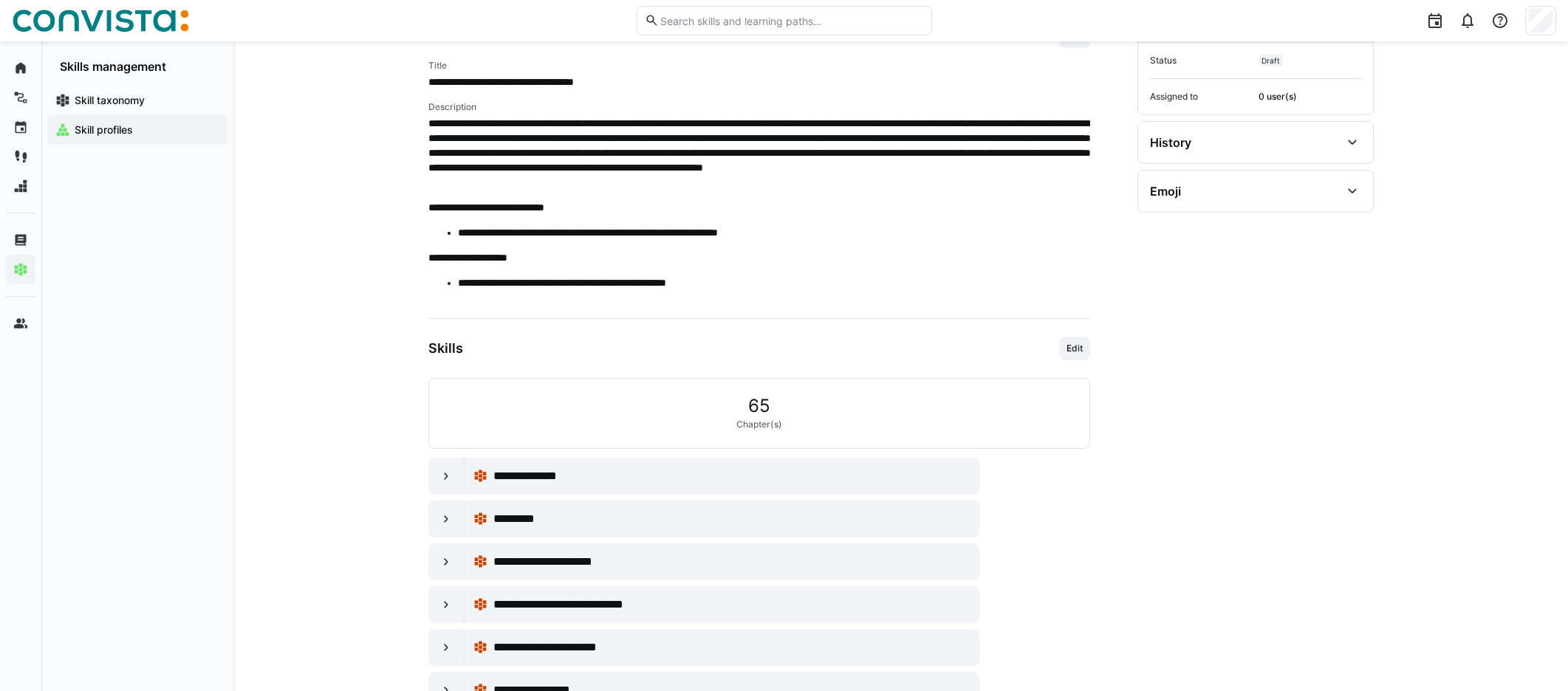
scroll to position [204, 0]
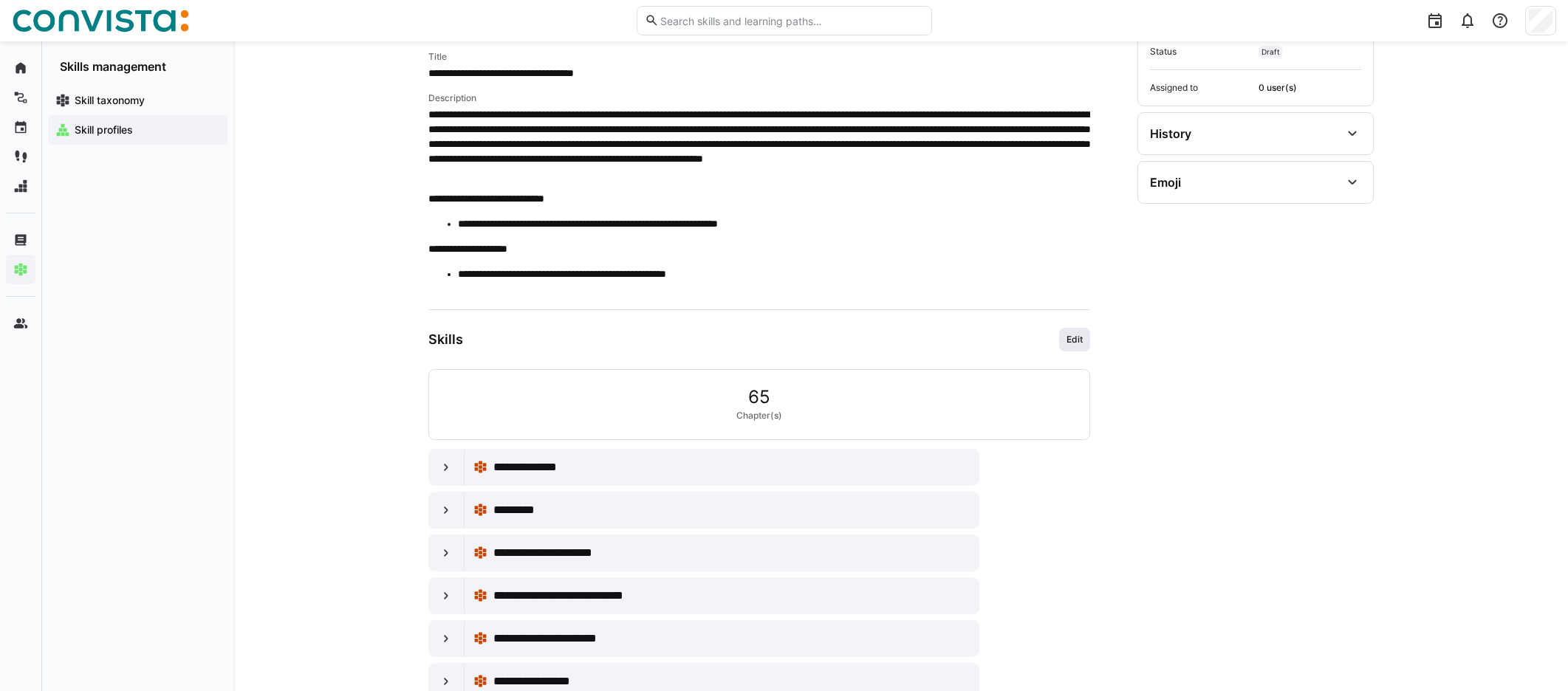
click at [944, 341] on span "Edit" at bounding box center [1074, 340] width 19 height 12
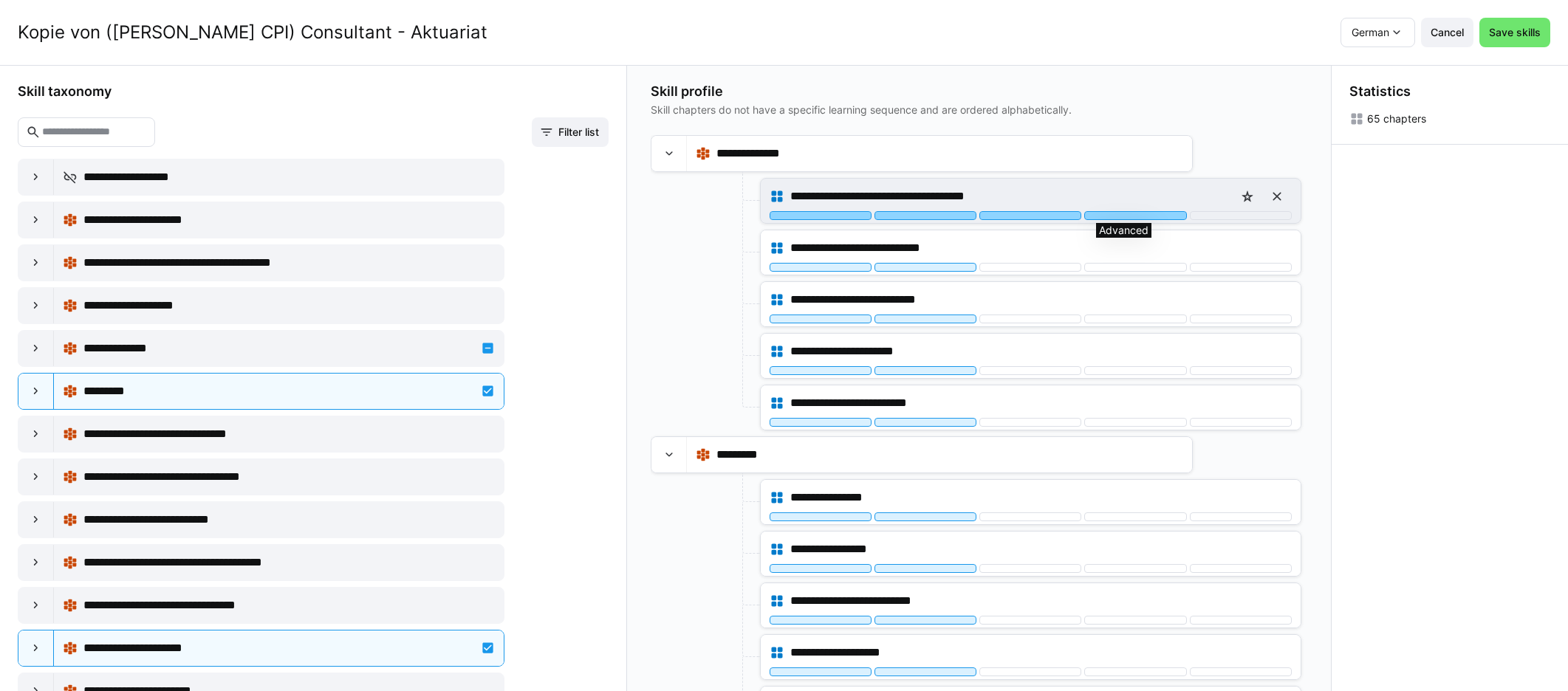
click at [944, 218] on div at bounding box center [1135, 216] width 102 height 9
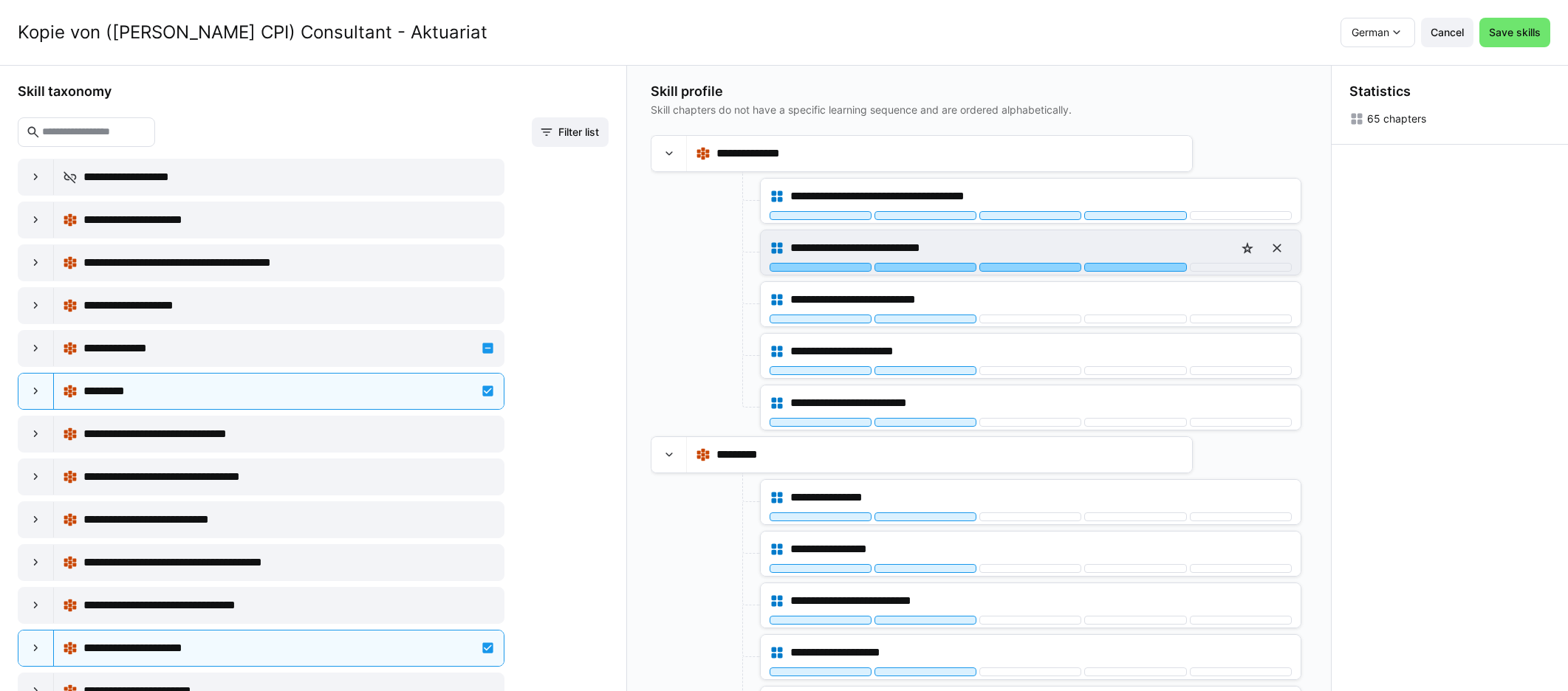
click at [944, 270] on div at bounding box center [1135, 267] width 102 height 9
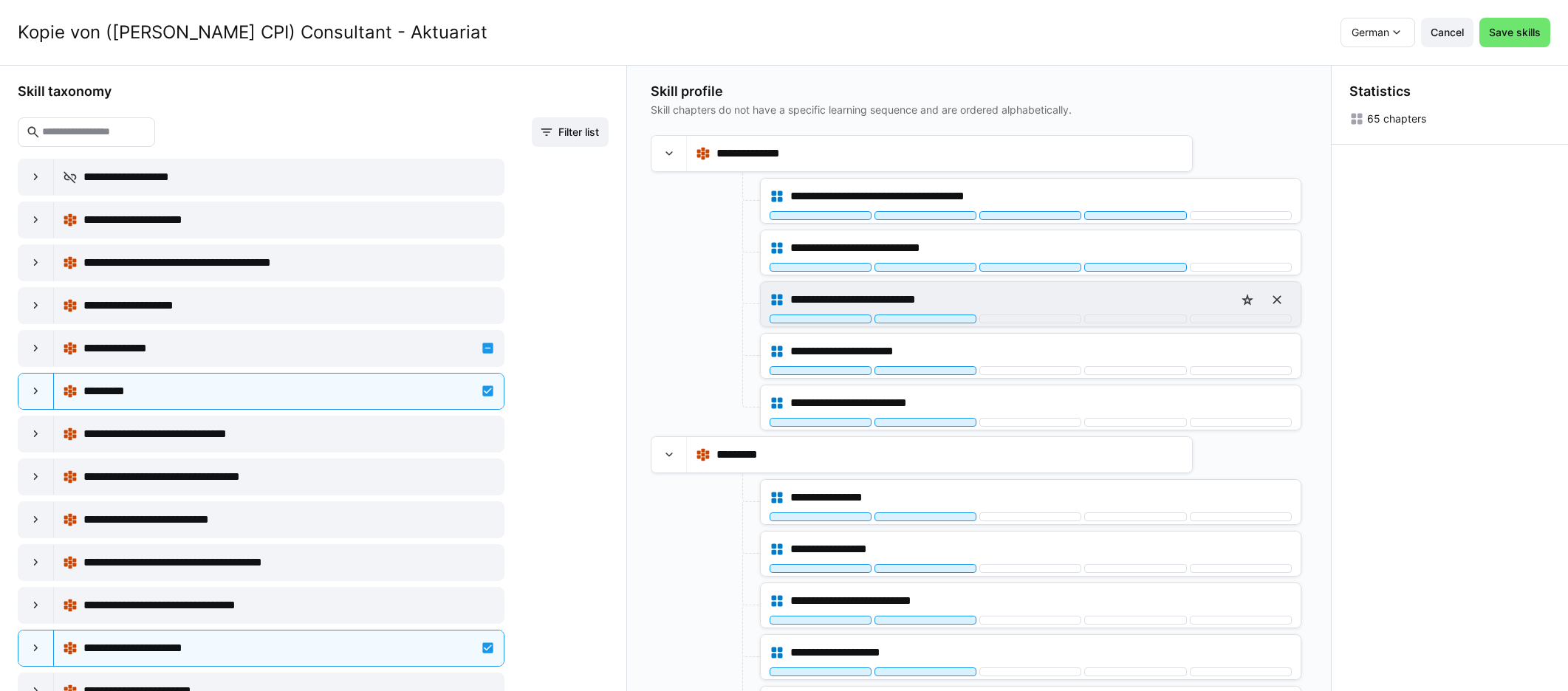
click at [944, 323] on div "**********" at bounding box center [1031, 304] width 540 height 44
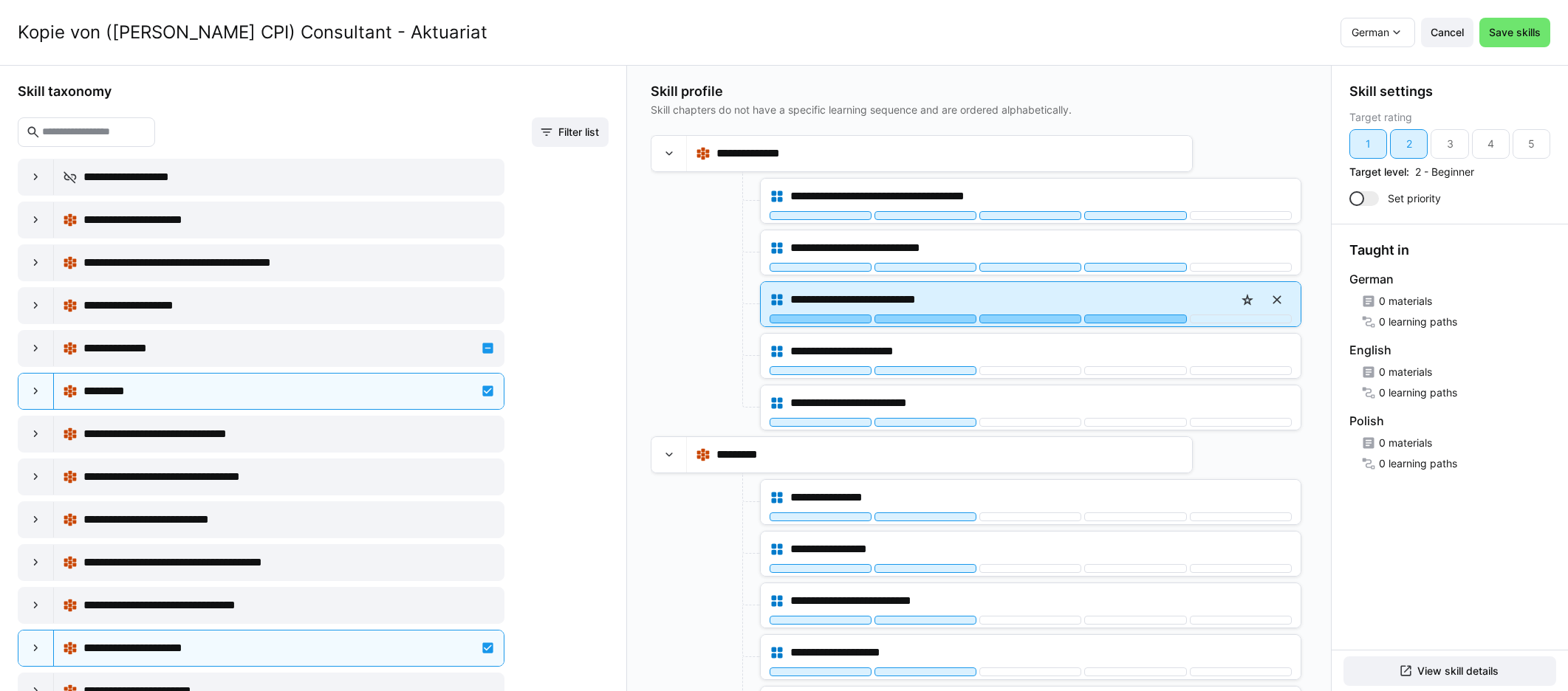
click at [944, 320] on div at bounding box center [1135, 318] width 102 height 9
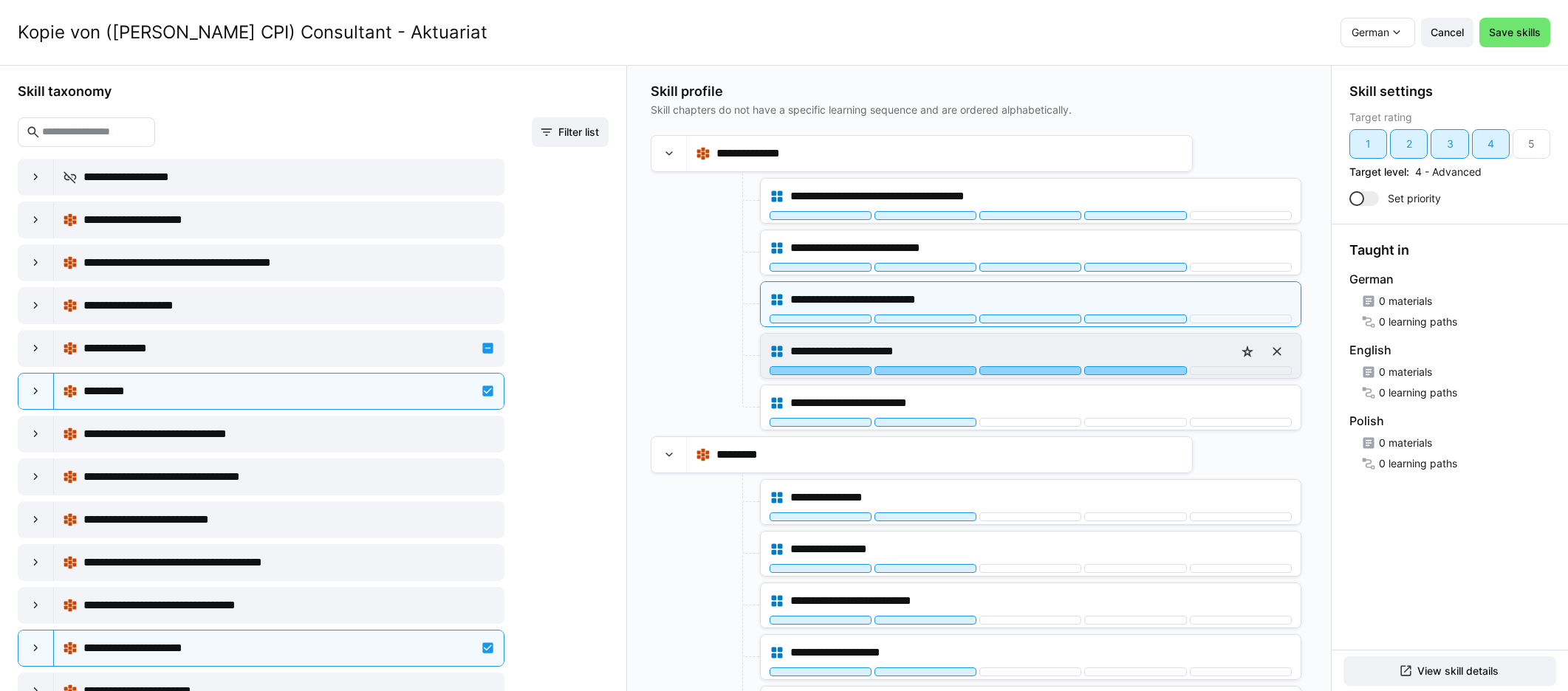
click at [944, 367] on div at bounding box center [1135, 370] width 102 height 9
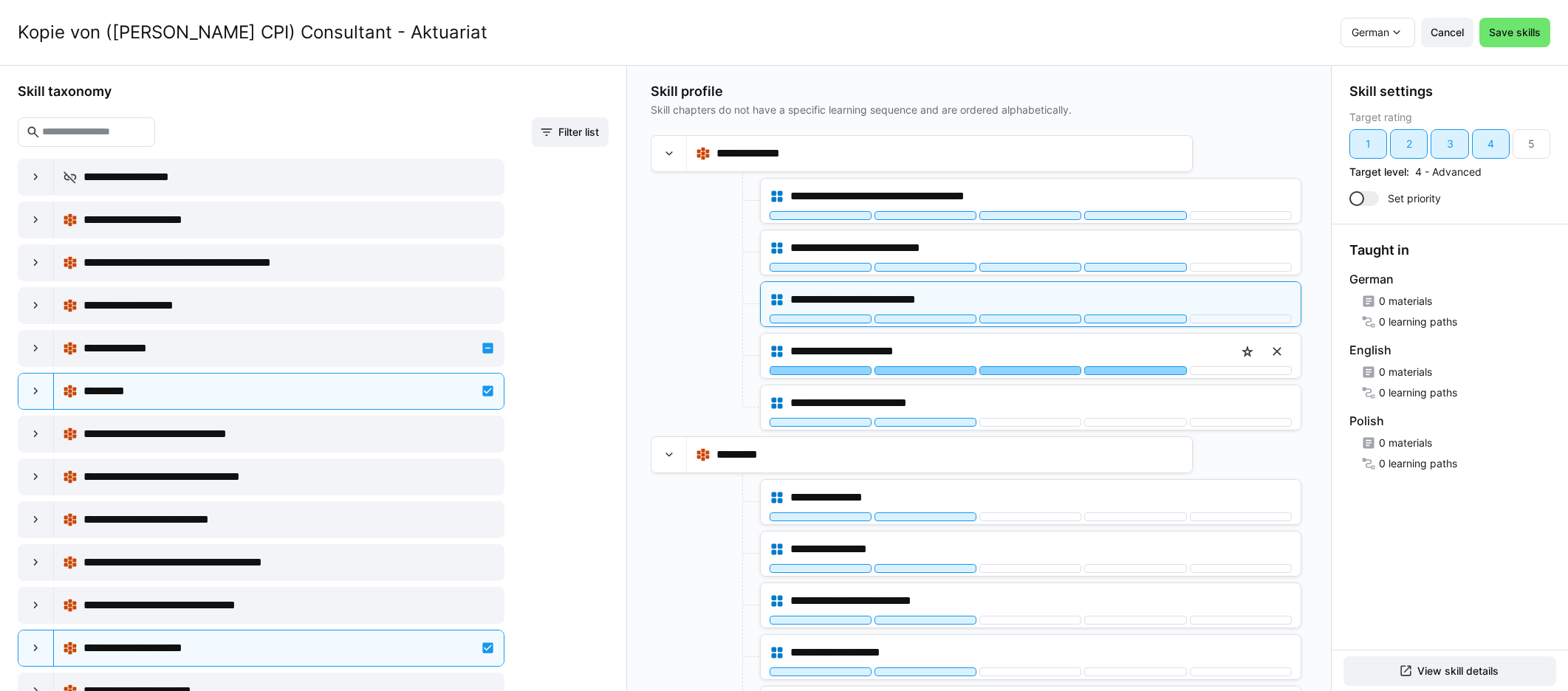
scroll to position [202, 0]
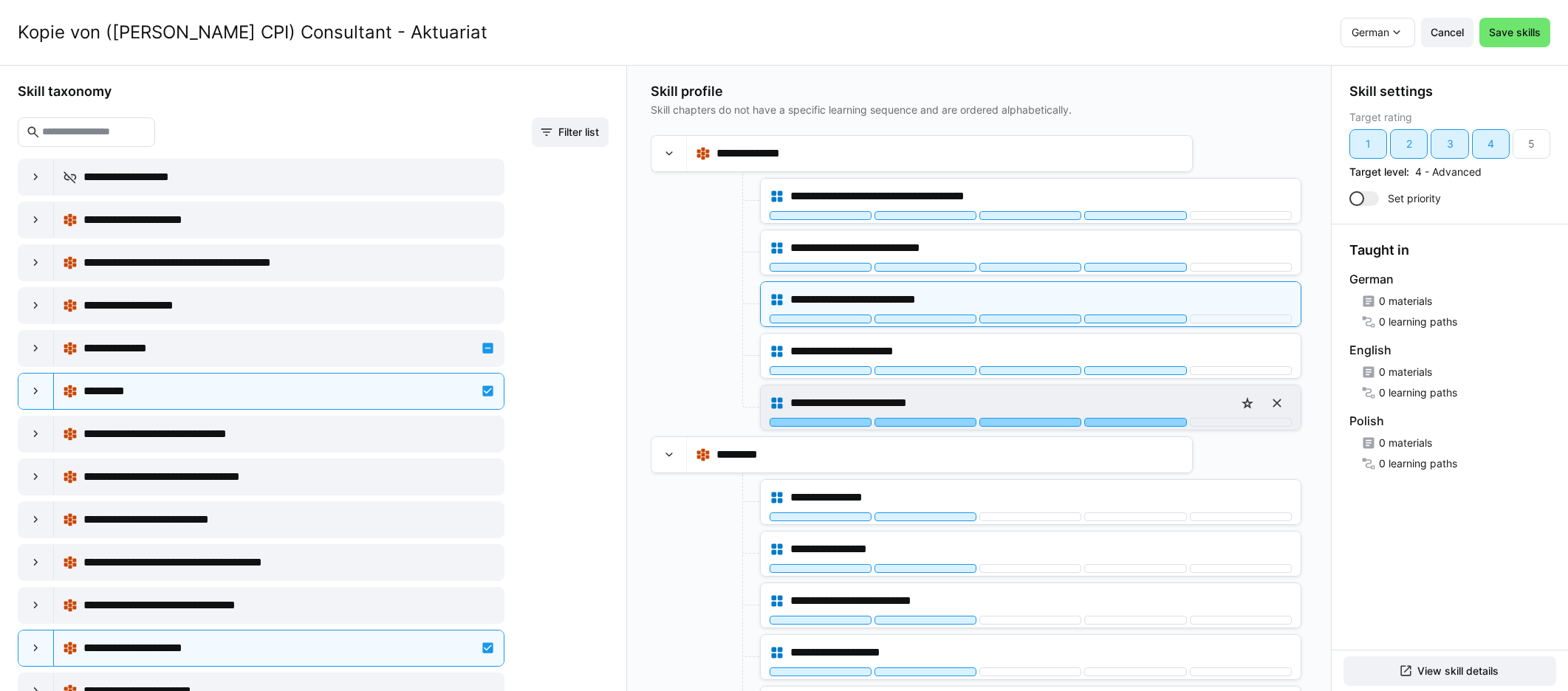
click at [944, 421] on div at bounding box center [1135, 422] width 102 height 9
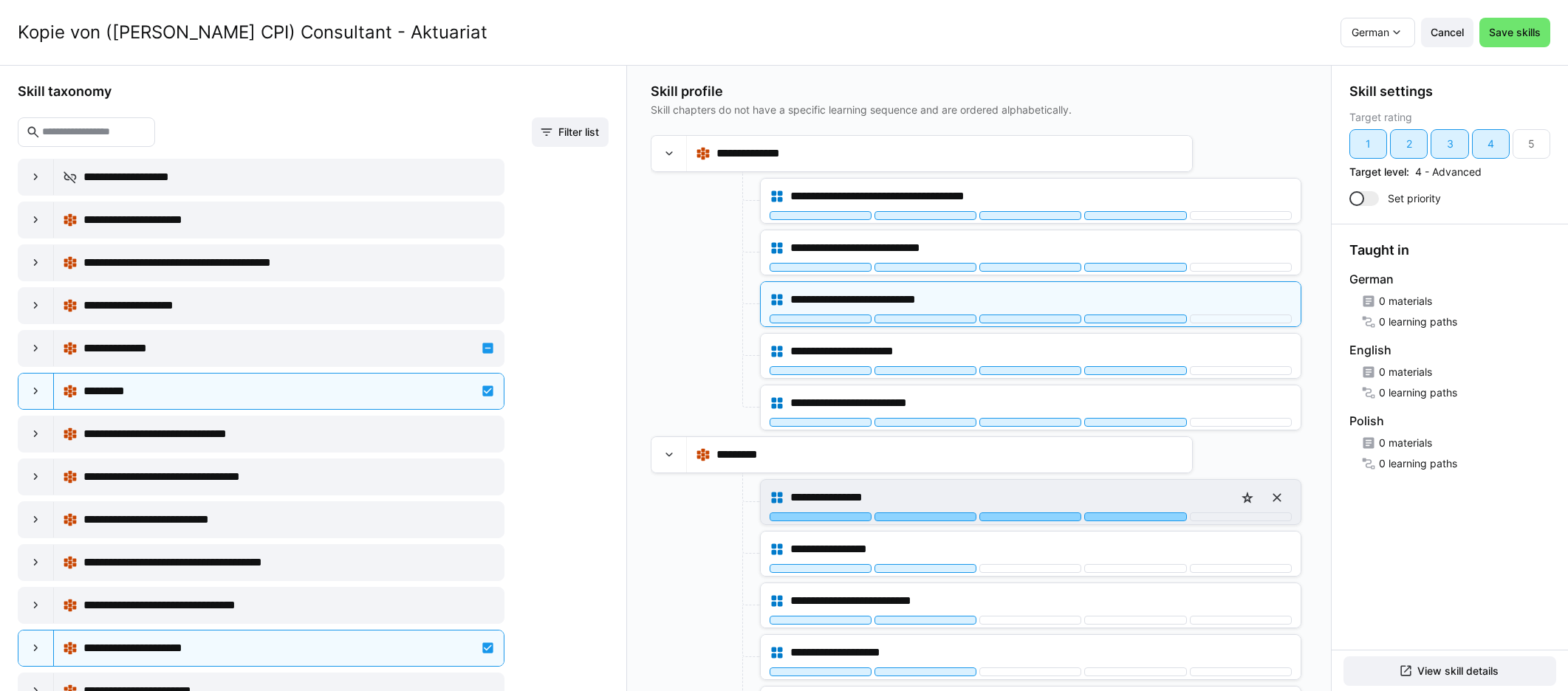
click at [944, 513] on div at bounding box center [1135, 517] width 102 height 9
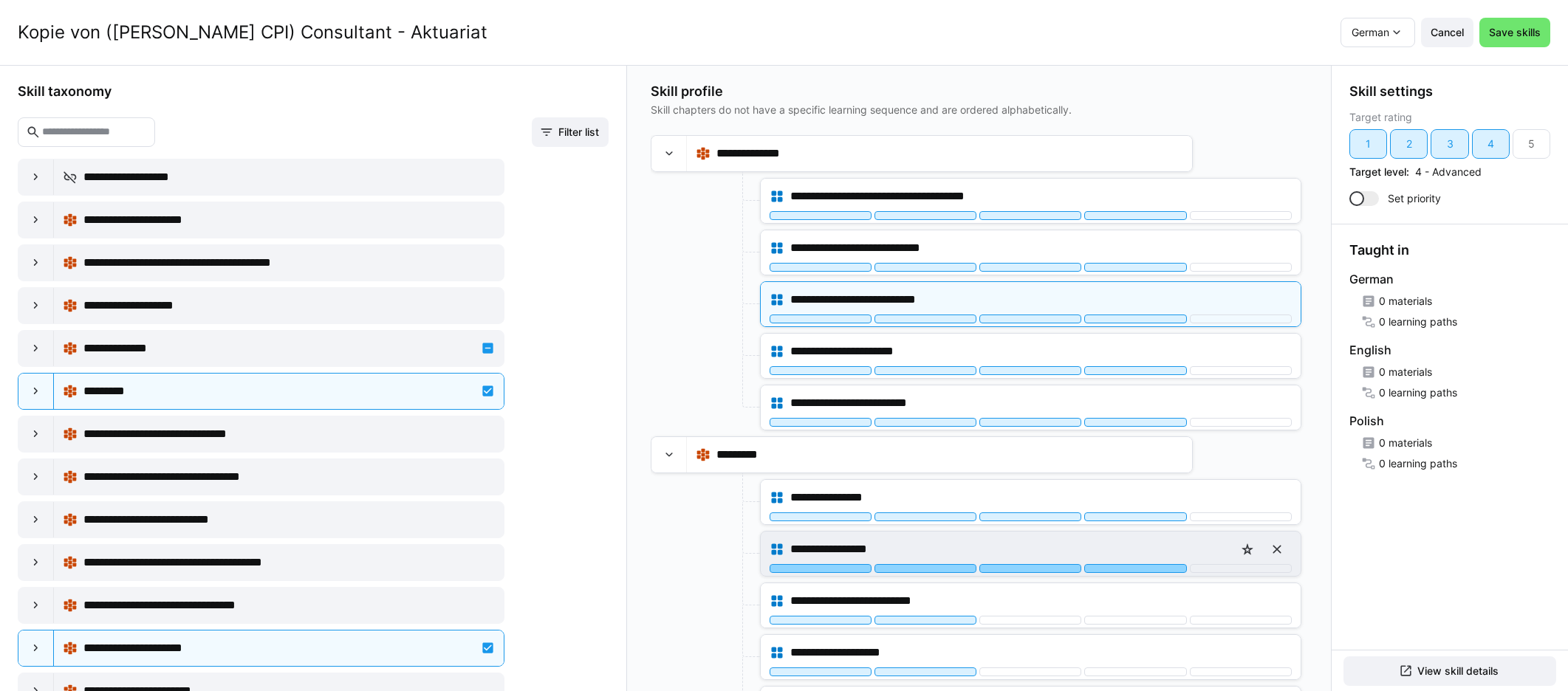
click at [944, 566] on div at bounding box center [1135, 568] width 102 height 9
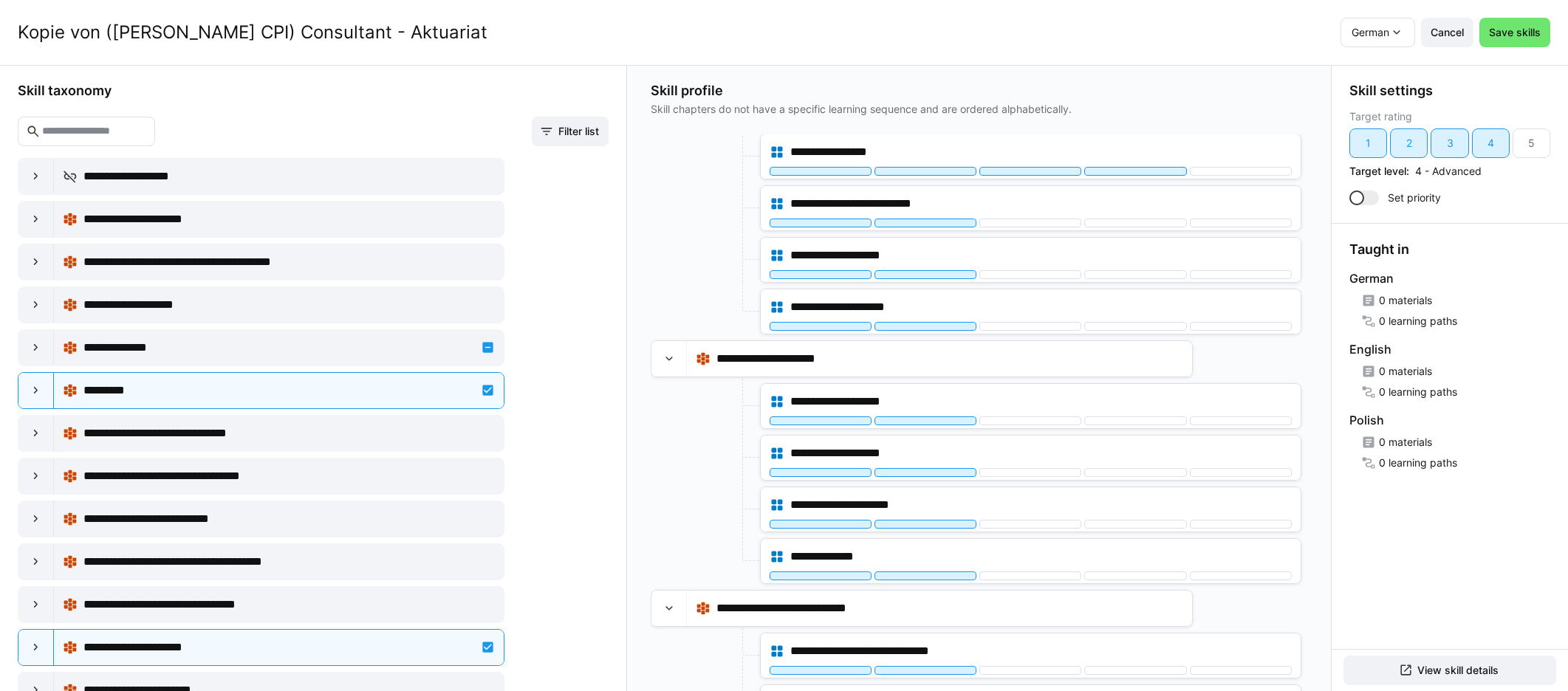
scroll to position [386, 0]
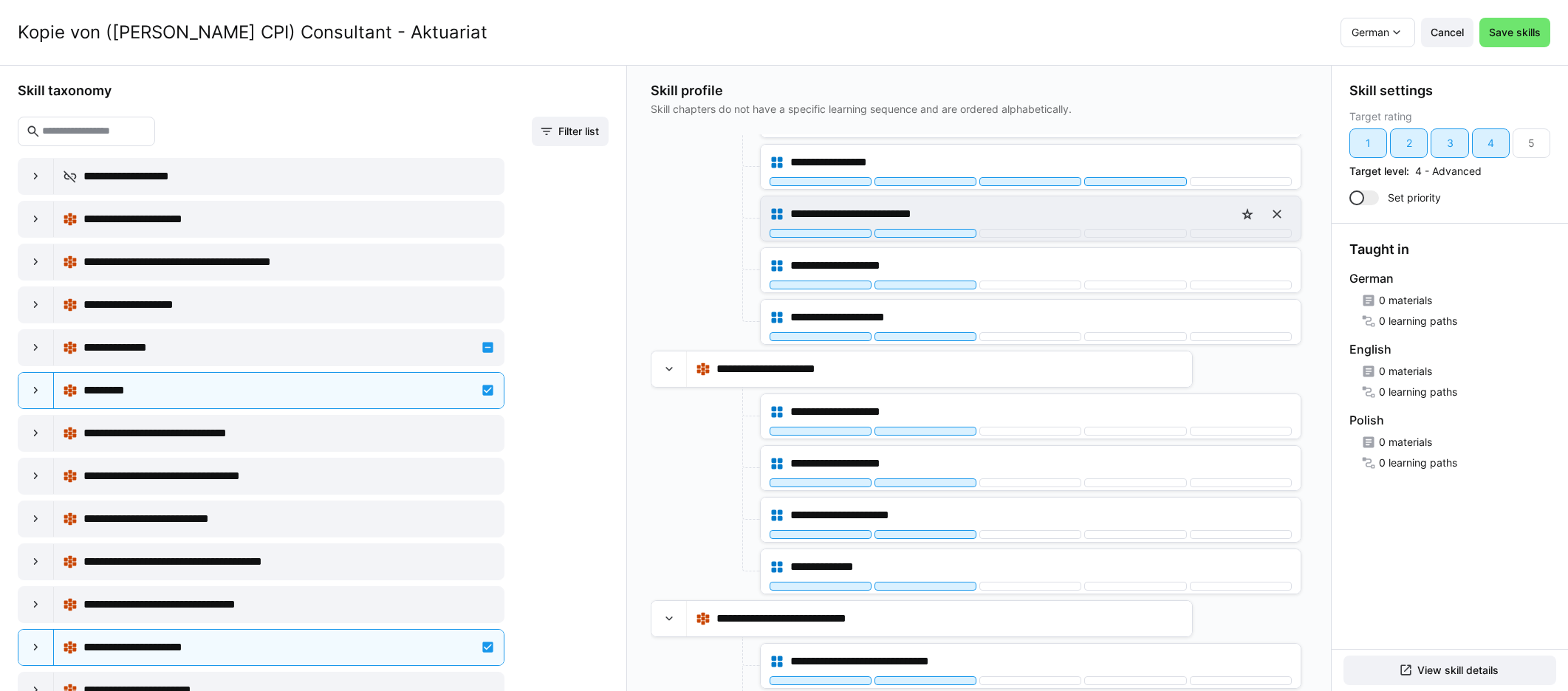
click at [944, 227] on div "**********" at bounding box center [1030, 214] width 522 height 30
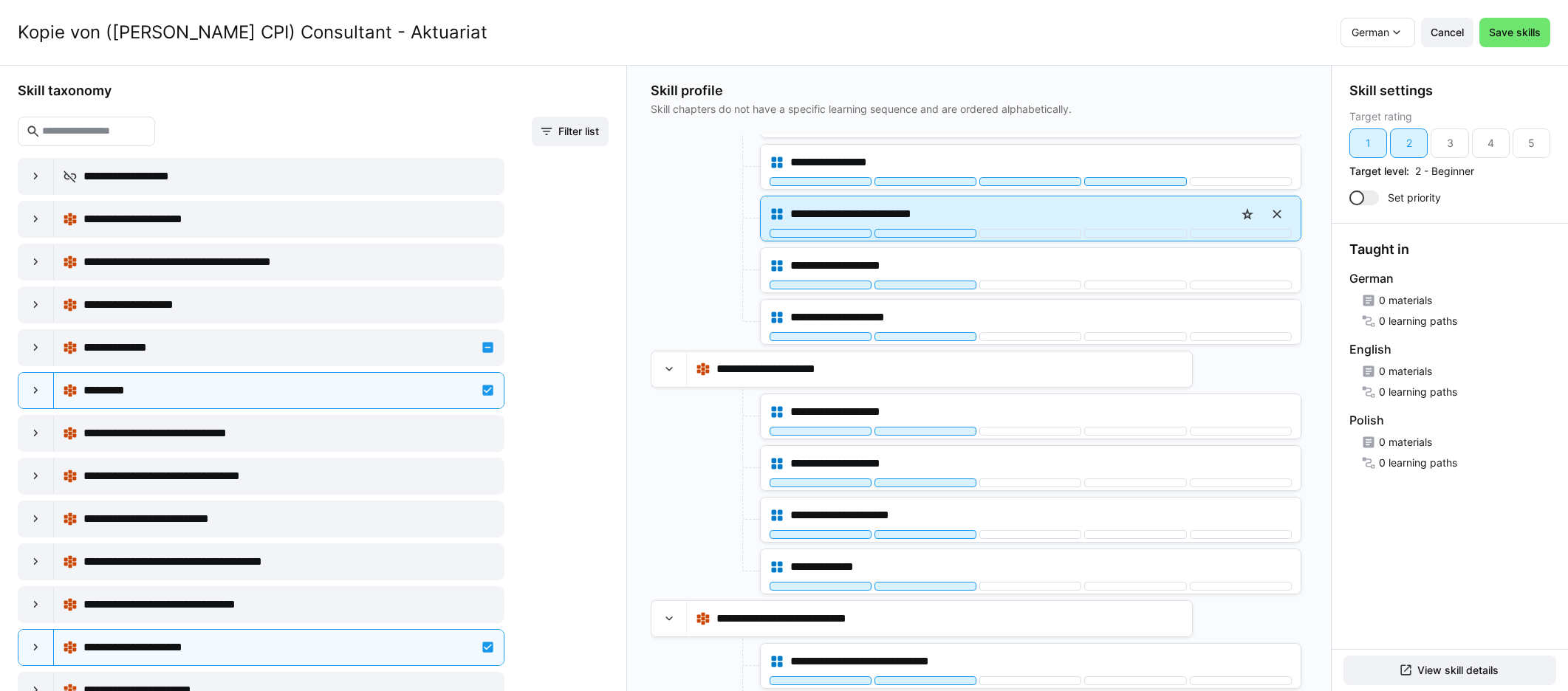
click at [944, 239] on div "**********" at bounding box center [1031, 219] width 540 height 44
click at [944, 237] on div at bounding box center [1135, 233] width 102 height 9
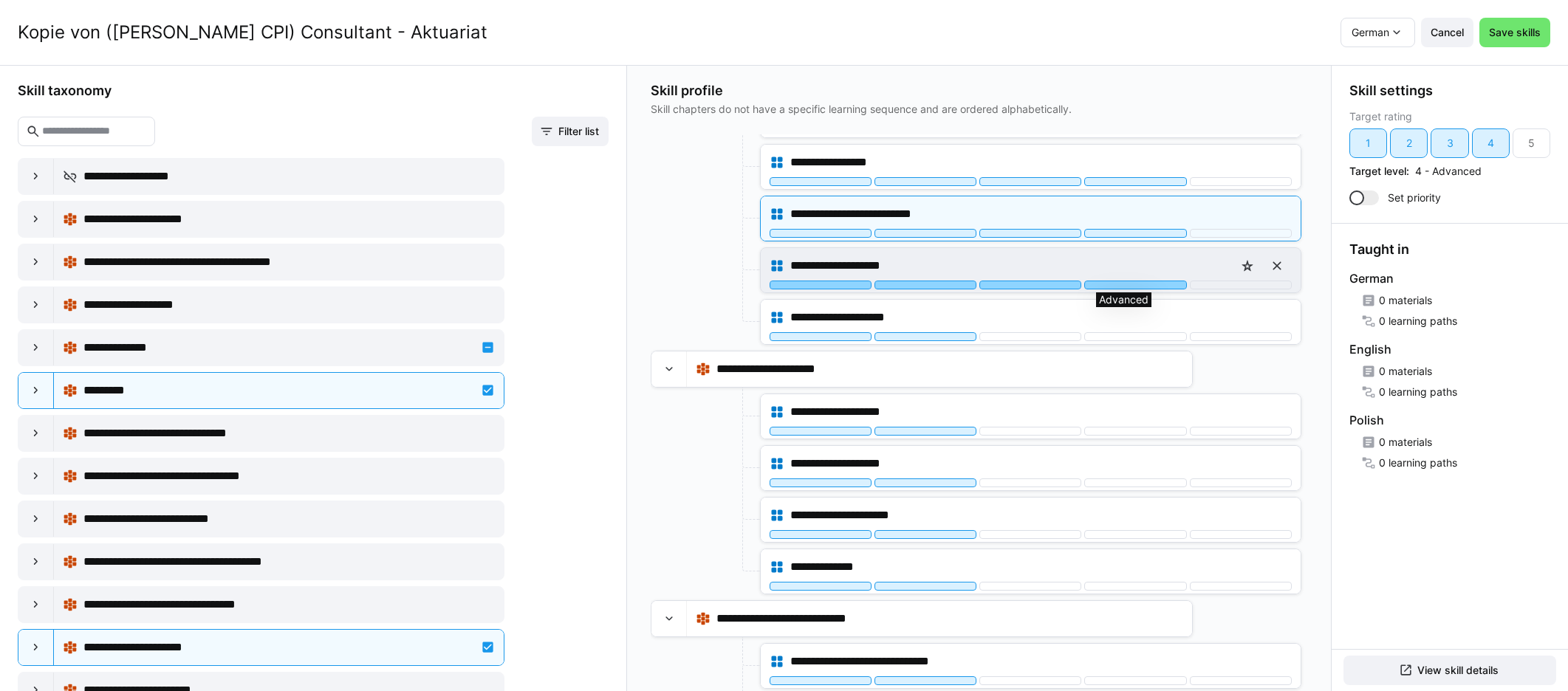
click at [944, 285] on div at bounding box center [1135, 285] width 102 height 9
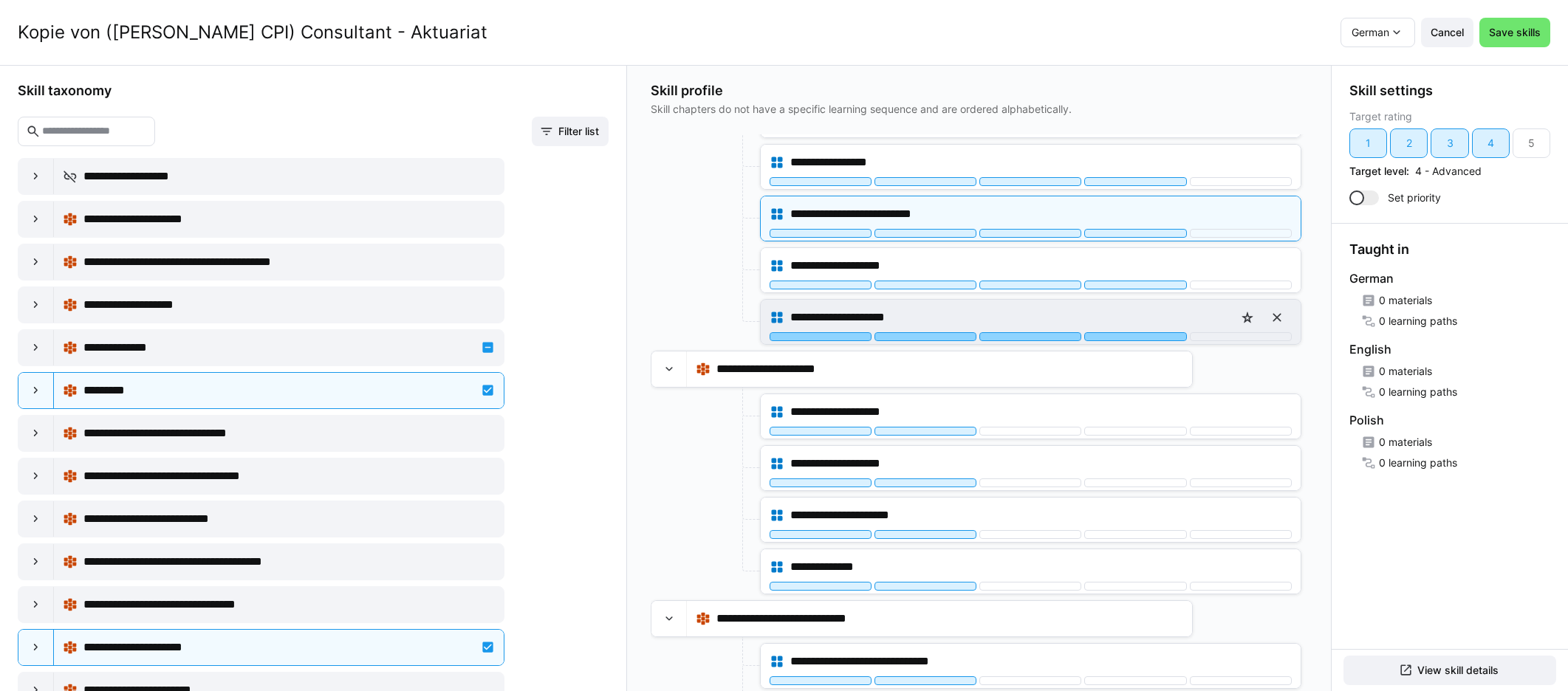
click at [944, 332] on div at bounding box center [1135, 336] width 102 height 9
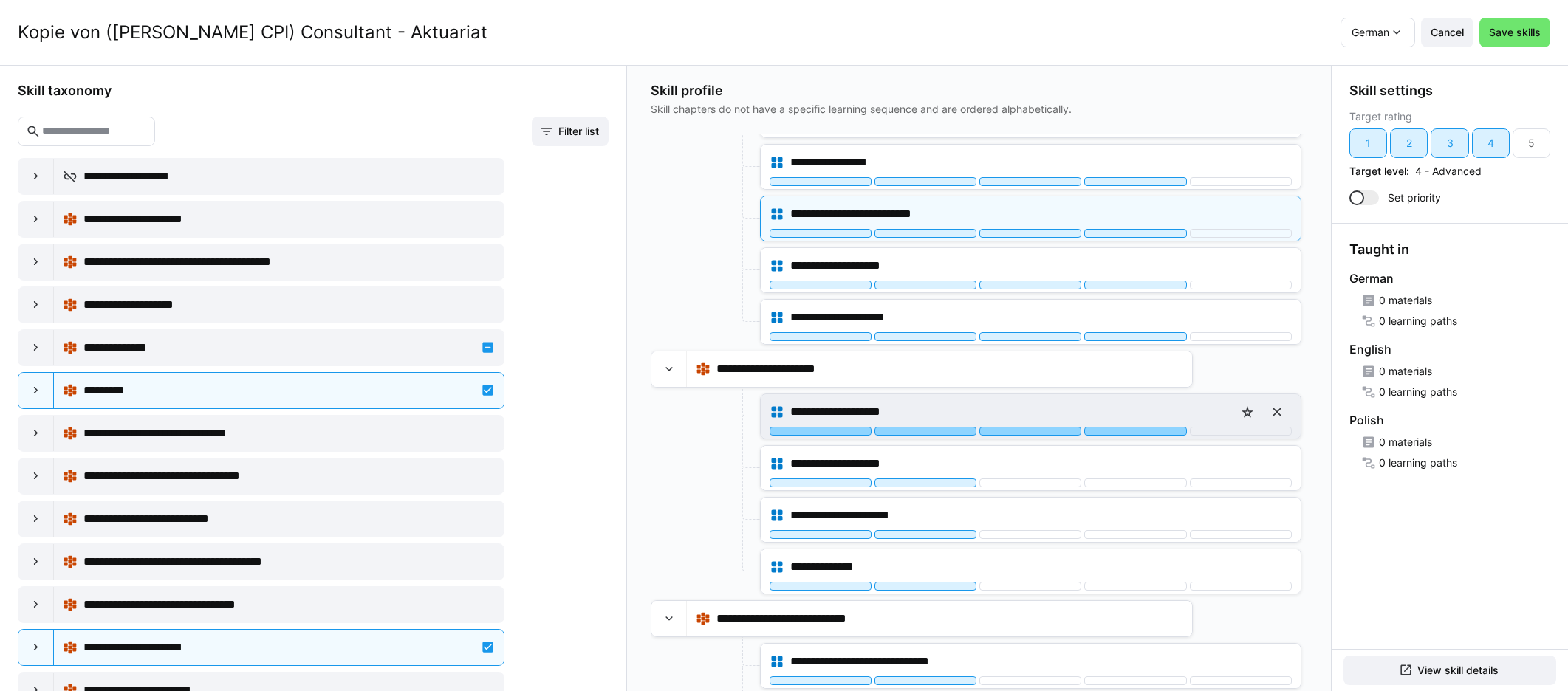
click at [944, 429] on div at bounding box center [1135, 431] width 102 height 9
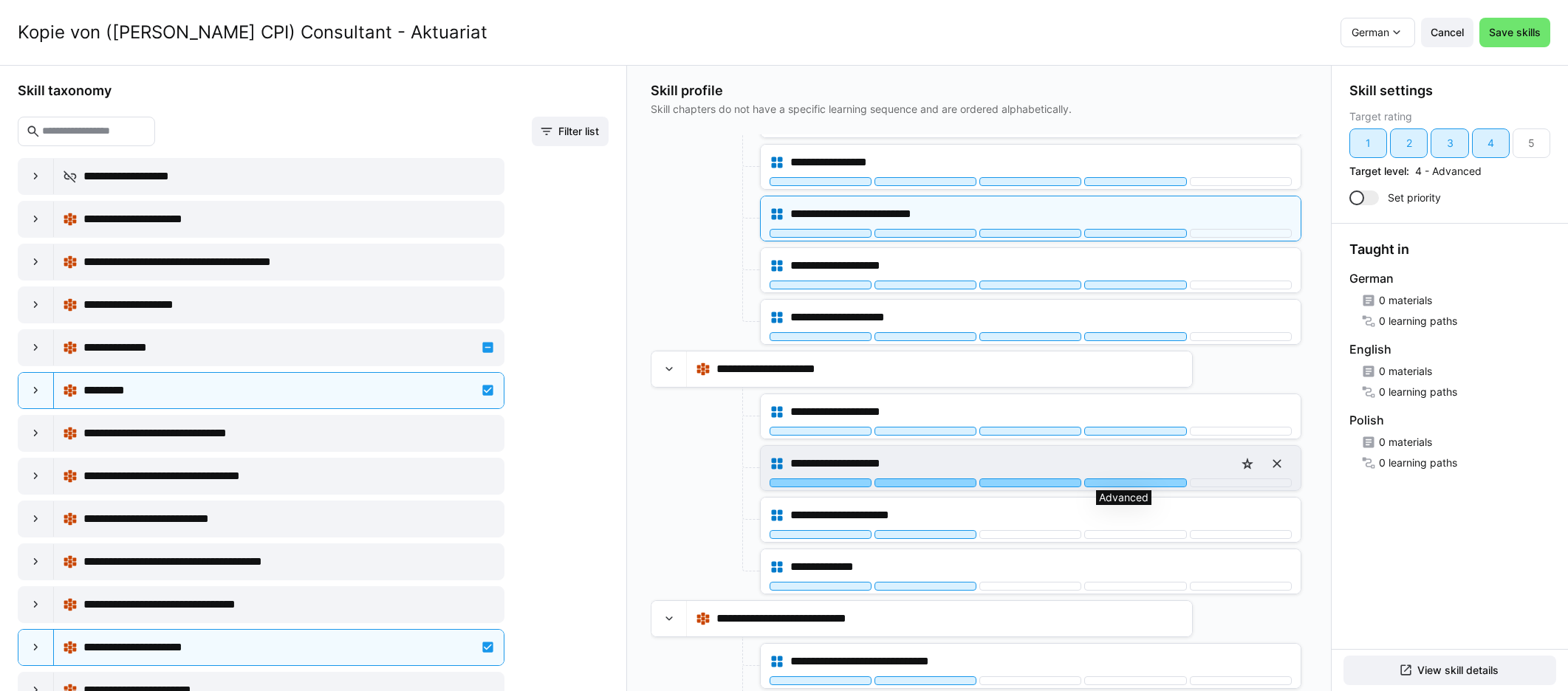
click at [944, 485] on div at bounding box center [1135, 483] width 102 height 9
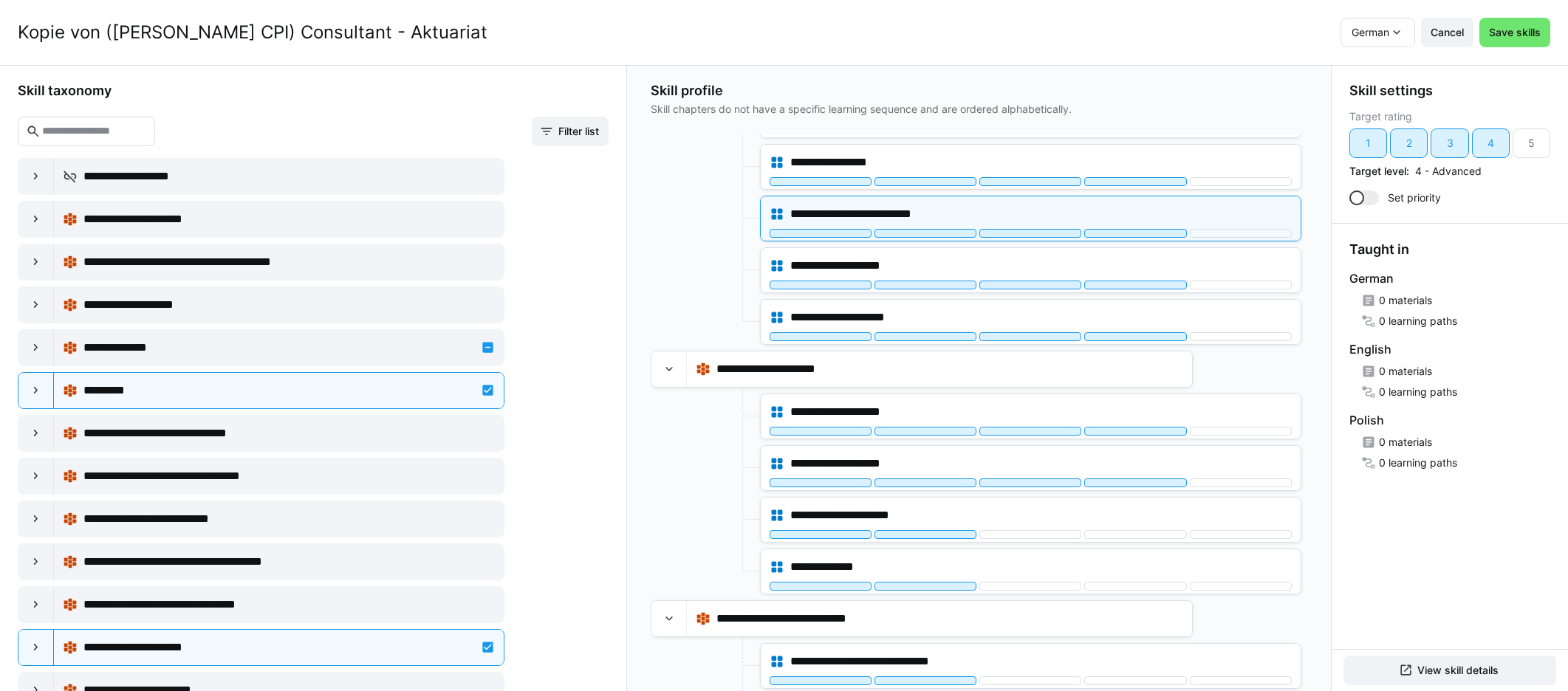
click at [944, 451] on div "**********" at bounding box center [979, 378] width 704 height 626
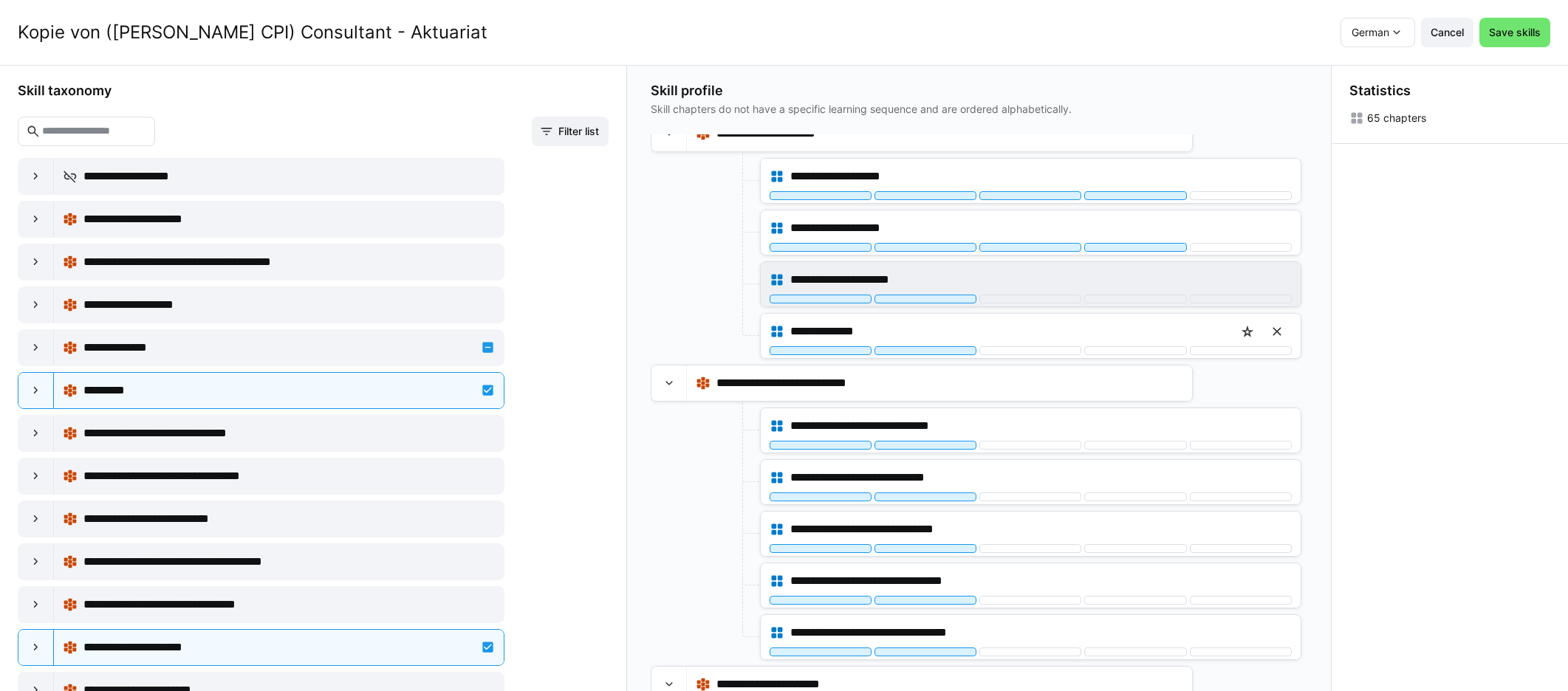
scroll to position [633, 0]
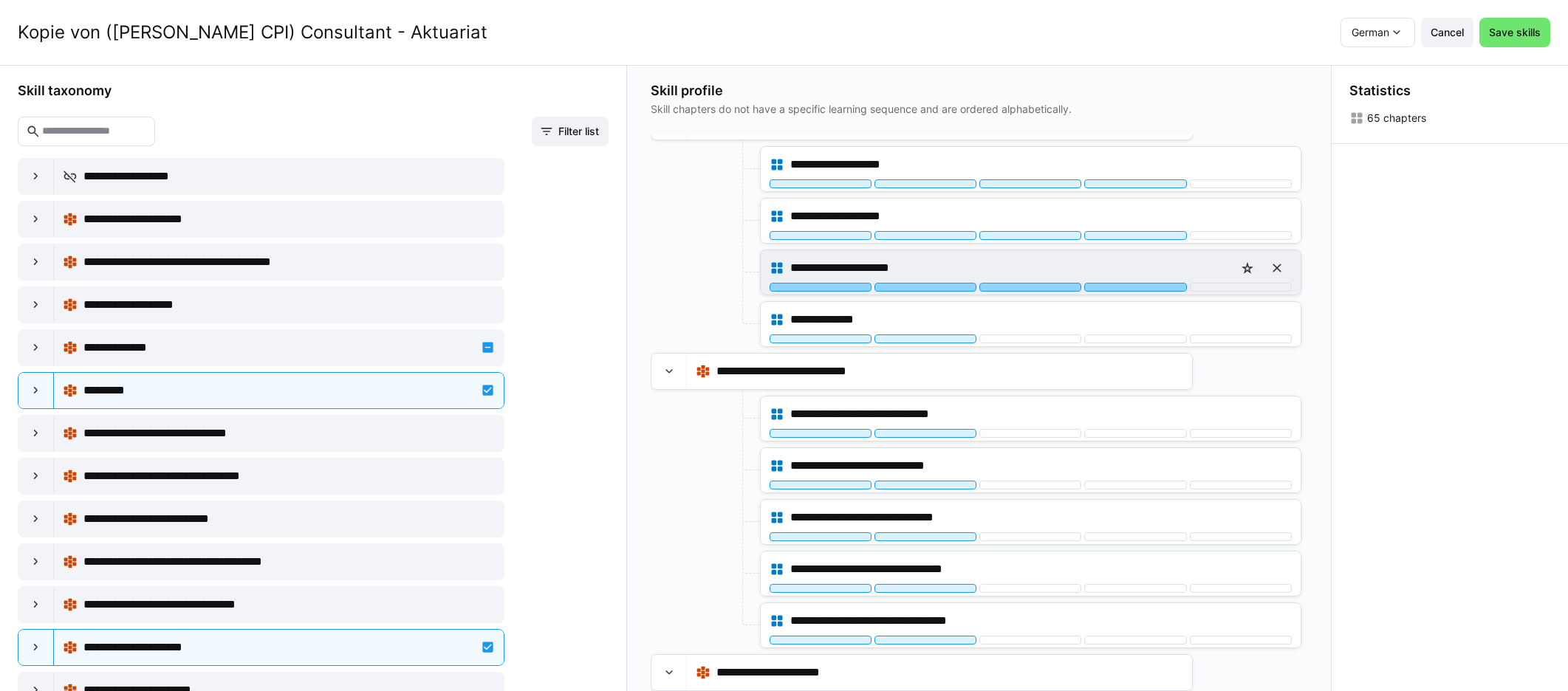
click at [944, 290] on div at bounding box center [1135, 287] width 102 height 9
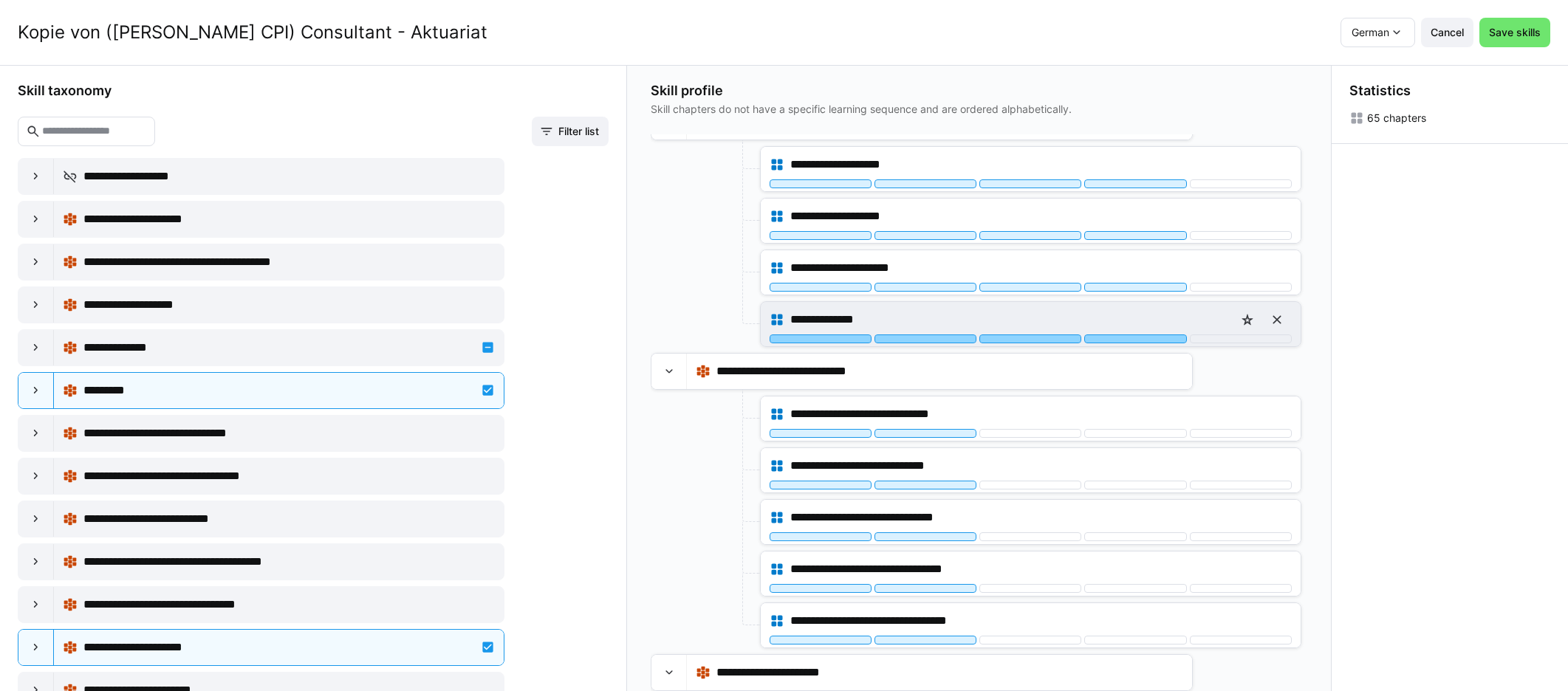
click at [944, 338] on div at bounding box center [1135, 339] width 102 height 9
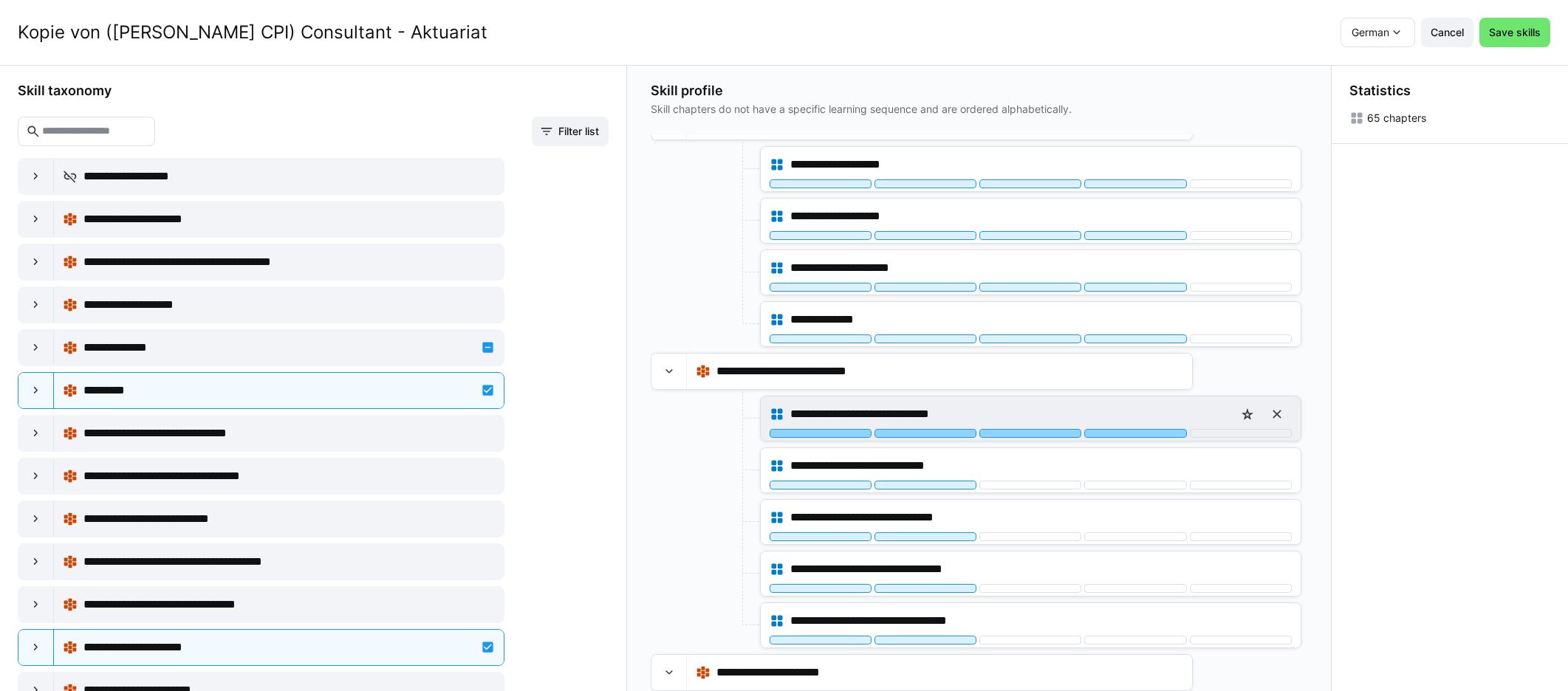
click at [944, 432] on div at bounding box center [1135, 434] width 102 height 9
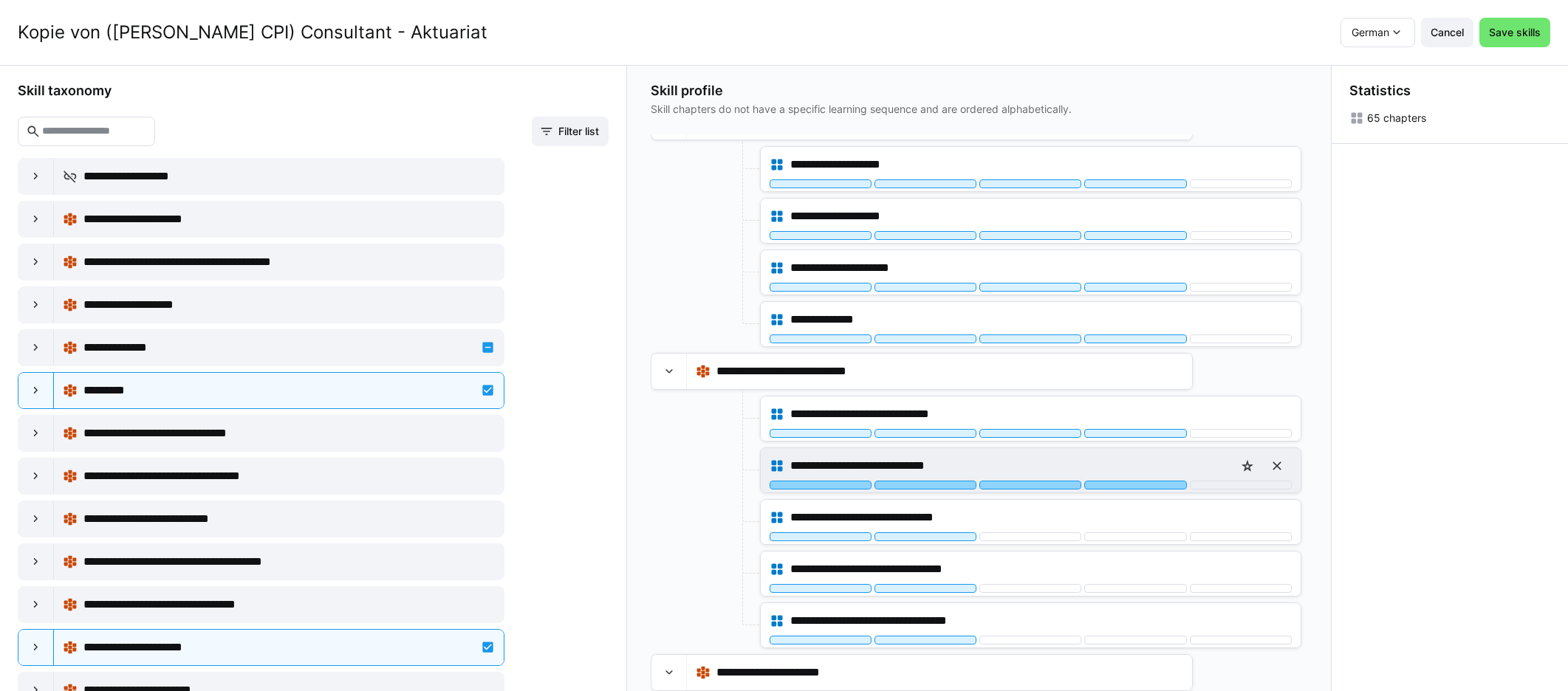
click at [944, 486] on div at bounding box center [1135, 485] width 102 height 9
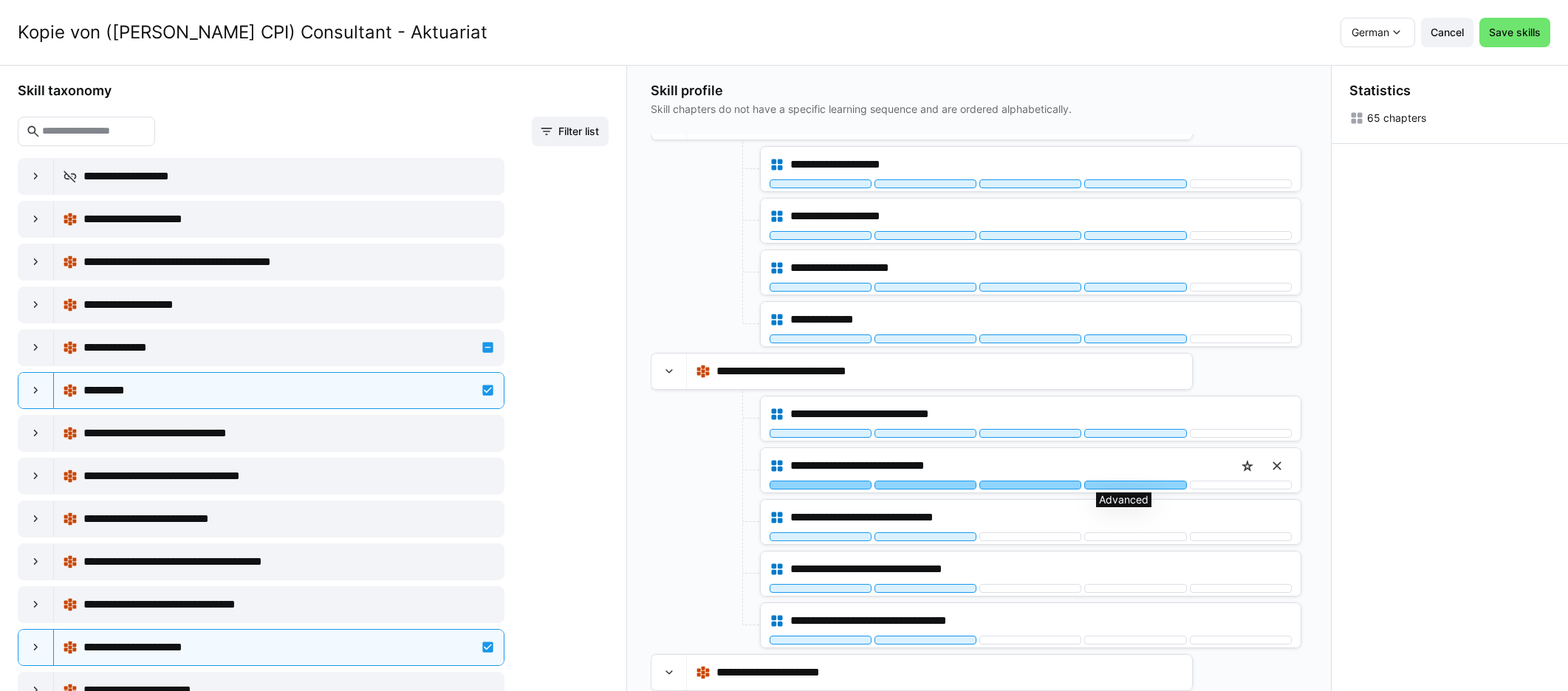
scroll to position [365, 0]
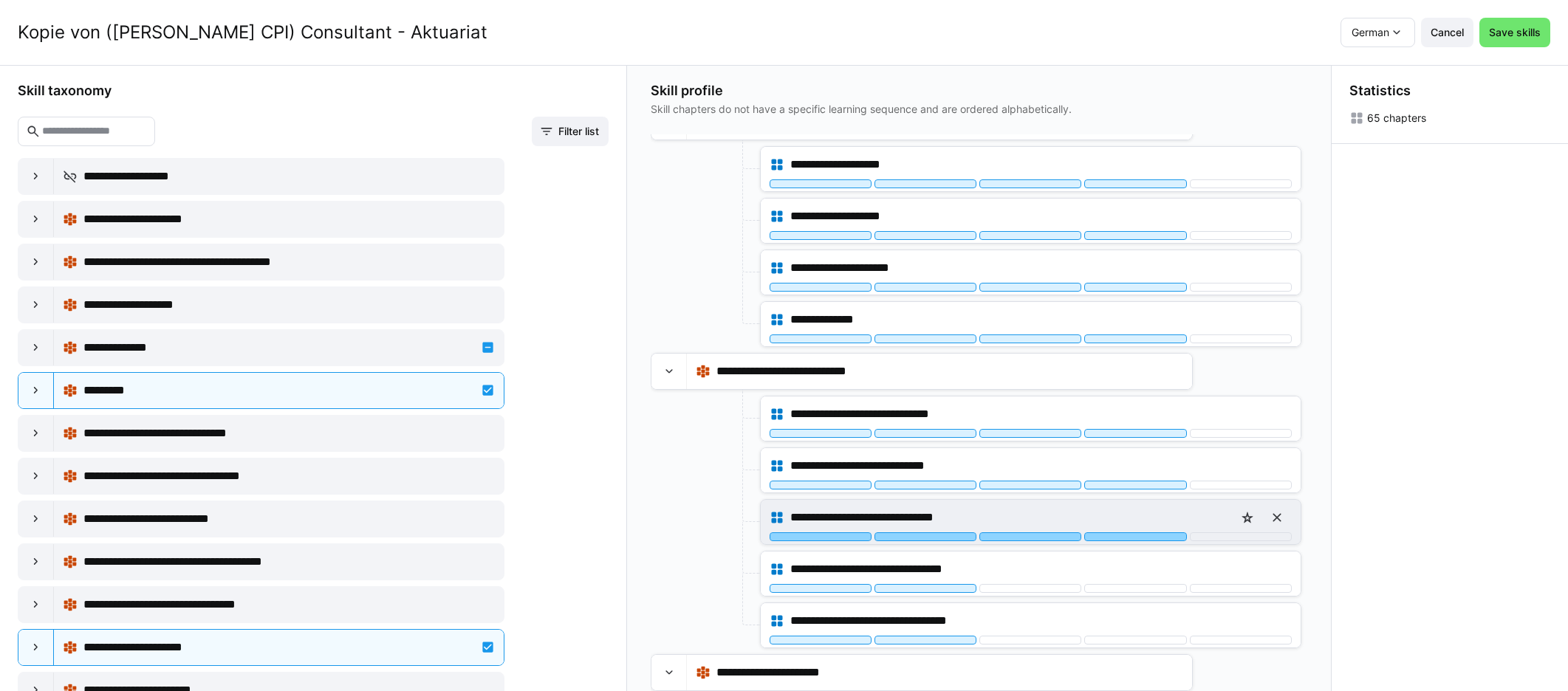
click at [944, 532] on div at bounding box center [1135, 536] width 102 height 9
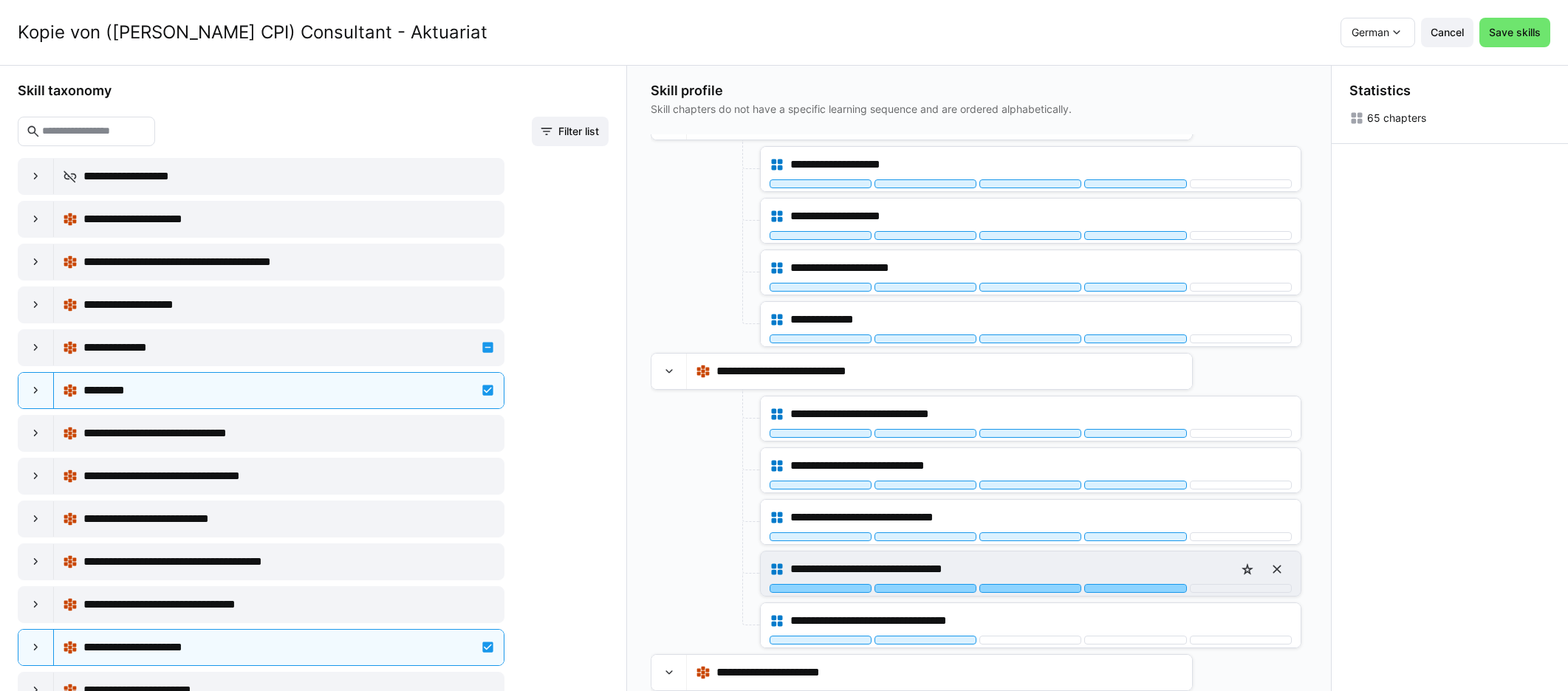
click at [944, 586] on div at bounding box center [1135, 588] width 102 height 9
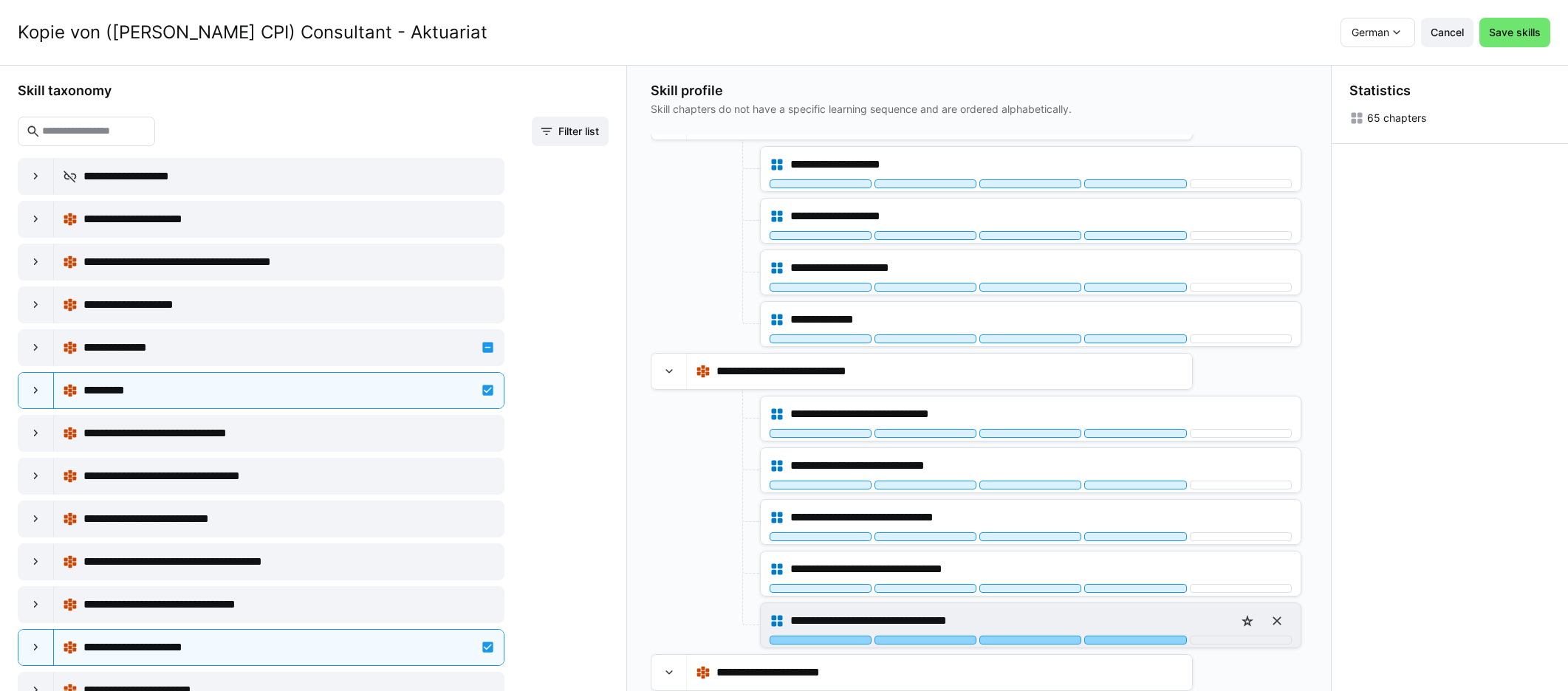
click at [944, 638] on div at bounding box center [1135, 640] width 102 height 9
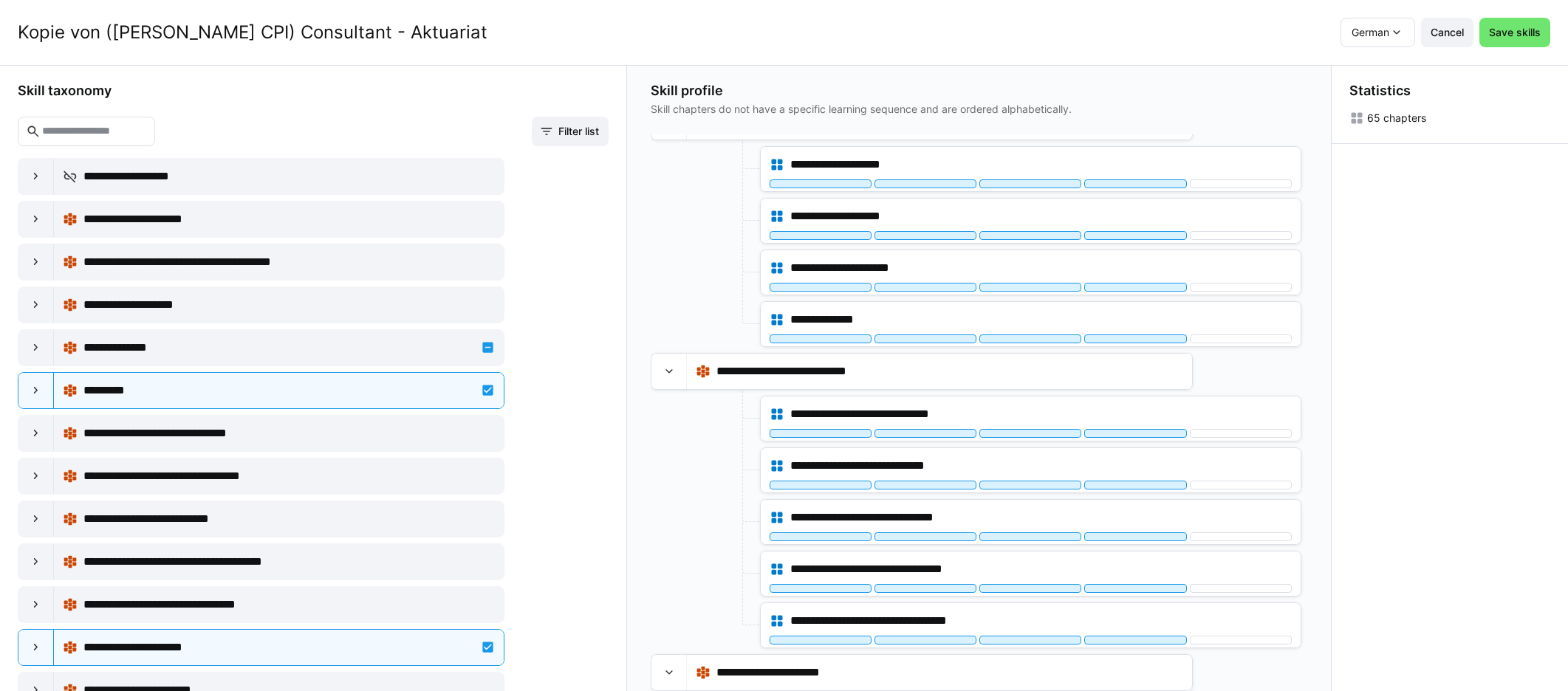
click at [944, 590] on div "**********" at bounding box center [979, 378] width 704 height 626
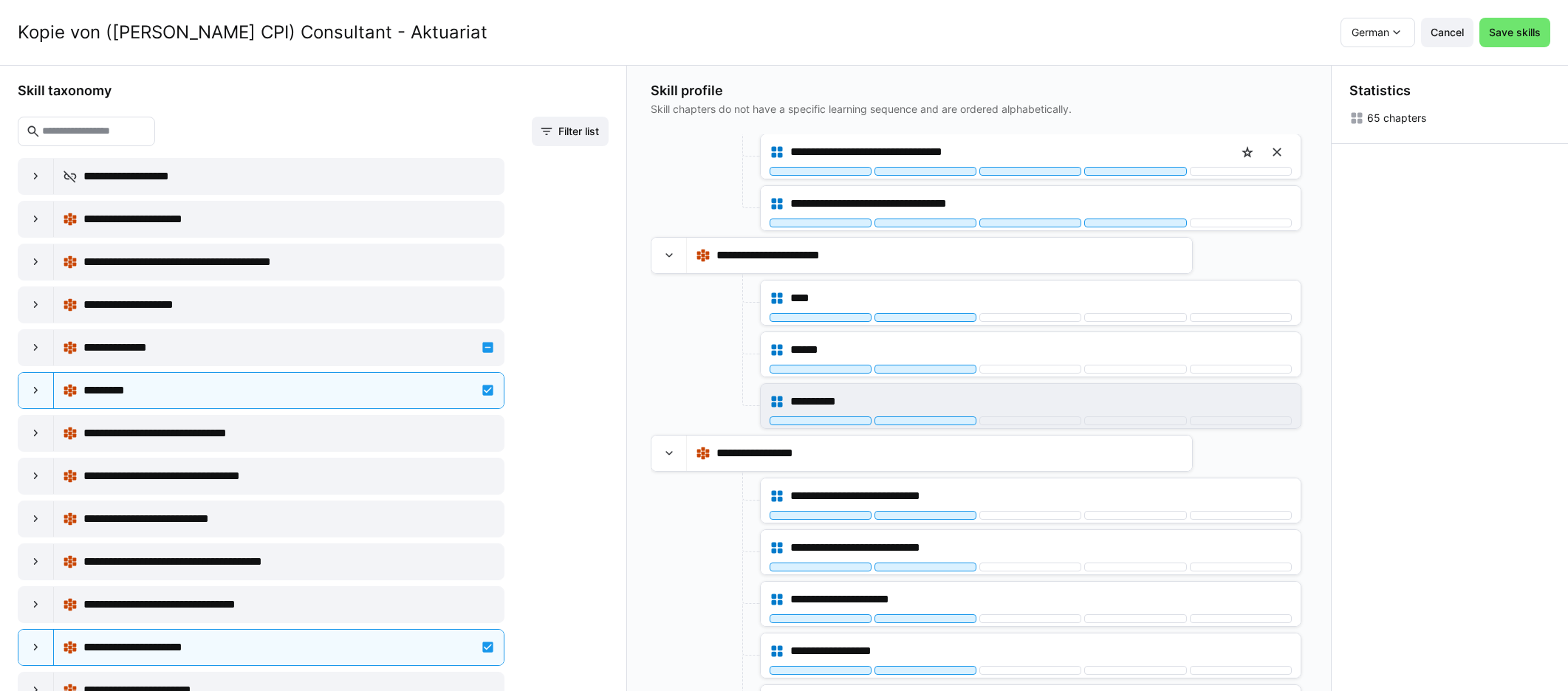
scroll to position [1063, 0]
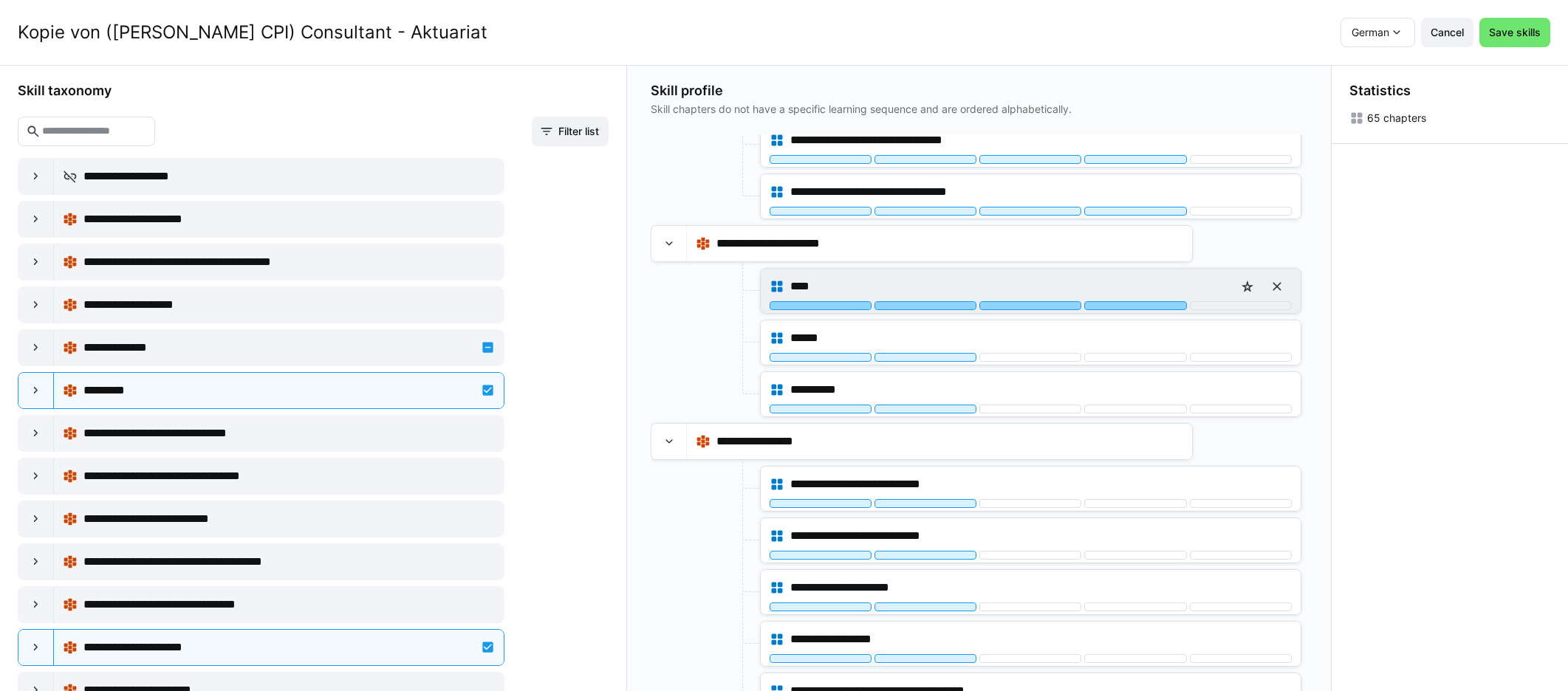
click at [944, 308] on div at bounding box center [1135, 305] width 102 height 9
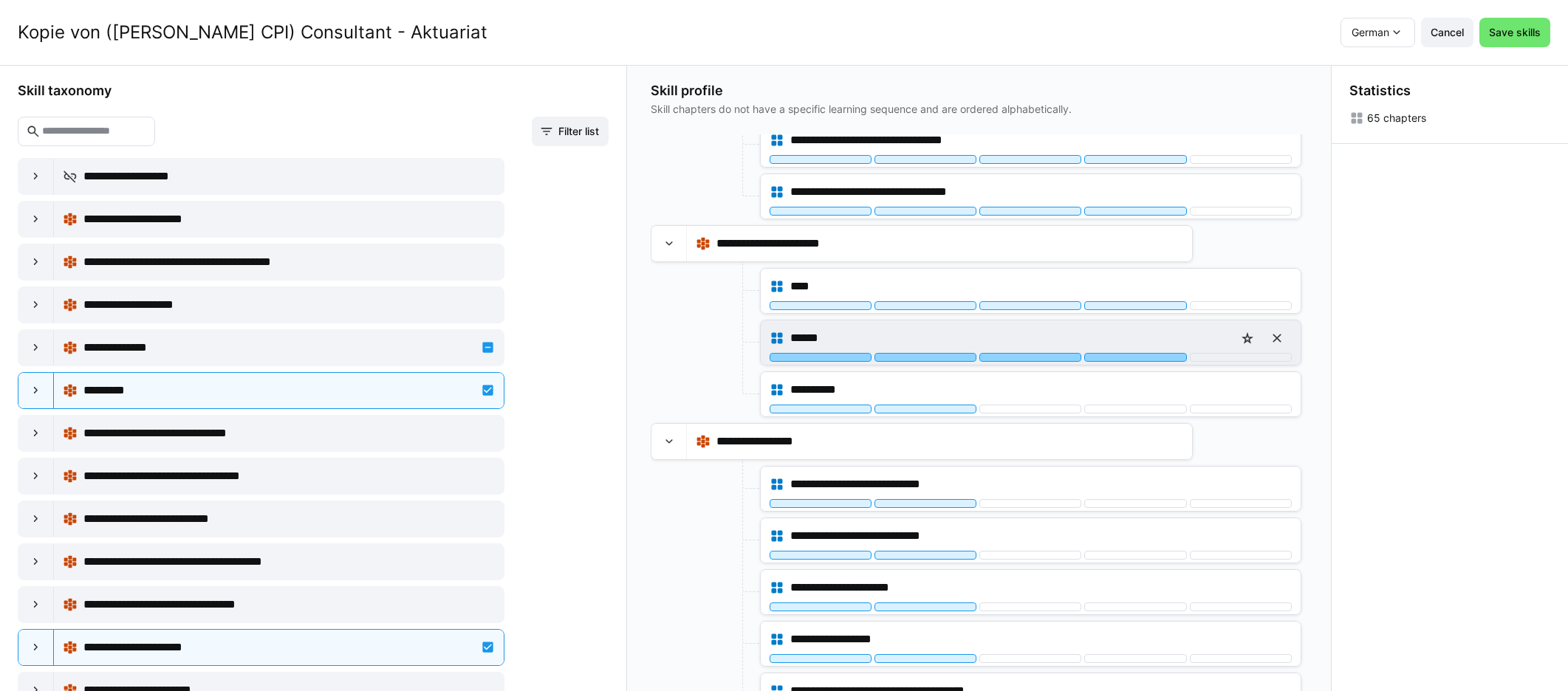
click at [944, 355] on div at bounding box center [1135, 357] width 102 height 9
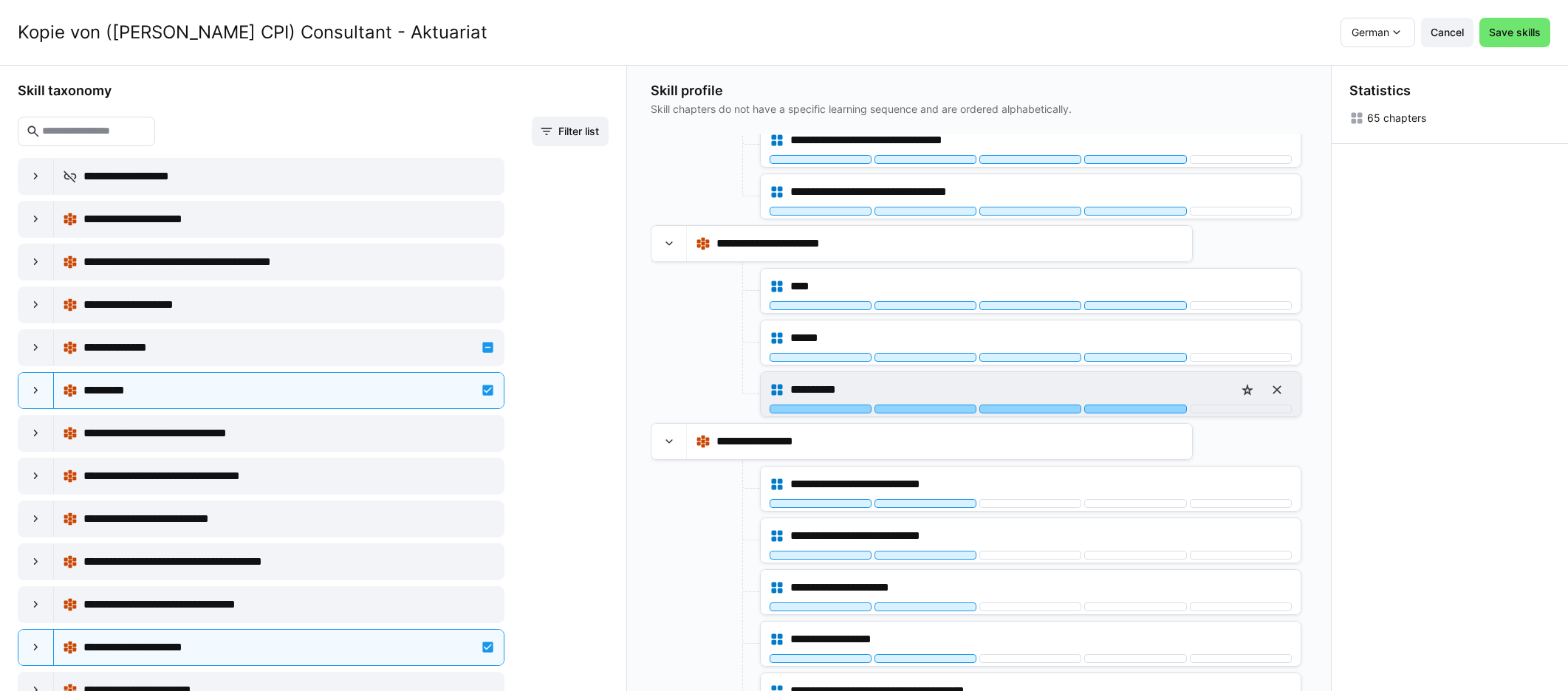
click at [944, 407] on div at bounding box center [1135, 409] width 102 height 9
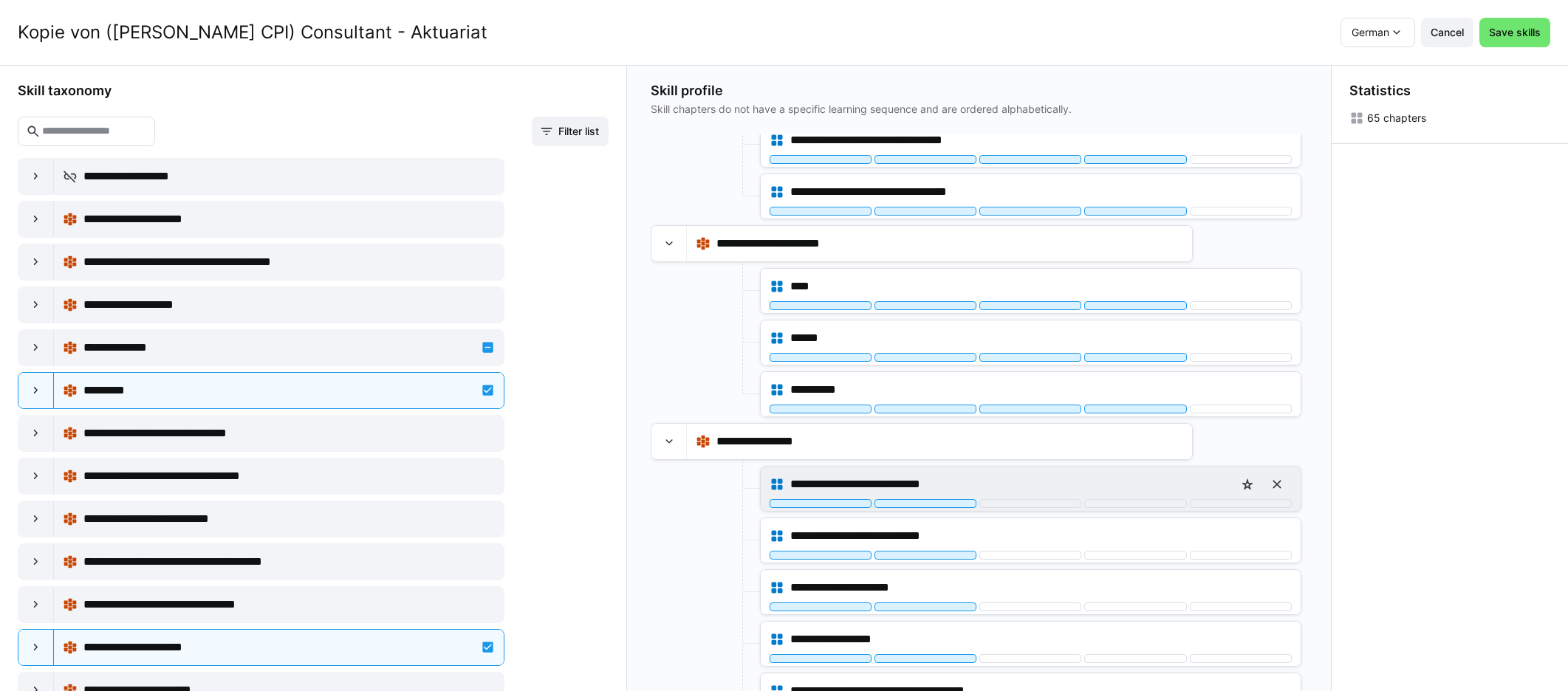
drag, startPoint x: 1137, startPoint y: 496, endPoint x: 1152, endPoint y: 477, distance: 24.2
click at [944, 496] on div "**********" at bounding box center [1030, 485] width 522 height 30
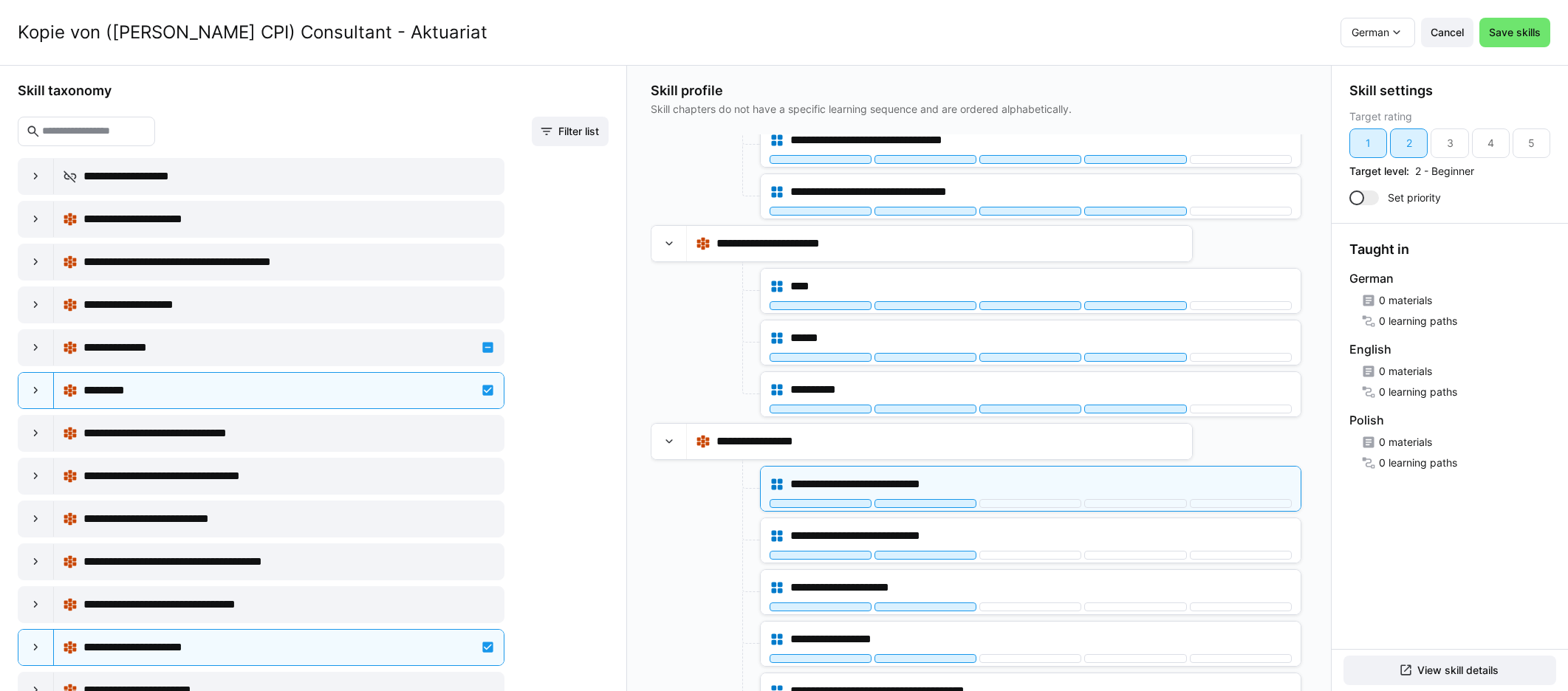
click at [944, 431] on div "**********" at bounding box center [979, 378] width 704 height 626
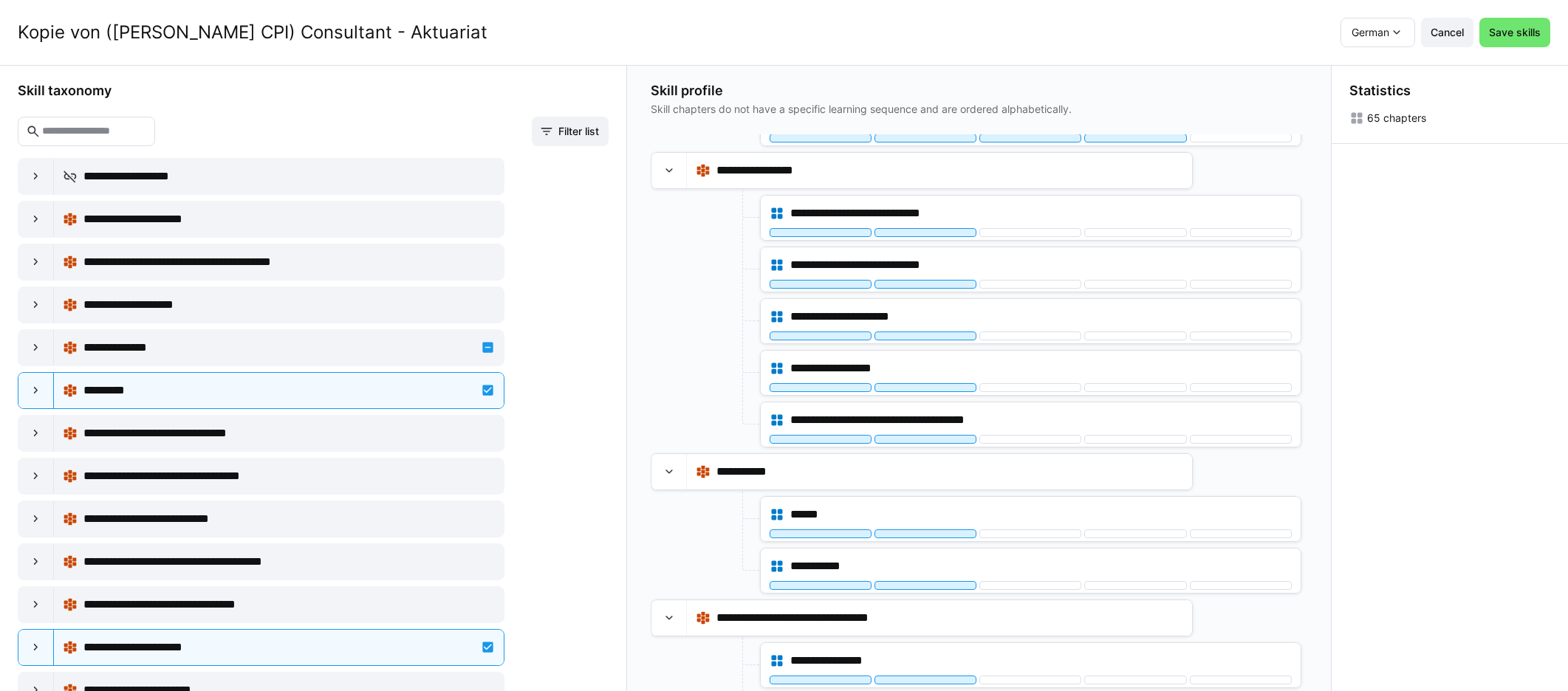
scroll to position [1338, 0]
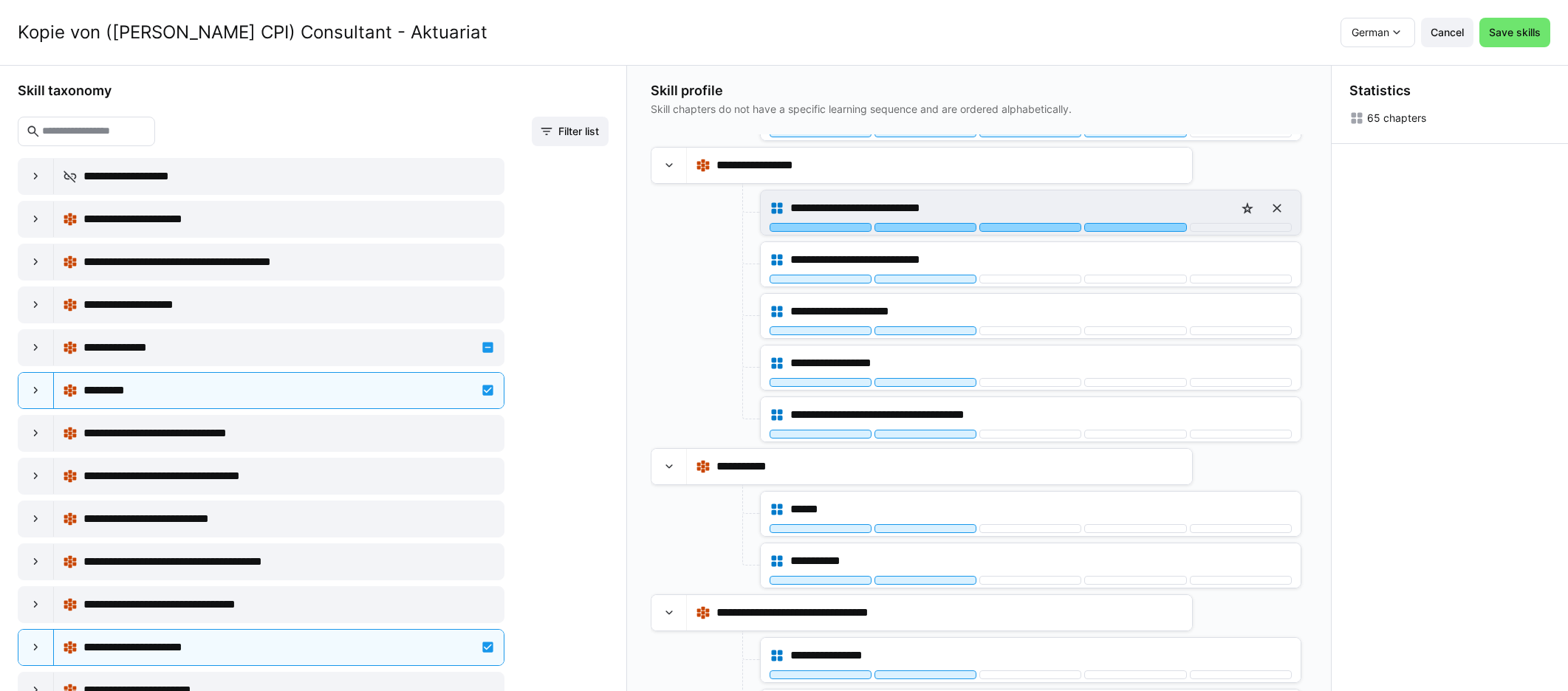
click at [944, 228] on div at bounding box center [1135, 227] width 102 height 9
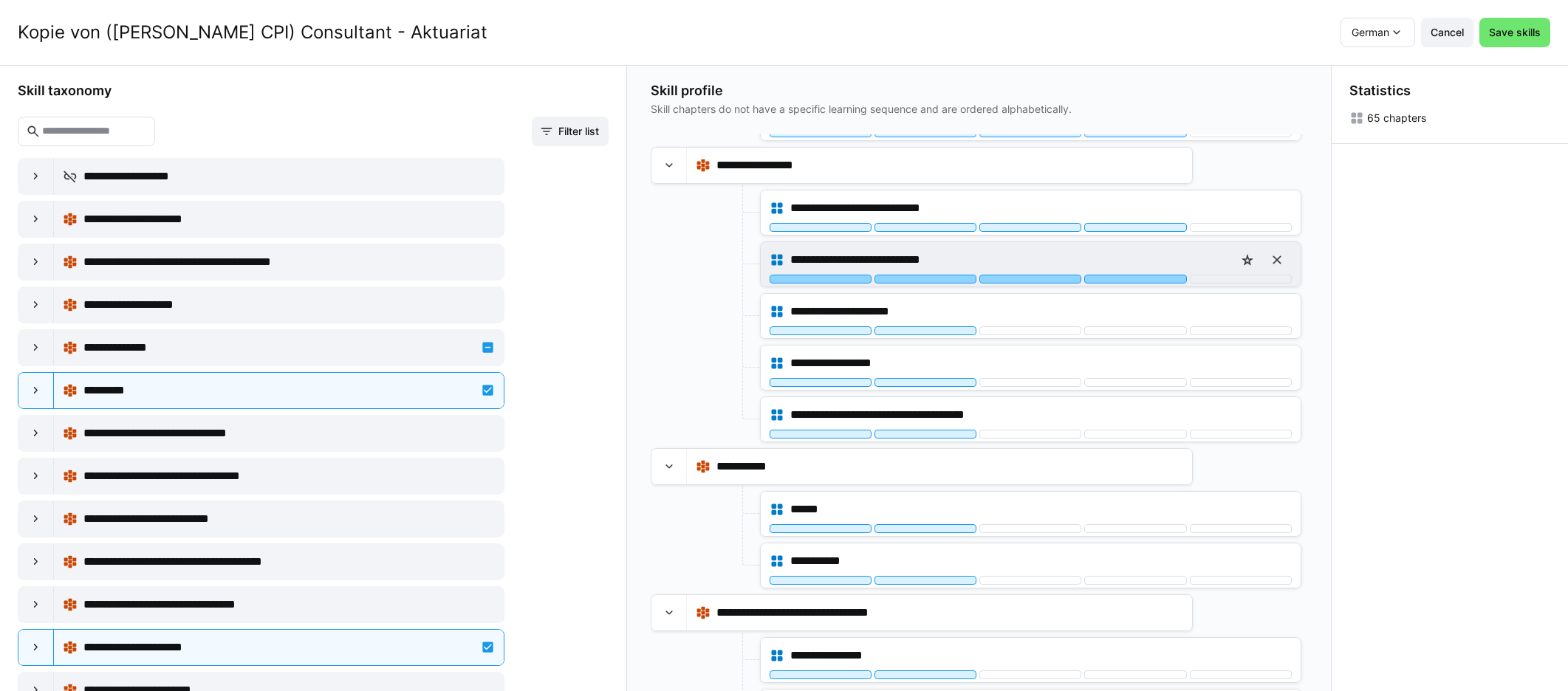
click at [944, 277] on div at bounding box center [1135, 279] width 102 height 9
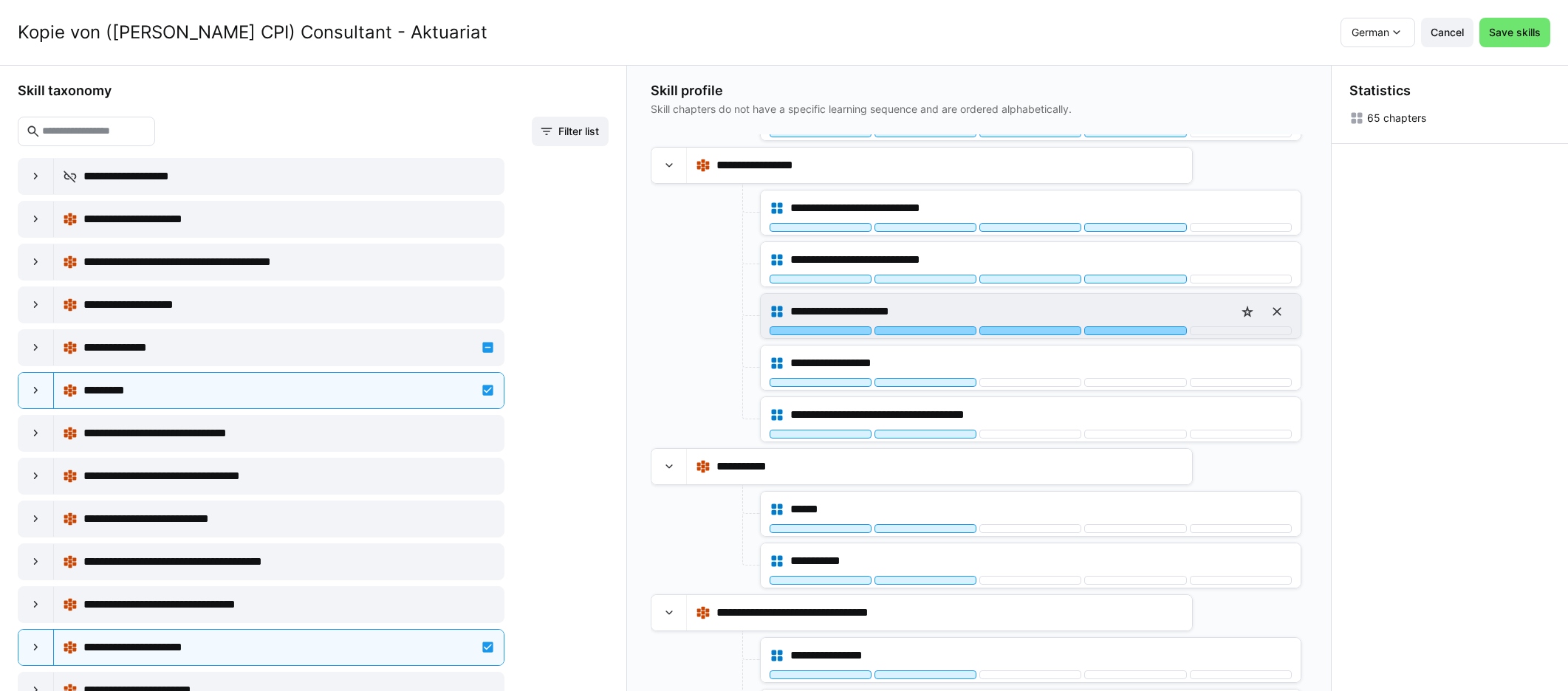
click at [944, 328] on div at bounding box center [1135, 331] width 102 height 9
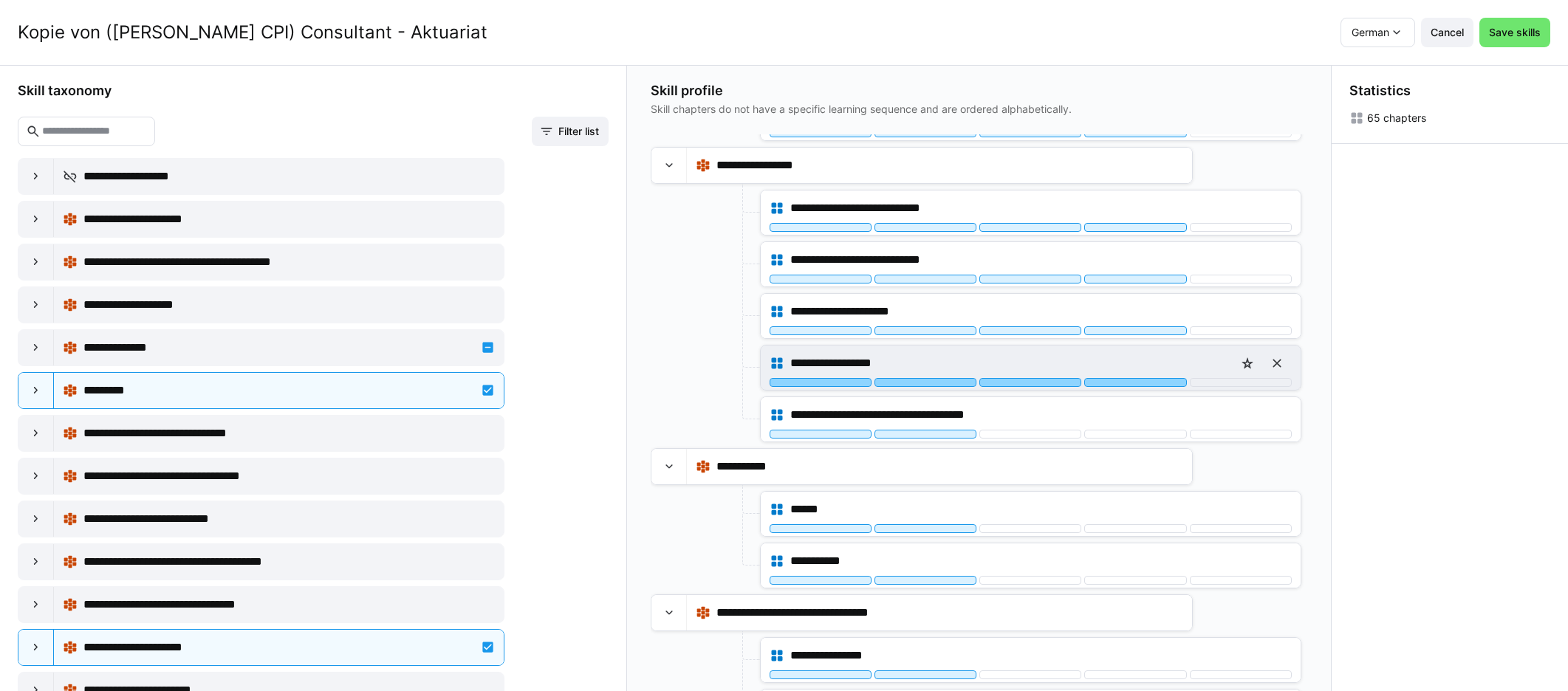
click at [944, 381] on div at bounding box center [1135, 383] width 102 height 9
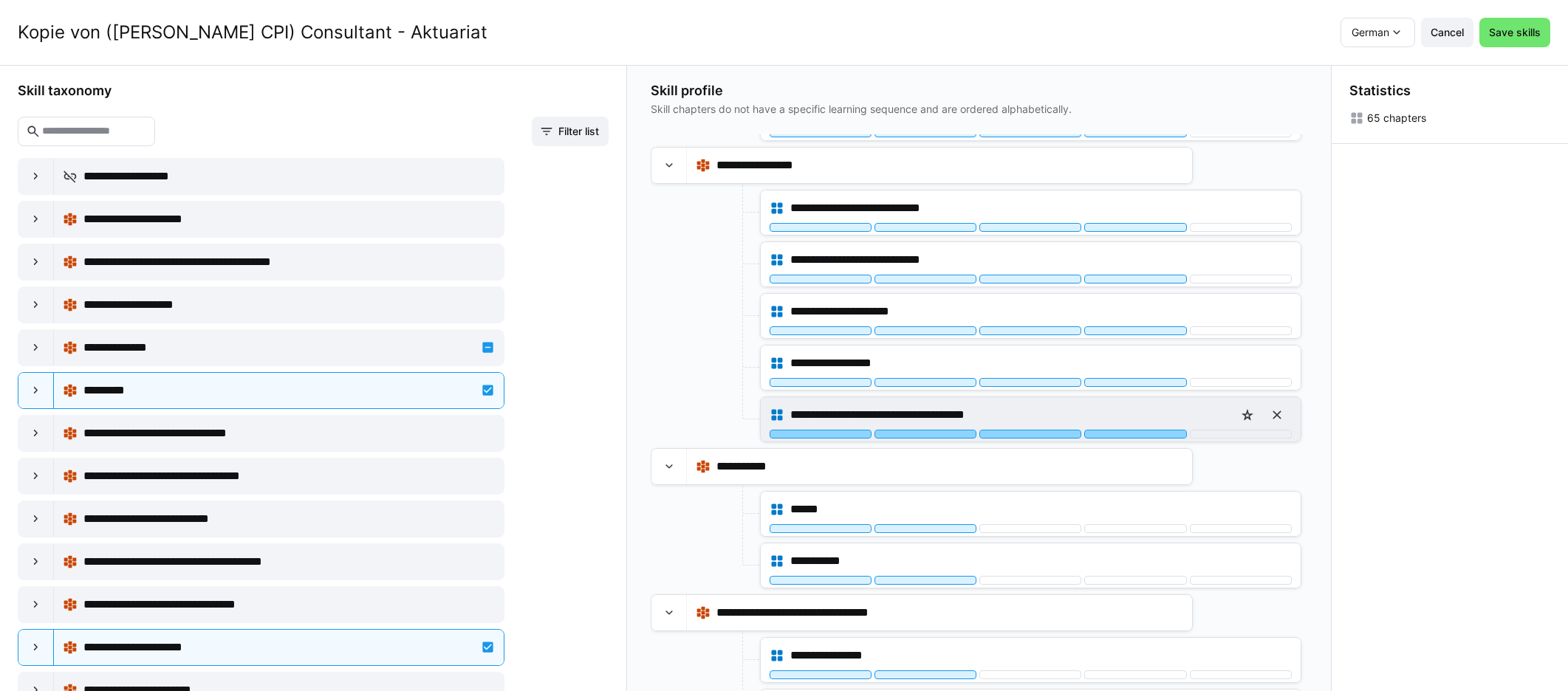
click at [944, 433] on div at bounding box center [1135, 434] width 102 height 9
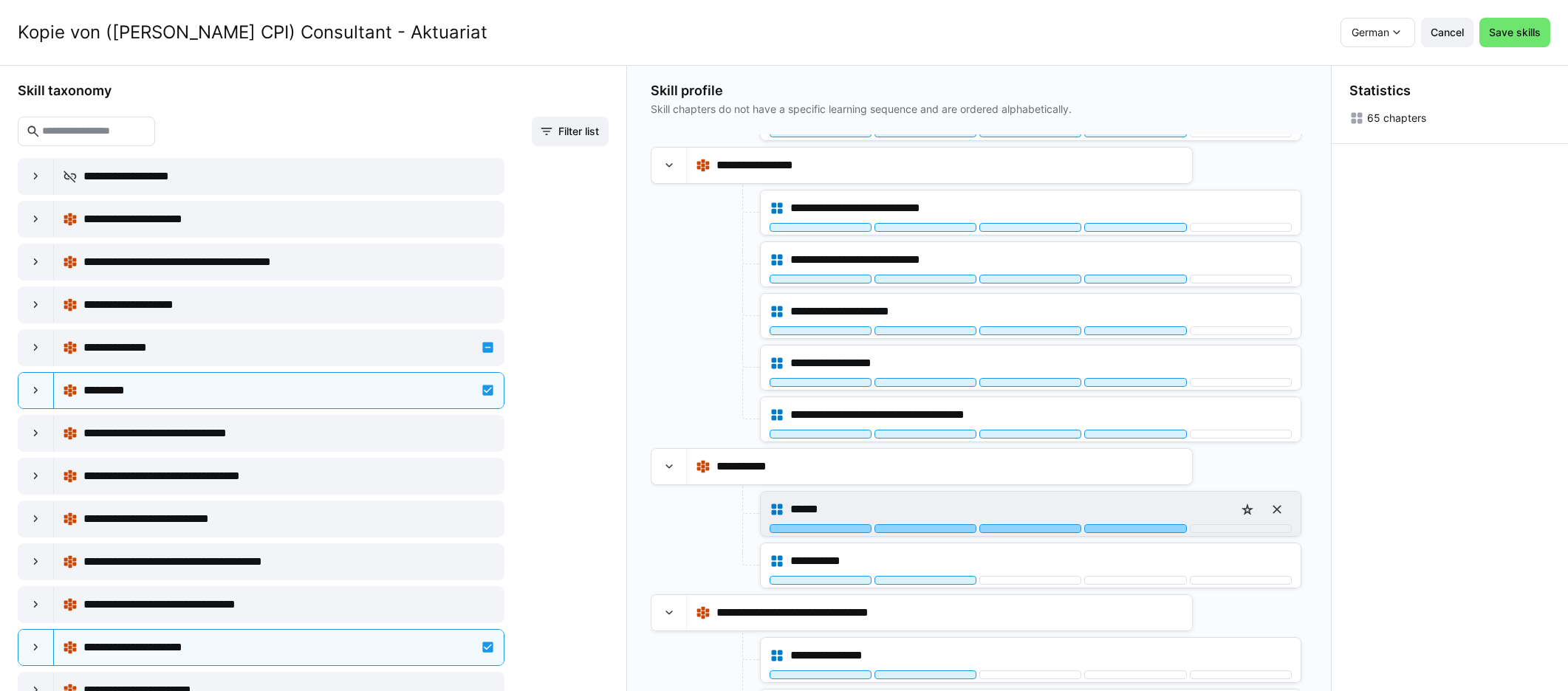
click at [944, 529] on div at bounding box center [1135, 528] width 102 height 9
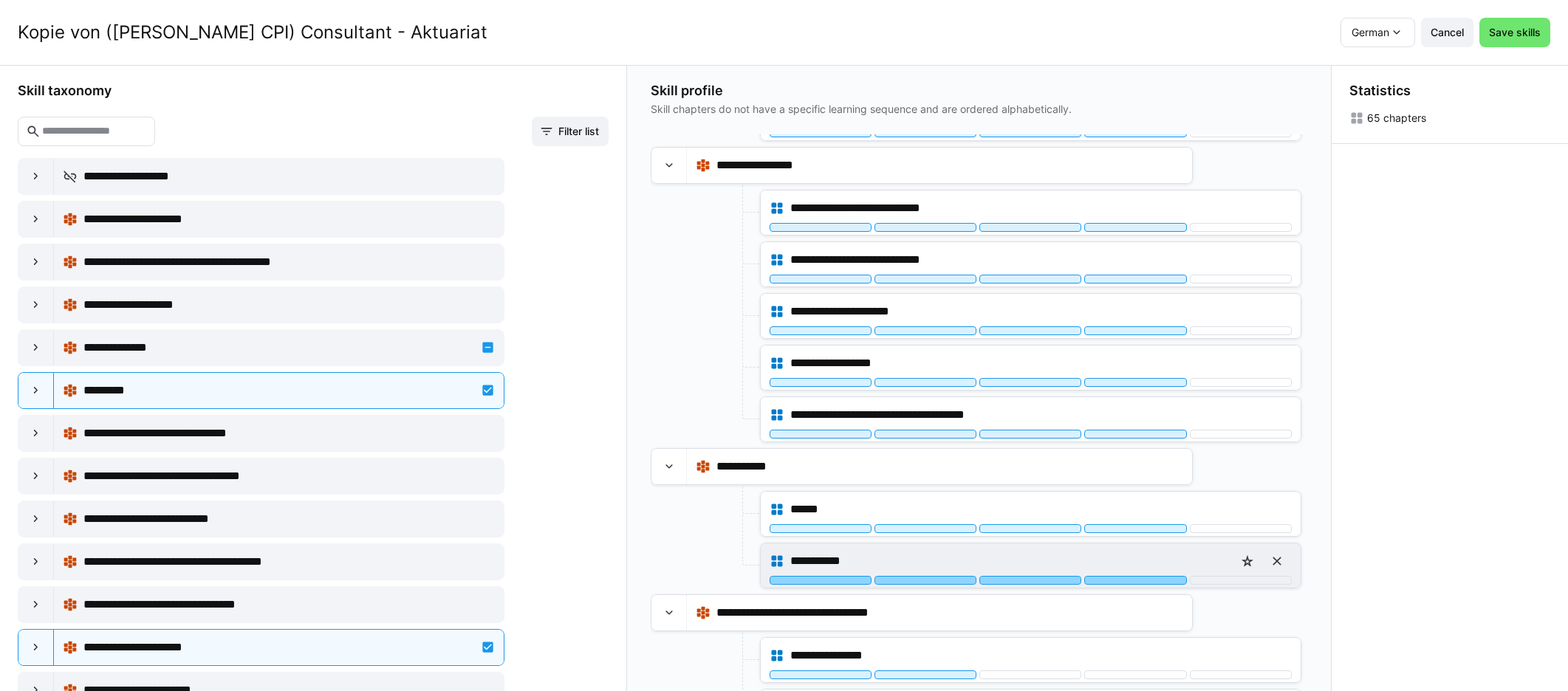
click at [944, 582] on div at bounding box center [1135, 580] width 102 height 9
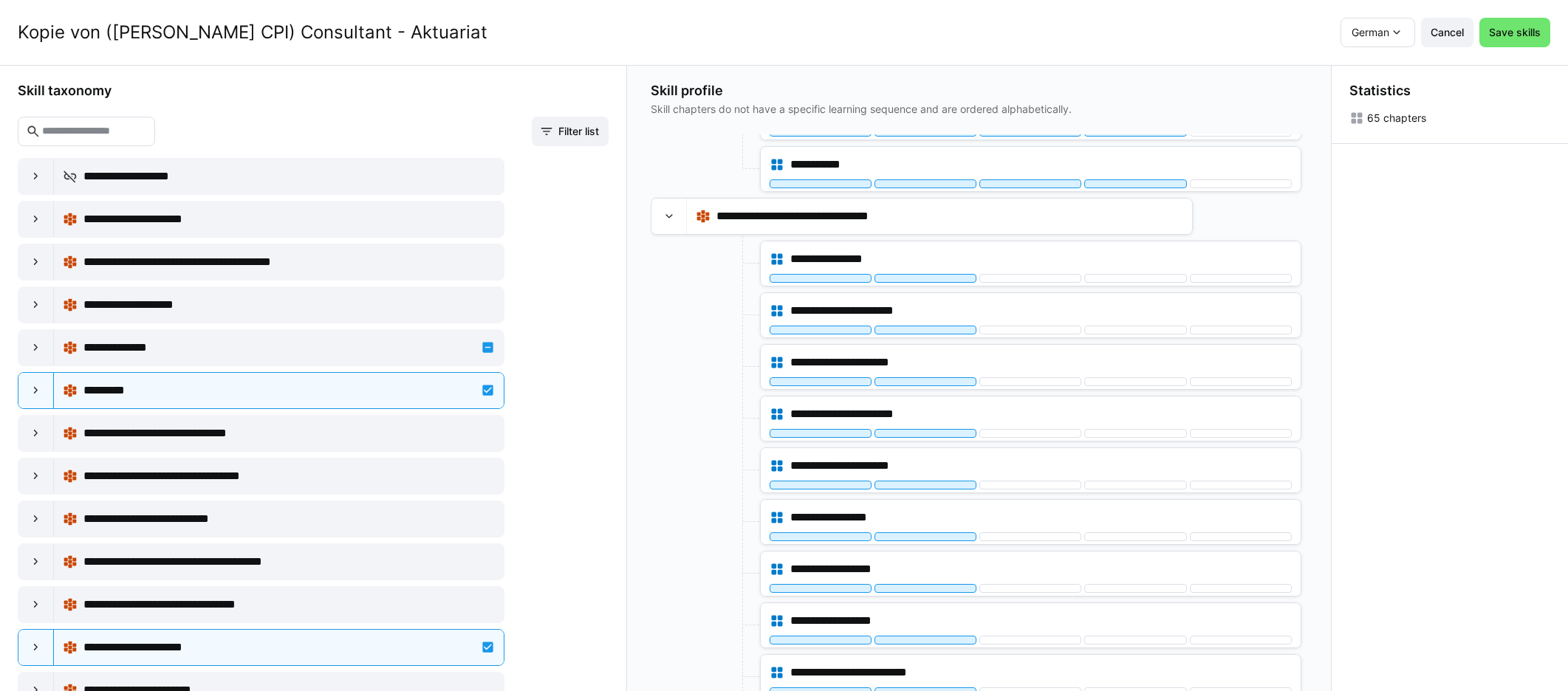
scroll to position [1779, 0]
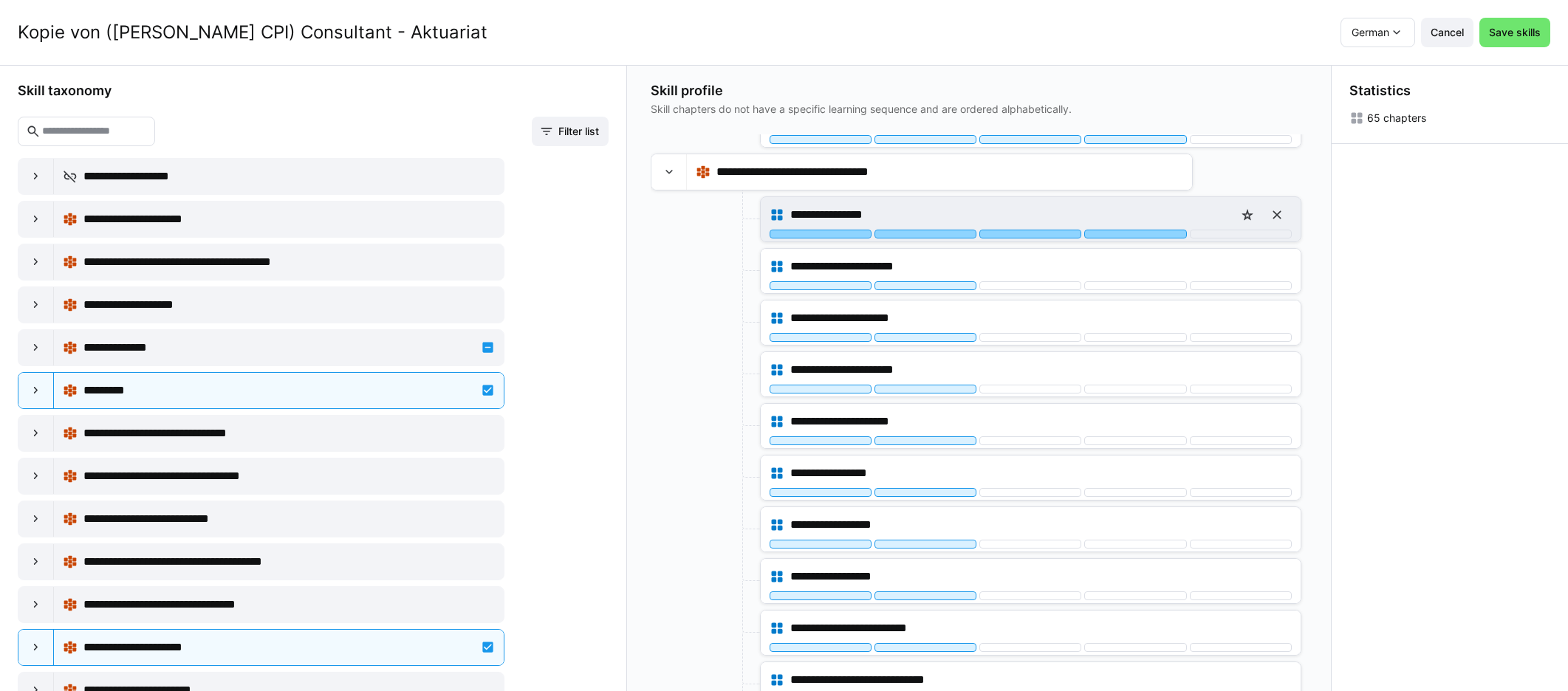
click at [944, 238] on div at bounding box center [1135, 234] width 102 height 9
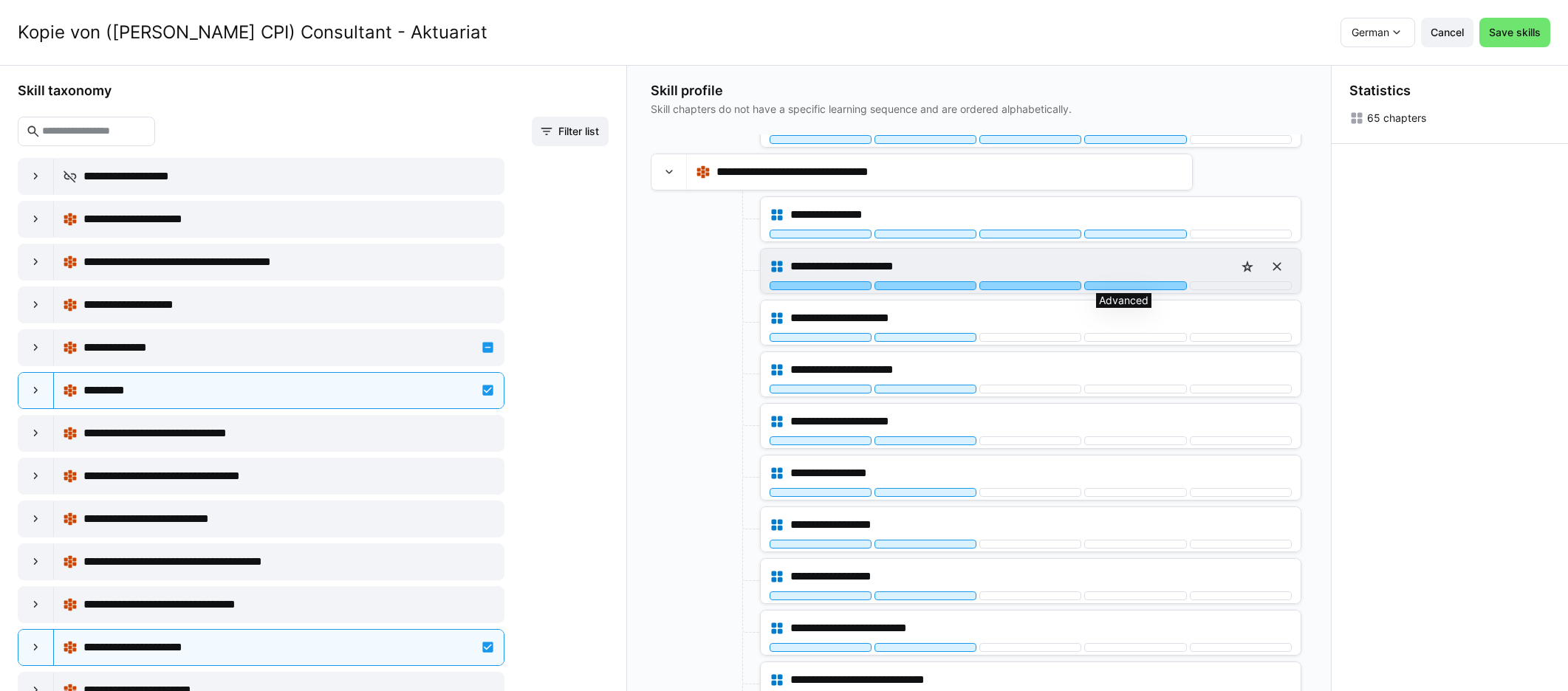
click at [944, 283] on div at bounding box center [1135, 285] width 102 height 9
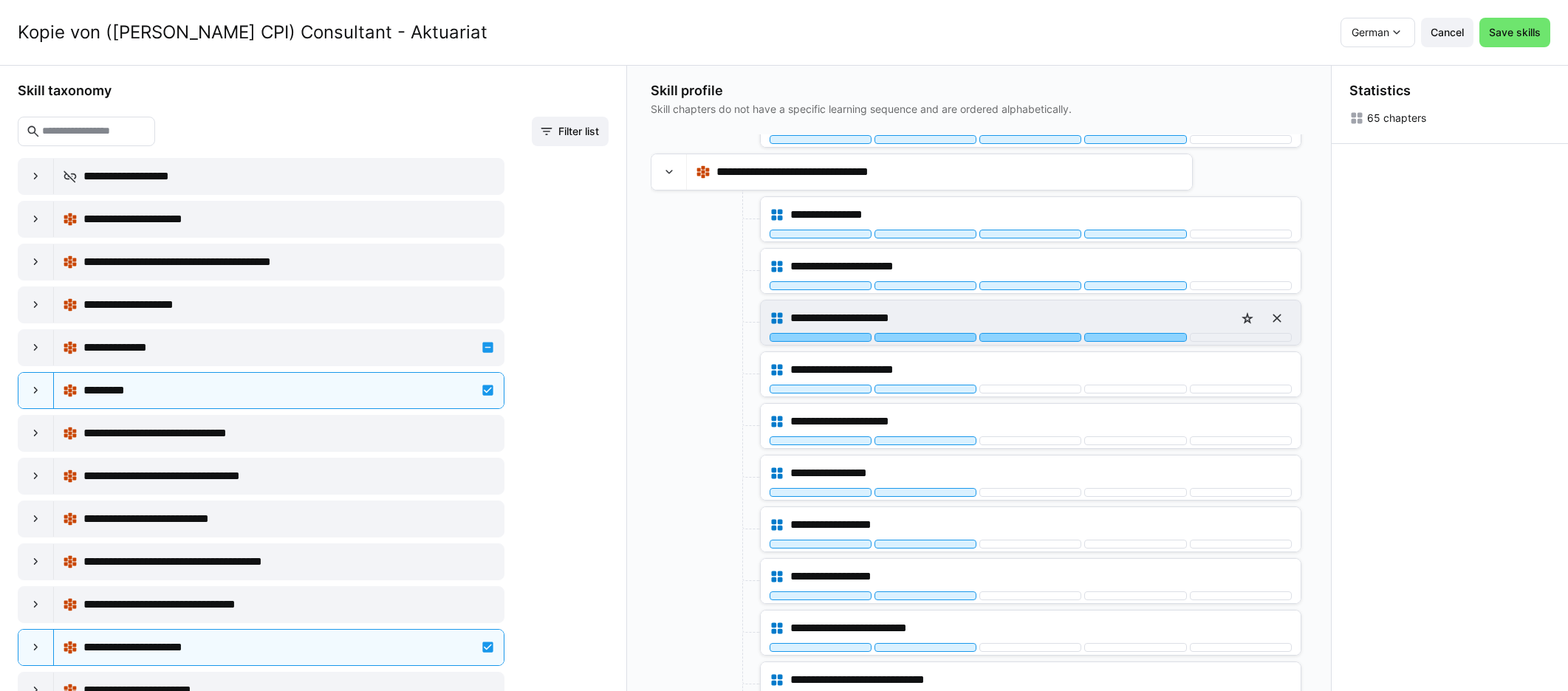
click at [944, 341] on div at bounding box center [1135, 337] width 102 height 9
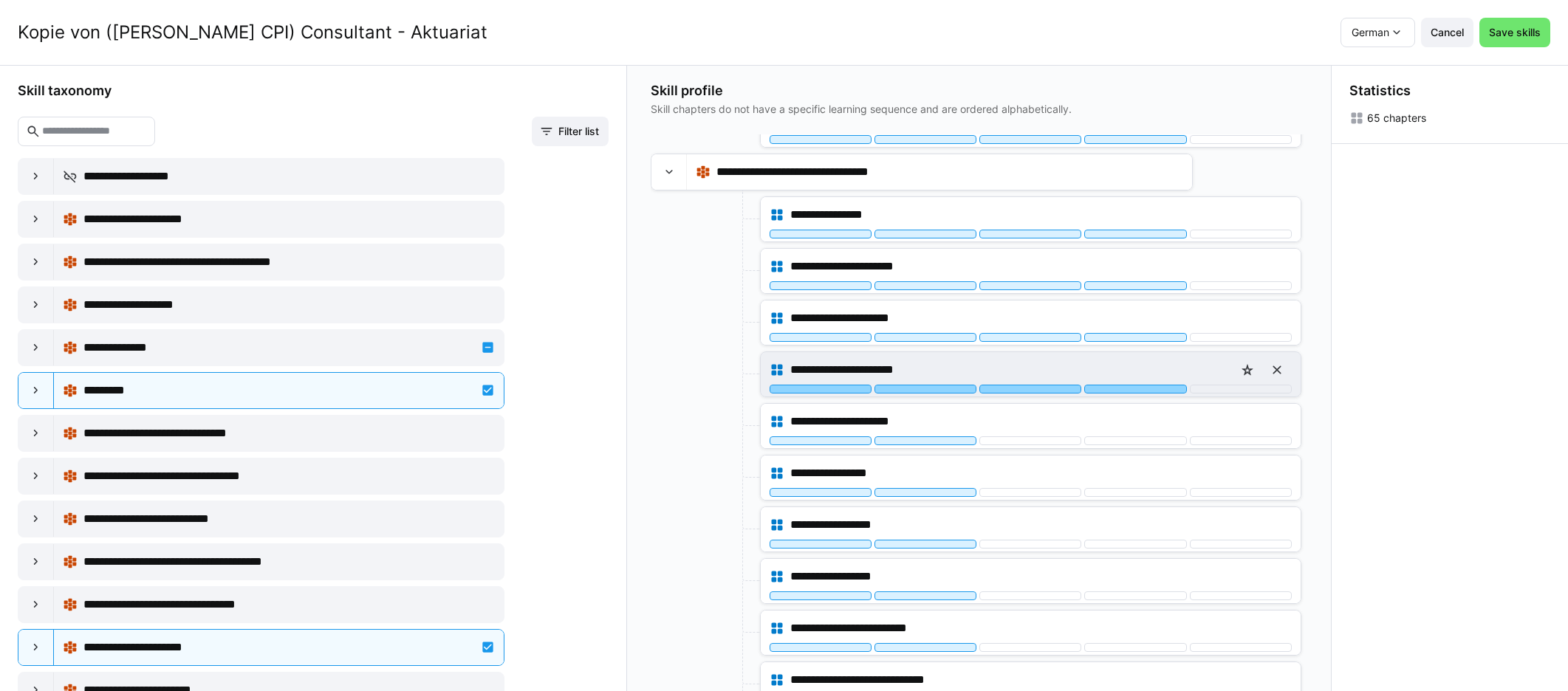
click at [944, 385] on div at bounding box center [1135, 389] width 102 height 9
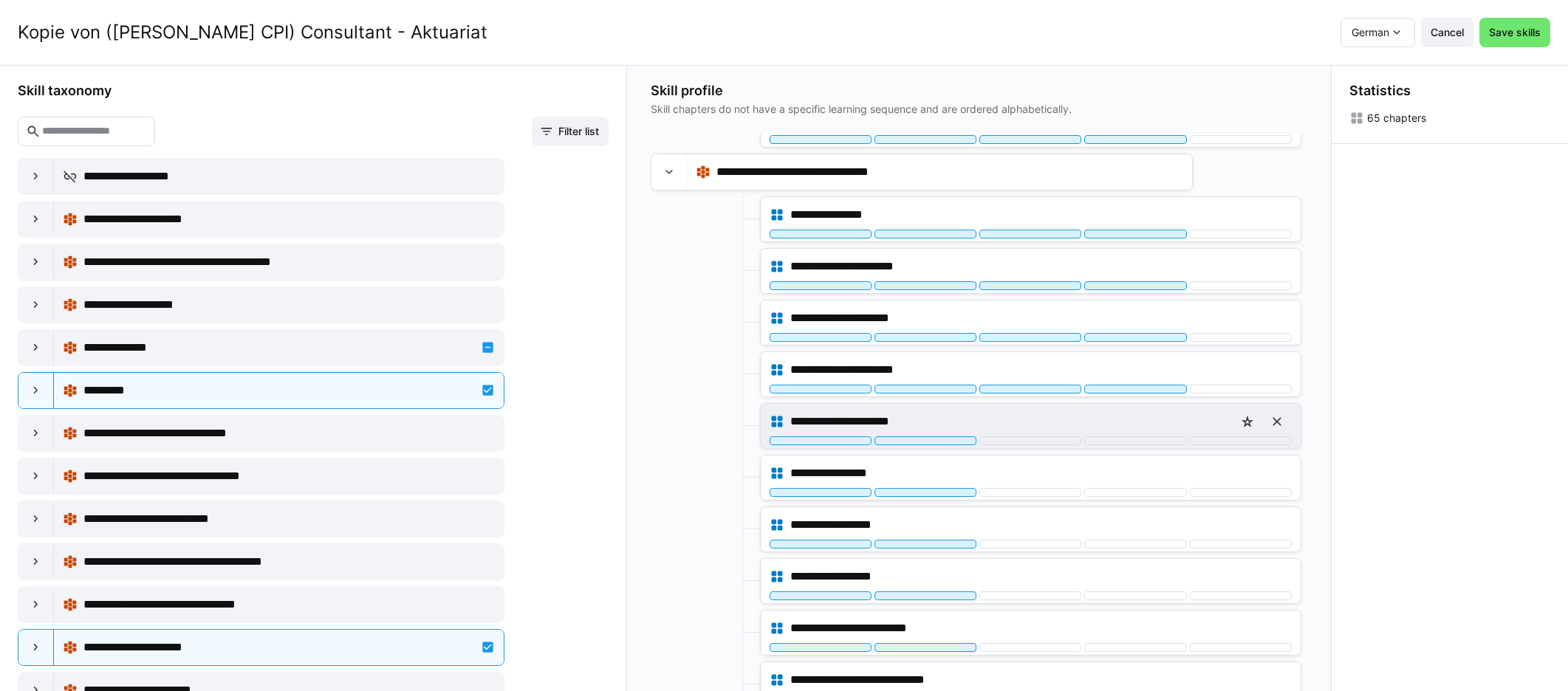
click at [944, 435] on div "**********" at bounding box center [1030, 422] width 522 height 30
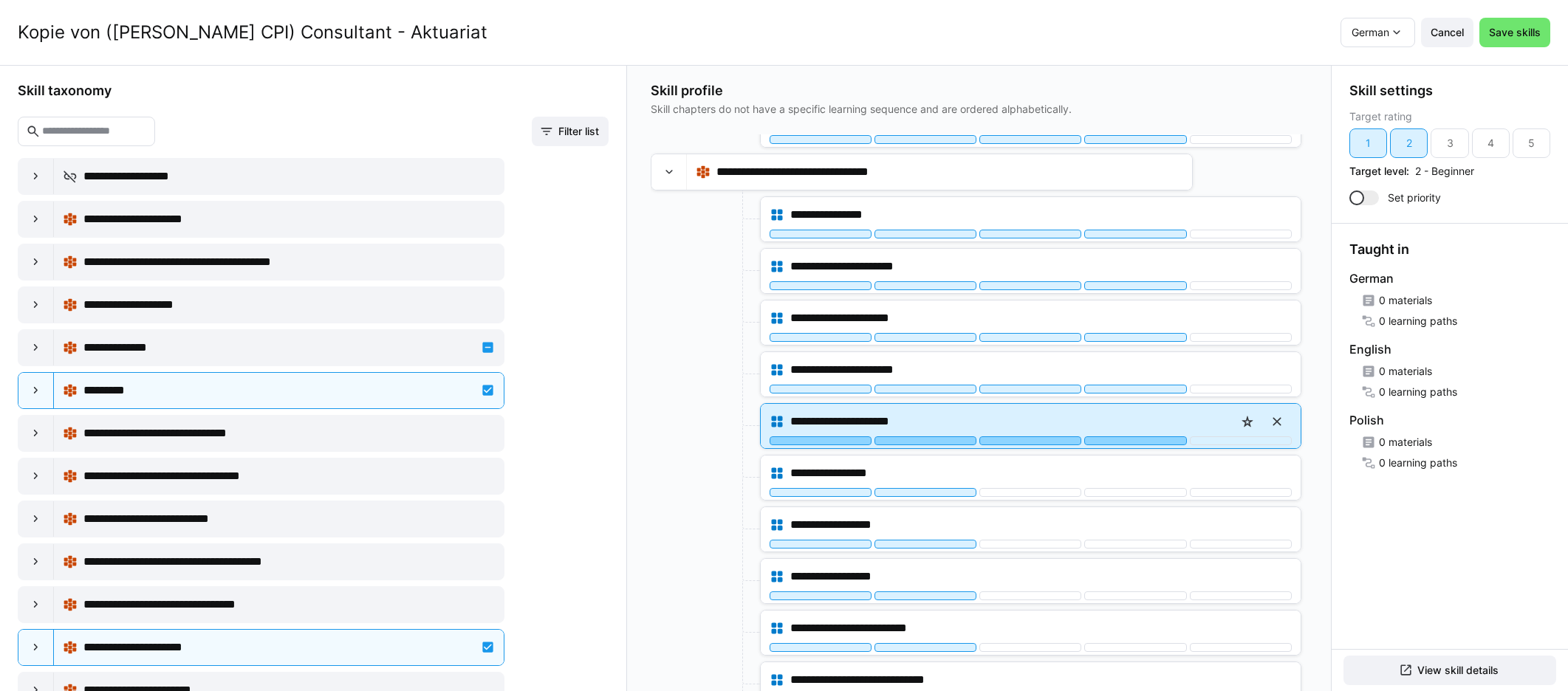
click at [944, 439] on div at bounding box center [1135, 440] width 102 height 9
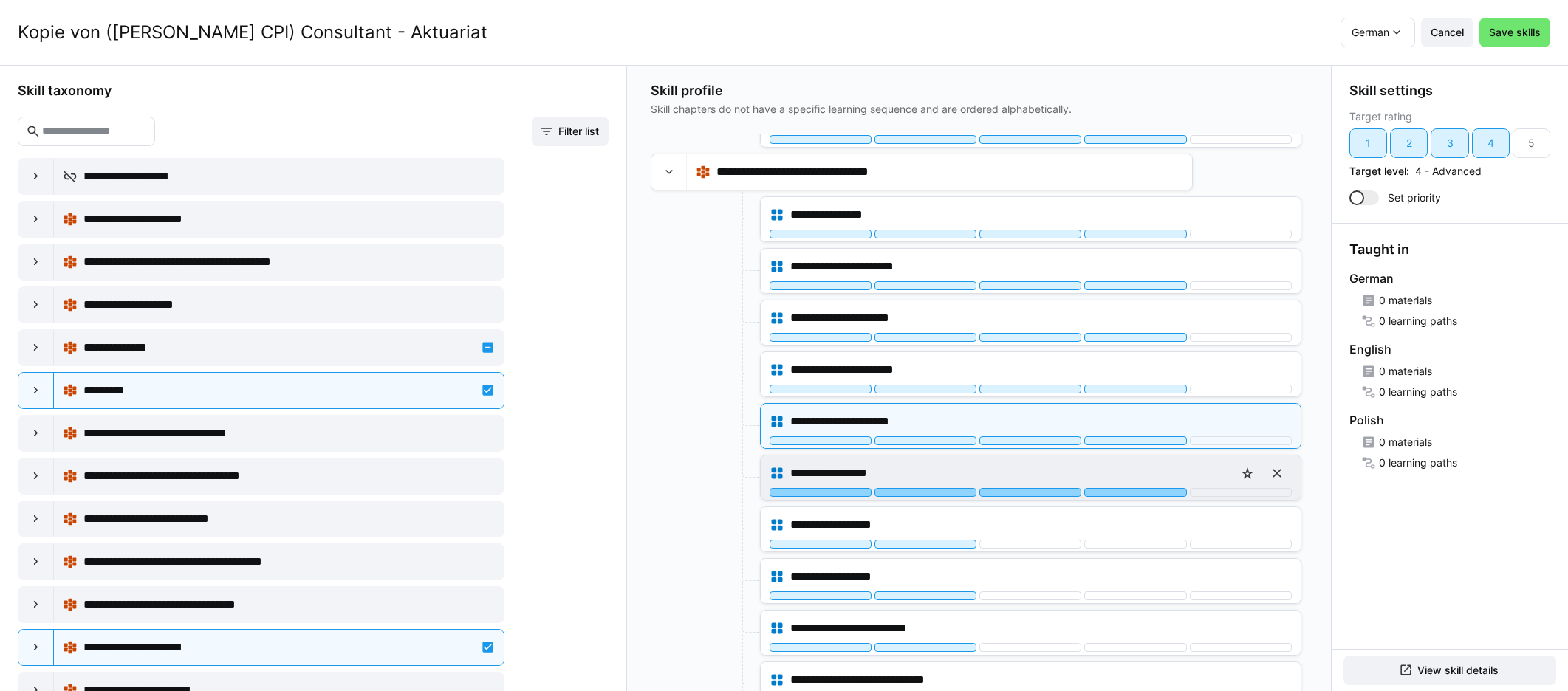
click at [944, 490] on div at bounding box center [1135, 492] width 102 height 9
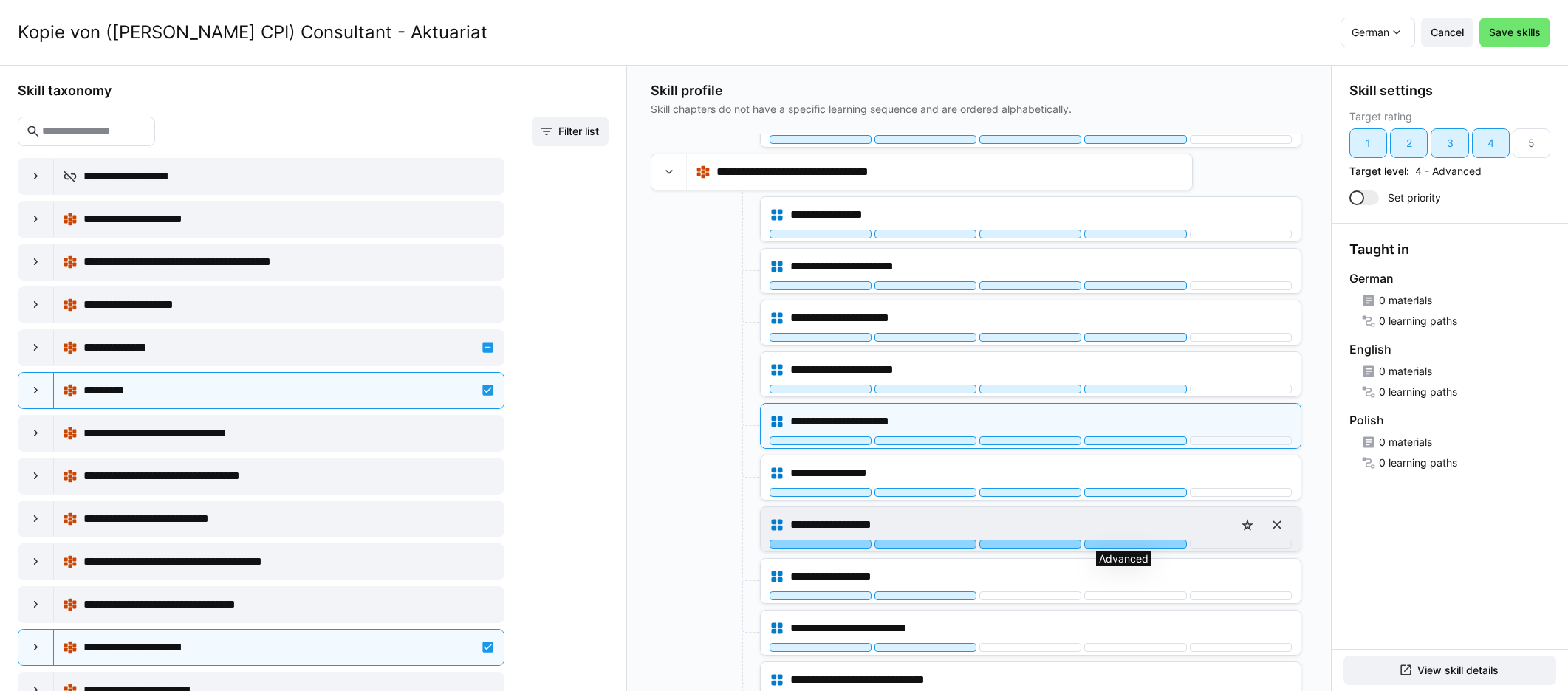
click at [944, 546] on div at bounding box center [1135, 544] width 102 height 9
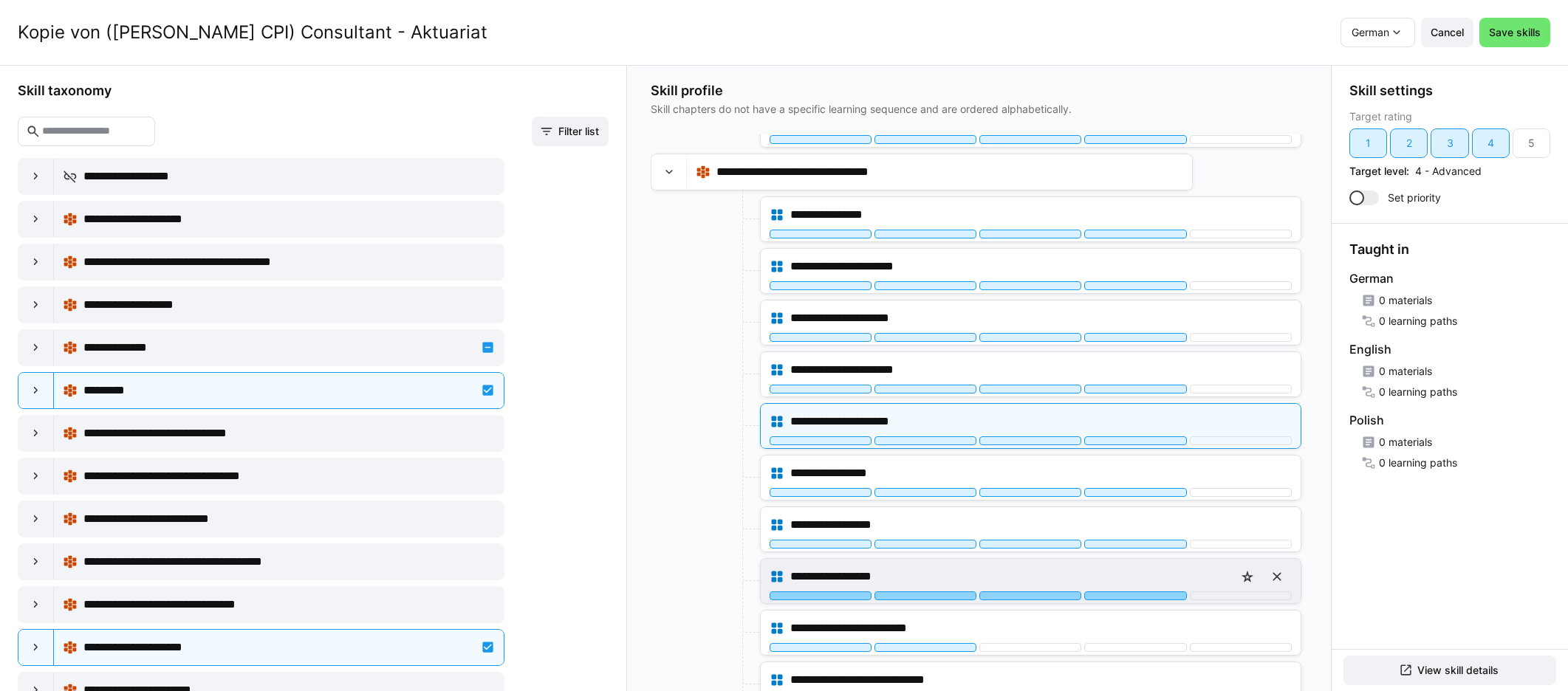
click at [944, 595] on div at bounding box center [1135, 596] width 102 height 9
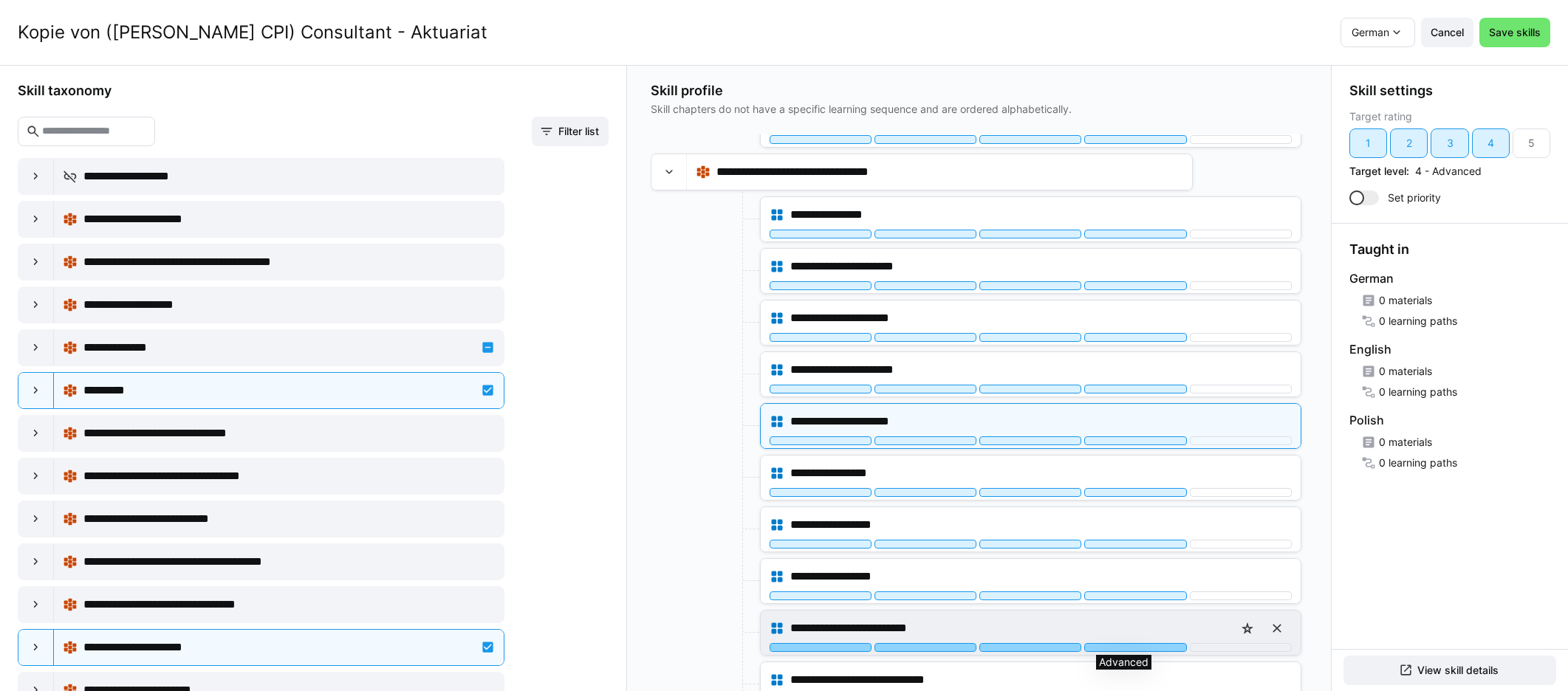
click at [944, 644] on div at bounding box center [1135, 647] width 102 height 9
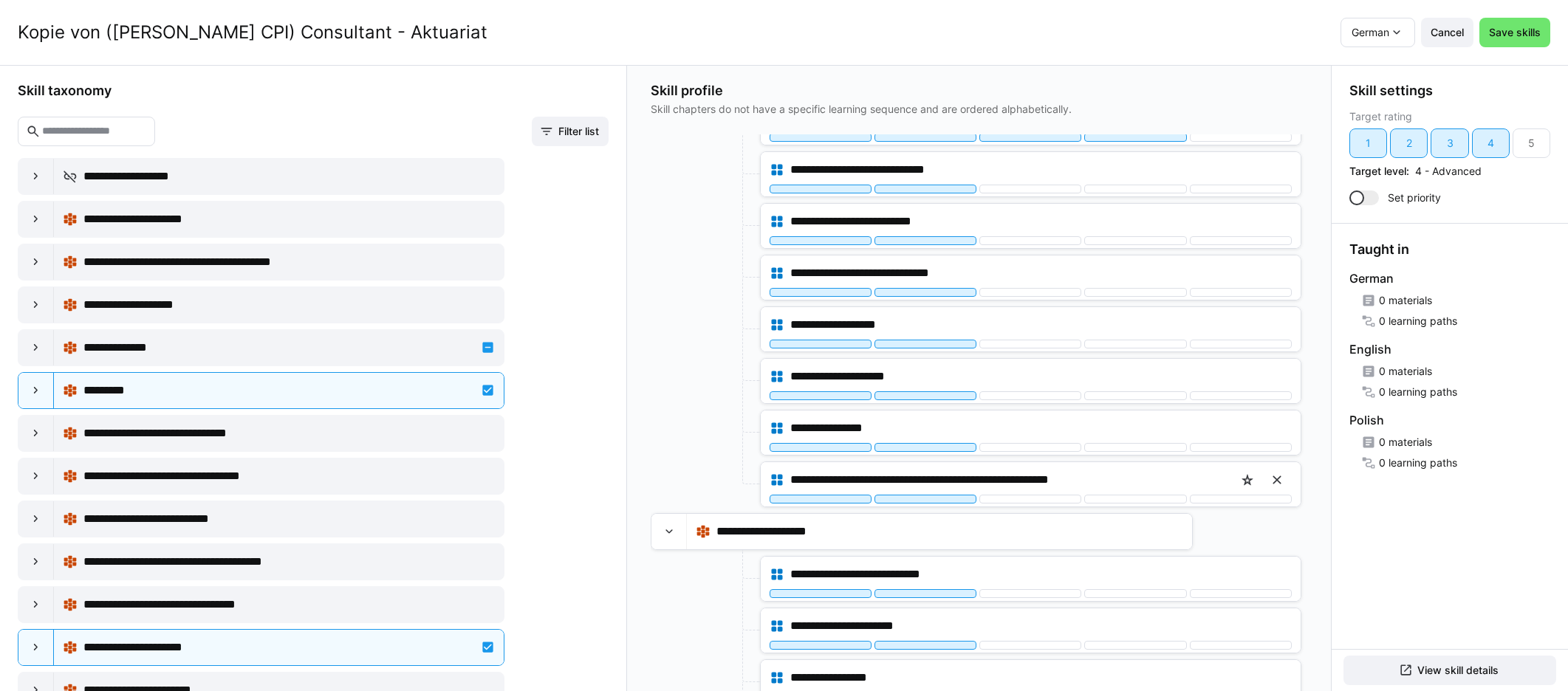
scroll to position [2290, 0]
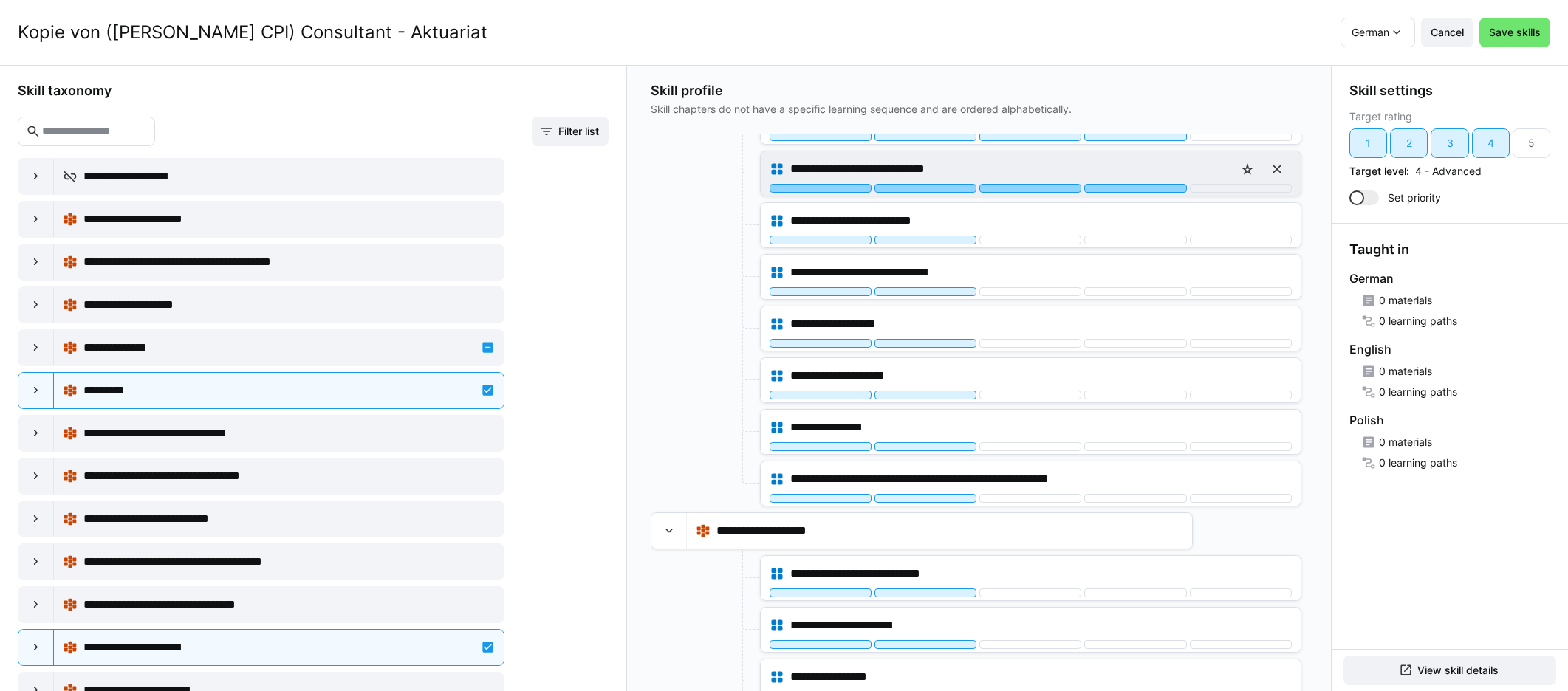
click at [944, 188] on div at bounding box center [1135, 188] width 102 height 9
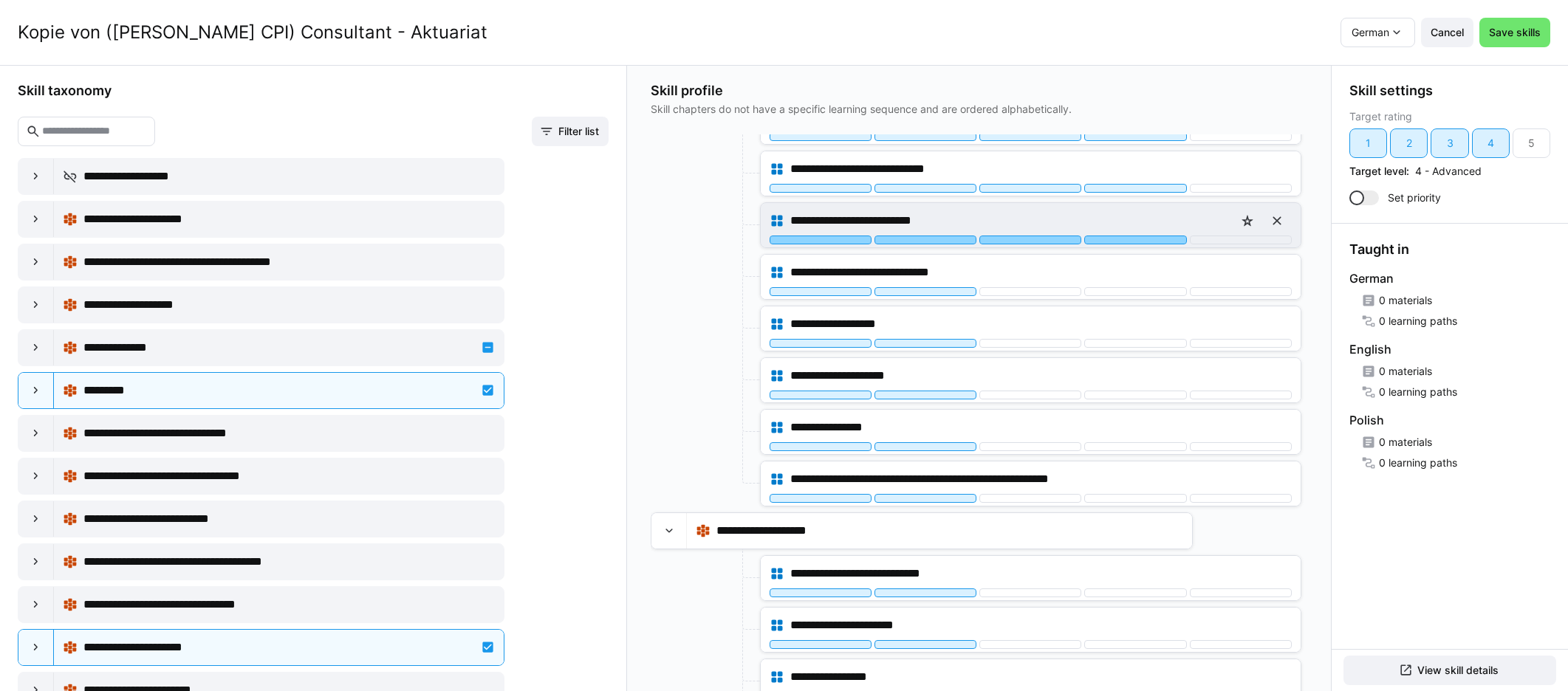
click at [944, 236] on div at bounding box center [1135, 239] width 102 height 9
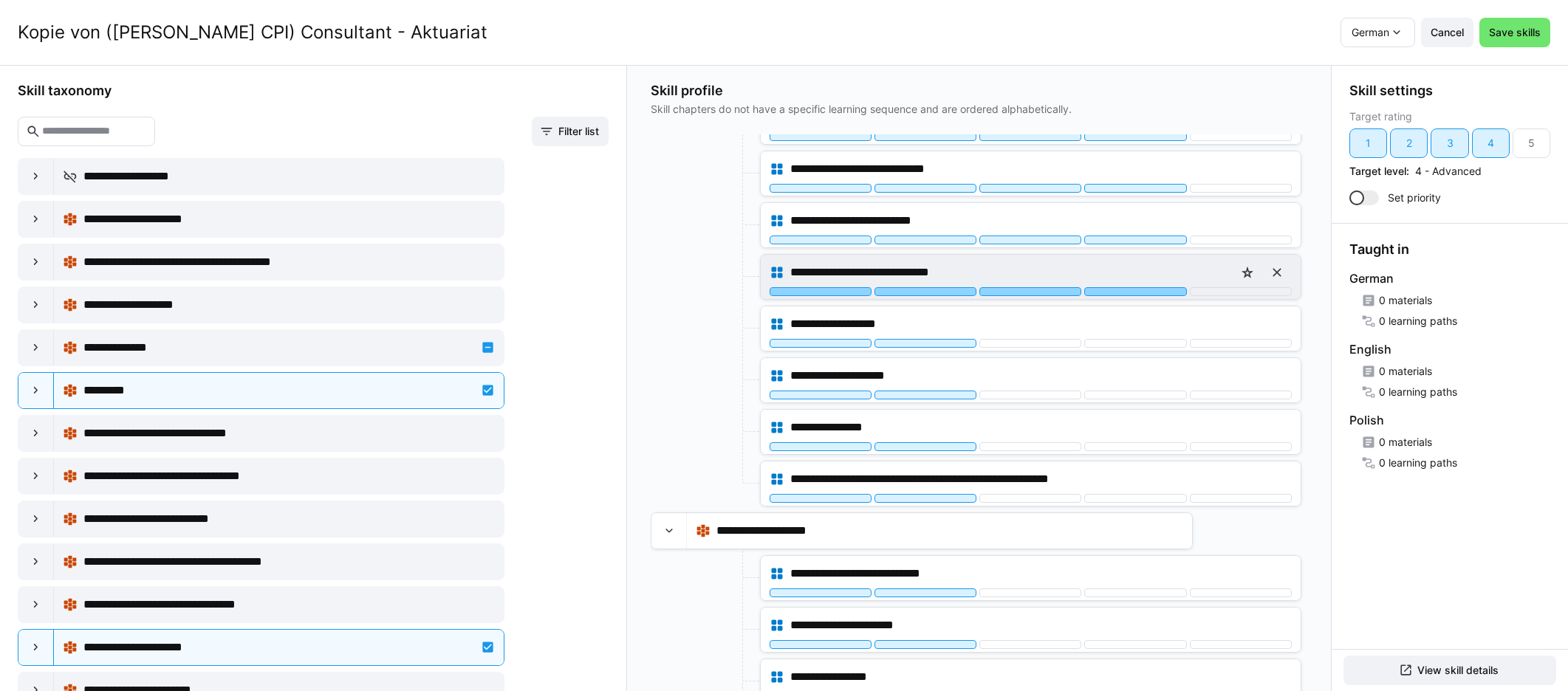
click at [944, 289] on div at bounding box center [1135, 291] width 102 height 9
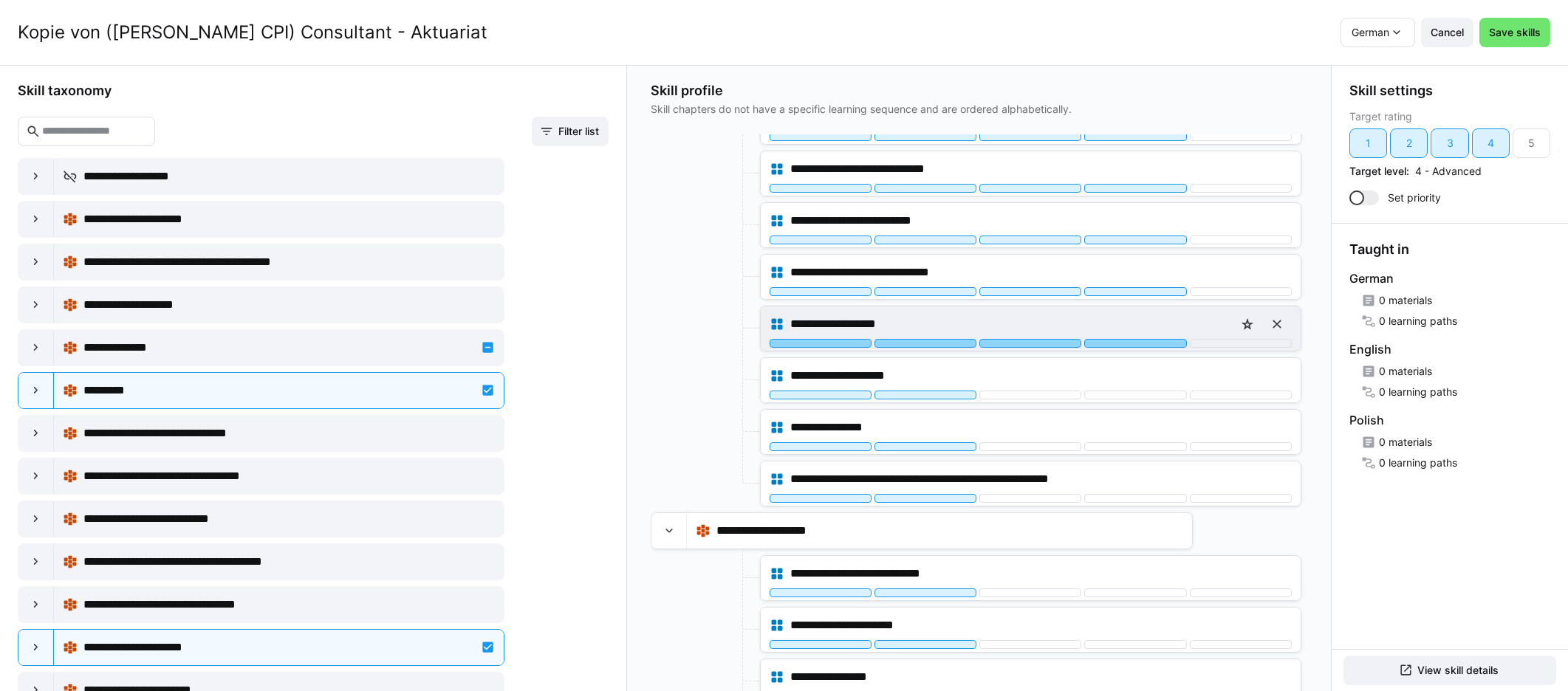
click at [944, 340] on div at bounding box center [1135, 343] width 102 height 9
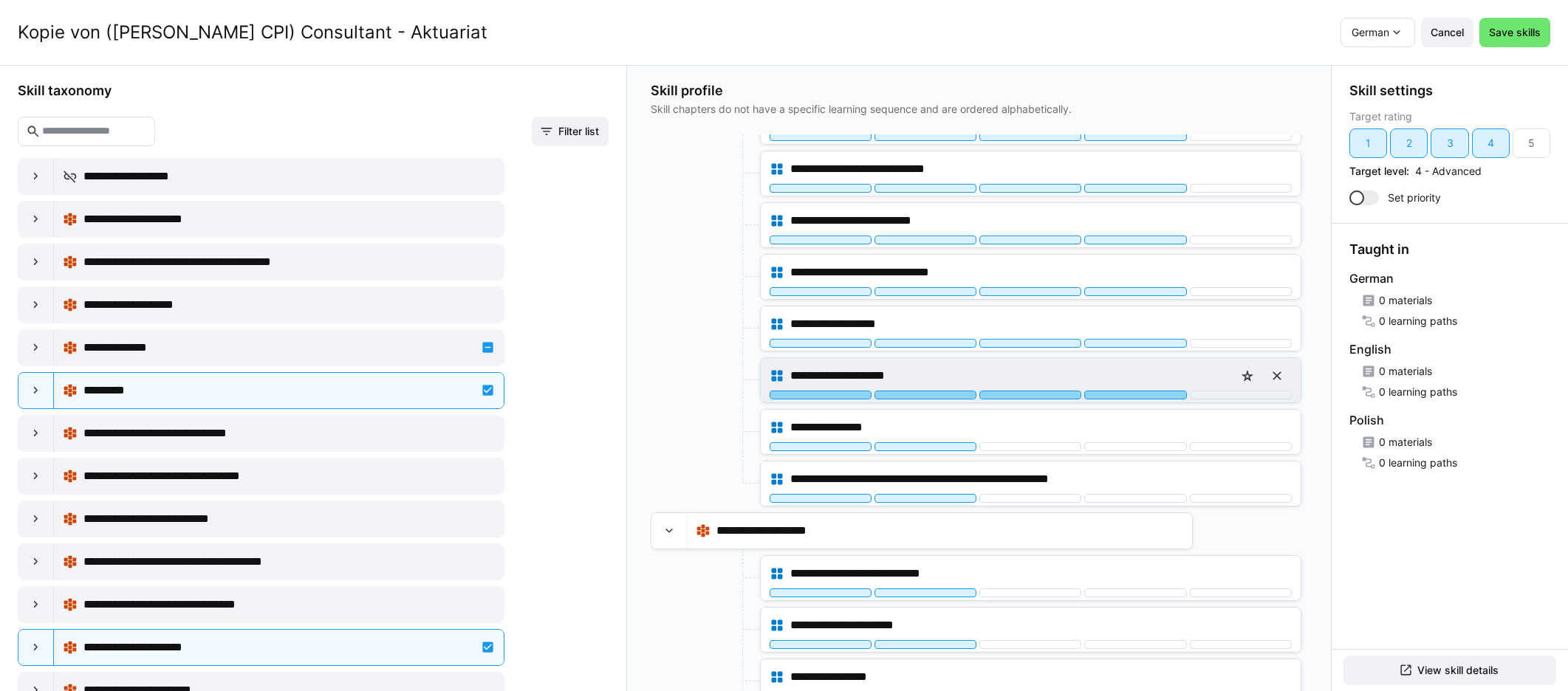
click at [944, 392] on div at bounding box center [1135, 395] width 102 height 9
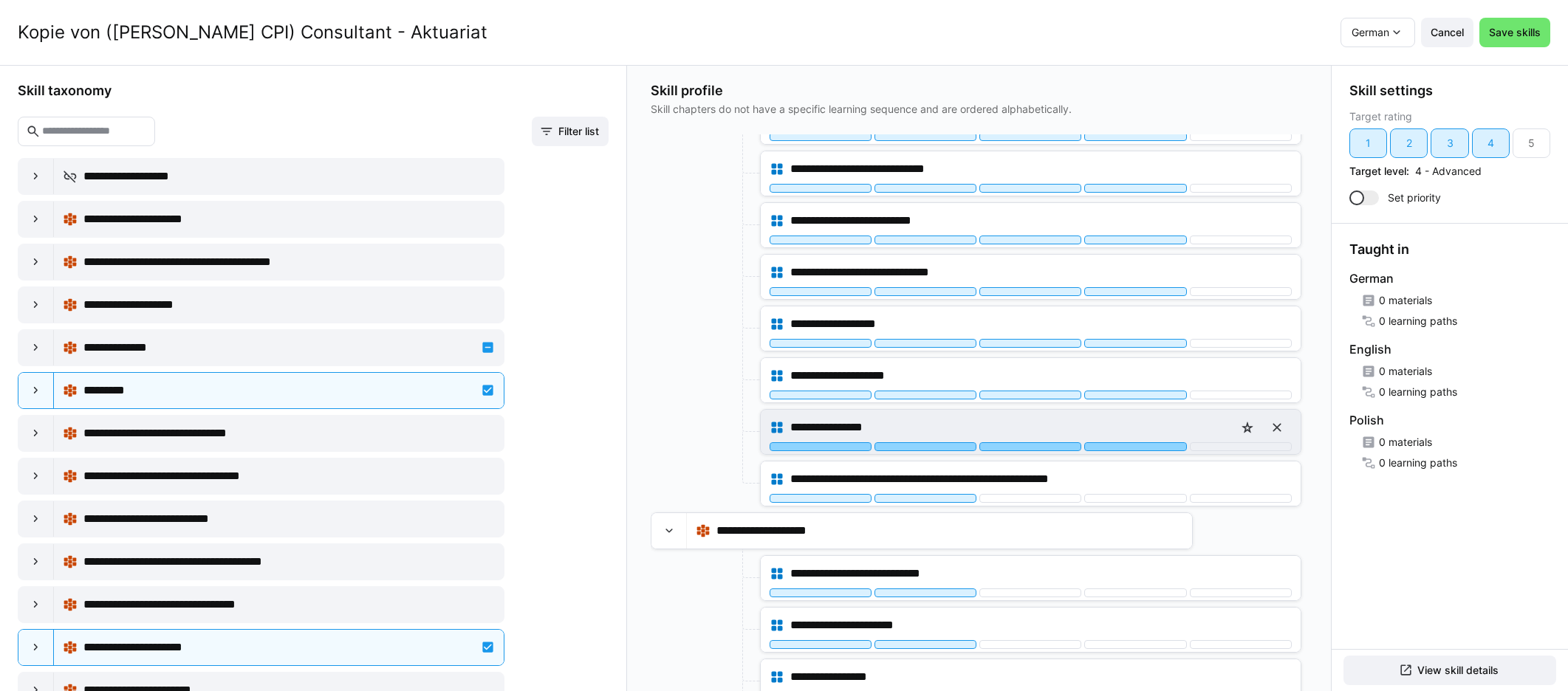
click at [944, 448] on div at bounding box center [1135, 447] width 102 height 9
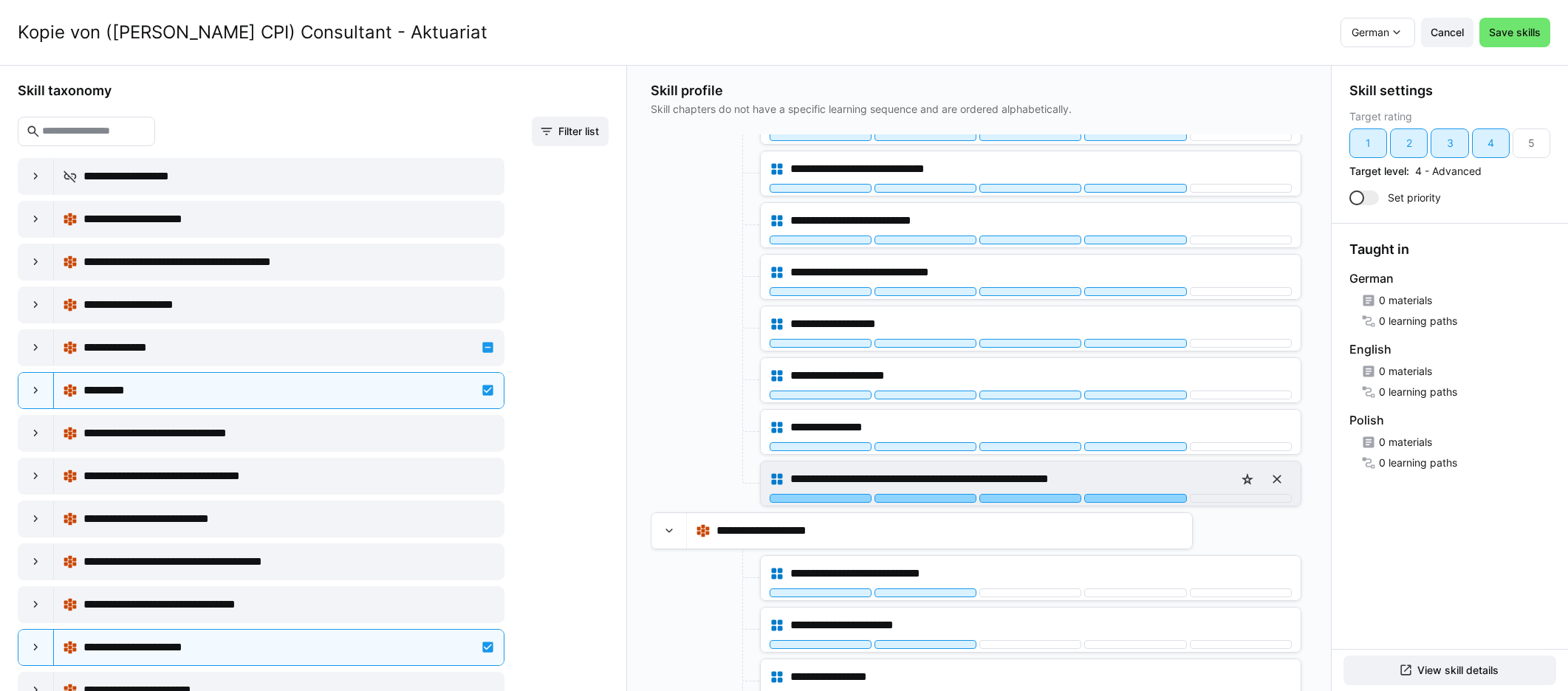
click at [944, 497] on div at bounding box center [1135, 499] width 102 height 9
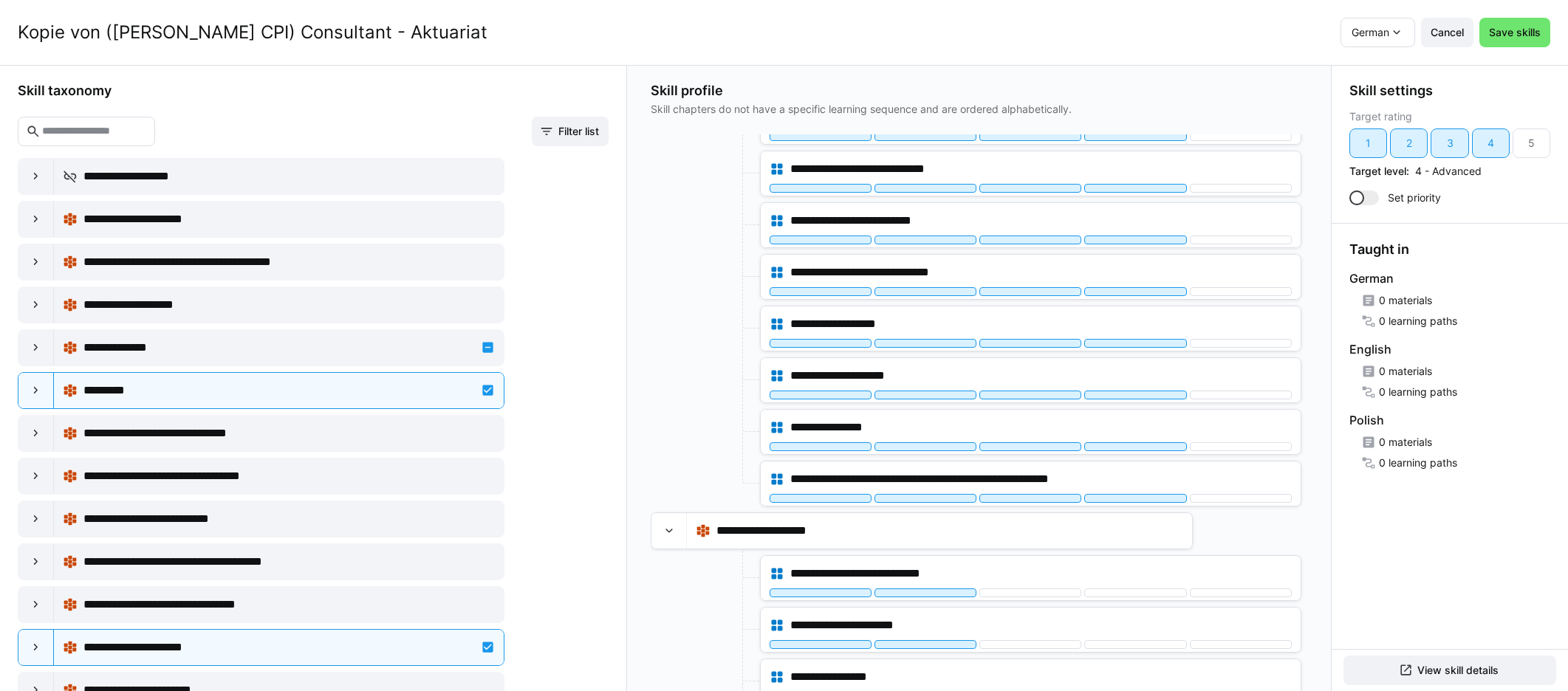
drag, startPoint x: 1300, startPoint y: 537, endPoint x: 1311, endPoint y: 546, distance: 14.2
click at [944, 582] on div "**********" at bounding box center [979, 378] width 704 height 626
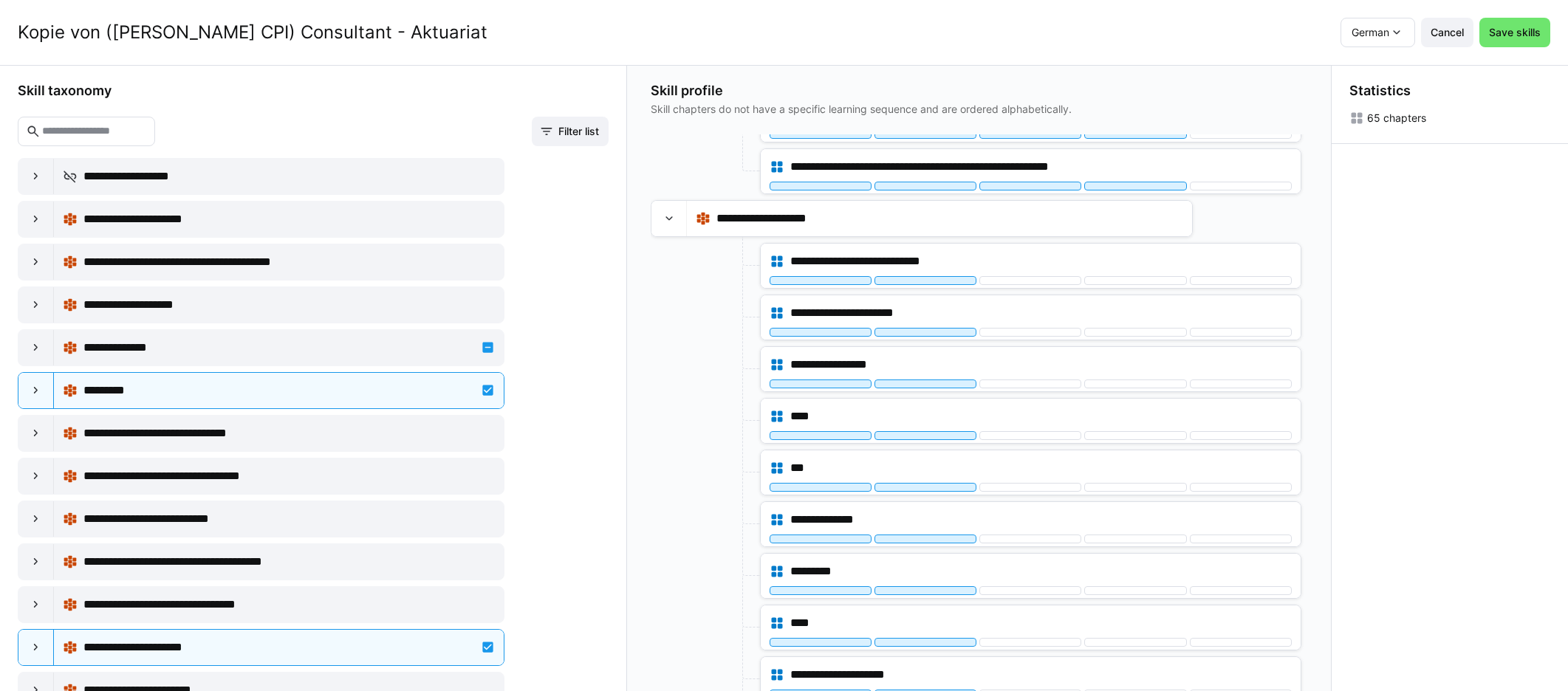
scroll to position [2608, 0]
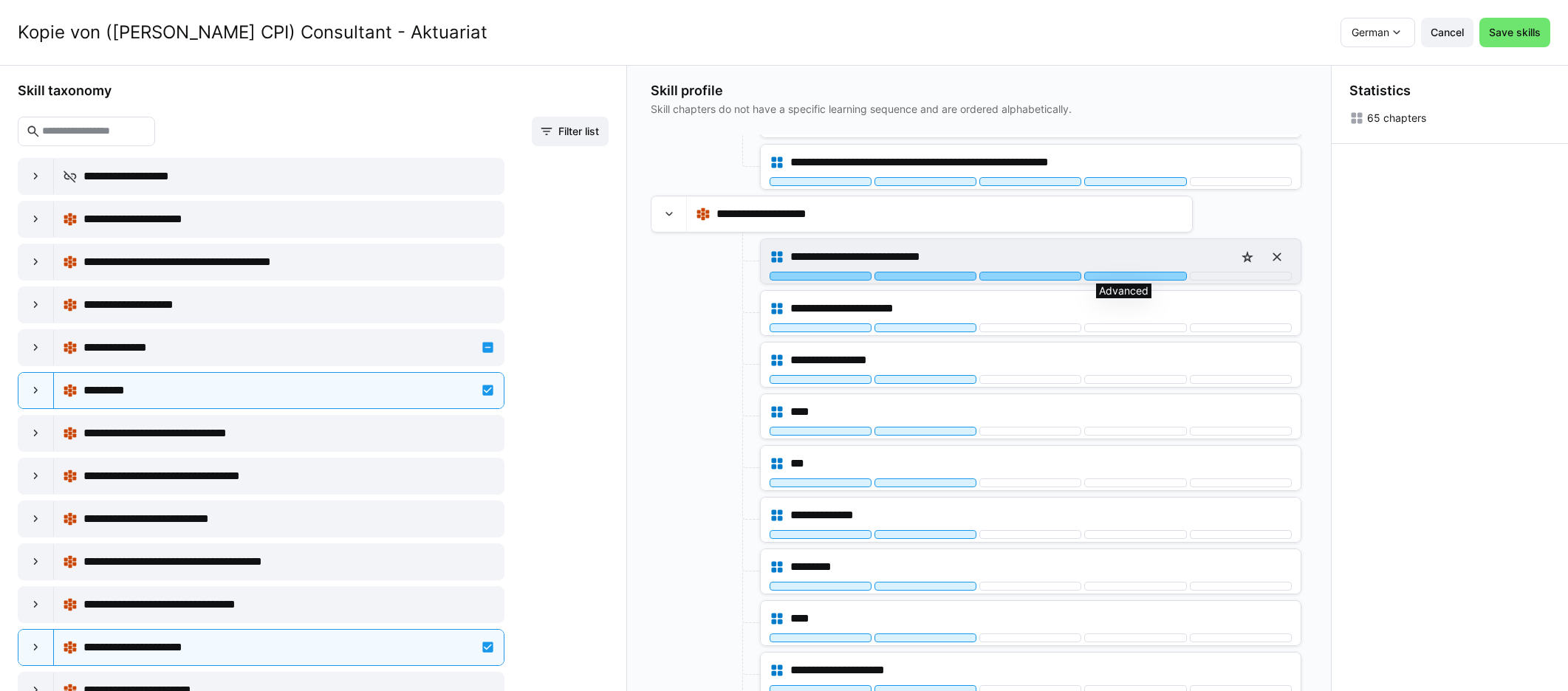
click at [944, 278] on div at bounding box center [1135, 276] width 102 height 9
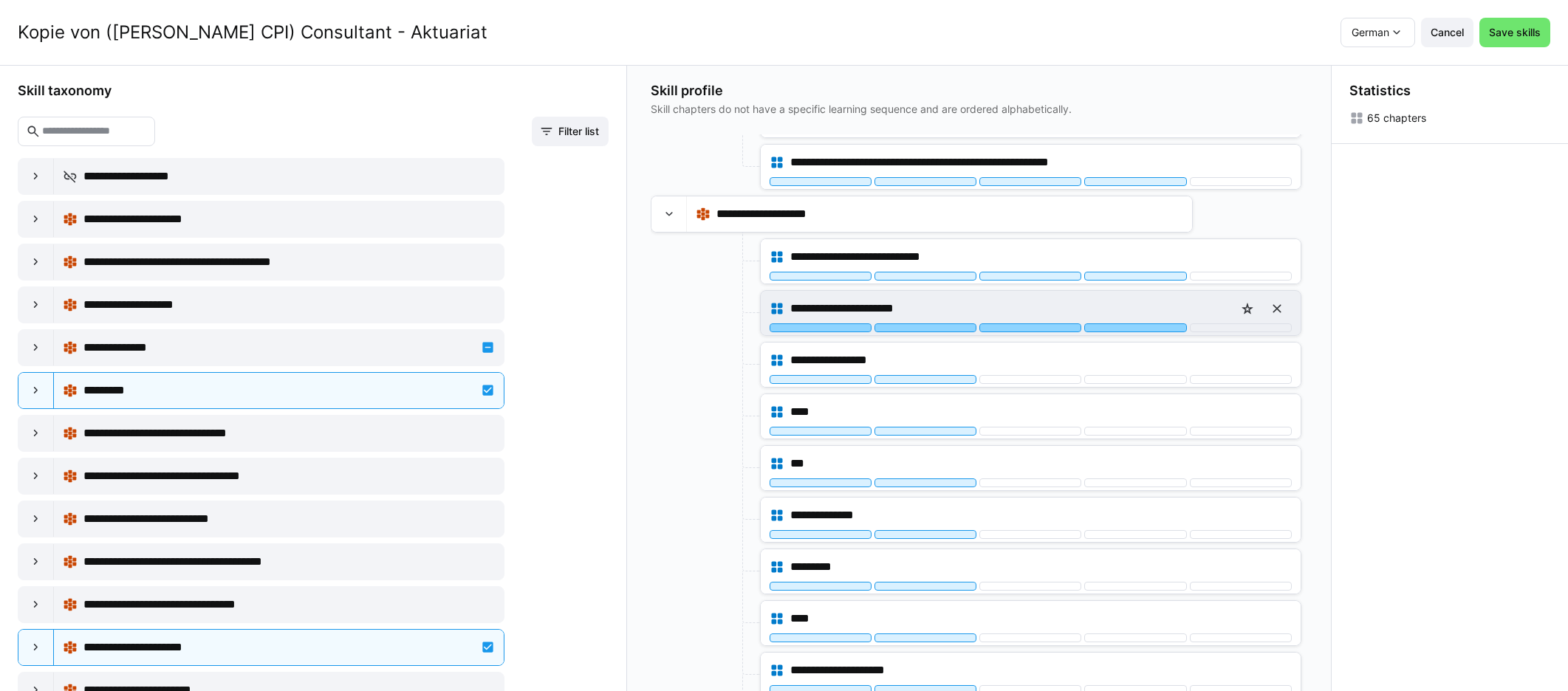
click at [944, 324] on div at bounding box center [1135, 327] width 102 height 9
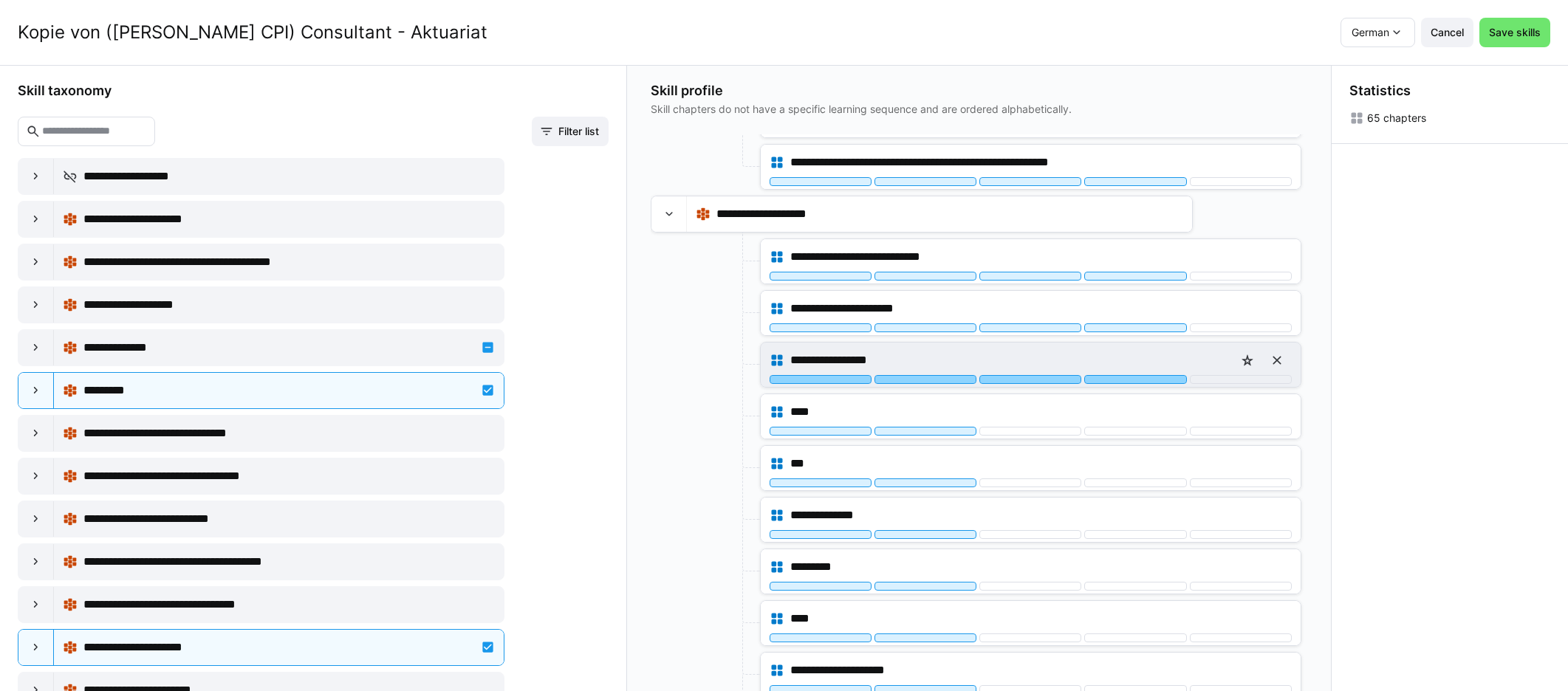
click at [944, 376] on div at bounding box center [1135, 379] width 102 height 9
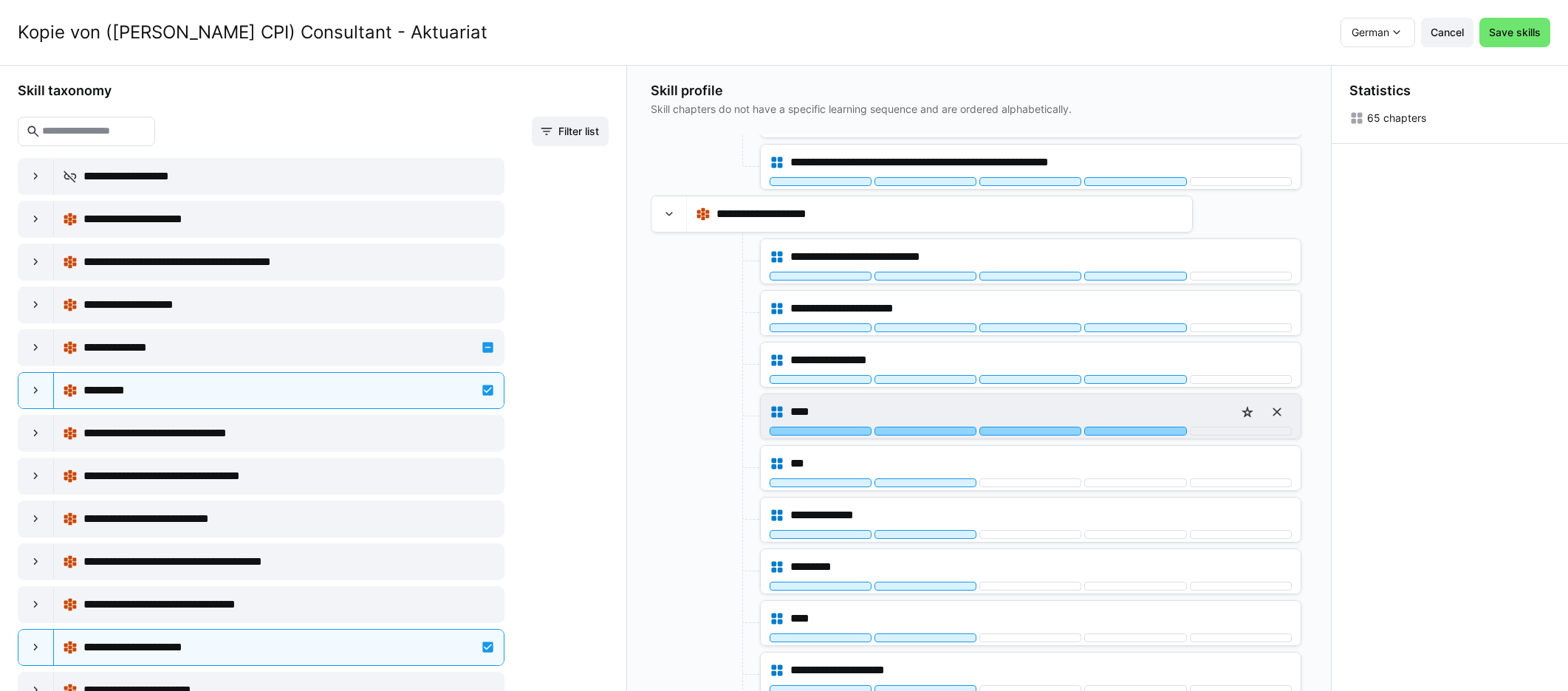
click at [944, 430] on div at bounding box center [1135, 431] width 102 height 9
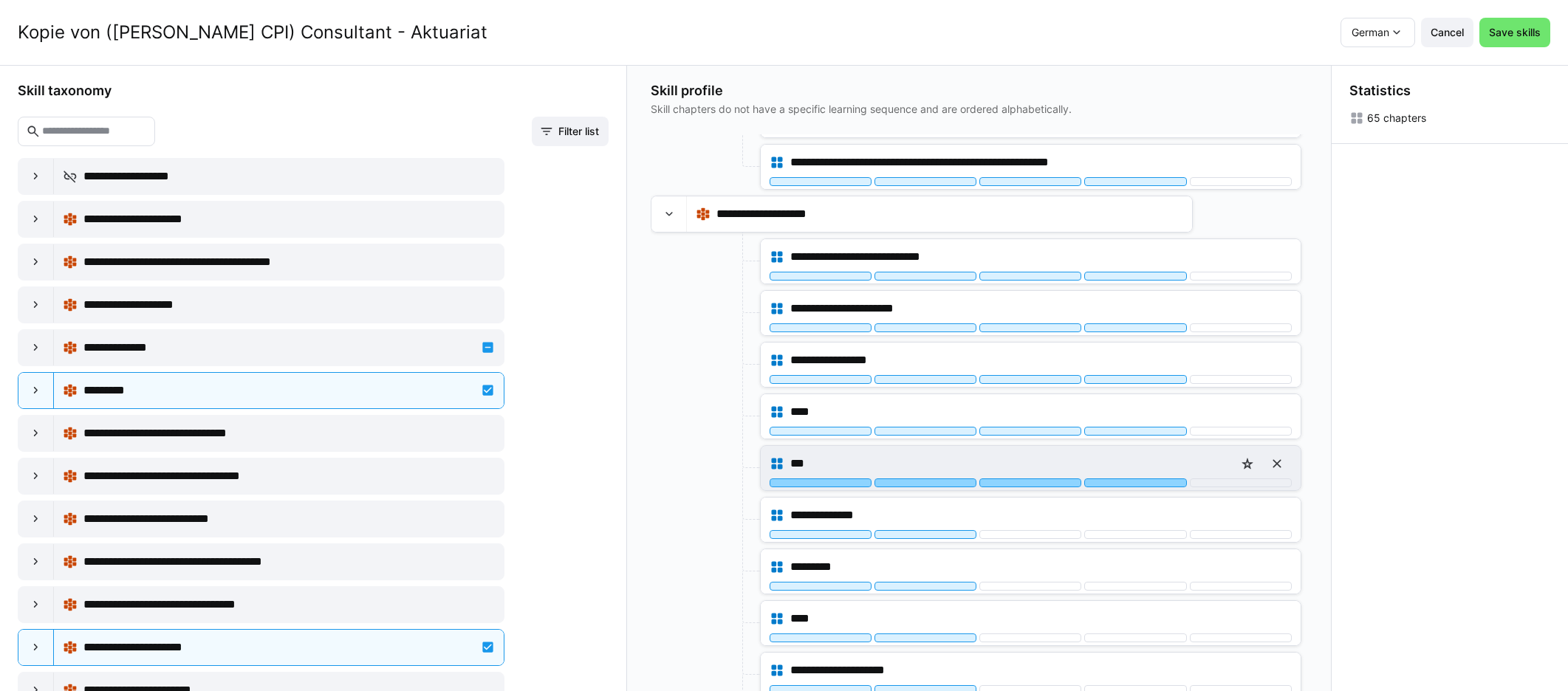
click at [944, 480] on div at bounding box center [1135, 483] width 102 height 9
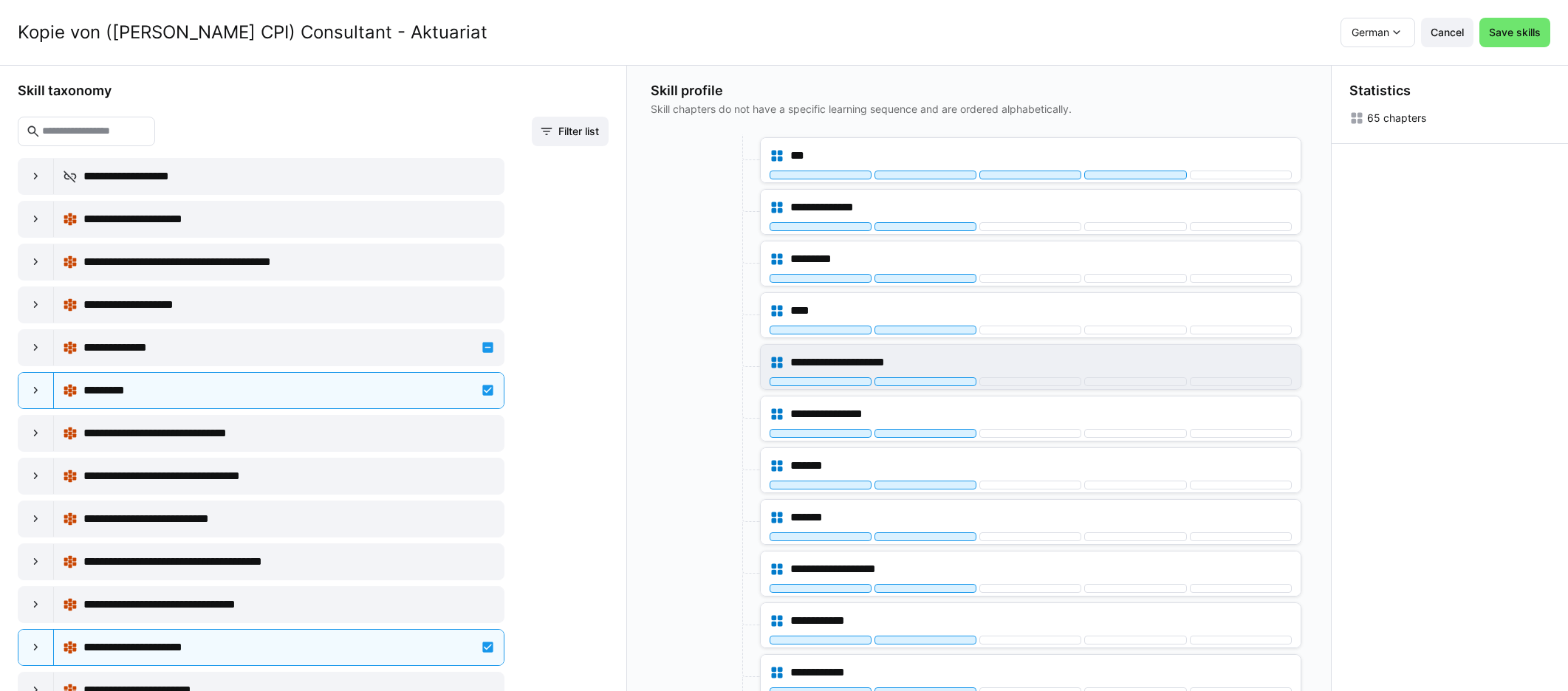
scroll to position [2910, 0]
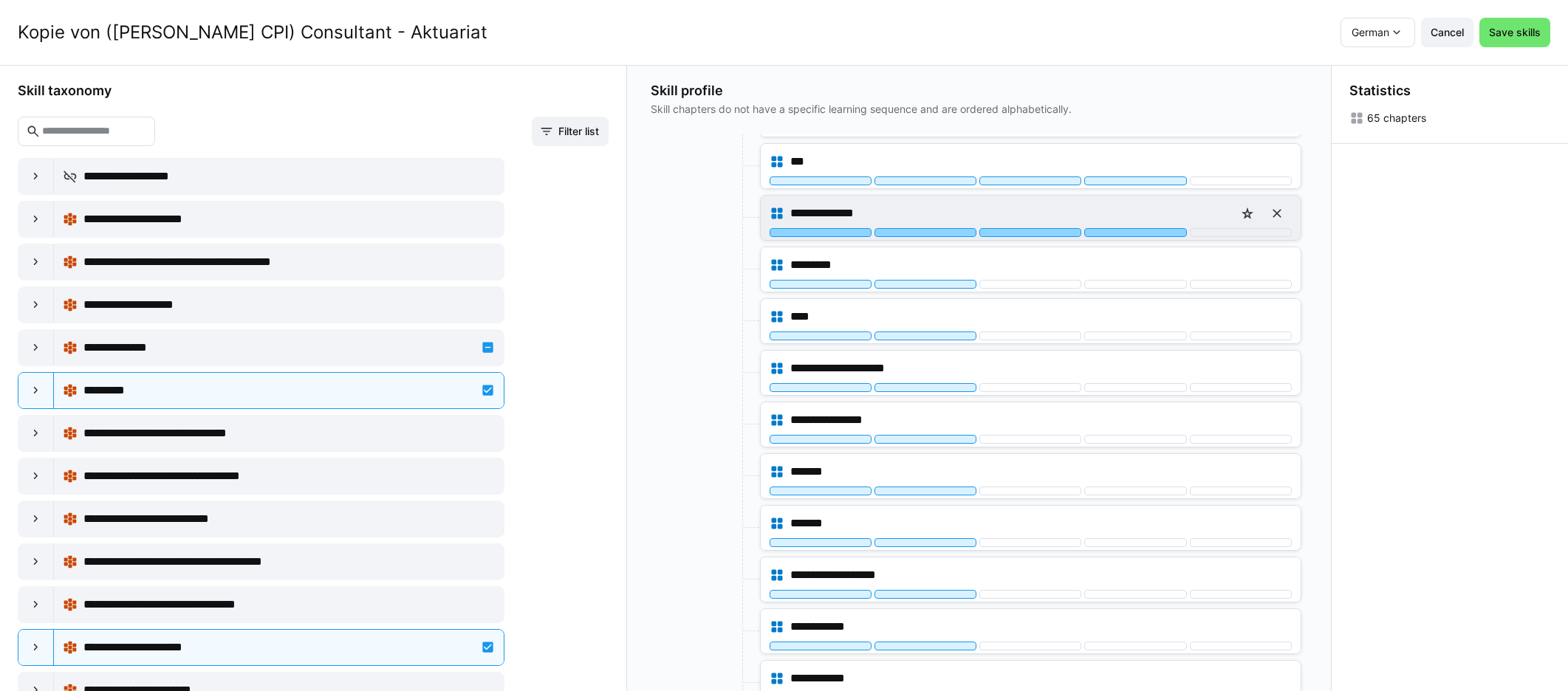
click at [944, 234] on div at bounding box center [1135, 232] width 102 height 9
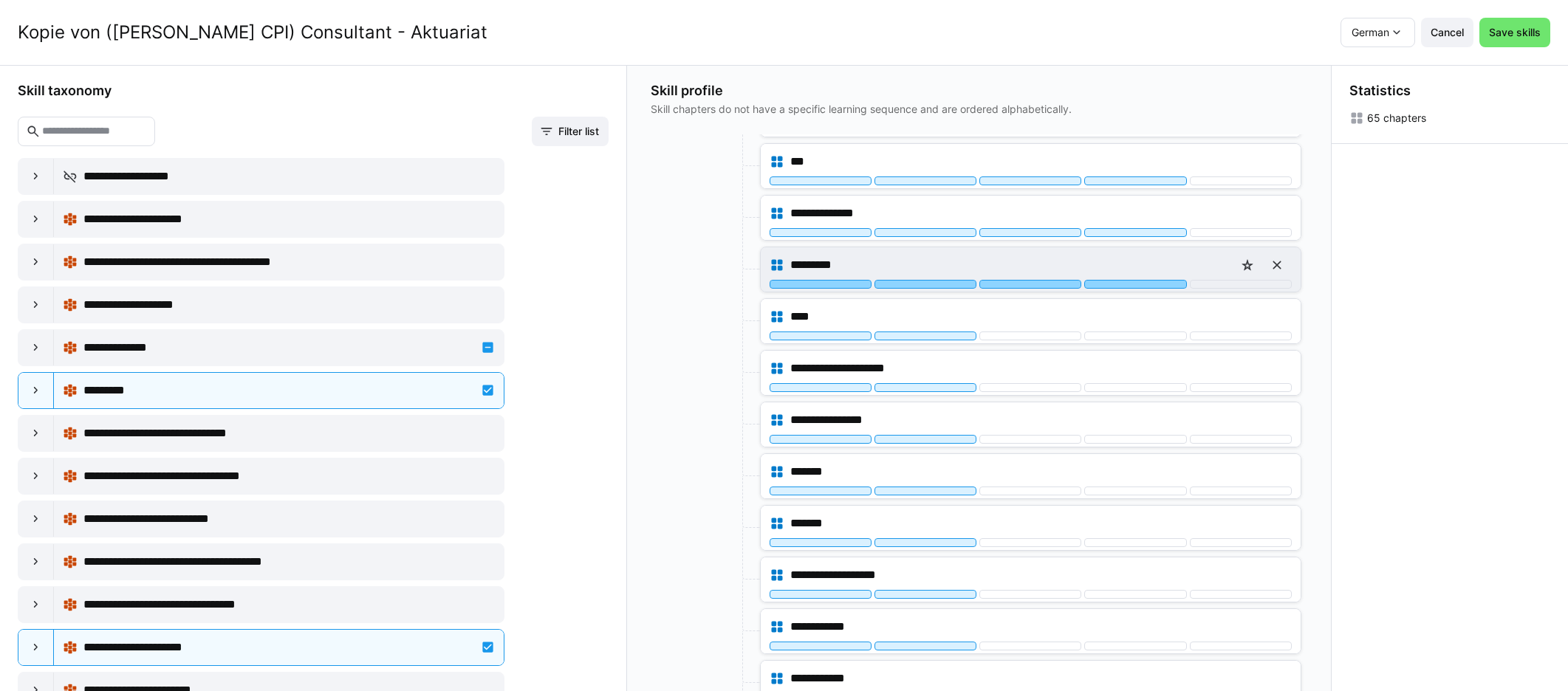
click at [944, 285] on div at bounding box center [1135, 284] width 102 height 9
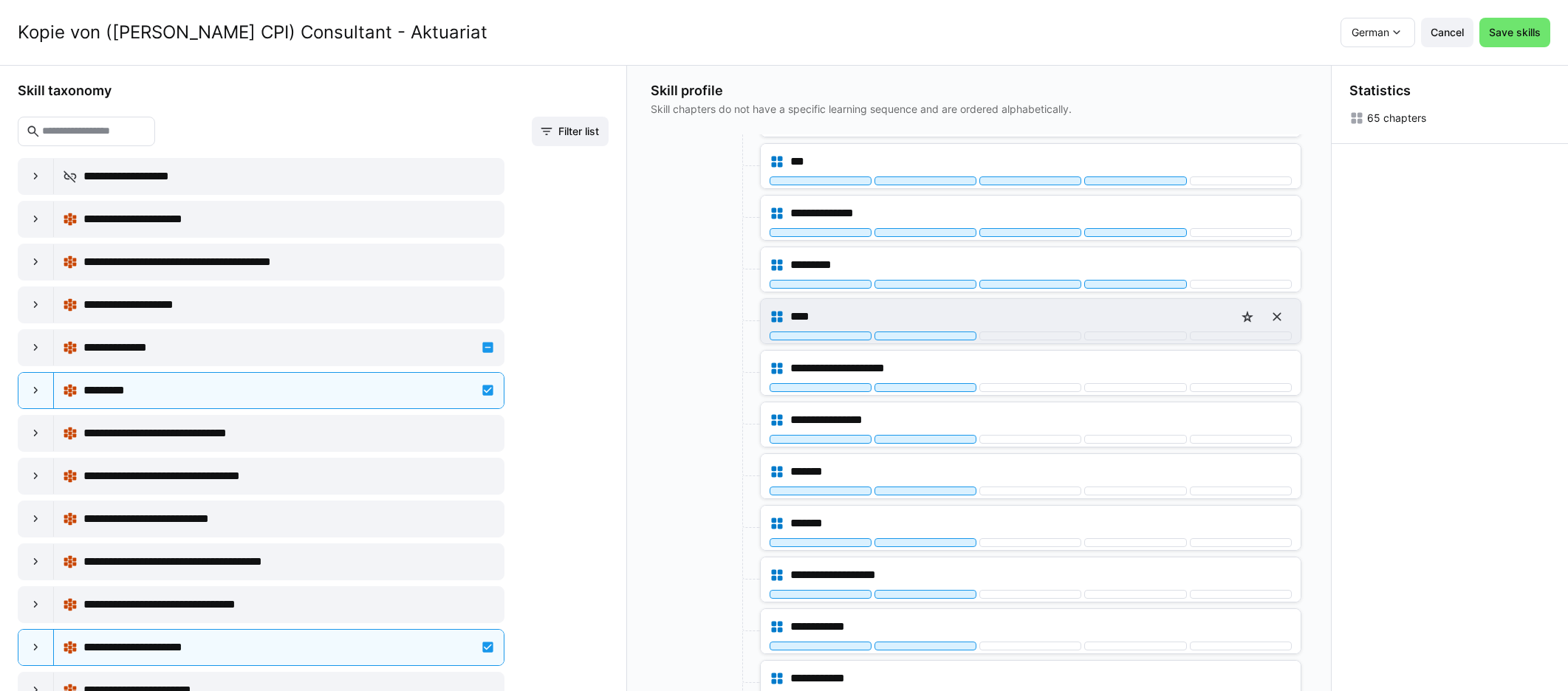
click at [944, 329] on div "****" at bounding box center [1030, 317] width 522 height 30
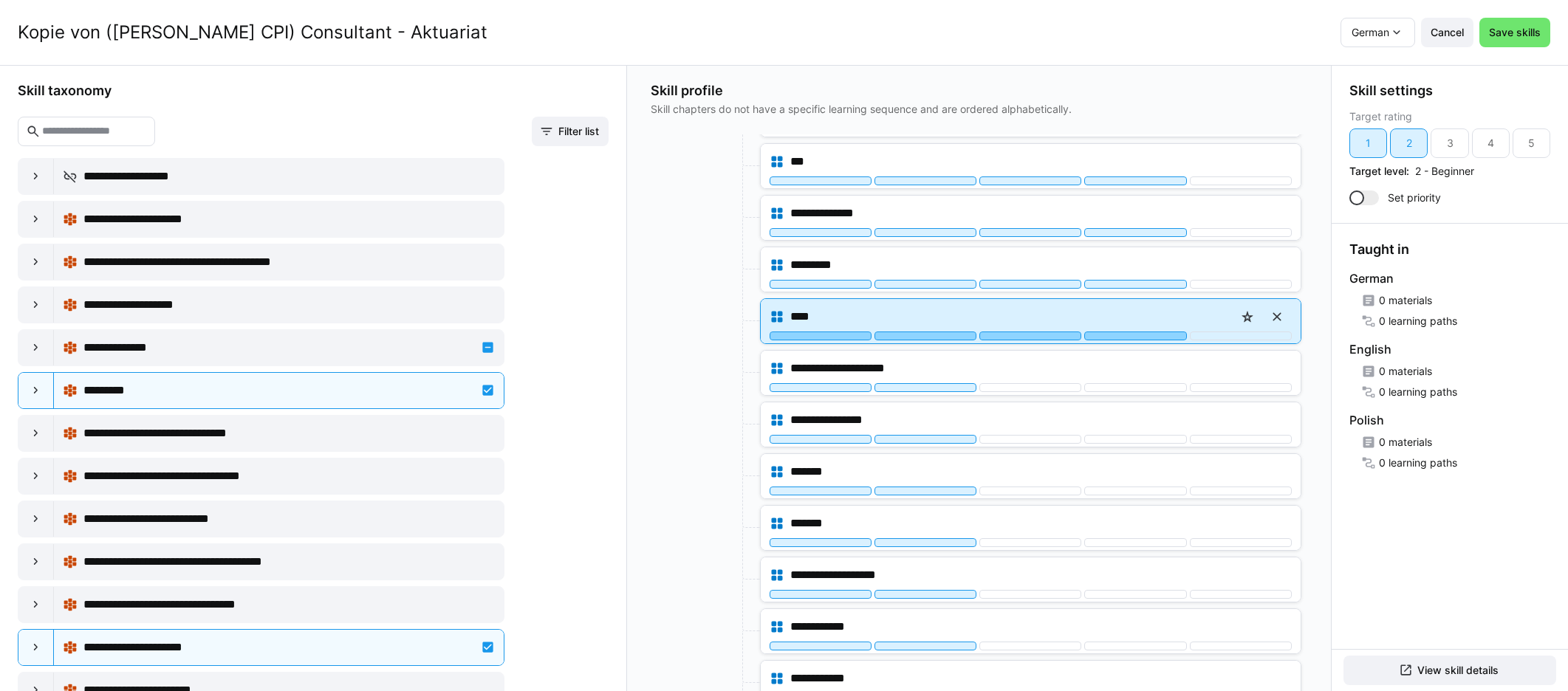
click at [944, 337] on div at bounding box center [1135, 336] width 102 height 9
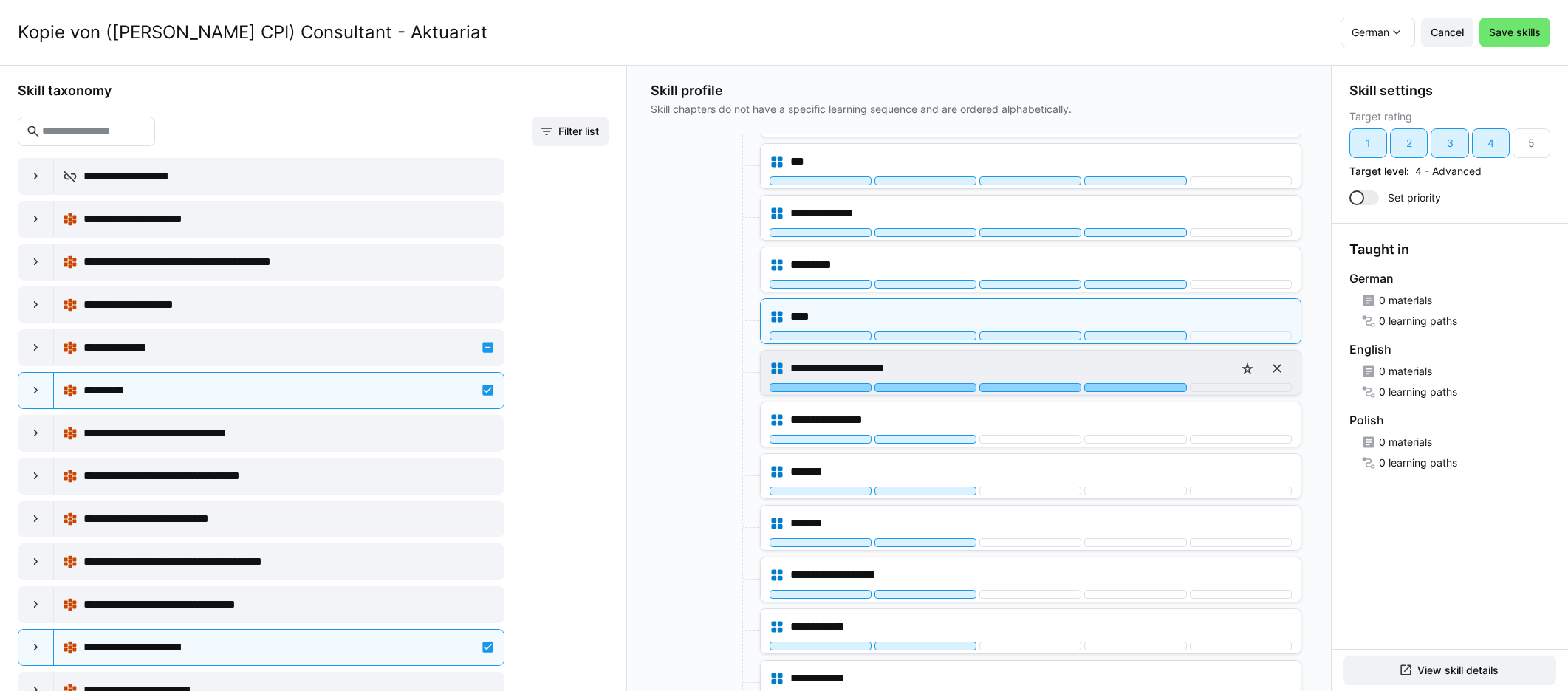
click at [944, 387] on div at bounding box center [1135, 387] width 102 height 9
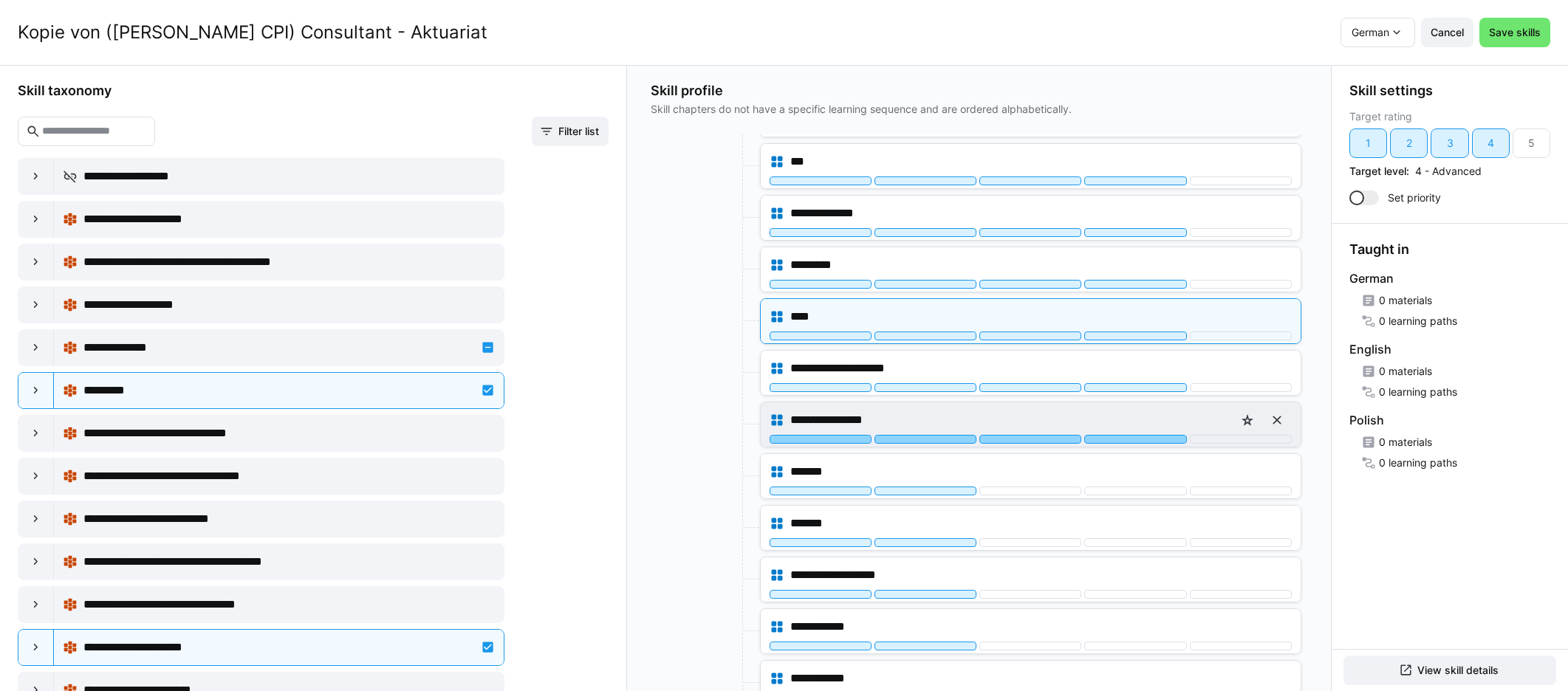
click at [944, 439] on div at bounding box center [1135, 439] width 102 height 9
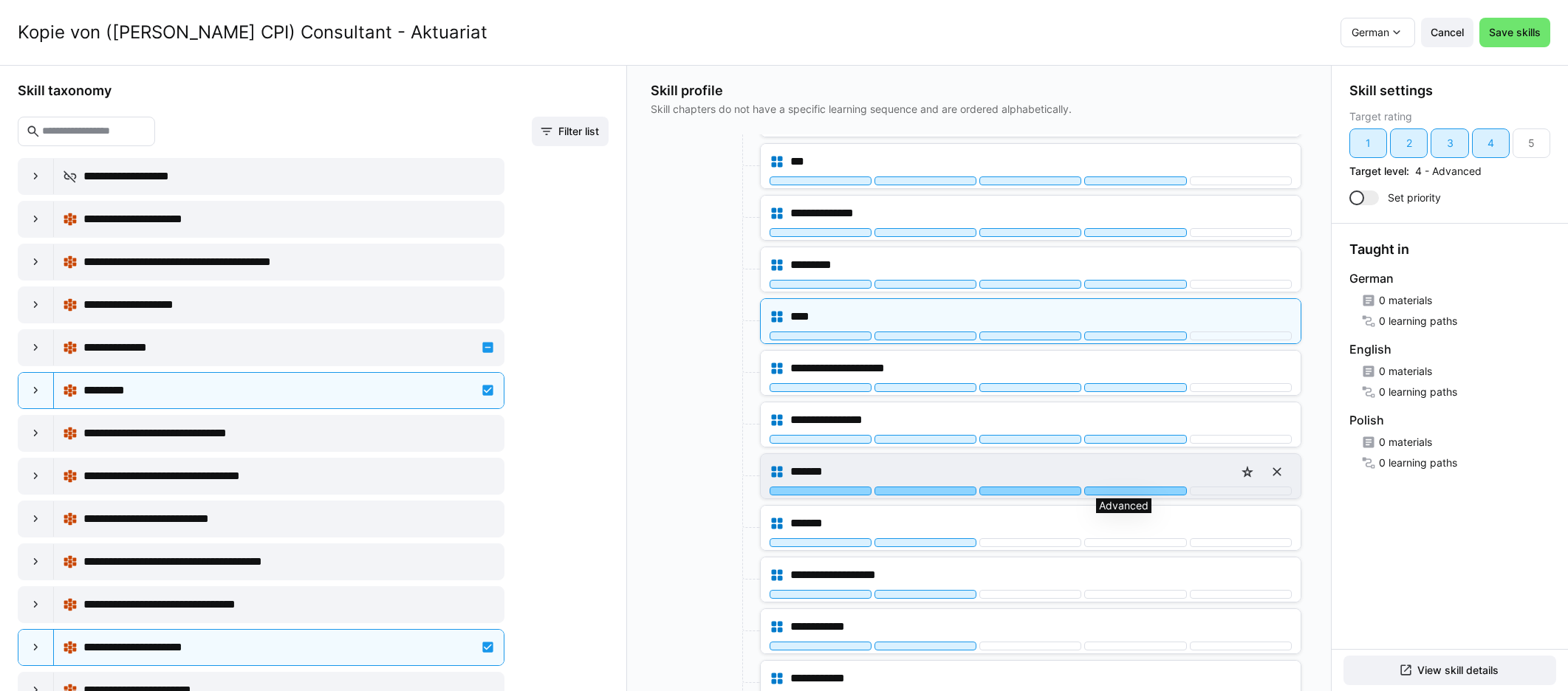
click at [944, 487] on div at bounding box center [1135, 491] width 102 height 9
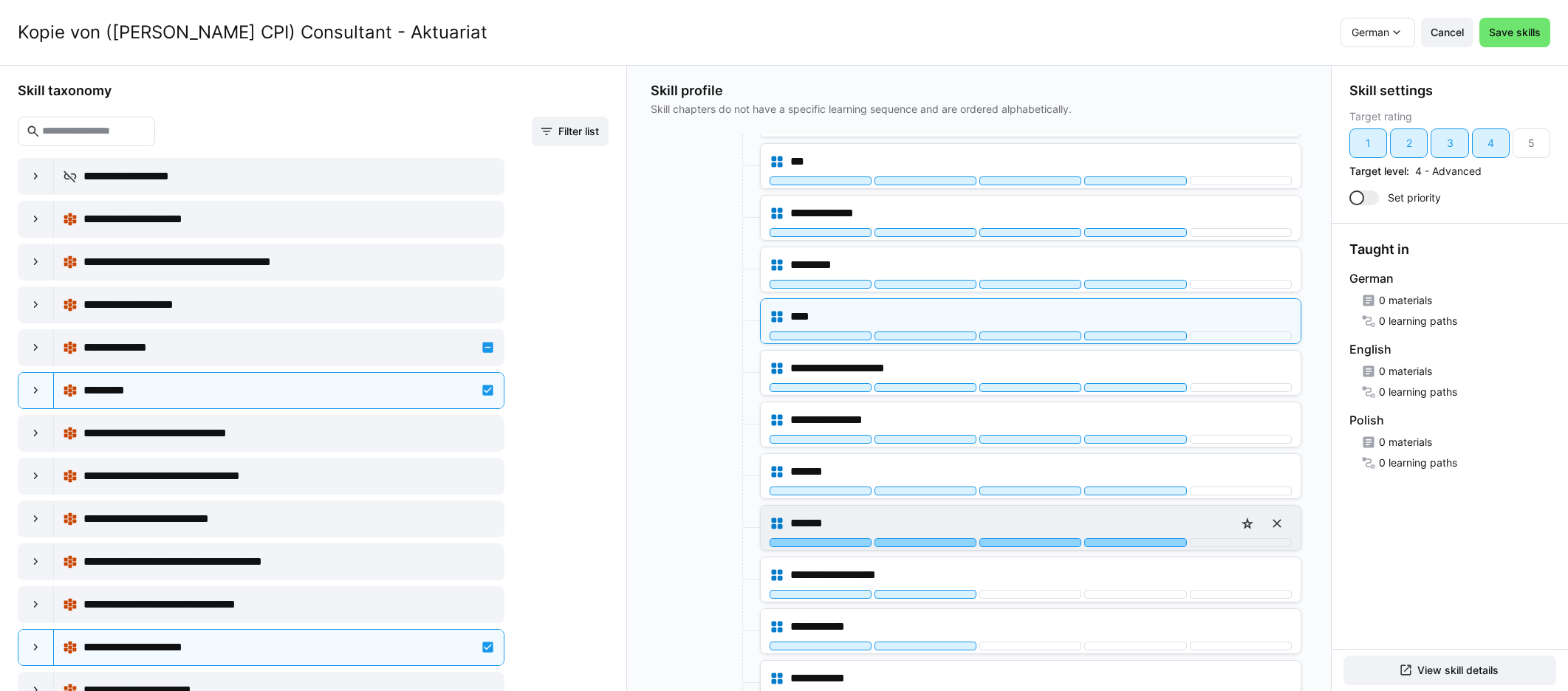
click at [944, 546] on div at bounding box center [1135, 542] width 102 height 9
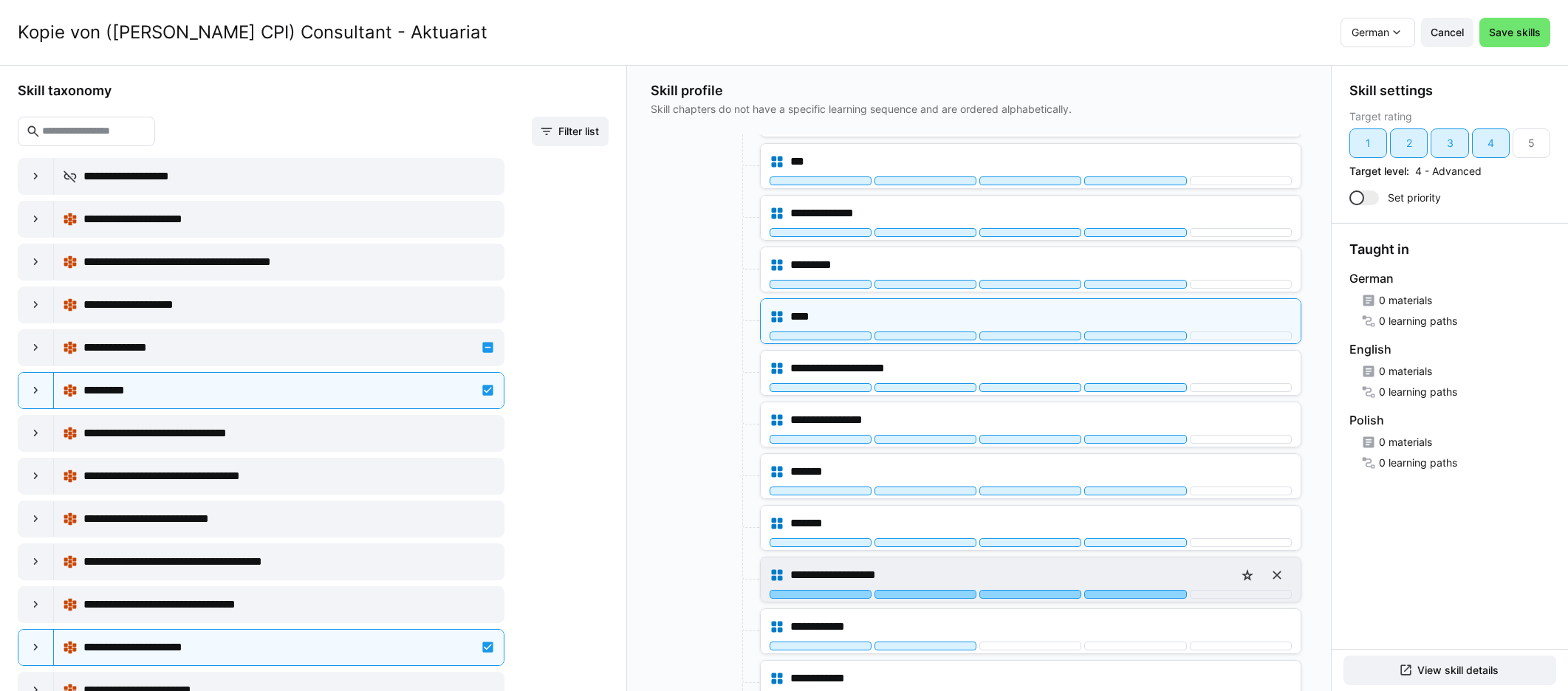
click at [944, 591] on div at bounding box center [1135, 594] width 102 height 9
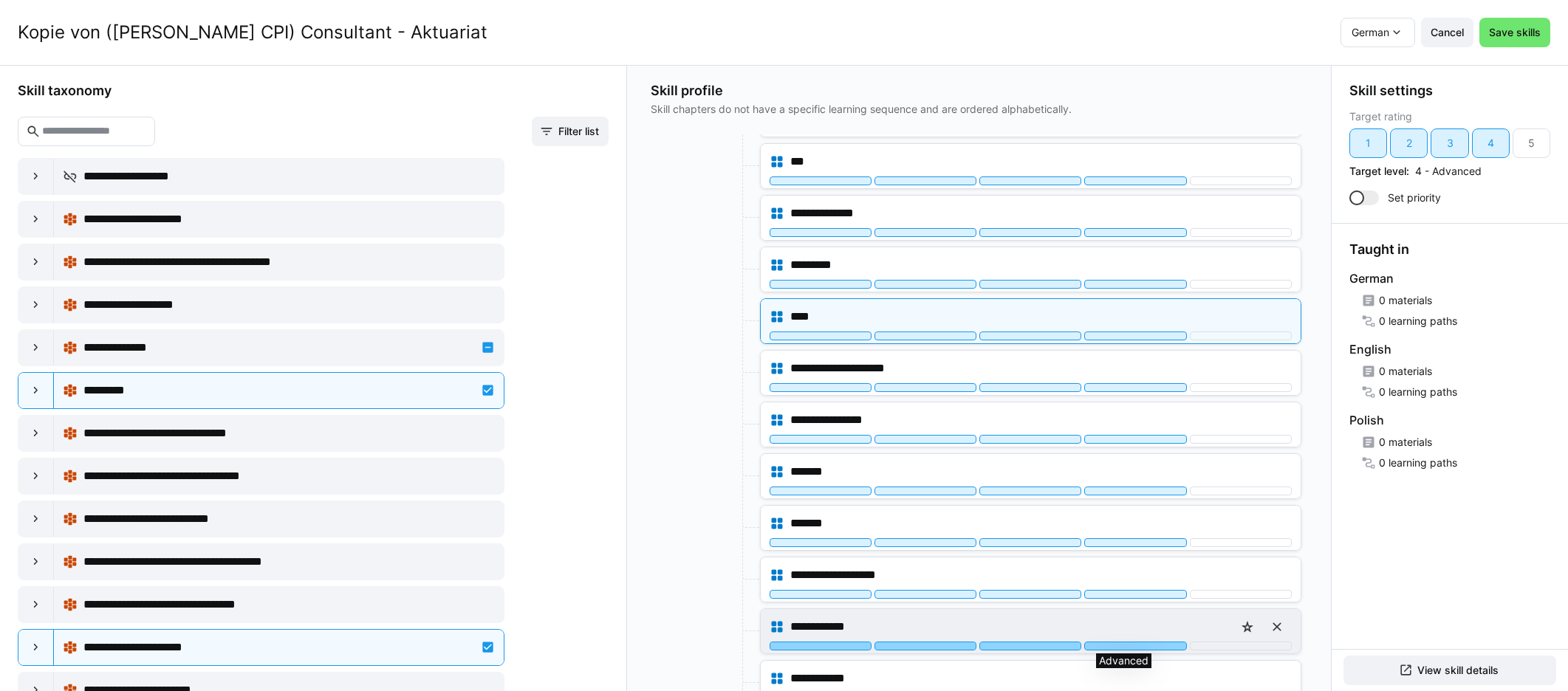
click at [944, 646] on div at bounding box center [1135, 646] width 102 height 9
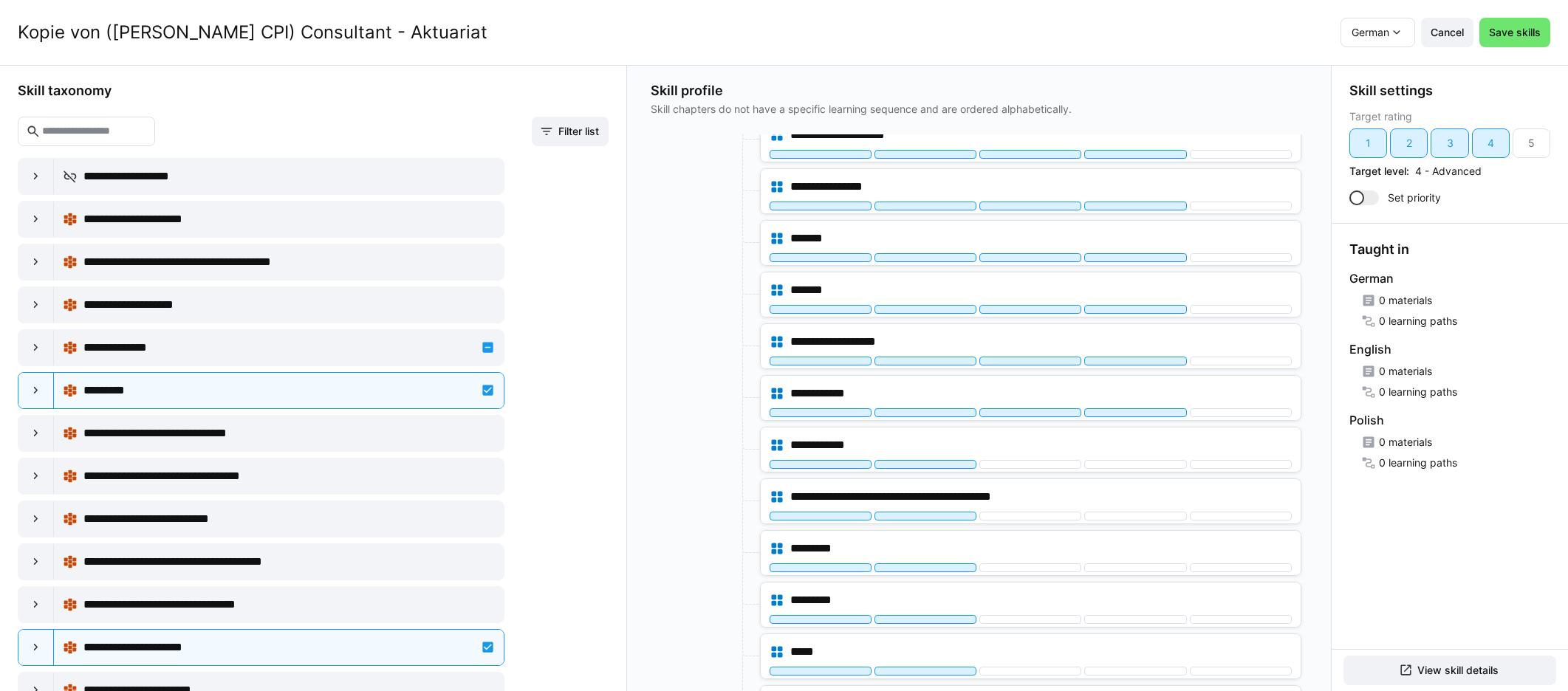
scroll to position [3183, 0]
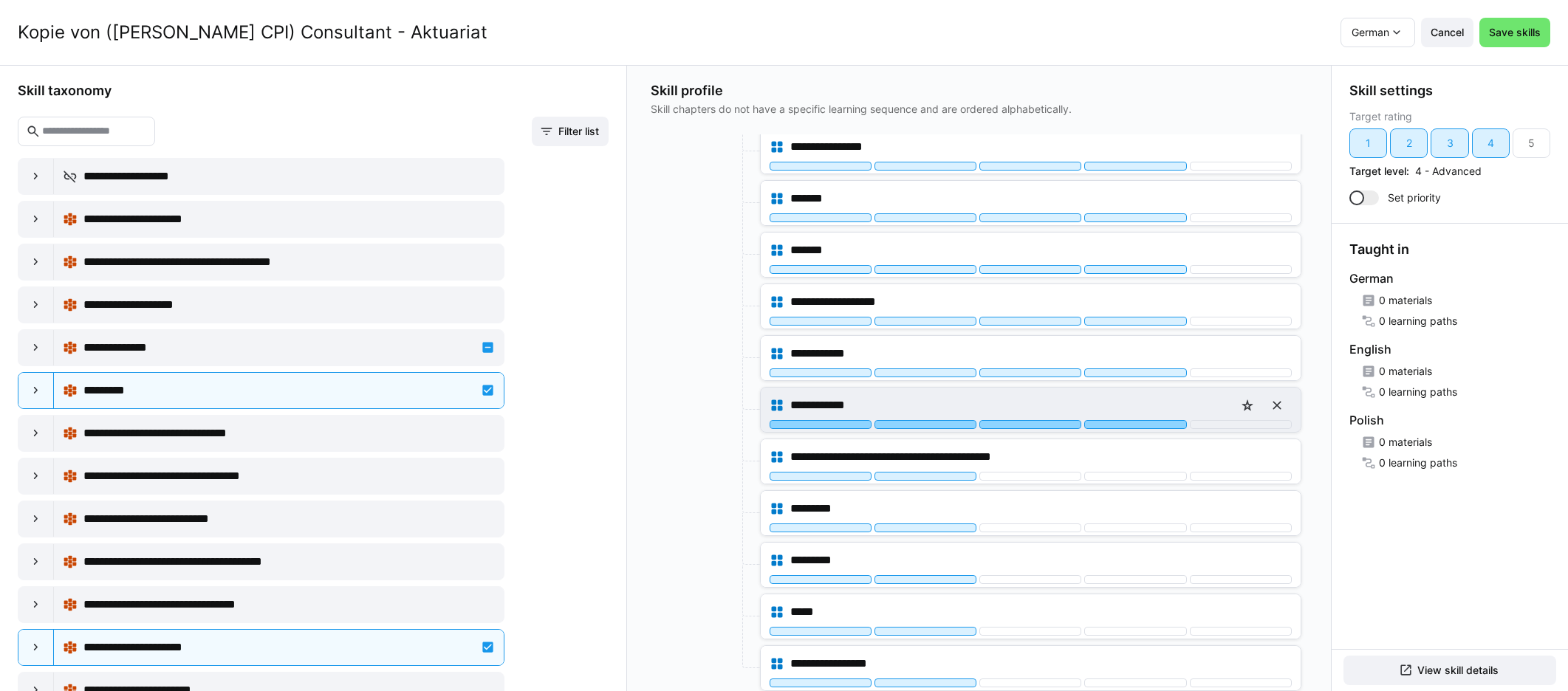
click at [944, 423] on div at bounding box center [1135, 424] width 102 height 9
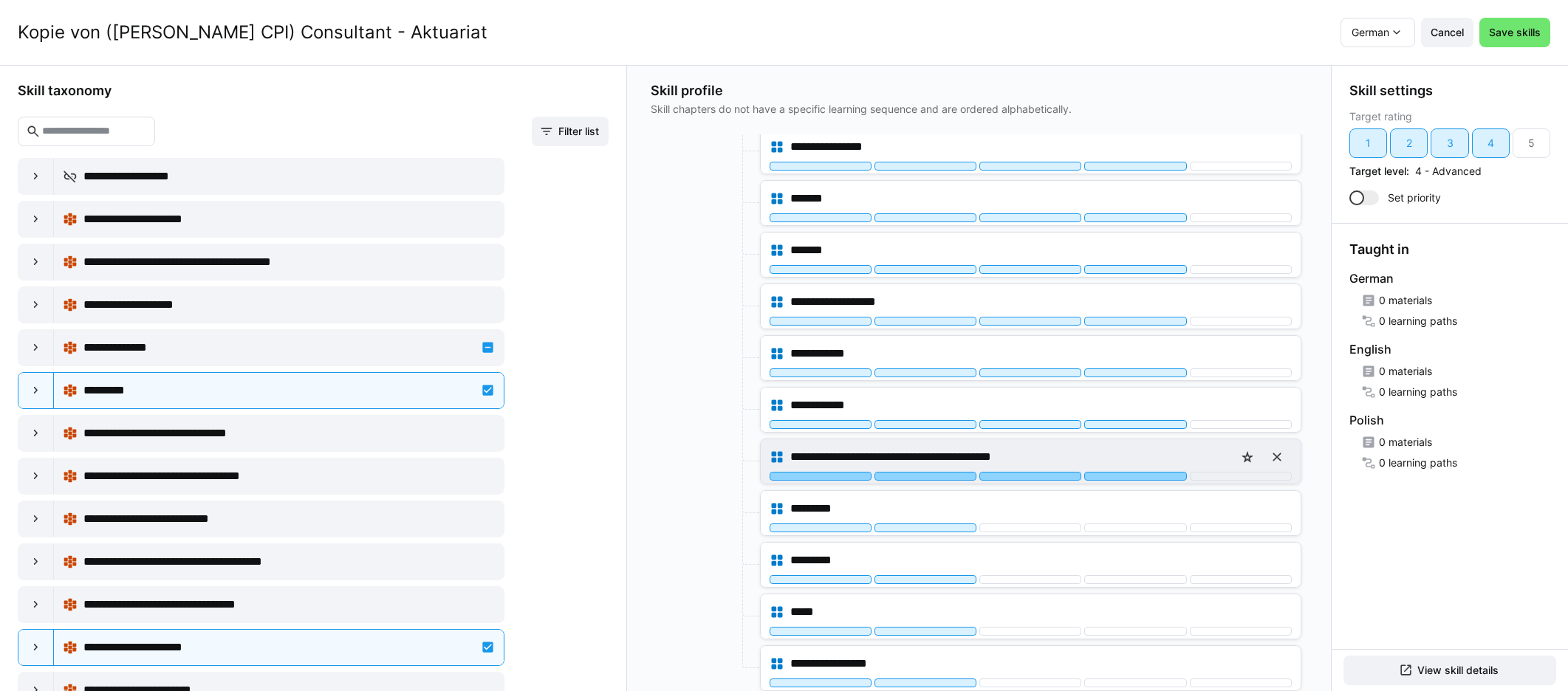
click at [944, 474] on div at bounding box center [1135, 476] width 102 height 9
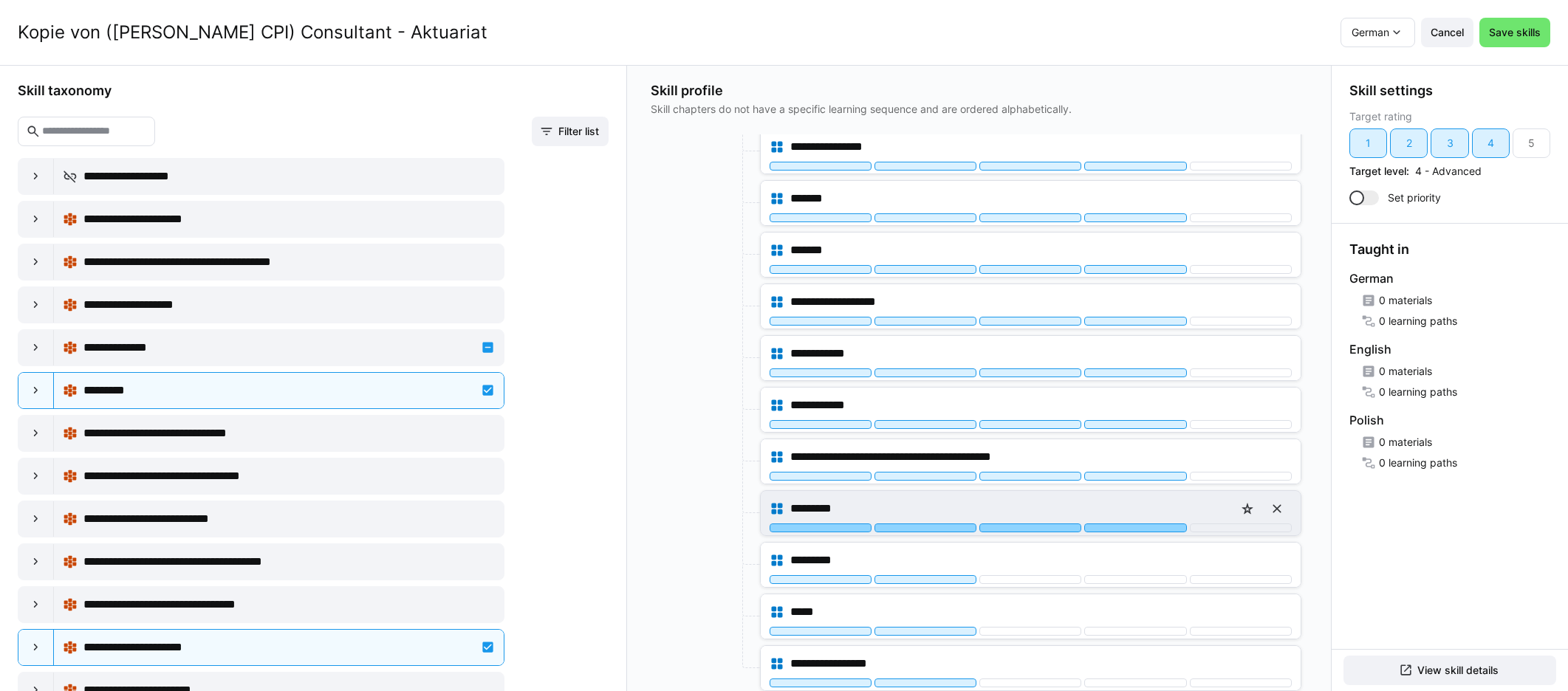
click at [944, 523] on div at bounding box center [1135, 527] width 102 height 9
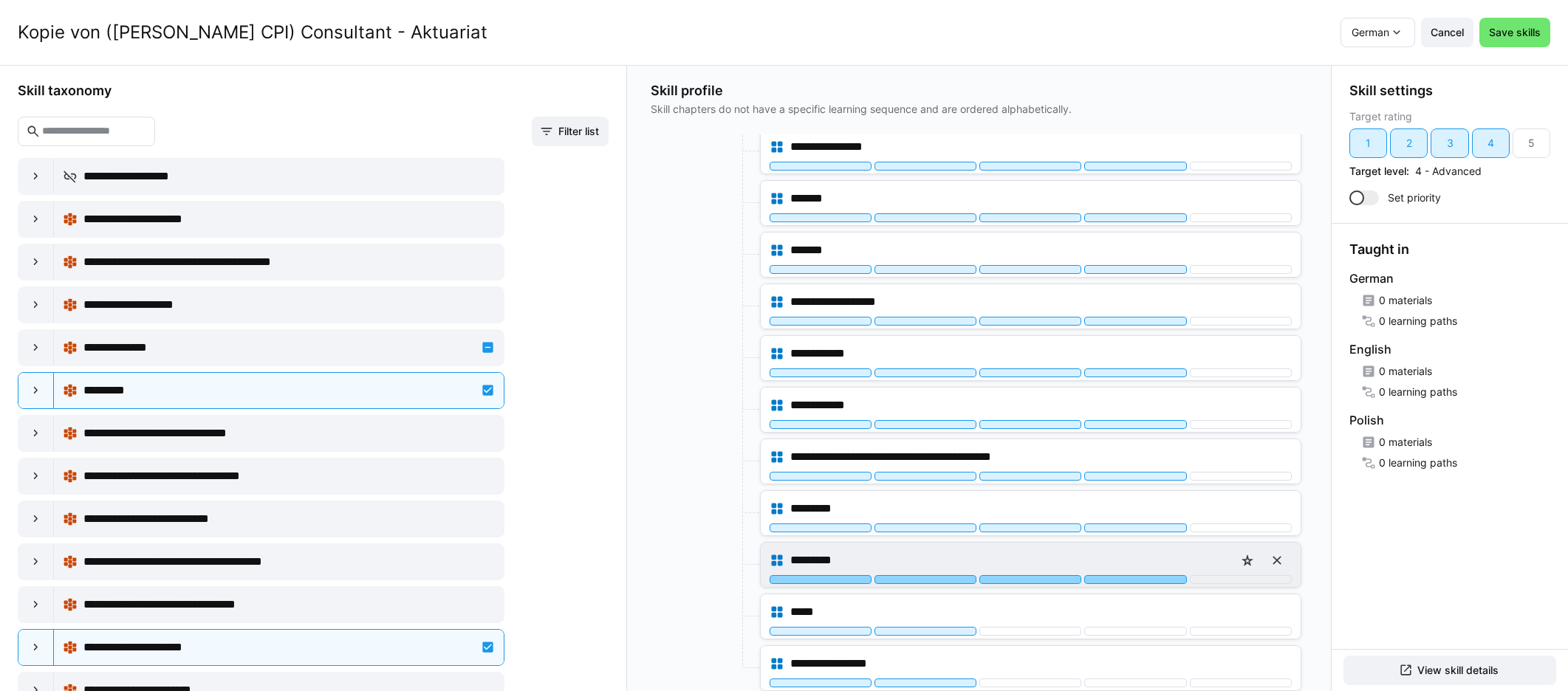
click at [944, 575] on div at bounding box center [1135, 579] width 102 height 9
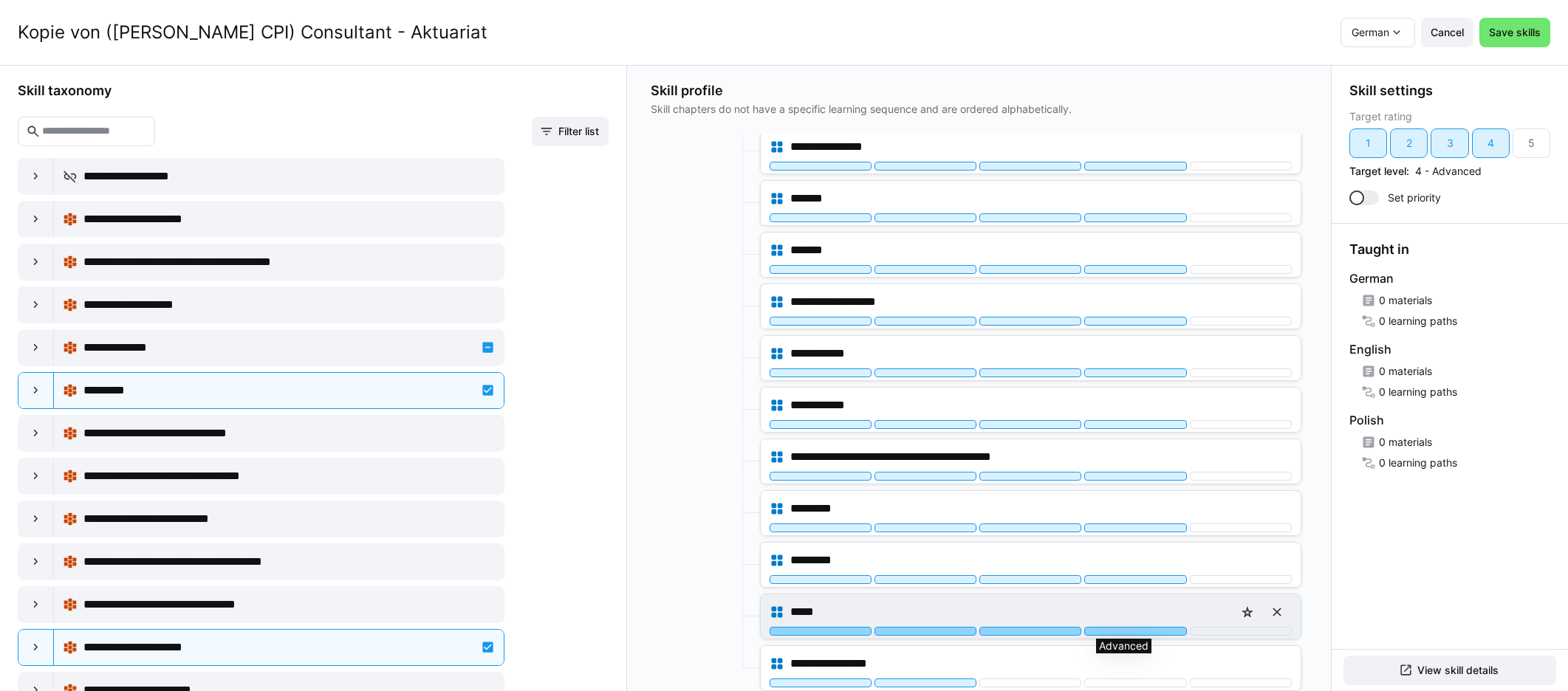
click at [944, 630] on div at bounding box center [1135, 631] width 102 height 9
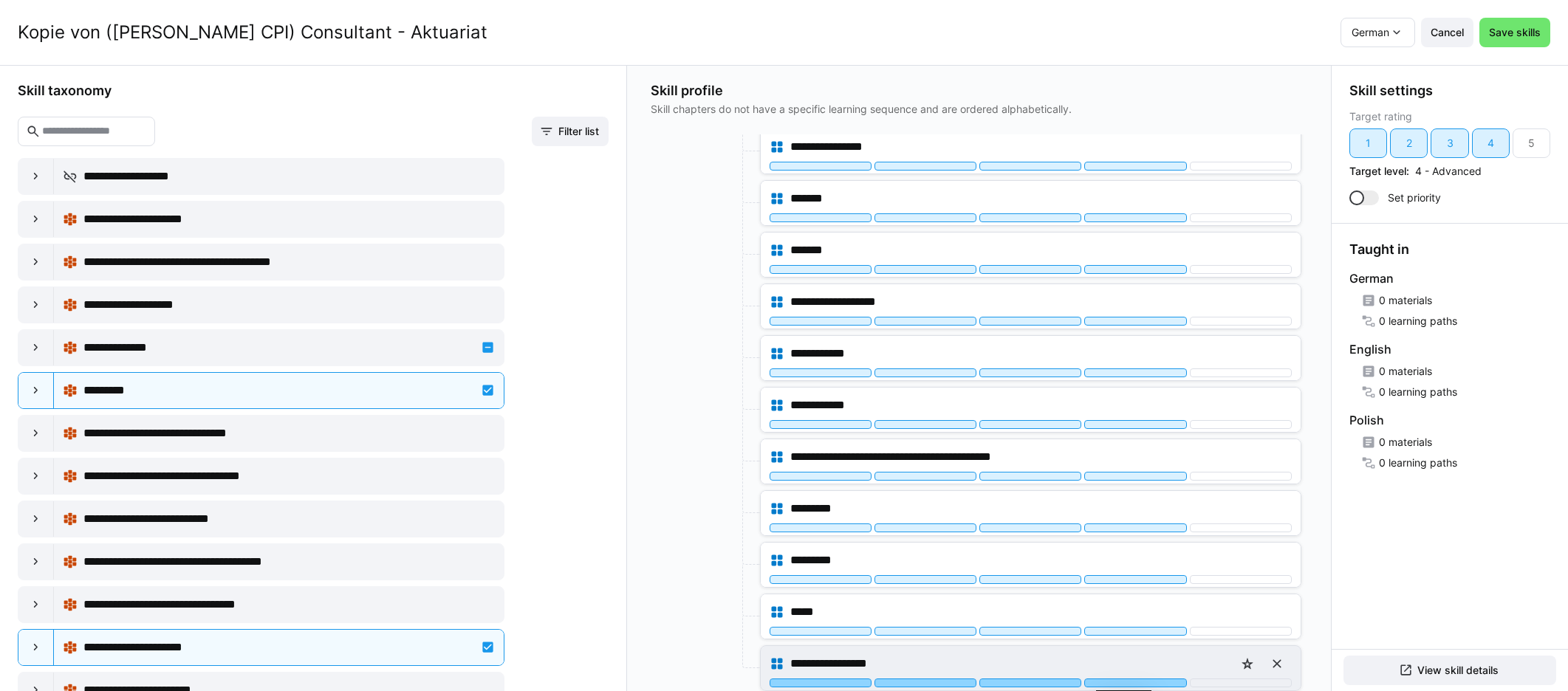
click at [944, 682] on div at bounding box center [1135, 683] width 102 height 9
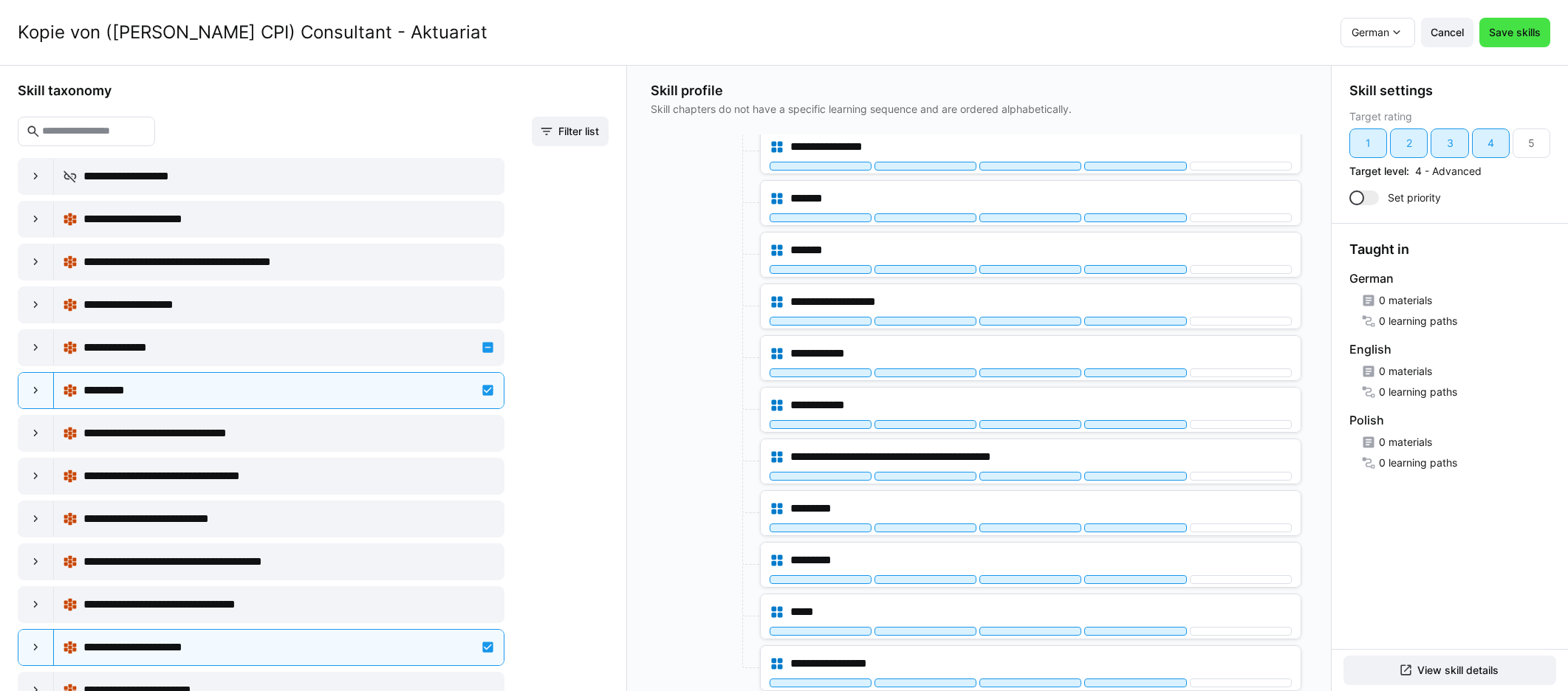
click at [944, 40] on span "Save skills" at bounding box center [1515, 33] width 71 height 30
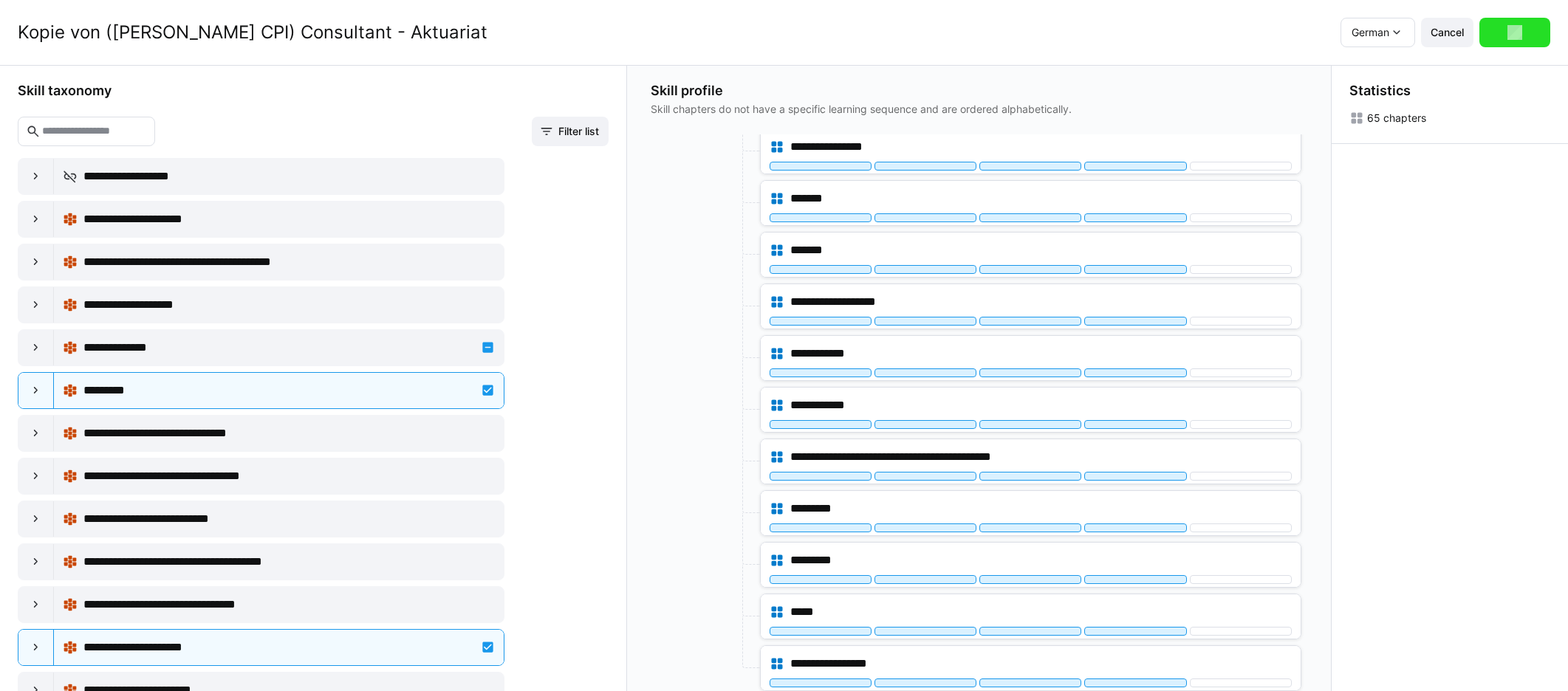
scroll to position [0, 0]
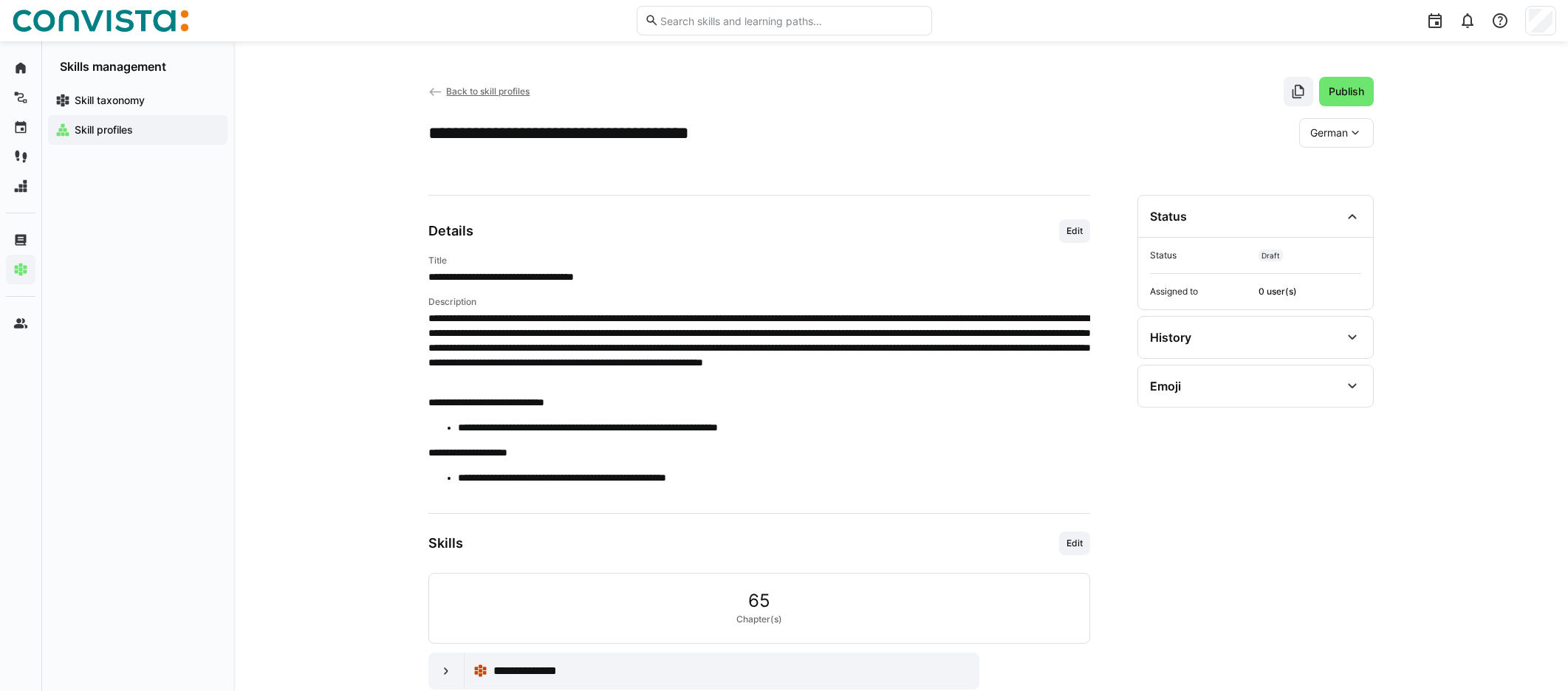
click at [458, 95] on span "Back to skill profiles" at bounding box center [487, 90] width 83 height 11
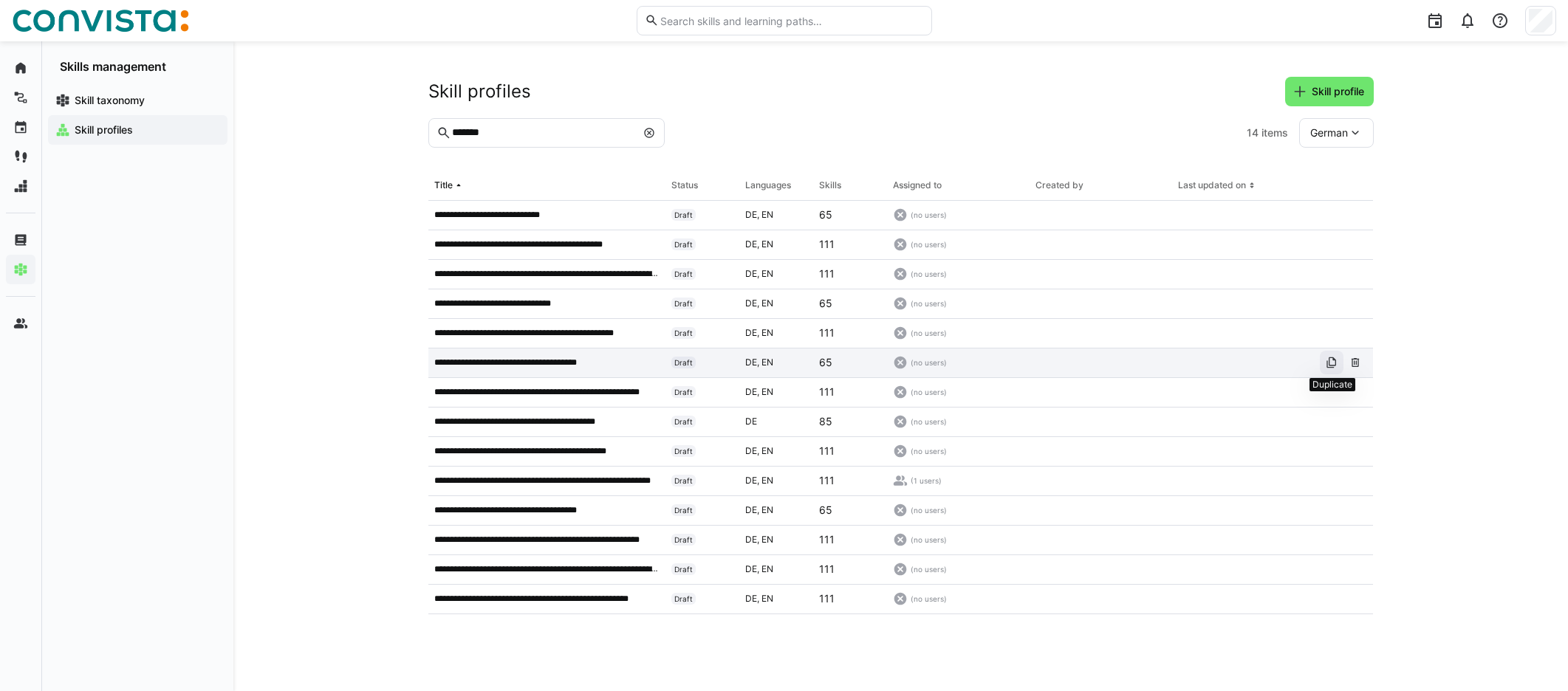
click at [944, 360] on eds-icon at bounding box center [1331, 363] width 12 height 12
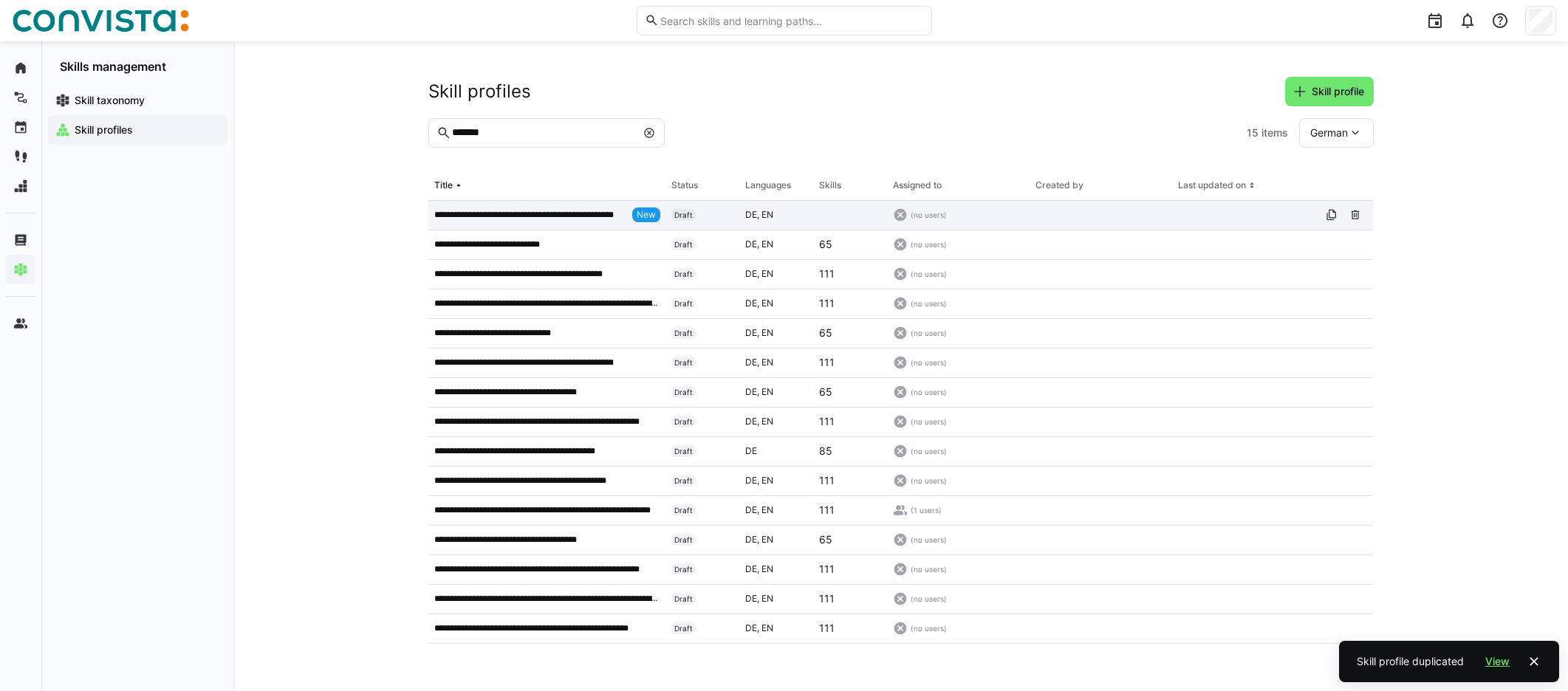
click at [552, 219] on p "**********" at bounding box center [530, 215] width 192 height 12
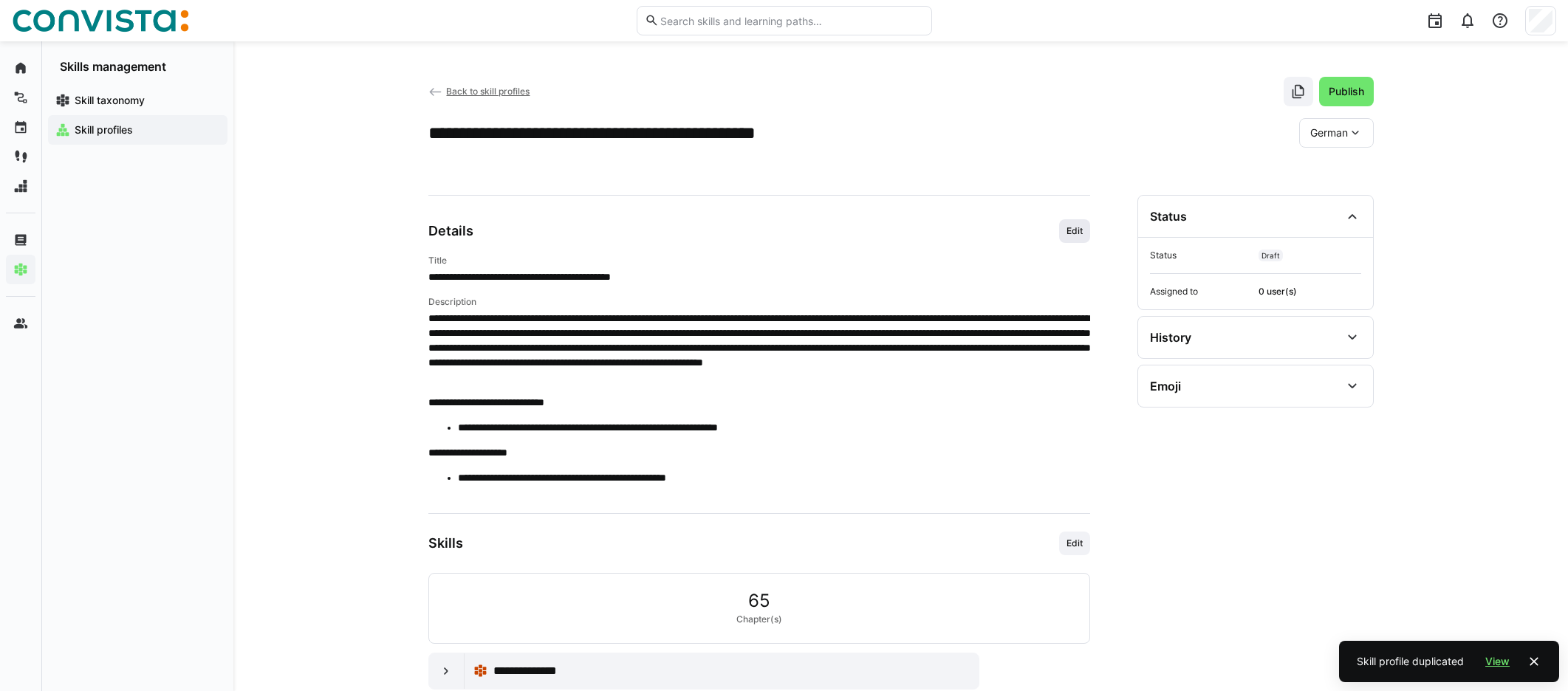
click at [944, 232] on span "Edit" at bounding box center [1074, 231] width 19 height 12
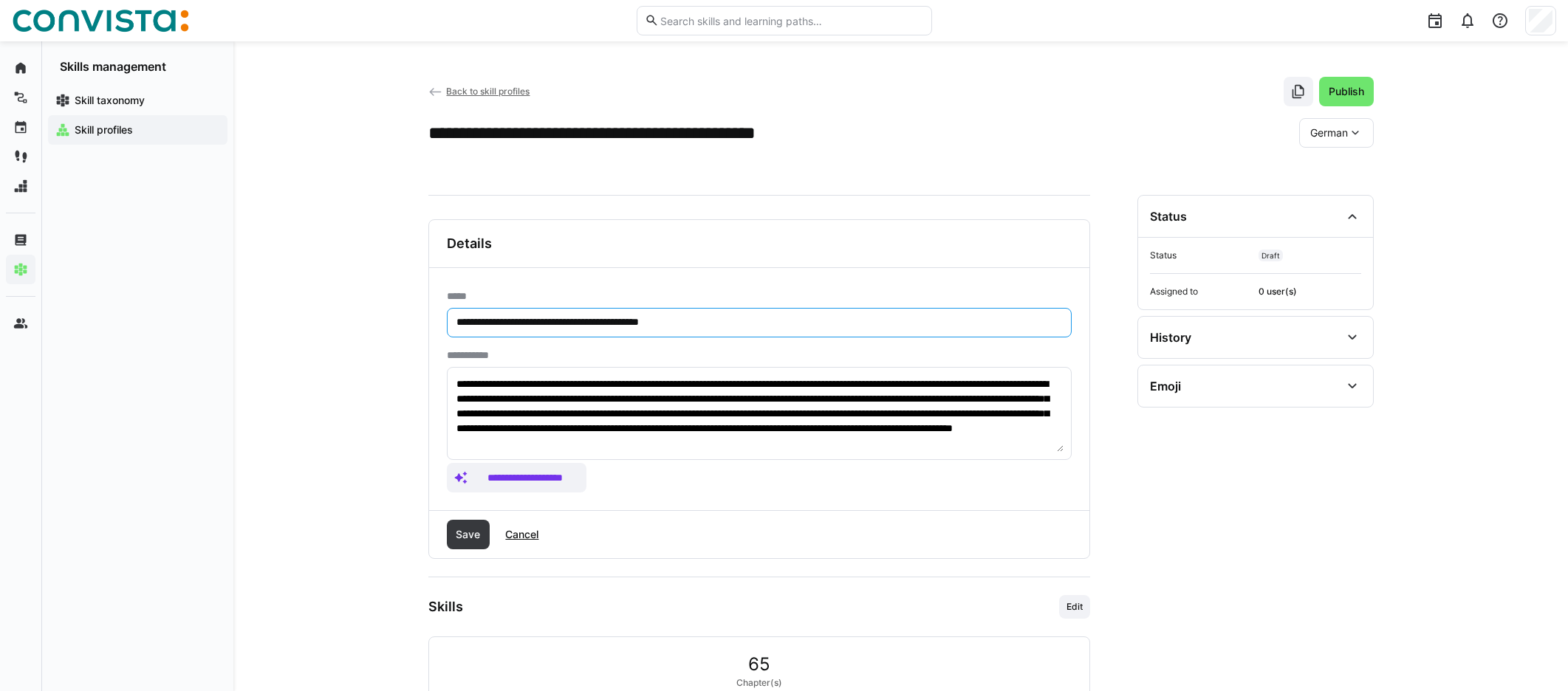
drag, startPoint x: 508, startPoint y: 327, endPoint x: 431, endPoint y: 323, distance: 77.1
click at [431, 323] on div "**********" at bounding box center [759, 389] width 660 height 242
drag, startPoint x: 508, startPoint y: 325, endPoint x: 593, endPoint y: 322, distance: 85.1
click at [593, 322] on input "**********" at bounding box center [759, 322] width 609 height 13
type input "**********"
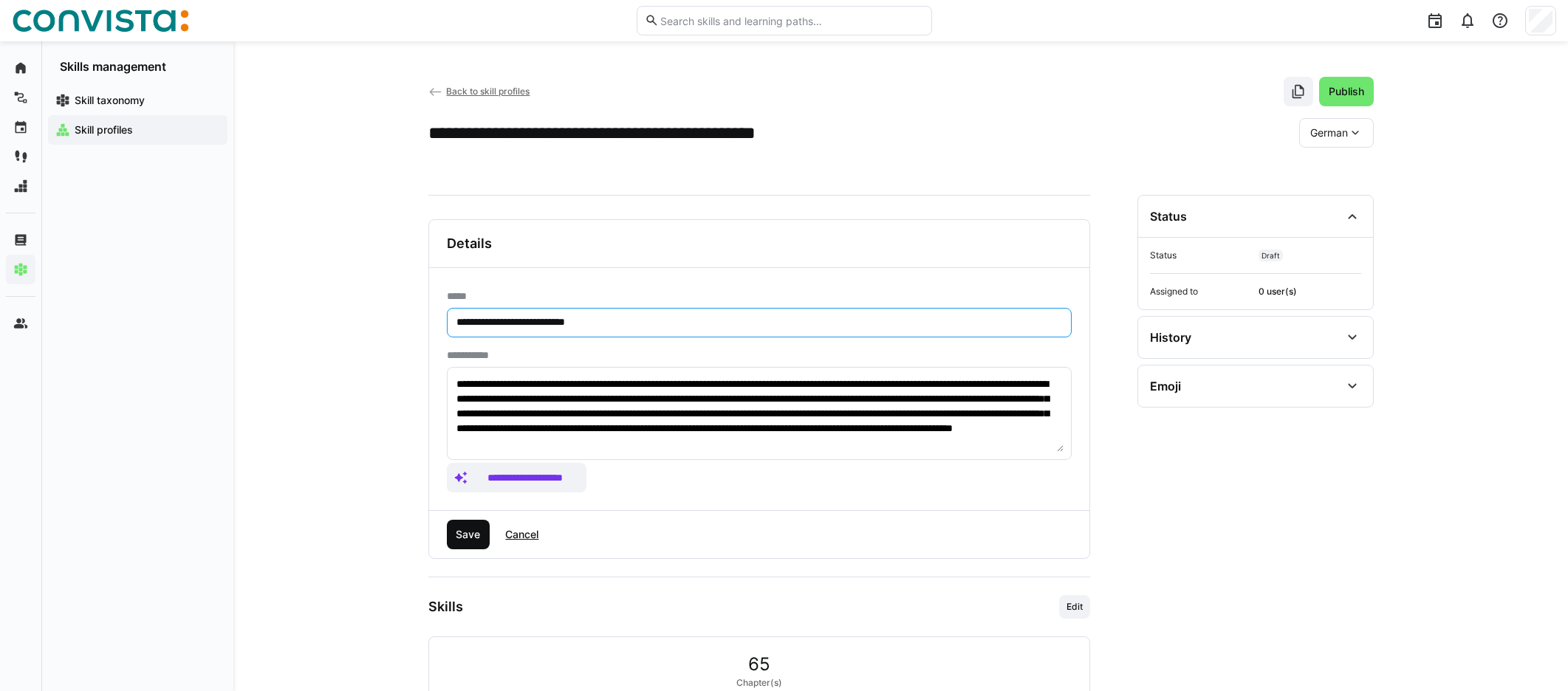
click at [466, 540] on span "Save" at bounding box center [467, 535] width 29 height 15
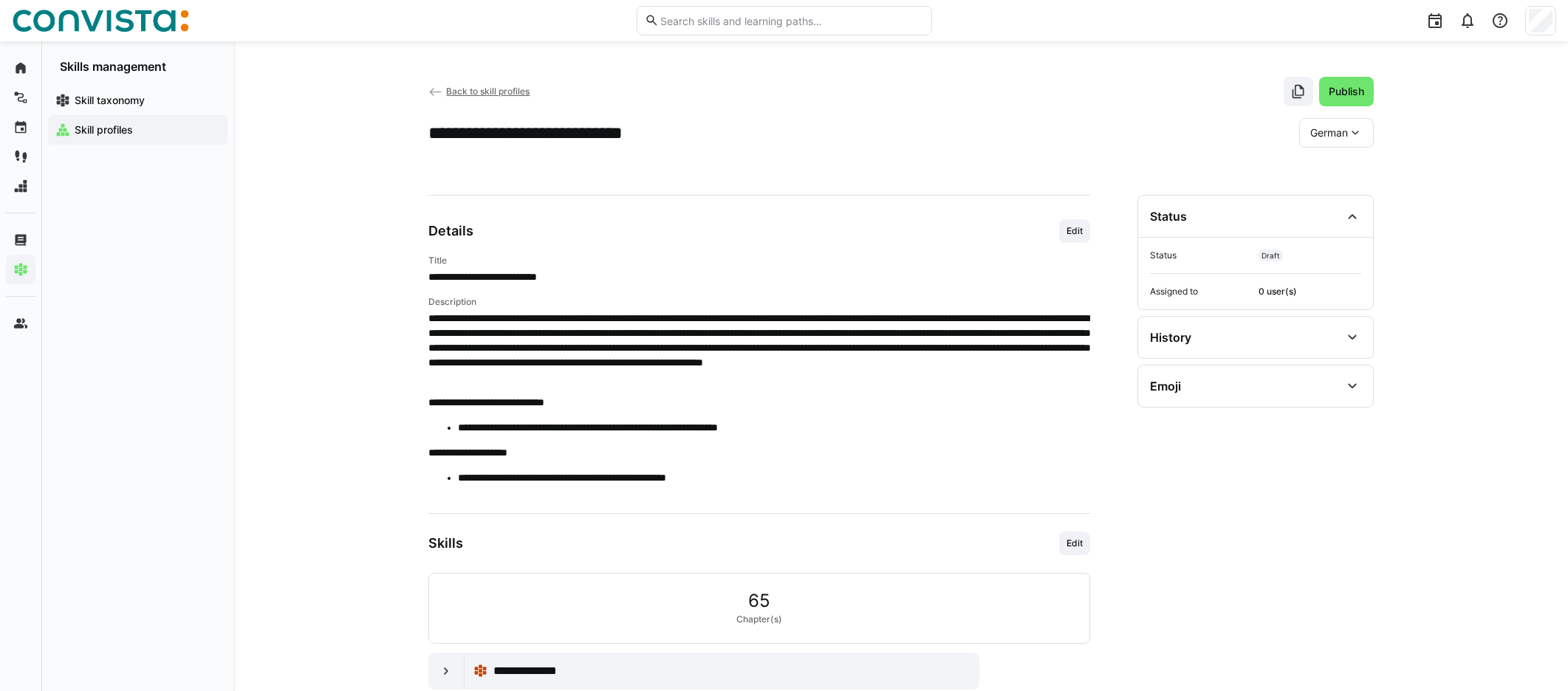
click at [479, 91] on span "Back to skill profiles" at bounding box center [487, 90] width 83 height 11
